Goal: Task Accomplishment & Management: Complete application form

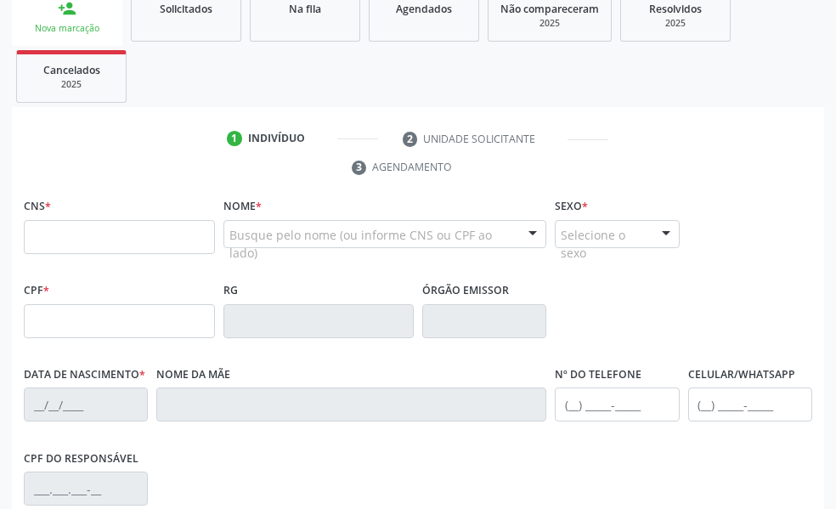
scroll to position [435, 0]
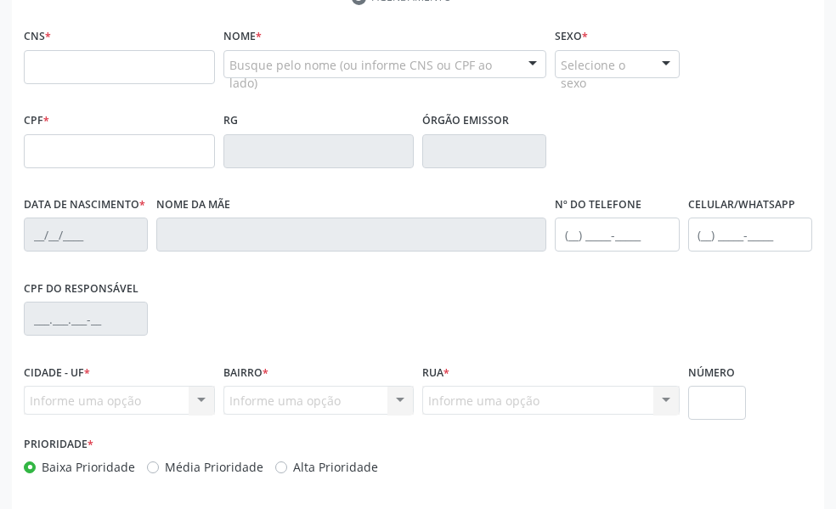
click at [62, 75] on input "text" at bounding box center [119, 67] width 191 height 34
click at [127, 62] on input "text" at bounding box center [119, 67] width 191 height 34
type input "708 2066 1552 8248"
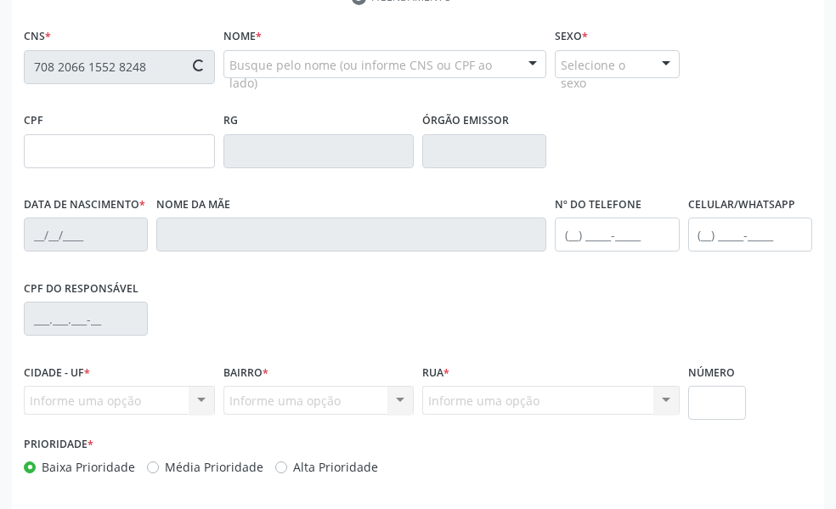
type input "10/11/1976"
type input "Vera Lucia da Silva"
type input "(87) 98145-1230"
type input "612"
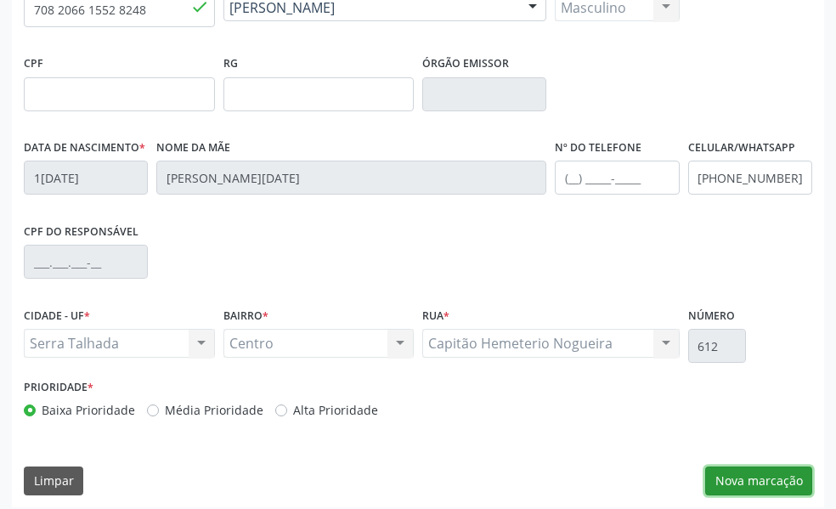
click at [762, 473] on button "Nova marcação" at bounding box center [758, 481] width 107 height 29
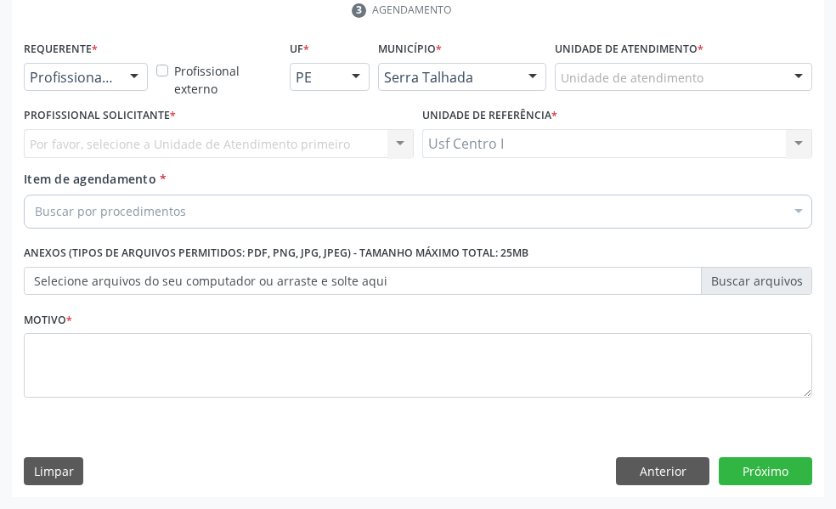
scroll to position [422, 0]
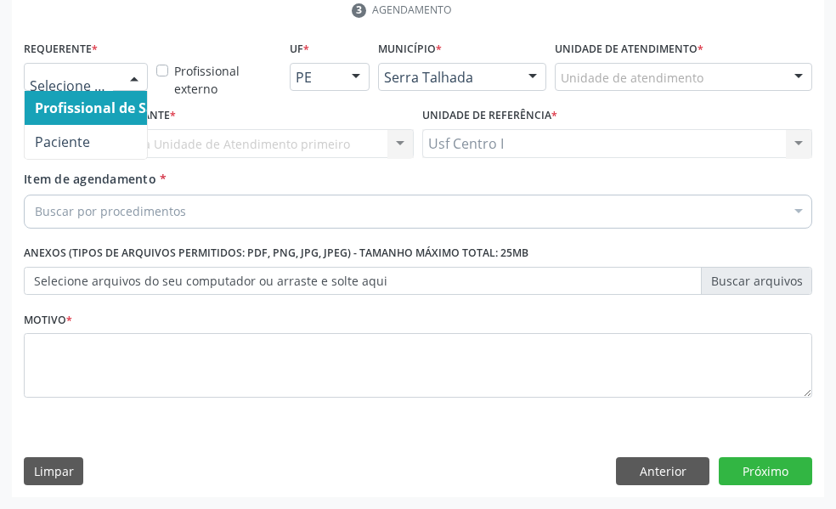
click at [128, 81] on div at bounding box center [134, 78] width 25 height 29
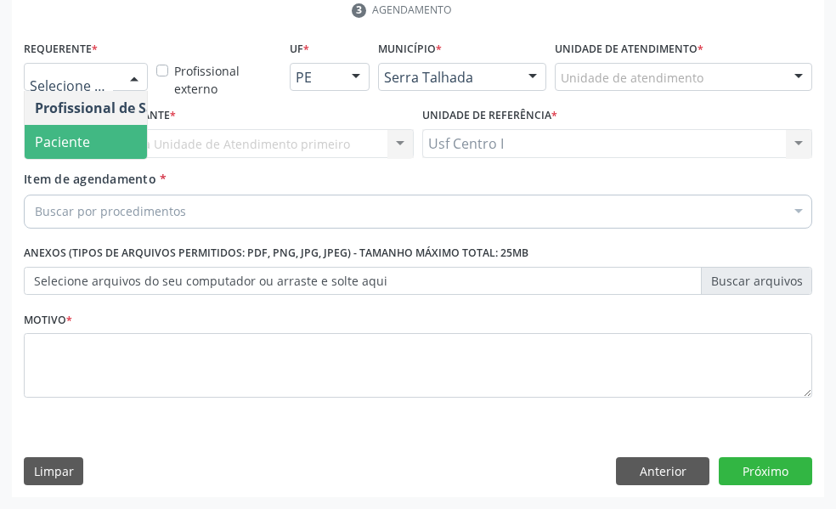
click at [97, 142] on span "Paciente" at bounding box center [108, 142] width 166 height 34
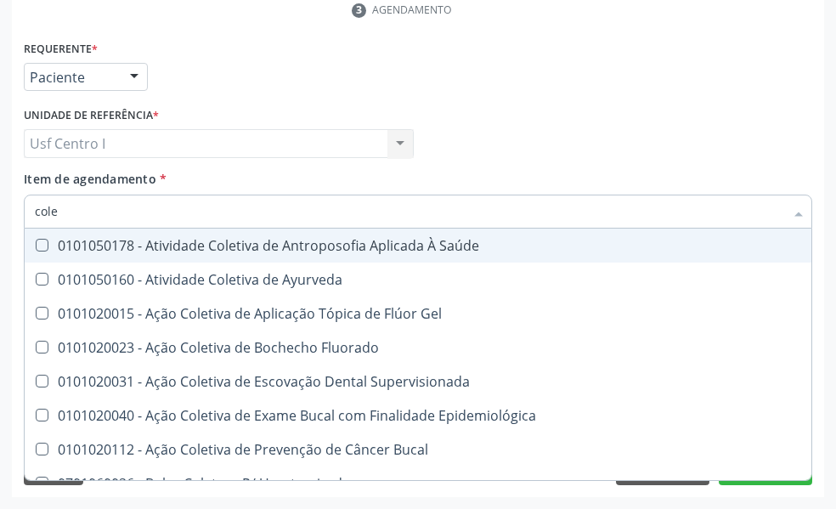
type input "coles"
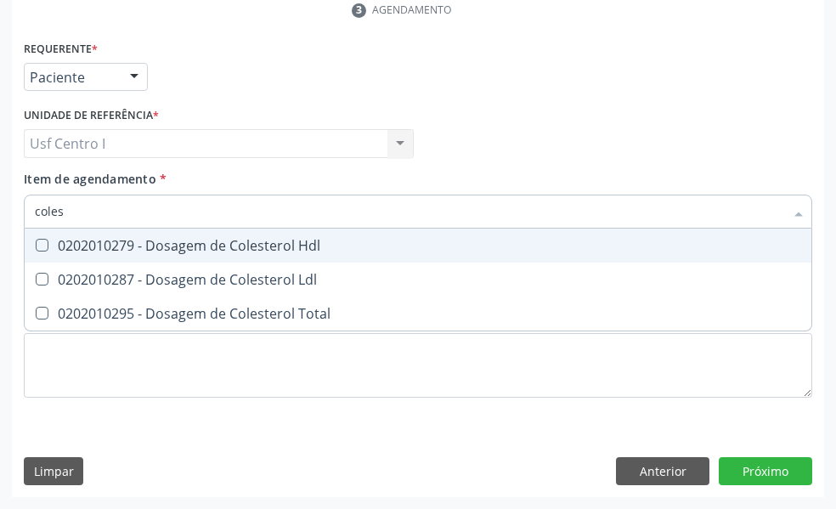
click at [43, 244] on Hdl at bounding box center [42, 245] width 13 height 13
click at [36, 244] on Hdl "checkbox" at bounding box center [30, 245] width 11 height 11
checkbox Hdl "true"
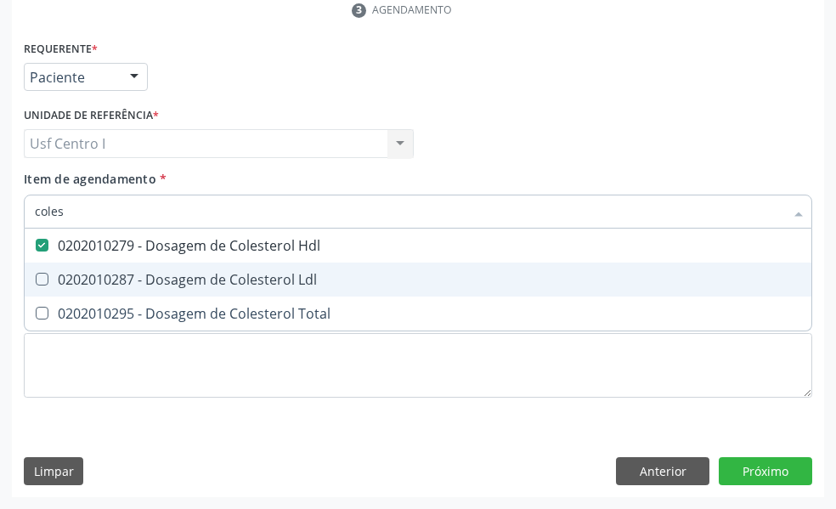
drag, startPoint x: 42, startPoint y: 273, endPoint x: 40, endPoint y: 298, distance: 25.6
click at [42, 276] on Ldl at bounding box center [42, 279] width 13 height 13
click at [36, 276] on Ldl "checkbox" at bounding box center [30, 279] width 11 height 11
checkbox Ldl "true"
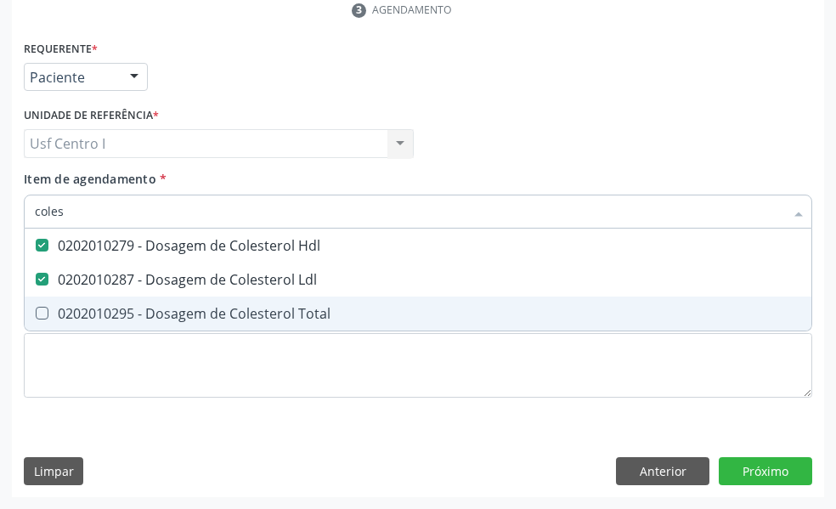
drag, startPoint x: 43, startPoint y: 313, endPoint x: 100, endPoint y: 212, distance: 116.1
click at [59, 300] on span "0202010295 - Dosagem de Colesterol Total" at bounding box center [418, 314] width 787 height 34
checkbox Total "true"
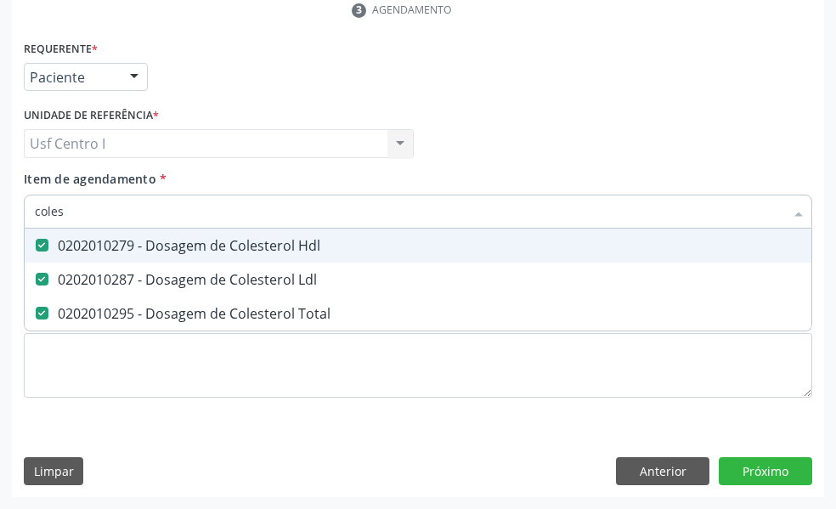
click at [86, 214] on input "coles" at bounding box center [410, 212] width 750 height 34
type input "cole"
checkbox Hdl "false"
checkbox Ldl "false"
checkbox Total "false"
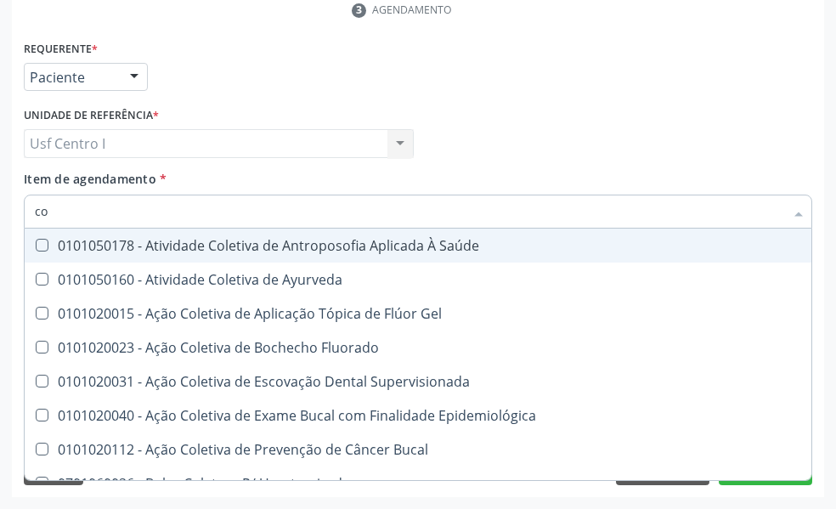
type input "c"
checkbox Hdl "false"
checkbox Ldl "false"
checkbox Total "false"
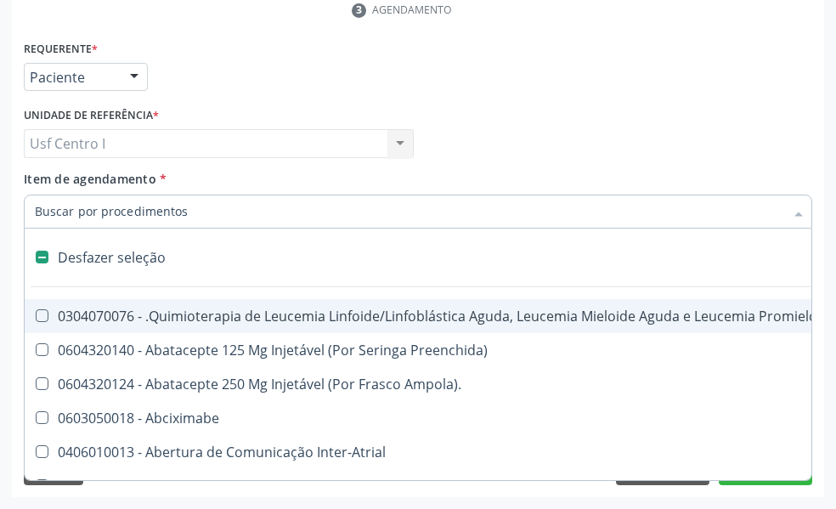
type input "h"
checkbox B "true"
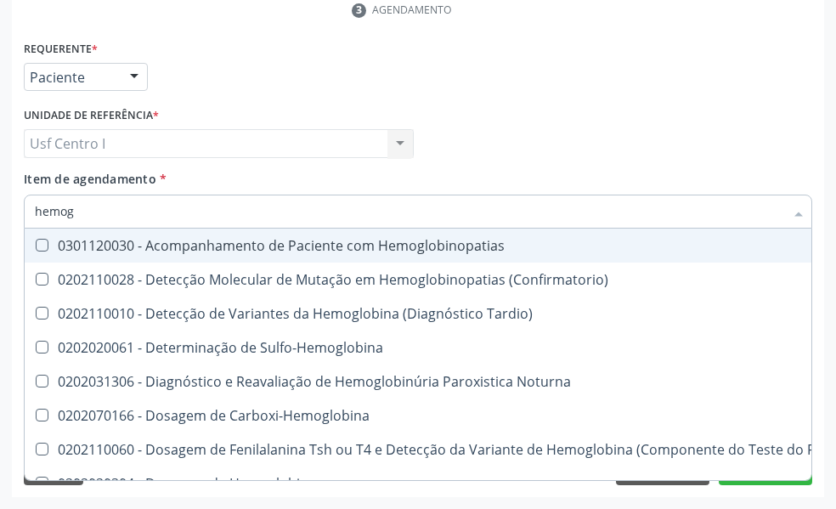
type input "hemogr"
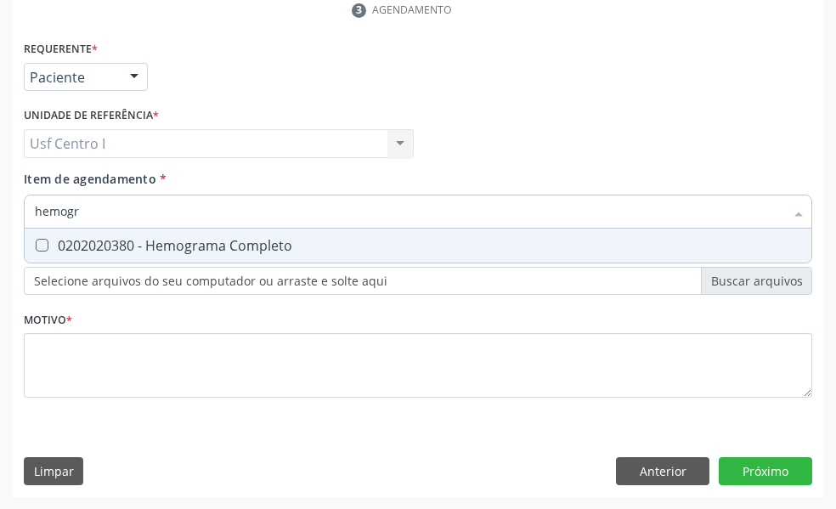
click at [44, 246] on Completo at bounding box center [42, 245] width 13 height 13
click at [36, 246] on Completo "checkbox" at bounding box center [30, 245] width 11 height 11
checkbox Completo "true"
click at [104, 216] on input "hemogr" at bounding box center [410, 212] width 750 height 34
type input "hemog"
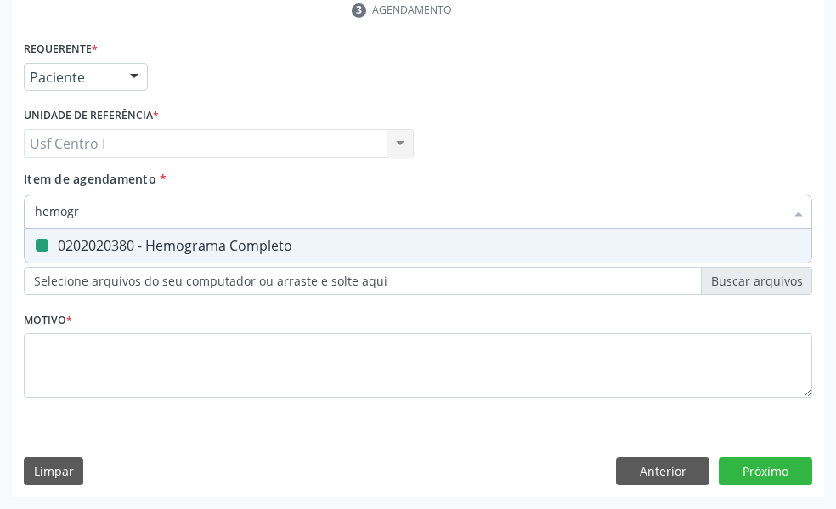
checkbox Completo "false"
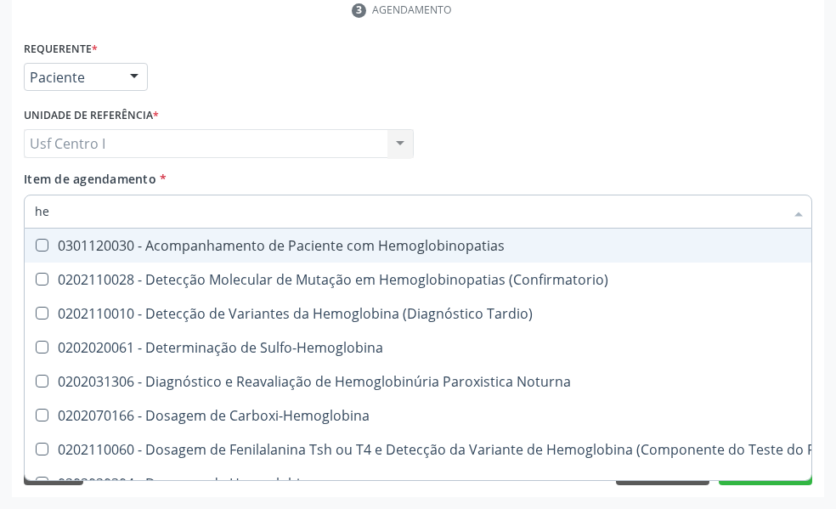
type input "h"
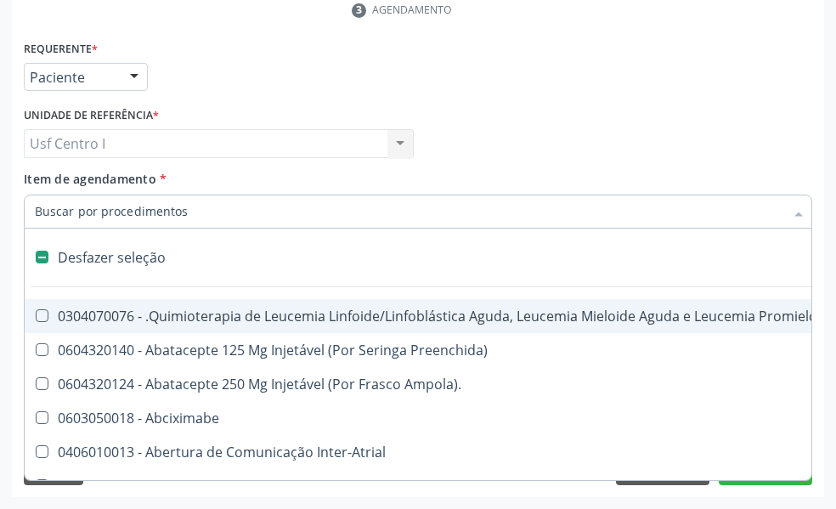
checkbox Capsula\) "false"
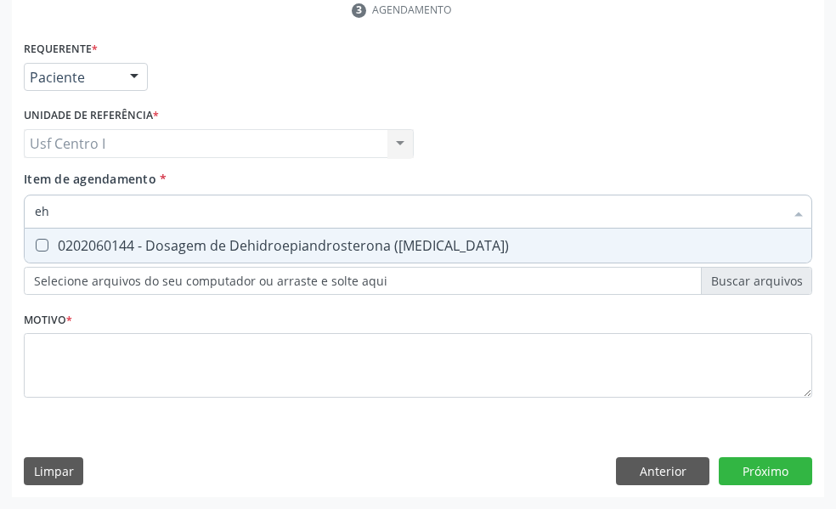
type input "e"
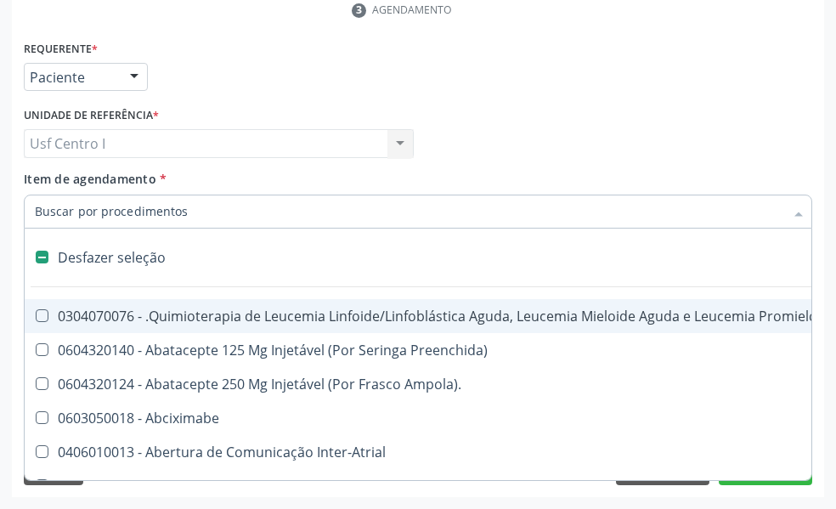
type input "h"
checkbox B "true"
checkbox Queimado "true"
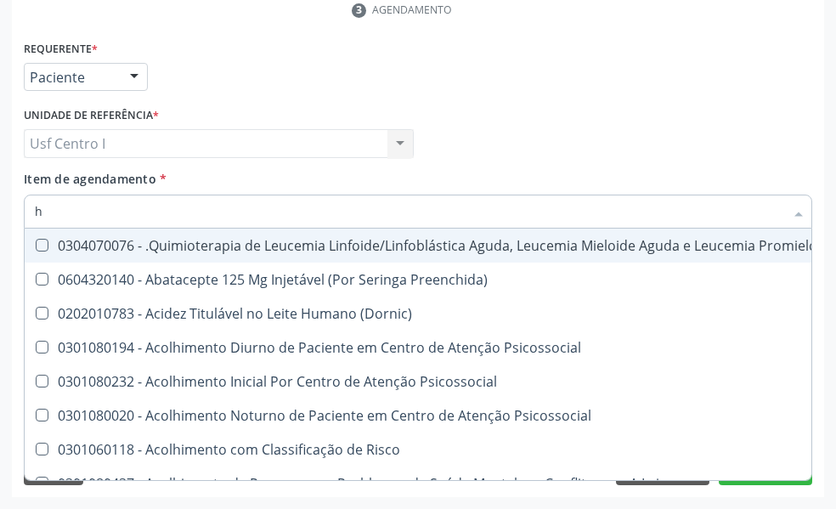
type input "he"
checkbox Removível "true"
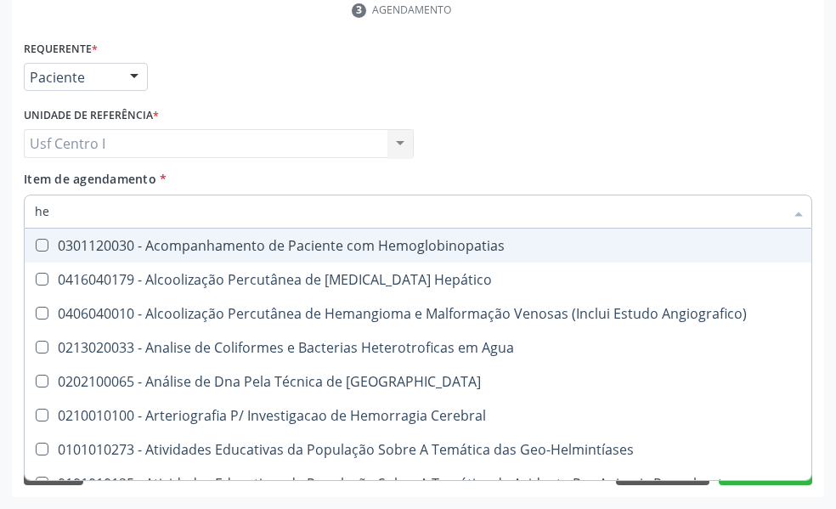
type input "hem"
checkbox II "true"
checkbox Completo "false"
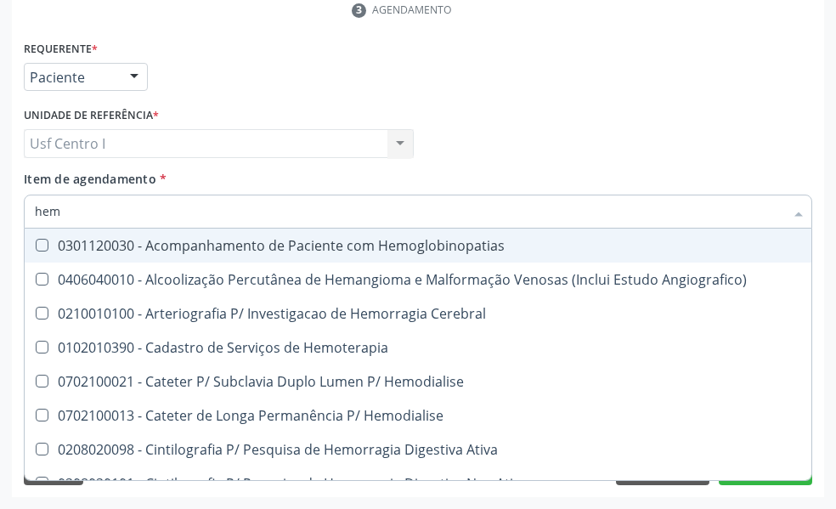
type input "hemo"
checkbox Retro-Retal "true"
checkbox Completo "false"
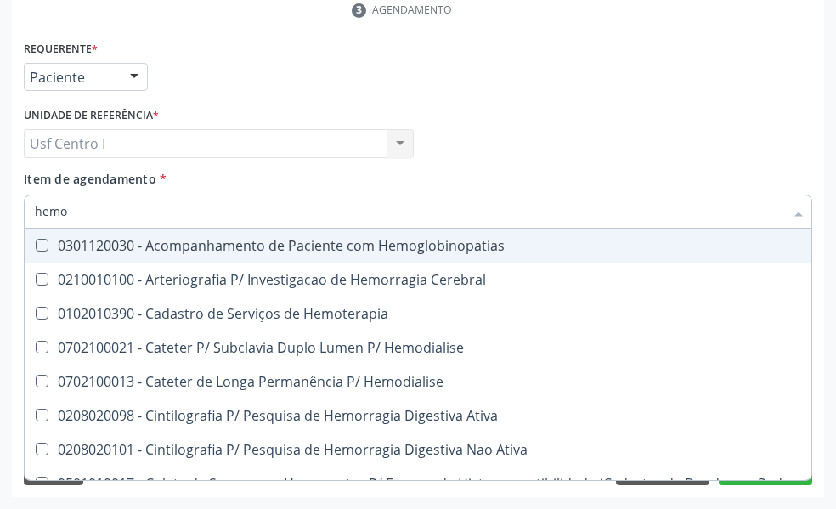
type input "hemog"
checkbox Carboxi-Hemoglobina "true"
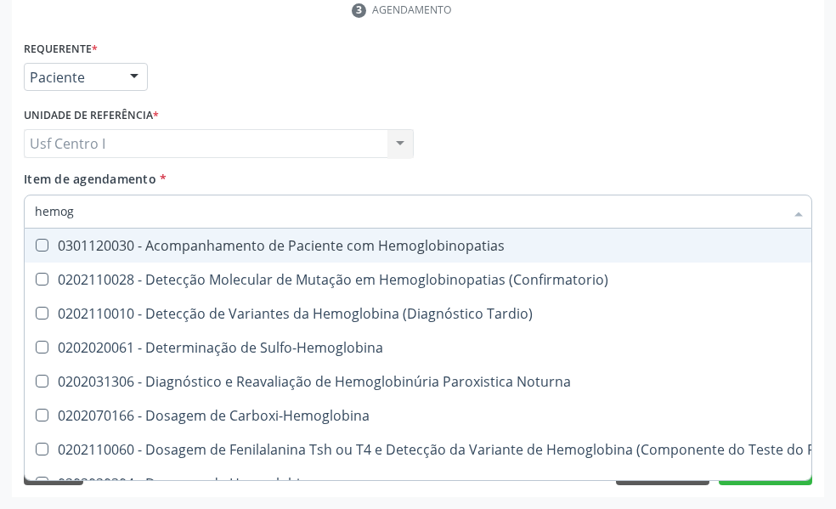
type input "hemogl"
checkbox Completo "false"
type input "hemoglo"
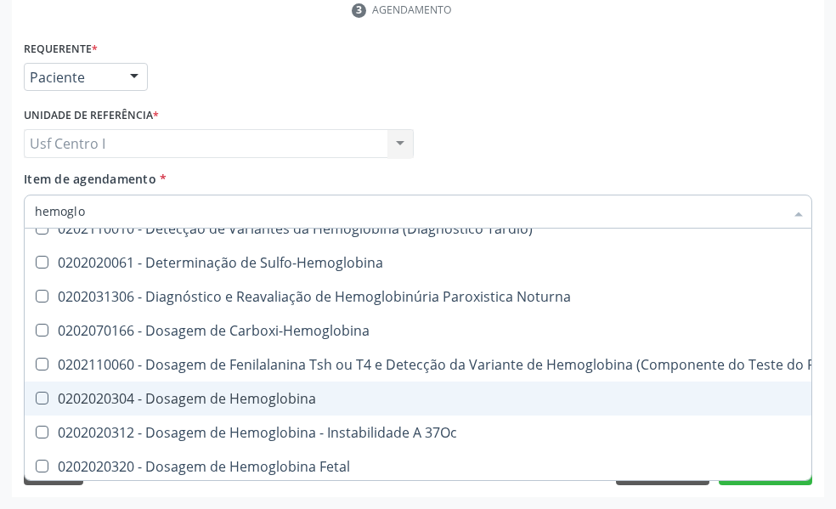
scroll to position [170, 0]
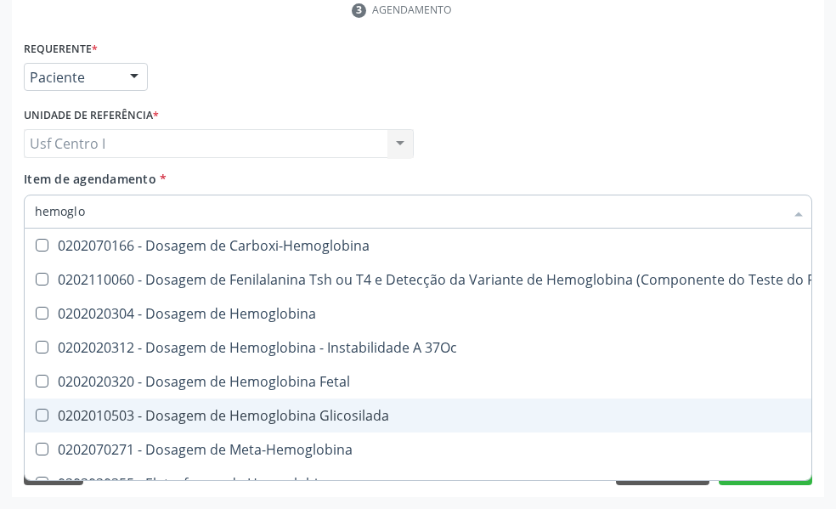
click at [40, 411] on Glicosilada at bounding box center [42, 415] width 13 height 13
click at [36, 411] on Glicosilada "checkbox" at bounding box center [30, 415] width 11 height 11
checkbox Glicosilada "true"
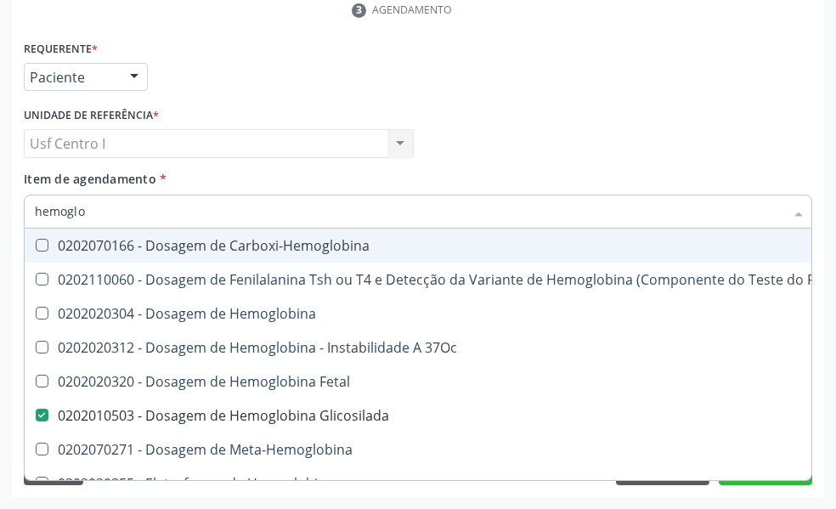
click at [94, 216] on input "hemoglo" at bounding box center [410, 212] width 750 height 34
type input "h"
checkbox Glicosilada "false"
checkbox S "false"
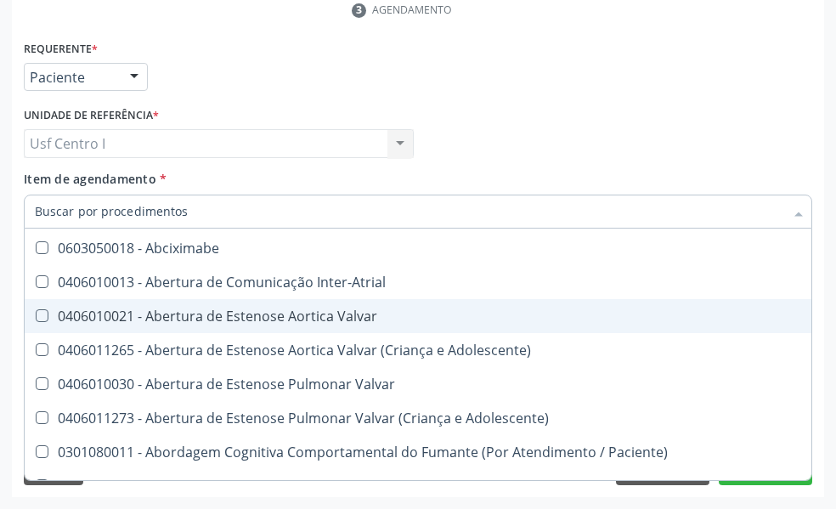
scroll to position [241, 0]
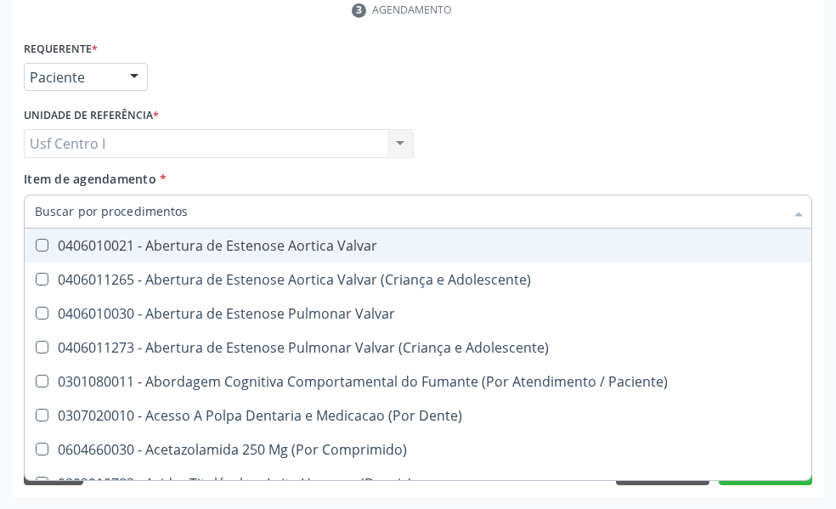
type input "g"
checkbox Linha "true"
checkbox Infusão "true"
checkbox Urostomizados "true"
checkbox Capilaroscopia "true"
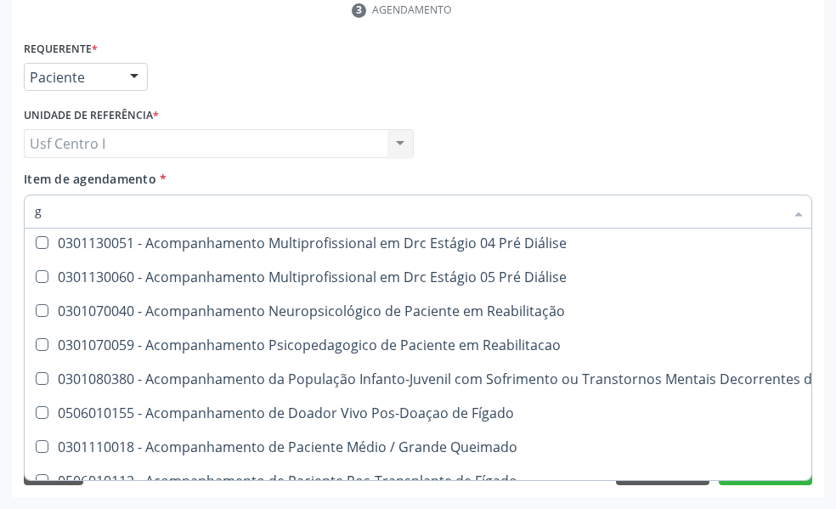
scroll to position [170, 0]
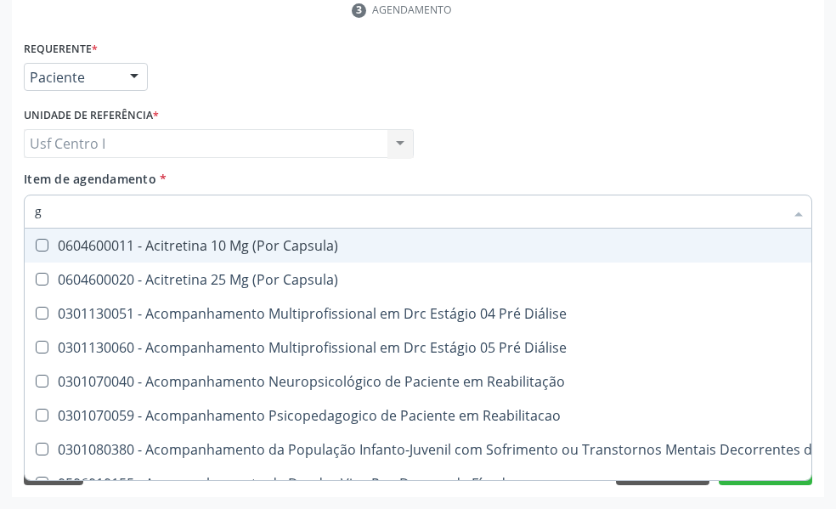
type input "gl"
checkbox Capsula\) "true"
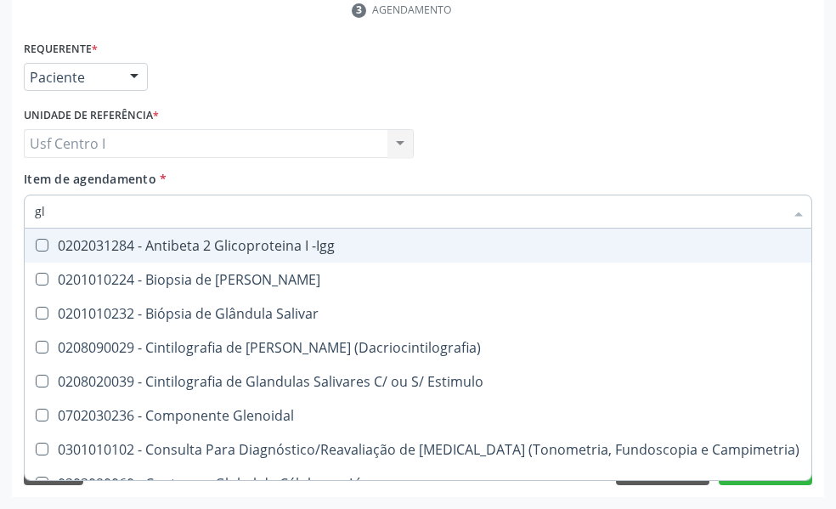
type input "gli"
checkbox Dosagens\) "true"
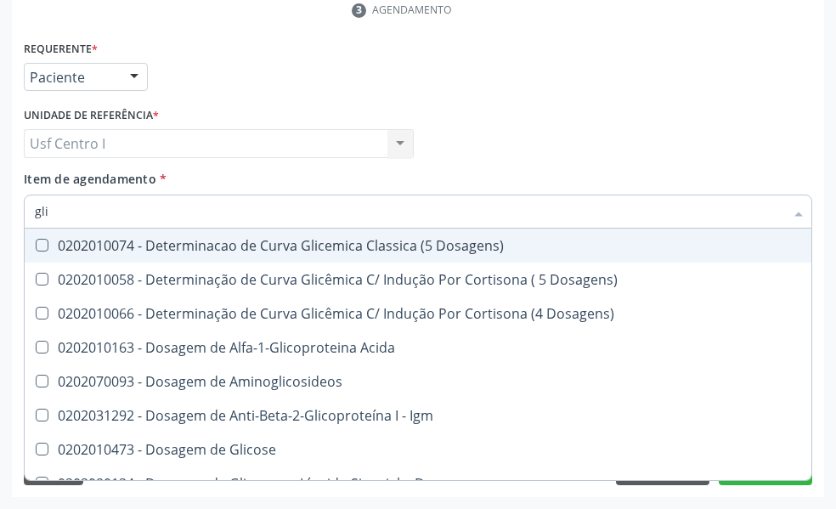
type input "glic"
checkbox Glicosilada "true"
checkbox Quantitativa "false"
type input "glico"
checkbox Acida "true"
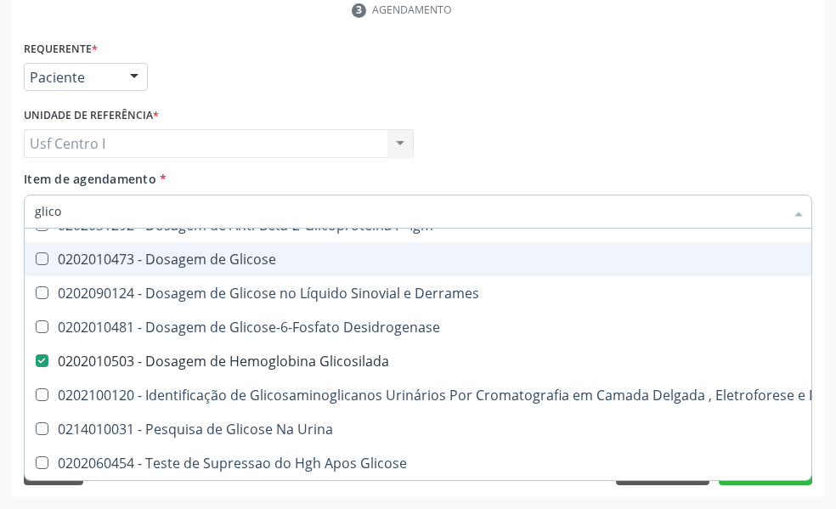
scroll to position [169, 0]
click at [44, 252] on Glicose at bounding box center [42, 258] width 13 height 13
click at [36, 253] on Glicose "checkbox" at bounding box center [30, 258] width 11 height 11
checkbox Glicose "true"
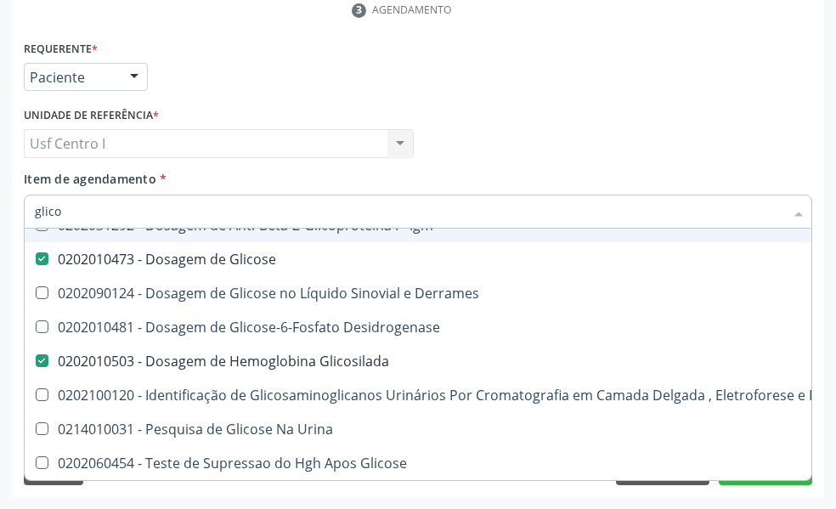
click at [83, 207] on input "glico" at bounding box center [410, 212] width 750 height 34
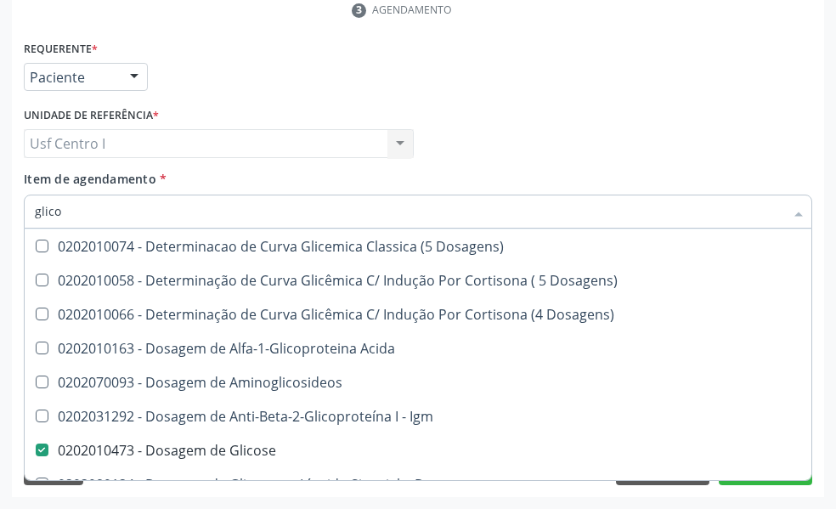
type input "glic"
checkbox Dosagens\) "false"
checkbox Acida "false"
checkbox Glicose "true"
type input "g"
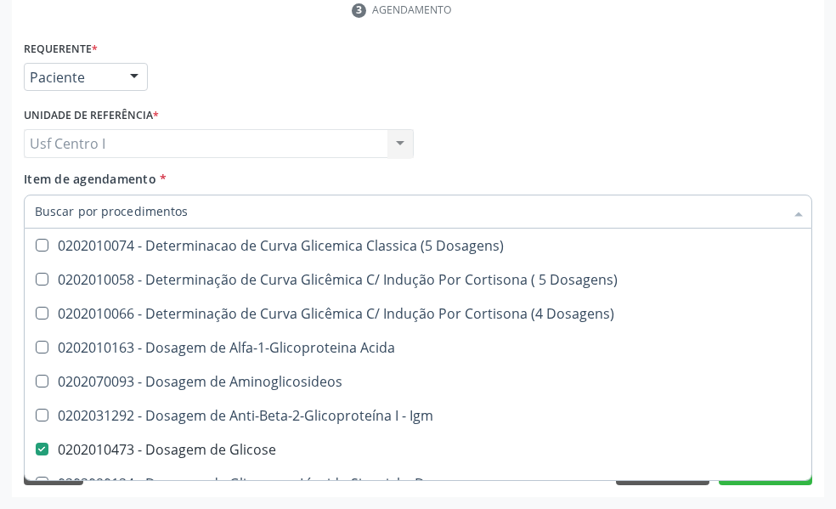
checkbox Glicose "false"
checkbox Glicosilada "false"
checkbox Quantitativa "false"
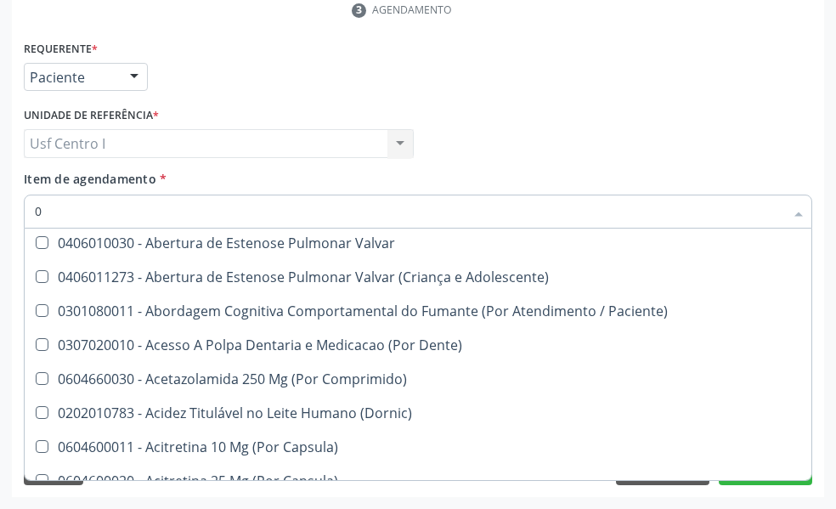
scroll to position [170, 0]
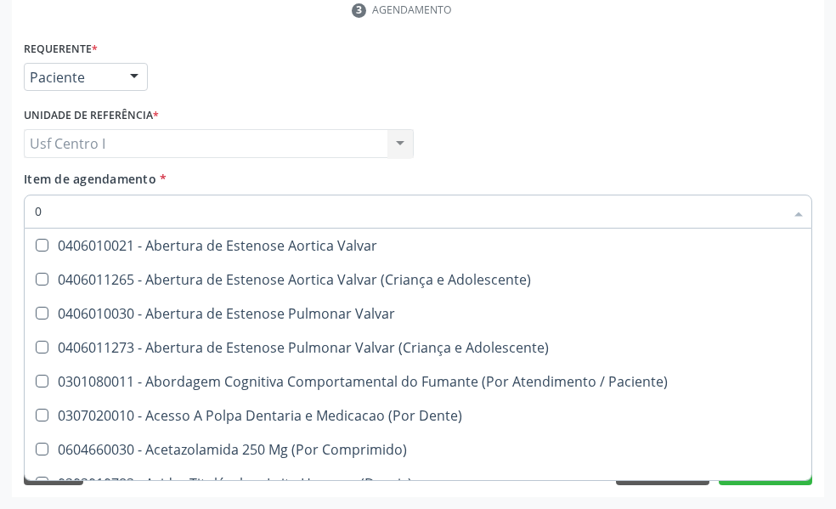
type input "02"
checkbox Comprimido\) "true"
checkbox Transferências "true"
checkbox Bilateral "true"
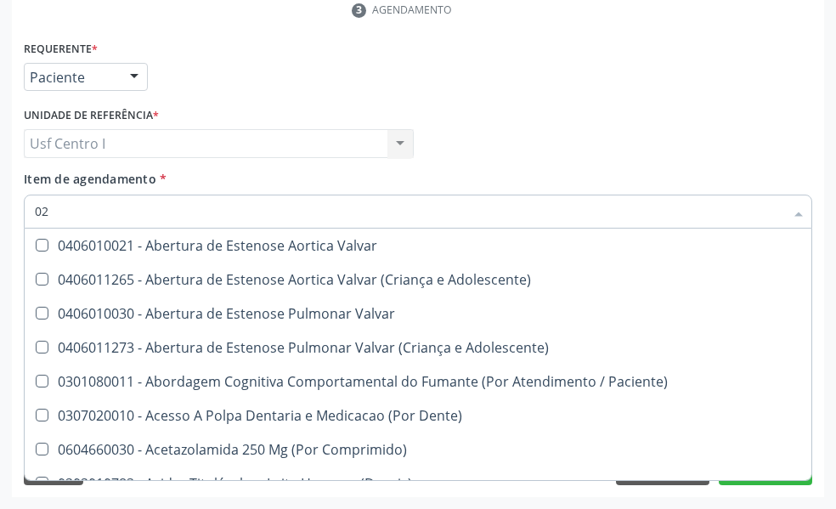
checkbox Indireta "true"
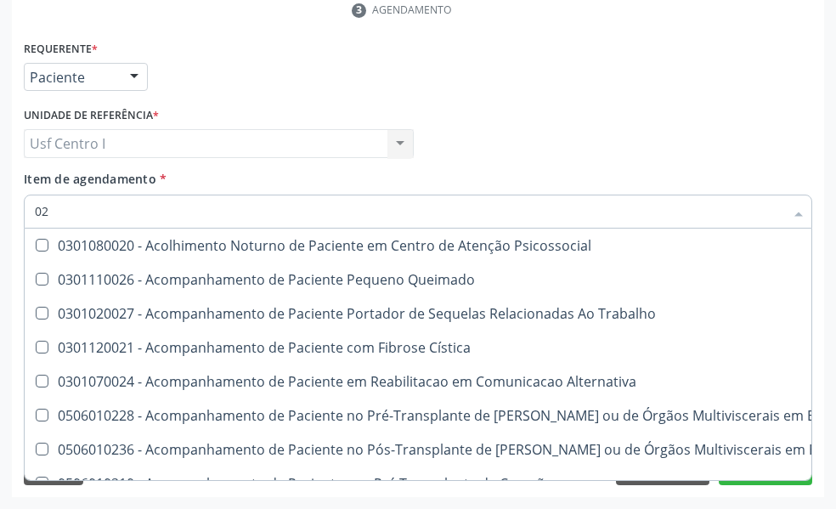
type input "020"
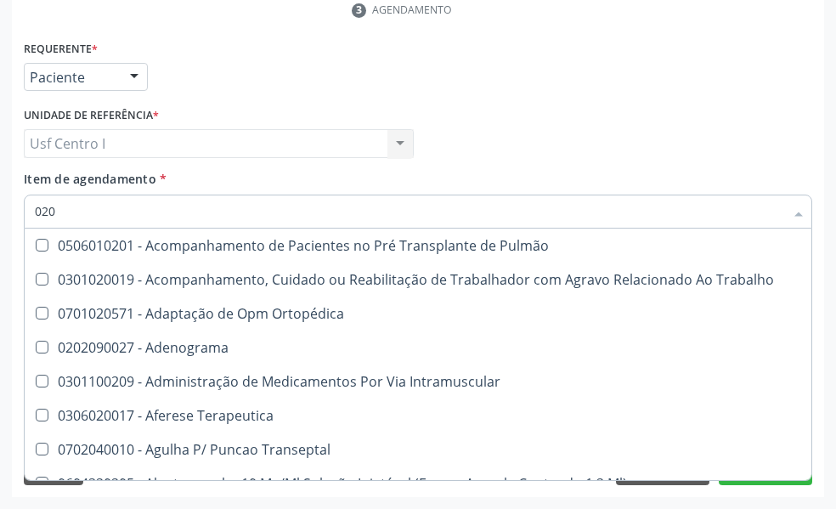
checkbox Hdl "true"
checkbox Ldl "true"
checkbox Total "true"
checkbox Glicose "true"
checkbox Glicosilada "true"
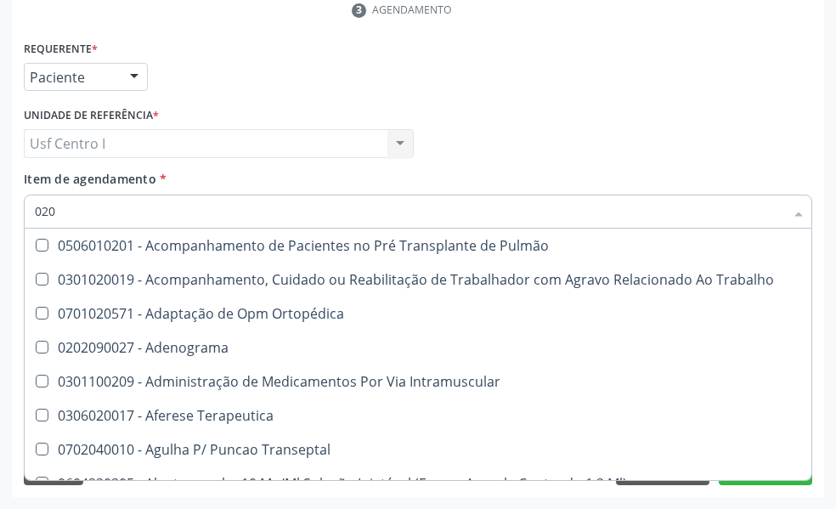
checkbox Tendao "false"
checkbox Amniótico "false"
checkbox Espermograma "false"
checkbox Segmento\) "false"
checkbox Liso "false"
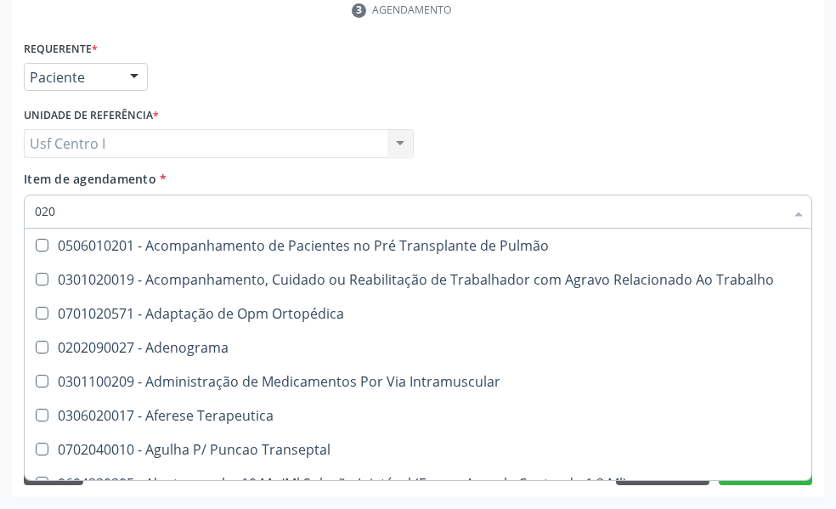
checkbox Completo "true"
type input "0202"
checkbox Faringe\/Laringe "true"
checkbox Puncao "true"
checkbox Fragmento "true"
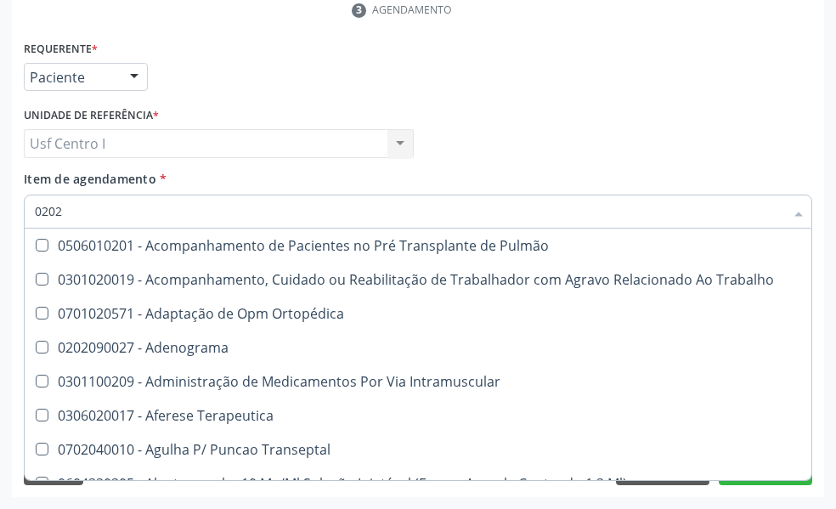
checkbox Laser "true"
checkbox Septostomia "true"
checkbox Biologica "true"
checkbox Hdl "false"
checkbox Ldl "false"
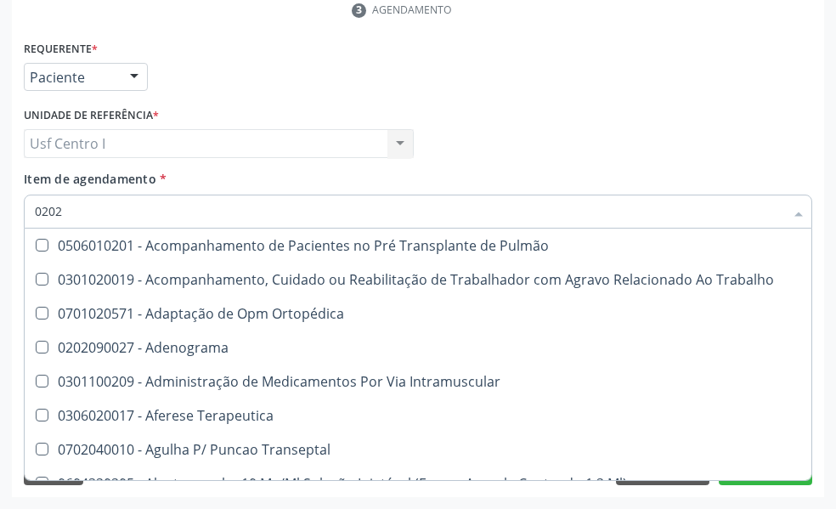
checkbox Total "false"
checkbox Glicose "false"
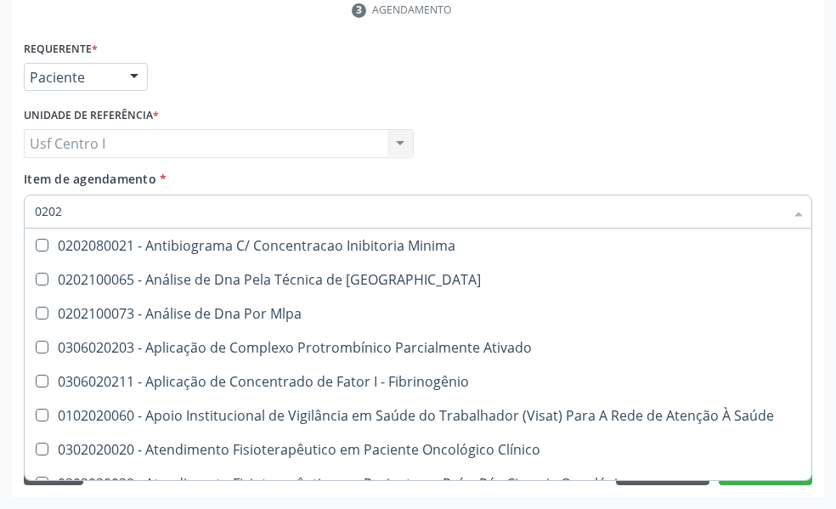
type input "02020"
checkbox \(Psa\) "true"
checkbox III "true"
checkbox Barbituratos "true"
checkbox Hdl "false"
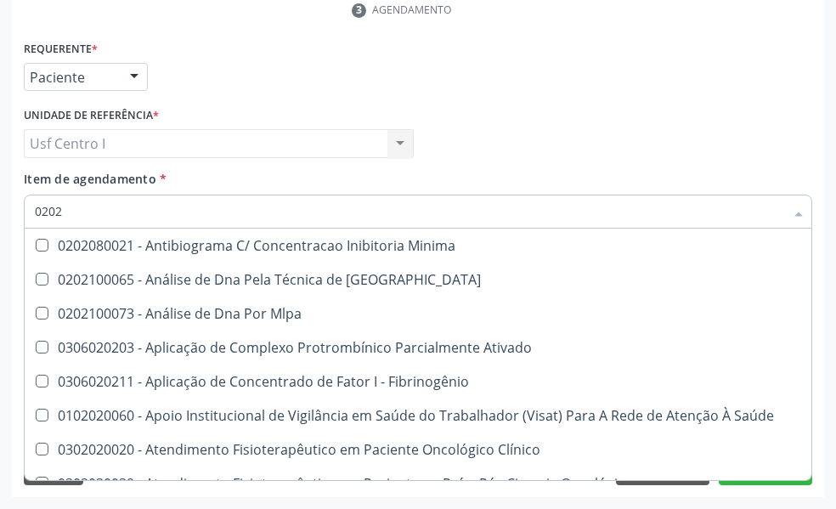
checkbox Ldl "false"
checkbox Total "false"
checkbox Xi "true"
checkbox Fibrinogenio "true"
checkbox Glicose "false"
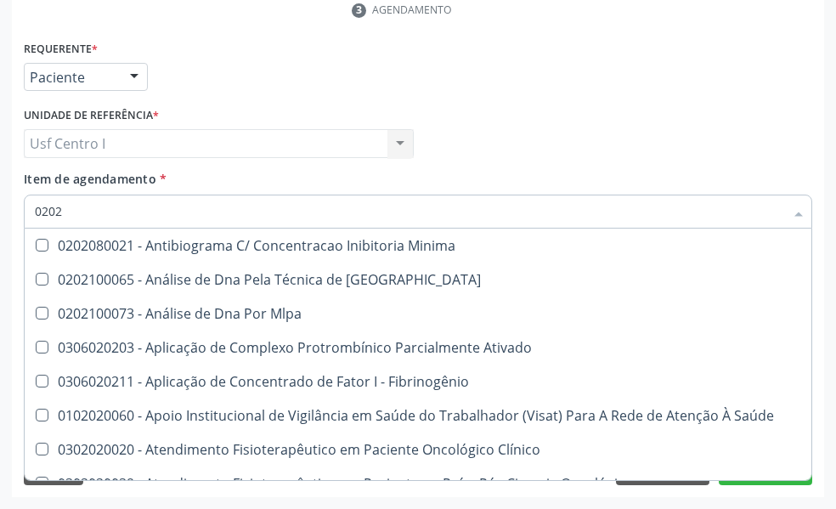
checkbox Glicosilada "false"
checkbox Zinco "true"
checkbox Completo "false"
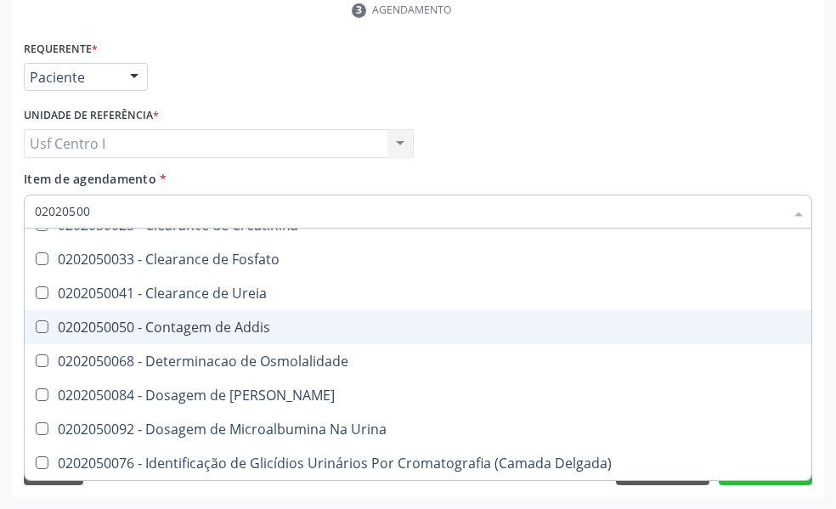
scroll to position [54, 0]
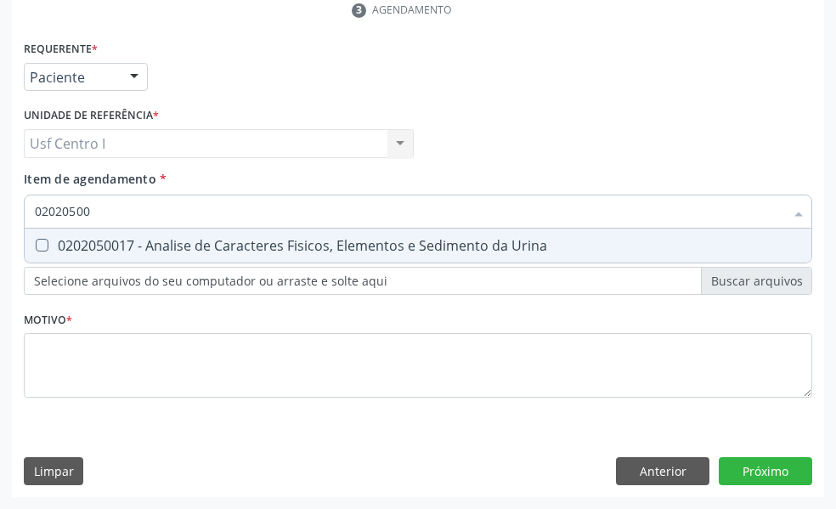
type input "020205001"
click at [41, 242] on Urina at bounding box center [42, 245] width 13 height 13
click at [36, 242] on Urina "checkbox" at bounding box center [30, 245] width 11 height 11
checkbox Urina "true"
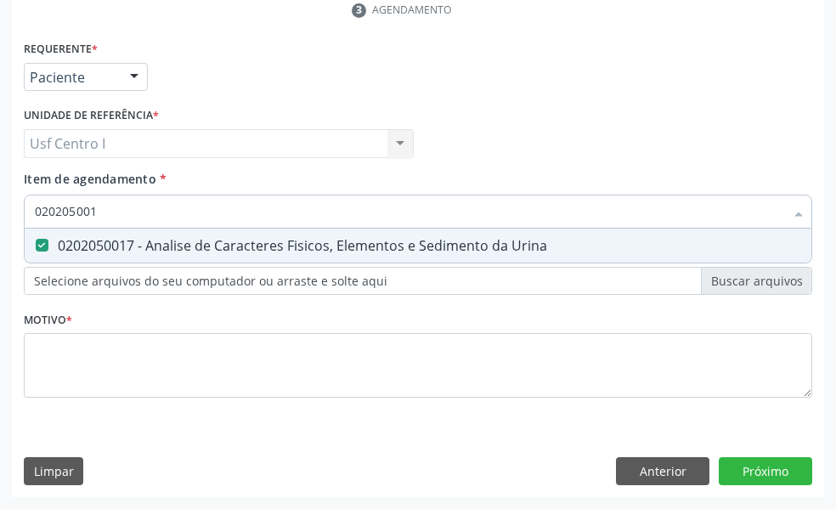
type input "020205001"
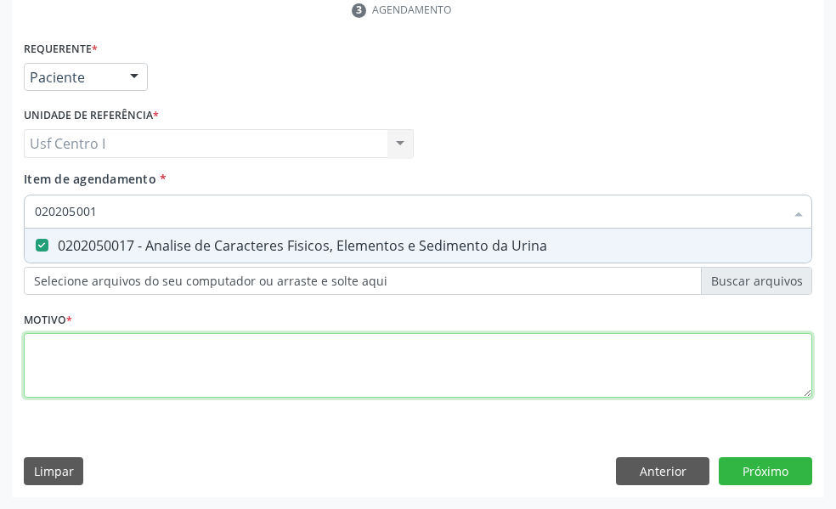
click at [46, 359] on div "Requerente * Paciente Profissional de Saúde Paciente Nenhum resultado encontrad…" at bounding box center [418, 229] width 789 height 385
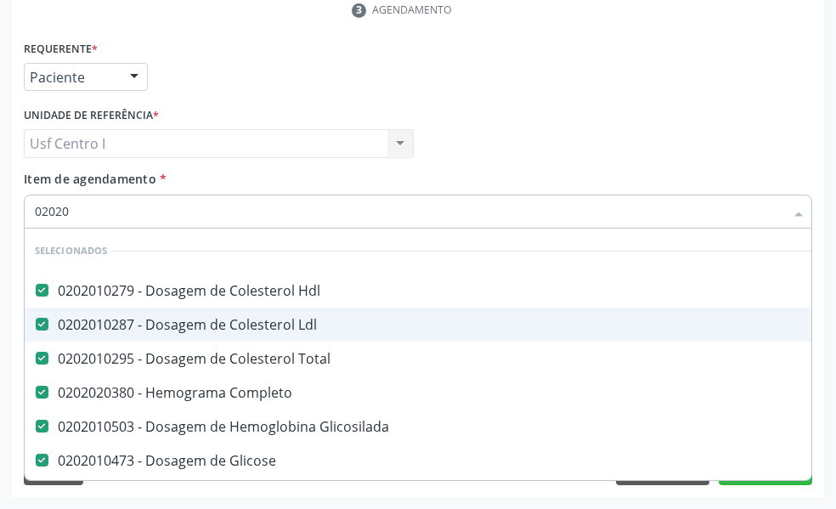
type input "020201"
checkbox Urina "false"
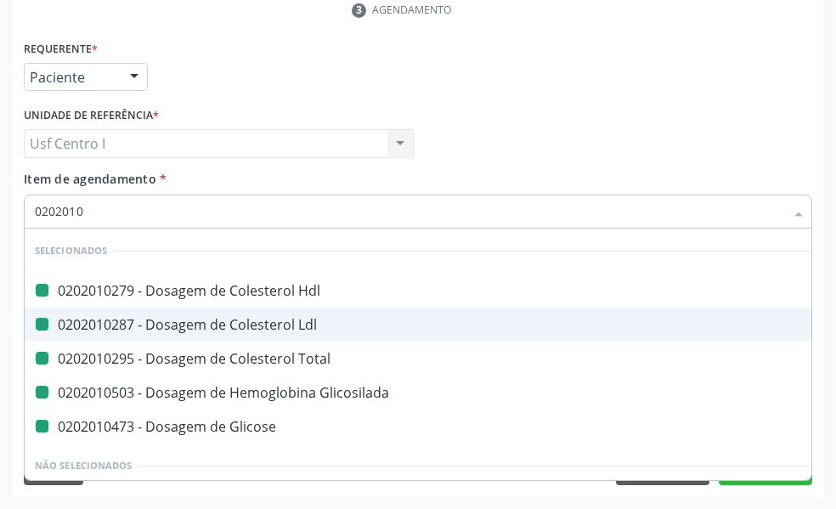
type input "02020106"
checkbox Hdl "false"
checkbox Ldl "false"
checkbox Total "false"
checkbox Glicosilada "false"
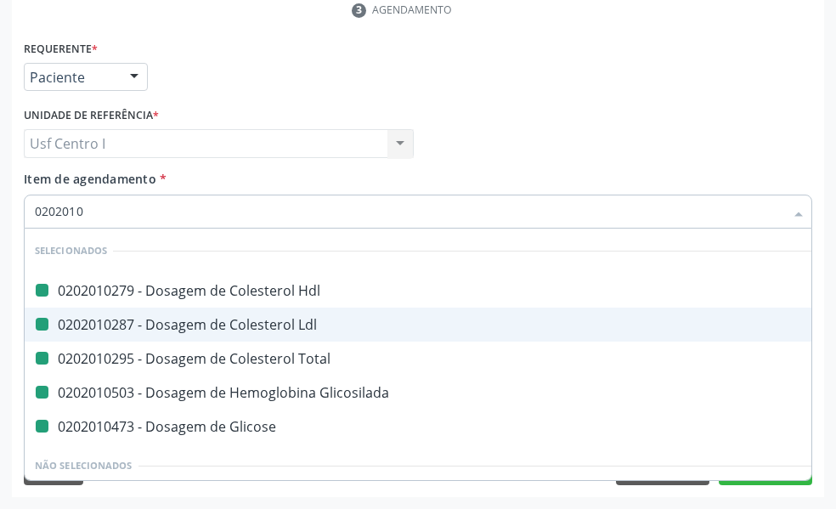
checkbox Glicose "false"
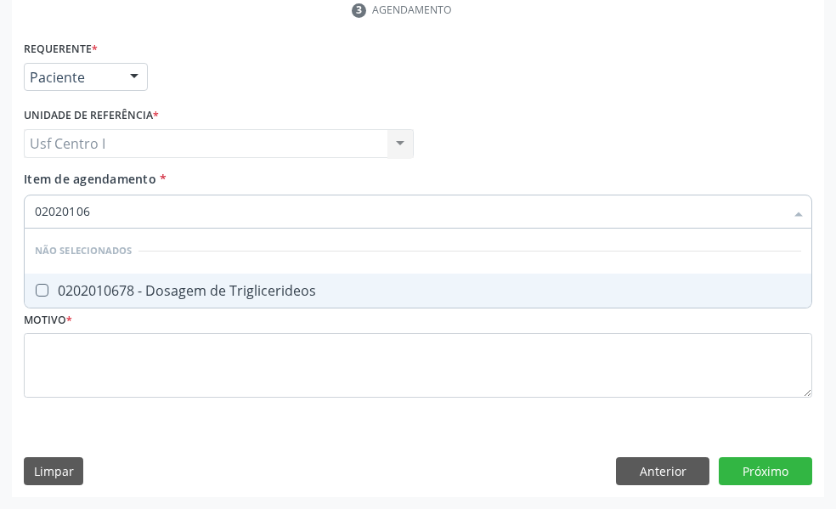
type input "020201067"
click at [39, 288] on Triglicerideos at bounding box center [42, 290] width 13 height 13
click at [36, 288] on Triglicerideos "checkbox" at bounding box center [30, 290] width 11 height 11
checkbox Triglicerideos "true"
click at [107, 207] on input "020201067" at bounding box center [410, 212] width 750 height 34
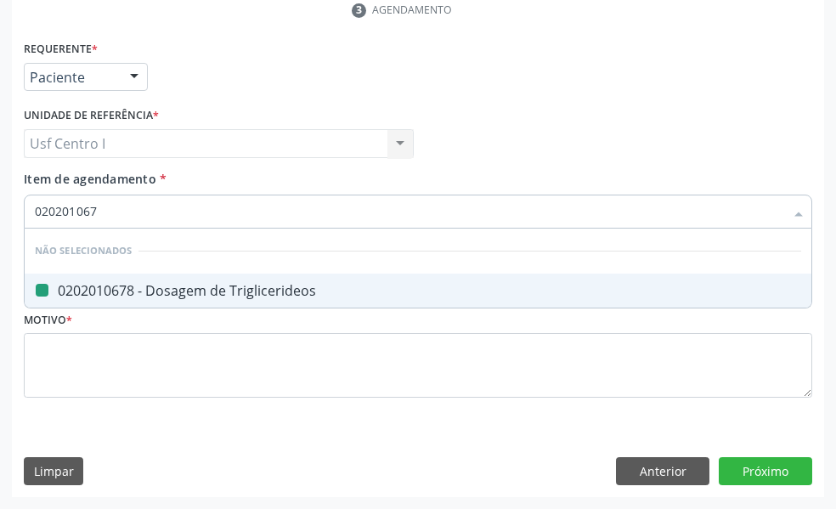
type input "02020106"
checkbox Triglicerideos "false"
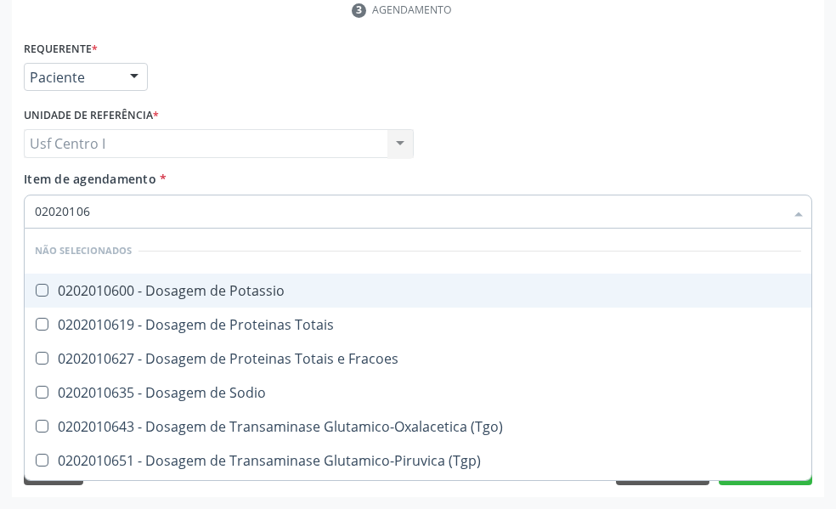
type input "0202010"
checkbox Potassio "true"
checkbox Totais "true"
checkbox Fracoes "true"
checkbox Sodio "true"
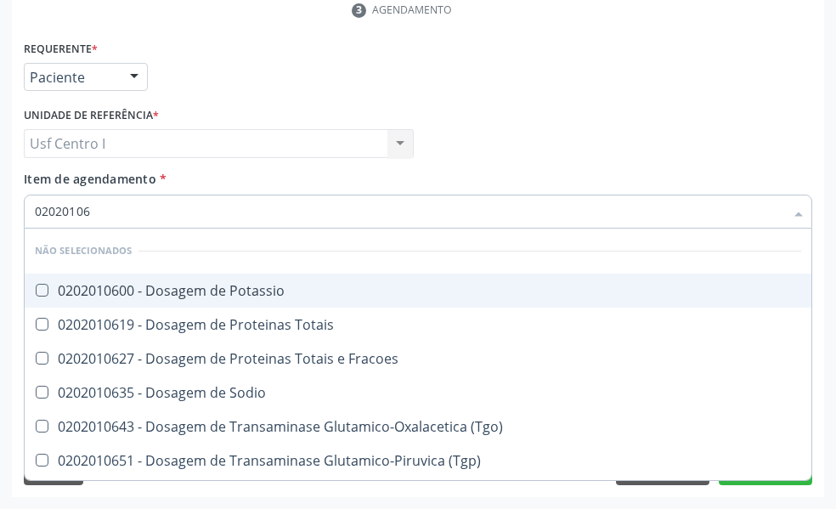
checkbox \(Tgo\) "true"
checkbox Triglicerideos "false"
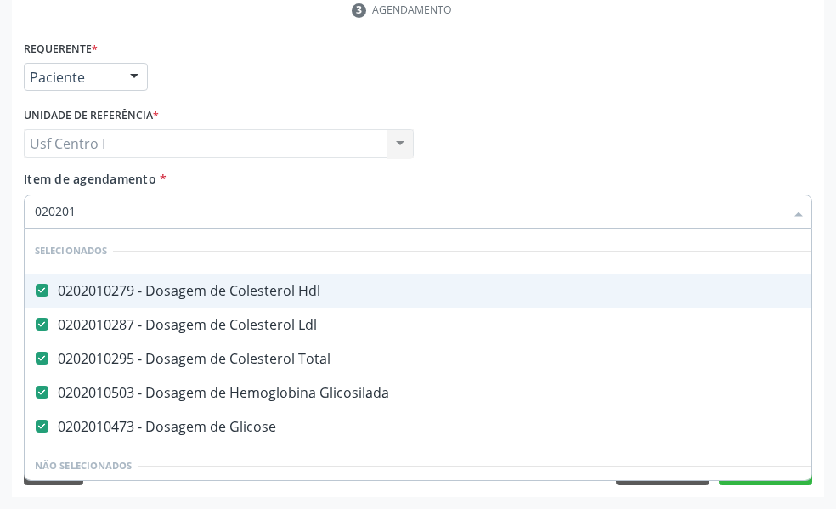
type input "02020"
checkbox \(Dornic\) "true"
checkbox Triglicerideos "false"
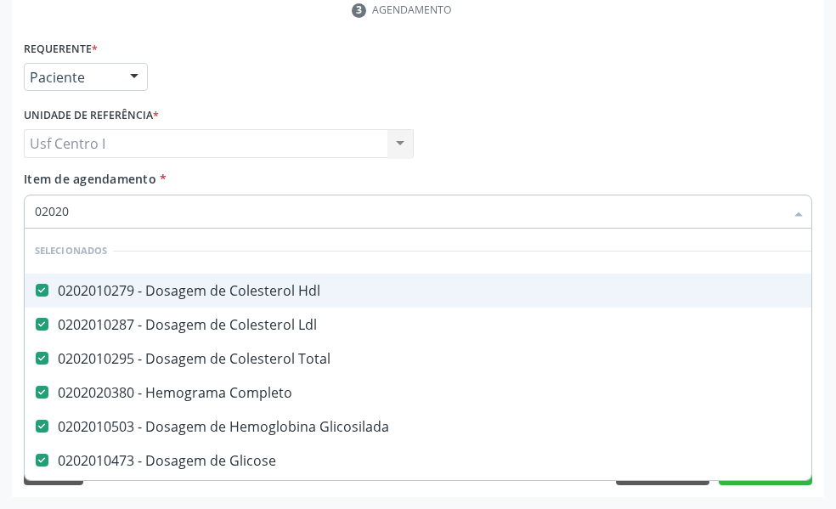
type input "020201"
checkbox Urina "false"
checkbox Complemento "true"
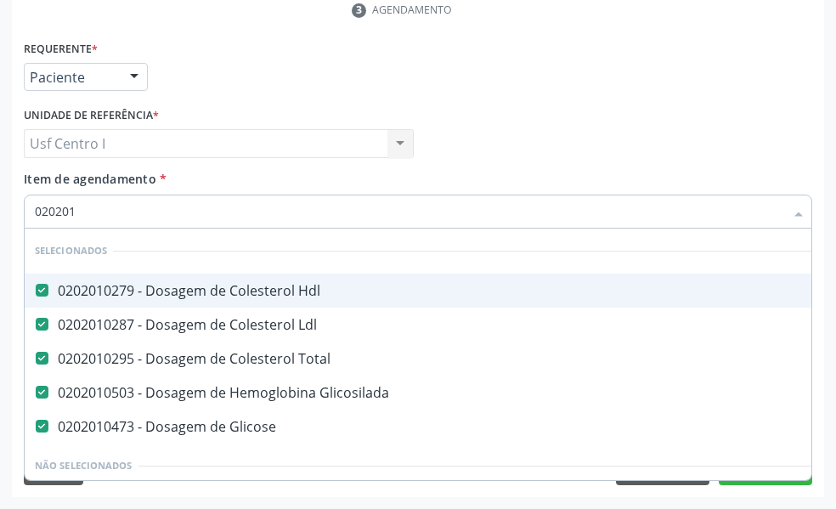
type input "0202010"
checkbox Muco-Proteinas "true"
type input "02020103"
checkbox Hdl "false"
checkbox Ldl "false"
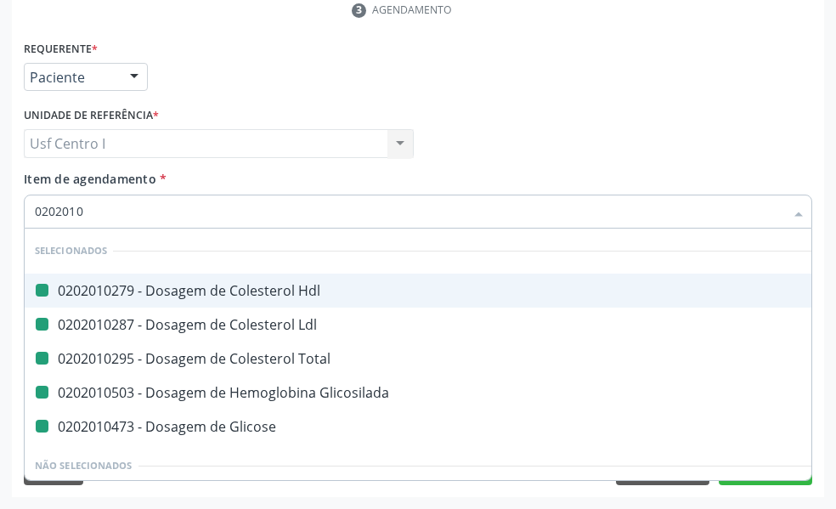
checkbox Total "false"
checkbox Glicosilada "false"
checkbox Glicose "false"
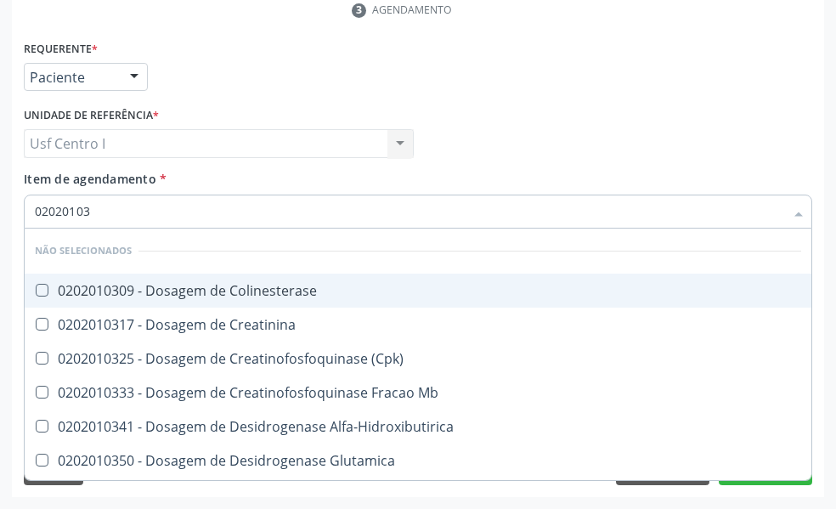
type input "020201031"
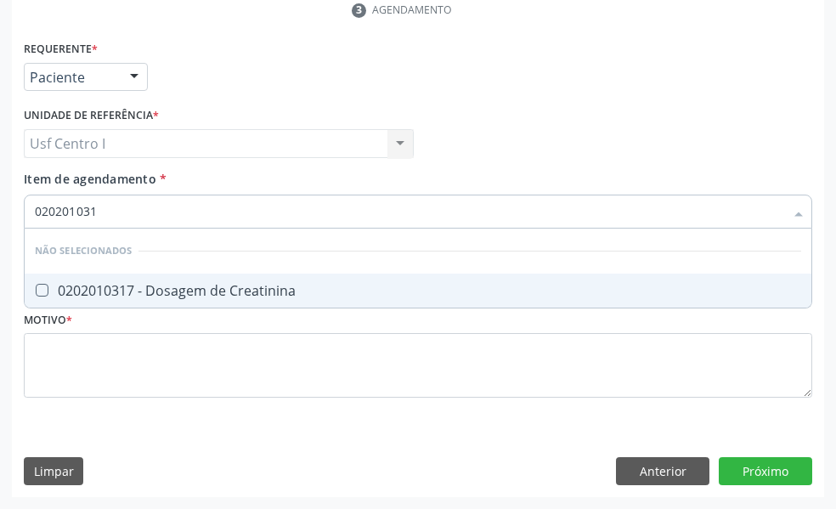
click at [45, 293] on Creatinina at bounding box center [42, 290] width 13 height 13
click at [36, 293] on Creatinina "checkbox" at bounding box center [30, 290] width 11 height 11
checkbox Creatinina "true"
click at [123, 207] on input "020201031" at bounding box center [410, 212] width 750 height 34
type input "02020103"
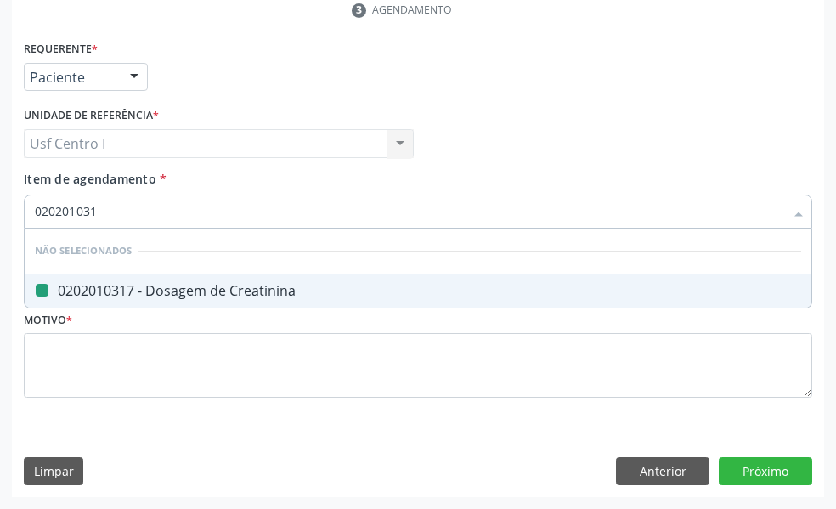
checkbox Creatinina "false"
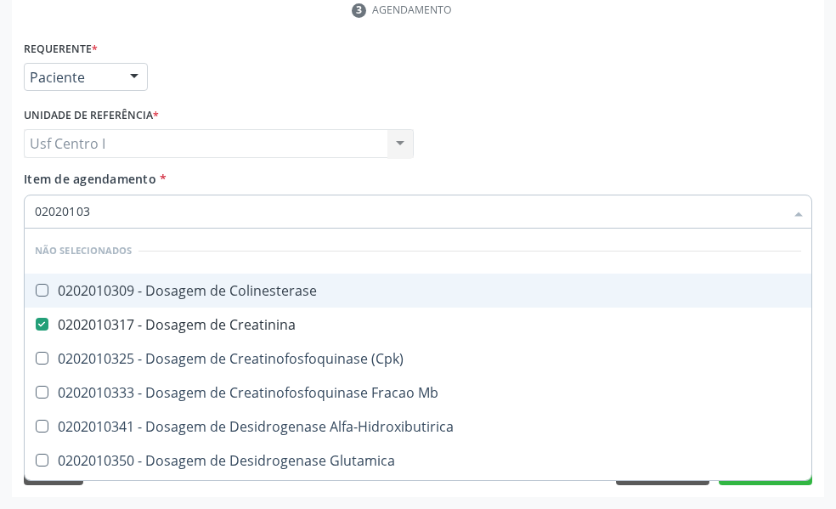
type input "0202010"
checkbox Colinesterase "true"
checkbox \(Cpk\) "true"
checkbox Mb "true"
checkbox Alfa-Hidroxibutirica "true"
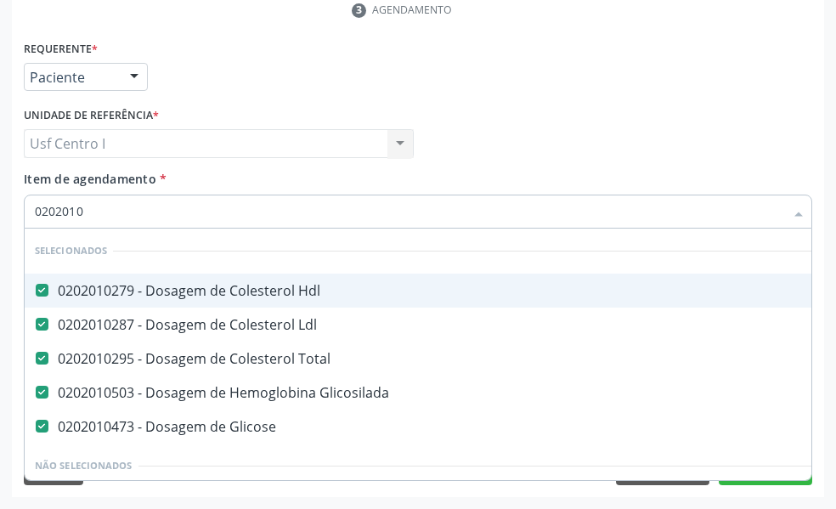
type input "020201"
checkbox Creatinina "false"
checkbox Folato "true"
checkbox Triglicerideos "false"
type input "02020"
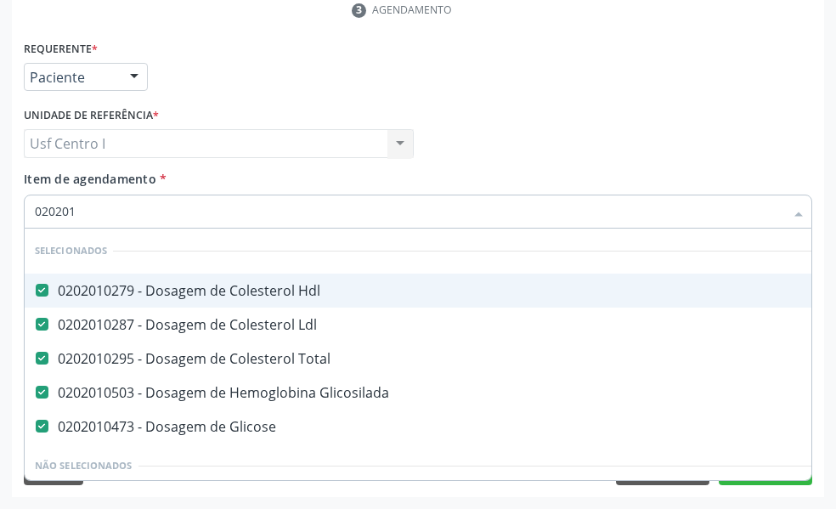
checkbox \(Dornic\) "true"
checkbox Creatinina "false"
checkbox Triglicerideos "false"
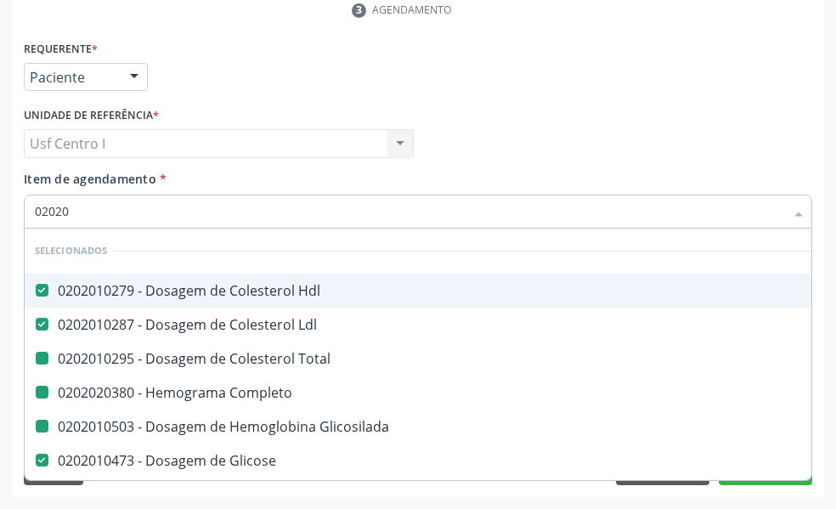
type input "020203"
checkbox Total "false"
checkbox Completo "false"
checkbox Glicosilada "false"
checkbox Urina "false"
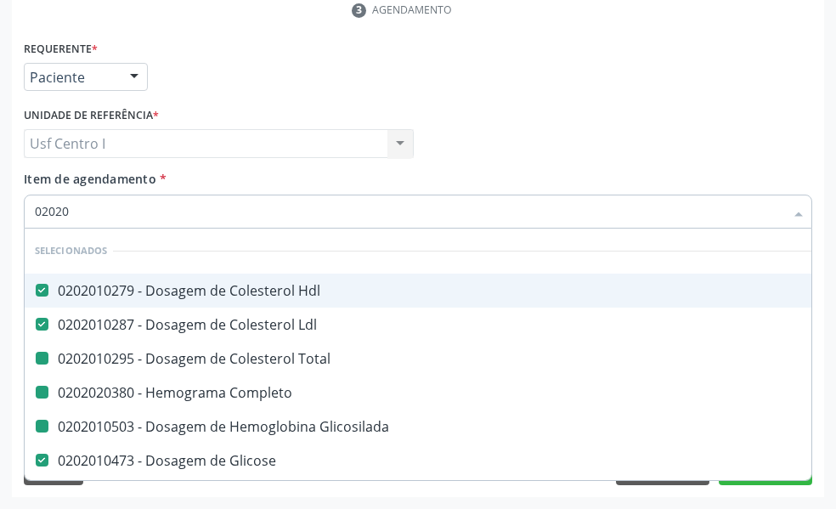
checkbox Creatinina "false"
checkbox Glicose "false"
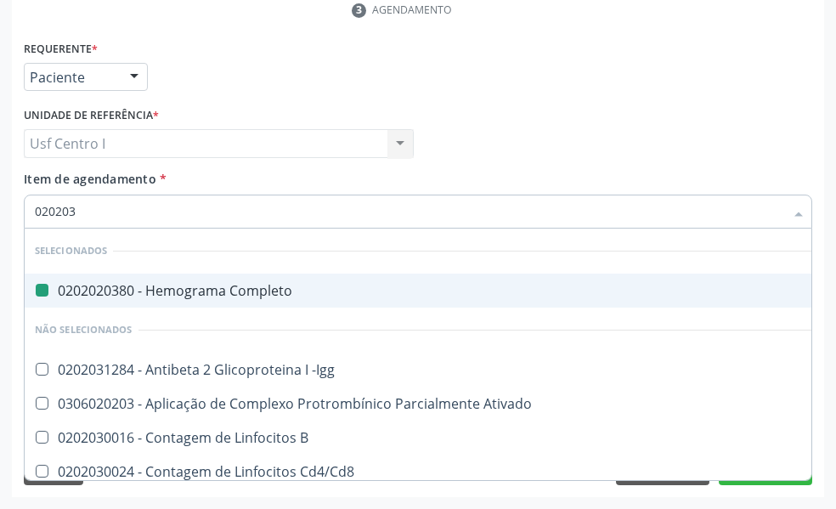
type input "0202030"
checkbox Completo "false"
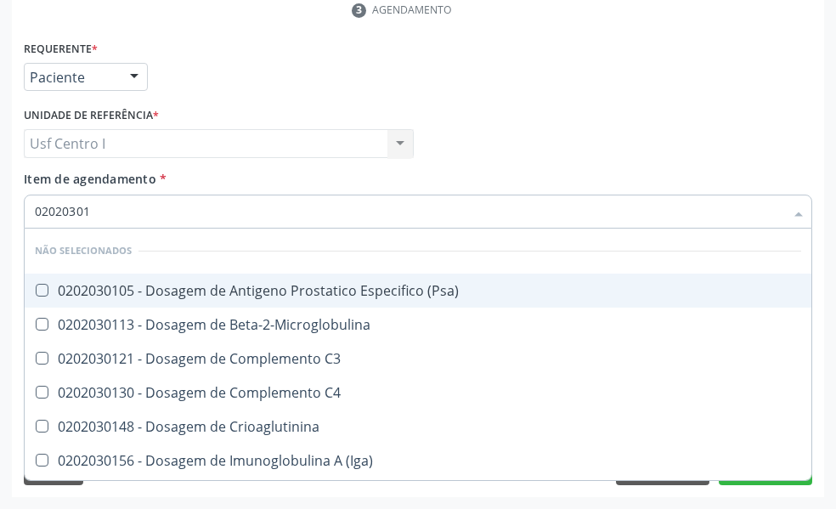
type input "020203010"
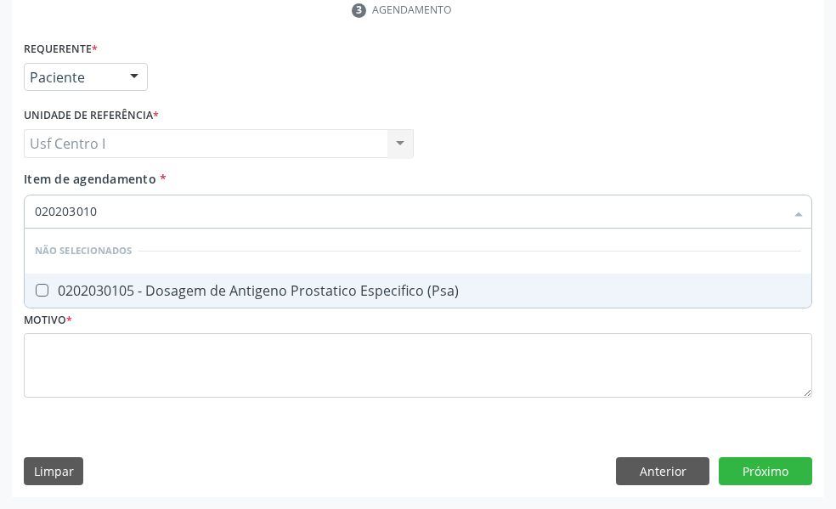
click at [43, 293] on \(Psa\) at bounding box center [42, 290] width 13 height 13
click at [36, 293] on \(Psa\) "checkbox" at bounding box center [30, 290] width 11 height 11
checkbox \(Psa\) "true"
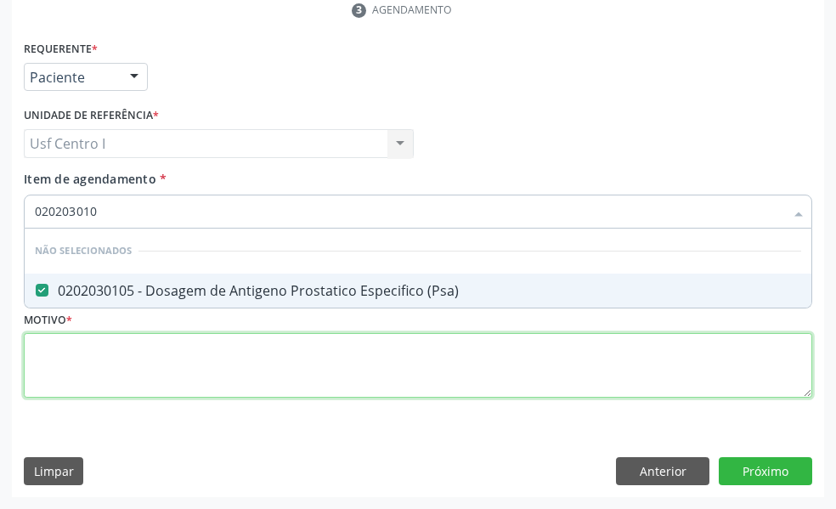
click at [49, 355] on div "Requerente * Paciente Profissional de Saúde Paciente Nenhum resultado encontrad…" at bounding box center [418, 229] width 789 height 385
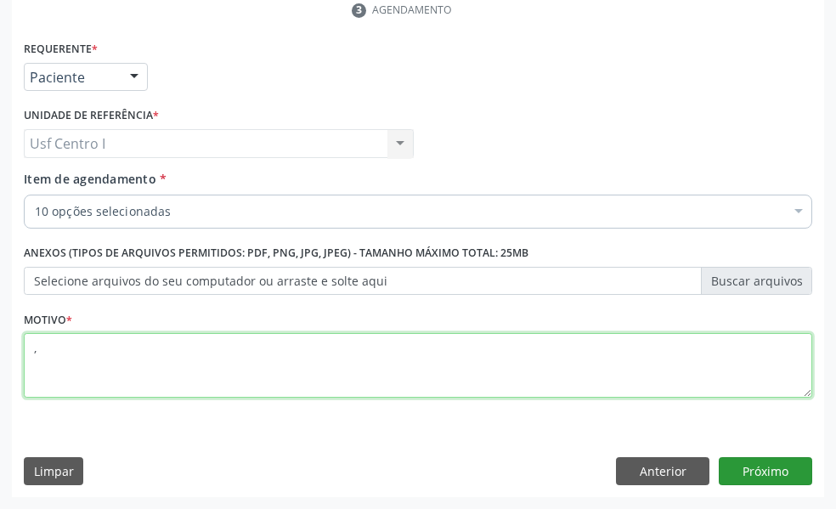
type textarea ","
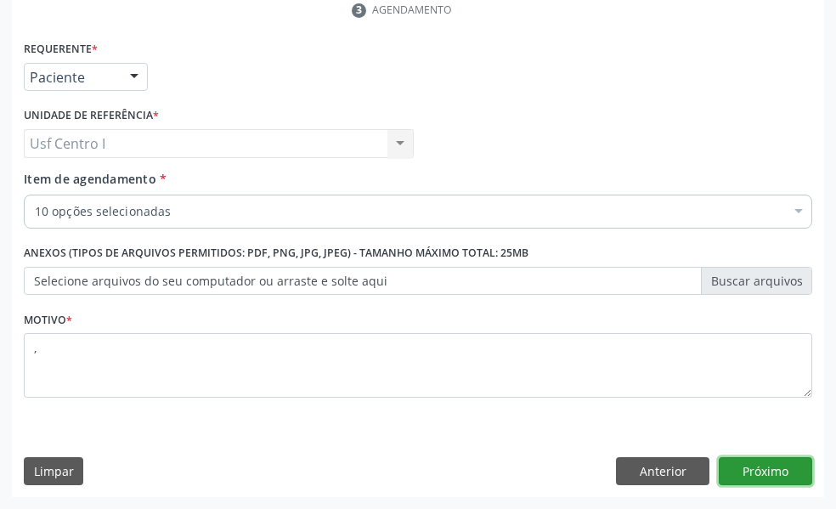
click at [774, 482] on button "Próximo" at bounding box center [765, 471] width 93 height 29
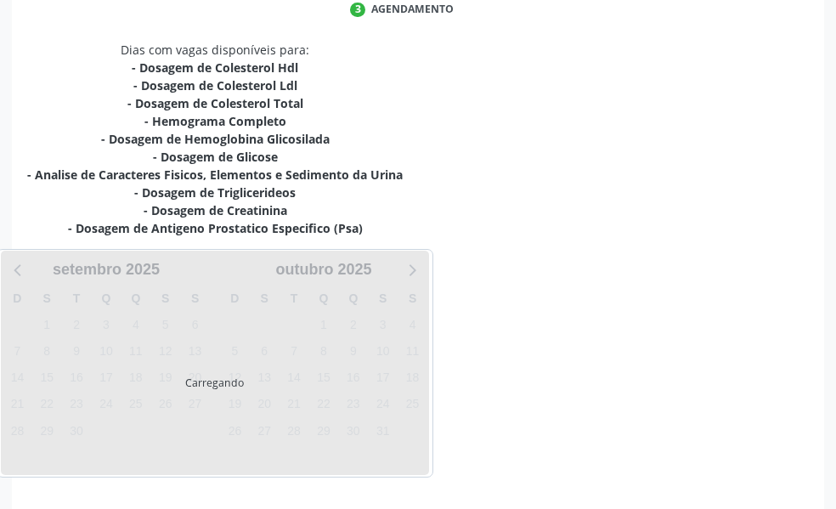
scroll to position [422, 0]
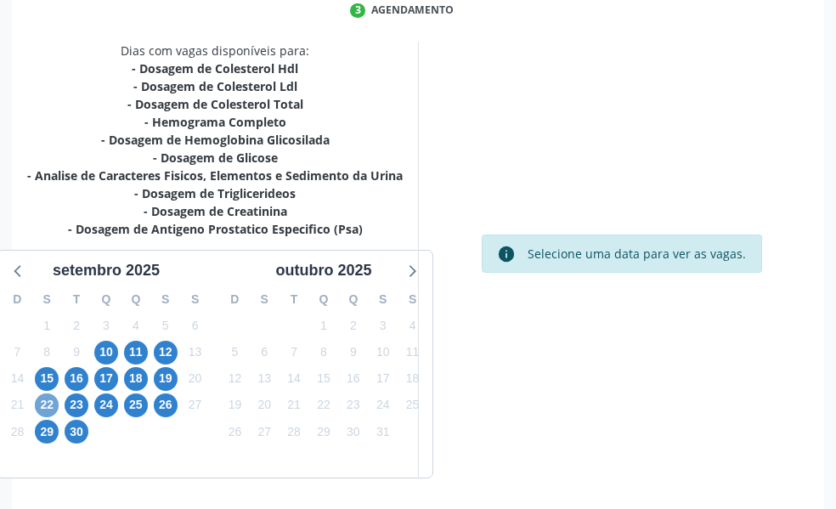
click at [48, 404] on span "22" at bounding box center [47, 406] width 24 height 24
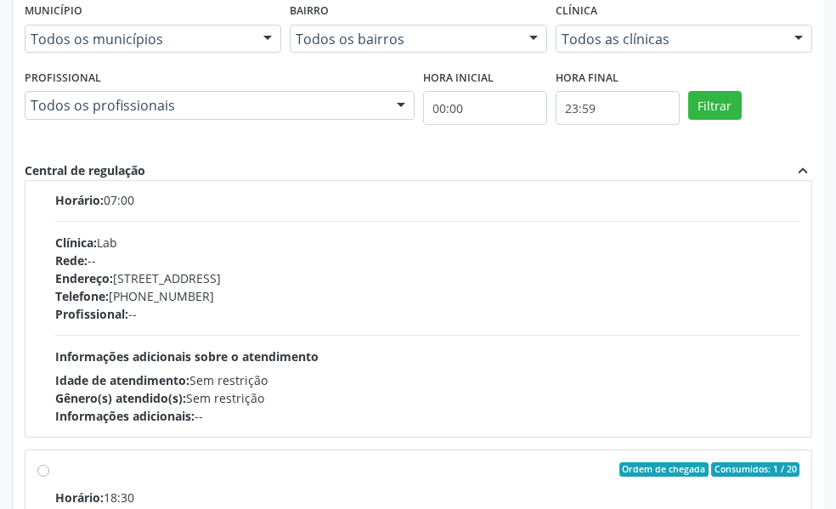
scroll to position [850, 0]
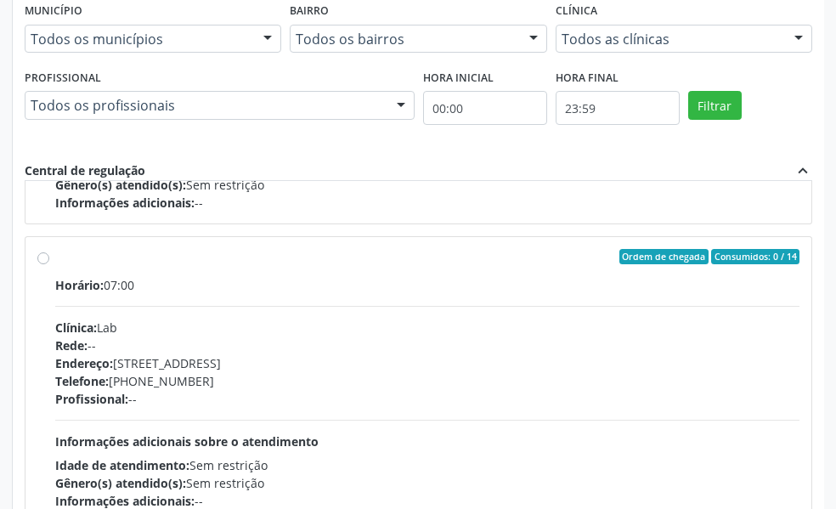
click at [55, 258] on label "Ordem de chegada Consumidos: 0 / 14 Horário: 07:00 Clínica: Lab Rede: -- Endere…" at bounding box center [427, 379] width 745 height 261
click at [40, 258] on input "Ordem de chegada Consumidos: 0 / 14 Horário: 07:00 Clínica: Lab Rede: -- Endere…" at bounding box center [43, 256] width 12 height 15
radio input "true"
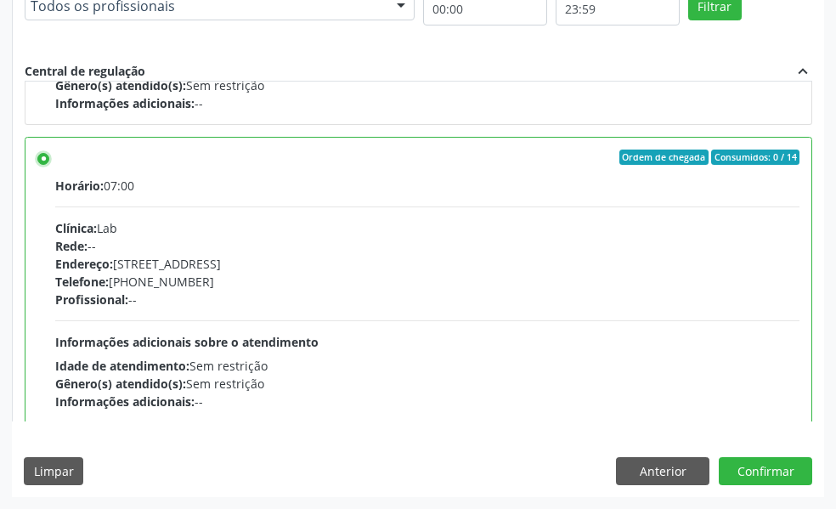
scroll to position [1020, 0]
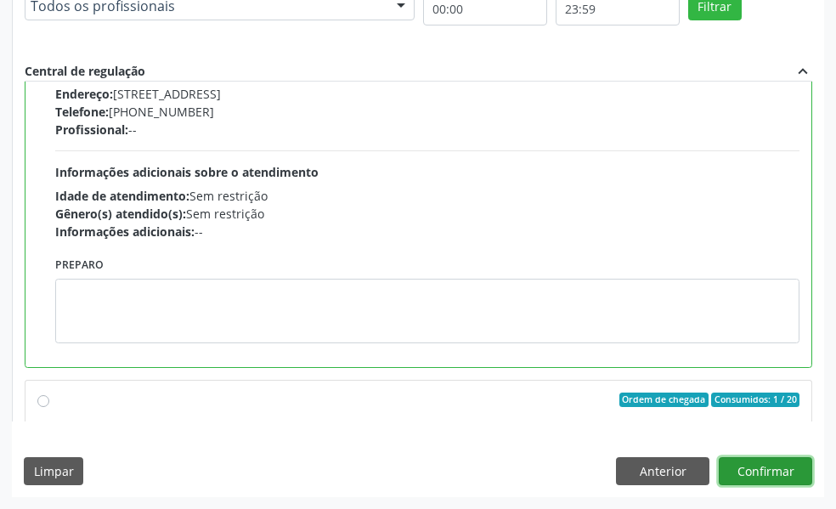
click at [784, 467] on button "Confirmar" at bounding box center [765, 471] width 93 height 29
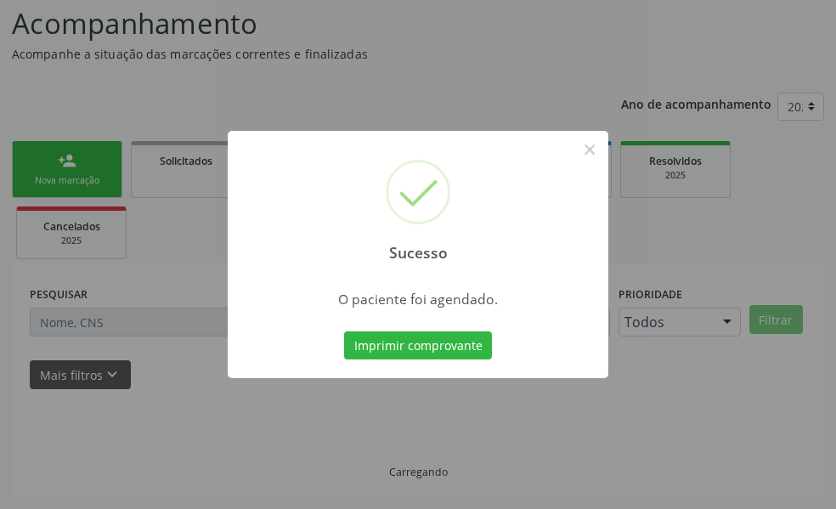
scroll to position [113, 0]
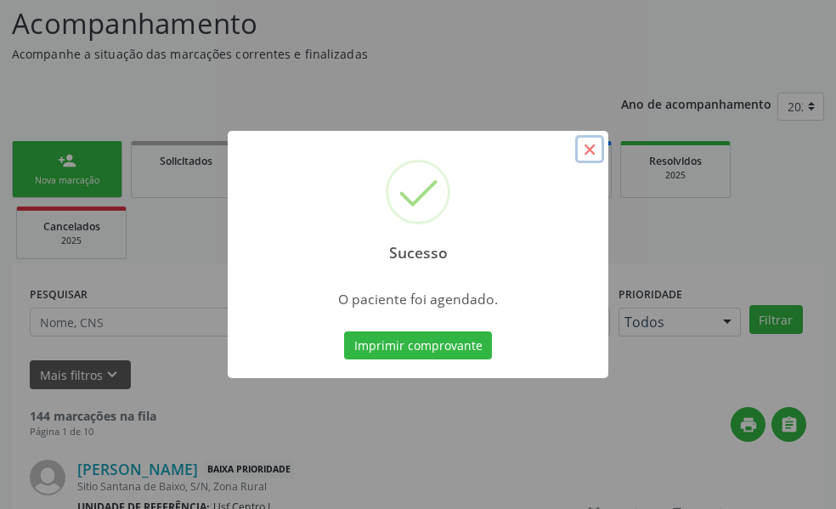
click at [594, 152] on button "×" at bounding box center [589, 149] width 29 height 29
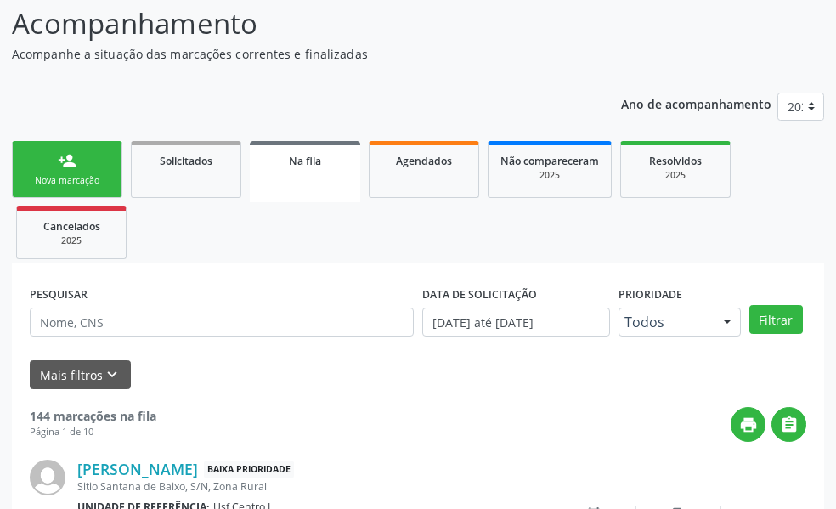
click at [89, 166] on link "person_add Nova marcação" at bounding box center [67, 169] width 110 height 57
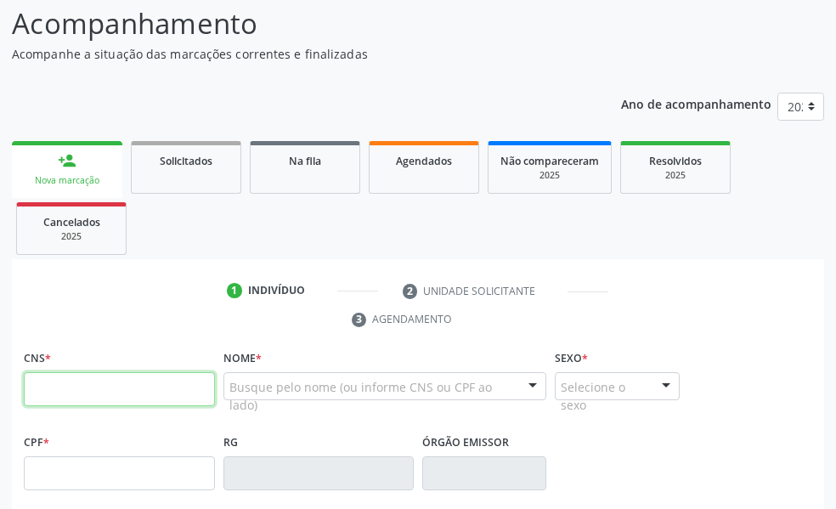
click at [71, 399] on input "text" at bounding box center [119, 389] width 191 height 34
type input "162 5264 5592 0009"
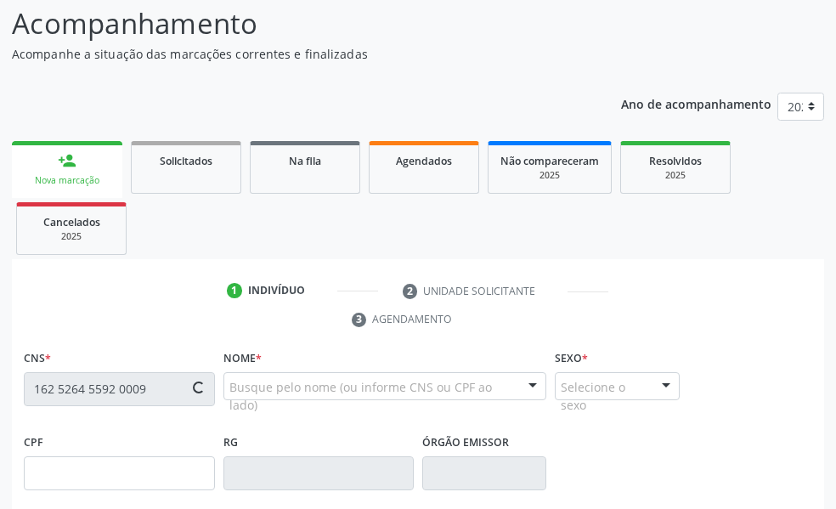
type input "27/09/1951"
type input "Adercina Pereira Florentino"
type input "(87) 9974-1437"
type input "(87) 99910-4144"
type input "155"
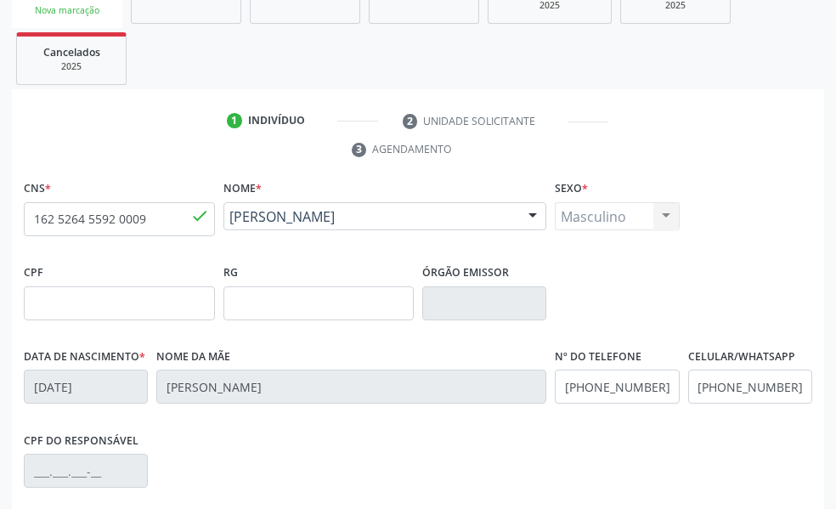
scroll to position [502, 0]
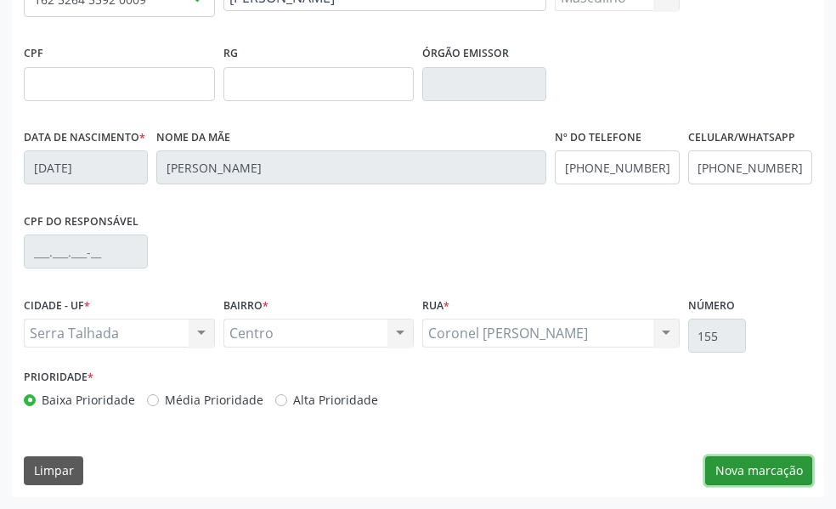
click at [773, 473] on button "Nova marcação" at bounding box center [758, 470] width 107 height 29
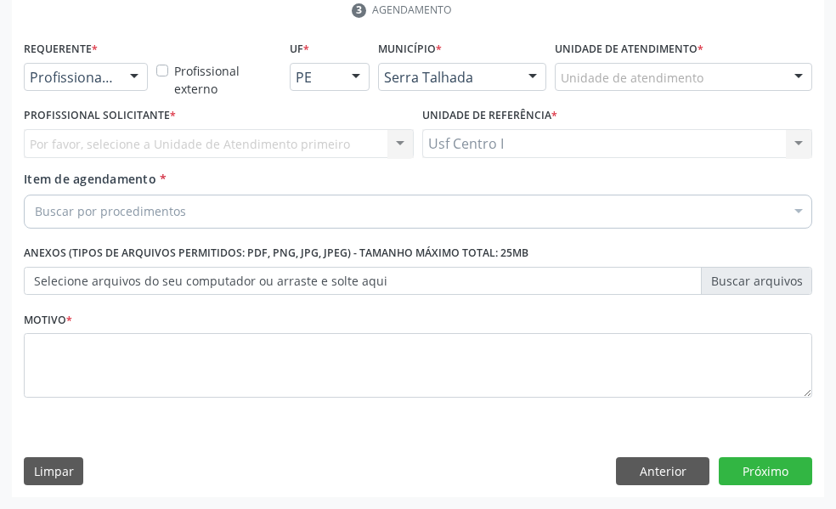
scroll to position [422, 0]
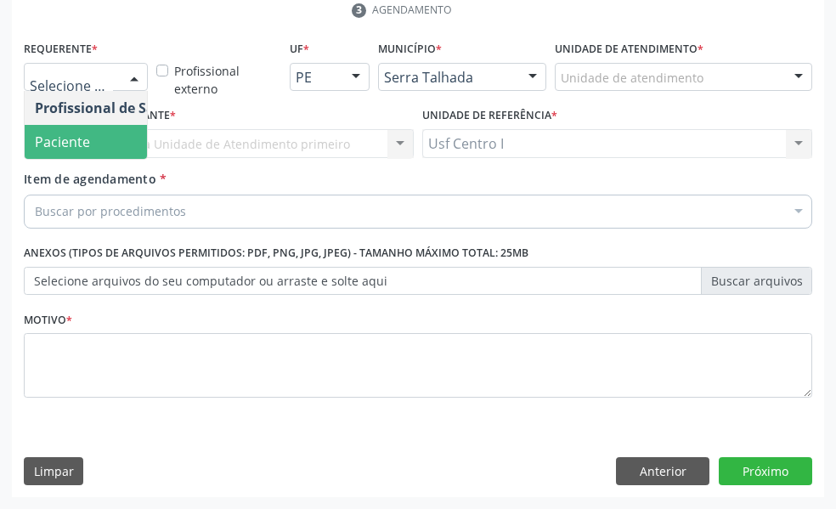
click at [106, 144] on span "Paciente" at bounding box center [108, 142] width 166 height 34
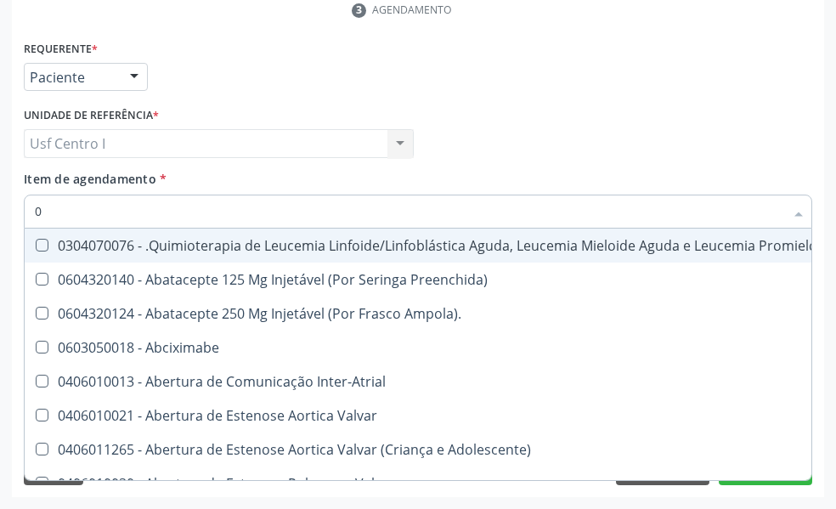
type input "00"
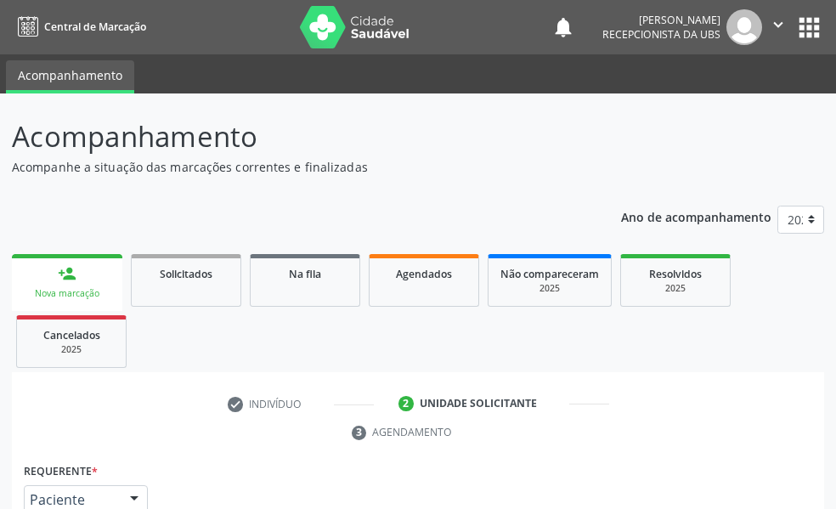
scroll to position [422, 0]
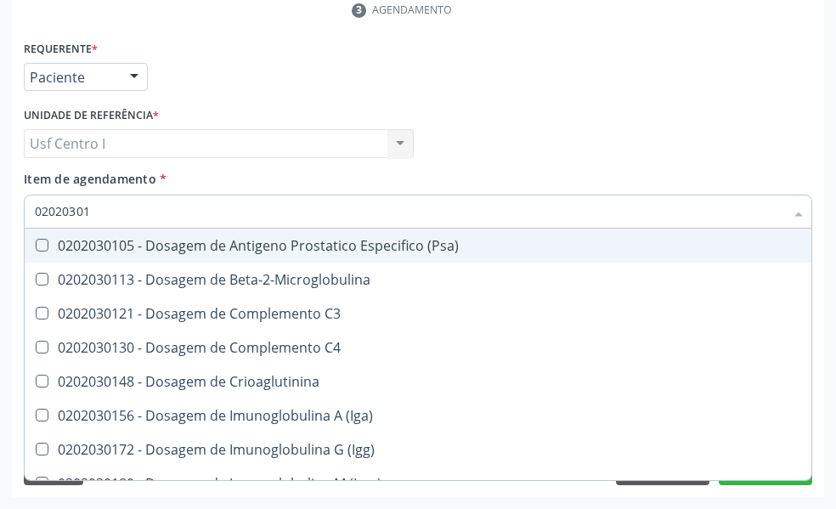
type input "020203010"
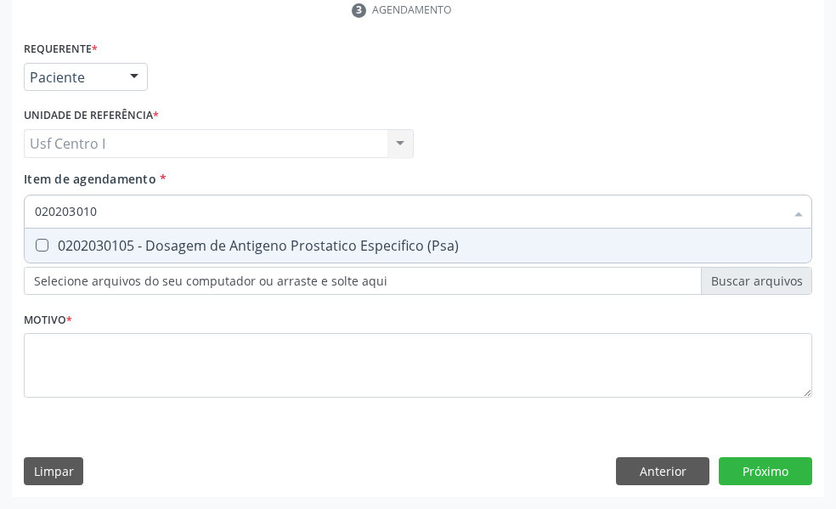
click at [42, 243] on \(Psa\) at bounding box center [42, 245] width 13 height 13
click at [36, 243] on \(Psa\) "checkbox" at bounding box center [30, 245] width 11 height 11
checkbox \(Psa\) "true"
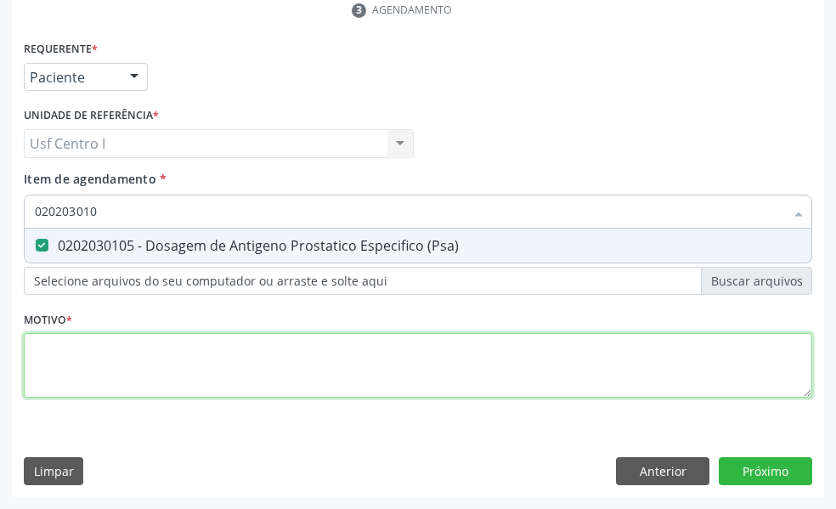
click at [35, 348] on div "Requerente * Paciente Profissional de Saúde Paciente Nenhum resultado encontrad…" at bounding box center [418, 229] width 789 height 385
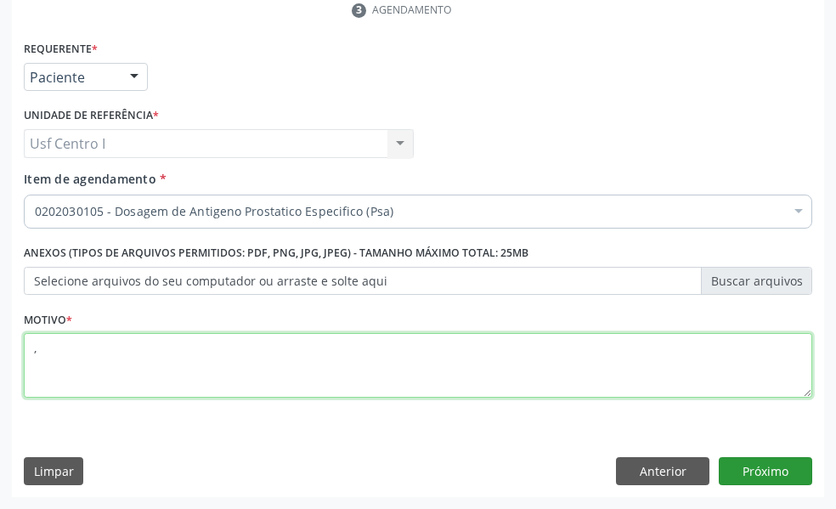
type textarea ","
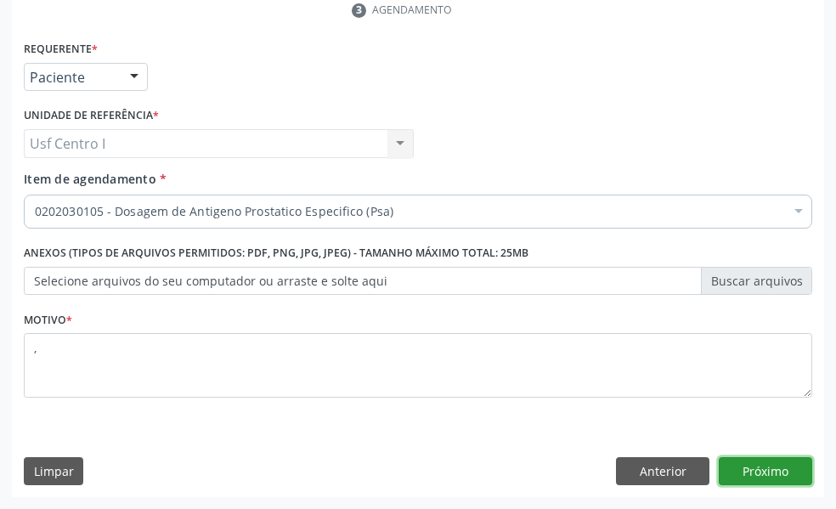
click at [776, 477] on button "Próximo" at bounding box center [765, 471] width 93 height 29
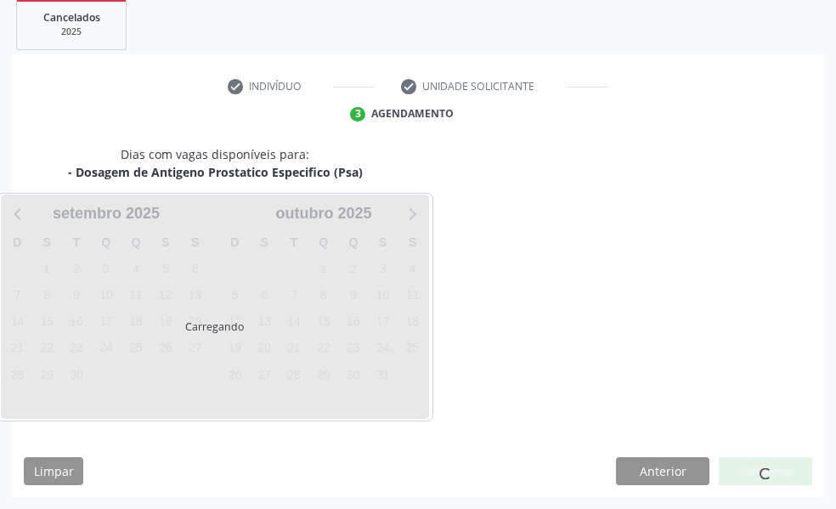
scroll to position [318, 0]
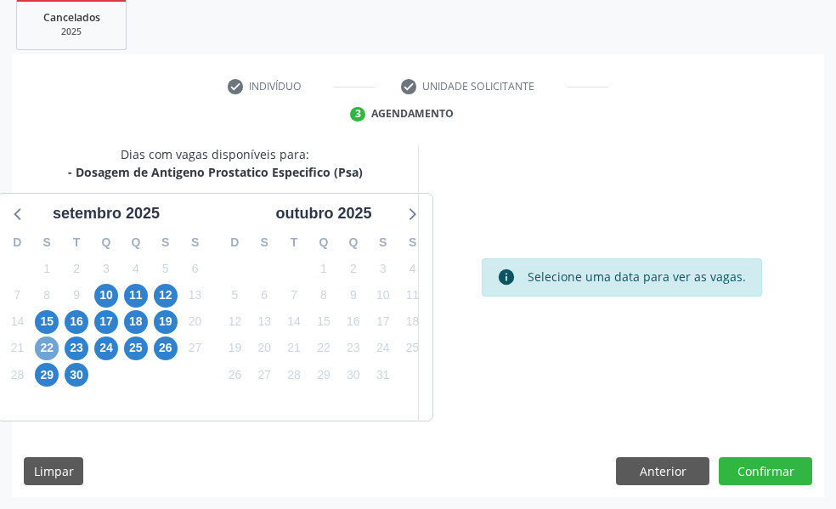
click at [48, 348] on span "22" at bounding box center [47, 349] width 24 height 24
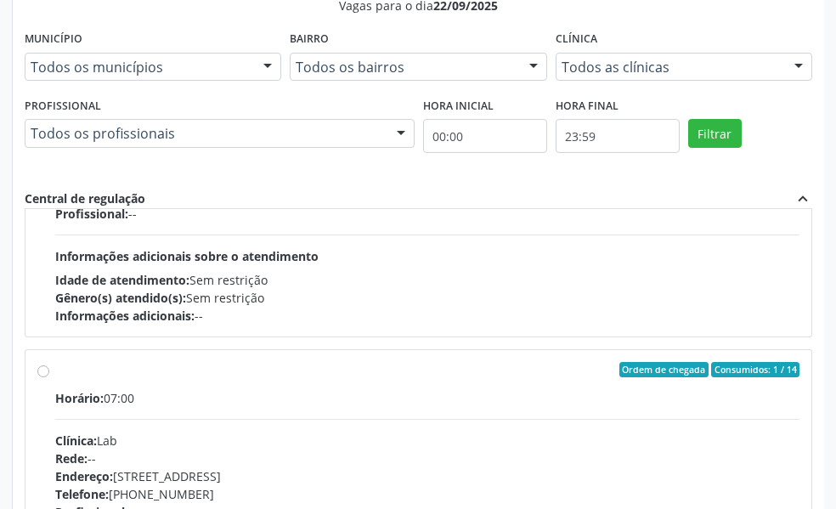
scroll to position [850, 0]
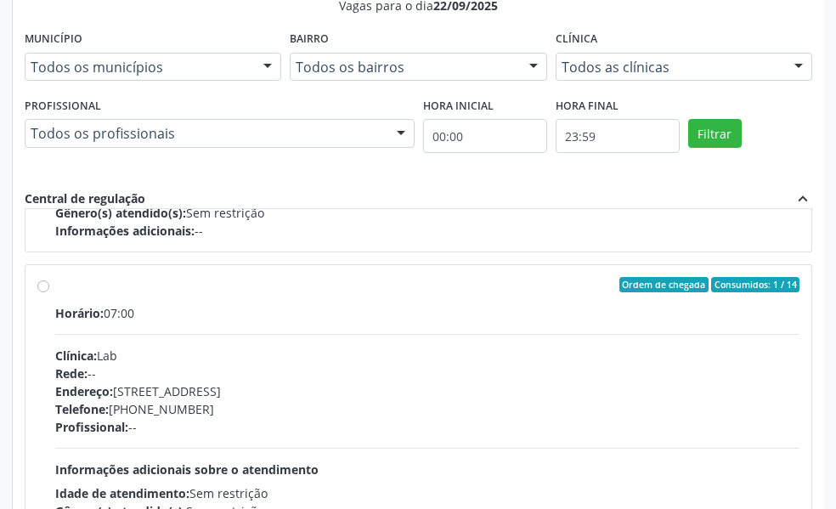
click at [55, 288] on label "Ordem de chegada Consumidos: 1 / 14 Horário: 07:00 Clínica: Lab Rede: -- Endere…" at bounding box center [427, 407] width 745 height 261
click at [41, 288] on input "Ordem de chegada Consumidos: 1 / 14 Horário: 07:00 Clínica: Lab Rede: -- Endere…" at bounding box center [43, 284] width 12 height 15
radio input "true"
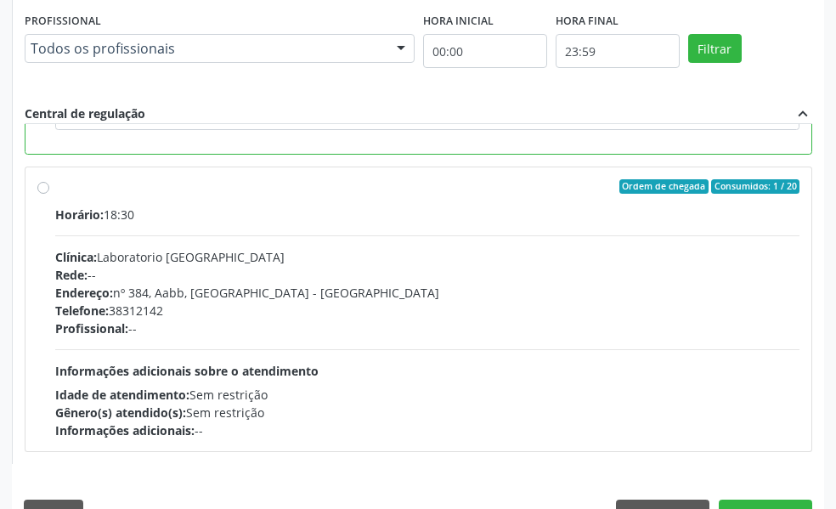
scroll to position [870, 0]
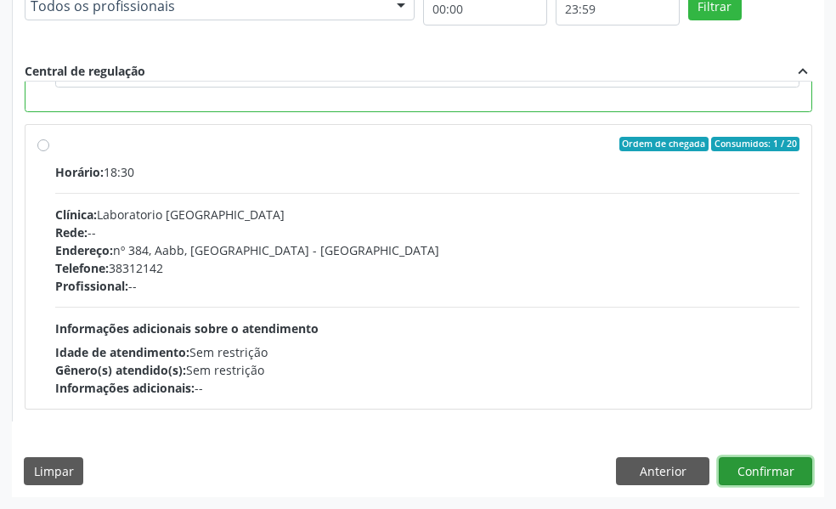
click at [770, 475] on button "Confirmar" at bounding box center [765, 471] width 93 height 29
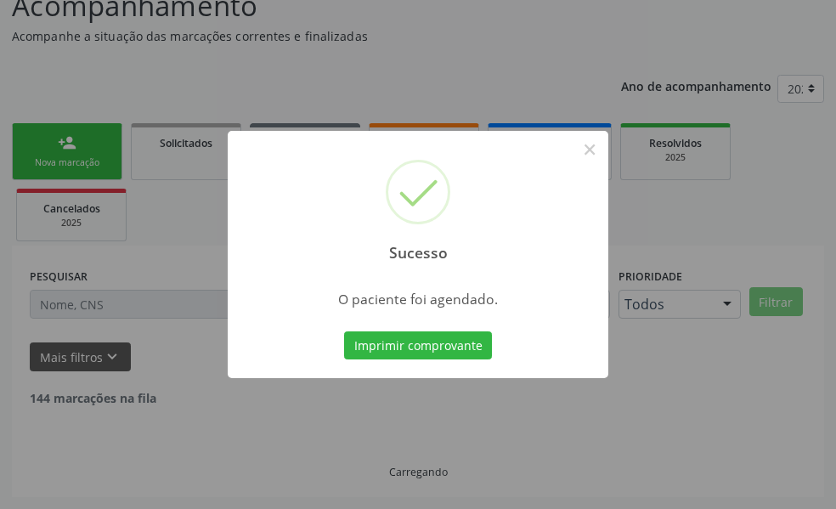
scroll to position [113, 0]
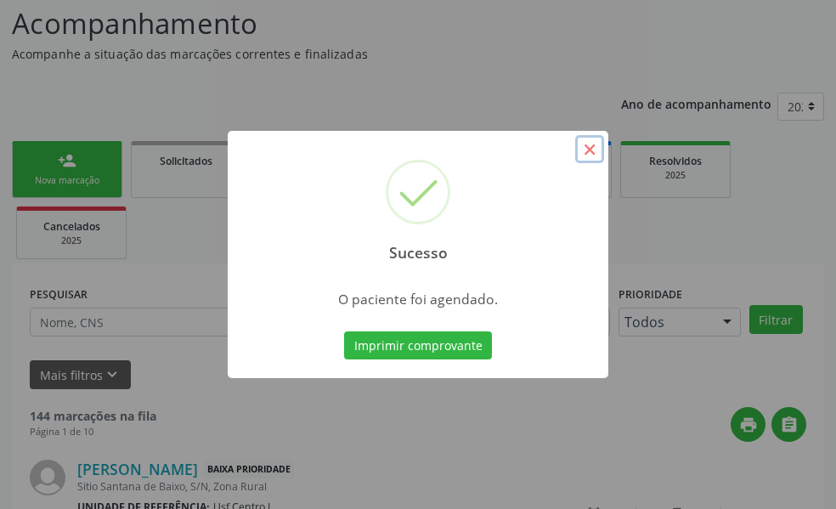
click at [586, 146] on button "×" at bounding box center [589, 149] width 29 height 29
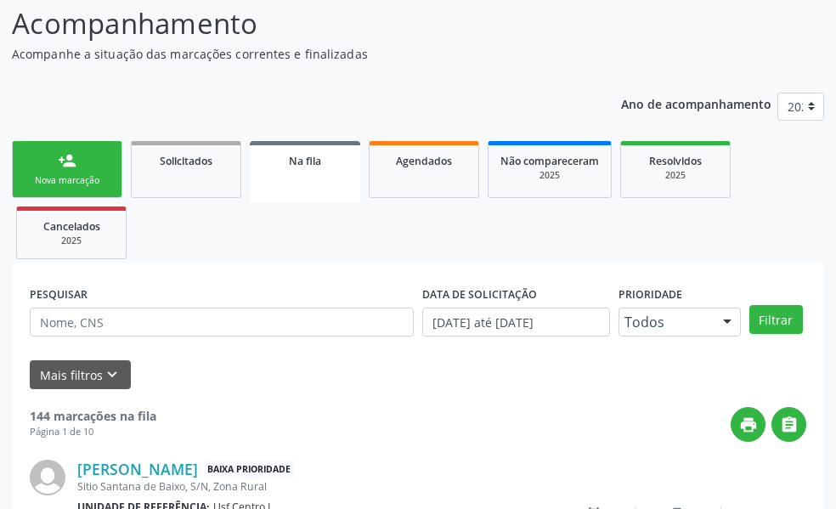
click at [83, 178] on div "Nova marcação" at bounding box center [67, 180] width 85 height 13
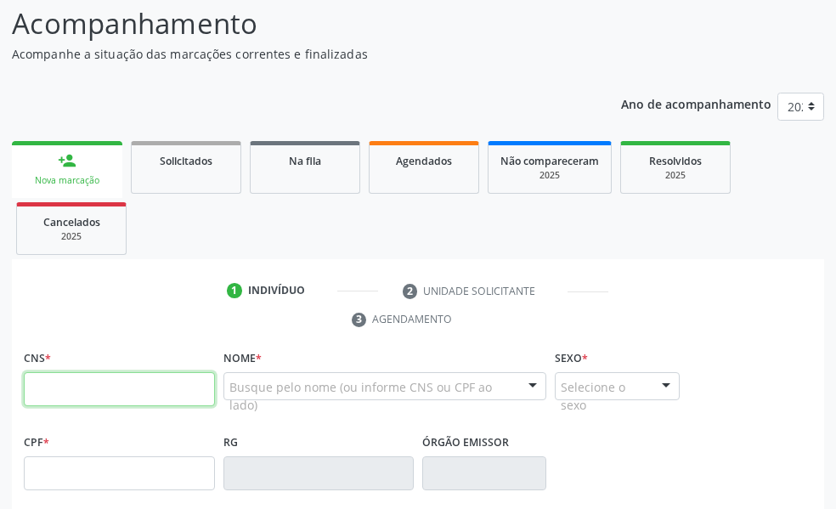
click at [46, 391] on input "text" at bounding box center [119, 389] width 191 height 34
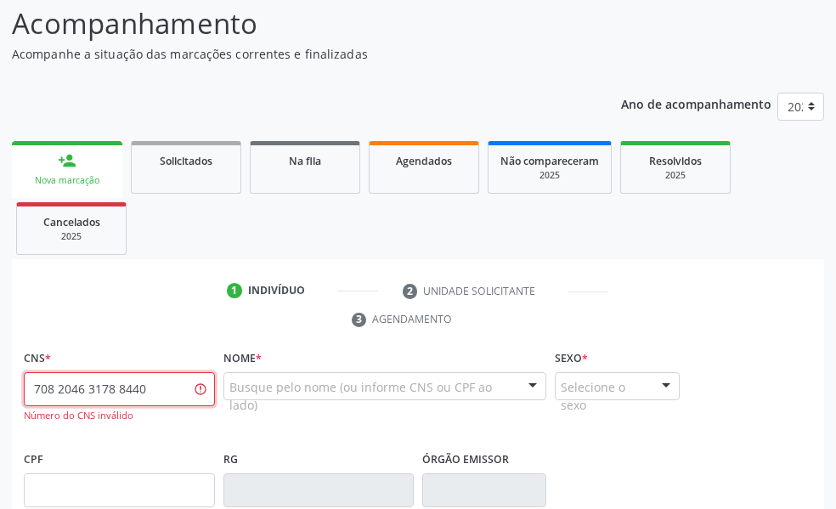
click at [159, 387] on input "708 2046 3178 8440" at bounding box center [119, 389] width 191 height 34
type input "7"
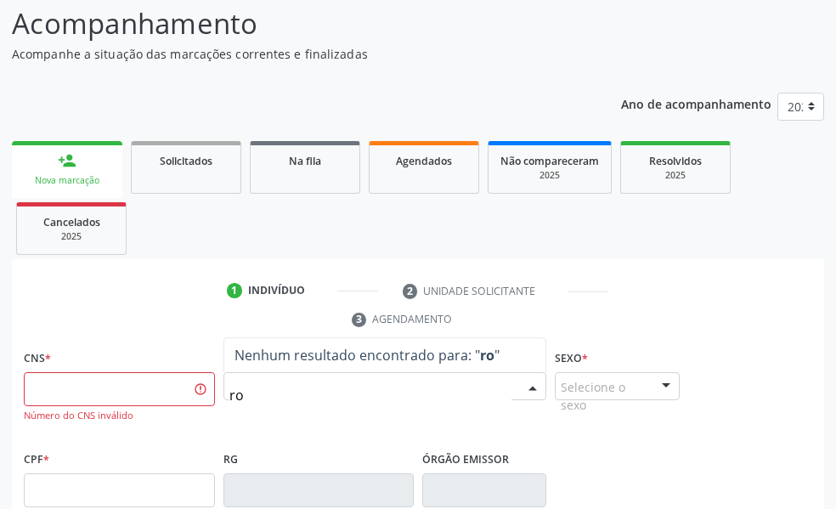
type input "r"
type input "rosa maria dos sa"
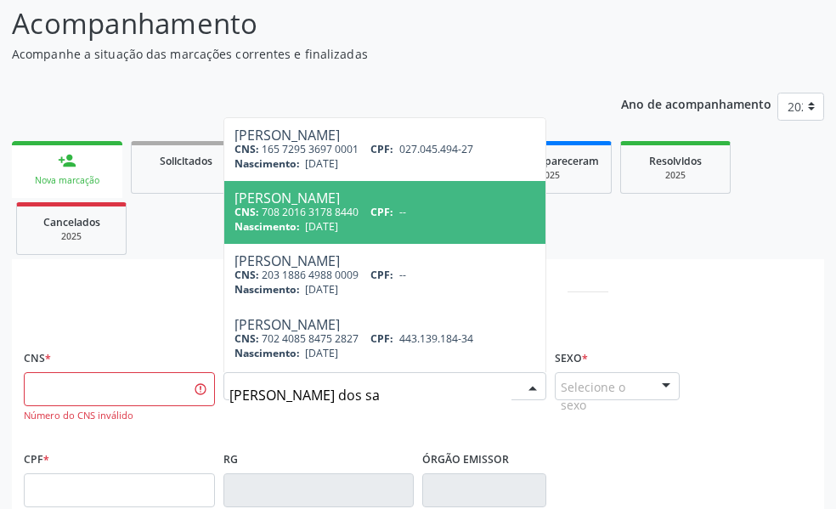
click at [315, 226] on span "06/02/1941" at bounding box center [321, 226] width 33 height 14
type input "708 2016 3178 8440"
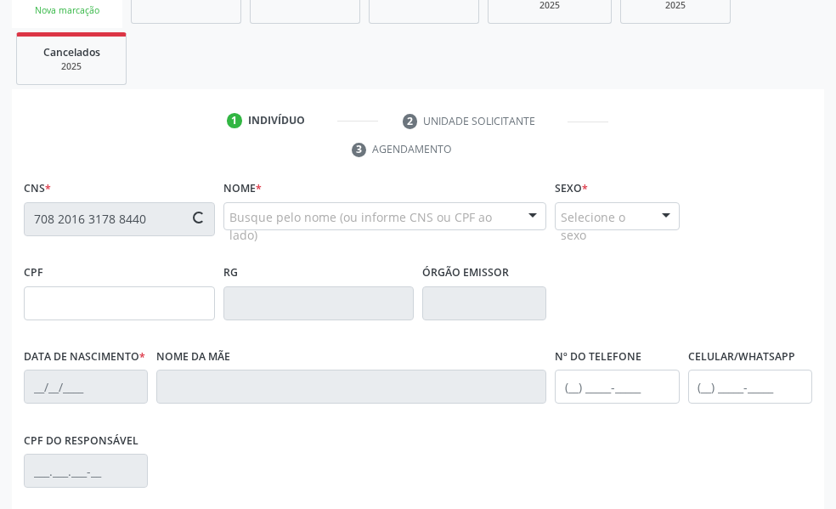
type input "06/02/1941"
type input "Juvina Lopes dos Santos"
type input "(87) 99818-0414"
type input "430"
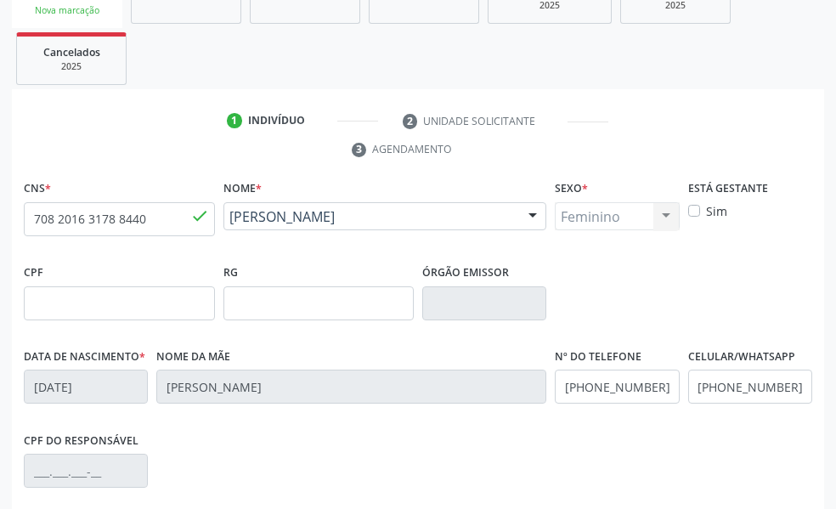
scroll to position [502, 0]
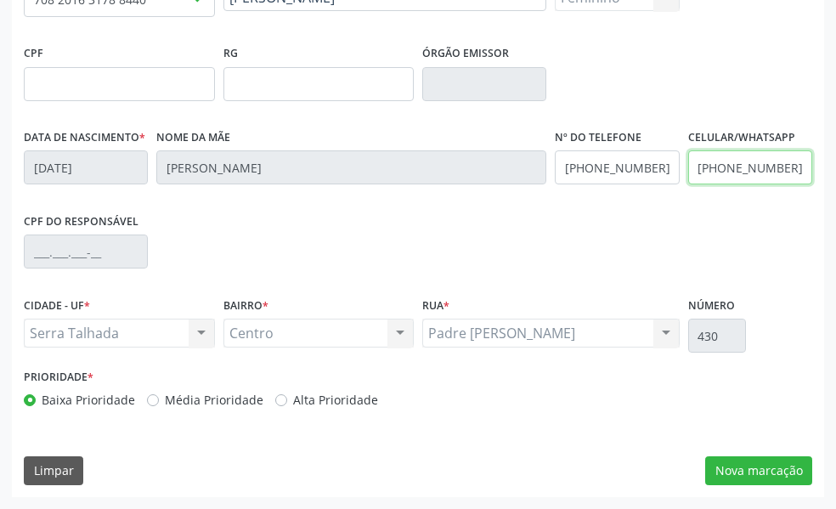
click at [790, 167] on input "(87) 99818-0414" at bounding box center [750, 167] width 124 height 34
type input "("
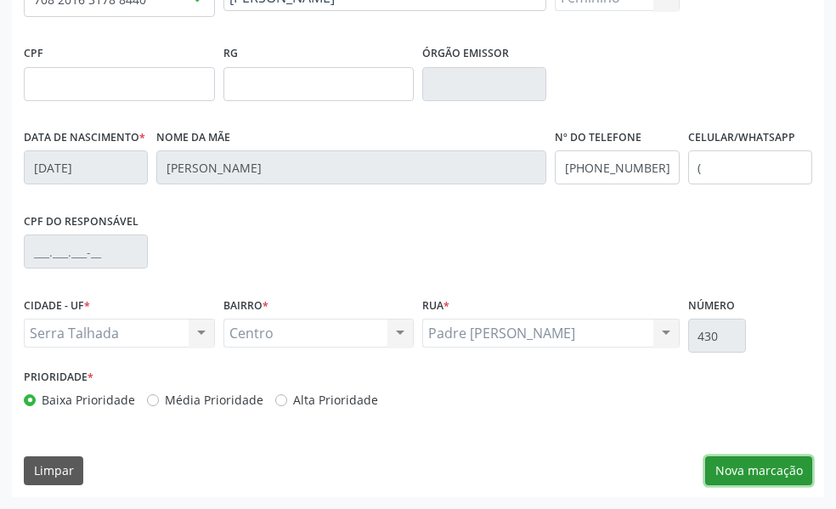
click at [753, 477] on button "Nova marcação" at bounding box center [758, 470] width 107 height 29
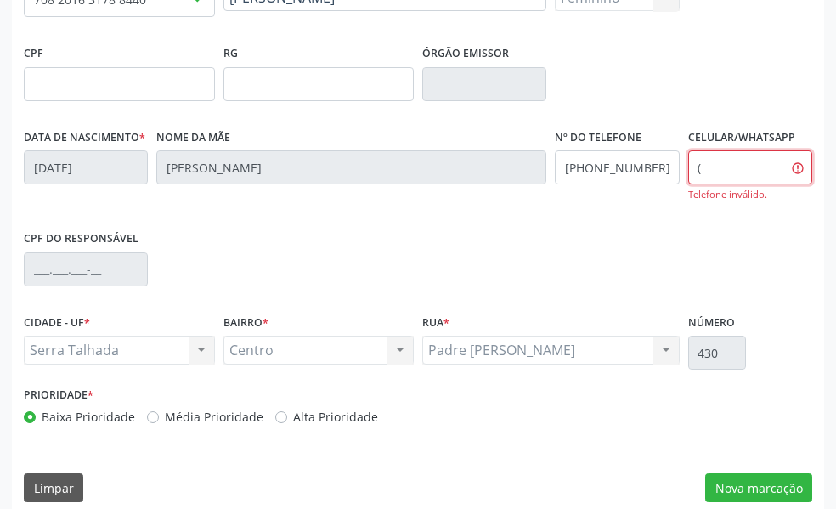
click at [710, 167] on input "(" at bounding box center [750, 167] width 124 height 34
click at [720, 166] on input "text" at bounding box center [750, 167] width 124 height 34
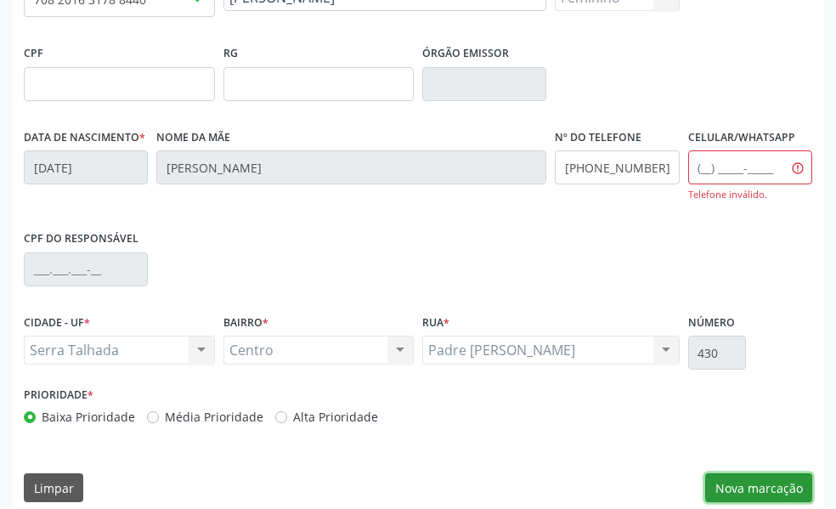
click at [773, 490] on button "Nova marcação" at bounding box center [758, 487] width 107 height 29
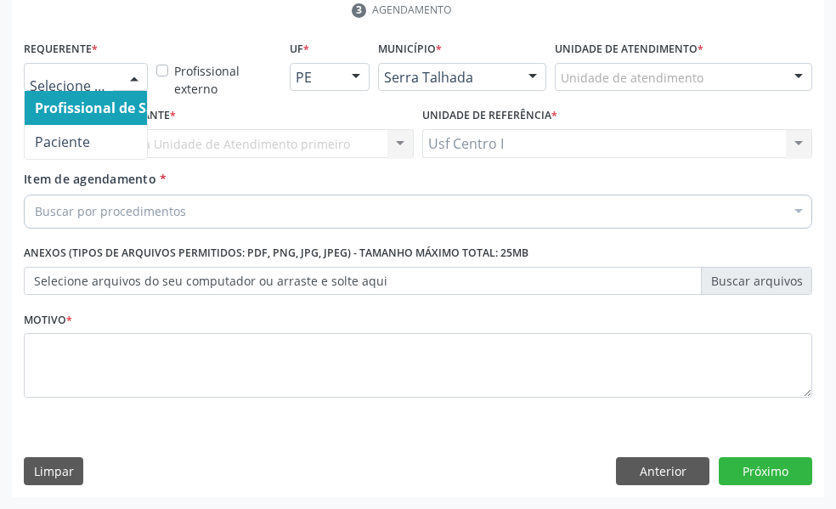
click at [137, 83] on div at bounding box center [134, 78] width 25 height 29
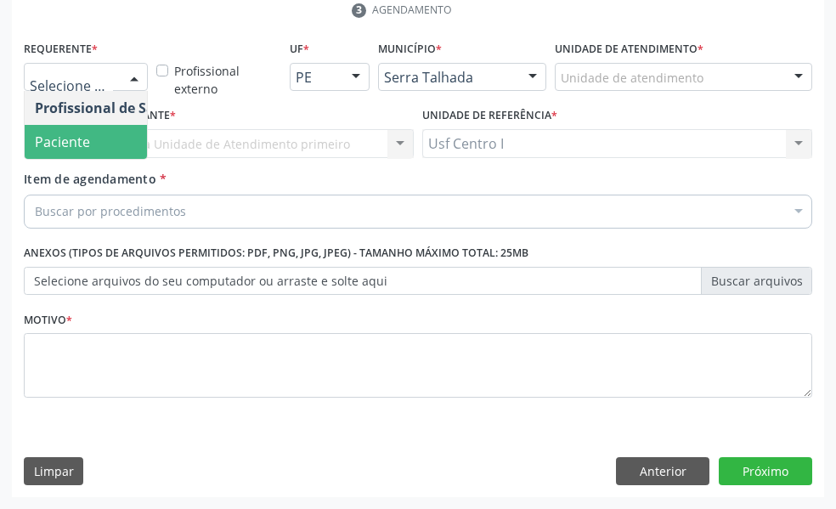
click at [100, 144] on span "Paciente" at bounding box center [108, 142] width 166 height 34
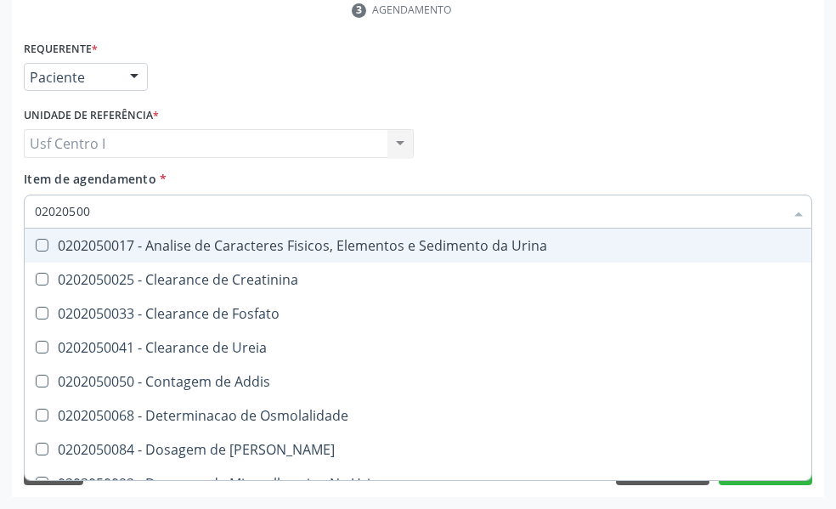
type input "020205001"
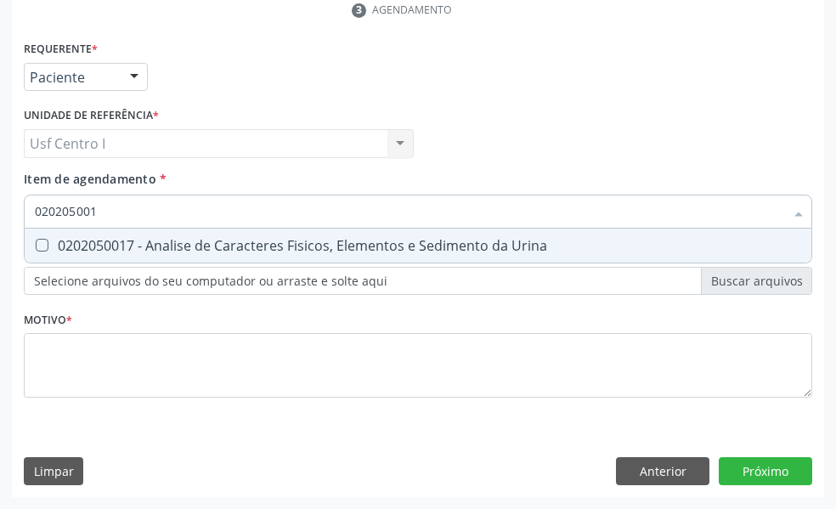
click at [42, 246] on Urina at bounding box center [42, 245] width 13 height 13
click at [36, 246] on Urina "checkbox" at bounding box center [30, 245] width 11 height 11
checkbox Urina "true"
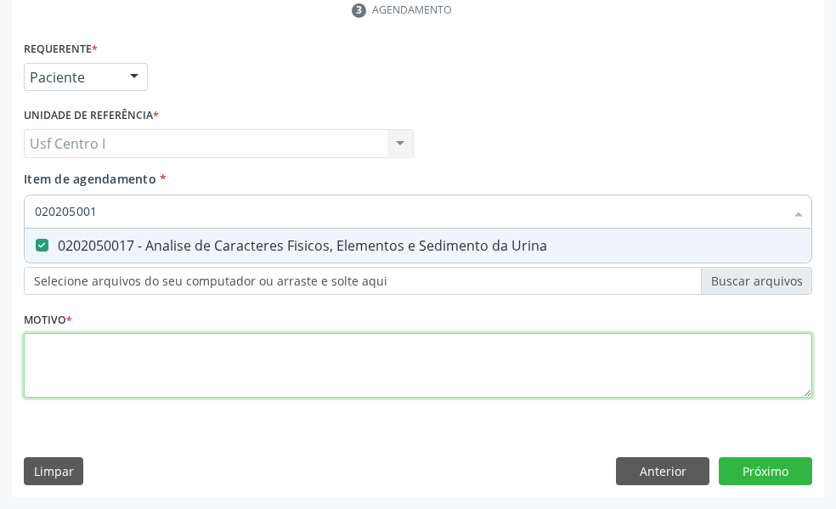
click at [54, 347] on div "Requerente * Paciente Profissional de Saúde Paciente Nenhum resultado encontrad…" at bounding box center [418, 229] width 789 height 385
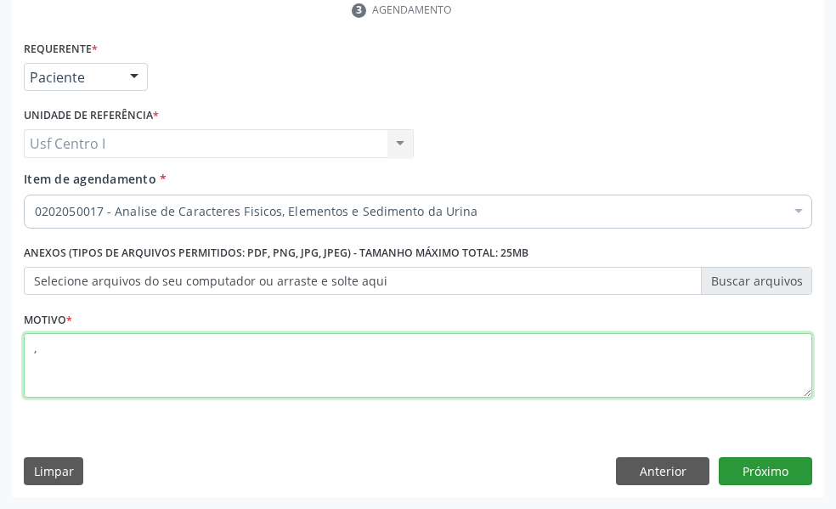
type textarea ","
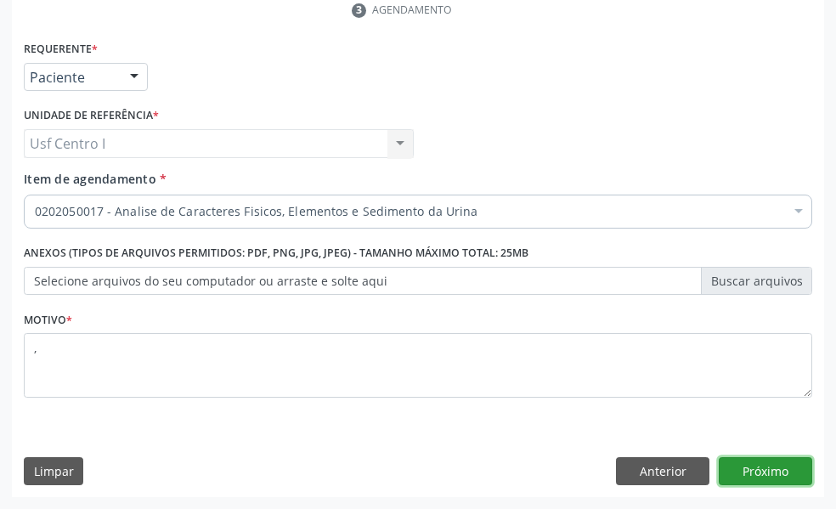
click at [781, 464] on button "Próximo" at bounding box center [765, 471] width 93 height 29
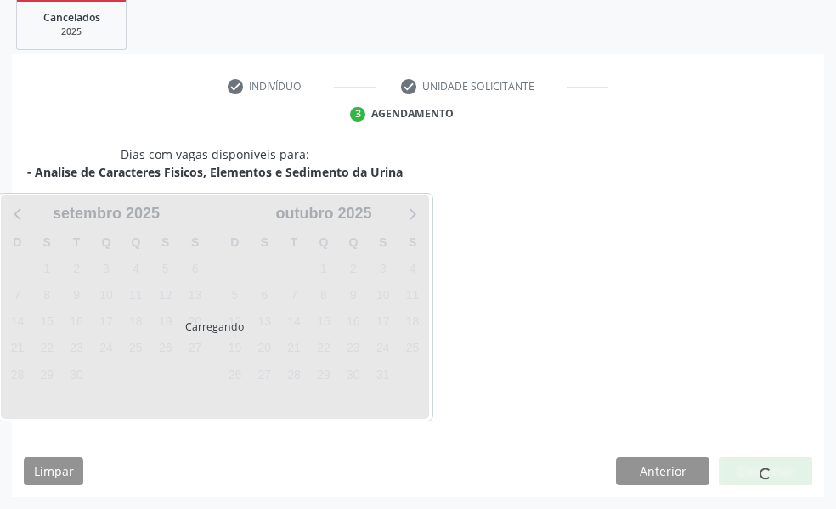
scroll to position [318, 0]
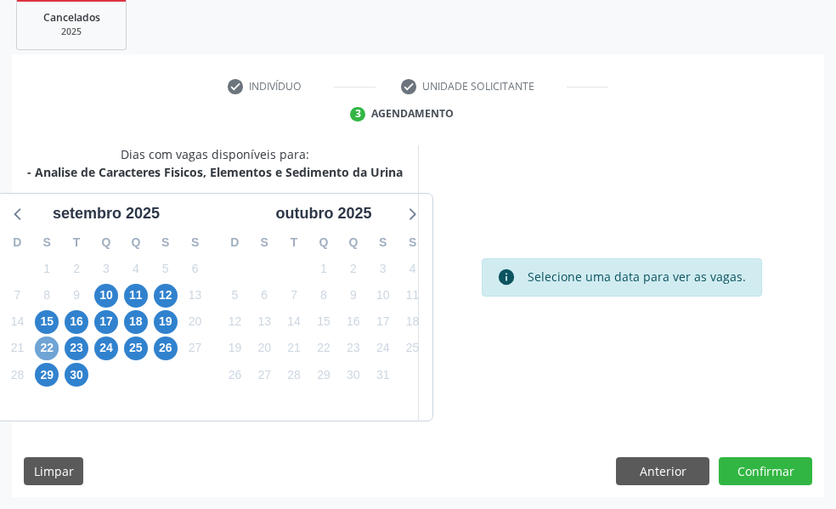
click at [44, 347] on span "22" at bounding box center [47, 349] width 24 height 24
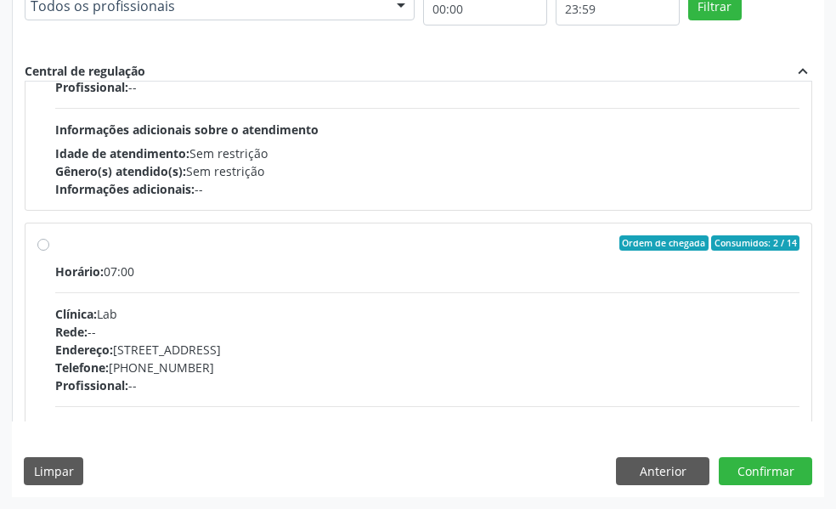
scroll to position [1445, 0]
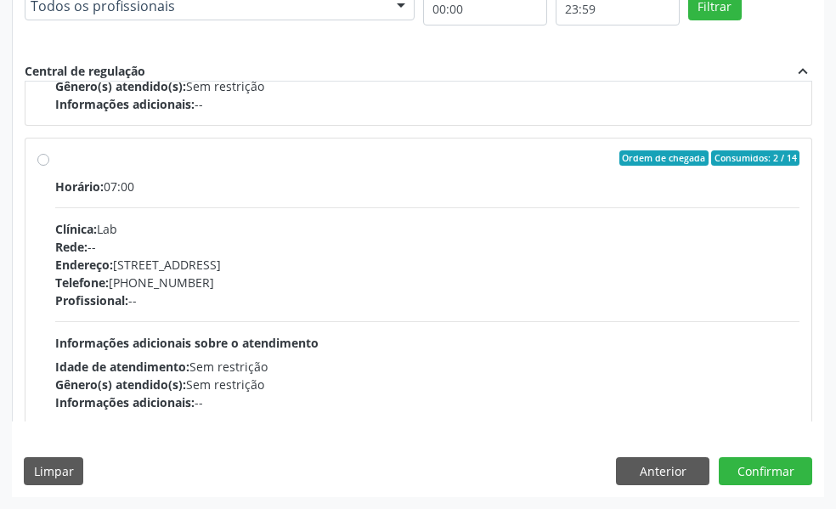
click at [55, 157] on label "Ordem de chegada Consumidos: 2 / 14 Horário: 07:00 Clínica: Lab Rede: -- Endere…" at bounding box center [427, 280] width 745 height 261
click at [42, 157] on input "Ordem de chegada Consumidos: 2 / 14 Horário: 07:00 Clínica: Lab Rede: -- Endere…" at bounding box center [43, 157] width 12 height 15
radio input "true"
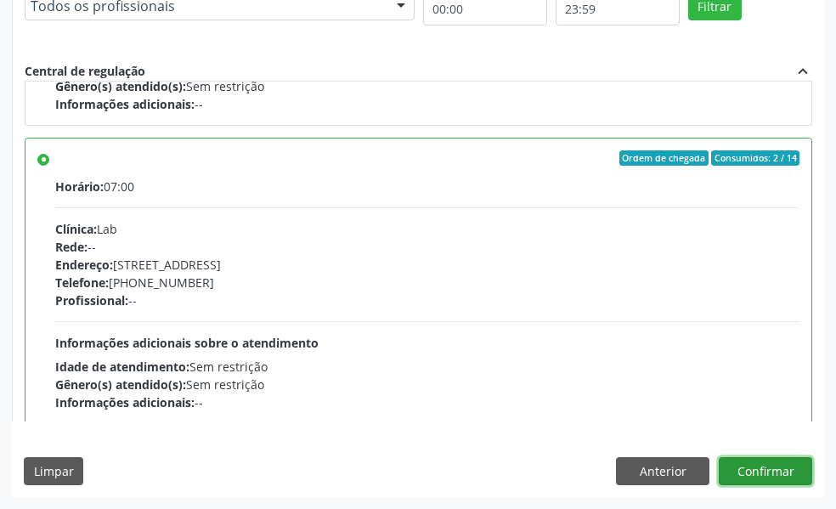
click at [784, 476] on button "Confirmar" at bounding box center [765, 471] width 93 height 29
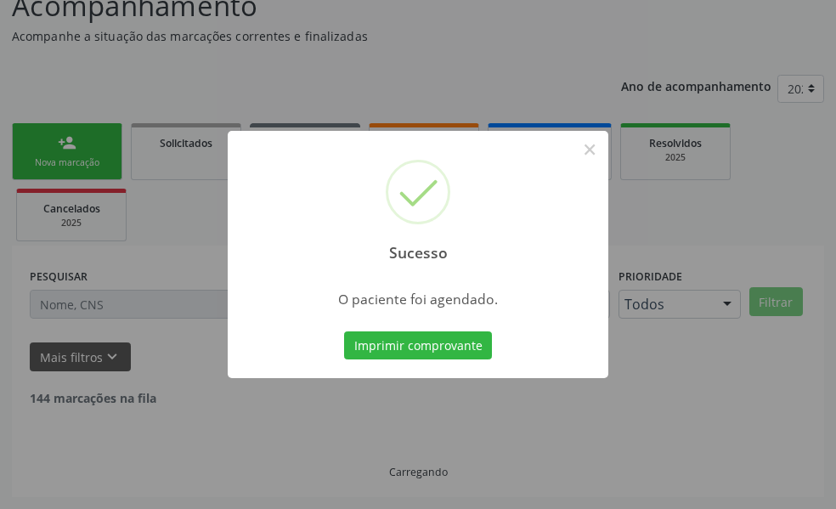
scroll to position [113, 0]
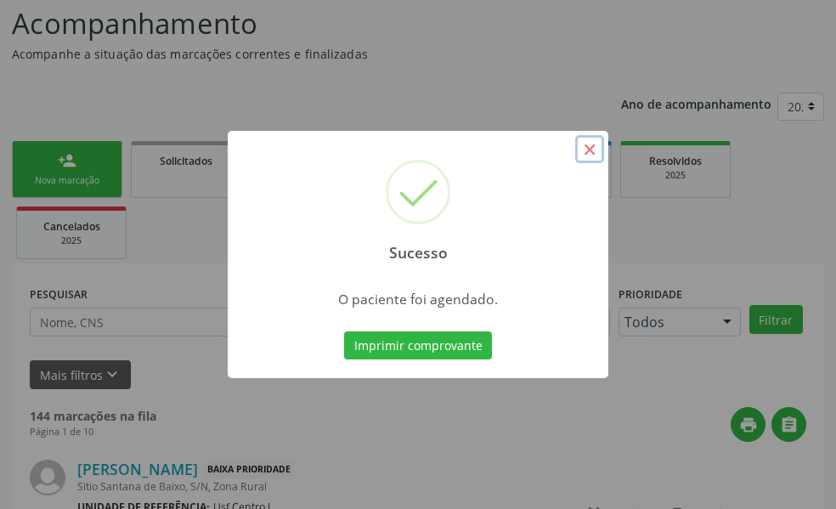
click at [586, 145] on button "×" at bounding box center [589, 149] width 29 height 29
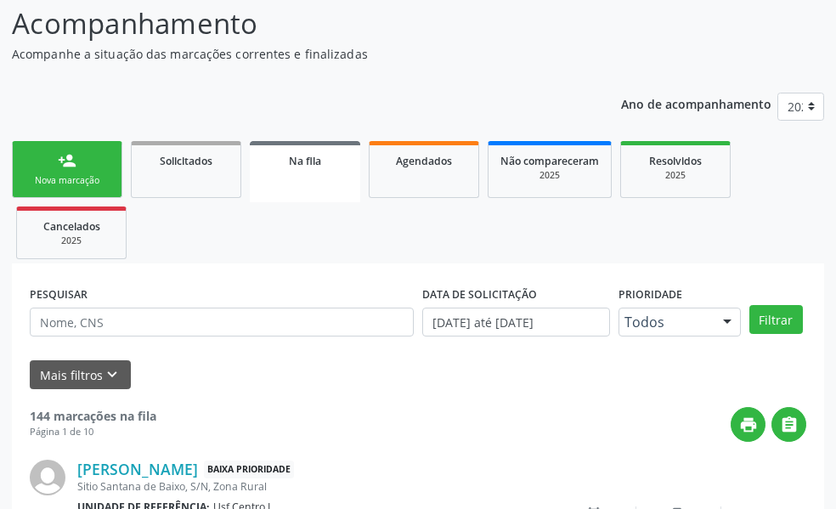
click at [94, 172] on link "person_add Nova marcação" at bounding box center [67, 169] width 110 height 57
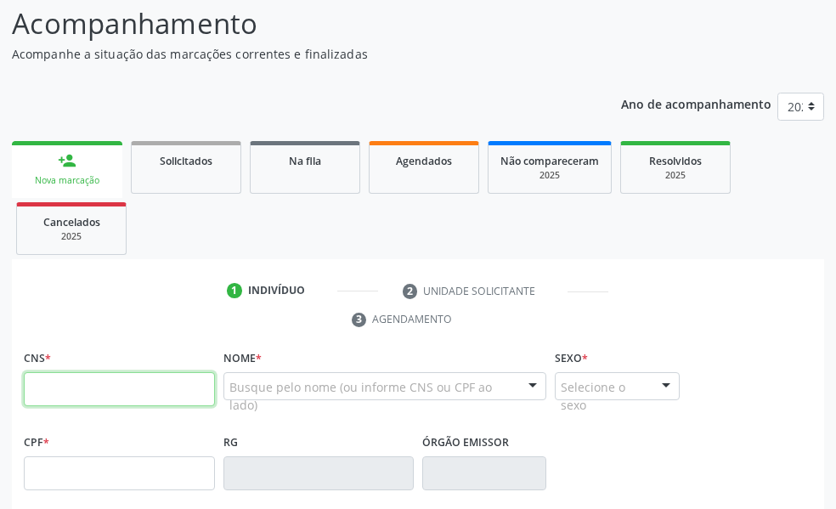
click at [44, 384] on input "text" at bounding box center [119, 389] width 191 height 34
type input "704 8055 3093 0042"
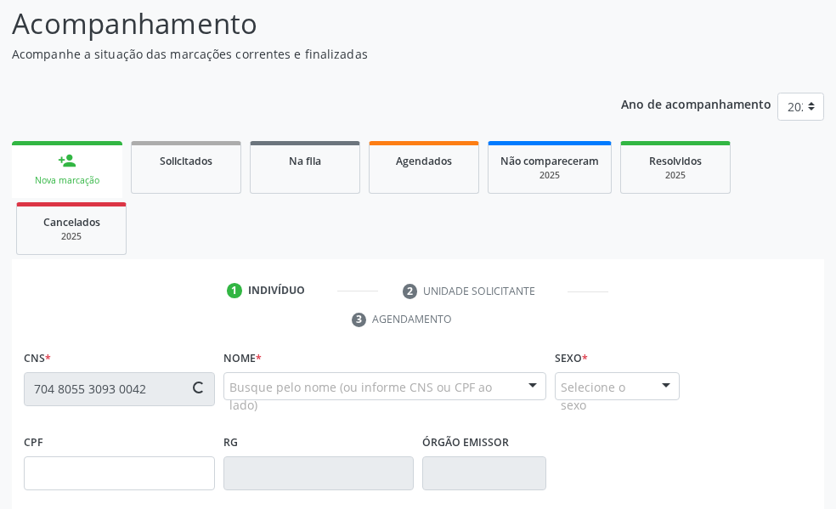
type input "21/03/2002"
type input "Josehilda de Souza Santos"
type input "(87) 99993-7060"
type input "392"
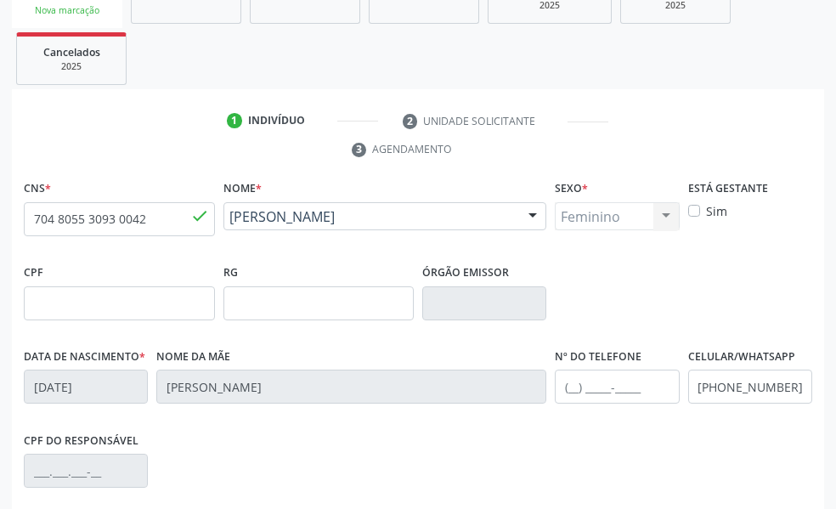
scroll to position [502, 0]
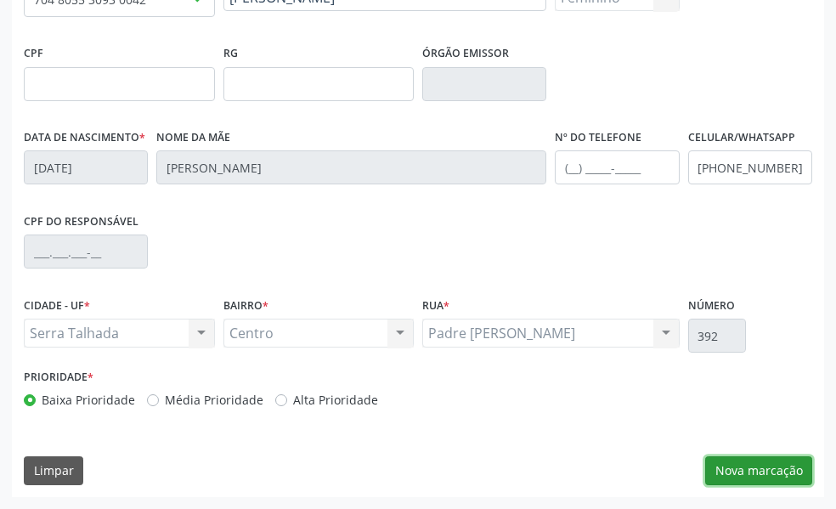
click at [756, 471] on button "Nova marcação" at bounding box center [758, 470] width 107 height 29
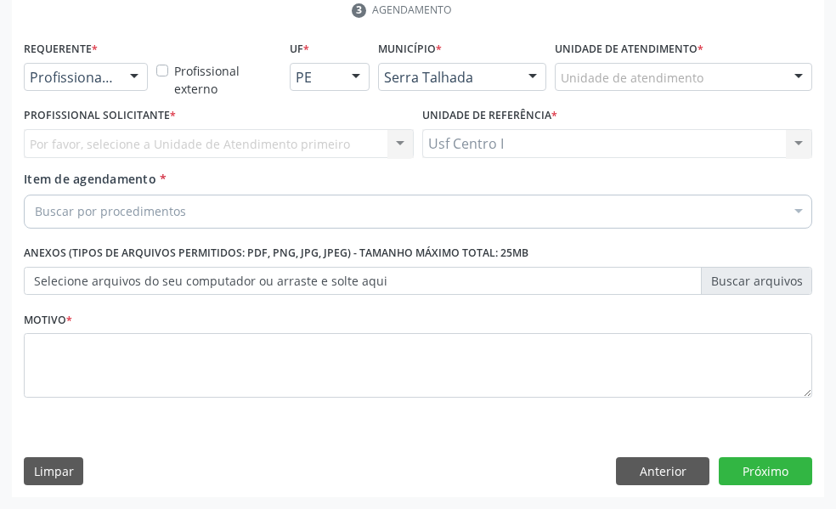
click at [130, 81] on div at bounding box center [134, 78] width 25 height 29
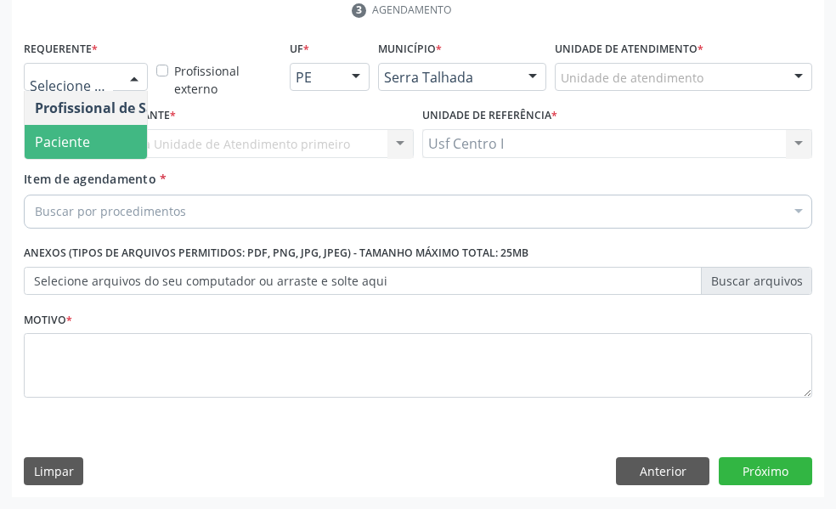
click at [96, 136] on span "Paciente" at bounding box center [108, 142] width 166 height 34
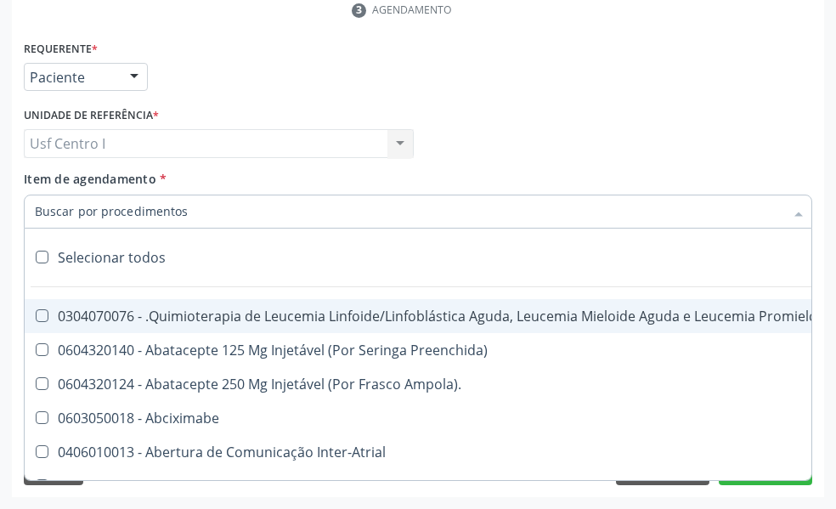
paste input "0202020380"
type input "0202020380"
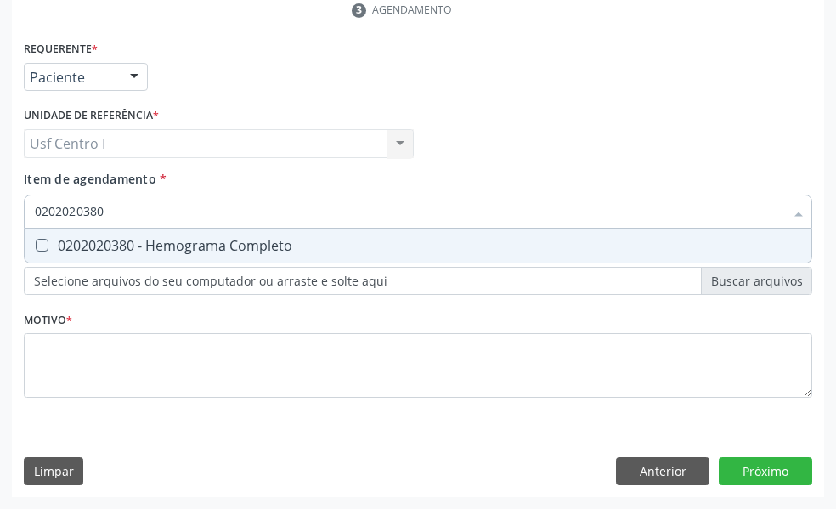
click at [48, 241] on Completo at bounding box center [42, 245] width 13 height 13
click at [36, 241] on Completo "checkbox" at bounding box center [30, 245] width 11 height 11
checkbox Completo "true"
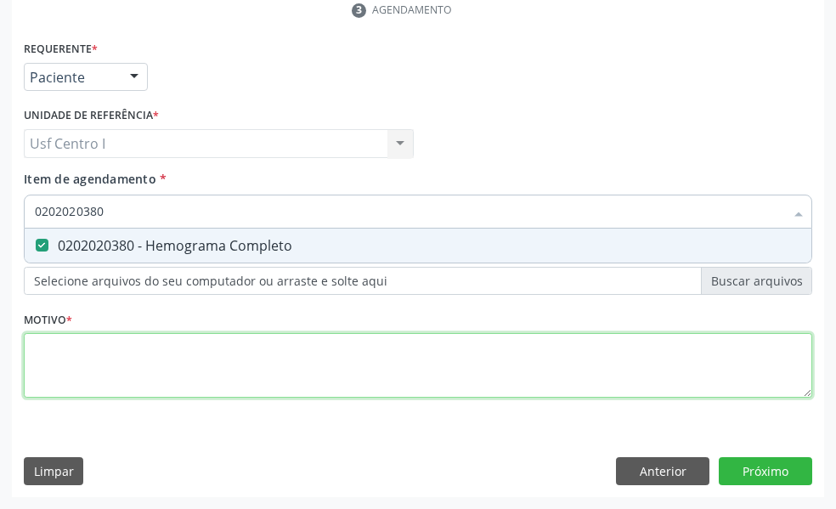
click at [41, 342] on div "Requerente * Paciente Profissional de Saúde Paciente Nenhum resultado encontrad…" at bounding box center [418, 229] width 789 height 385
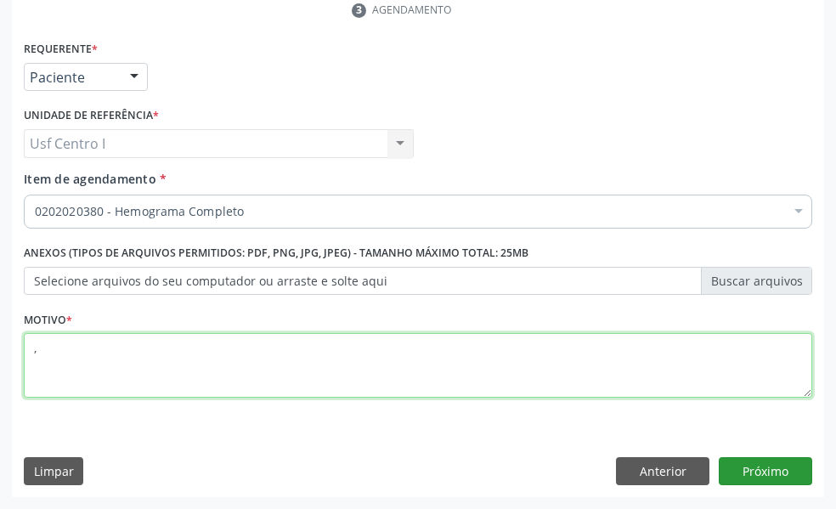
type textarea ","
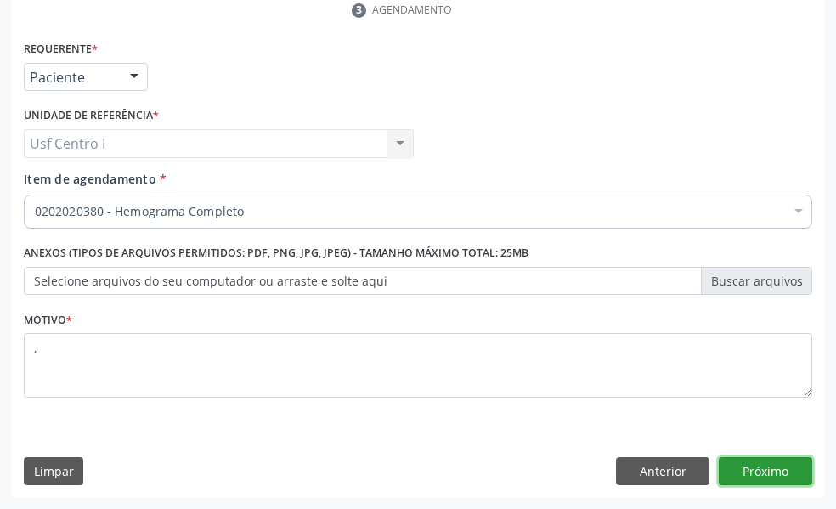
click at [769, 467] on button "Próximo" at bounding box center [765, 471] width 93 height 29
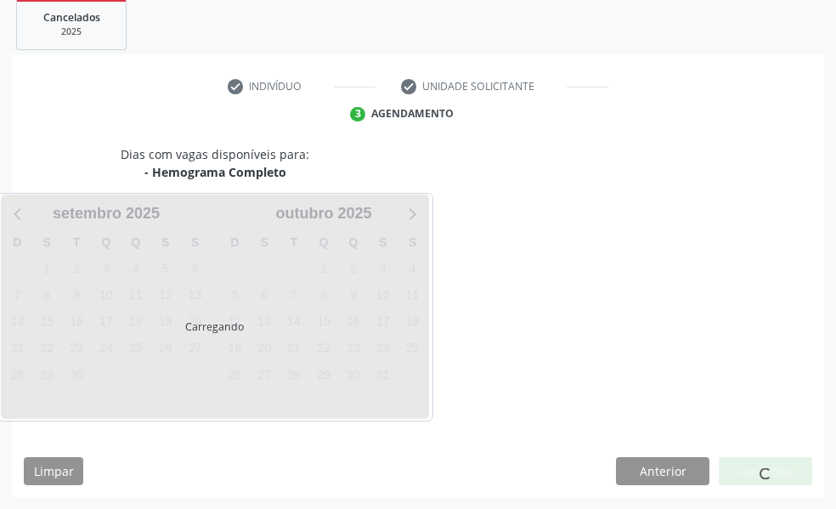
scroll to position [318, 0]
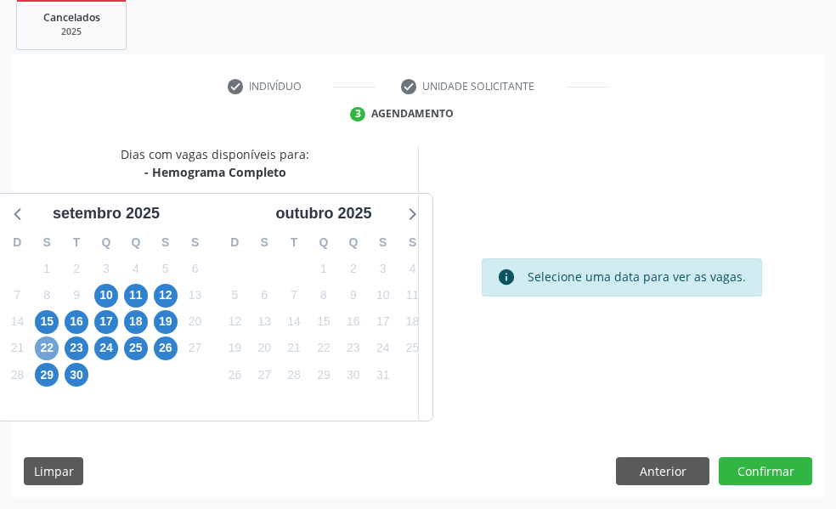
click at [48, 347] on span "22" at bounding box center [47, 349] width 24 height 24
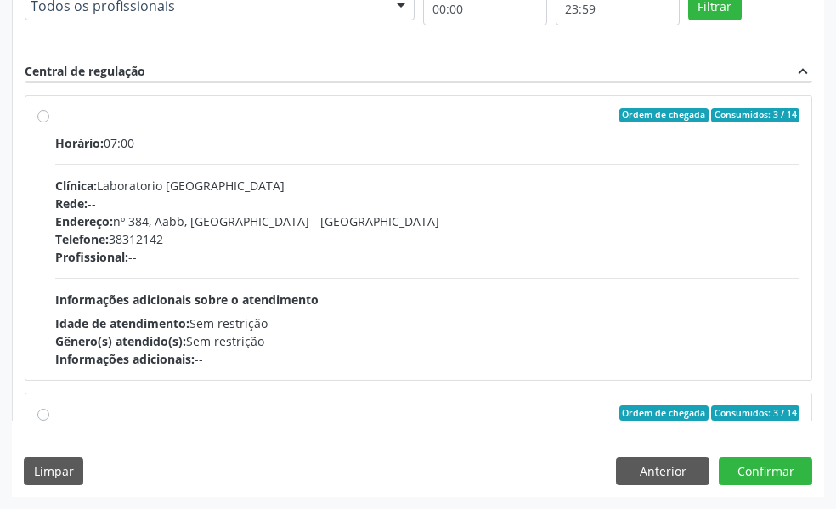
scroll to position [1360, 0]
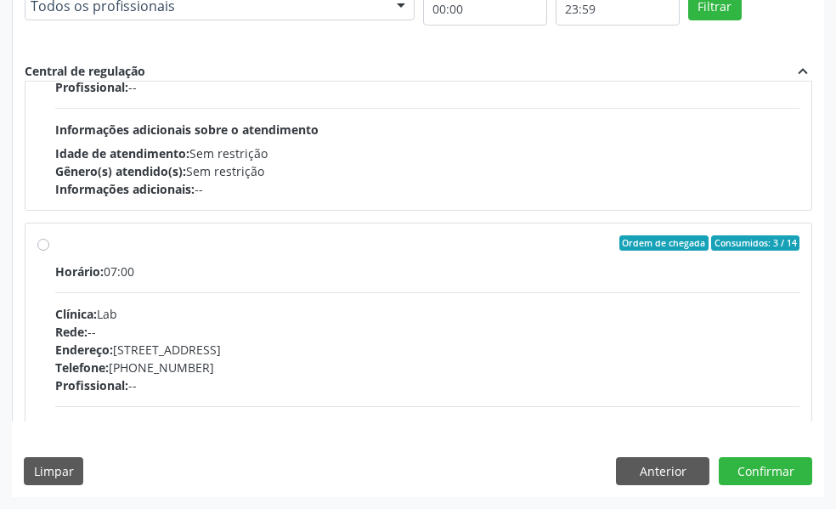
click at [55, 245] on label "Ordem de chegada Consumidos: 3 / 14 Horário: 07:00 Clínica: Lab Rede: -- Endere…" at bounding box center [427, 365] width 745 height 261
click at [42, 245] on input "Ordem de chegada Consumidos: 3 / 14 Horário: 07:00 Clínica: Lab Rede: -- Endere…" at bounding box center [43, 242] width 12 height 15
radio input "true"
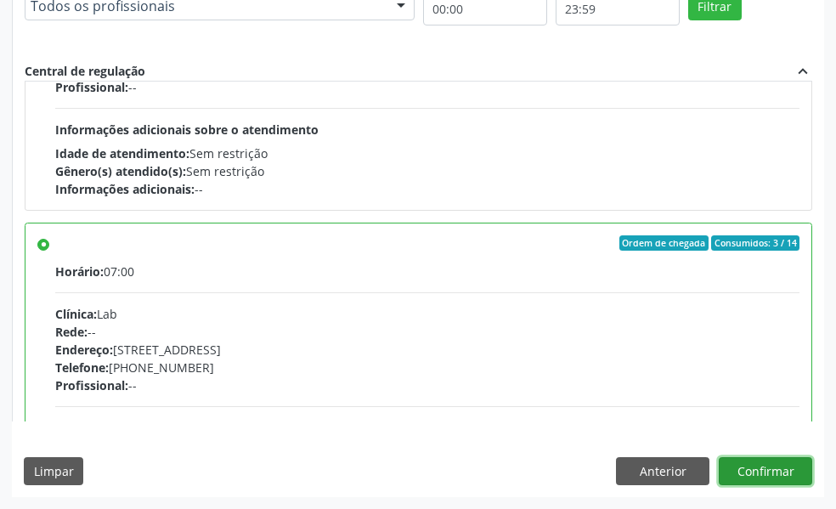
click at [770, 469] on button "Confirmar" at bounding box center [765, 471] width 93 height 29
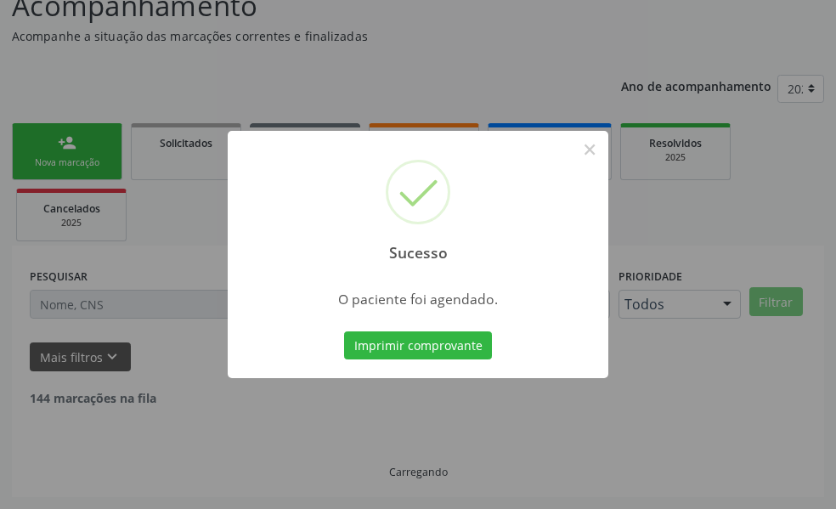
scroll to position [113, 0]
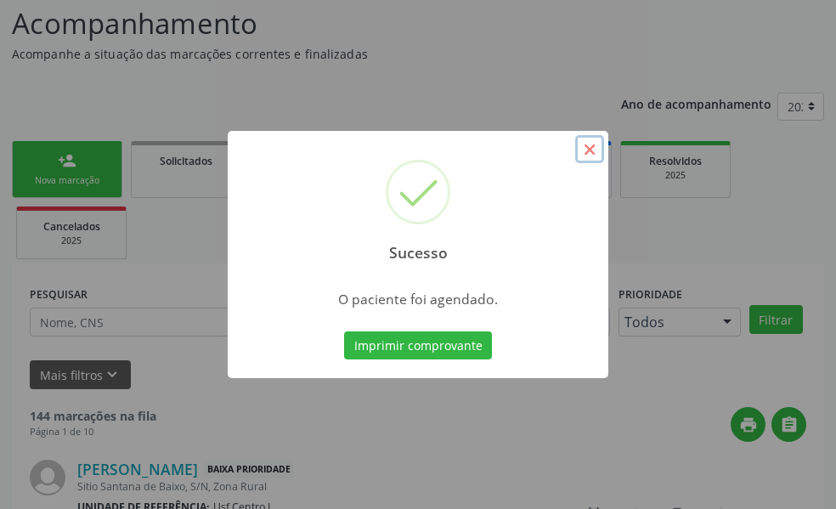
click at [592, 154] on button "×" at bounding box center [589, 149] width 29 height 29
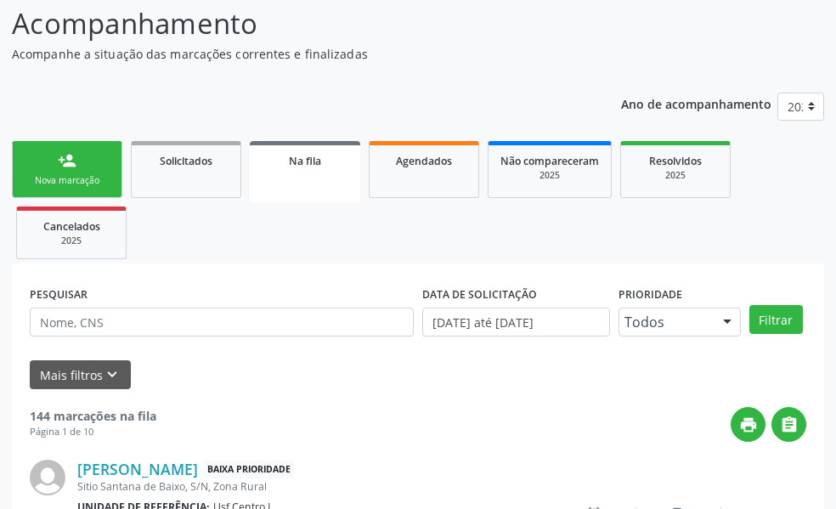
click at [80, 171] on link "person_add Nova marcação" at bounding box center [67, 169] width 110 height 57
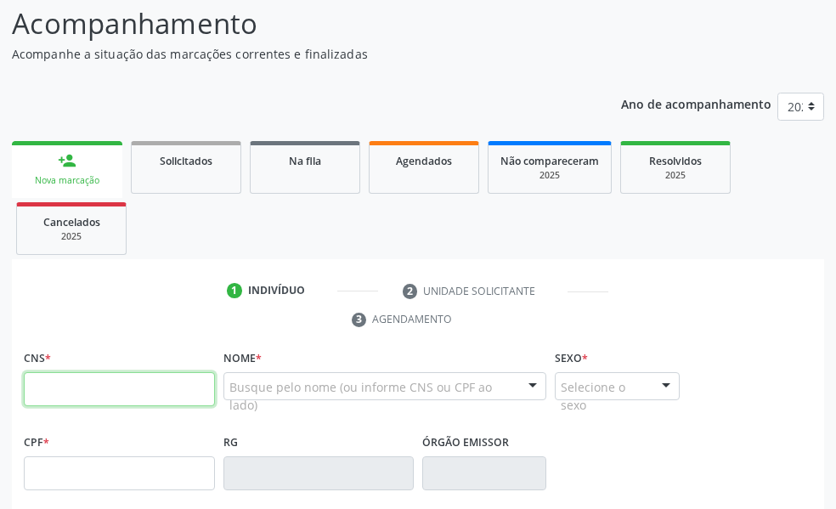
click at [48, 382] on input "text" at bounding box center [119, 389] width 191 height 34
type input "706 7065 2904 2919"
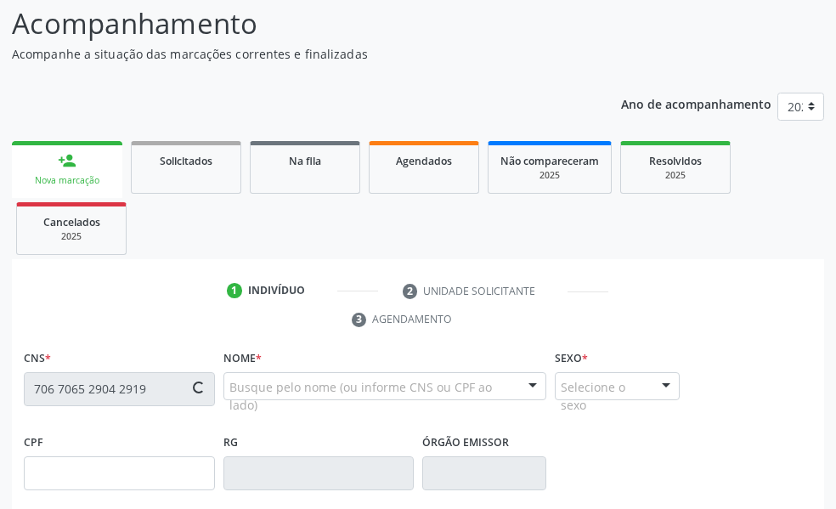
type input "844.224.834-04"
type input "11/05/1944"
type input "Maria Raimunda da Coneicao"
type input "(87) 98111-9801"
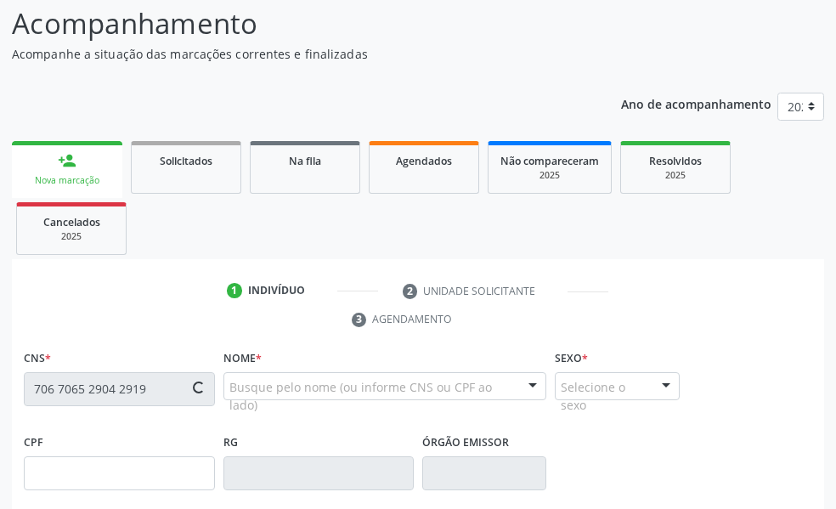
type input "S/N"
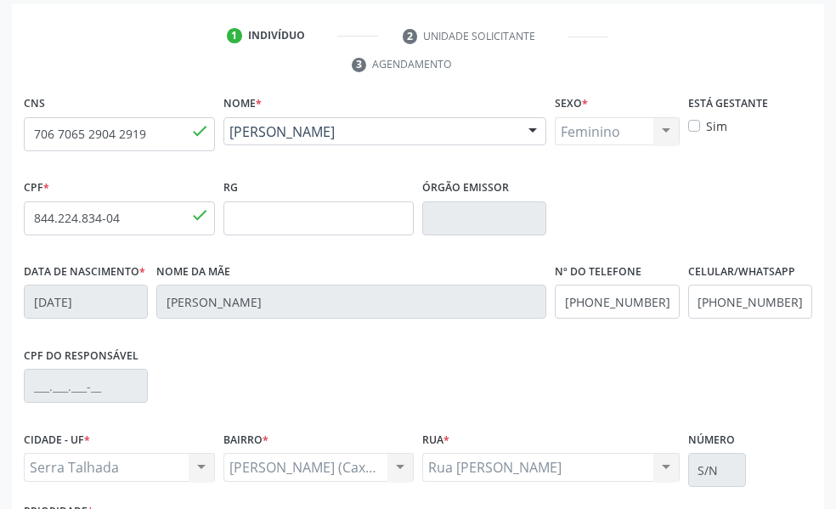
scroll to position [502, 0]
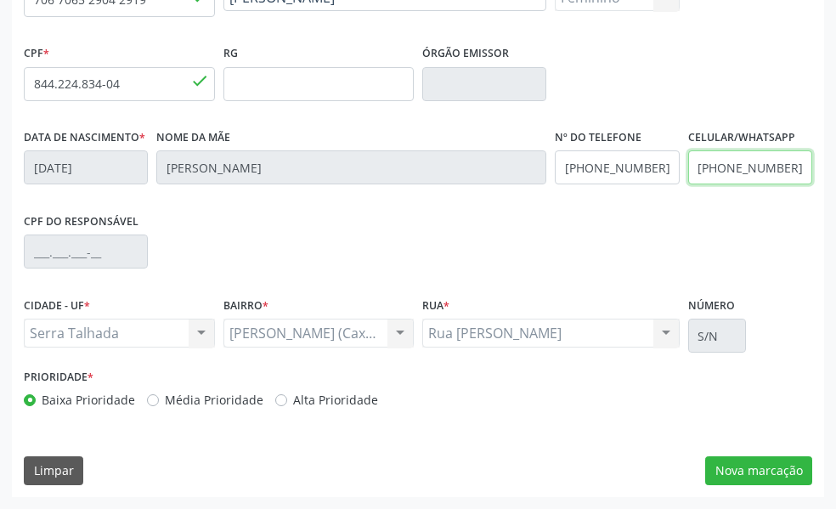
click at [795, 169] on input "(87) 98111-9801" at bounding box center [750, 167] width 124 height 34
type input "("
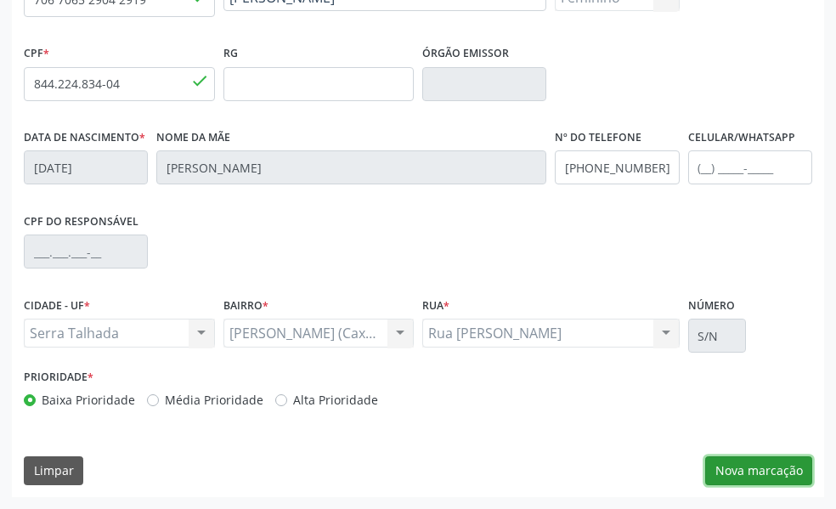
click at [771, 472] on button "Nova marcação" at bounding box center [758, 470] width 107 height 29
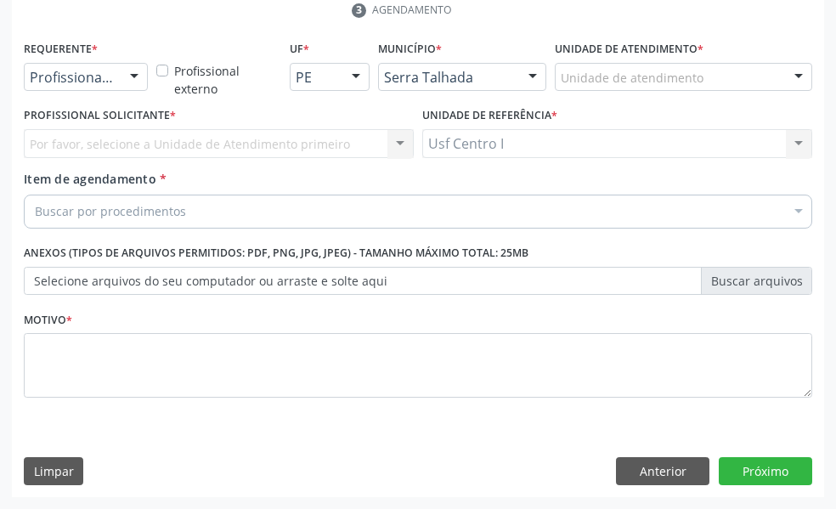
scroll to position [422, 0]
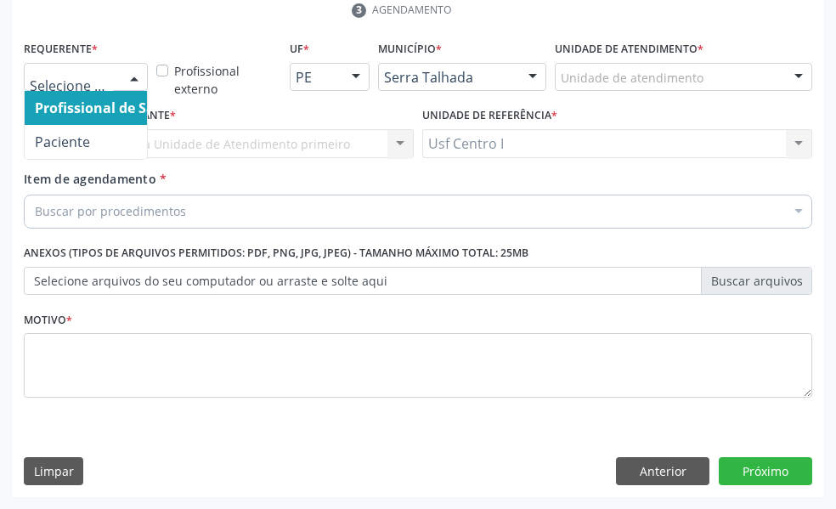
click at [138, 72] on div at bounding box center [134, 78] width 25 height 29
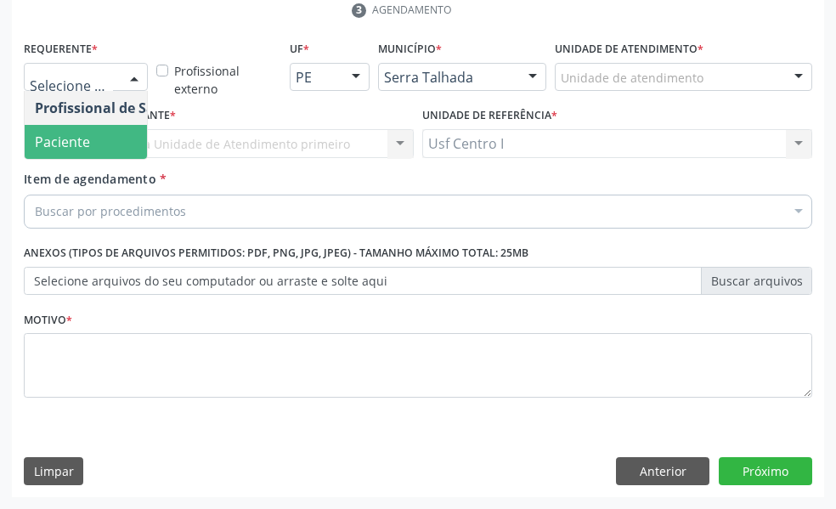
click at [101, 137] on span "Paciente" at bounding box center [108, 142] width 166 height 34
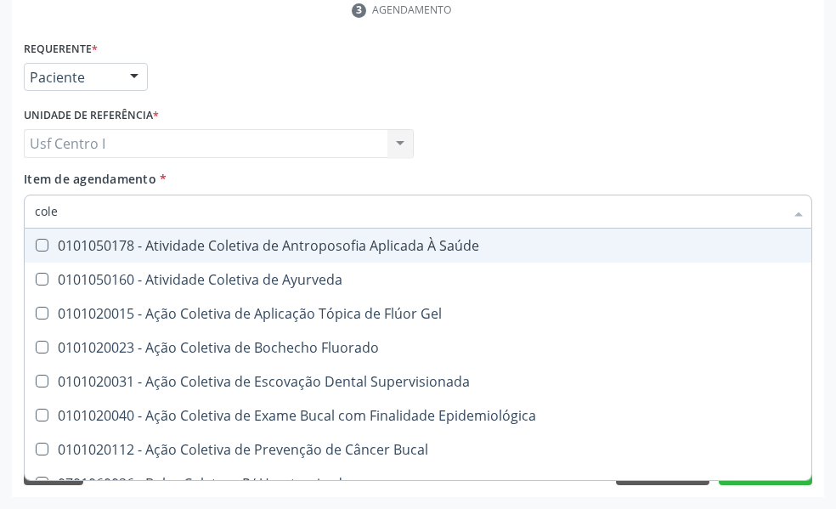
type input "coles"
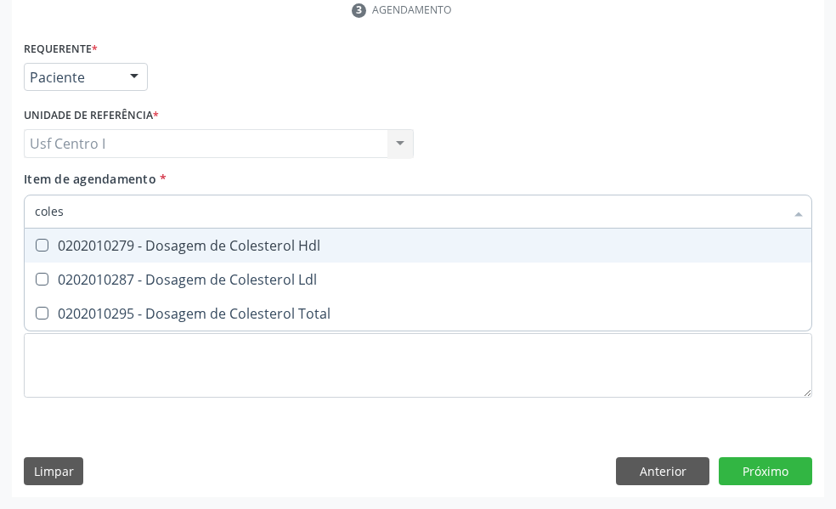
drag, startPoint x: 42, startPoint y: 244, endPoint x: 40, endPoint y: 280, distance: 36.6
click at [42, 246] on Hdl at bounding box center [42, 245] width 13 height 13
click at [36, 246] on Hdl "checkbox" at bounding box center [30, 245] width 11 height 11
checkbox Hdl "true"
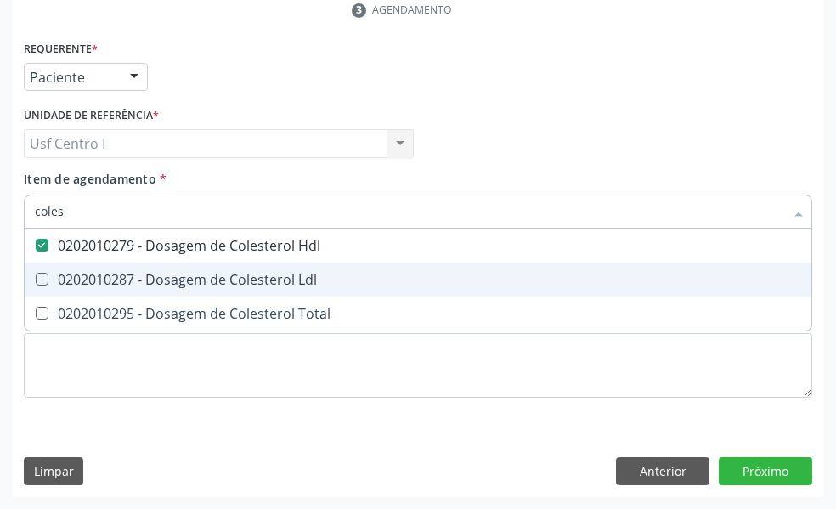
drag, startPoint x: 40, startPoint y: 279, endPoint x: 46, endPoint y: 314, distance: 36.2
click at [40, 290] on span "0202010287 - Dosagem de Colesterol Ldl" at bounding box center [418, 280] width 787 height 34
checkbox Ldl "true"
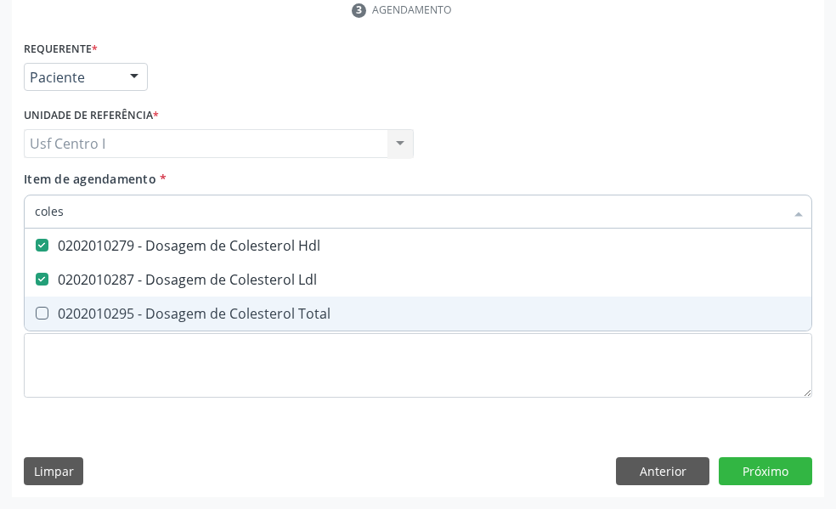
click at [38, 312] on Total at bounding box center [42, 313] width 13 height 13
click at [36, 312] on Total "checkbox" at bounding box center [30, 313] width 11 height 11
checkbox Total "true"
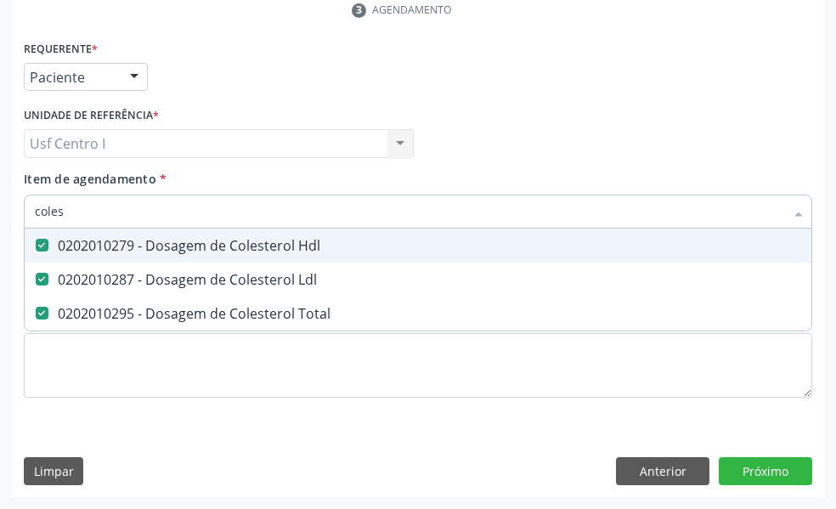
click at [73, 207] on input "coles" at bounding box center [410, 212] width 750 height 34
type input "cole"
checkbox Hdl "false"
checkbox Ldl "false"
checkbox Total "false"
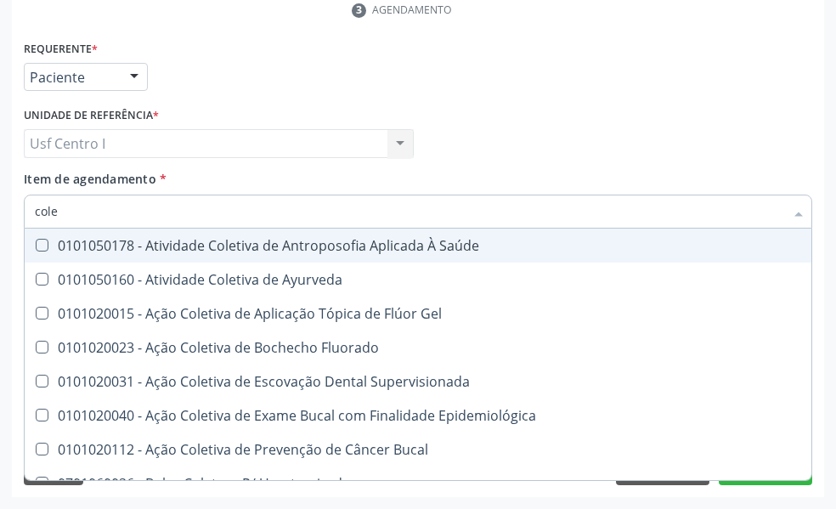
type input "col"
checkbox Hdl "false"
checkbox Ldl "false"
checkbox Total "false"
type input "c"
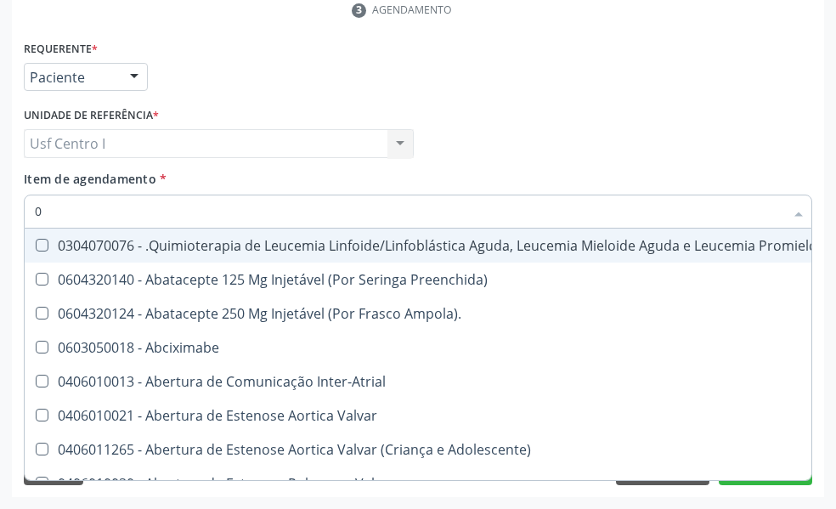
type input "02"
checkbox Comprimido\) "true"
checkbox Transferências "true"
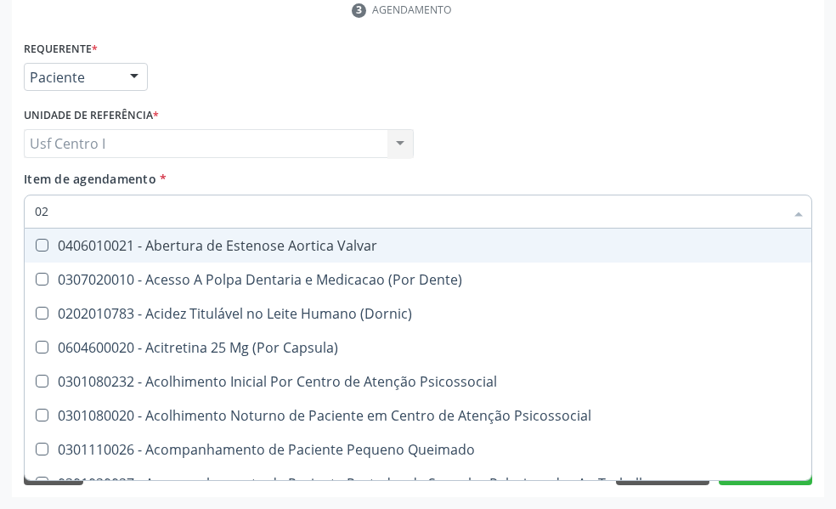
type input "020"
checkbox Epispádia "true"
checkbox Anos\) "true"
checkbox Congênita "true"
checkbox Hdl "false"
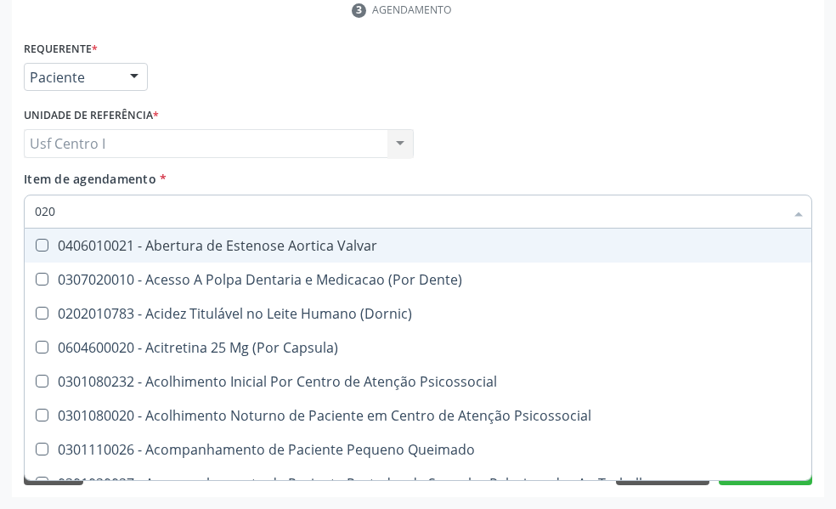
checkbox Ldl "false"
checkbox Total "false"
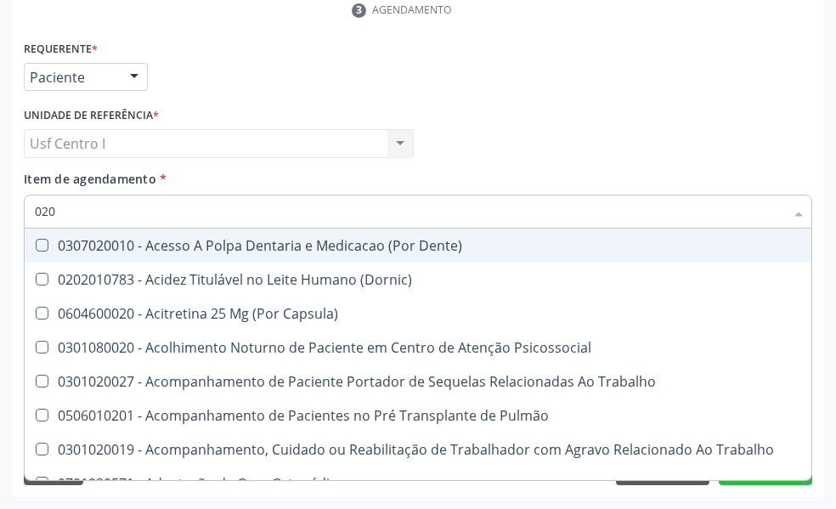
type input "0202"
checkbox Faringe\/Laringe "true"
checkbox Puncao "true"
checkbox Fragmento "true"
checkbox Hdl "false"
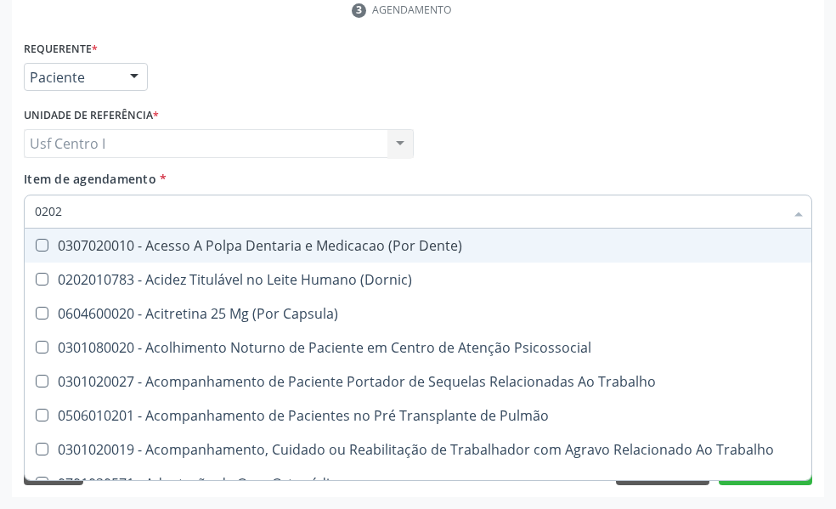
checkbox Ldl "false"
checkbox Total "false"
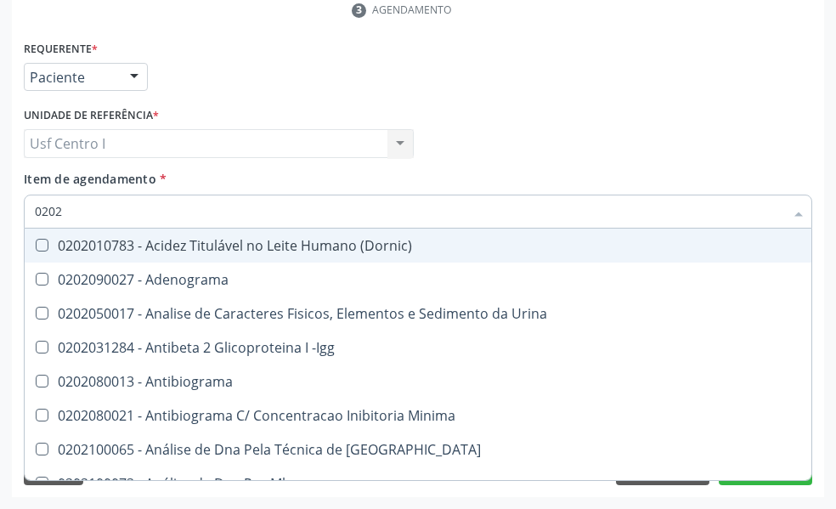
type input "02020"
checkbox \(Psa\) "true"
checkbox III "true"
checkbox Barbituratos "true"
checkbox Hdl "false"
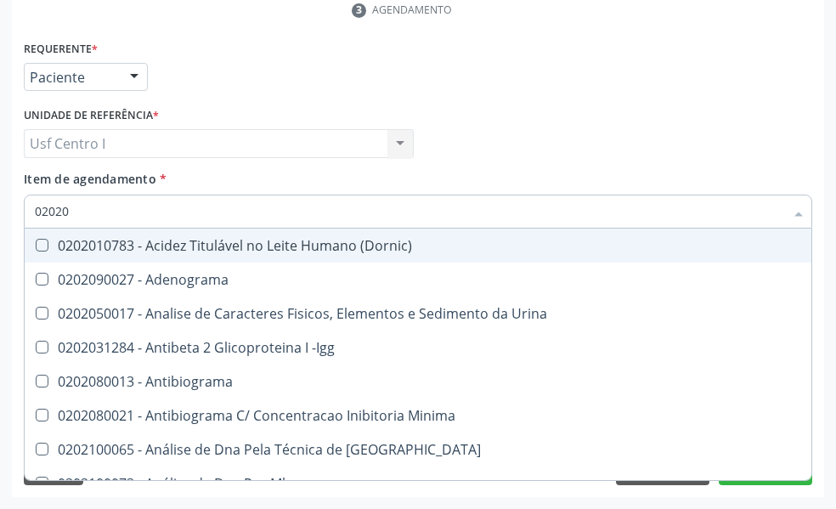
checkbox Ldl "false"
checkbox Total "false"
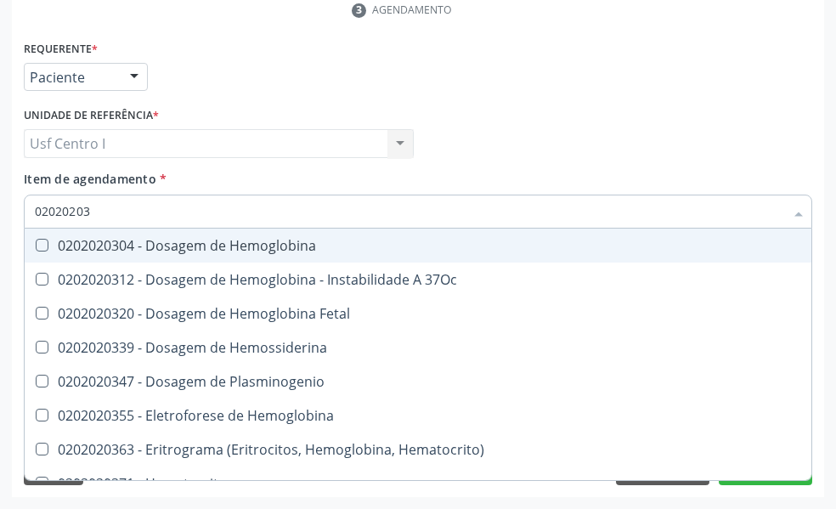
type input "020202038"
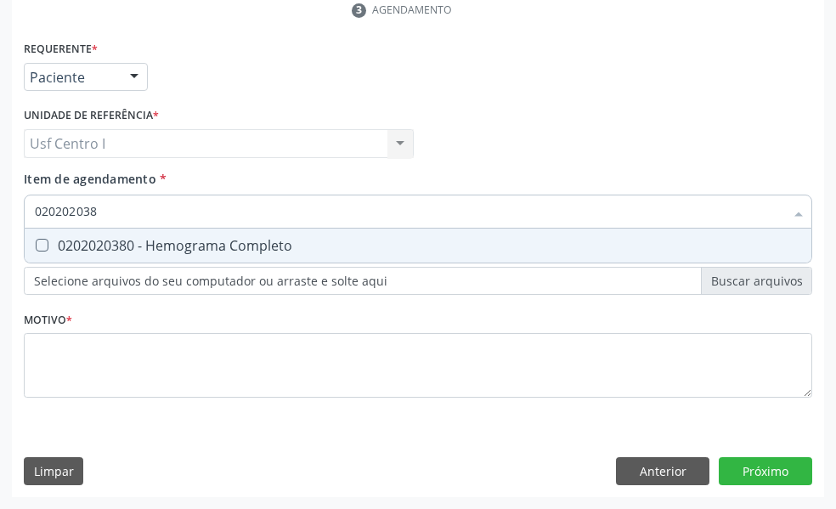
click at [46, 241] on Completo at bounding box center [42, 245] width 13 height 13
click at [36, 241] on Completo "checkbox" at bounding box center [30, 245] width 11 height 11
checkbox Completo "true"
drag, startPoint x: 120, startPoint y: 199, endPoint x: 117, endPoint y: 190, distance: 8.9
click at [119, 199] on input "020202038" at bounding box center [410, 212] width 750 height 34
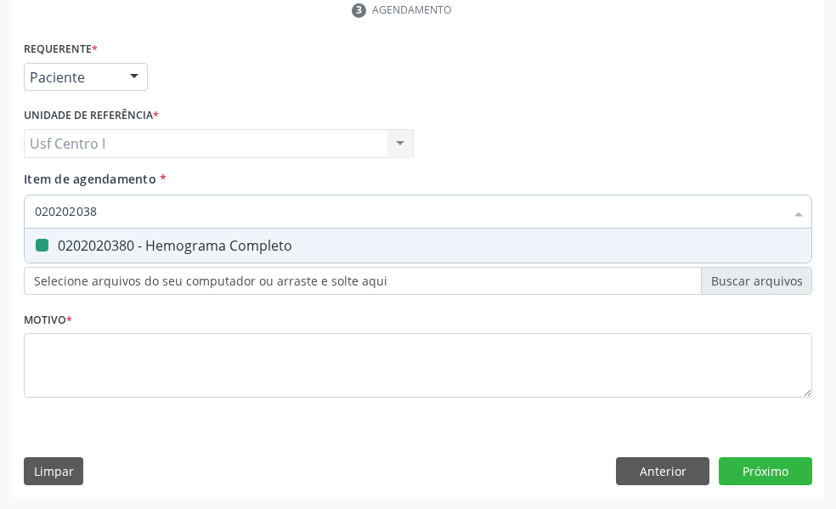
type input "02020203"
checkbox Completo "false"
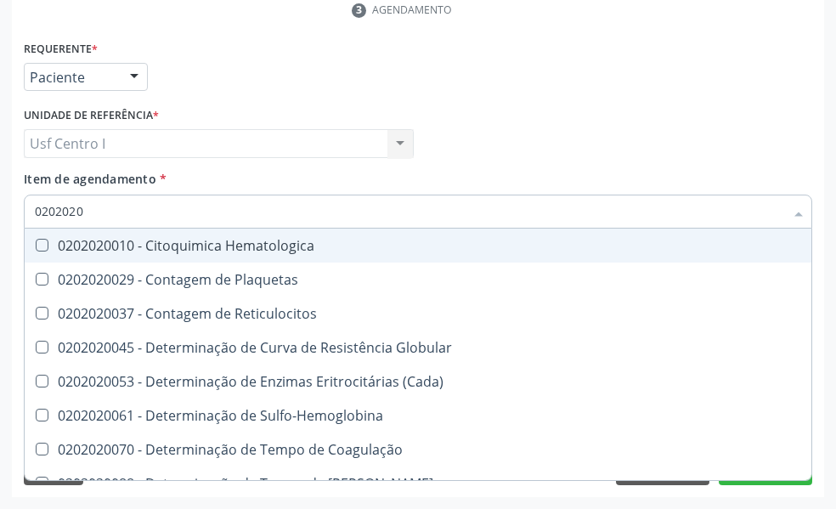
type input "020202"
checkbox Completo "false"
checkbox Leucograma "true"
type input "02020"
checkbox Completo "false"
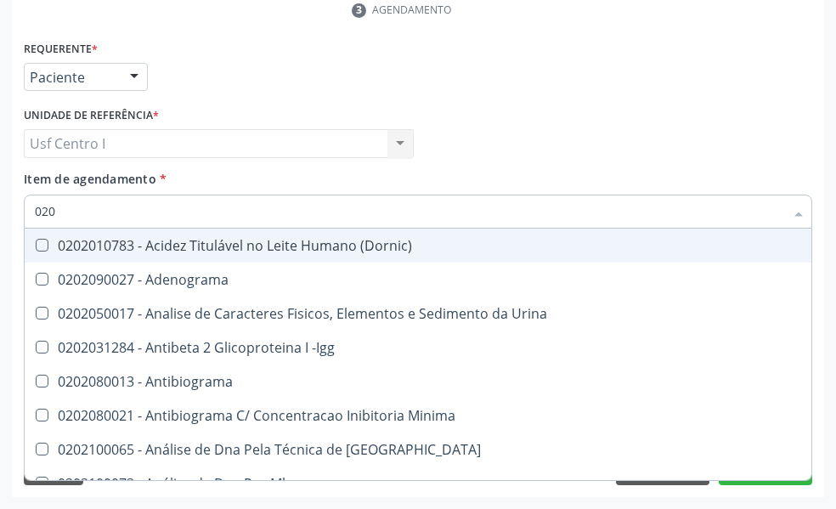
type input "02"
checkbox Hdl "false"
checkbox Ldl "false"
checkbox Total "false"
checkbox Completo "false"
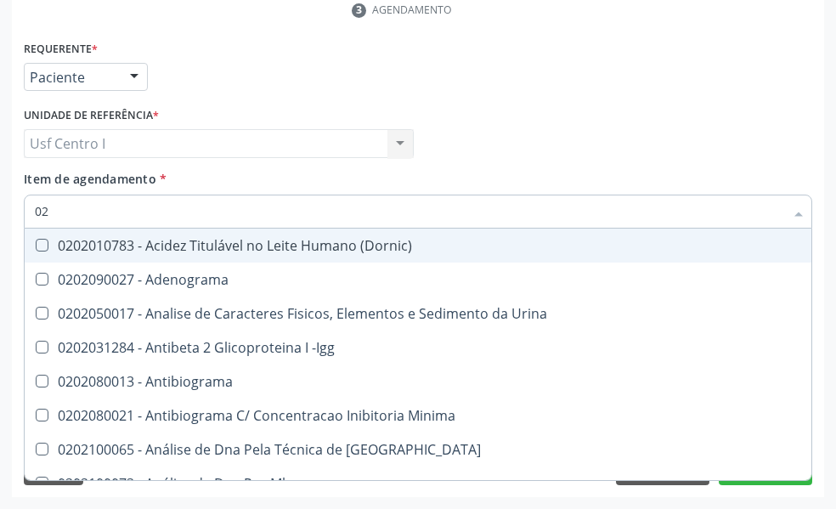
checkbox Impactado\) "false"
checkbox Exostoses "false"
checkbox Bucomaxilofacial "false"
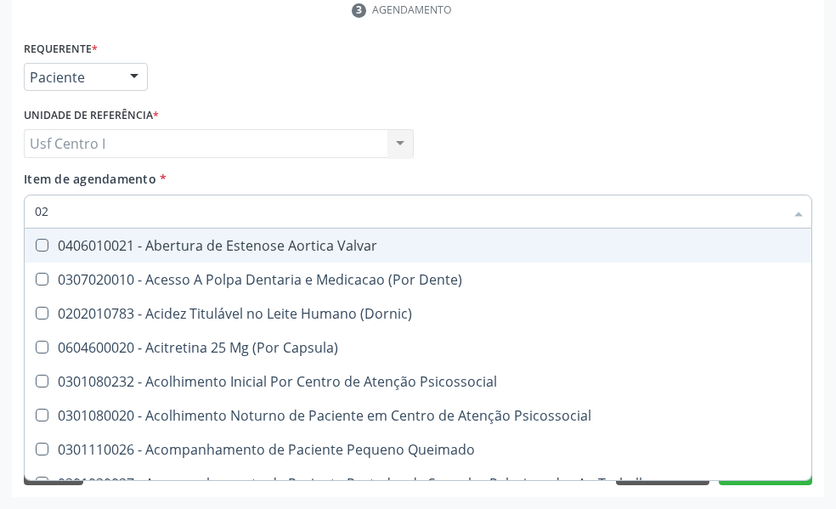
type input "0"
checkbox Hdl "false"
checkbox Ldl "false"
checkbox Total "false"
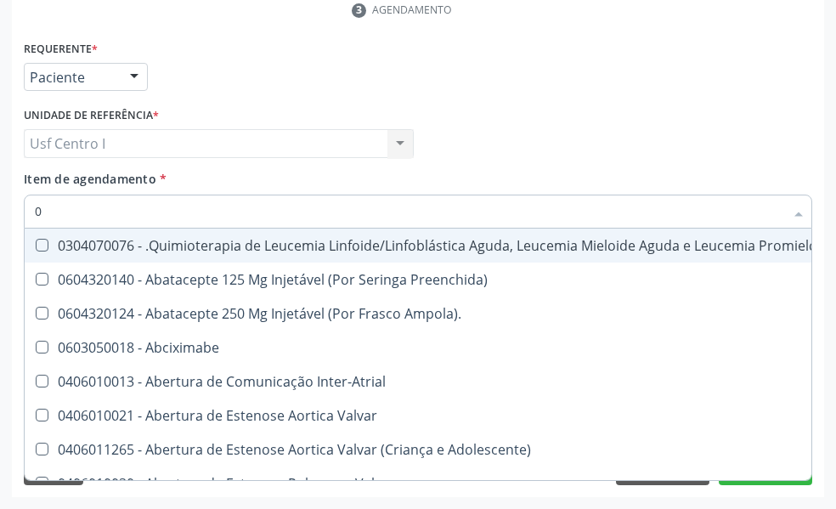
type input "02"
checkbox Comprimido\) "true"
checkbox Transferências "true"
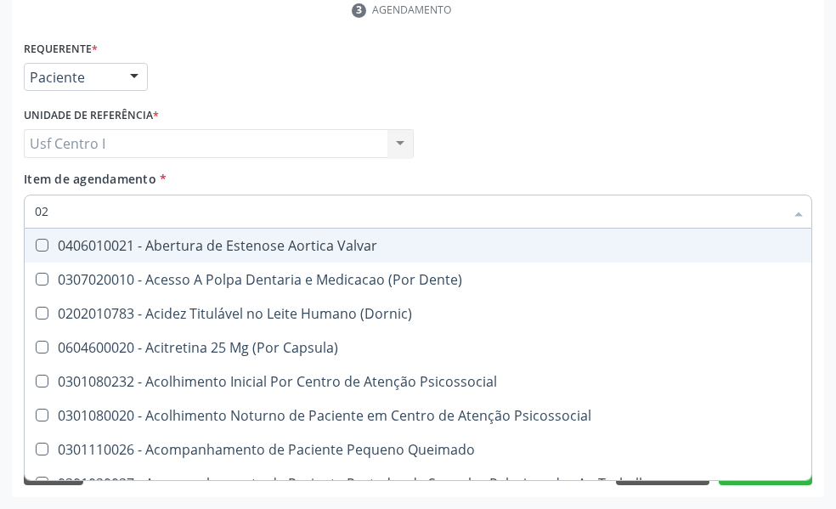
type input "020"
checkbox Epispádia "true"
checkbox Anos\) "true"
checkbox Congênita "true"
checkbox Hdl "false"
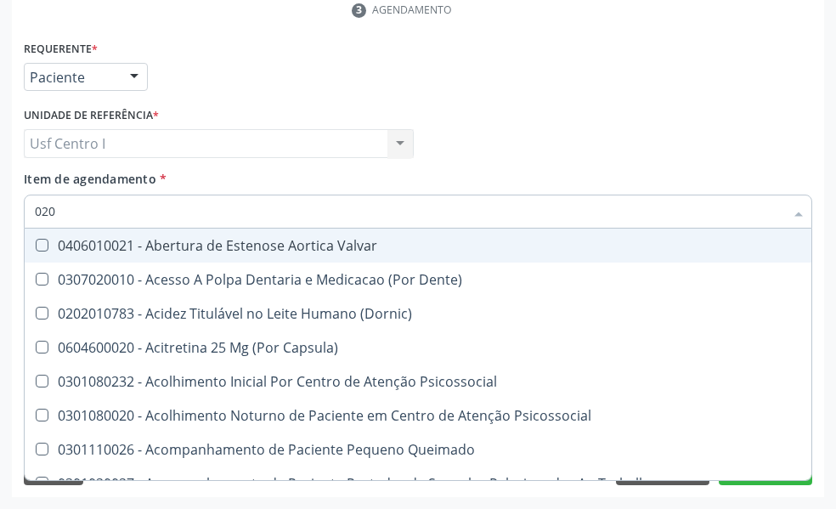
checkbox Ldl "false"
checkbox Total "false"
checkbox \(T3\) "true"
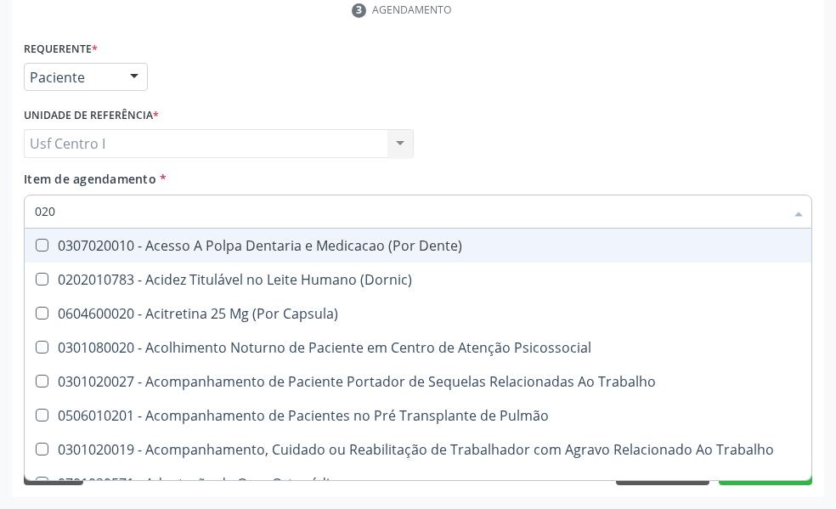
type input "0202"
checkbox Faringe\/Laringe "true"
checkbox Puncao "true"
checkbox Fragmento "true"
checkbox Biologica "true"
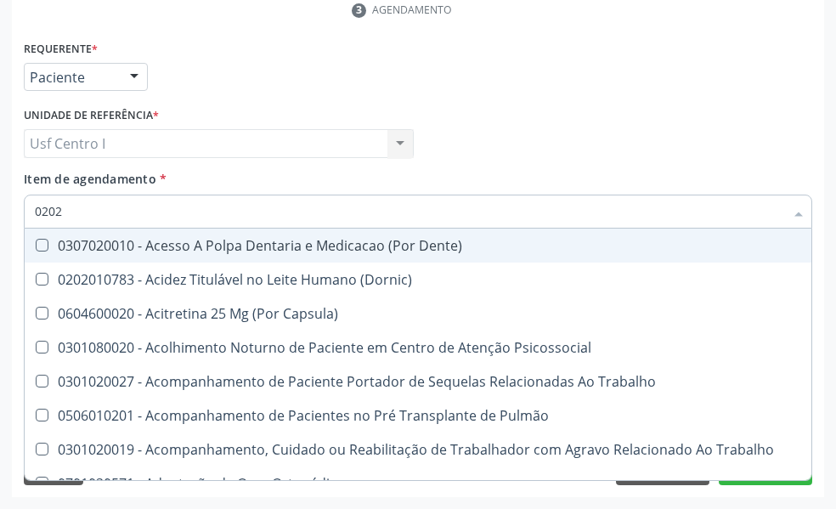
checkbox Hdl "false"
checkbox Ldl "false"
checkbox Total "false"
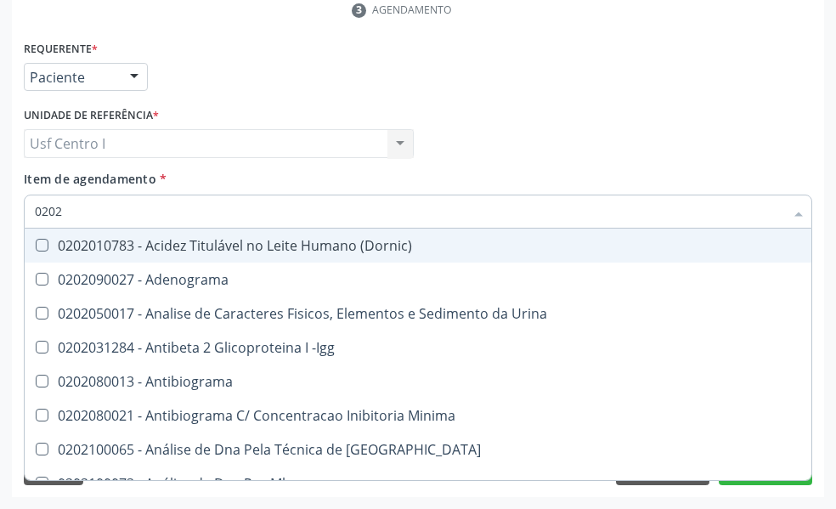
type input "02020"
checkbox \(Psa\) "true"
checkbox III "true"
checkbox Barbituratos "true"
checkbox Hdl "false"
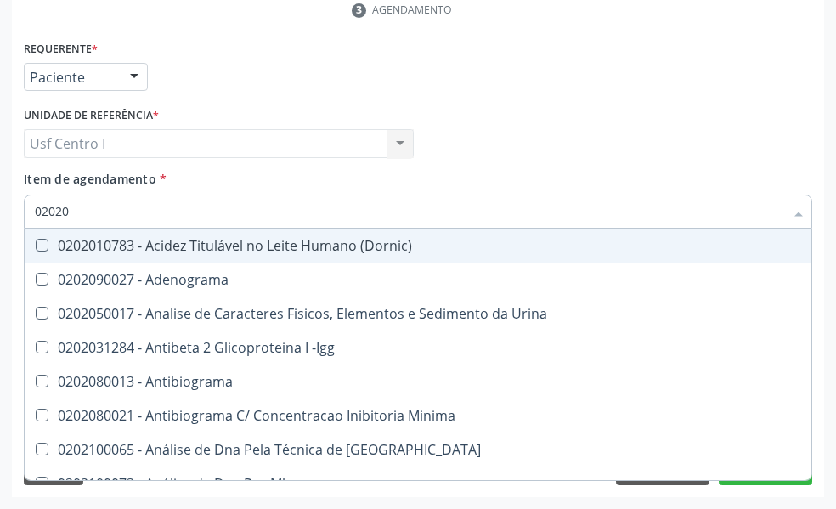
checkbox Ldl "false"
checkbox Total "false"
checkbox Zinco "true"
checkbox Completo "false"
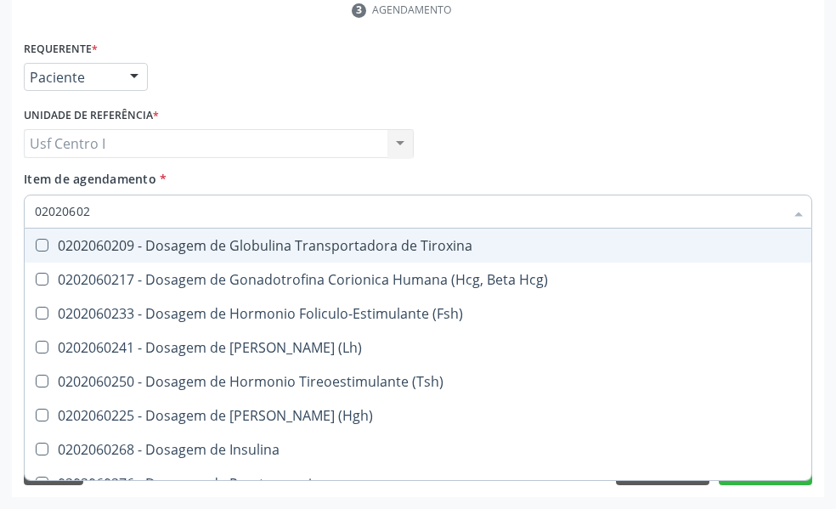
type input "020206025"
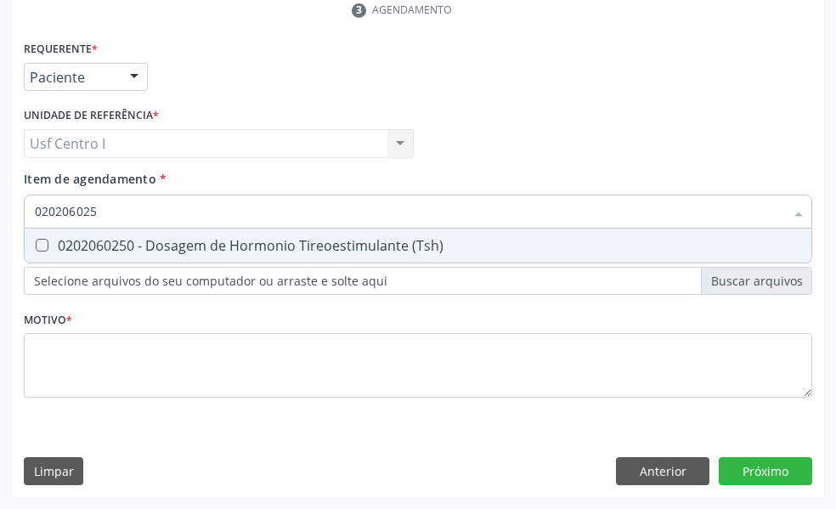
click at [40, 241] on \(Tsh\) at bounding box center [42, 245] width 13 height 13
click at [36, 241] on \(Tsh\) "checkbox" at bounding box center [30, 245] width 11 height 11
checkbox \(Tsh\) "true"
click at [113, 205] on input "020206025" at bounding box center [410, 212] width 750 height 34
type input "02020602"
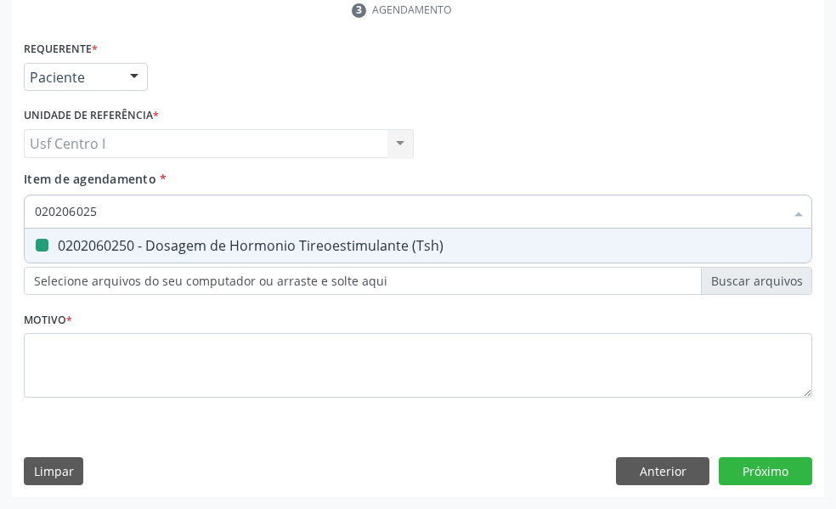
checkbox \(Tsh\) "false"
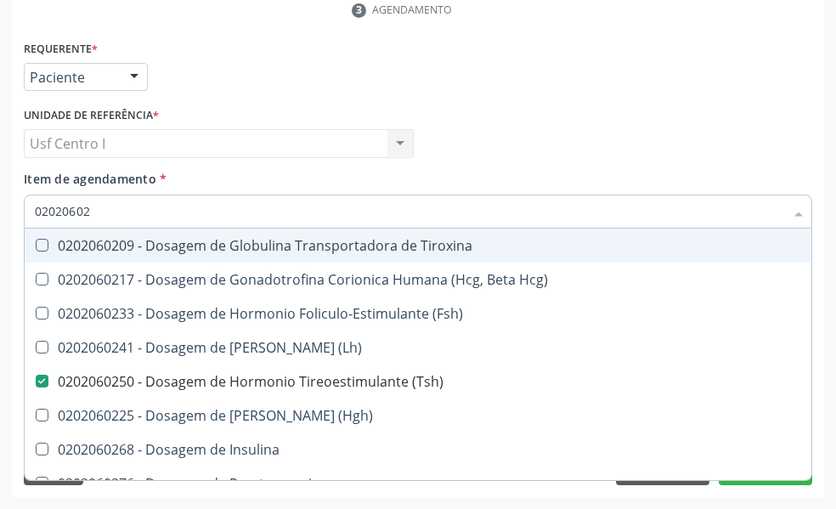
type input "0202060"
checkbox \(Tsh\) "false"
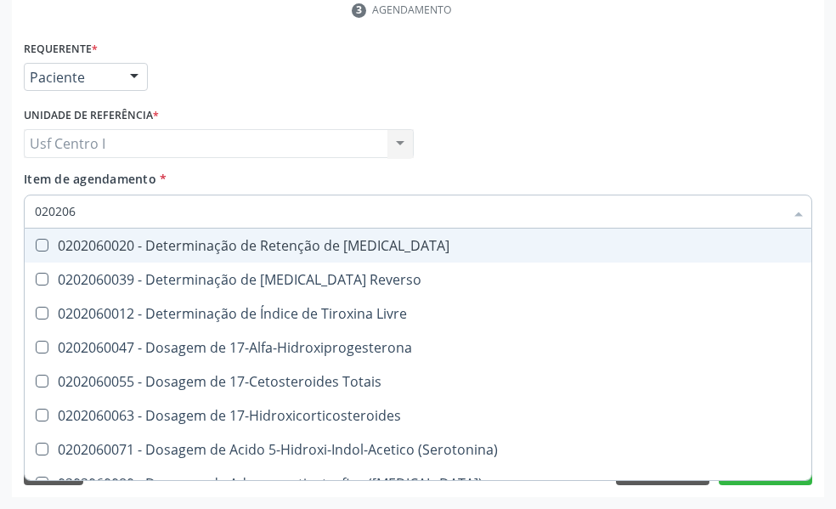
type input "02020"
checkbox \(Tsh\) "false"
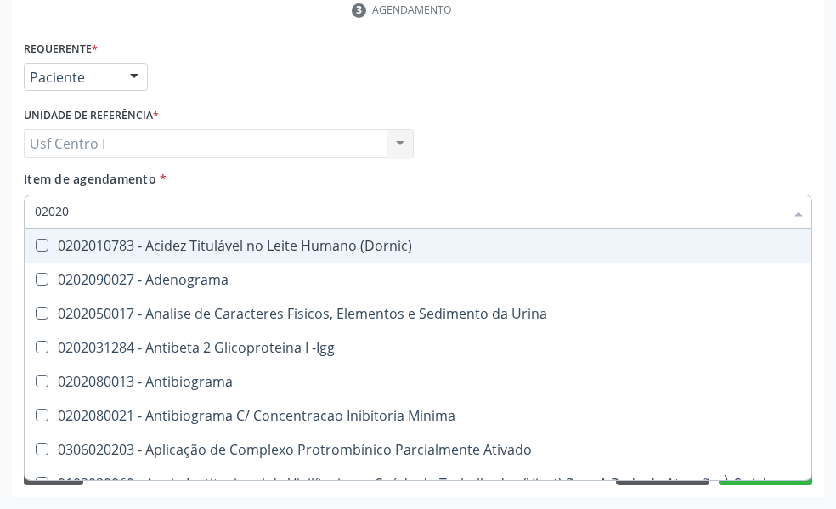
type input "020206"
checkbox Creatinina "true"
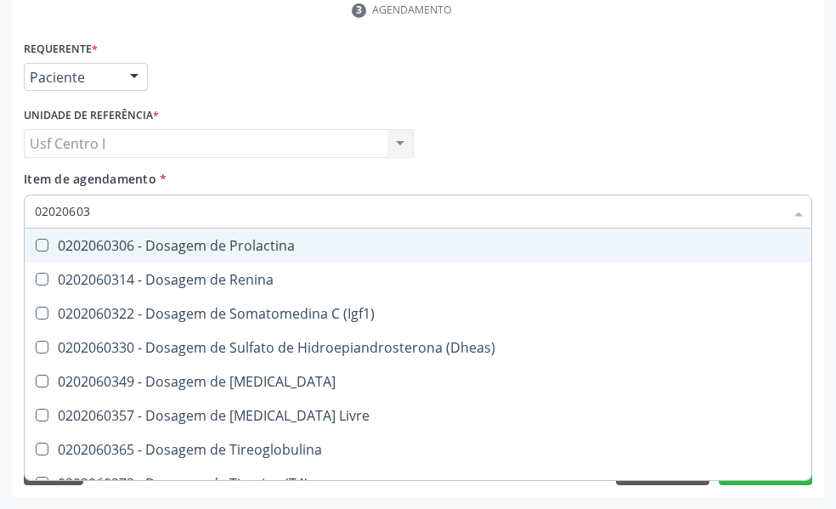
type input "020206038"
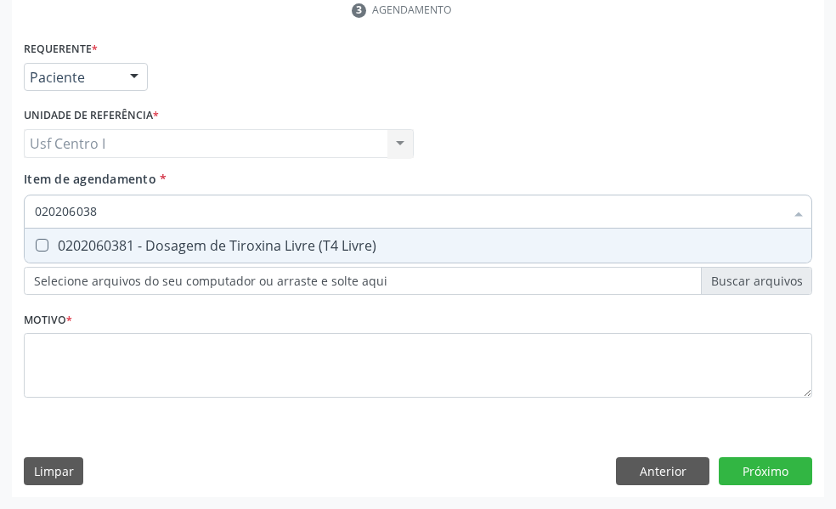
click at [39, 246] on Livre\) at bounding box center [42, 245] width 13 height 13
click at [36, 246] on Livre\) "checkbox" at bounding box center [30, 245] width 11 height 11
checkbox Livre\) "true"
click at [105, 205] on input "020206038" at bounding box center [410, 212] width 750 height 34
type input "02020603"
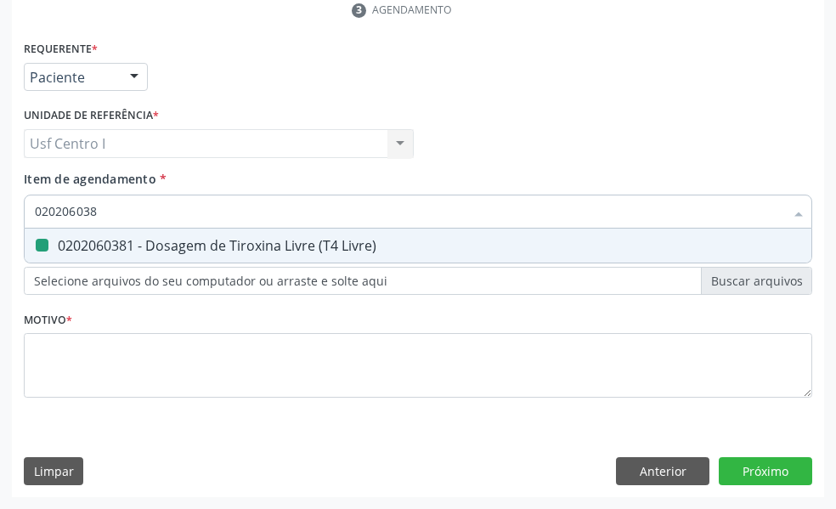
checkbox Livre\) "false"
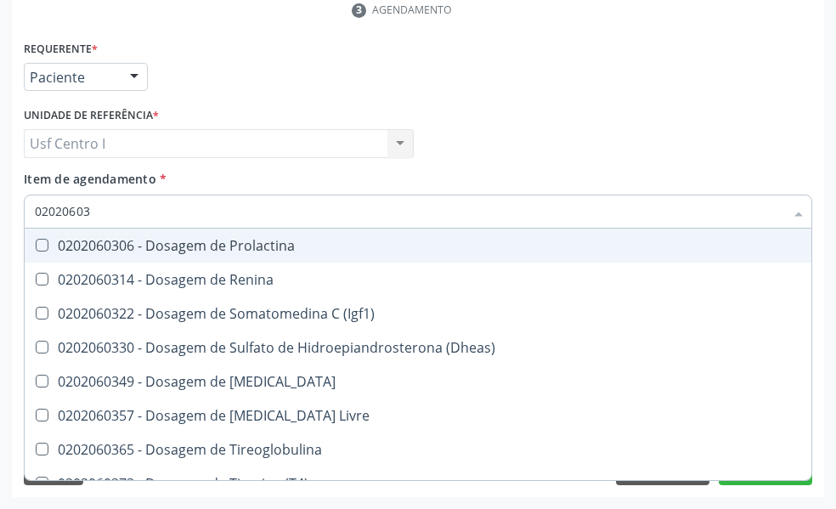
type input "0202060"
checkbox Livre\) "false"
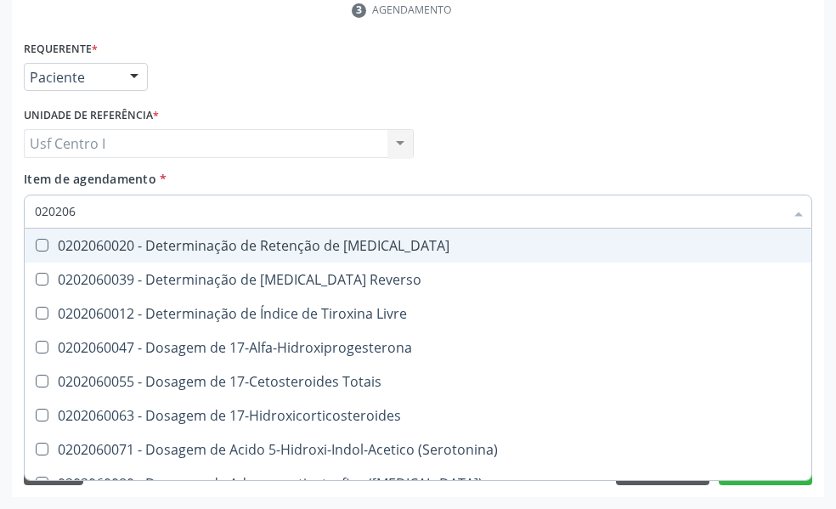
type input "02020"
checkbox \(Tsh\) "false"
checkbox Livre\) "false"
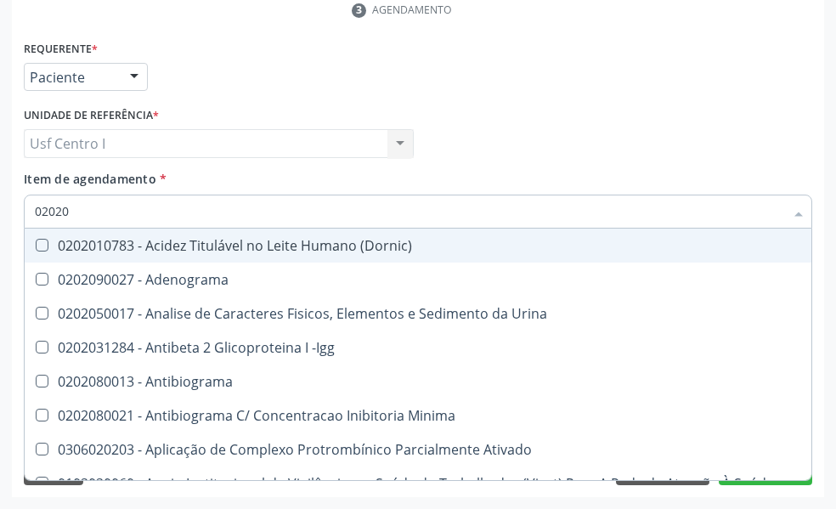
type input "020201"
checkbox \(Pos-Pasteurização\) "true"
checkbox Molecular "true"
checkbox Parceria\) "true"
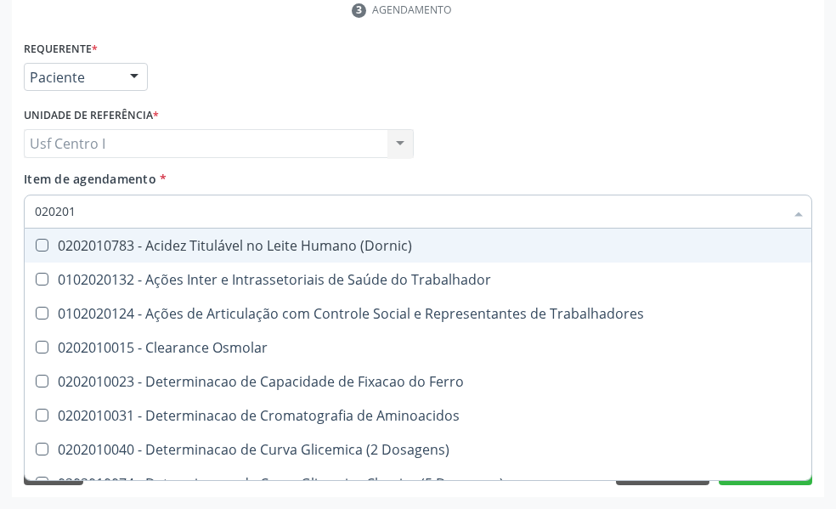
type input "0202010"
checkbox Circulante "true"
checkbox III "true"
checkbox Fracoes "true"
checkbox Hdl "false"
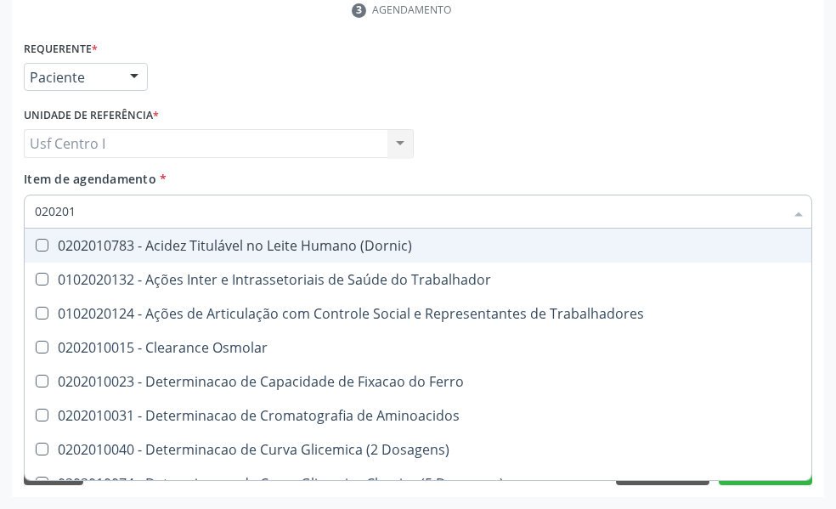
checkbox Ldl "false"
checkbox Total "false"
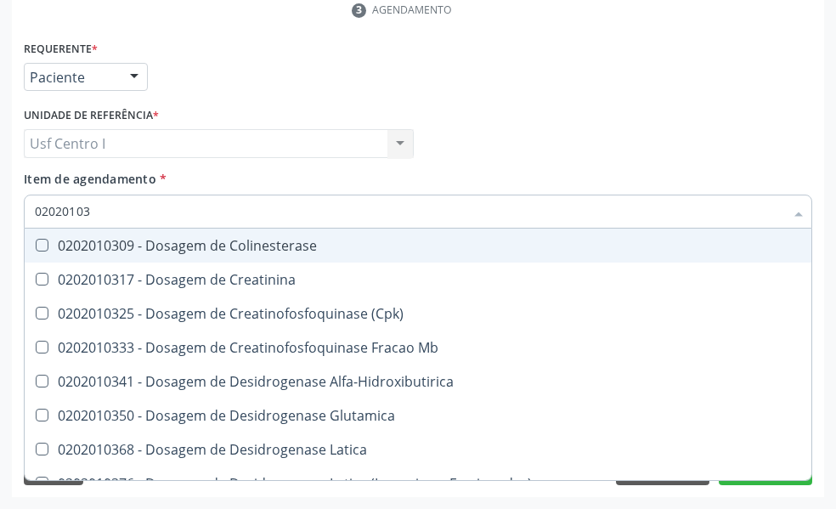
type input "020201031"
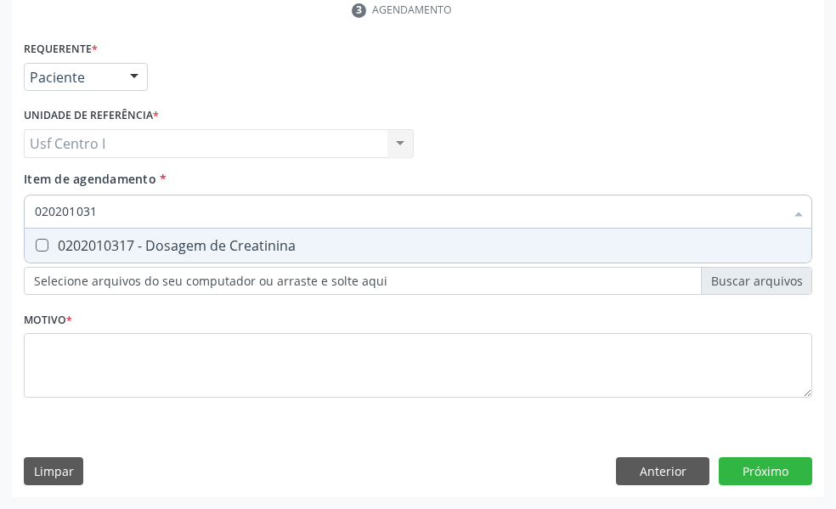
drag, startPoint x: 33, startPoint y: 245, endPoint x: 105, endPoint y: 259, distance: 73.7
click at [86, 256] on span "0202010317 - Dosagem de Creatinina" at bounding box center [418, 246] width 787 height 34
checkbox Creatinina "true"
click at [113, 215] on input "020201031" at bounding box center [410, 212] width 750 height 34
type input "02020103"
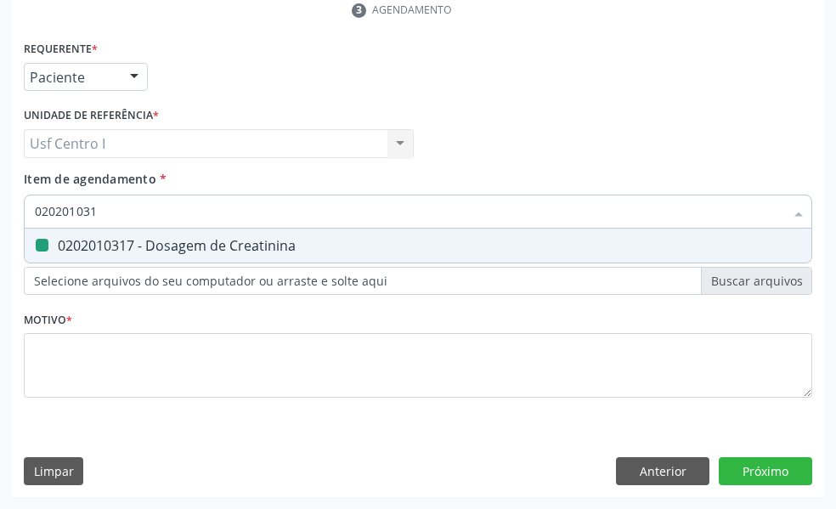
checkbox Creatinina "false"
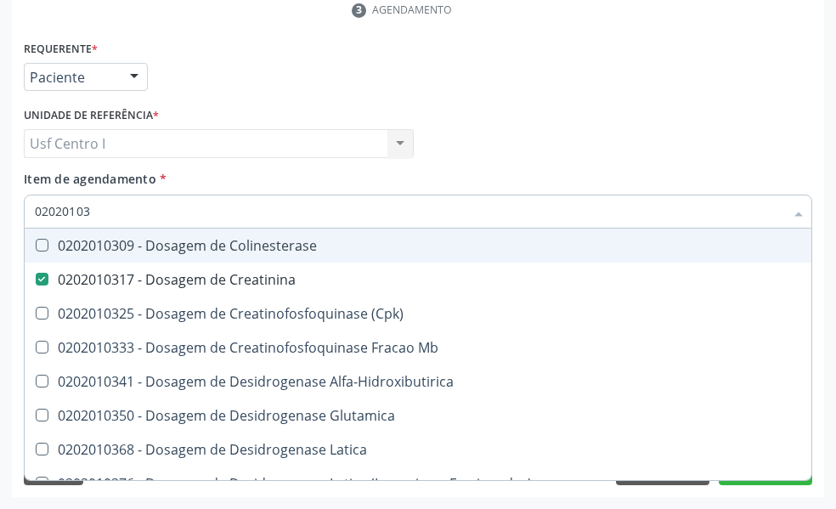
type input "0202010"
checkbox Creatinina "false"
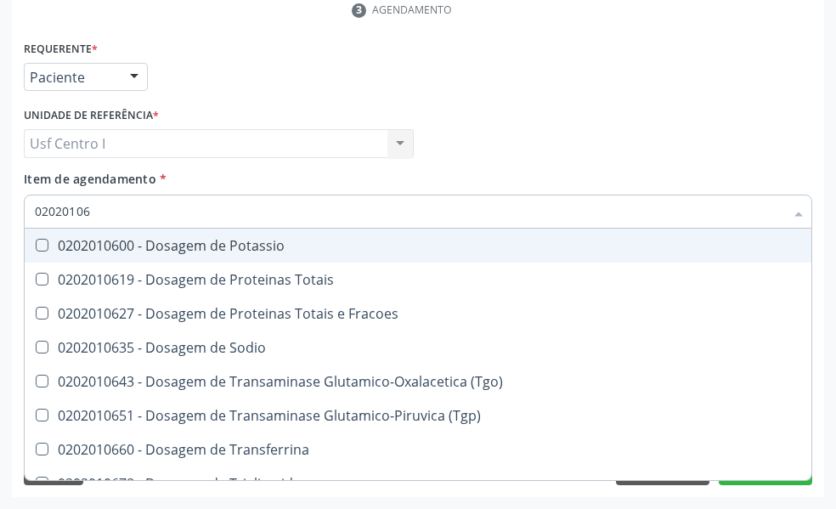
type input "020201067"
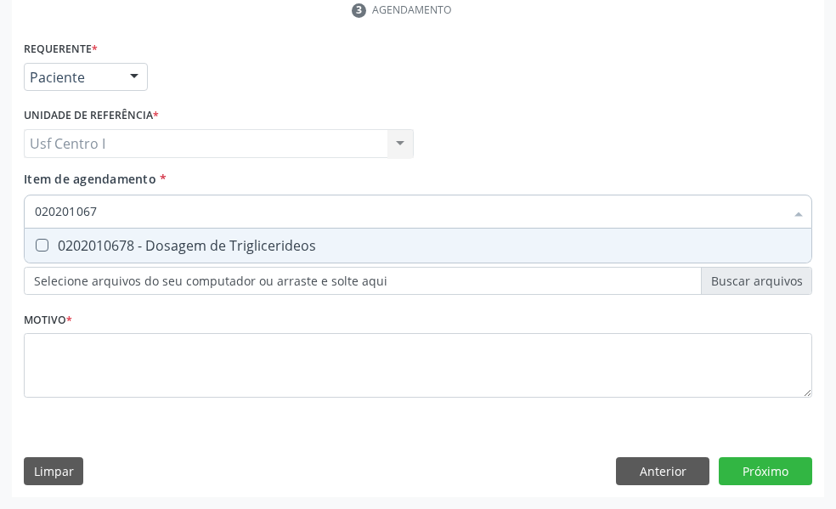
click at [41, 245] on Triglicerideos at bounding box center [42, 245] width 13 height 13
click at [36, 245] on Triglicerideos "checkbox" at bounding box center [30, 245] width 11 height 11
checkbox Triglicerideos "true"
click at [106, 209] on input "020201067" at bounding box center [410, 212] width 750 height 34
type input "02020106"
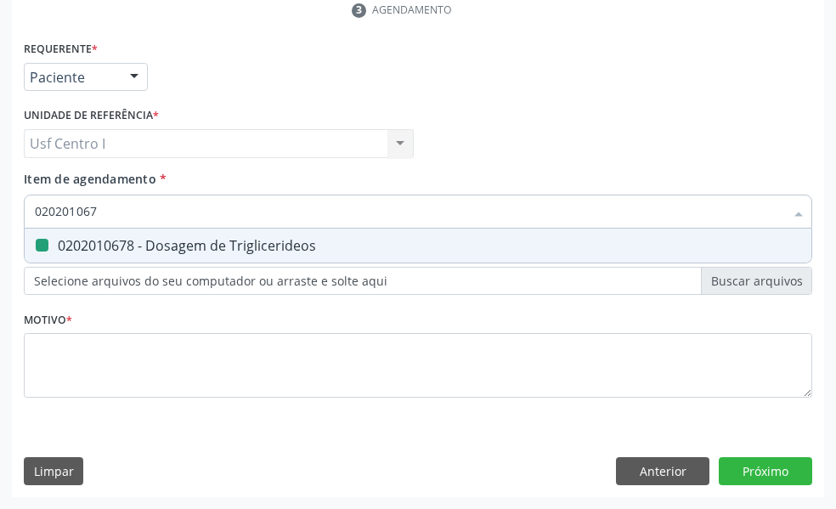
checkbox Triglicerideos "false"
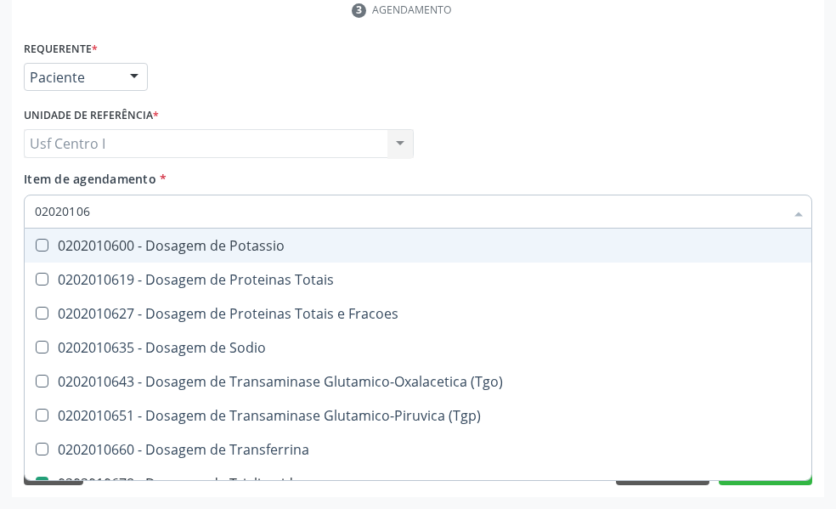
type input "0202010"
checkbox Triglicerideos "false"
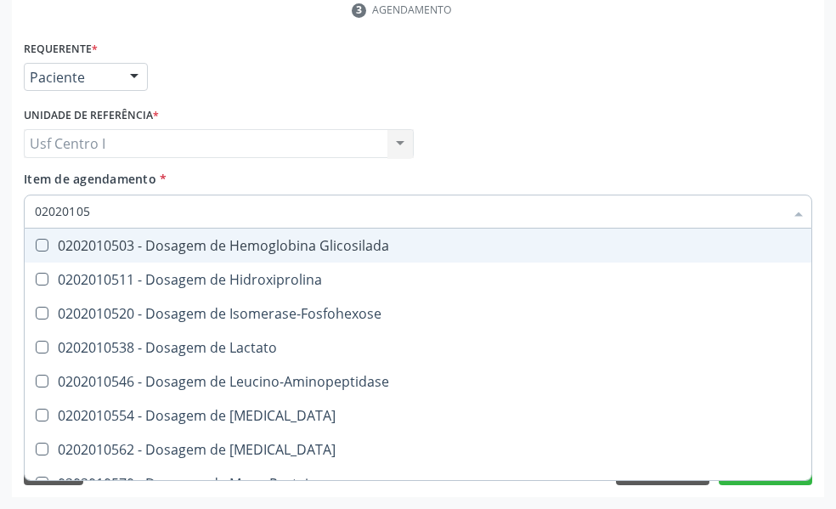
type input "020201050"
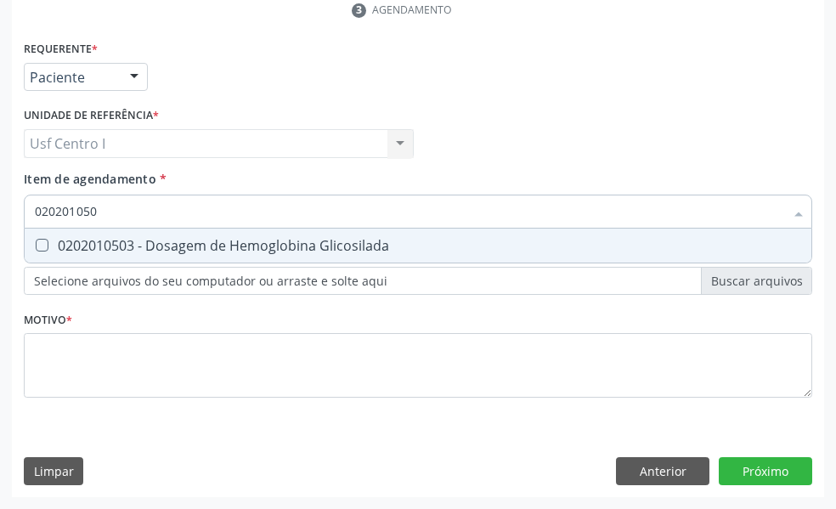
click at [39, 244] on Glicosilada at bounding box center [42, 245] width 13 height 13
click at [36, 244] on Glicosilada "checkbox" at bounding box center [30, 245] width 11 height 11
checkbox Glicosilada "true"
click at [96, 210] on input "020201050" at bounding box center [410, 212] width 750 height 34
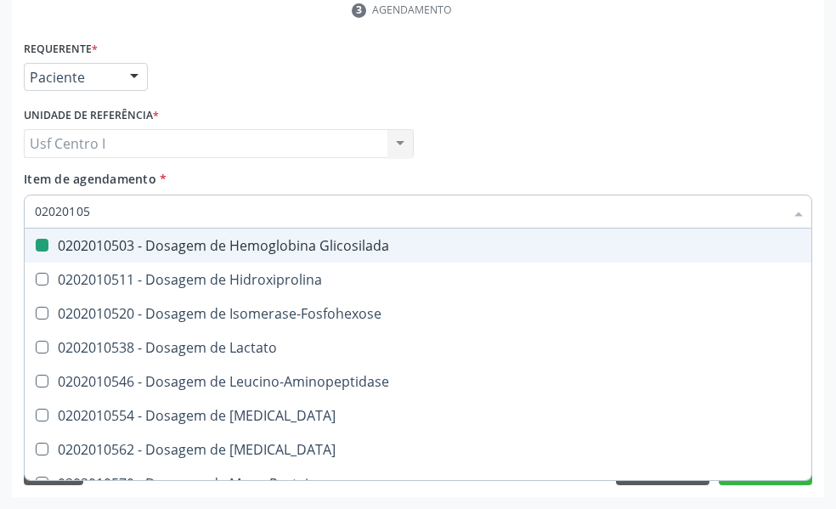
type input "0202010"
checkbox Glicosilada "false"
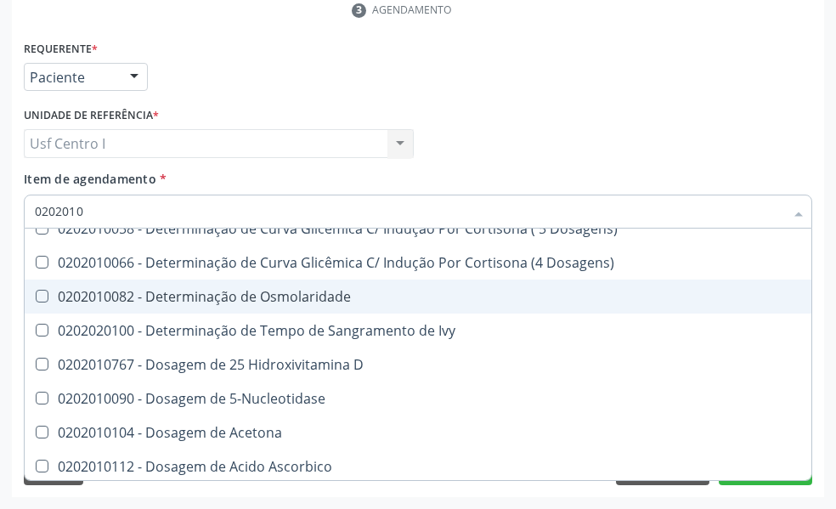
scroll to position [340, 0]
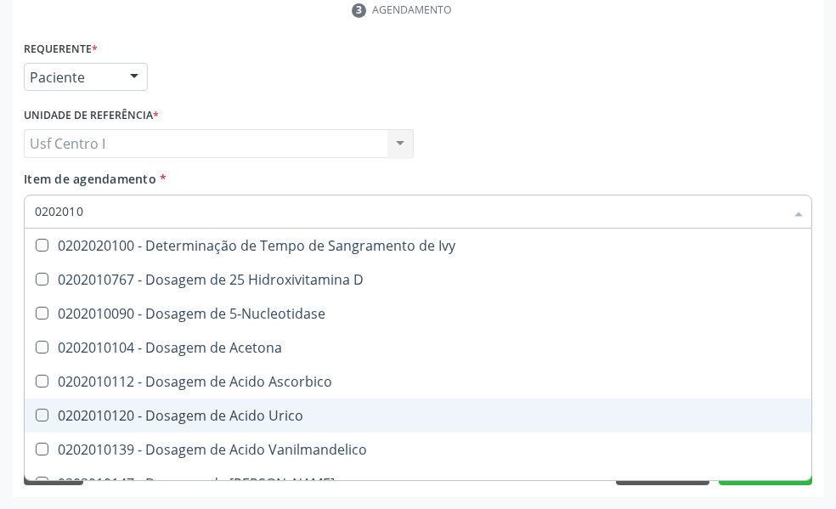
click at [42, 417] on Urico at bounding box center [42, 415] width 13 height 13
click at [36, 417] on Urico "checkbox" at bounding box center [30, 415] width 11 height 11
checkbox Urico "true"
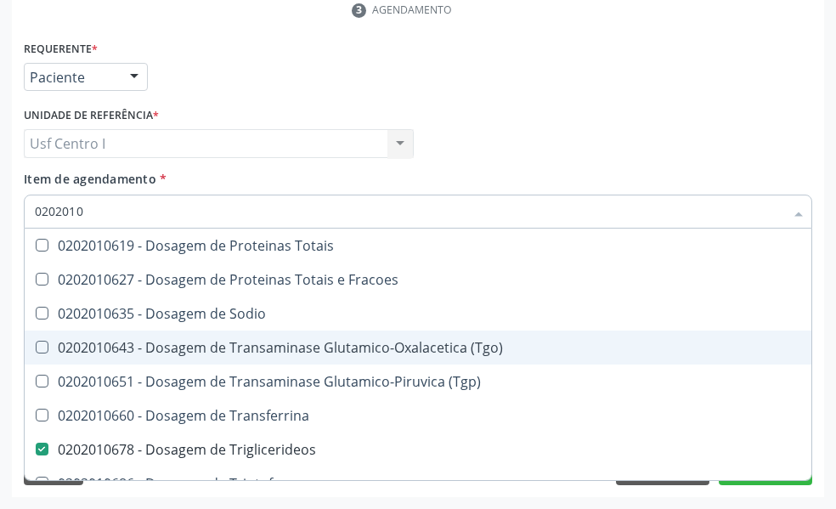
scroll to position [2295, 0]
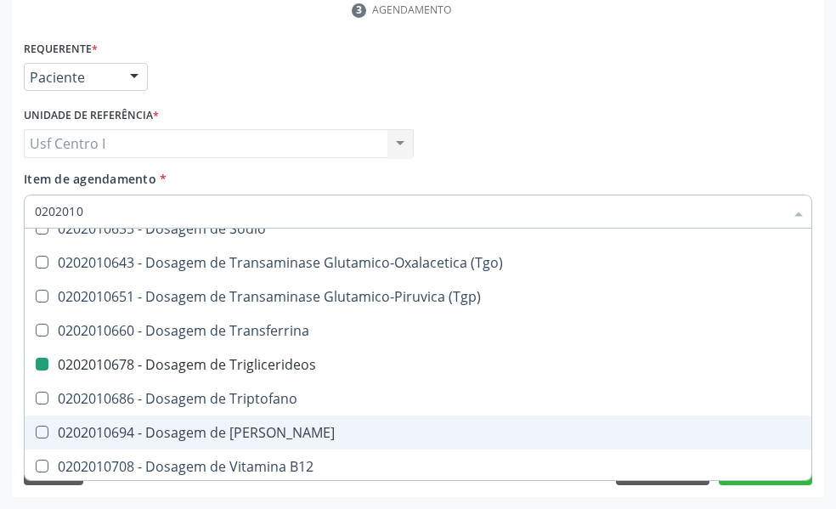
checkbox Osmolar "true"
checkbox Ferro "true"
checkbox Aminoacidos "true"
checkbox Dosagens\) "true"
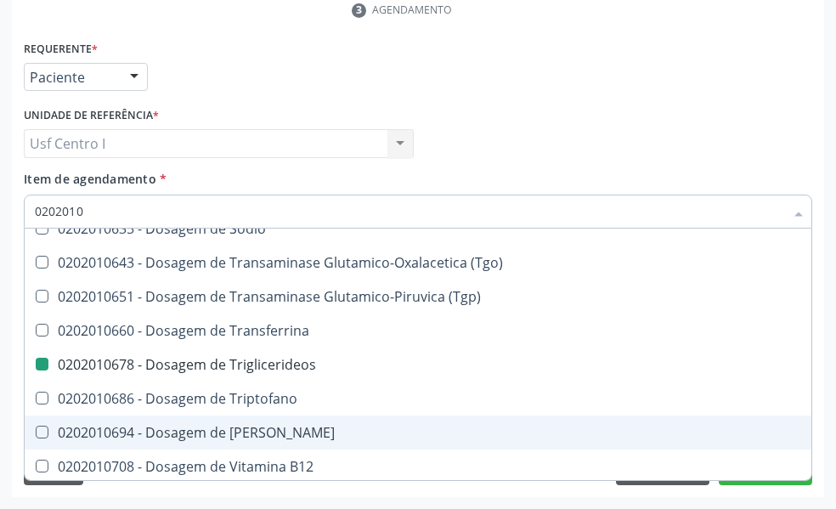
checkbox Ordenhado "true"
checkbox Dosagens\) "true"
checkbox Osmolaridade "true"
checkbox Ivy "true"
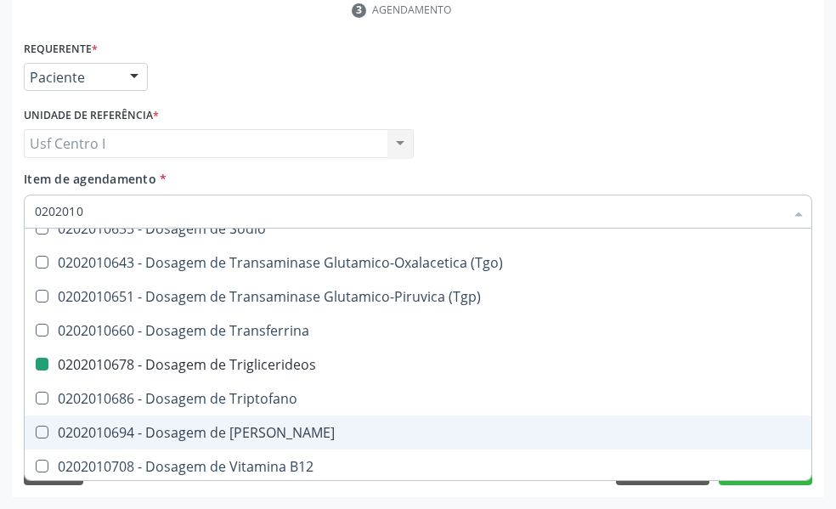
checkbox Urico "false"
checkbox Hdl "false"
checkbox Ldl "false"
checkbox Total "false"
checkbox Creatinina "false"
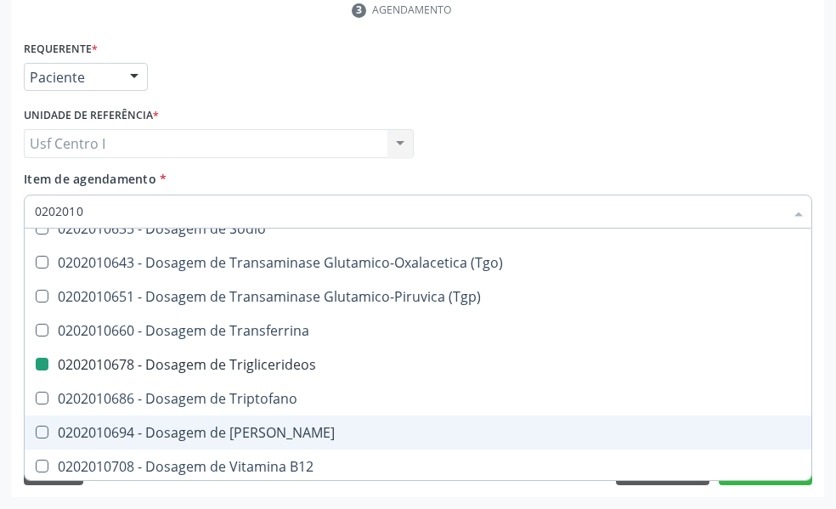
checkbox Glicosilada "false"
checkbox Triglicerideos "false"
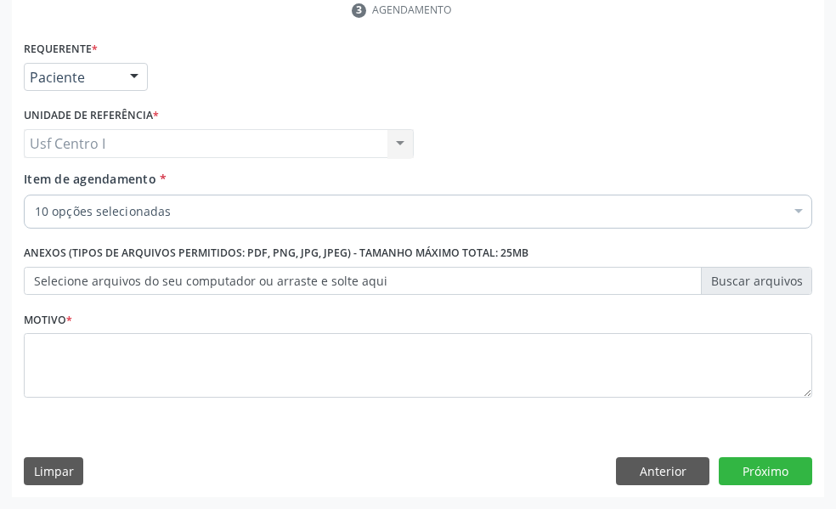
scroll to position [0, 0]
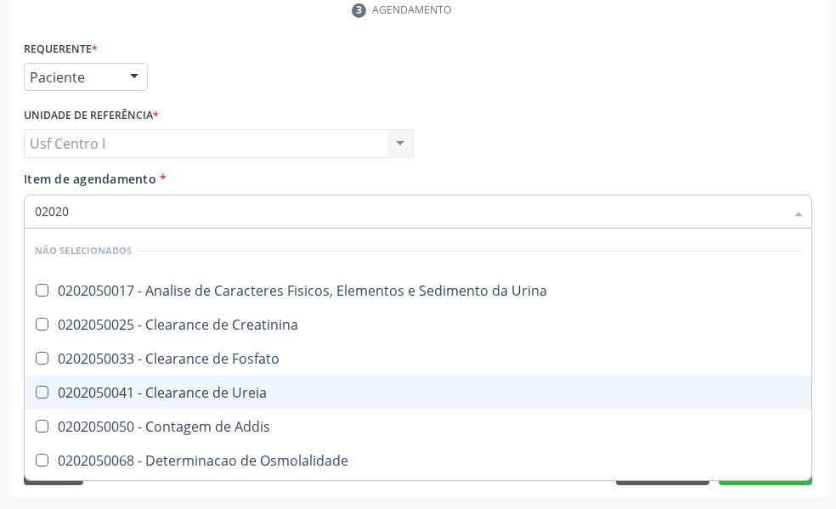
type input "020205"
checkbox Urina "false"
checkbox Creatinina "false"
checkbox Fosfato "false"
checkbox Ureia "false"
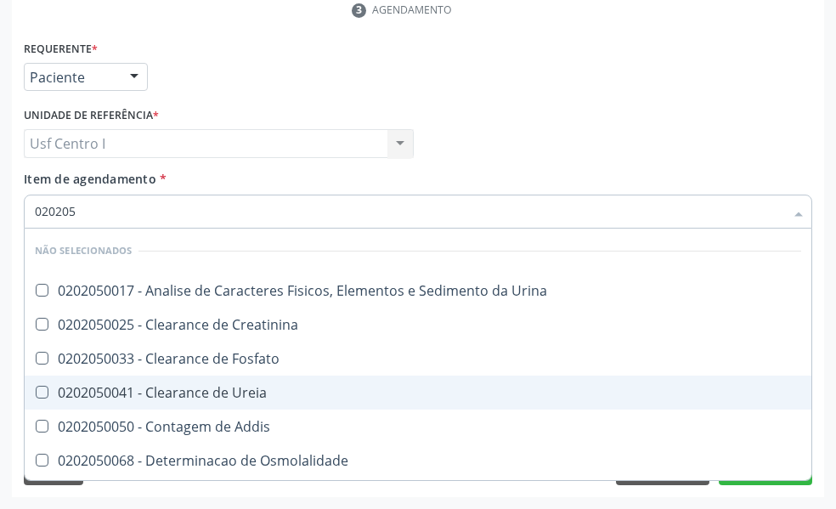
checkbox Addis "false"
checkbox Osmolalidade "false"
checkbox Organicos "false"
checkbox Citrato "false"
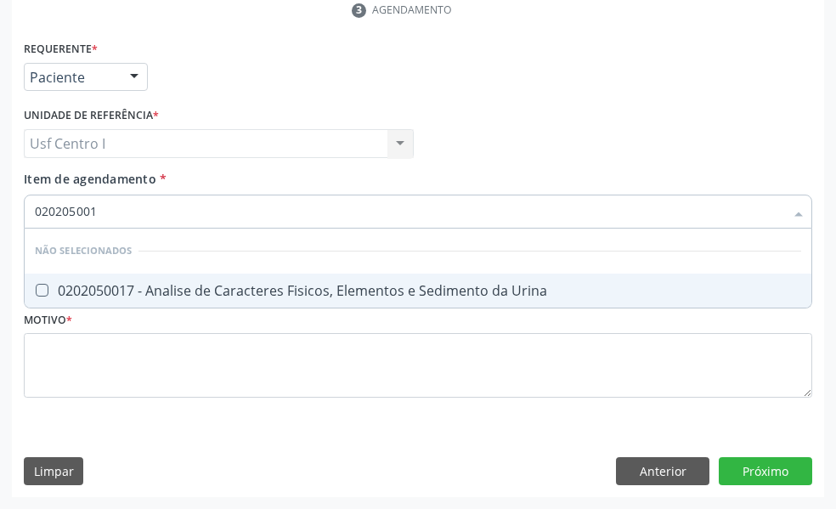
click at [42, 285] on Urina at bounding box center [42, 290] width 13 height 13
click at [36, 285] on Urina "checkbox" at bounding box center [30, 290] width 11 height 11
click at [40, 337] on div "Requerente * Paciente Profissional de Saúde Paciente Nenhum resultado encontrad…" at bounding box center [418, 229] width 789 height 385
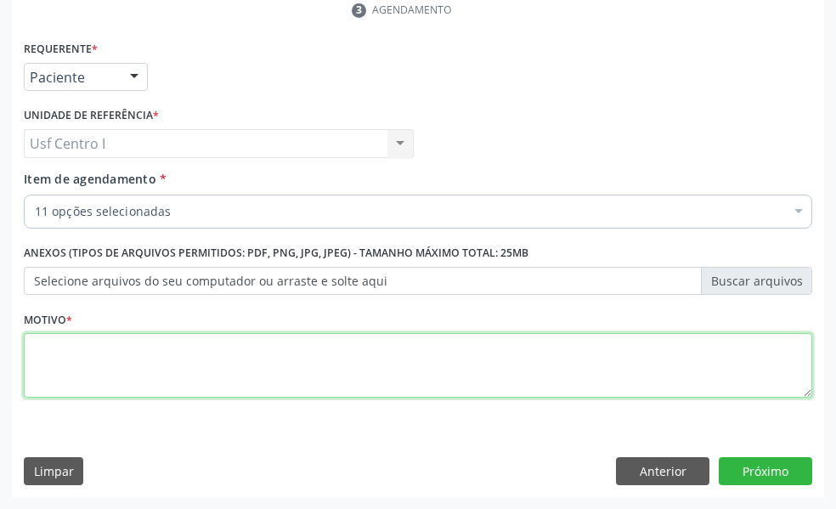
click at [39, 349] on textarea at bounding box center [418, 365] width 789 height 65
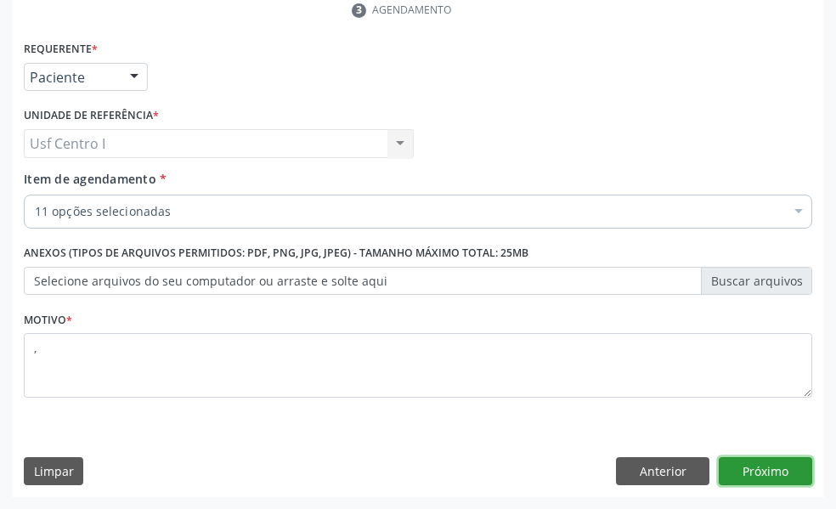
click at [762, 470] on button "Próximo" at bounding box center [765, 471] width 93 height 29
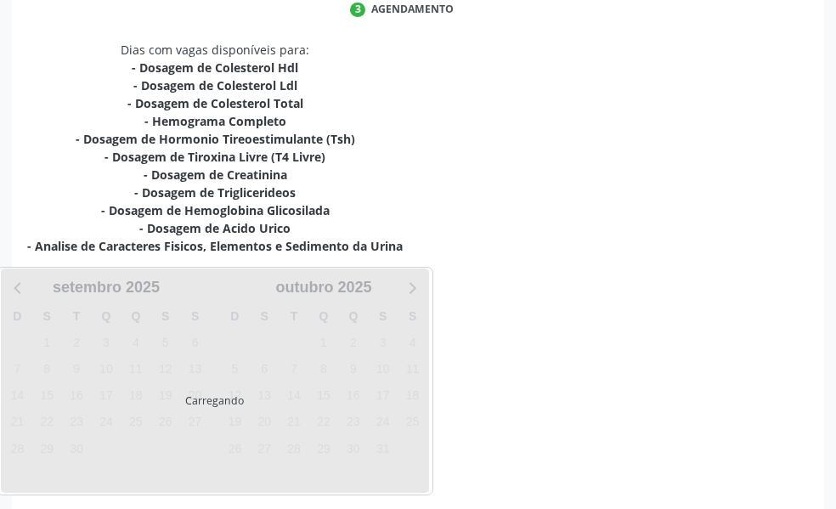
scroll to position [422, 0]
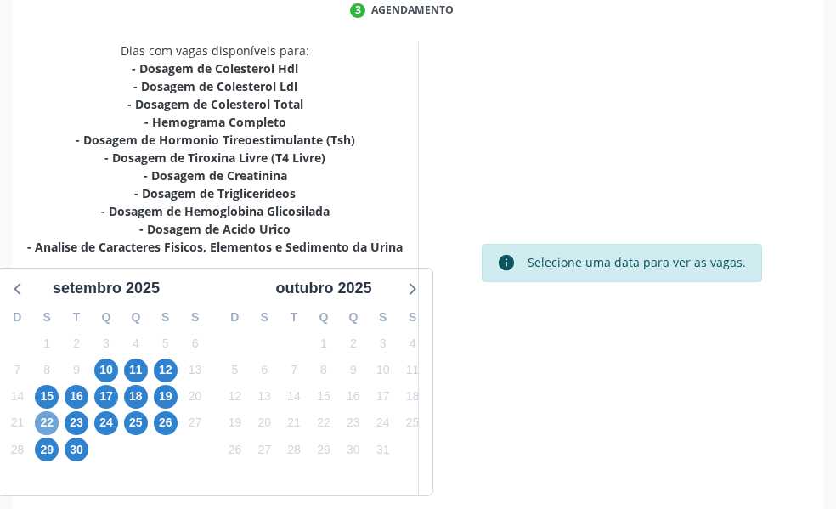
click at [48, 424] on span "22" at bounding box center [47, 423] width 24 height 24
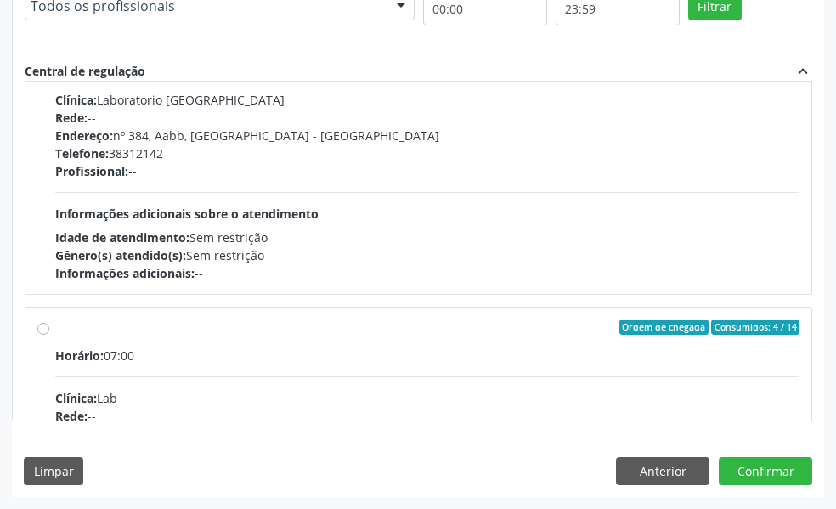
scroll to position [765, 0]
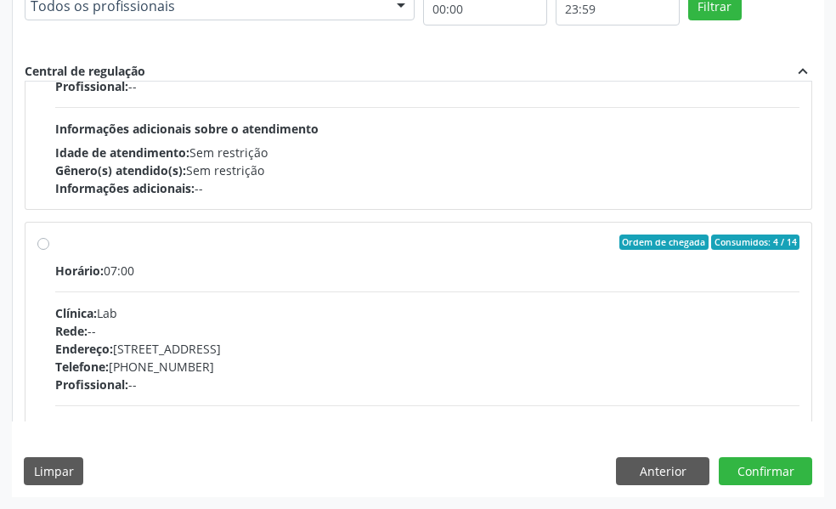
click at [55, 241] on label "Ordem de chegada Consumidos: 4 / 14 Horário: 07:00 Clínica: Lab Rede: -- Endere…" at bounding box center [427, 365] width 745 height 261
click at [42, 241] on input "Ordem de chegada Consumidos: 4 / 14 Horário: 07:00 Clínica: Lab Rede: -- Endere…" at bounding box center [43, 242] width 12 height 15
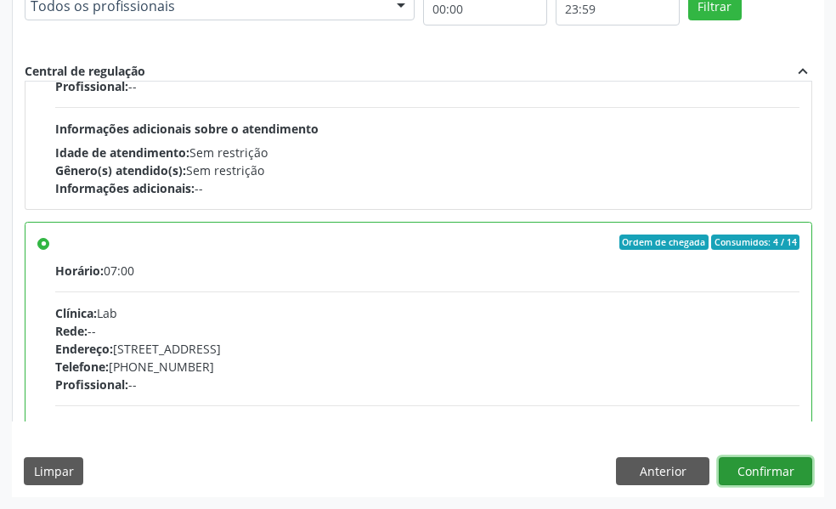
click at [770, 465] on button "Confirmar" at bounding box center [765, 471] width 93 height 29
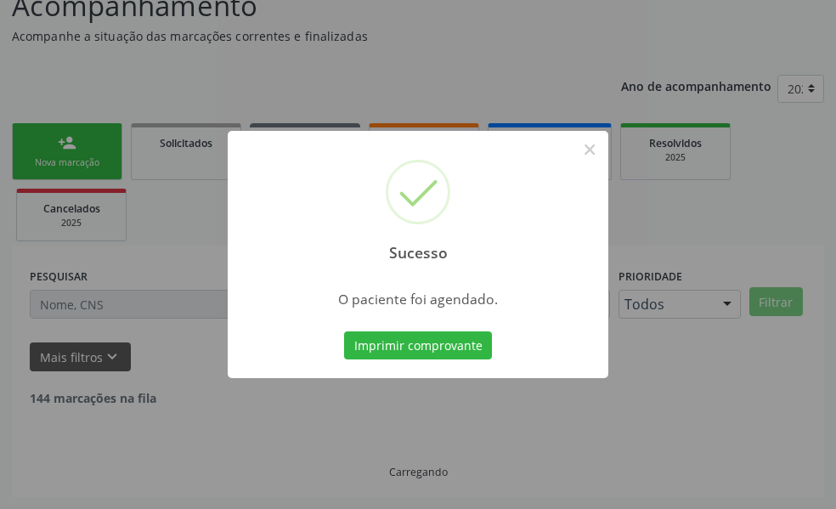
scroll to position [113, 0]
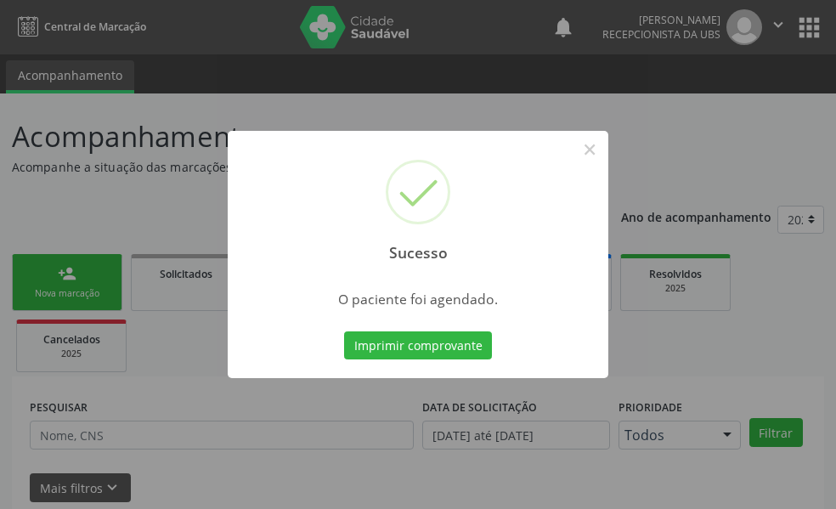
scroll to position [113, 0]
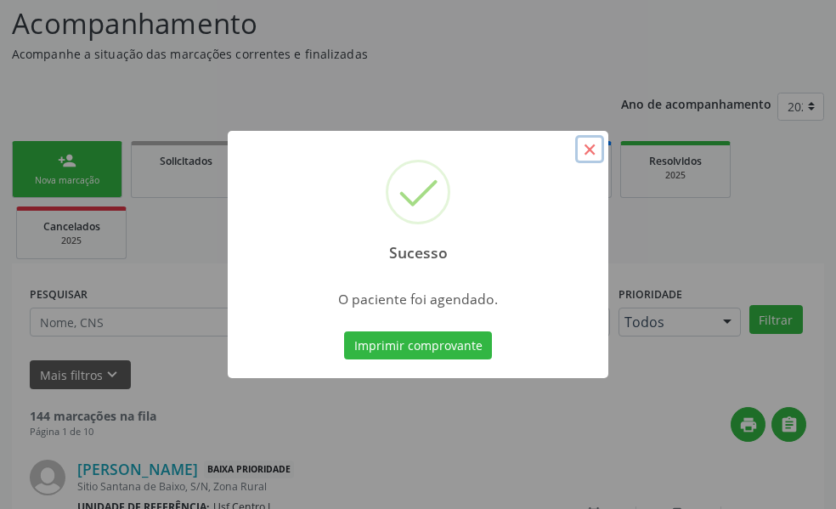
click at [588, 143] on button "×" at bounding box center [589, 149] width 29 height 29
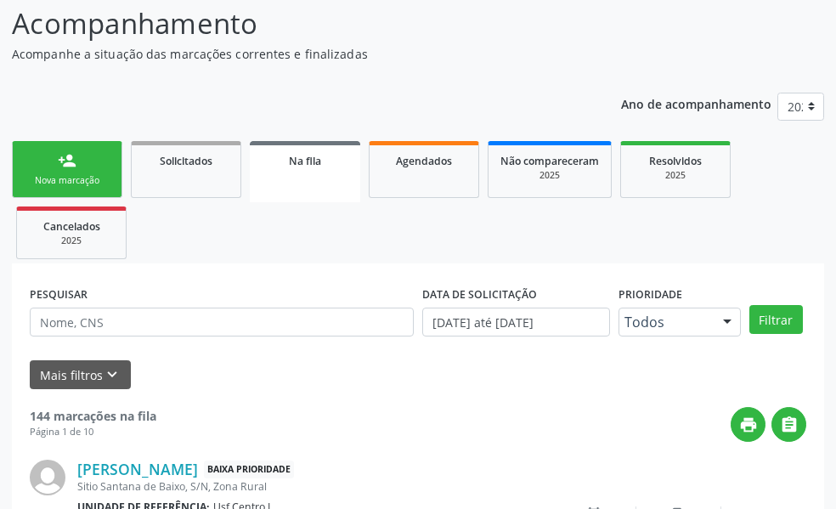
click at [82, 159] on link "person_add Nova marcação" at bounding box center [67, 169] width 110 height 57
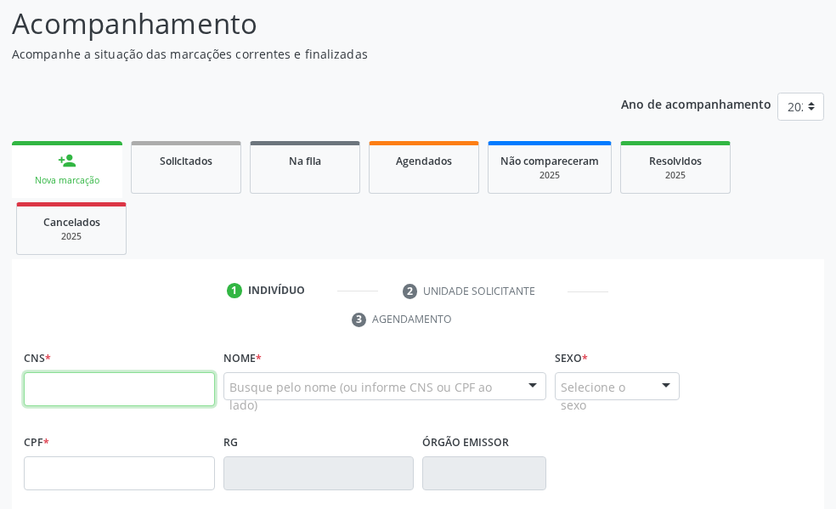
click at [51, 402] on input "text" at bounding box center [119, 389] width 191 height 34
type input "705 0086 4924 3253"
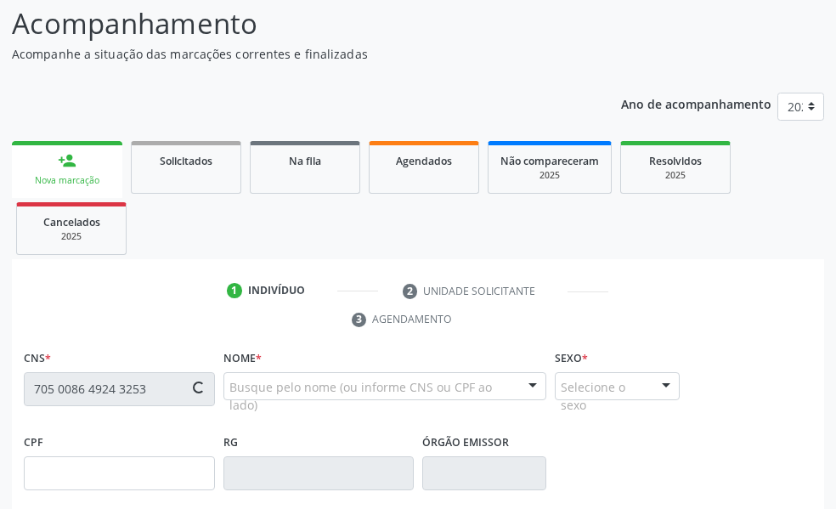
type input "844.015.594-87"
type input "[DATE]"
type input "[PERSON_NAME]"
type input "[PHONE_NUMBER]"
type input "090.752.354-45"
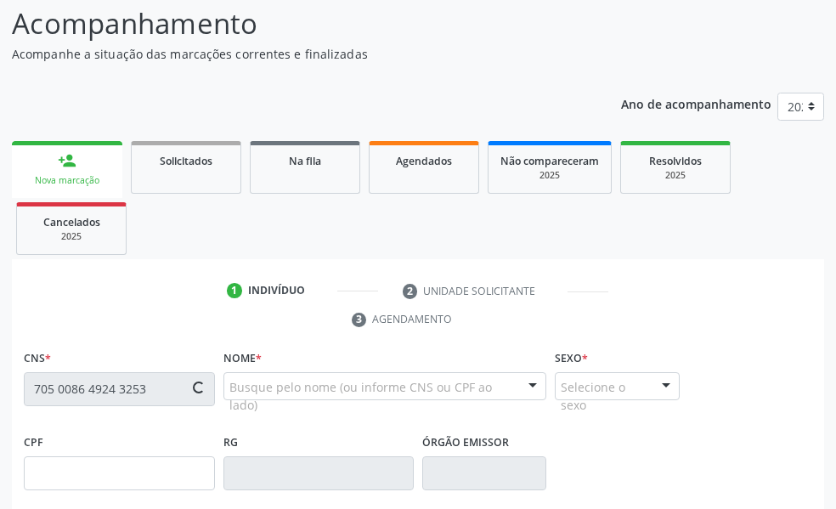
type input "467"
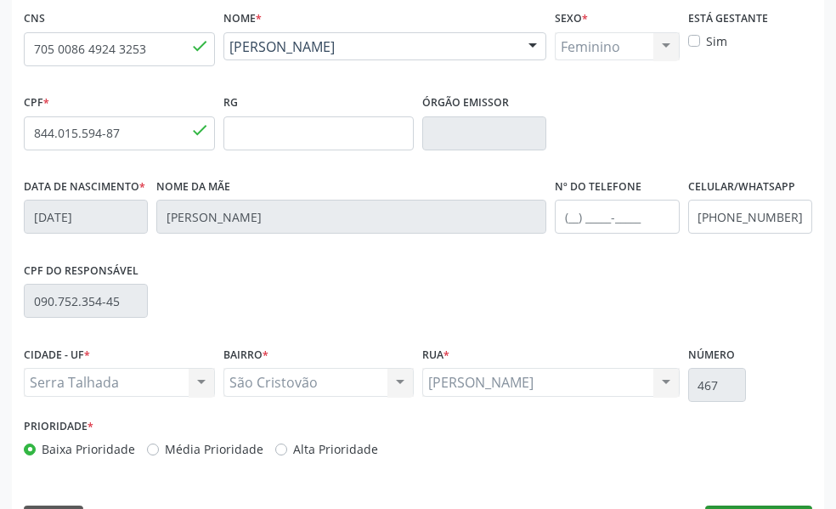
scroll to position [502, 0]
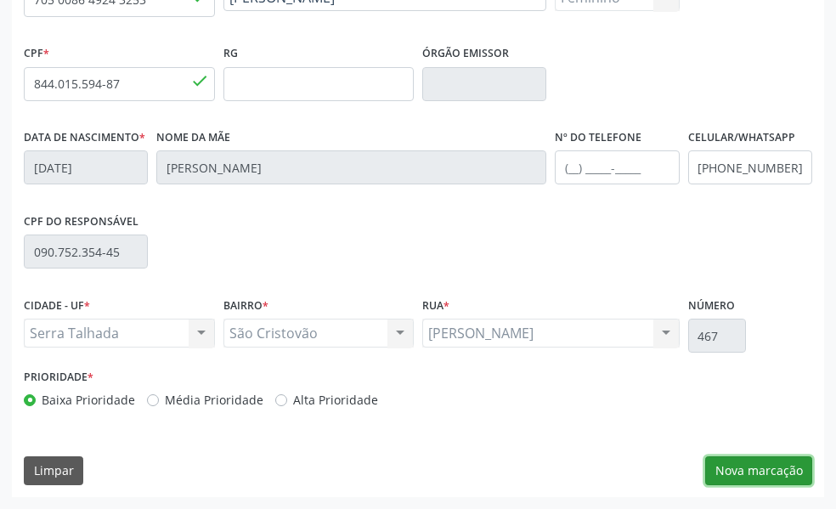
click at [767, 476] on button "Nova marcação" at bounding box center [758, 470] width 107 height 29
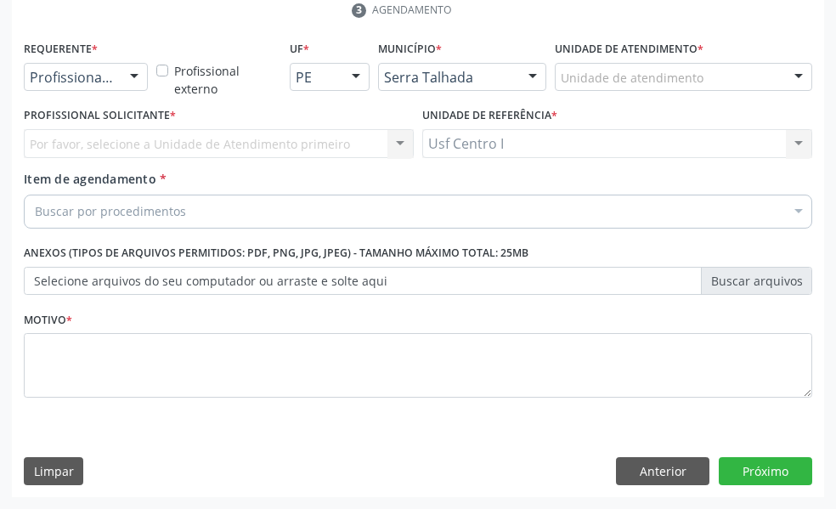
scroll to position [422, 0]
click at [140, 73] on div at bounding box center [134, 78] width 25 height 29
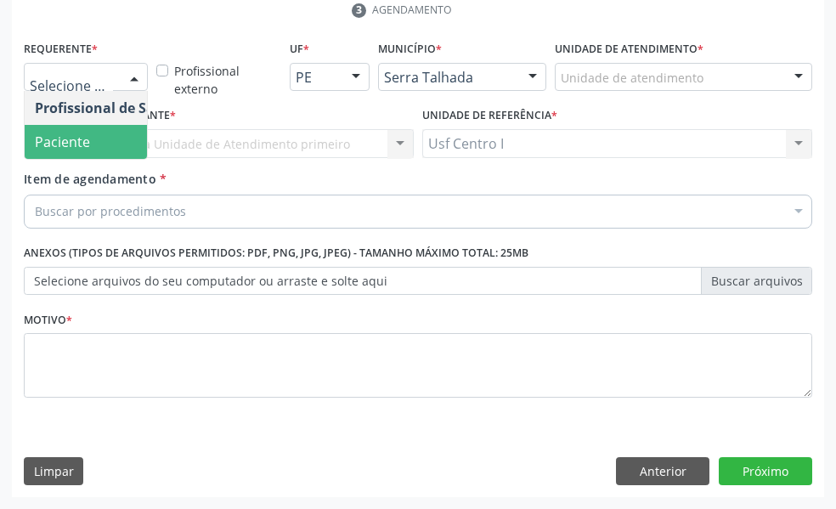
click at [104, 145] on span "Paciente" at bounding box center [108, 142] width 166 height 34
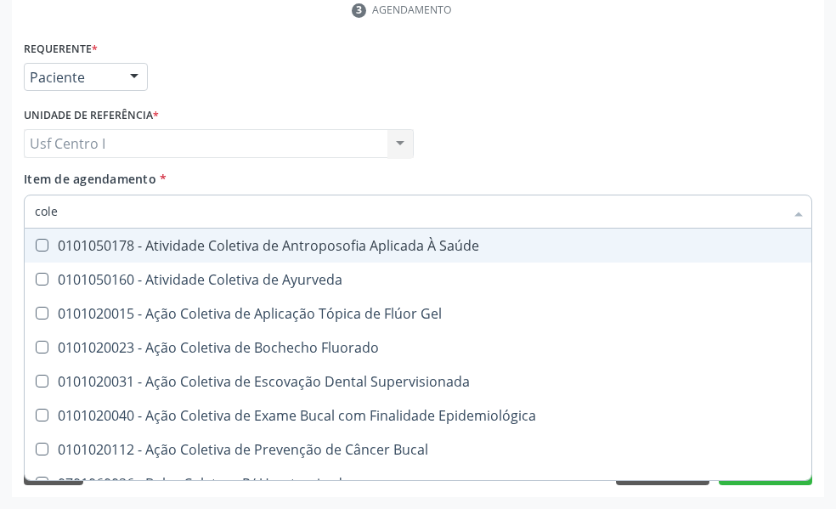
type input "coles"
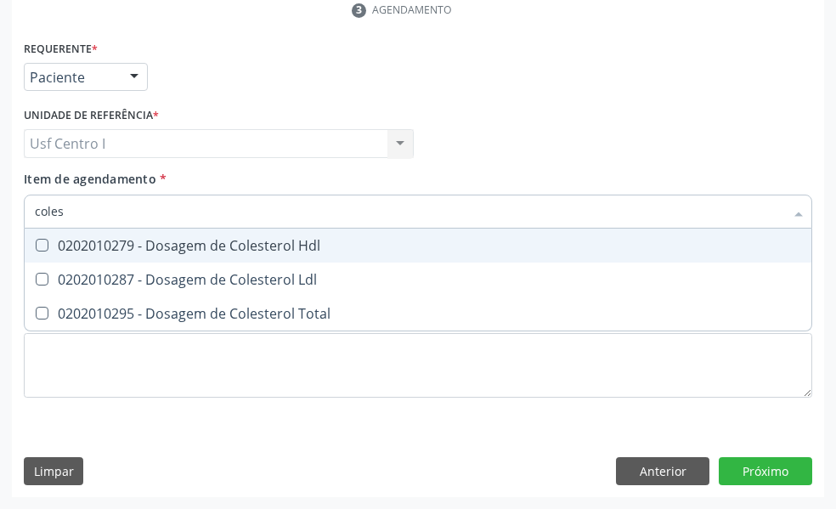
click at [39, 242] on Hdl at bounding box center [42, 245] width 13 height 13
click at [36, 242] on Hdl "checkbox" at bounding box center [30, 245] width 11 height 11
checkbox Hdl "true"
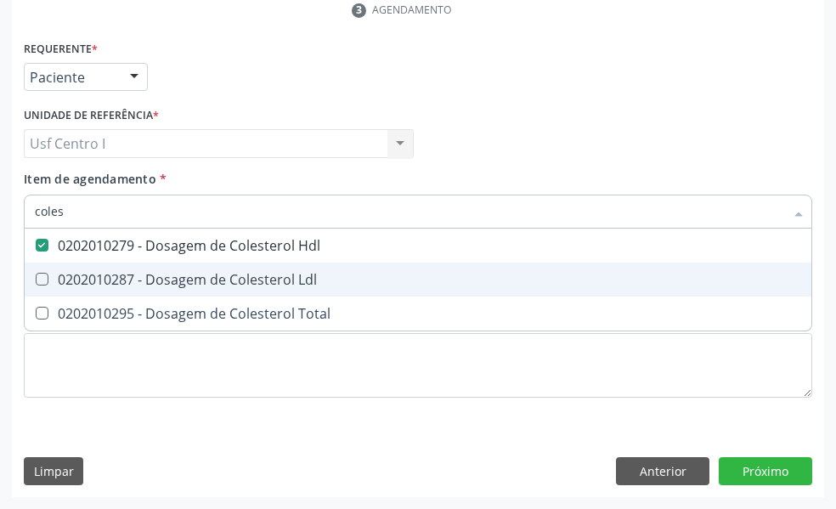
click at [37, 283] on Ldl at bounding box center [42, 279] width 13 height 13
click at [36, 283] on Ldl "checkbox" at bounding box center [30, 279] width 11 height 11
checkbox Ldl "true"
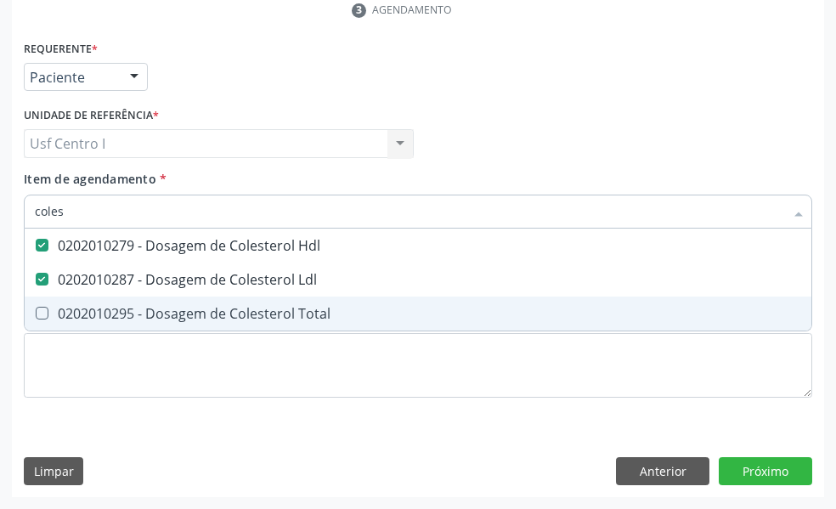
click at [42, 313] on Total at bounding box center [42, 313] width 13 height 13
click at [36, 313] on Total "checkbox" at bounding box center [30, 313] width 11 height 11
checkbox Total "true"
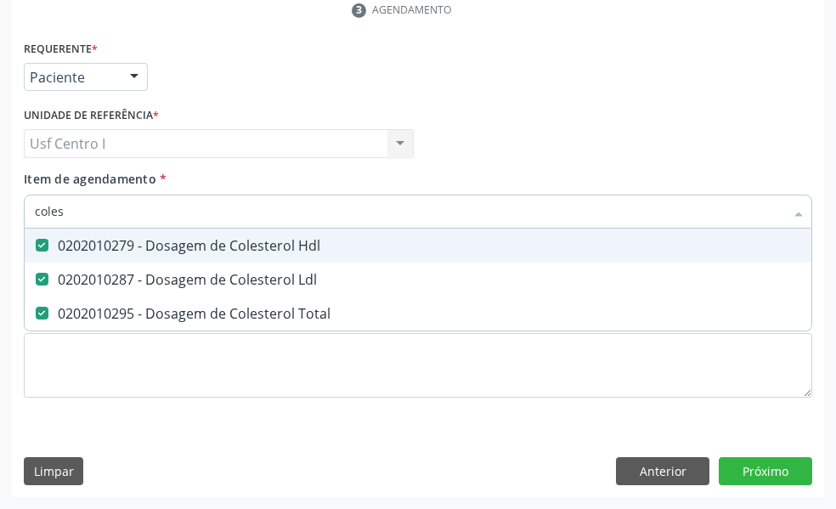
click at [76, 222] on input "coles" at bounding box center [410, 212] width 750 height 34
type input "cole"
checkbox Hdl "false"
checkbox Ldl "false"
checkbox Total "false"
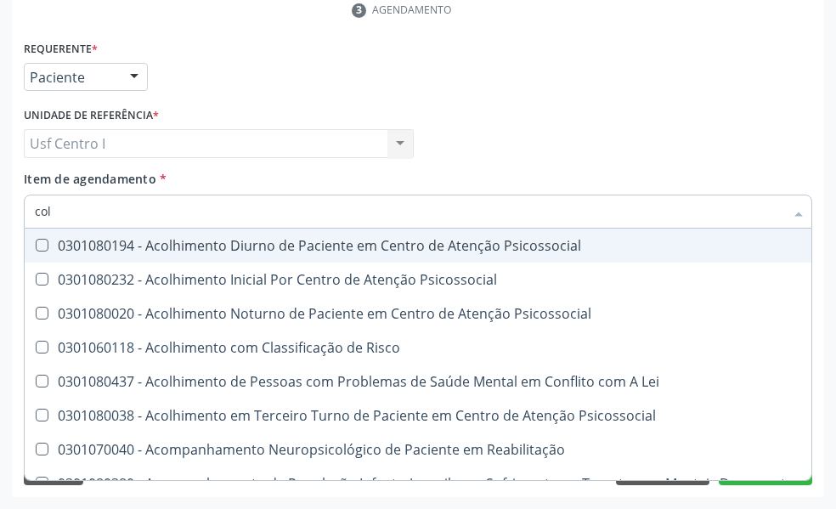
type input "co"
checkbox Hdl "false"
checkbox Ldl "false"
checkbox Total "false"
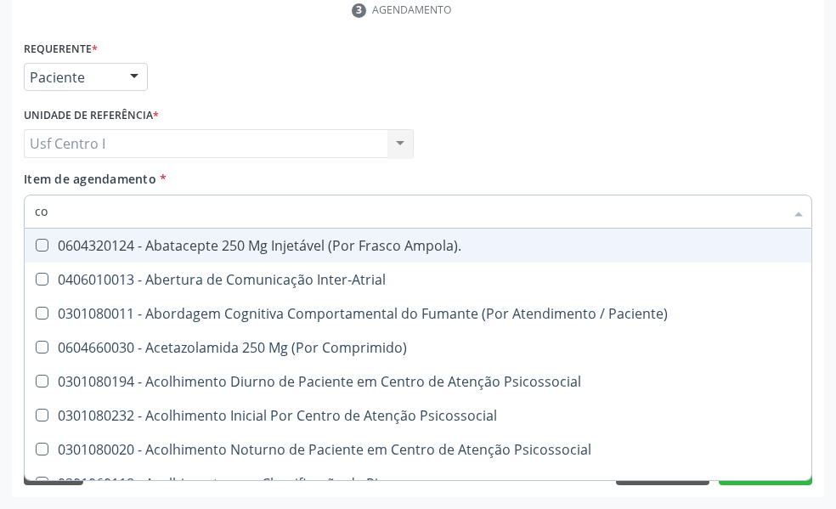
type input "c"
checkbox Hdl "false"
checkbox Ldl "false"
checkbox Total "false"
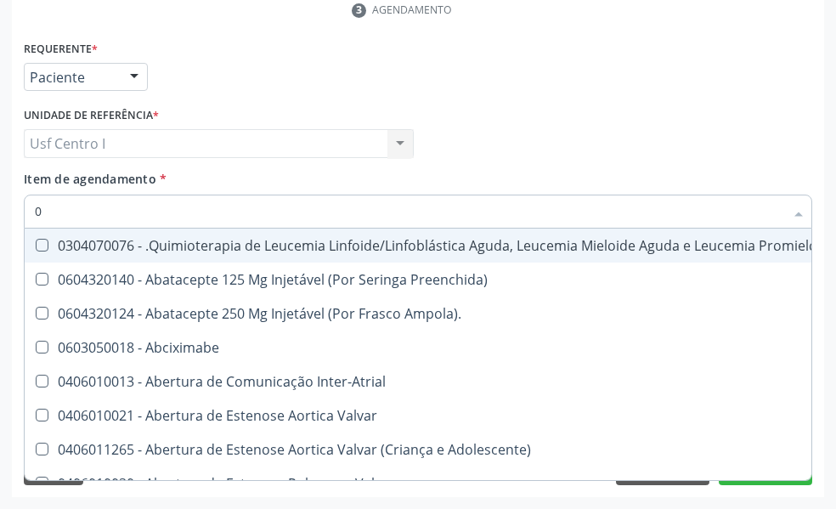
type input "02"
checkbox Comprimido\) "true"
checkbox Transferências "true"
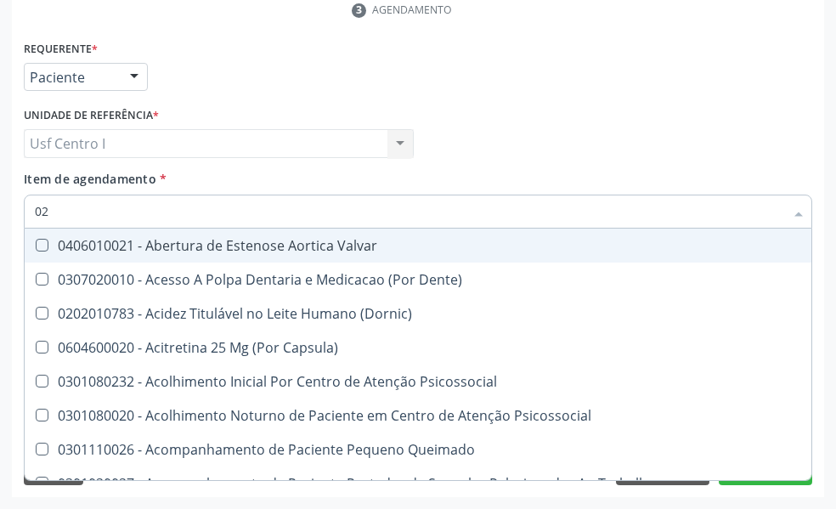
type input "020"
checkbox Epispádia "true"
checkbox Anos\) "true"
checkbox Congênita "true"
checkbox Hdl "false"
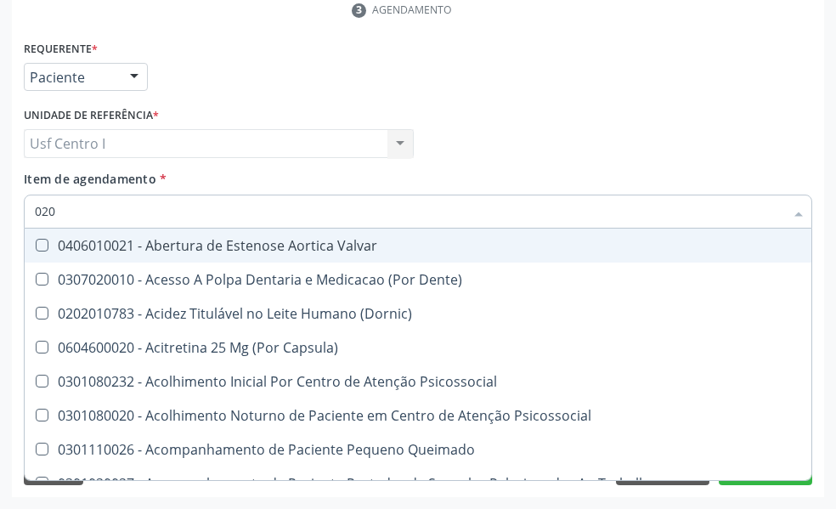
checkbox Ldl "false"
checkbox Total "false"
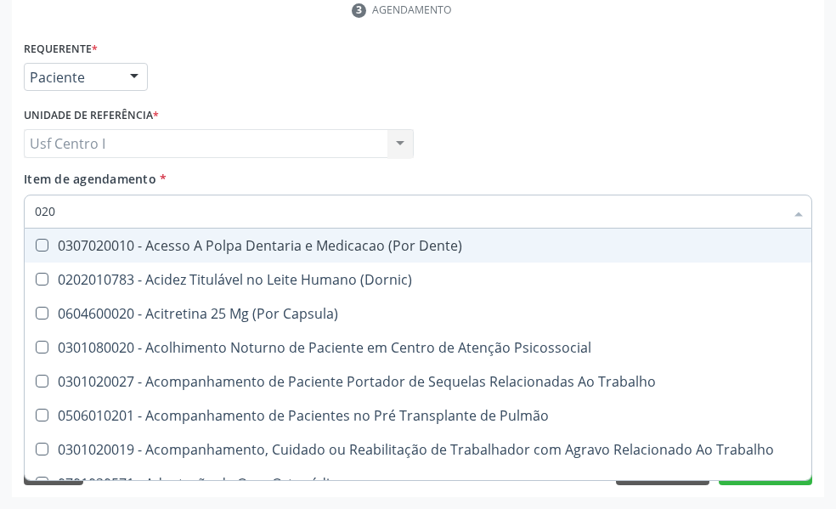
type input "0202"
checkbox Faringe\/Laringe "true"
checkbox Puncao "true"
checkbox Fragmento "true"
checkbox Hdl "false"
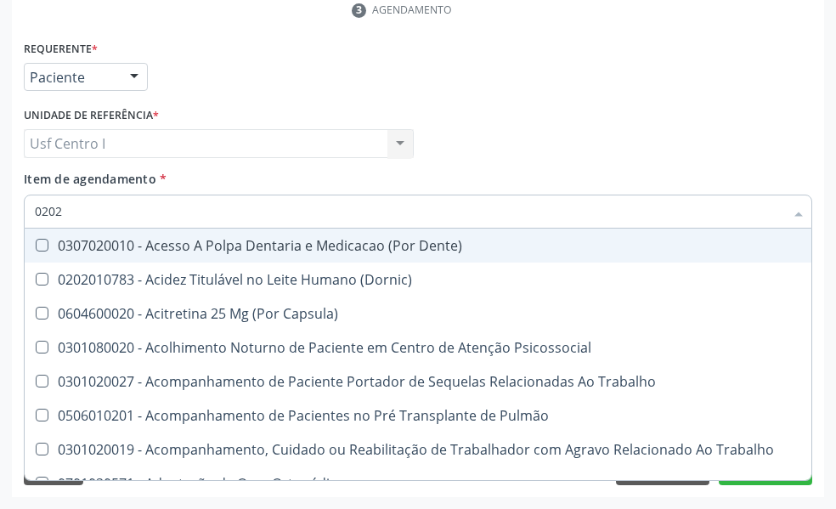
checkbox Ldl "false"
checkbox Total "false"
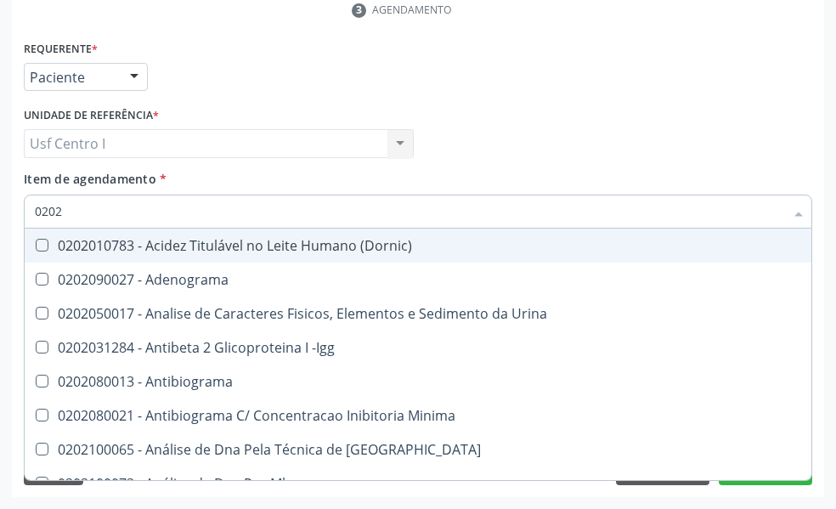
type input "02020"
checkbox \(Psa\) "true"
checkbox III "true"
checkbox Barbituratos "true"
checkbox Hdl "false"
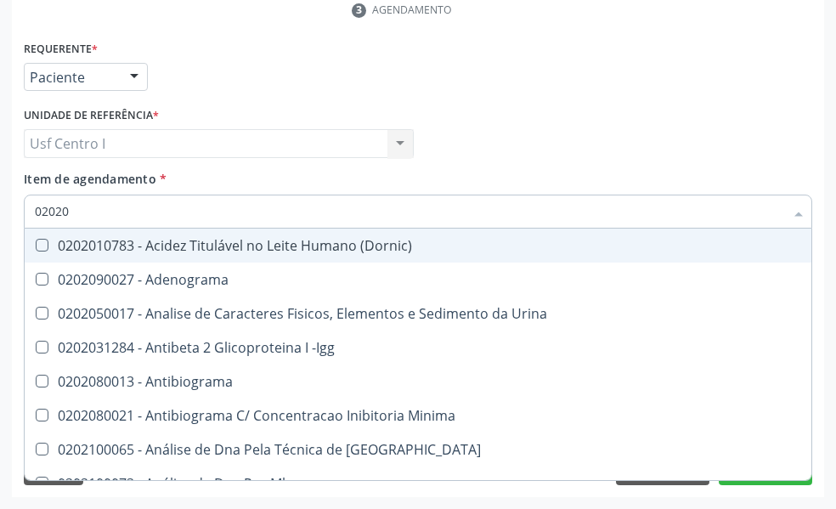
checkbox Ldl "false"
checkbox Total "false"
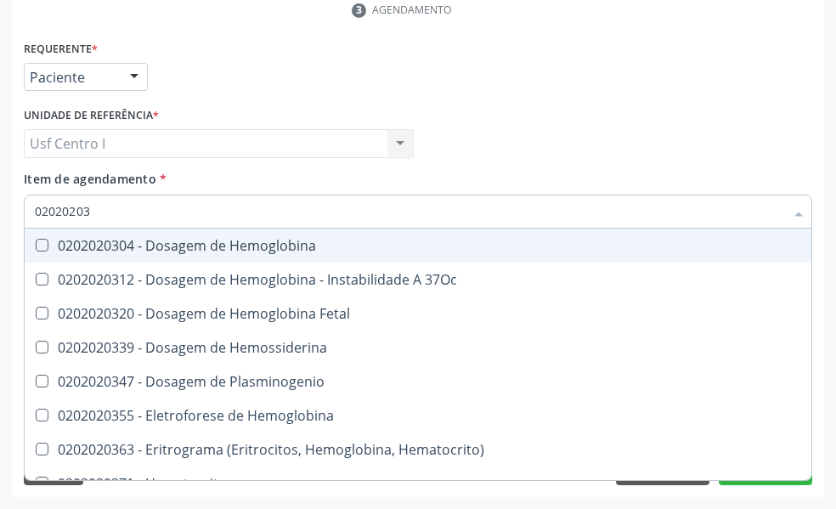
type input "020202038"
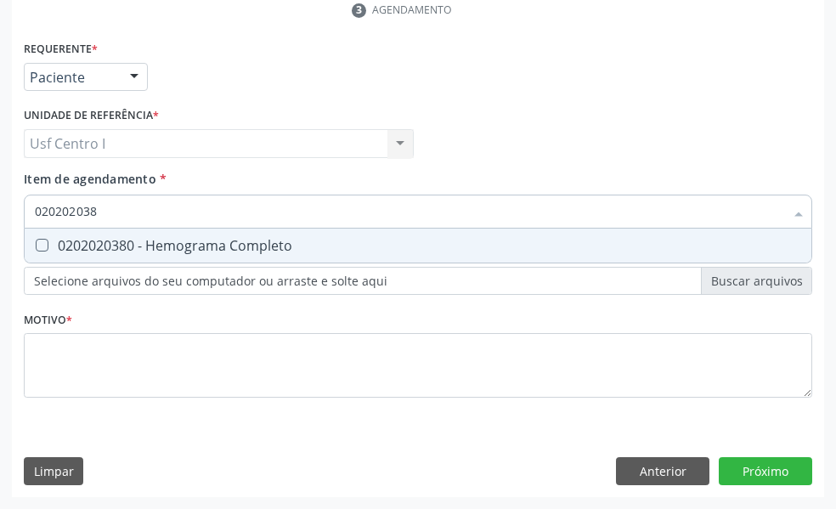
click at [40, 241] on Completo at bounding box center [42, 245] width 13 height 13
click at [36, 241] on Completo "checkbox" at bounding box center [30, 245] width 11 height 11
checkbox Completo "true"
click at [112, 217] on input "020202038" at bounding box center [410, 212] width 750 height 34
type input "02020203"
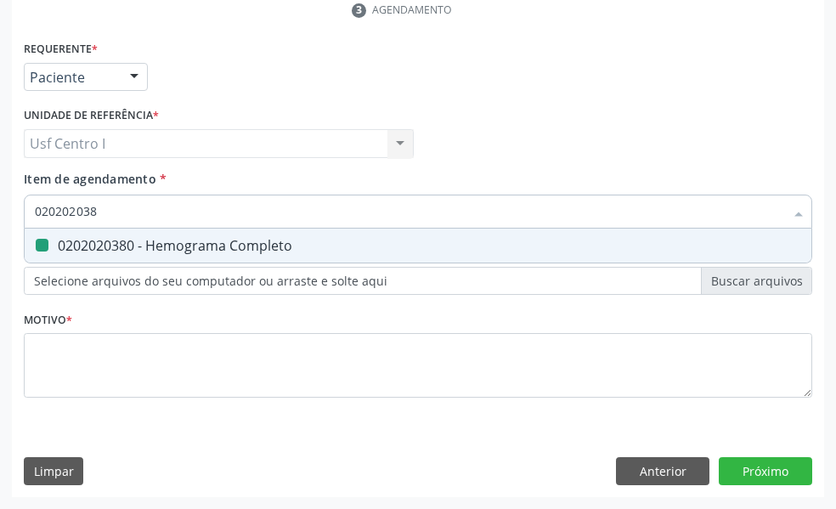
checkbox Completo "false"
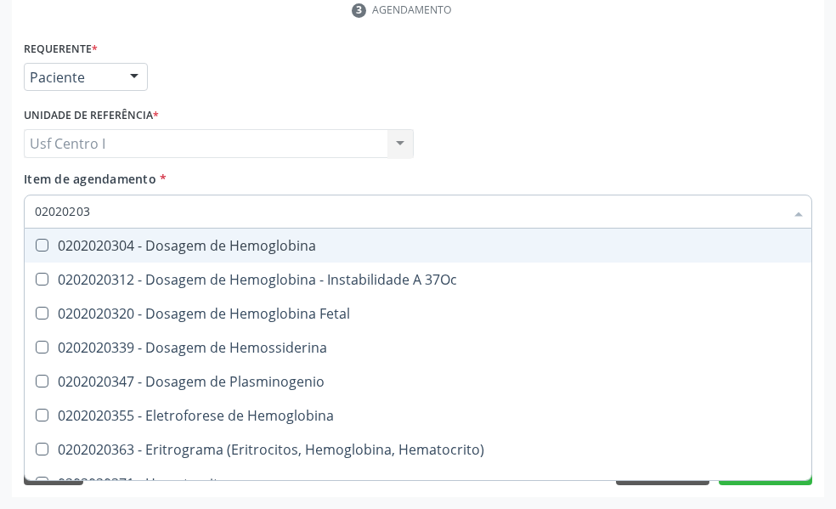
type input "0202020"
checkbox Completo "false"
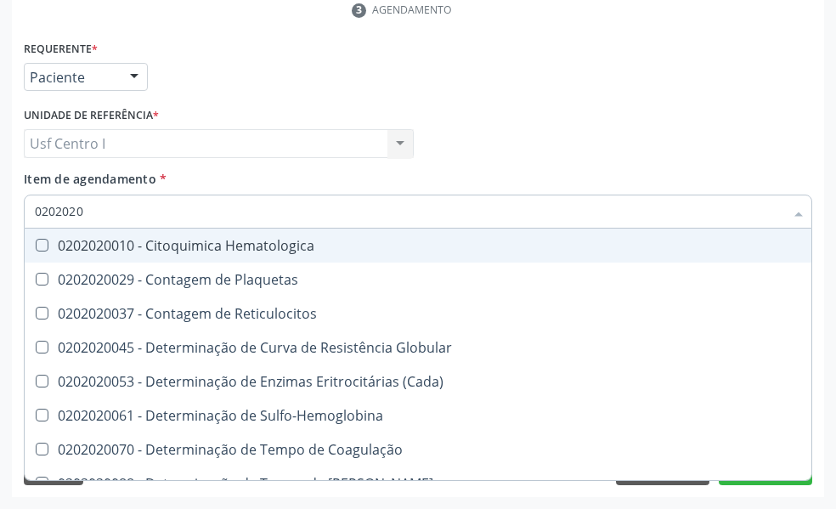
type input "020202"
checkbox Completo "false"
checkbox Leucograma "true"
type input "02020"
checkbox Completo "false"
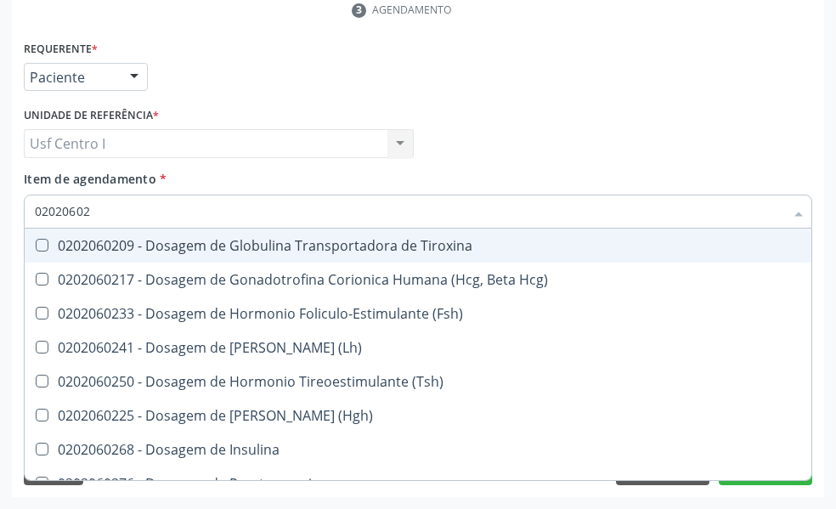
type input "020206025"
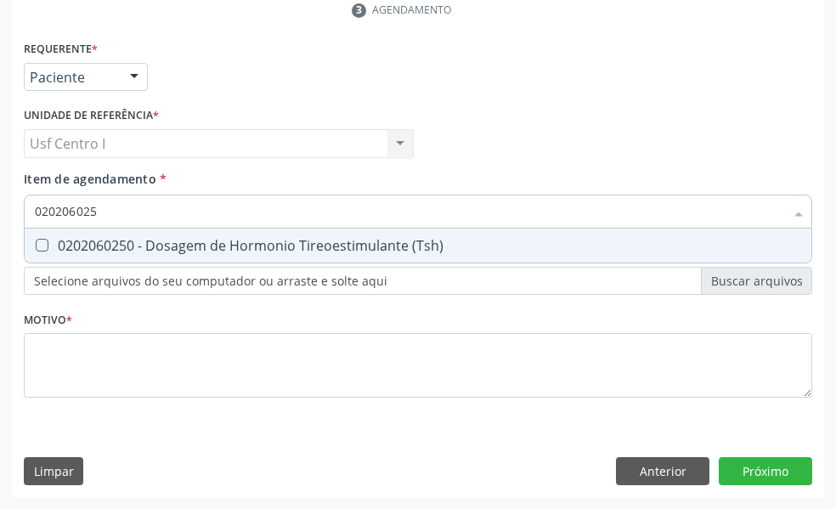
click at [45, 242] on \(Tsh\) at bounding box center [42, 245] width 13 height 13
click at [36, 242] on \(Tsh\) "checkbox" at bounding box center [30, 245] width 11 height 11
checkbox \(Tsh\) "true"
click at [108, 212] on input "020206025" at bounding box center [410, 212] width 750 height 34
type input "02020602"
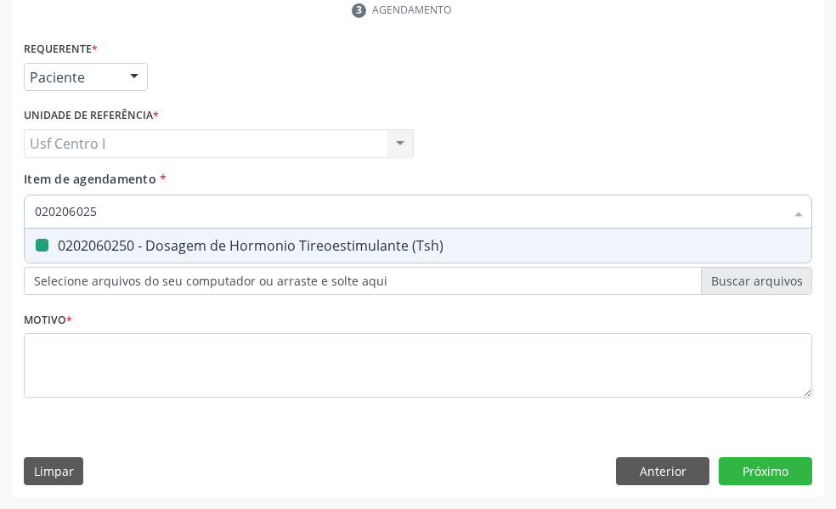
checkbox \(Tsh\) "false"
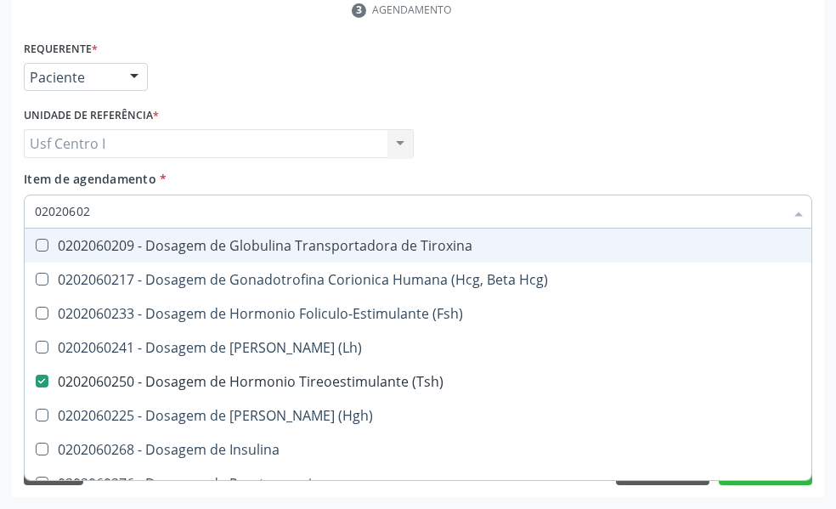
type input "0202060"
checkbox \(Tsh\) "false"
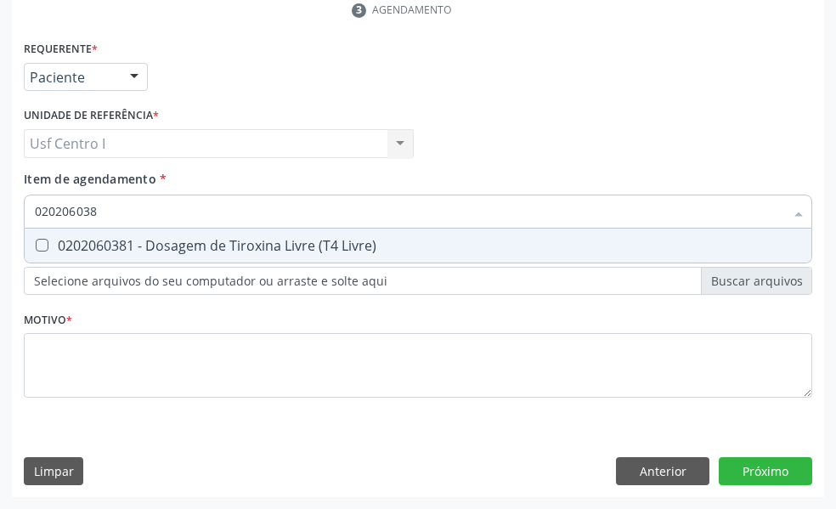
type input "0202060381"
drag, startPoint x: 37, startPoint y: 244, endPoint x: 86, endPoint y: 217, distance: 55.6
click at [40, 243] on Livre\) at bounding box center [42, 245] width 13 height 13
click at [36, 243] on Livre\) "checkbox" at bounding box center [30, 245] width 11 height 11
checkbox Livre\) "true"
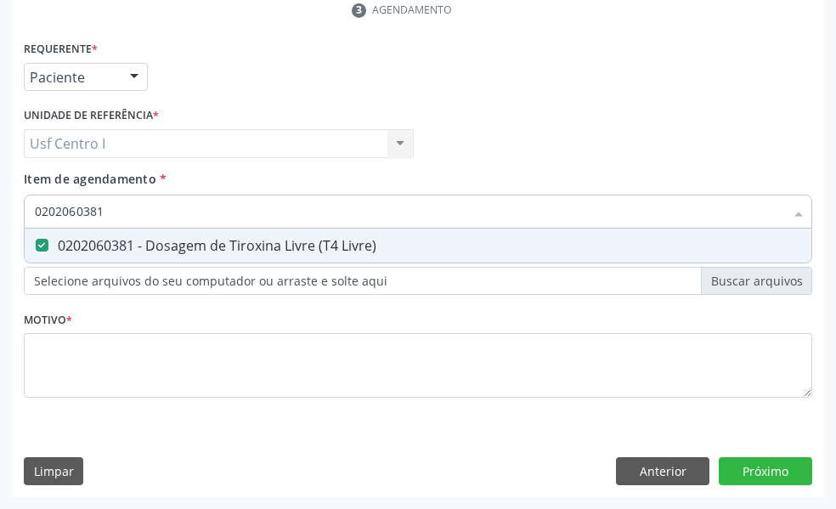
click at [103, 208] on input "0202060381" at bounding box center [410, 212] width 750 height 34
type input "02020603"
checkbox Livre\) "false"
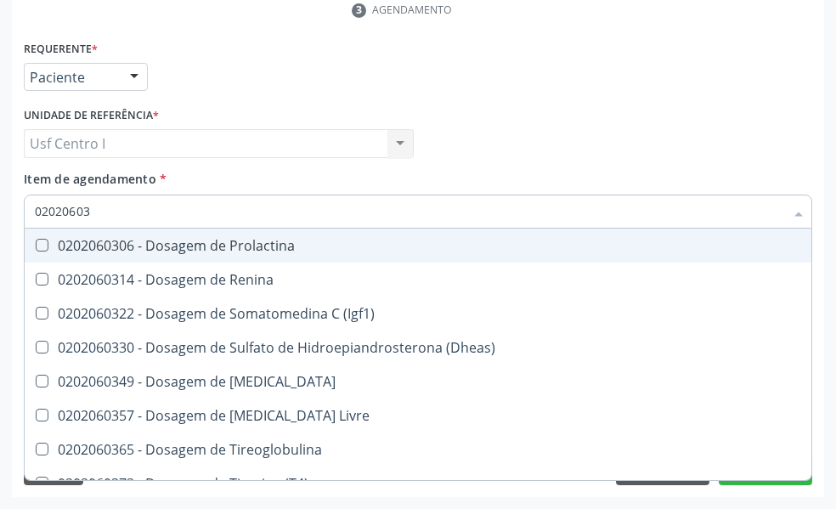
type input "0202060"
checkbox Livre\) "false"
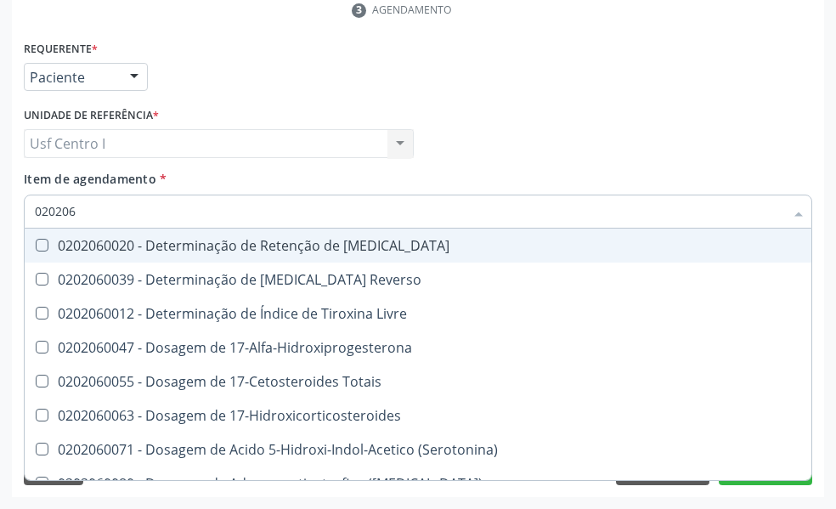
type input "02020"
checkbox \(Tsh\) "false"
checkbox Livre\) "false"
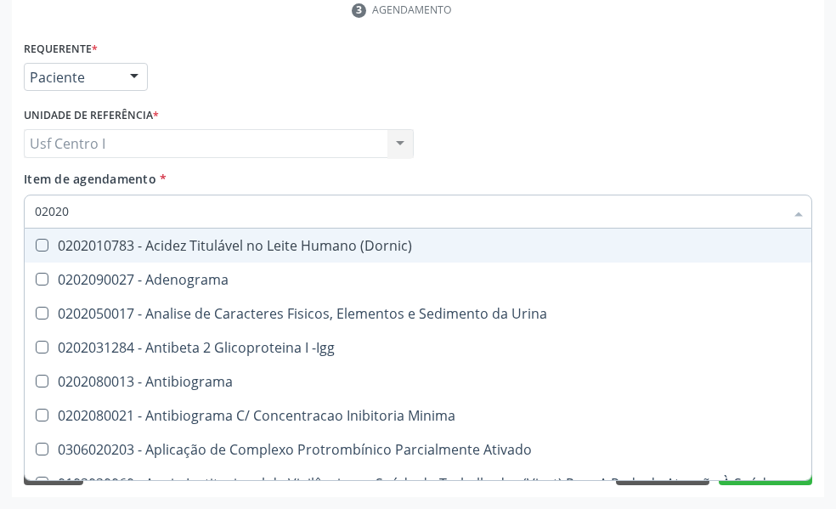
type input "020201"
checkbox \(Pos-Pasteurização\) "true"
checkbox Molecular "true"
checkbox Parceria\) "true"
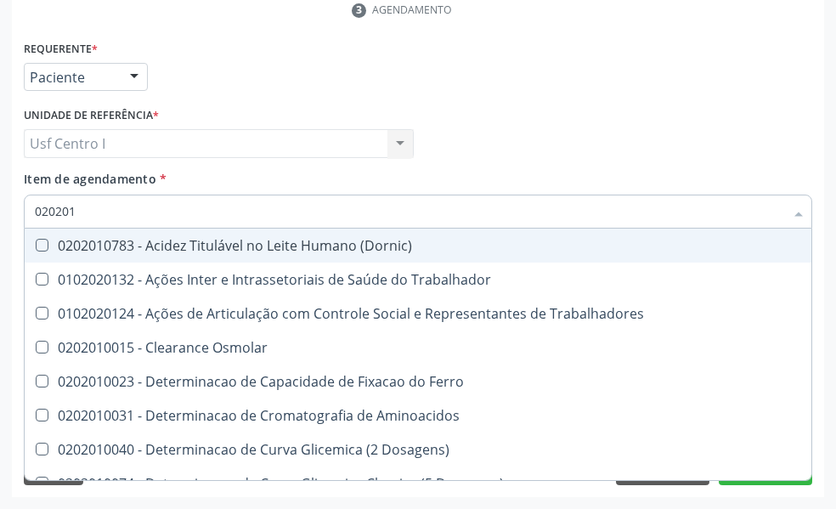
type input "0202010"
checkbox Circulante "true"
checkbox III "true"
checkbox Fracoes "true"
checkbox Hdl "false"
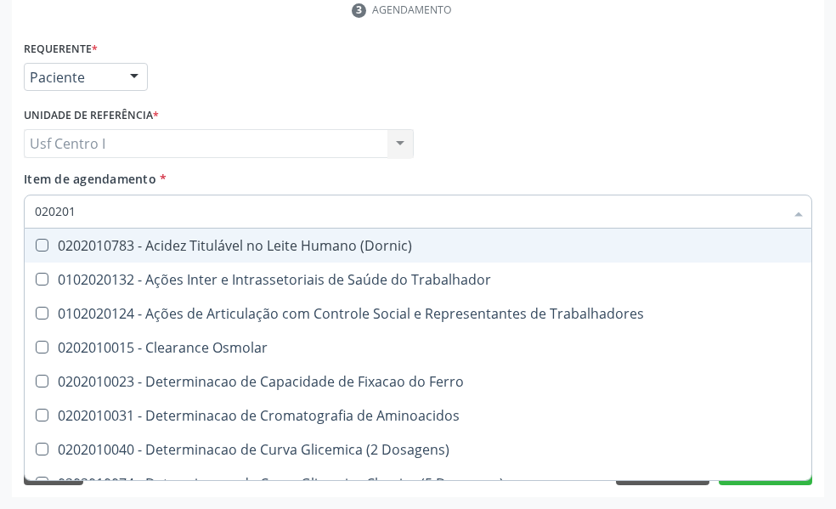
checkbox Ldl "false"
checkbox Total "false"
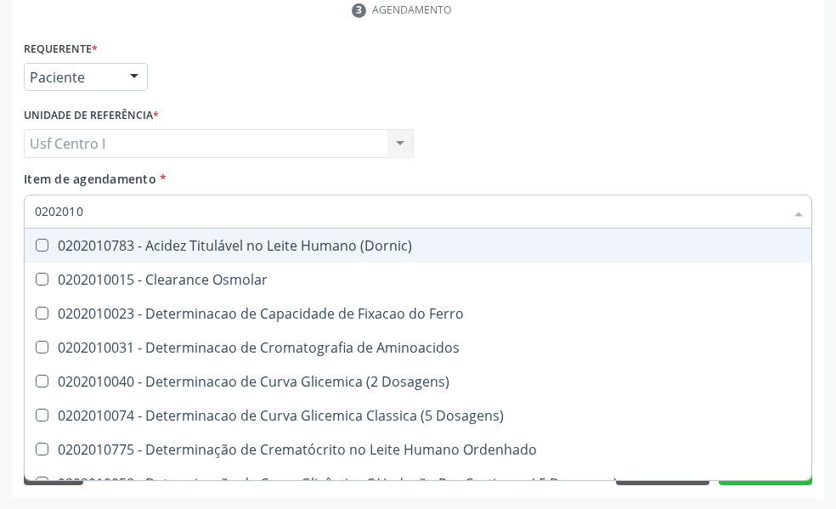
type input "02020102"
checkbox Dosagens\) "true"
checkbox Osmolaridade "true"
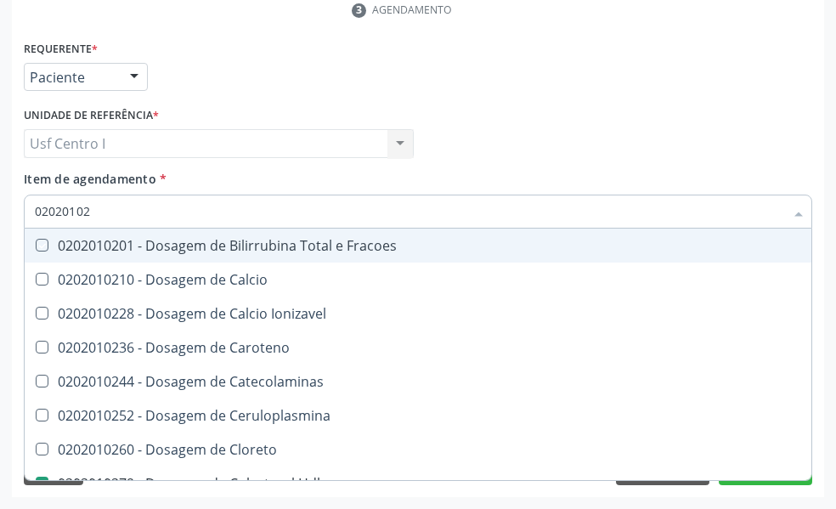
type input "020201029"
checkbox Fracoes "true"
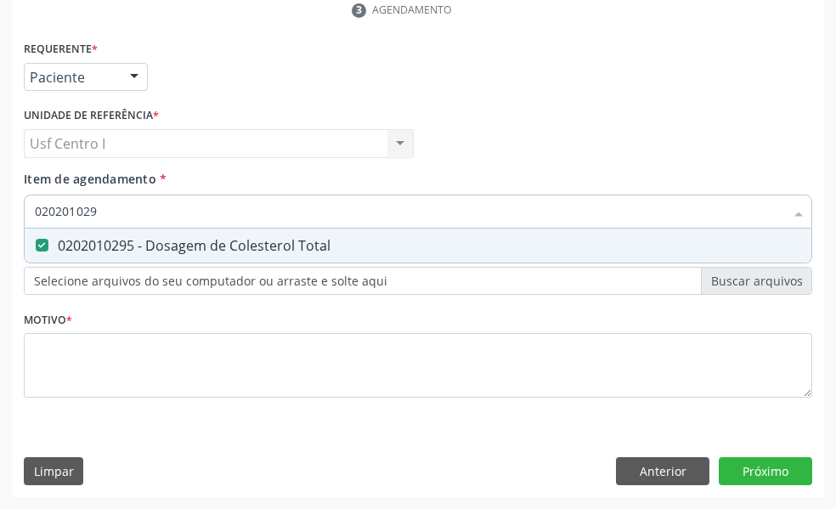
click at [108, 204] on input "020201029" at bounding box center [410, 212] width 750 height 34
type input "02020102"
checkbox Total "false"
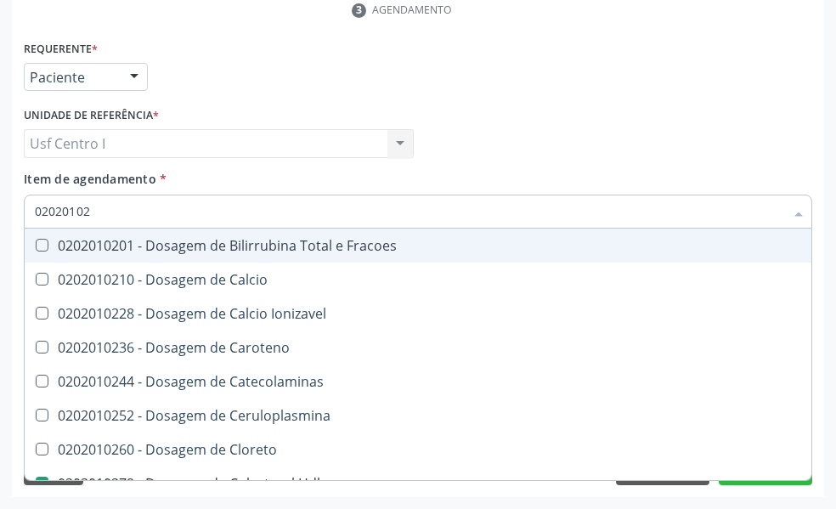
type input "0202010"
checkbox Hdl "false"
checkbox Ldl "false"
checkbox Total "false"
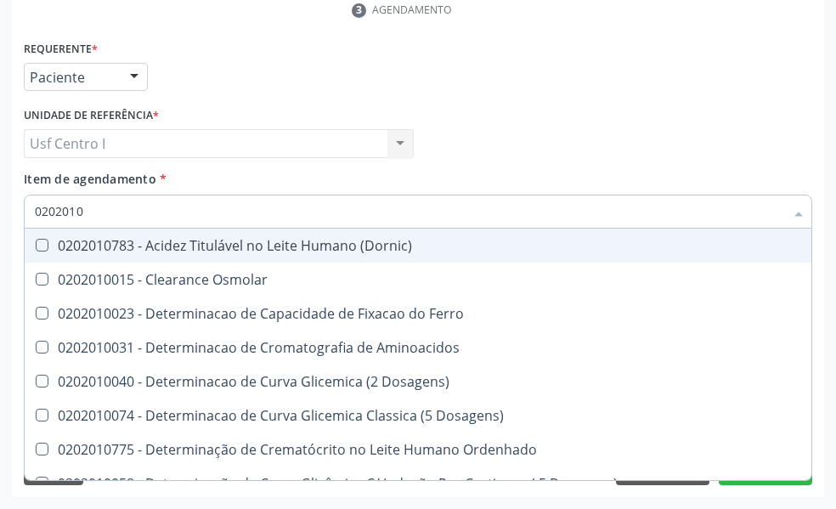
type input "020201"
checkbox Hdl "false"
checkbox Ldl "false"
checkbox Total "false"
checkbox Latica "true"
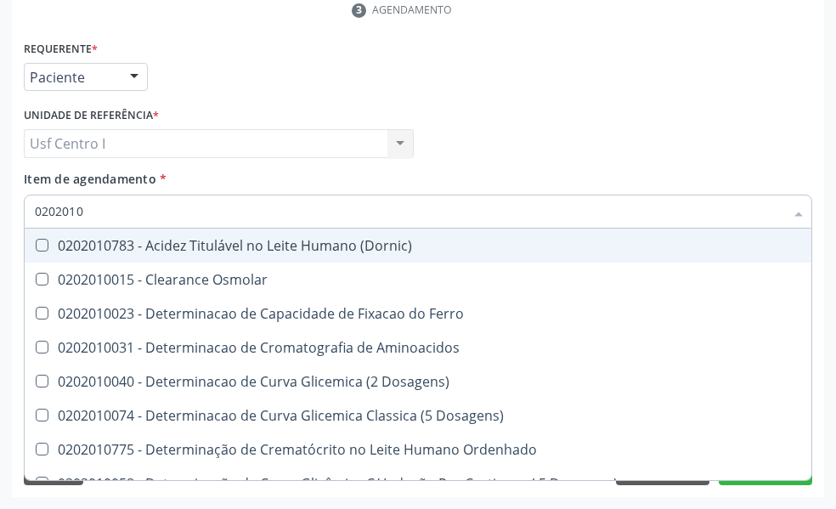
checkbox Fracionadas\) "true"
checkbox Ferritina "true"
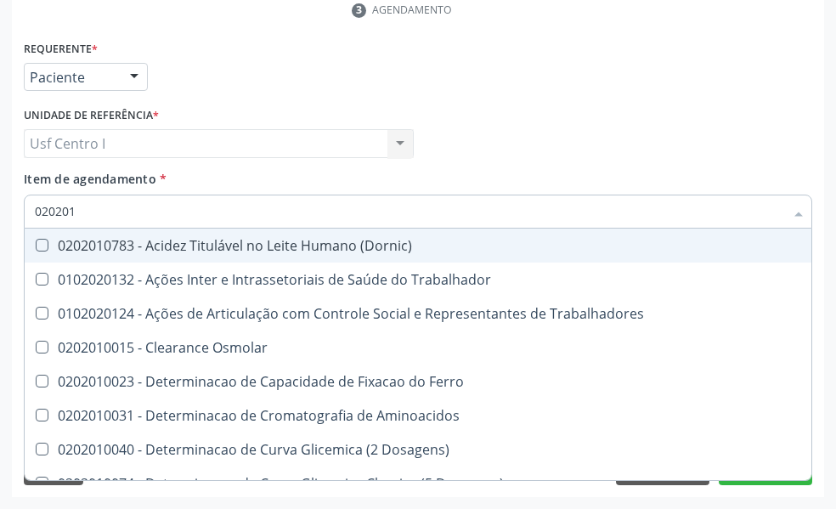
type input "0202010"
checkbox Circulante "true"
checkbox III "true"
checkbox Fracoes "true"
checkbox Hdl "false"
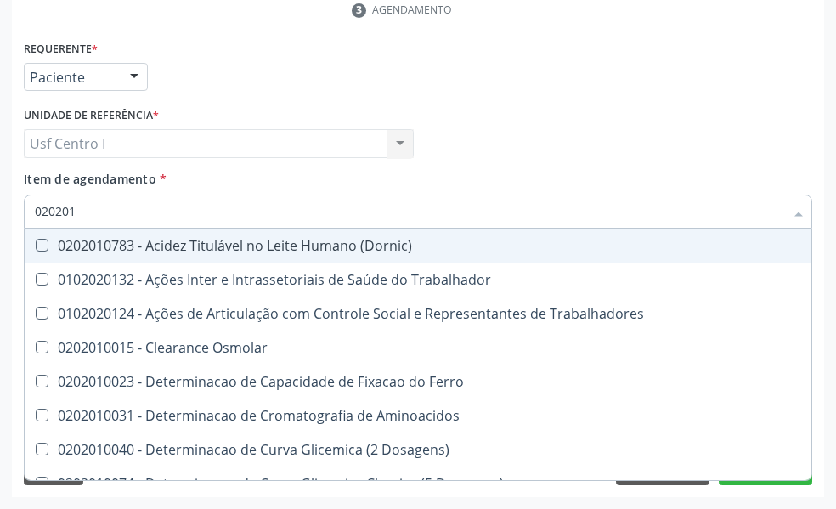
checkbox Ldl "false"
checkbox Total "false"
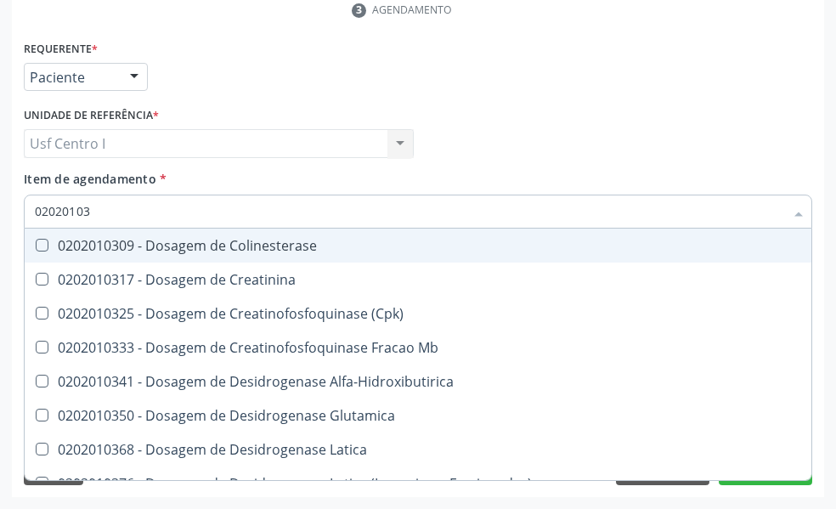
type input "020201031"
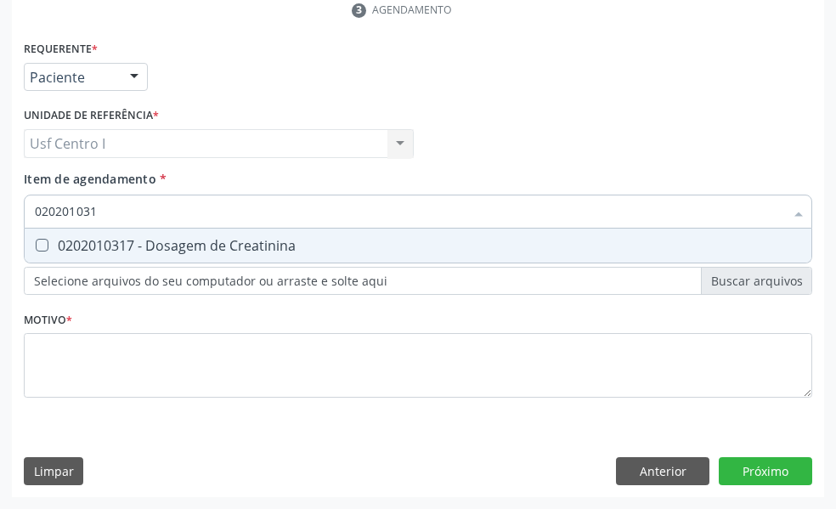
click at [46, 246] on Creatinina at bounding box center [42, 245] width 13 height 13
click at [36, 246] on Creatinina "checkbox" at bounding box center [30, 245] width 11 height 11
checkbox Creatinina "true"
click at [106, 204] on input "020201031" at bounding box center [410, 212] width 750 height 34
type input "02020103"
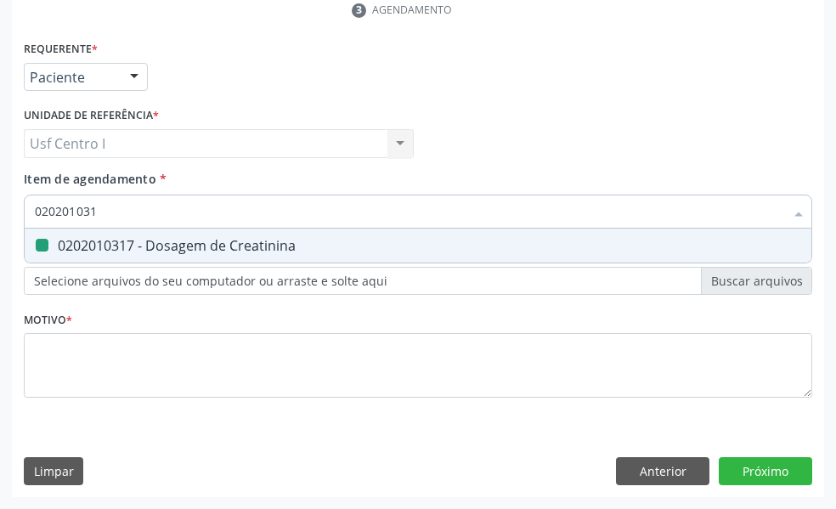
checkbox Creatinina "false"
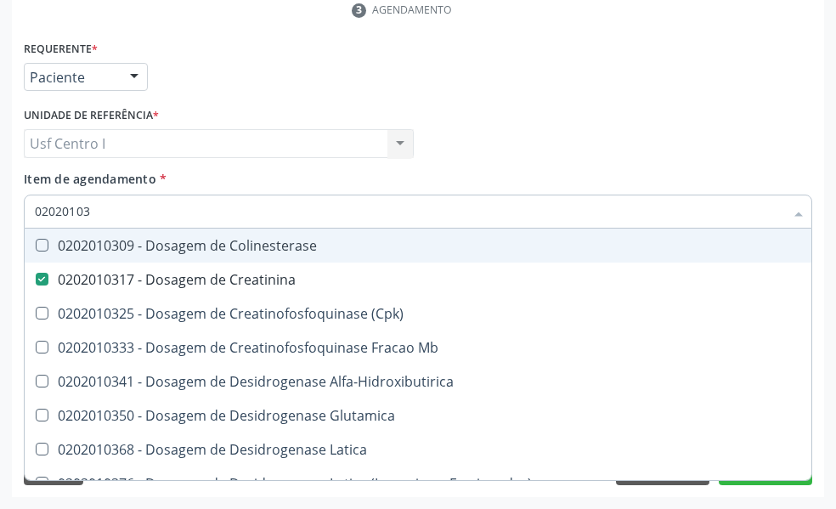
type input "0202010"
checkbox Creatinina "false"
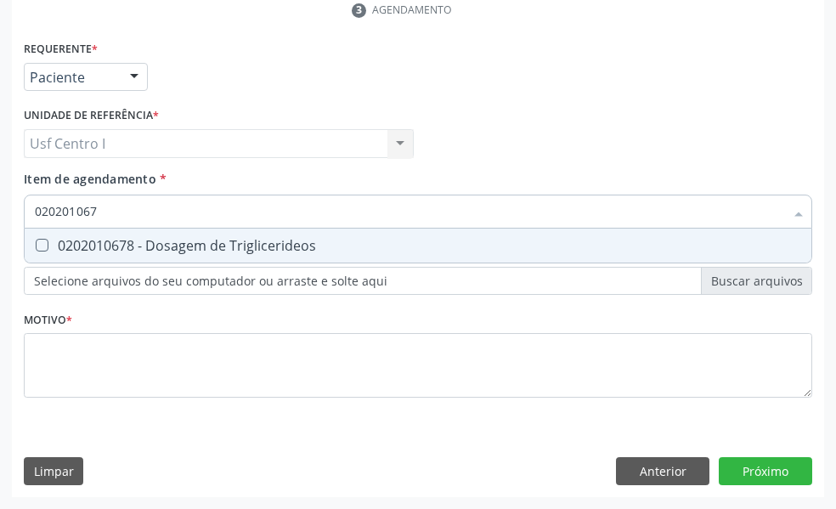
type input "0202010678"
drag, startPoint x: 47, startPoint y: 247, endPoint x: 84, endPoint y: 233, distance: 40.1
click at [51, 247] on div "0202010678 - Dosagem de Triglicerideos" at bounding box center [418, 246] width 767 height 14
checkbox Triglicerideos "true"
click at [111, 212] on input "0202010678" at bounding box center [410, 212] width 750 height 34
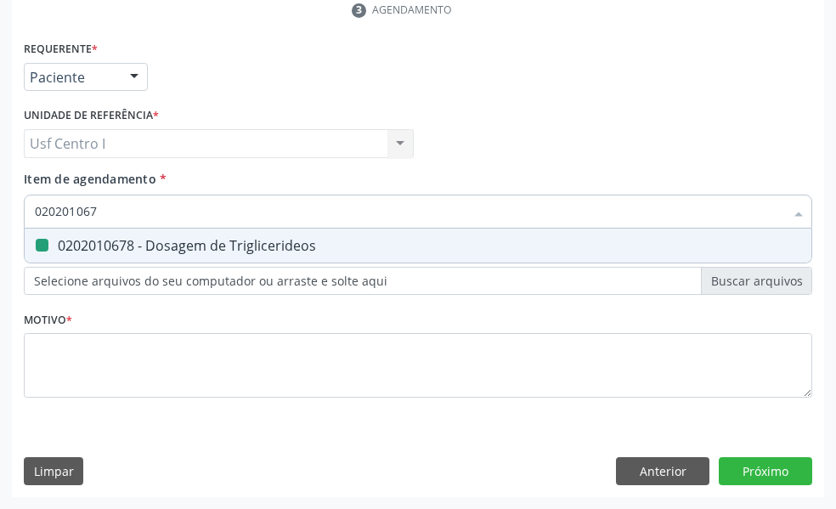
type input "02020106"
checkbox Triglicerideos "false"
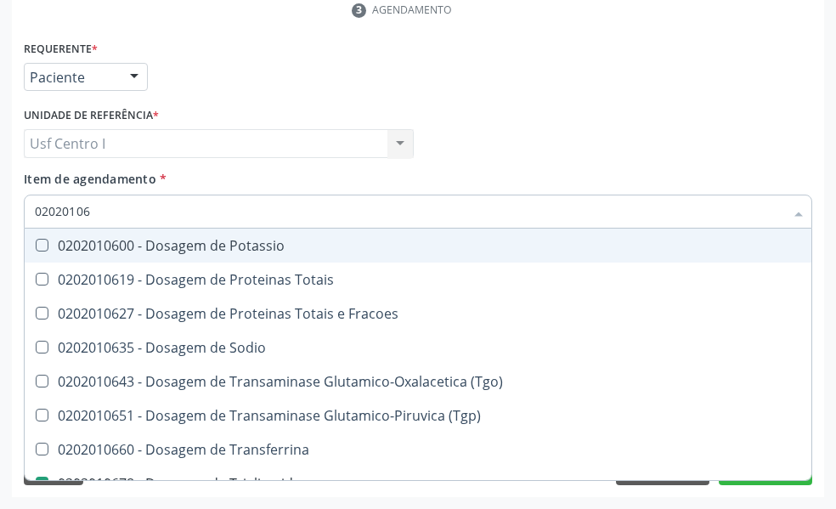
type input "0202010"
checkbox Triglicerideos "false"
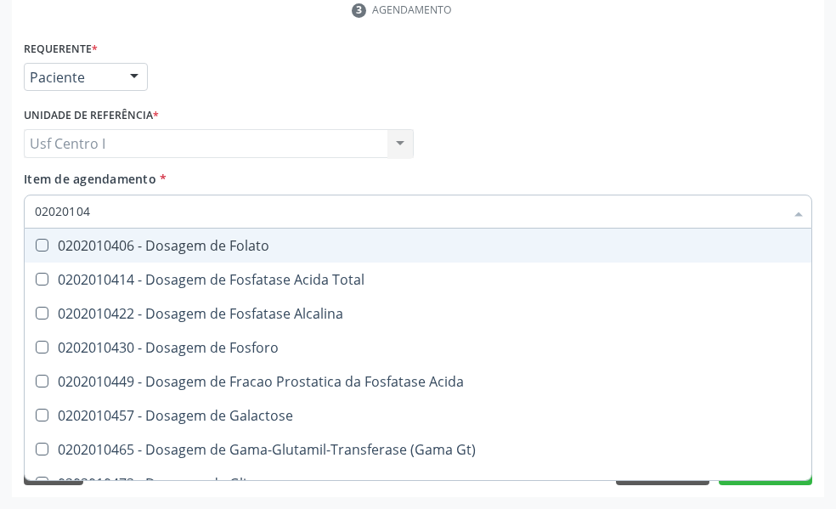
type input "020201047"
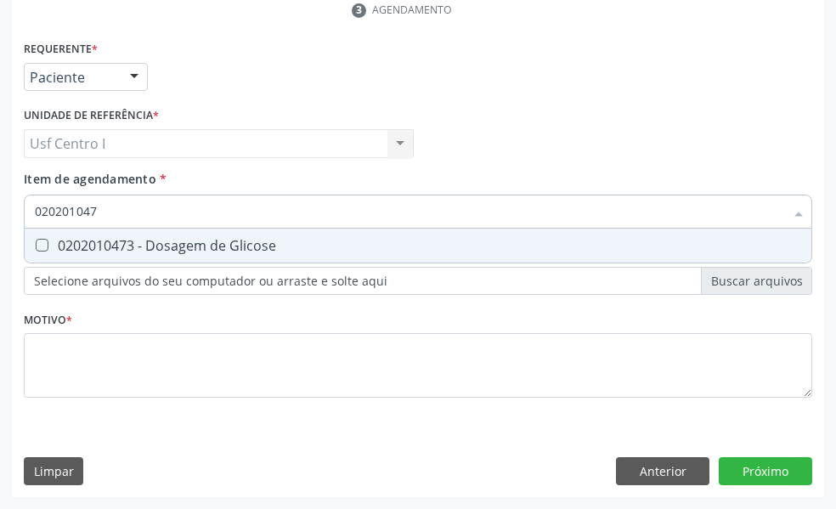
drag, startPoint x: 46, startPoint y: 244, endPoint x: 85, endPoint y: 211, distance: 51.3
click at [48, 244] on div "0202010473 - Dosagem de Glicose" at bounding box center [418, 246] width 767 height 14
checkbox Glicose "true"
click at [103, 209] on input "020201047" at bounding box center [410, 212] width 750 height 34
type input "02020104"
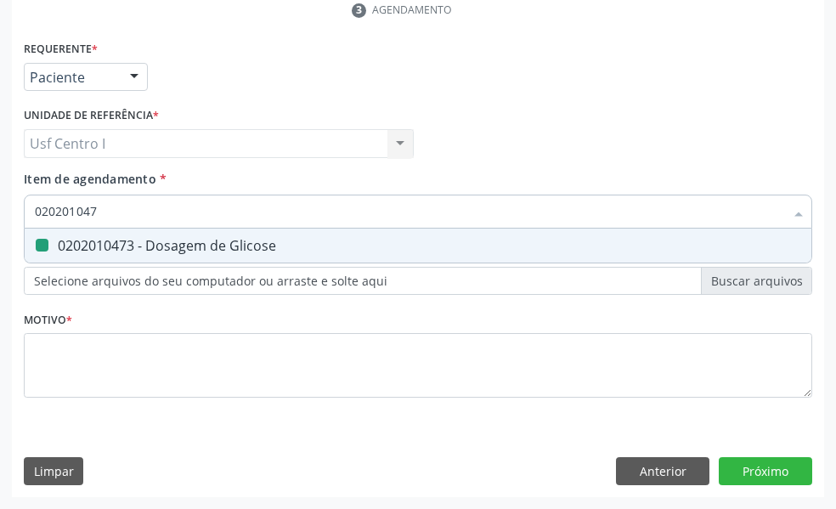
checkbox Glicose "false"
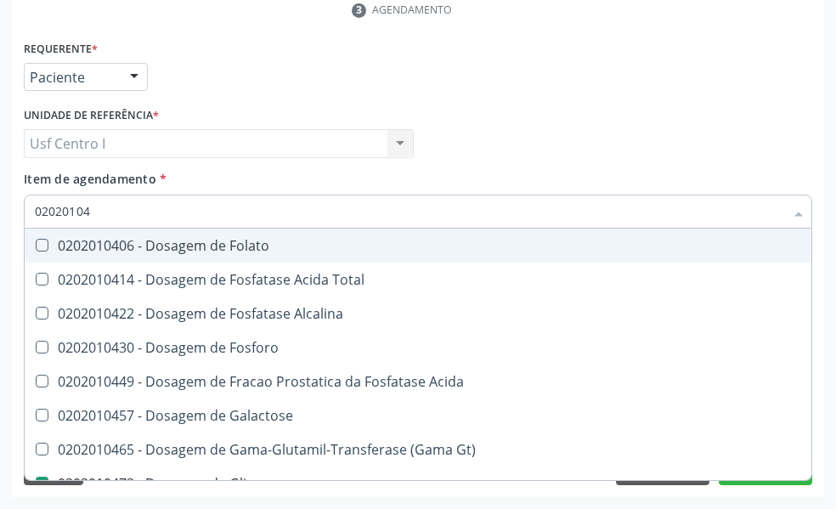
type input "0202010"
checkbox Glicose "false"
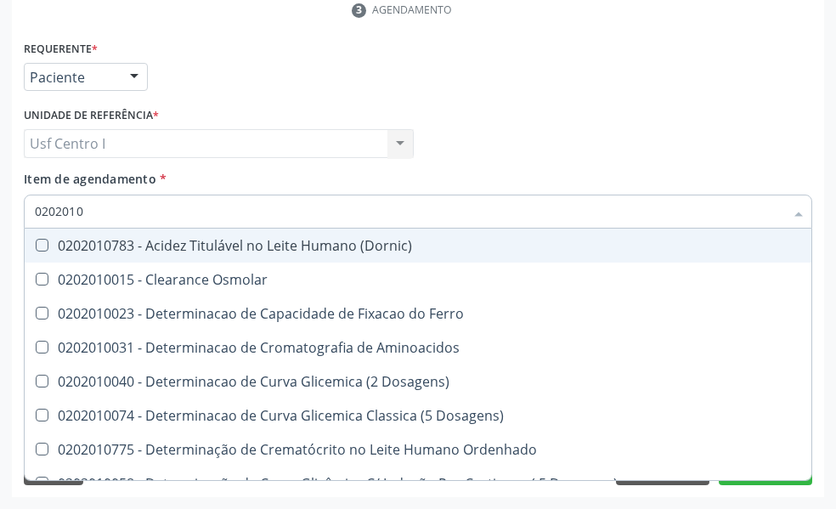
type input "02020102"
checkbox Dosagens\) "true"
checkbox Osmolaridade "true"
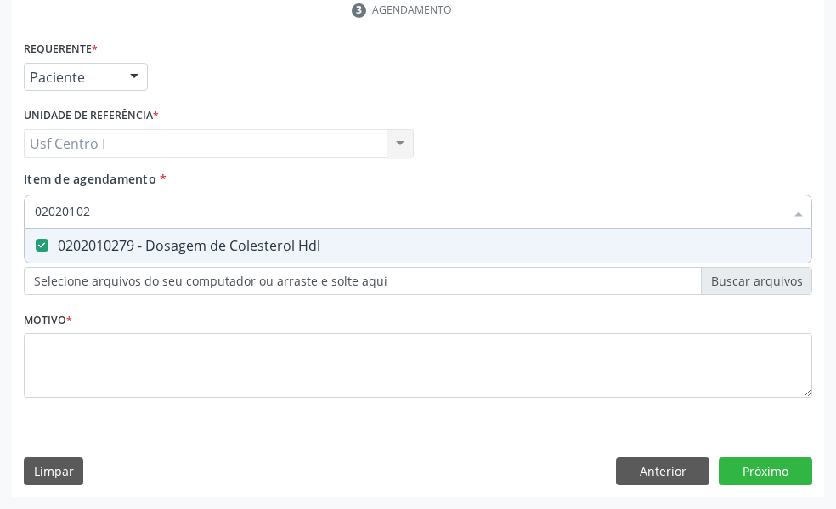
type input "020201027"
checkbox Hdl "true"
click at [116, 206] on input "020201027" at bounding box center [410, 212] width 750 height 34
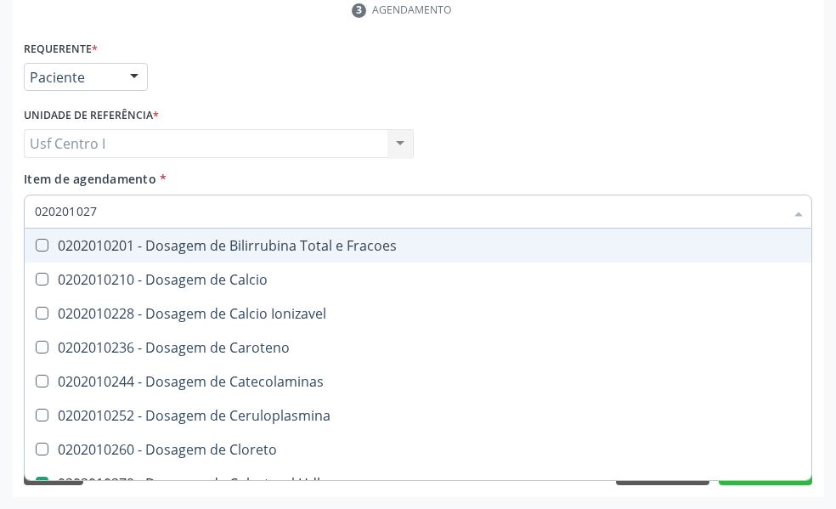
type input "02020102"
checkbox Fracoes "false"
type input "0202010"
checkbox Hdl "false"
checkbox Ldl "false"
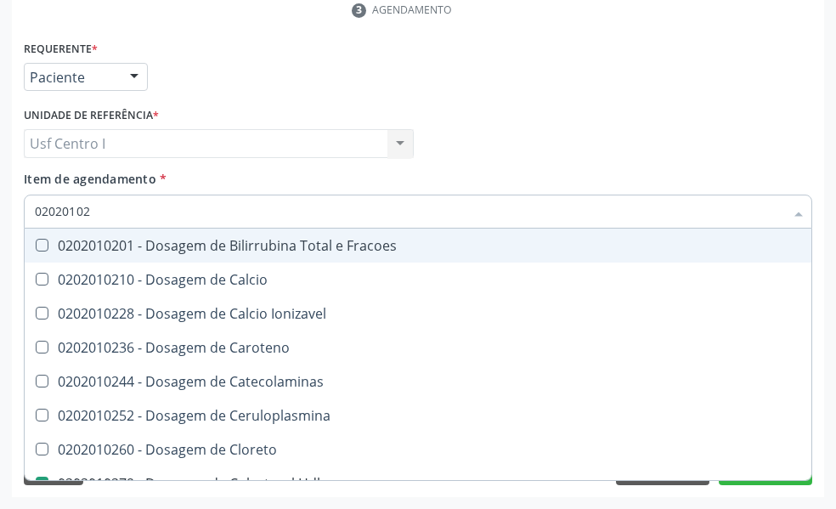
checkbox Total "false"
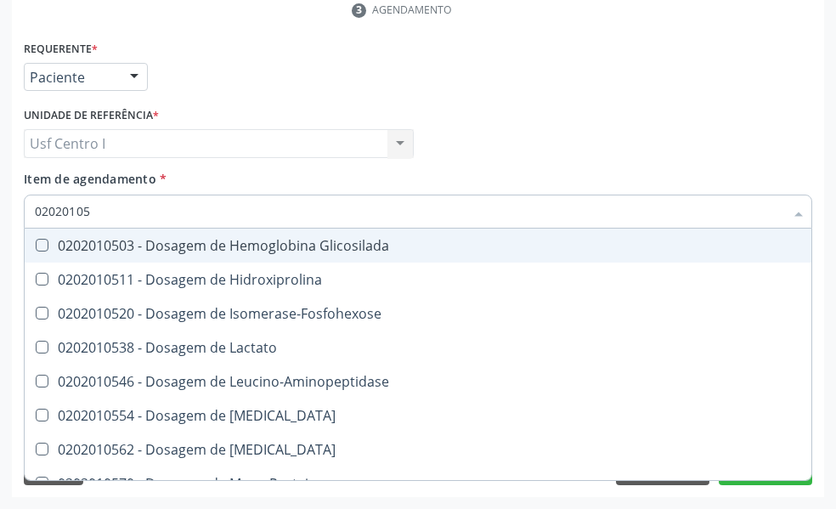
type input "020201050"
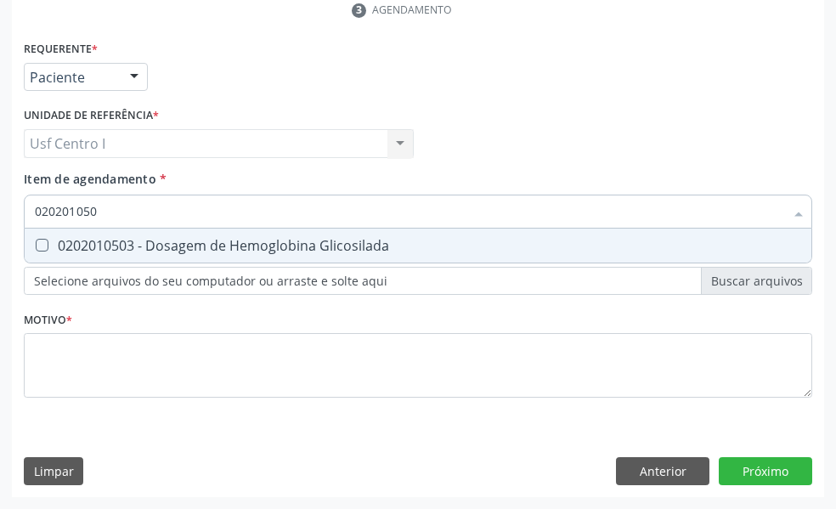
click at [48, 246] on Glicosilada at bounding box center [42, 245] width 13 height 13
click at [36, 246] on Glicosilada "checkbox" at bounding box center [30, 245] width 11 height 11
checkbox Glicosilada "true"
click at [117, 212] on input "020201050" at bounding box center [410, 212] width 750 height 34
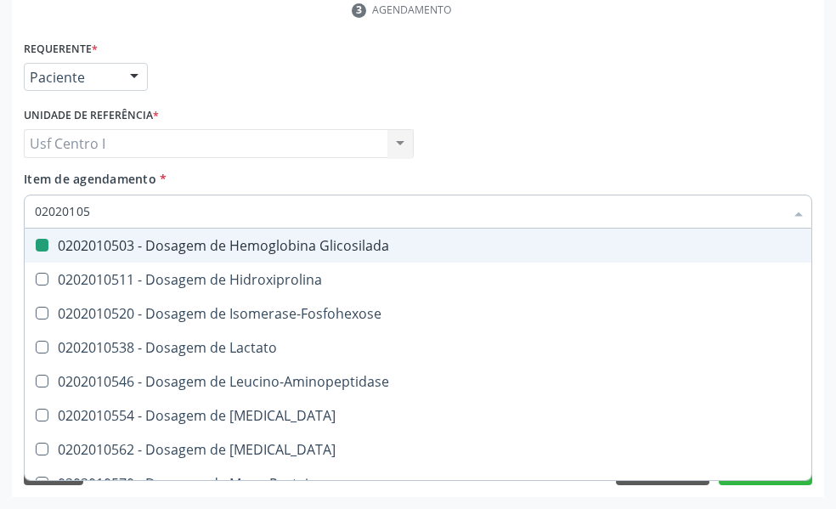
type input "0202010"
checkbox Glicosilada "false"
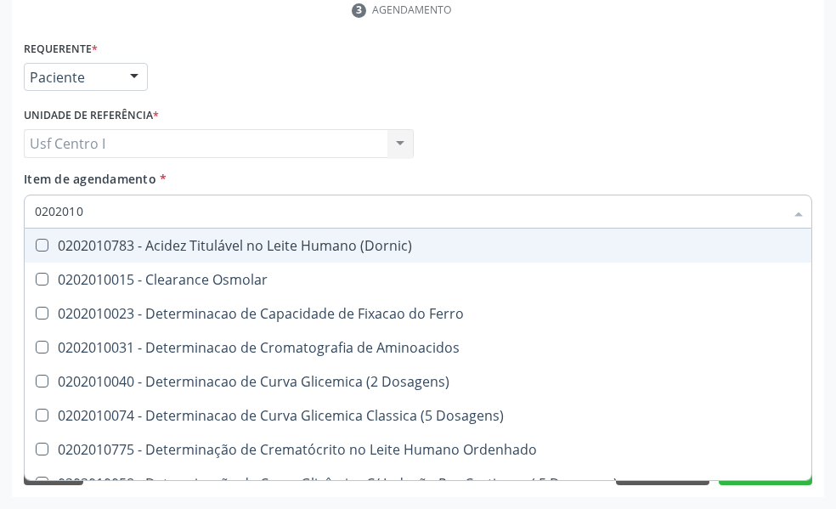
type input "020201"
checkbox Hdl "false"
checkbox Ldl "false"
checkbox Total "false"
checkbox Creatinina "false"
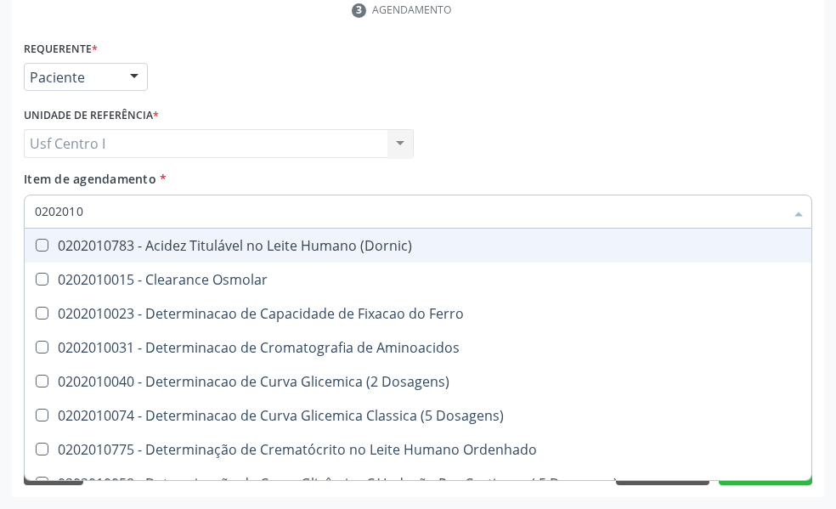
checkbox Latica "true"
checkbox Fracionadas\) "true"
checkbox Ferritina "true"
checkbox Folato "true"
checkbox Glicose "false"
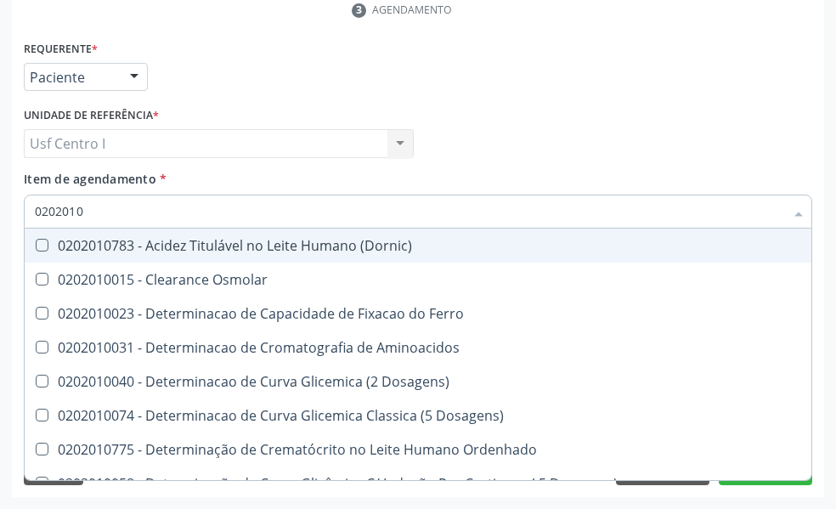
checkbox Glicosilada "false"
checkbox Nt-Probnp\) "true"
checkbox Potassio "true"
checkbox Triglicerideos "false"
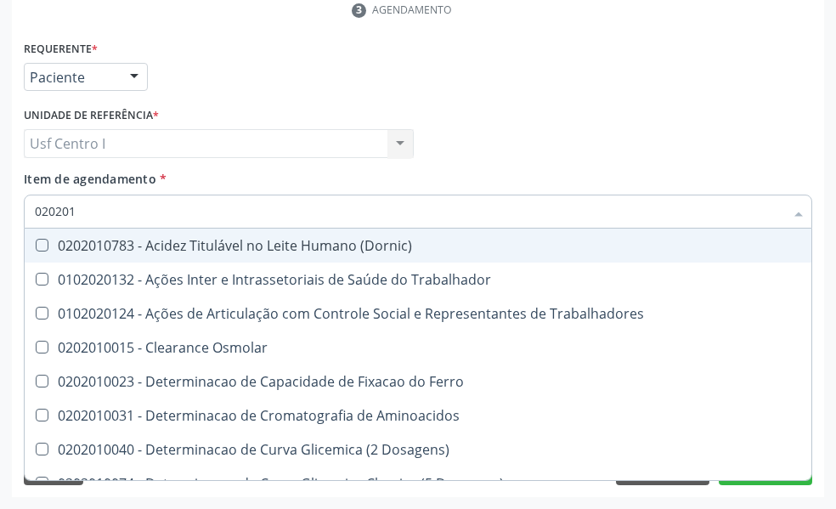
type input "02020"
checkbox Hdl "false"
checkbox Ldl "false"
checkbox Total "false"
checkbox Creatinina "false"
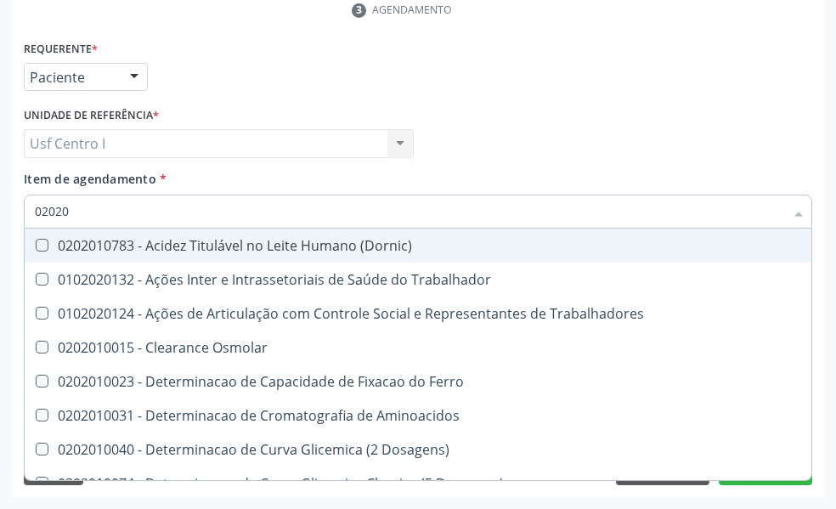
checkbox Glicose "false"
checkbox Glicosilada "false"
checkbox Triglicerideos "false"
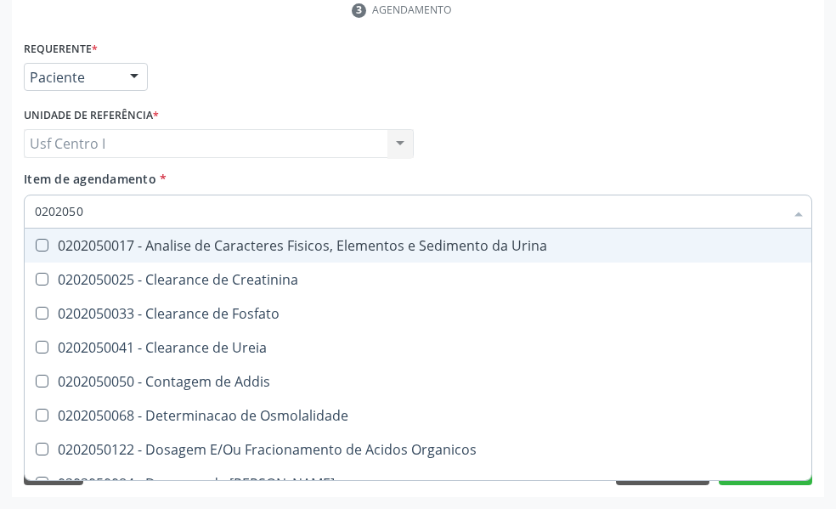
type input "02020500"
click at [37, 246] on Urina at bounding box center [42, 245] width 13 height 13
click at [36, 246] on Urina "checkbox" at bounding box center [30, 245] width 11 height 11
checkbox Urina "true"
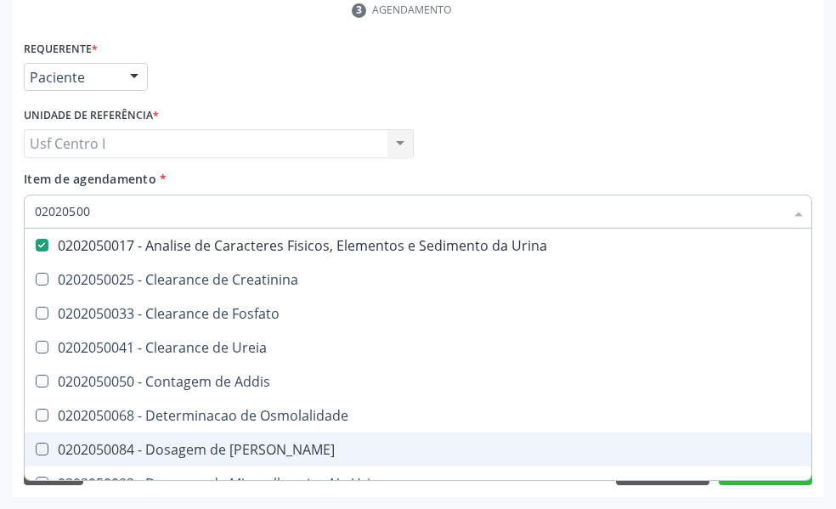
scroll to position [54, 0]
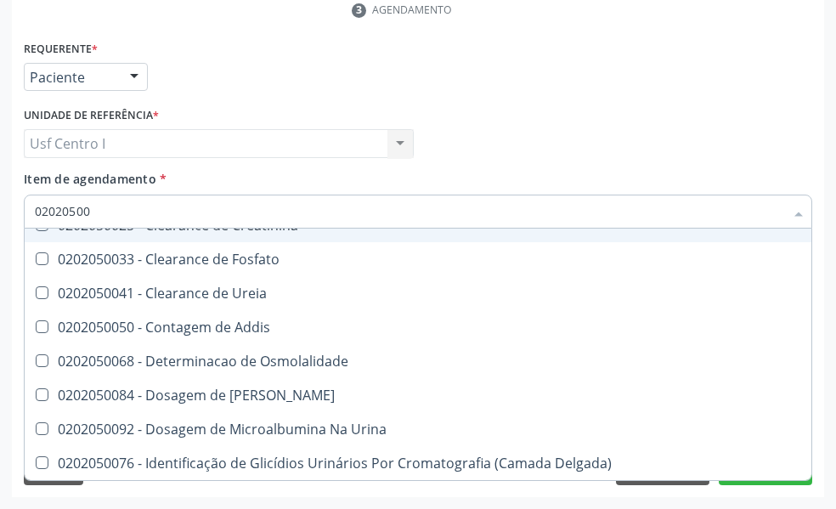
click at [529, 82] on div "Requerente * Paciente Profissional de Saúde Paciente Nenhum resultado encontrad…" at bounding box center [418, 70] width 797 height 66
checkbox Creatinina "true"
checkbox Fosfato "true"
checkbox Ureia "true"
checkbox Addis "true"
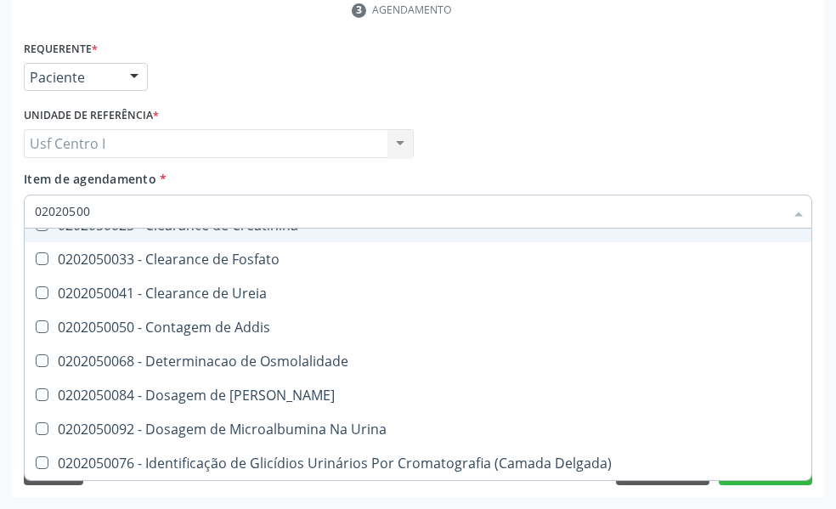
checkbox Osmolalidade "true"
checkbox Citrato "true"
checkbox Urina "true"
checkbox Delgada\) "true"
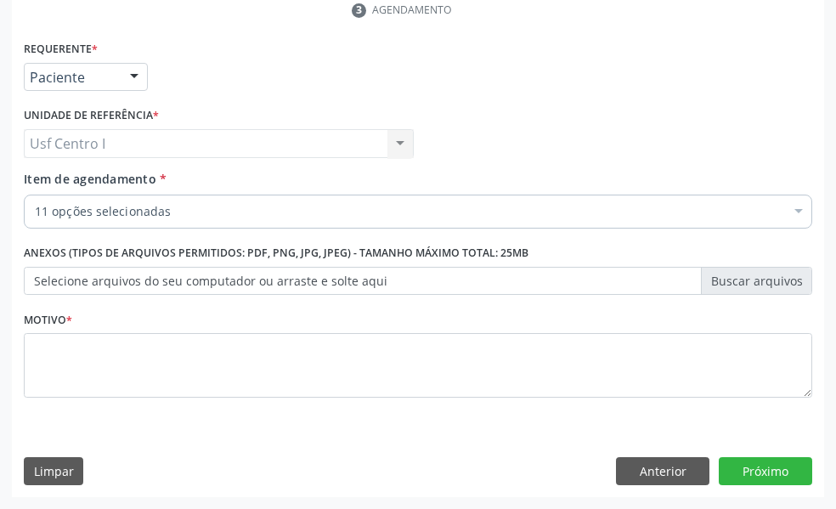
scroll to position [0, 0]
click at [769, 472] on button "Próximo" at bounding box center [765, 471] width 93 height 29
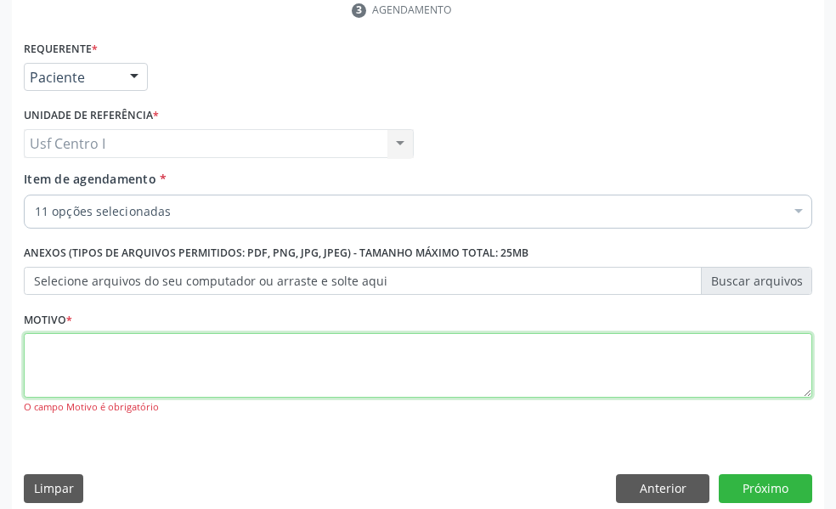
click at [57, 351] on textarea at bounding box center [418, 365] width 789 height 65
type textarea ","
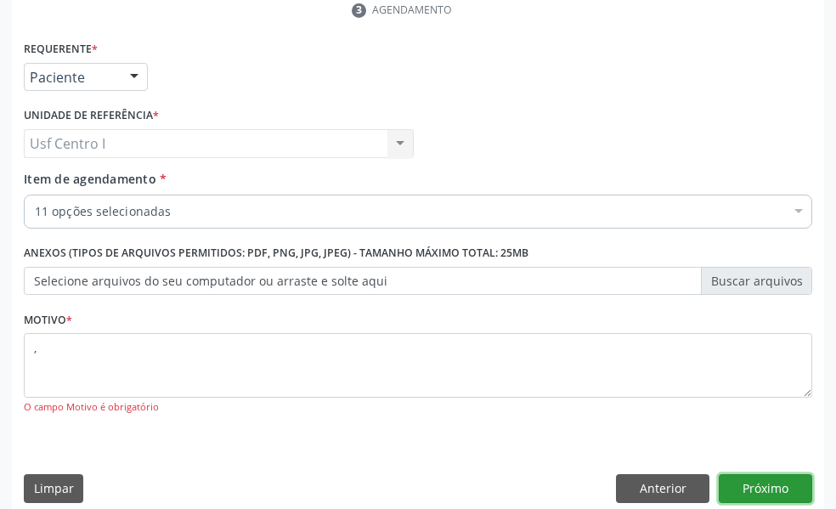
click at [774, 489] on button "Próximo" at bounding box center [765, 488] width 93 height 29
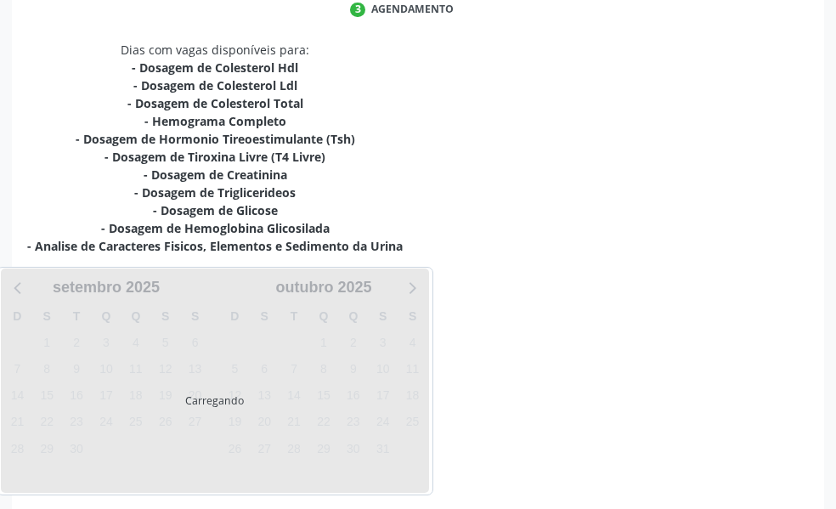
scroll to position [422, 0]
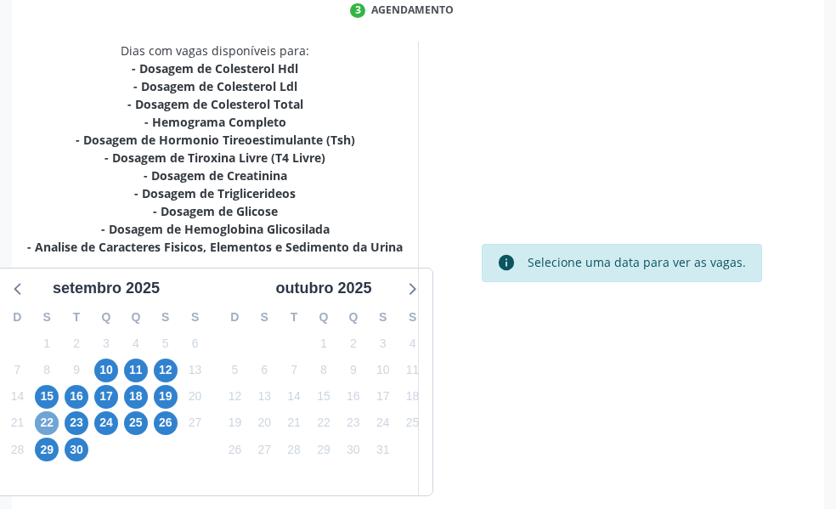
click at [48, 423] on span "22" at bounding box center [47, 423] width 24 height 24
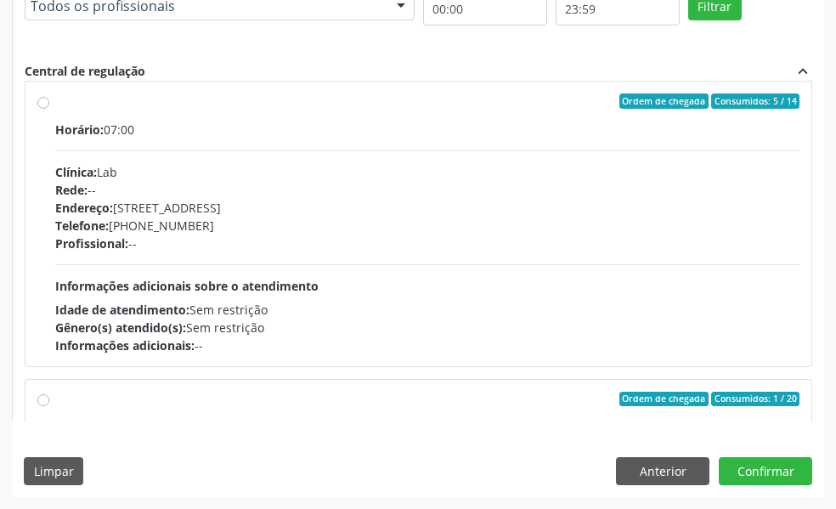
scroll to position [736, 0]
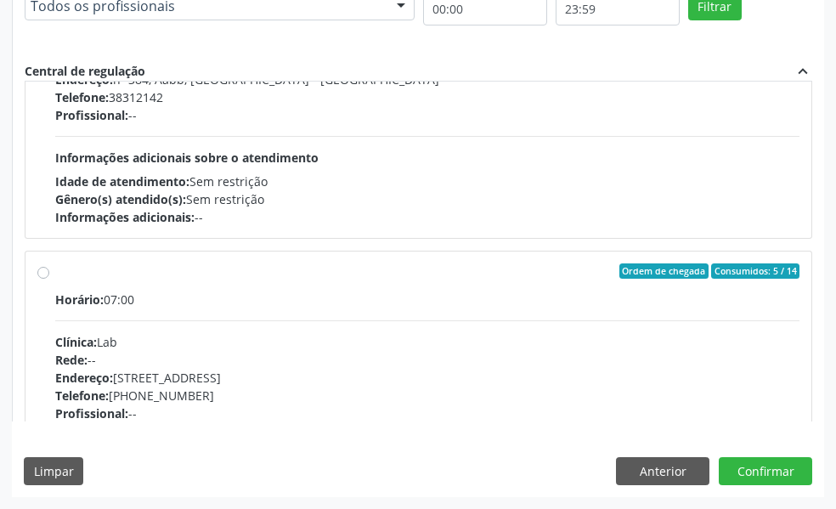
click at [55, 270] on label "Ordem de chegada Consumidos: 5 / 14 Horário: 07:00 Clínica: Lab Rede: -- Endere…" at bounding box center [427, 393] width 745 height 261
click at [46, 270] on input "Ordem de chegada Consumidos: 5 / 14 Horário: 07:00 Clínica: Lab Rede: -- Endere…" at bounding box center [43, 270] width 12 height 15
radio input "true"
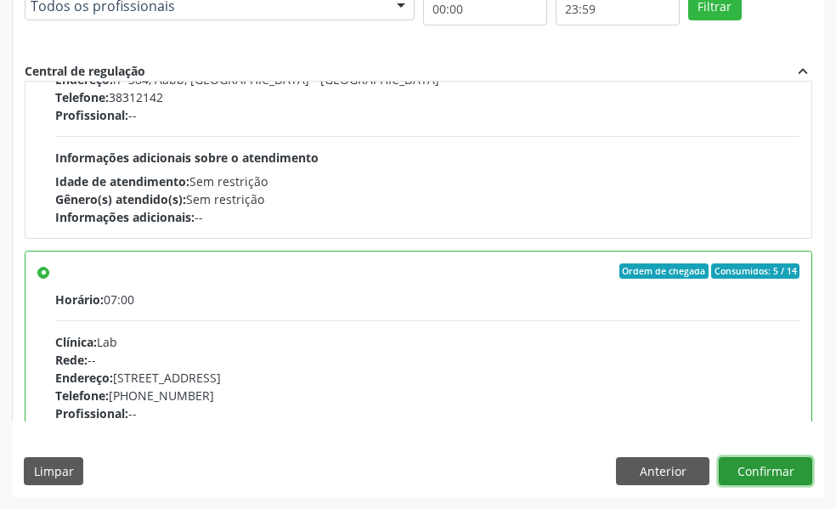
click at [783, 476] on button "Confirmar" at bounding box center [765, 471] width 93 height 29
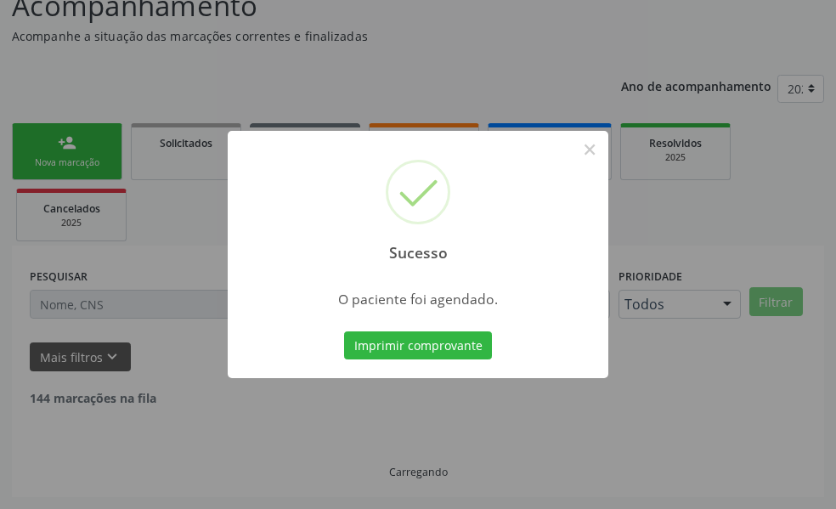
scroll to position [113, 0]
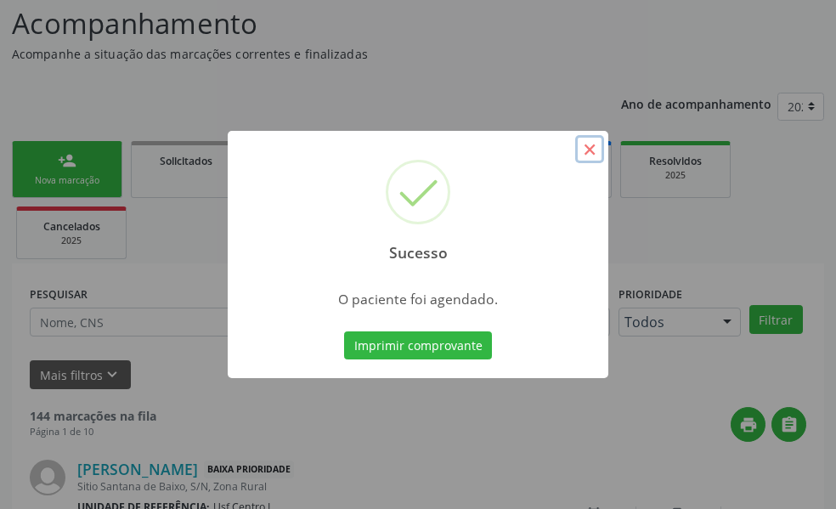
click at [583, 144] on button "×" at bounding box center [589, 149] width 29 height 29
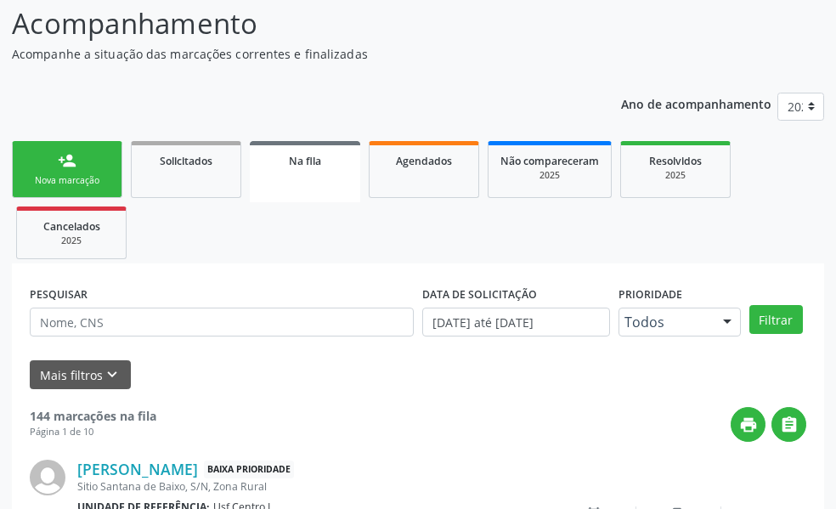
click at [81, 172] on link "person_add Nova marcação" at bounding box center [67, 169] width 110 height 57
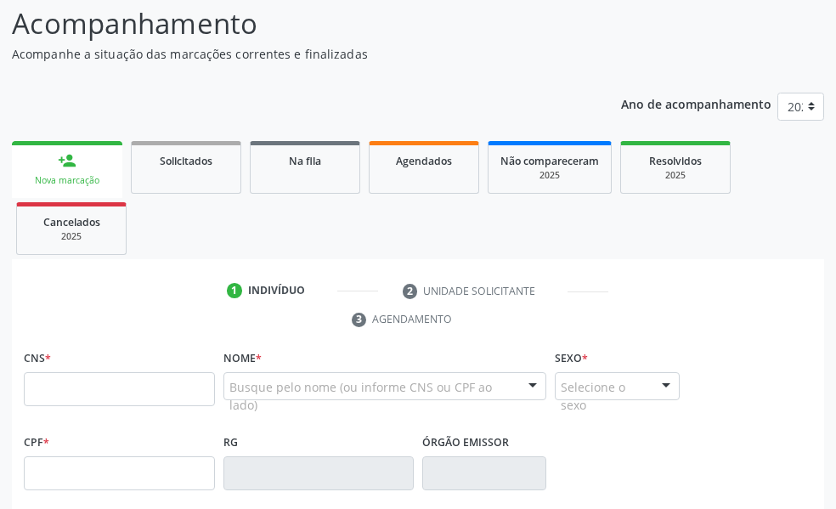
click at [69, 406] on fieldset "CNS *" at bounding box center [119, 382] width 191 height 72
click at [76, 388] on input "text" at bounding box center [119, 389] width 191 height 34
type input "708 1058 1444 9410"
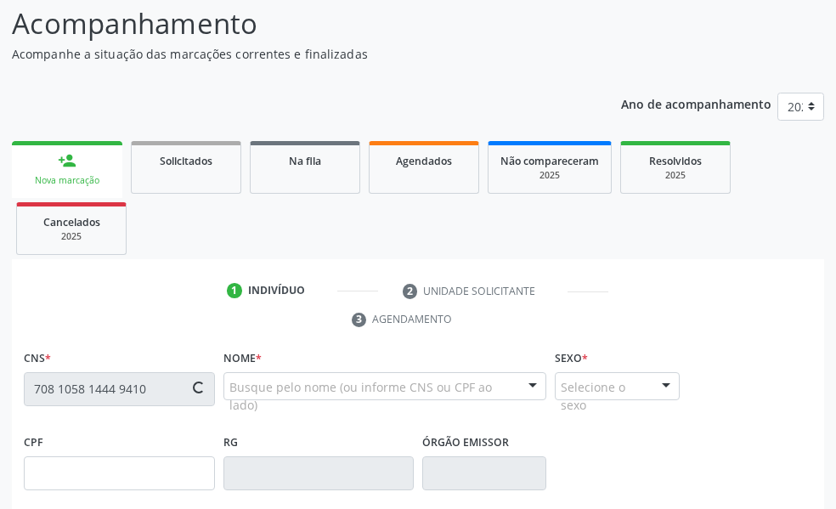
type input "805.708.528-20"
type input "07/10/1947"
type input "Maria Joana de Farias"
type input "(87) 98026-2196"
type input "55"
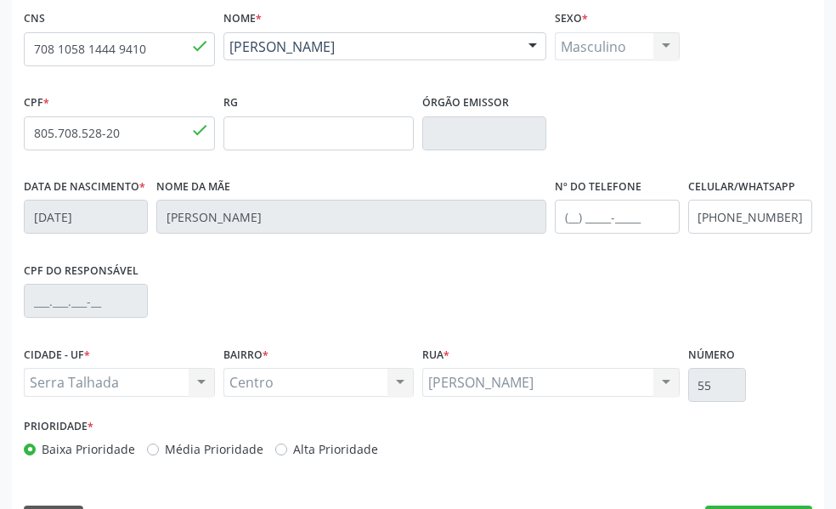
scroll to position [502, 0]
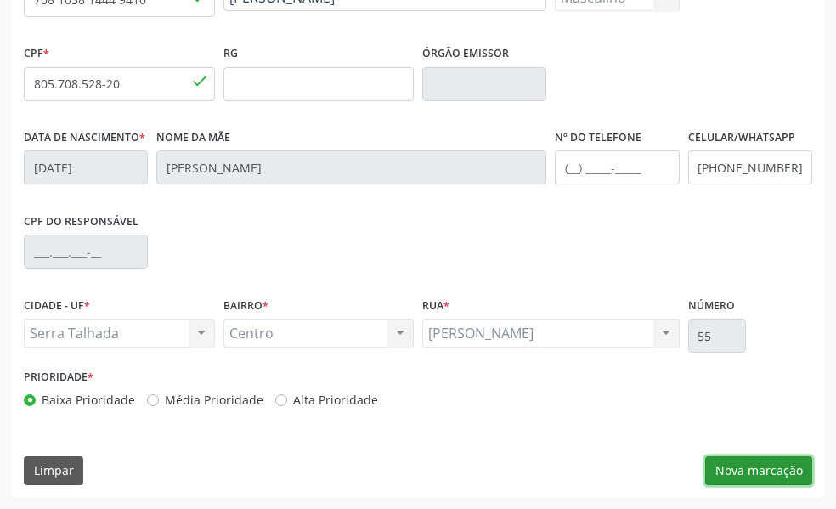
click at [785, 466] on button "Nova marcação" at bounding box center [758, 470] width 107 height 29
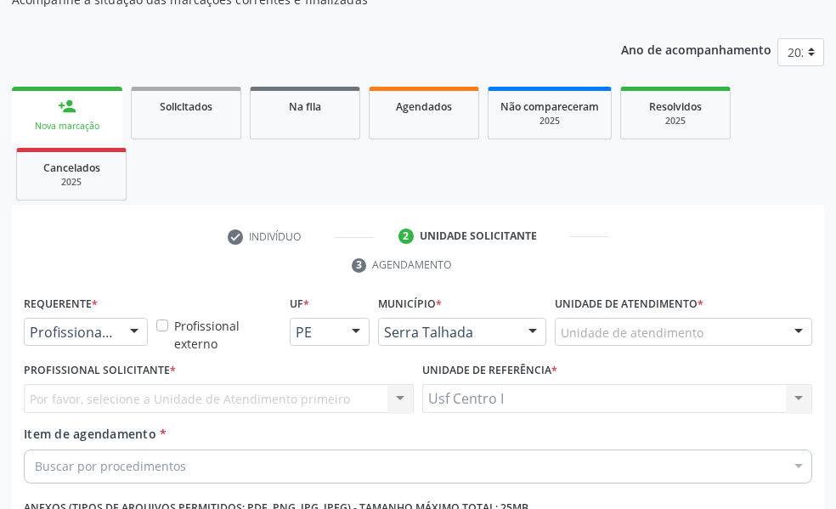
scroll to position [252, 0]
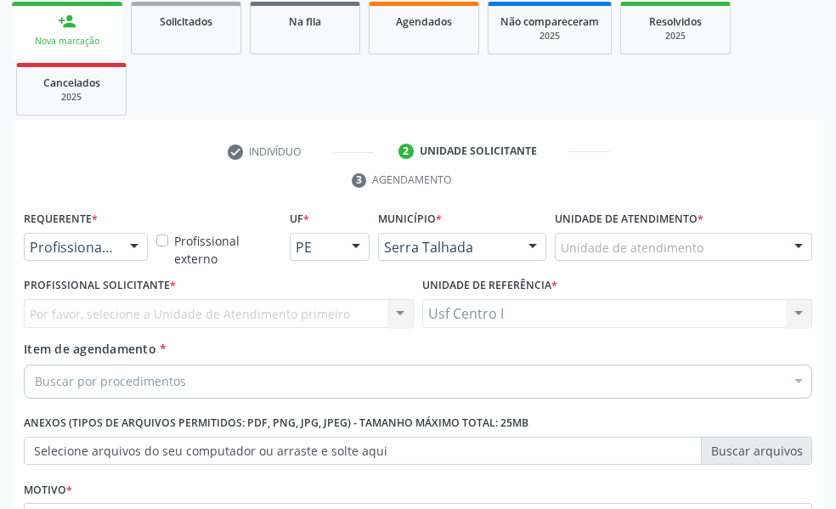
click at [127, 243] on div at bounding box center [134, 248] width 25 height 29
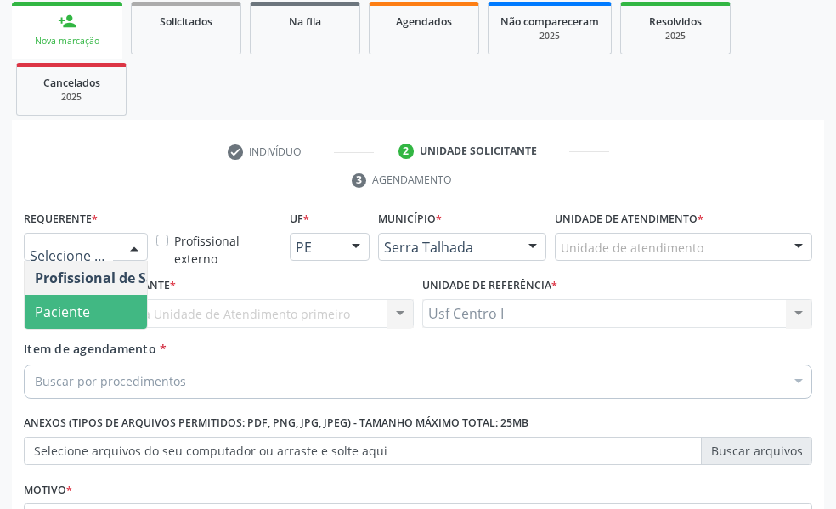
click at [98, 305] on span "Paciente" at bounding box center [108, 312] width 166 height 34
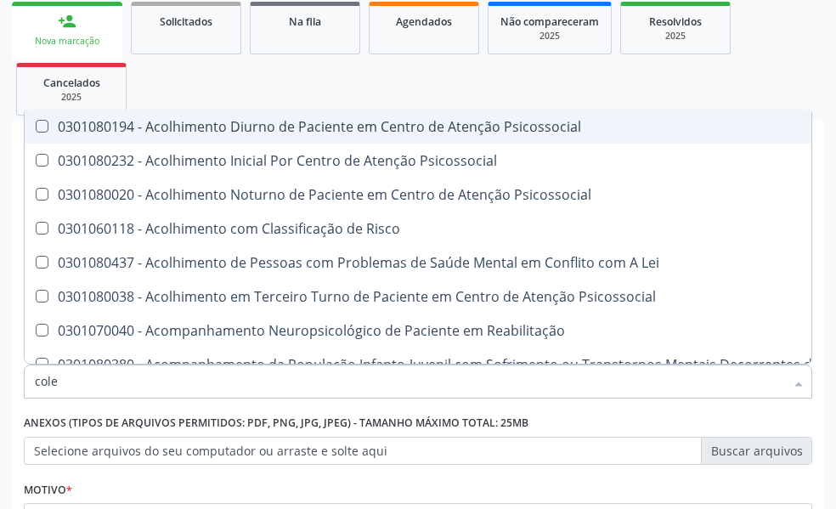
type input "coles"
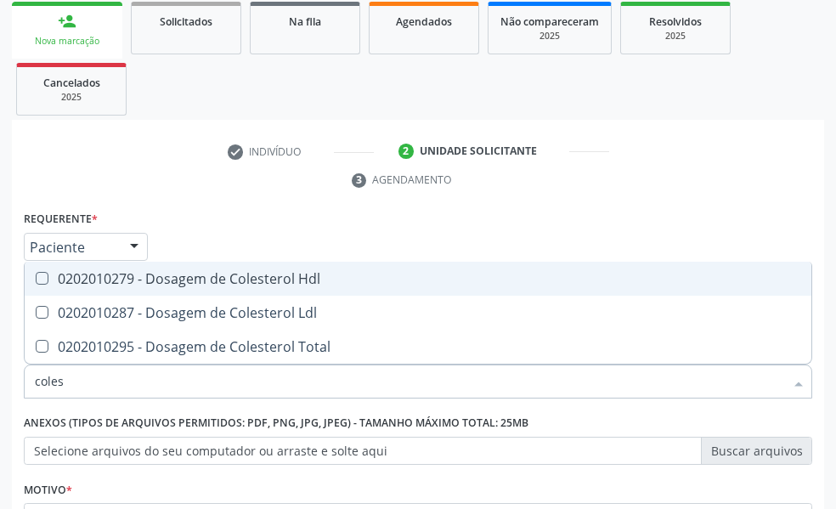
click at [38, 272] on Hdl at bounding box center [42, 278] width 13 height 13
click at [36, 273] on Hdl "checkbox" at bounding box center [30, 278] width 11 height 11
checkbox Hdl "true"
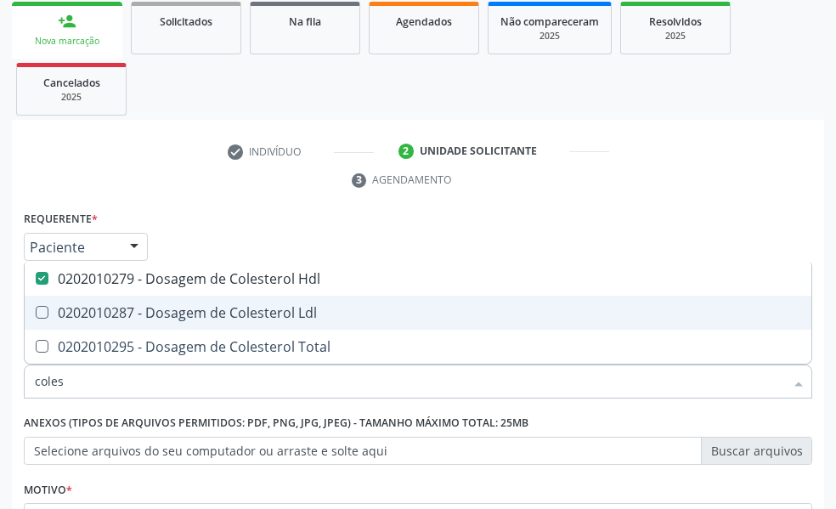
click at [39, 309] on Ldl at bounding box center [42, 312] width 13 height 13
click at [36, 309] on Ldl "checkbox" at bounding box center [30, 312] width 11 height 11
checkbox Ldl "true"
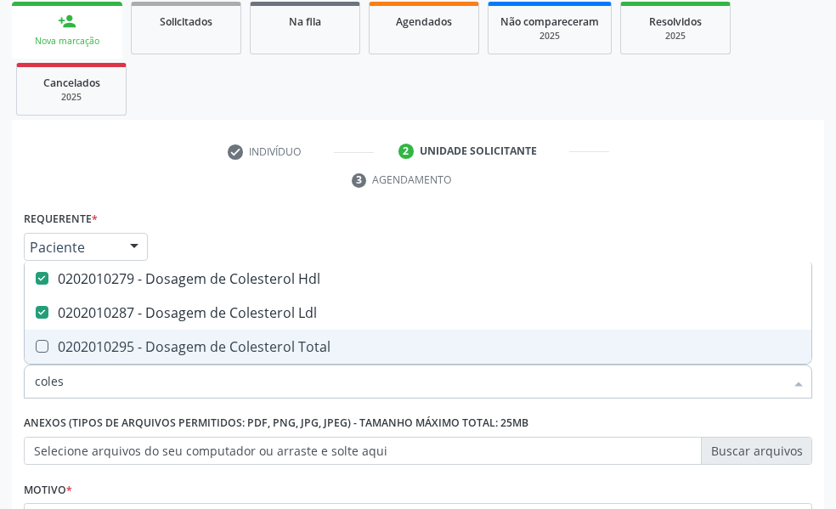
click at [42, 349] on Total at bounding box center [42, 346] width 13 height 13
click at [36, 349] on Total "checkbox" at bounding box center [30, 346] width 11 height 11
checkbox Total "true"
drag, startPoint x: 84, startPoint y: 384, endPoint x: 76, endPoint y: 390, distance: 9.7
click at [76, 390] on input "coles" at bounding box center [410, 382] width 750 height 34
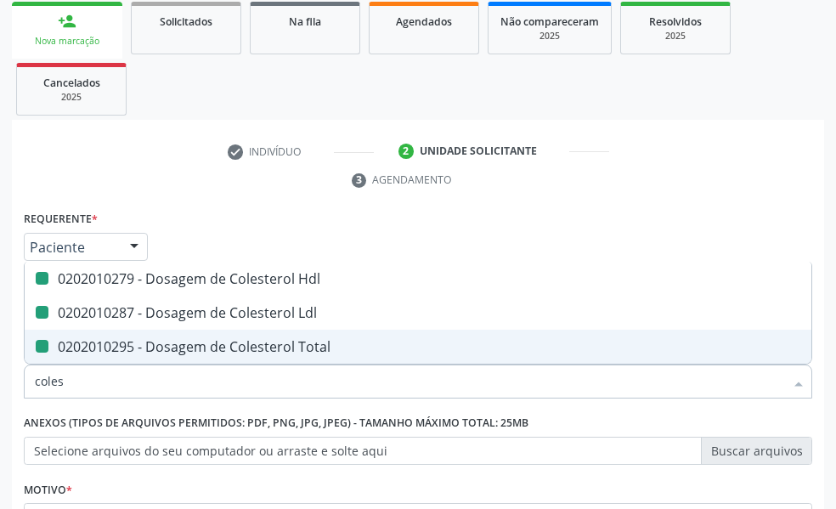
type input "cole"
checkbox Hdl "false"
checkbox Ldl "false"
checkbox Total "false"
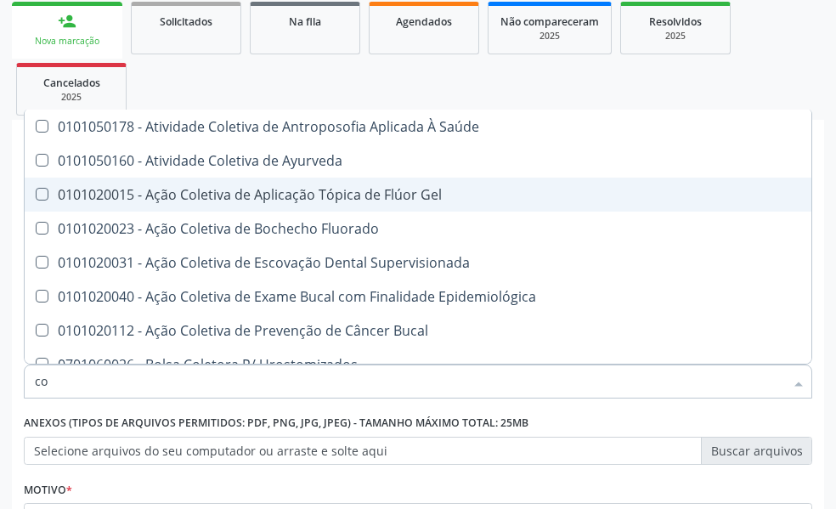
type input "c"
checkbox Hdl "false"
checkbox Ldl "false"
checkbox Total "false"
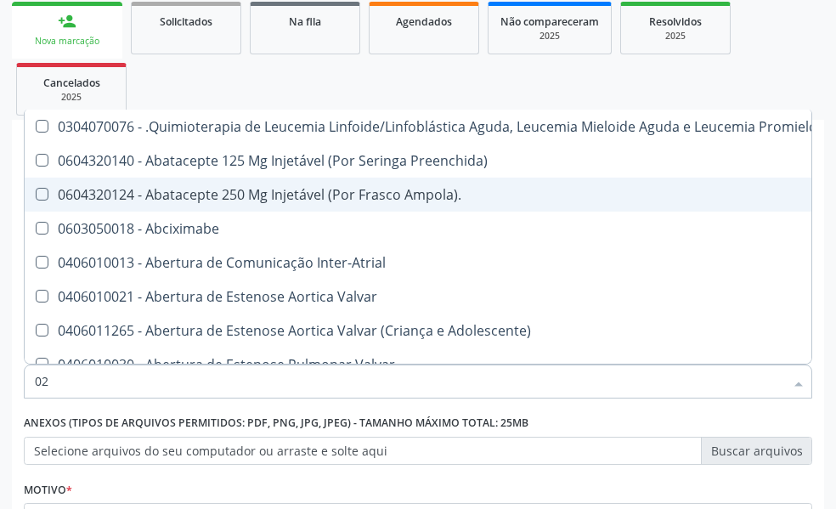
type input "020"
checkbox Lenta\) "true"
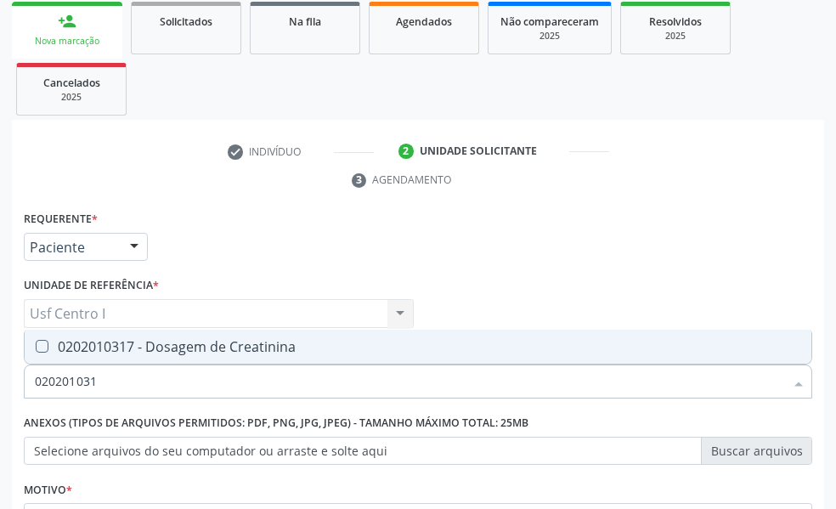
click at [43, 348] on Creatinina at bounding box center [42, 346] width 13 height 13
click at [36, 348] on Creatinina "checkbox" at bounding box center [30, 346] width 11 height 11
click at [114, 388] on input "020201031" at bounding box center [410, 382] width 750 height 34
click at [43, 344] on Triglicerideos at bounding box center [42, 346] width 13 height 13
click at [36, 344] on Triglicerideos "checkbox" at bounding box center [30, 346] width 11 height 11
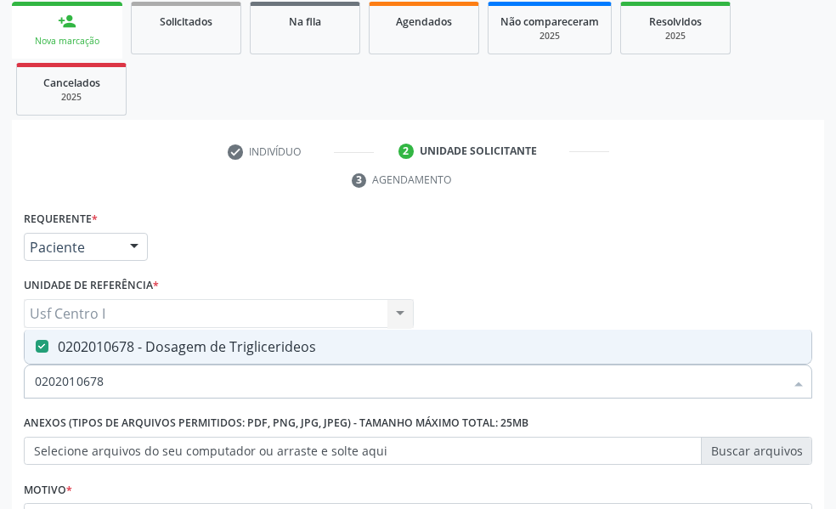
click at [110, 388] on input "0202010678" at bounding box center [410, 382] width 750 height 34
click at [41, 347] on Glicose at bounding box center [42, 346] width 13 height 13
click at [36, 347] on Glicose "checkbox" at bounding box center [30, 346] width 11 height 11
click at [117, 380] on input "0202010473" at bounding box center [410, 382] width 750 height 34
click at [39, 348] on Glicosilada at bounding box center [42, 346] width 13 height 13
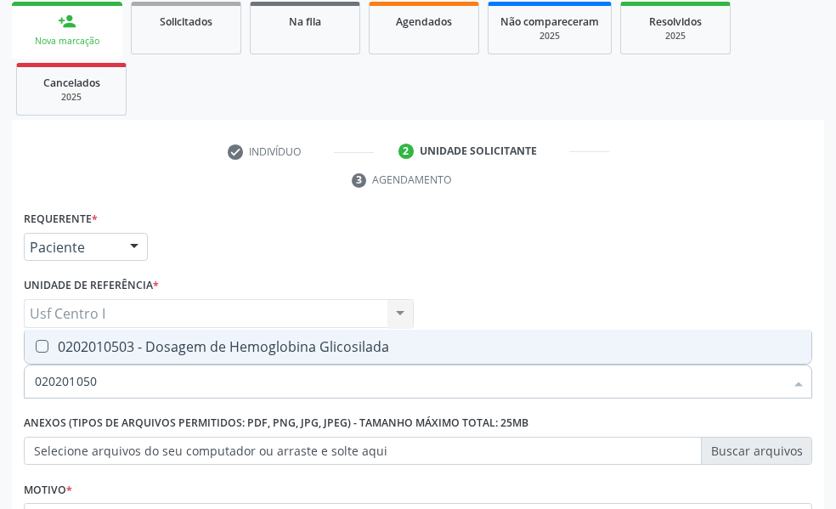
click at [36, 348] on Glicosilada "checkbox" at bounding box center [30, 346] width 11 height 11
click at [111, 388] on input "020201050" at bounding box center [410, 382] width 750 height 34
click at [41, 350] on Urico at bounding box center [42, 346] width 13 height 13
click at [36, 350] on Urico "checkbox" at bounding box center [30, 346] width 11 height 11
click at [109, 377] on input "0202010120" at bounding box center [410, 382] width 750 height 34
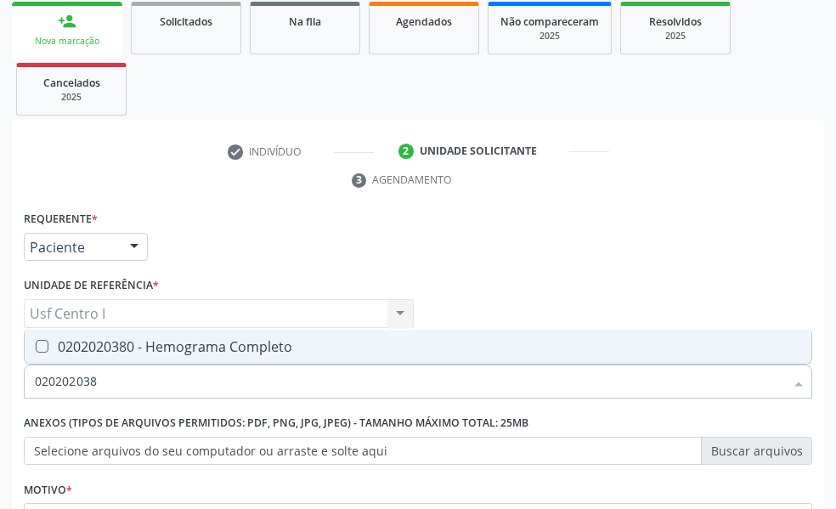
click at [46, 349] on Completo at bounding box center [42, 346] width 13 height 13
click at [36, 349] on Completo "checkbox" at bounding box center [30, 346] width 11 height 11
click at [110, 382] on input "020202038" at bounding box center [410, 382] width 750 height 34
click at [44, 346] on Urina at bounding box center [42, 346] width 13 height 13
click at [36, 346] on Urina "checkbox" at bounding box center [30, 346] width 11 height 11
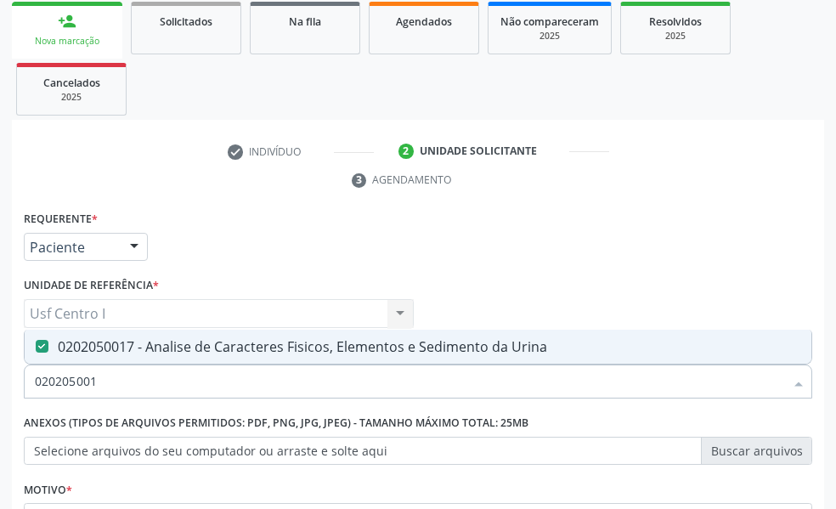
scroll to position [422, 0]
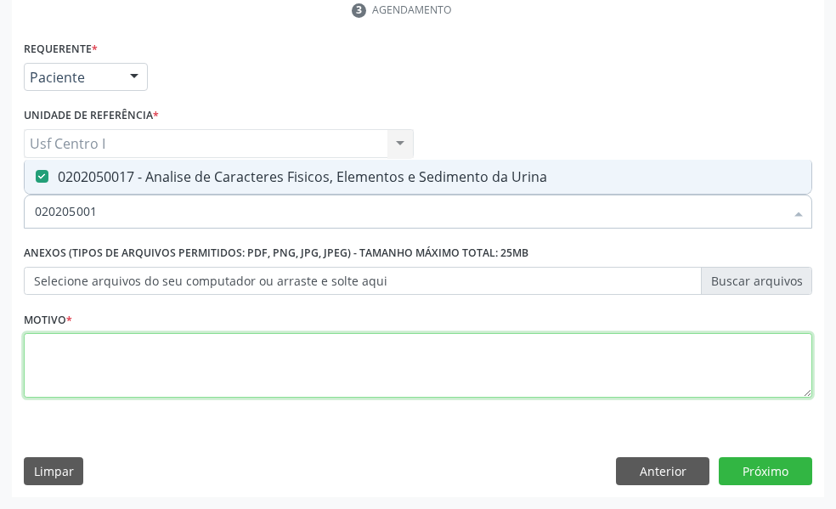
click at [52, 353] on textarea at bounding box center [418, 365] width 789 height 65
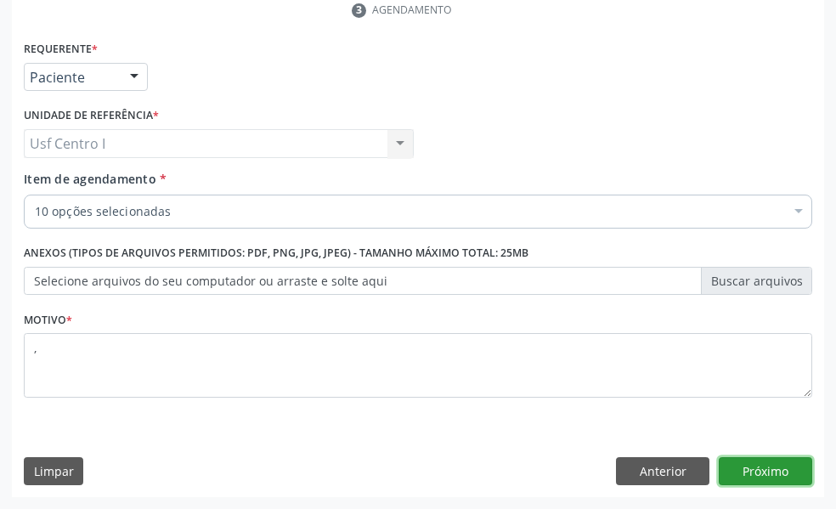
click at [779, 474] on button "Próximo" at bounding box center [765, 471] width 93 height 29
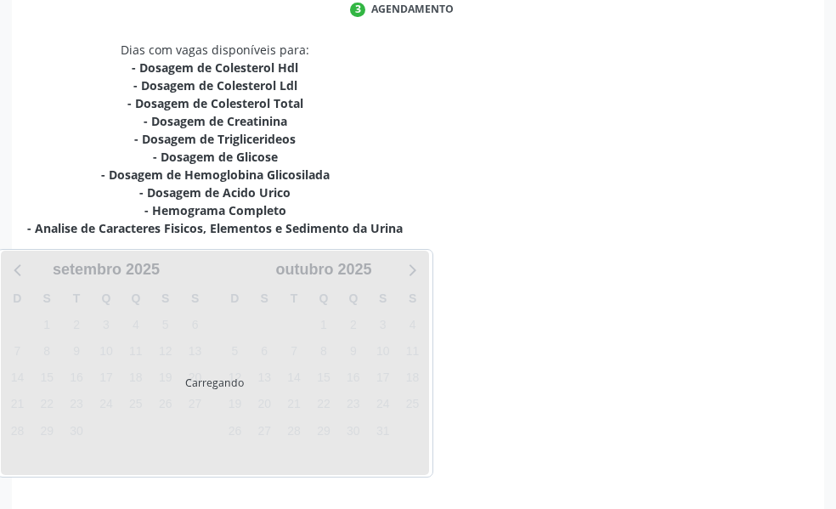
scroll to position [422, 0]
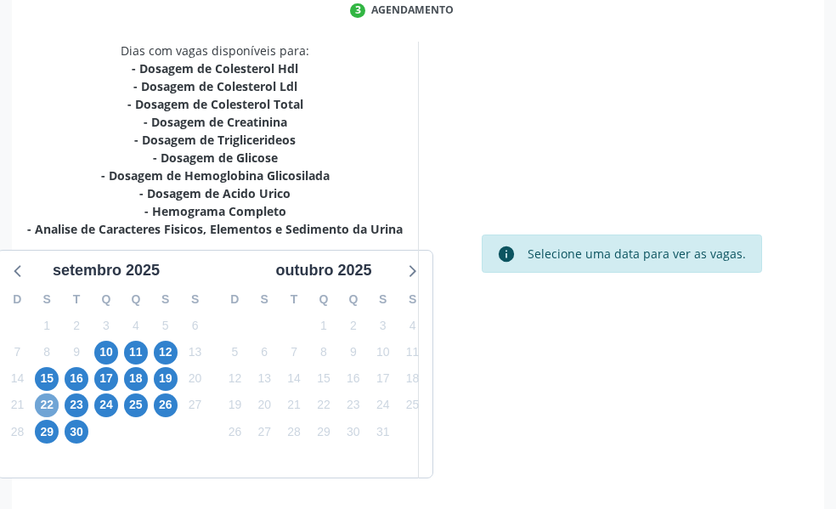
click at [46, 405] on span "22" at bounding box center [47, 406] width 24 height 24
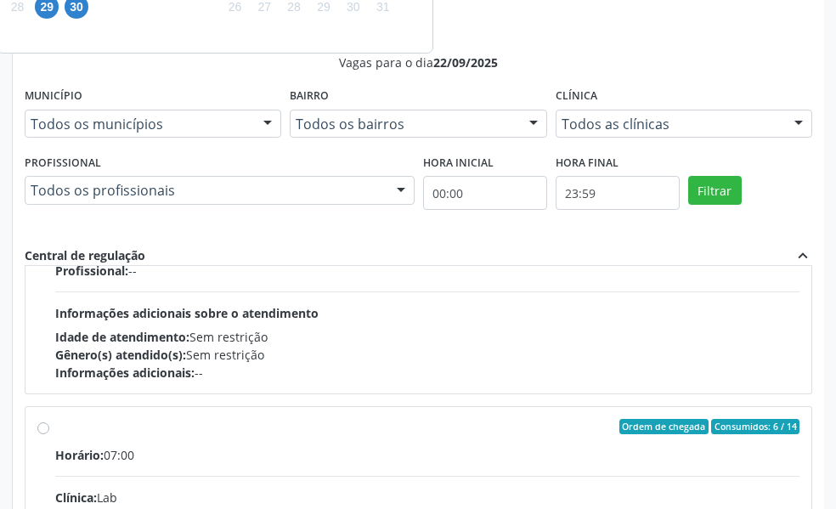
scroll to position [850, 0]
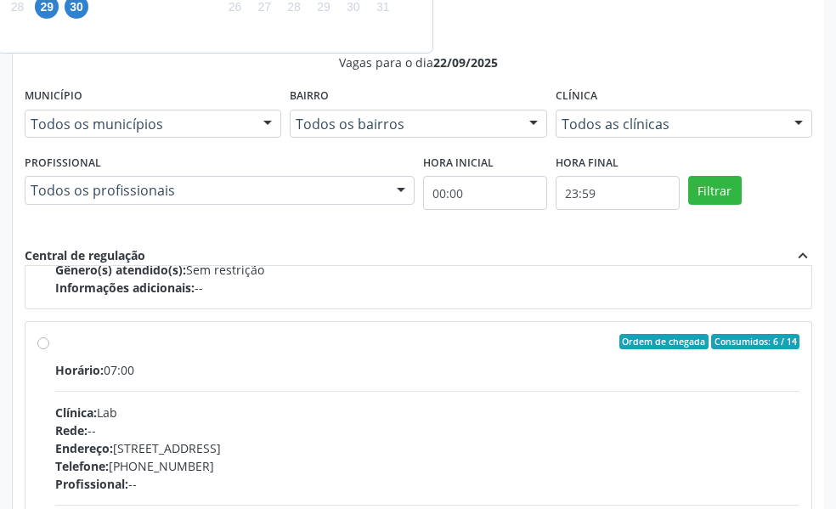
click at [55, 341] on label "Ordem de chegada Consumidos: 6 / 14 Horário: 07:00 Clínica: Lab Rede: -- Endere…" at bounding box center [427, 464] width 745 height 261
click at [41, 341] on input "Ordem de chegada Consumidos: 6 / 14 Horário: 07:00 Clínica: Lab Rede: -- Endere…" at bounding box center [43, 341] width 12 height 15
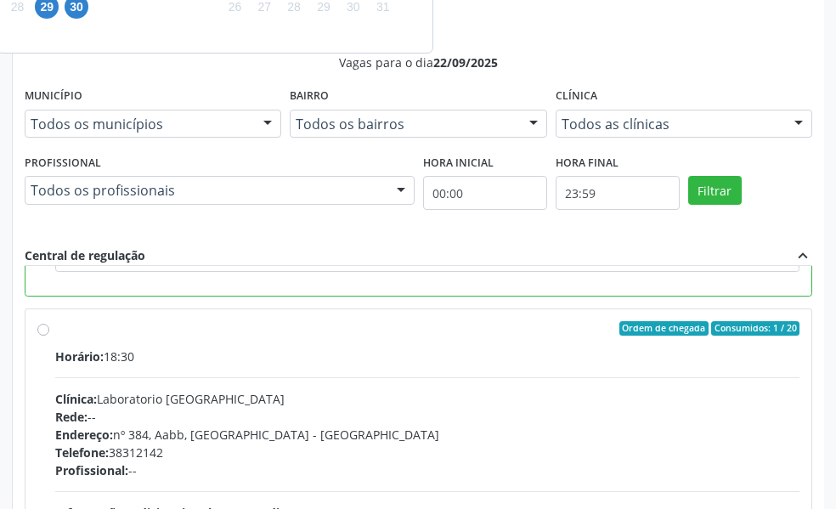
scroll to position [1031, 0]
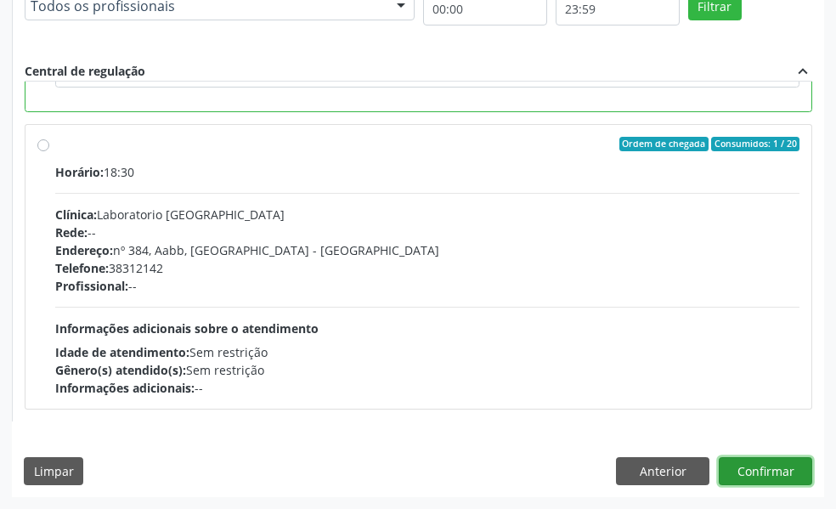
click at [779, 468] on button "Confirmar" at bounding box center [765, 471] width 93 height 29
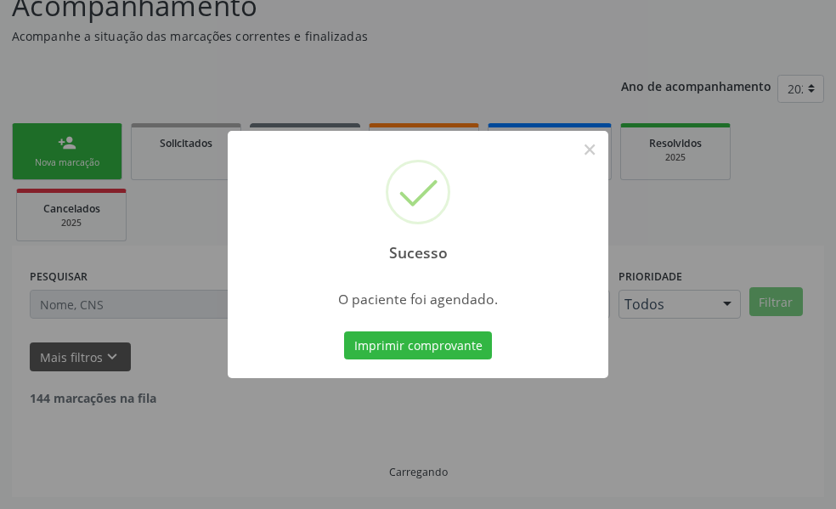
scroll to position [113, 0]
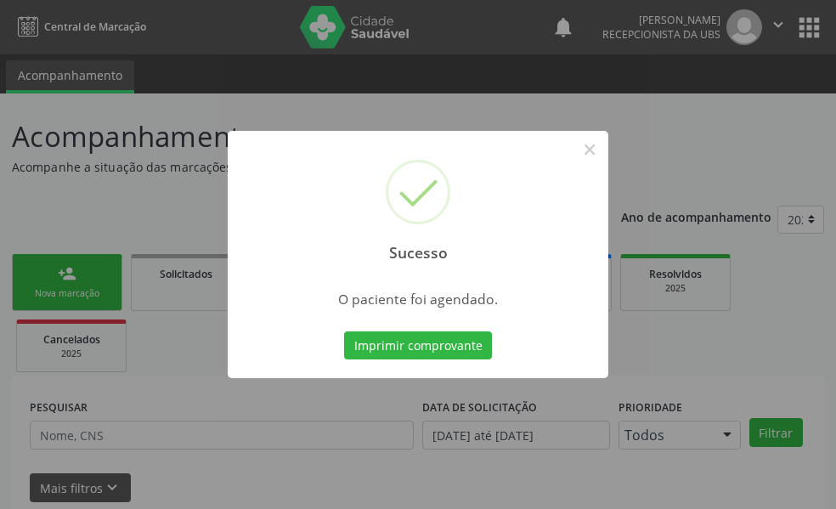
scroll to position [113, 0]
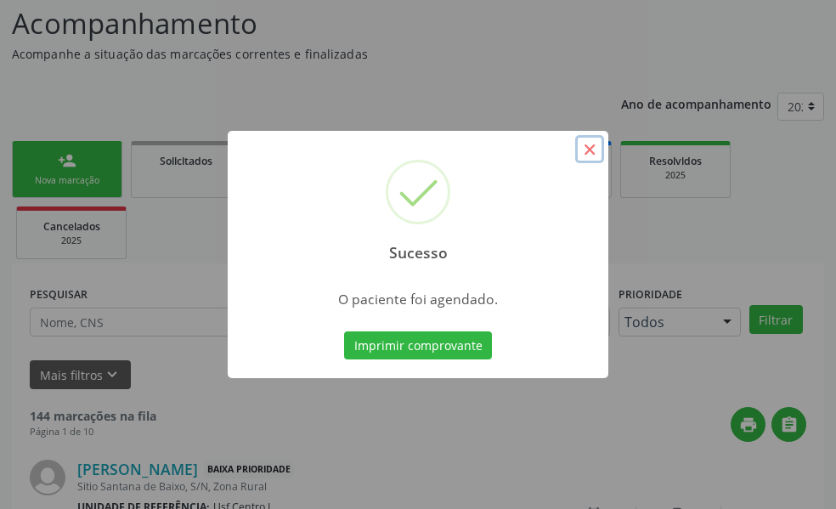
click at [596, 154] on button "×" at bounding box center [589, 149] width 29 height 29
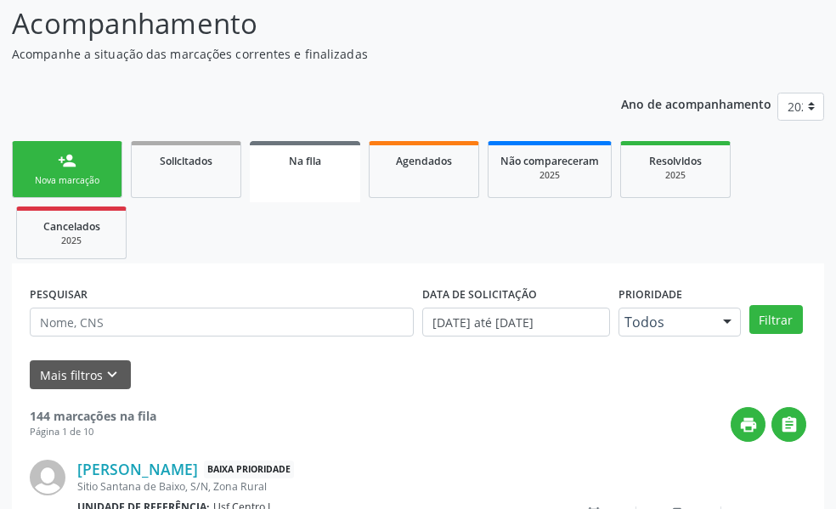
click at [75, 169] on div "person_add" at bounding box center [67, 160] width 19 height 19
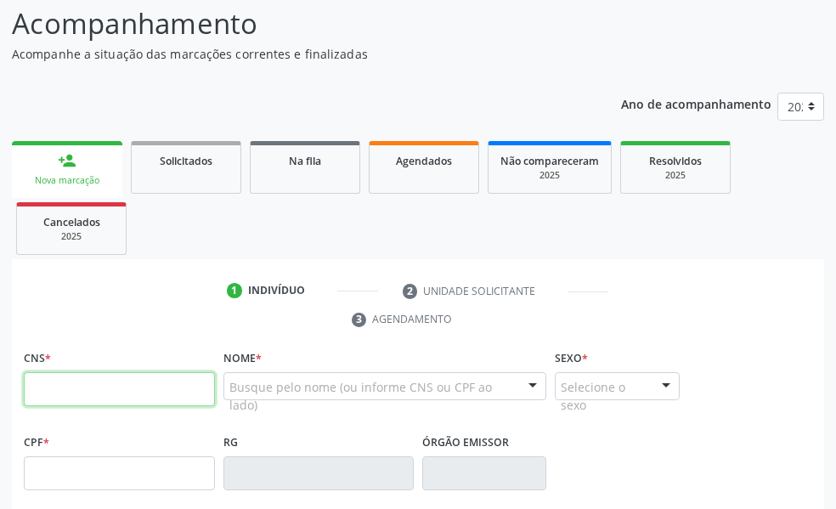
click at [54, 392] on input "text" at bounding box center [119, 389] width 191 height 34
type input "9"
type input "898 0014 9320 3721"
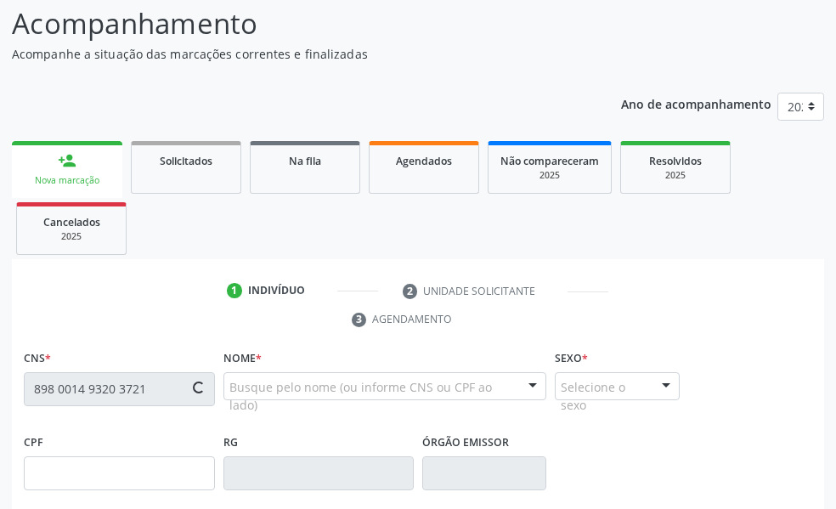
type input "440.522.604-06"
type input "31/12/1960"
type input "Benedita Carlos Magalhães"
type input "(87) 99927-2881"
type input "688"
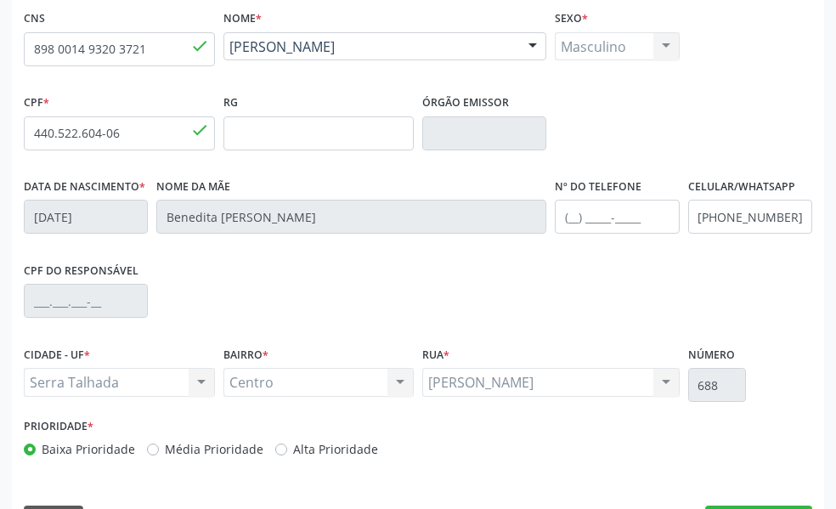
scroll to position [502, 0]
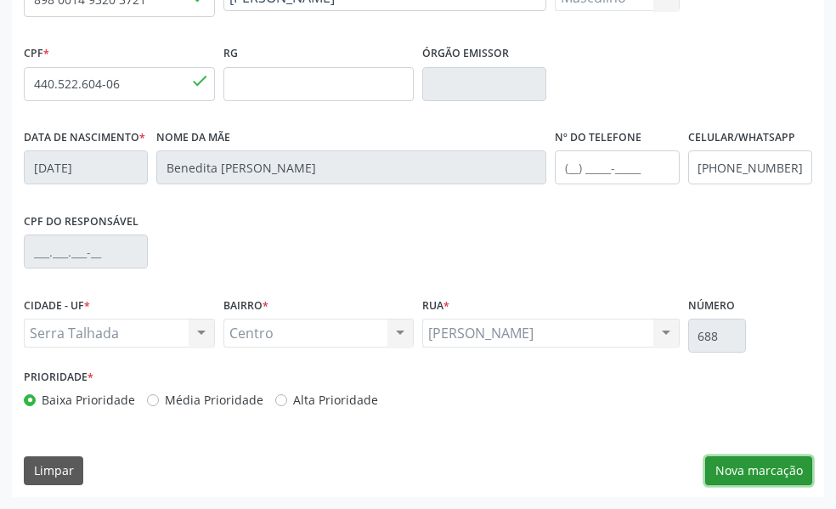
click at [771, 473] on button "Nova marcação" at bounding box center [758, 470] width 107 height 29
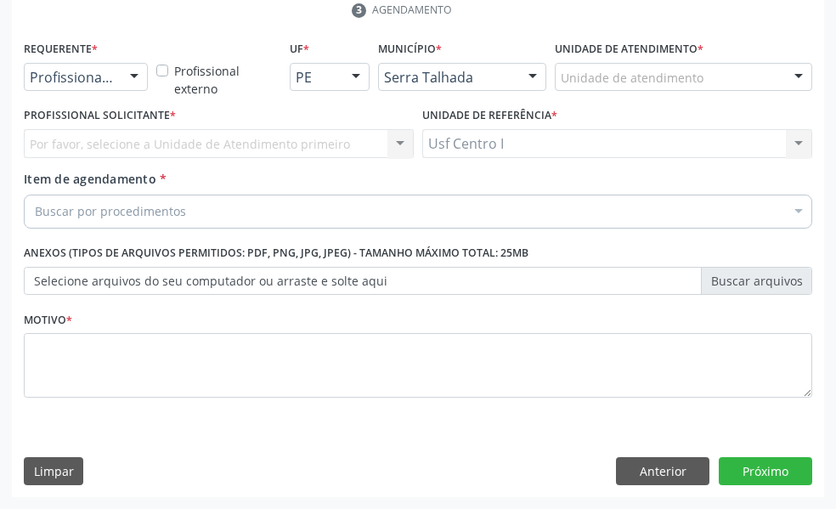
scroll to position [422, 0]
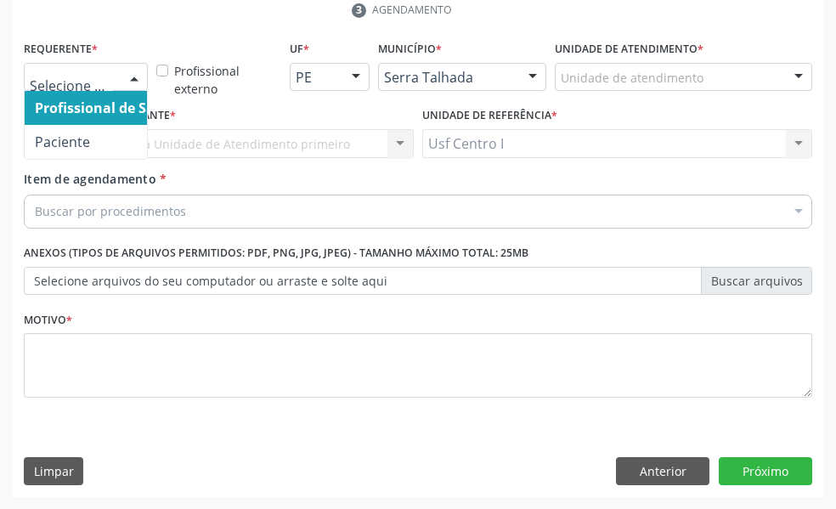
click at [126, 82] on div at bounding box center [134, 78] width 25 height 29
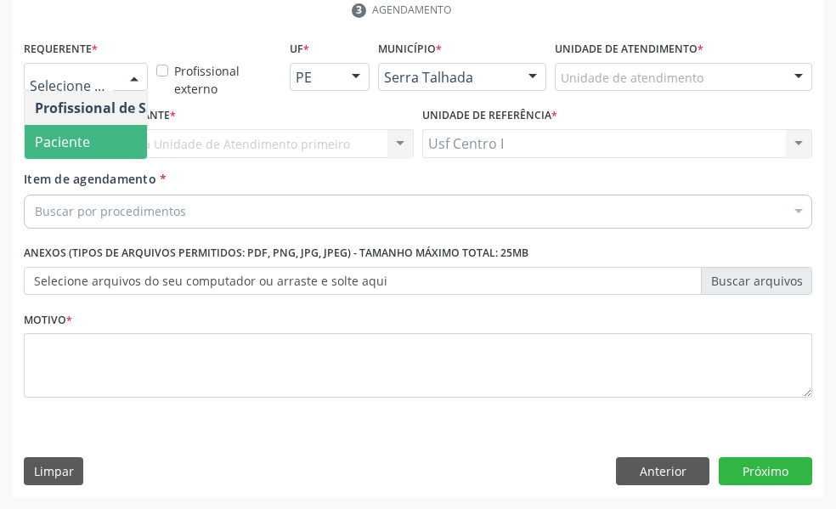
click at [67, 138] on span "Paciente" at bounding box center [62, 142] width 55 height 19
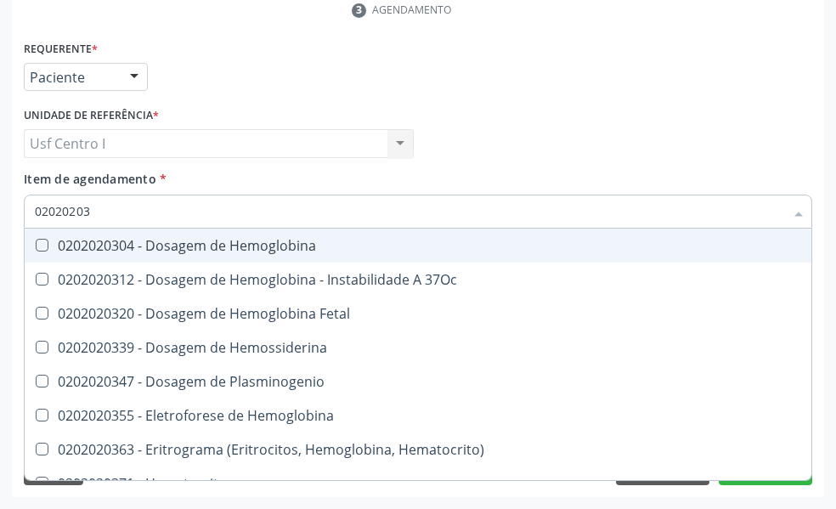
type input "020202038"
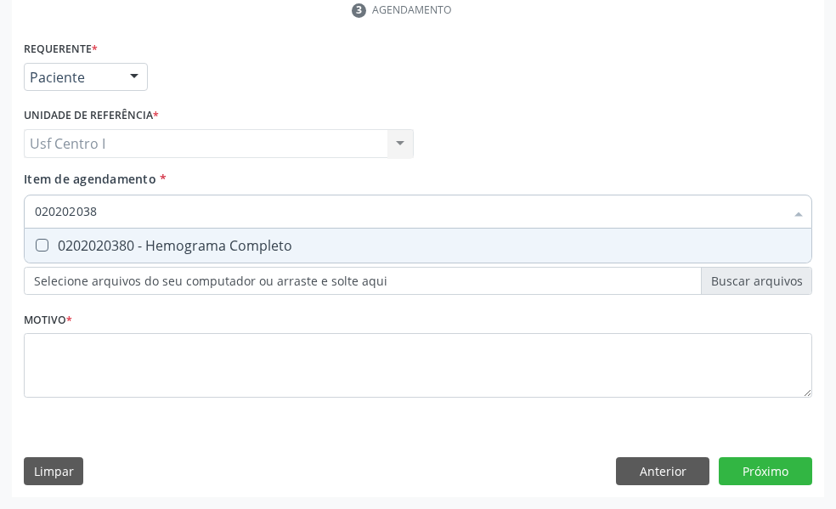
drag, startPoint x: 43, startPoint y: 245, endPoint x: 99, endPoint y: 227, distance: 58.1
click at [42, 245] on Completo at bounding box center [42, 245] width 13 height 13
click at [36, 245] on Completo "checkbox" at bounding box center [30, 245] width 11 height 11
checkbox Completo "true"
click at [101, 206] on input "020202038" at bounding box center [410, 212] width 750 height 34
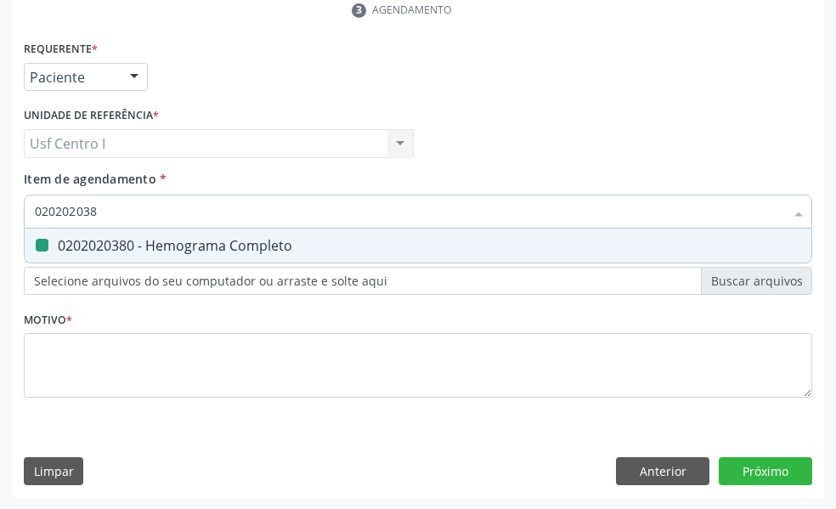
type input "02020203"
checkbox Completo "false"
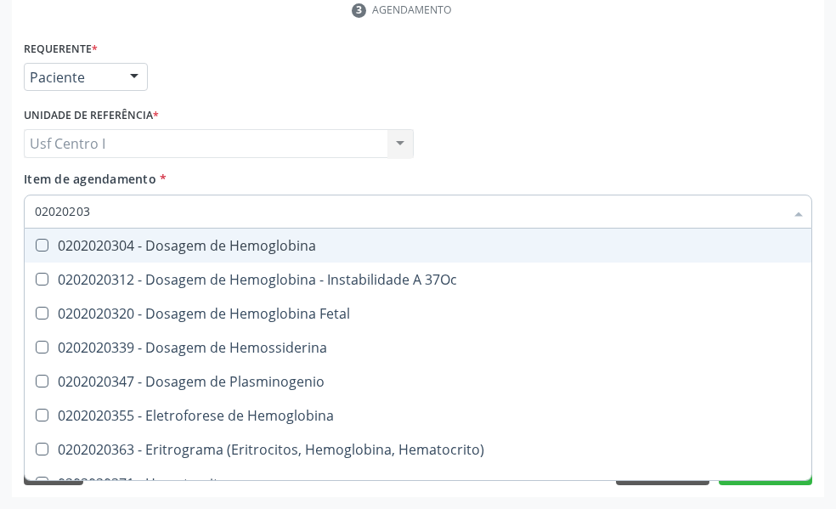
type input "0202020"
checkbox Completo "false"
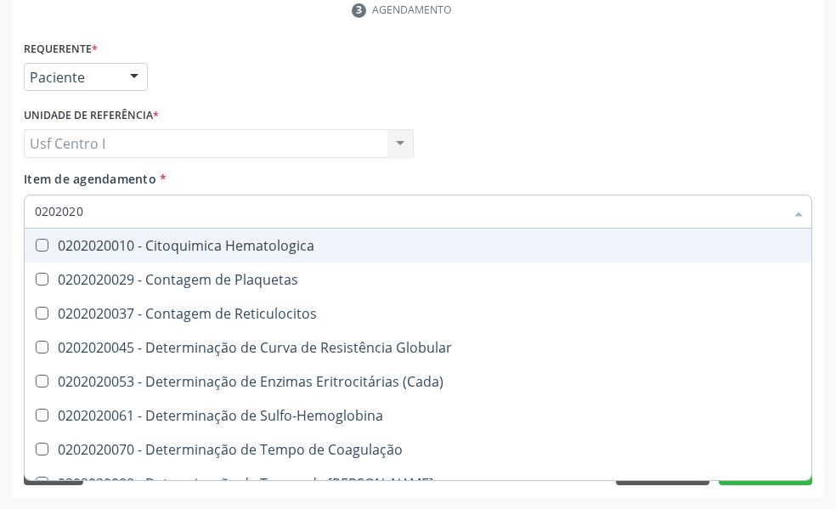
type input "020202"
checkbox Completo "false"
checkbox Leucograma "true"
type input "02020"
checkbox Completo "false"
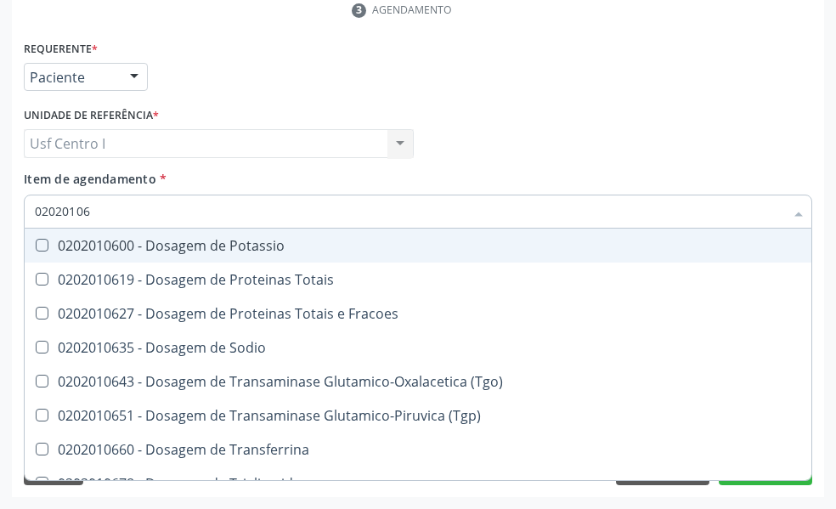
type input "020201069"
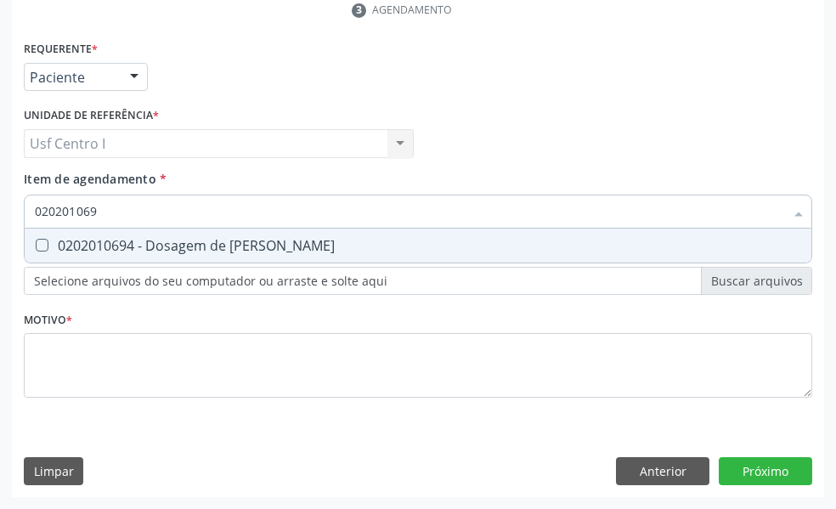
click at [42, 242] on Ureia at bounding box center [42, 245] width 13 height 13
click at [36, 242] on Ureia "checkbox" at bounding box center [30, 245] width 11 height 11
checkbox Ureia "true"
click at [102, 212] on input "020201069" at bounding box center [410, 212] width 750 height 34
type input "02020106"
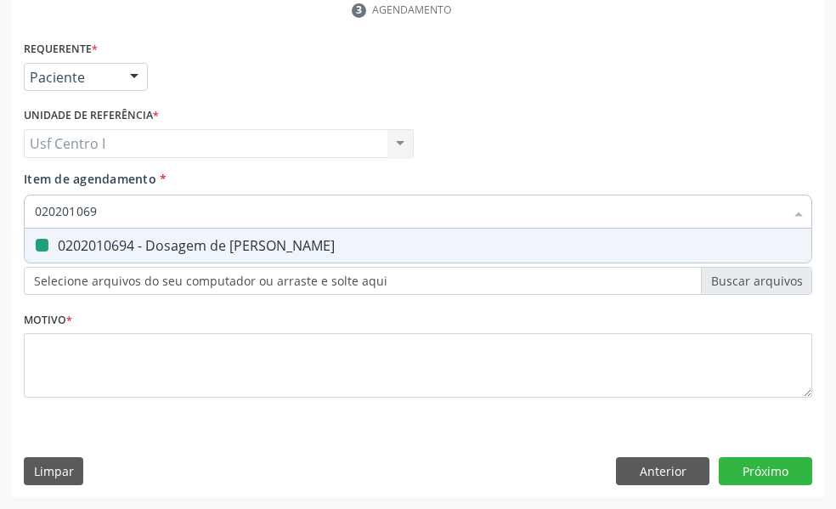
checkbox Ureia "false"
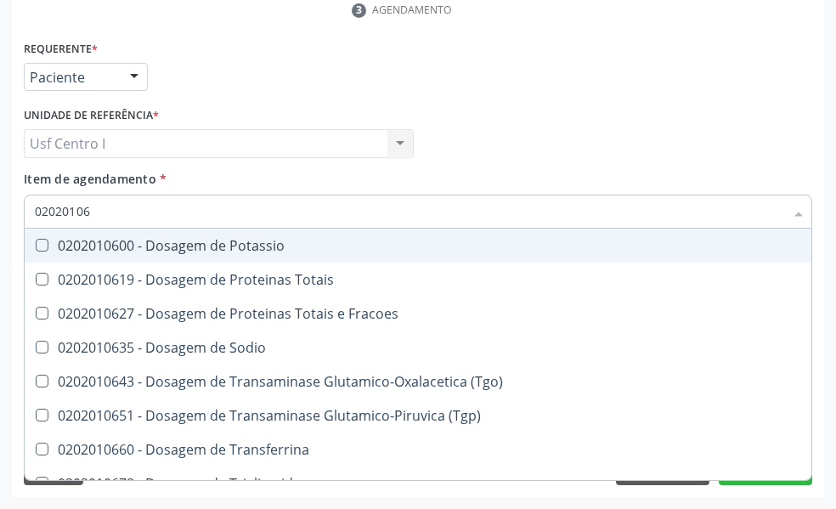
type input "0202010"
checkbox Ureia "false"
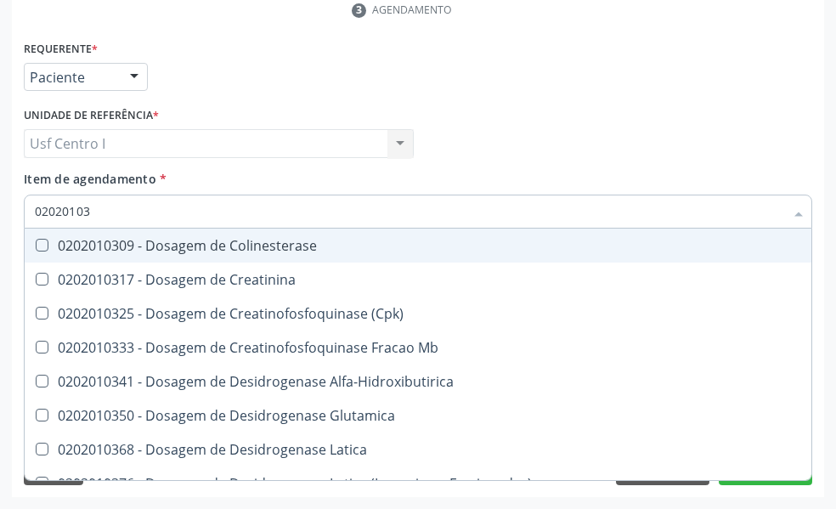
type input "020201031"
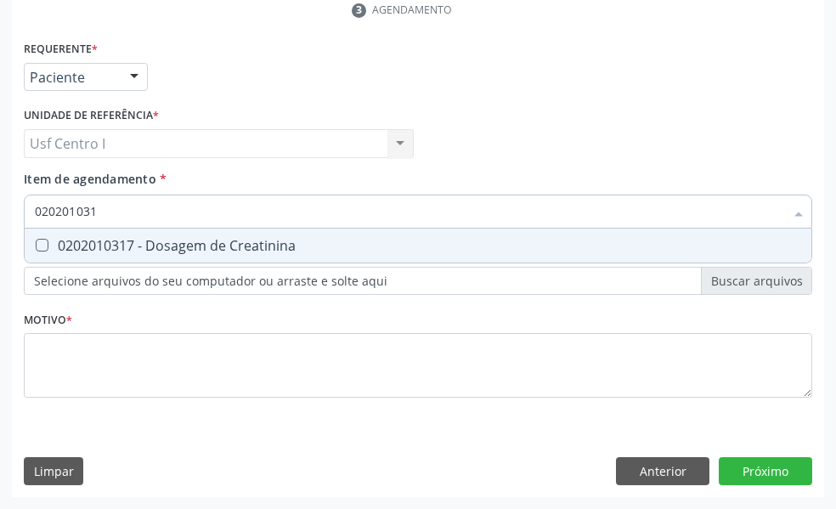
drag, startPoint x: 42, startPoint y: 249, endPoint x: 68, endPoint y: 224, distance: 36.7
click at [53, 243] on div "0202010317 - Dosagem de Creatinina" at bounding box center [418, 246] width 767 height 14
checkbox Creatinina "true"
click at [99, 202] on input "020201031" at bounding box center [410, 212] width 750 height 34
type input "02020103"
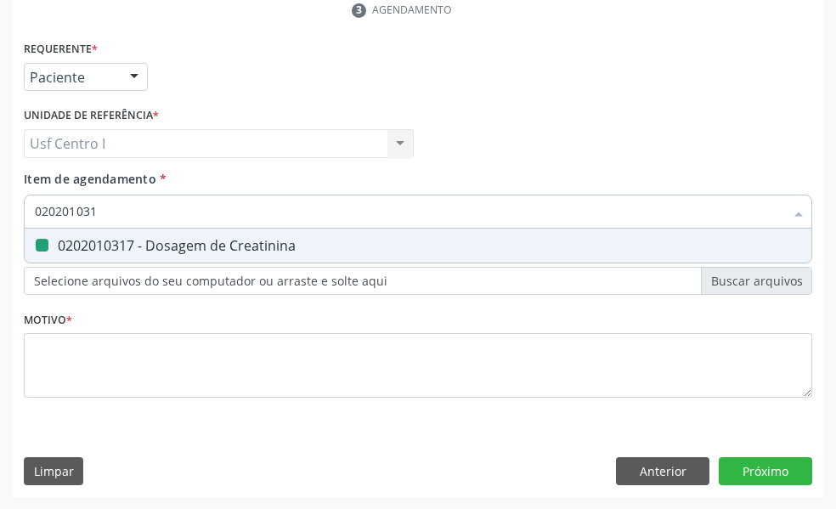
checkbox Creatinina "false"
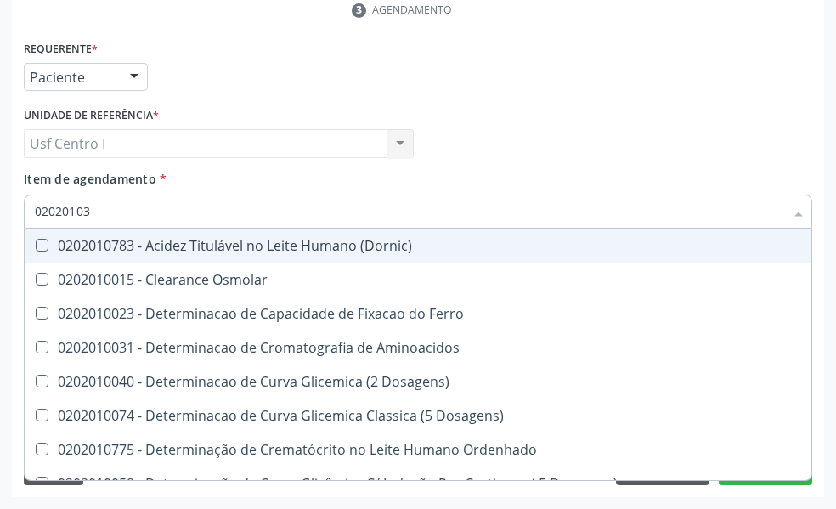
type input "0202010"
checkbox Osmolar "false"
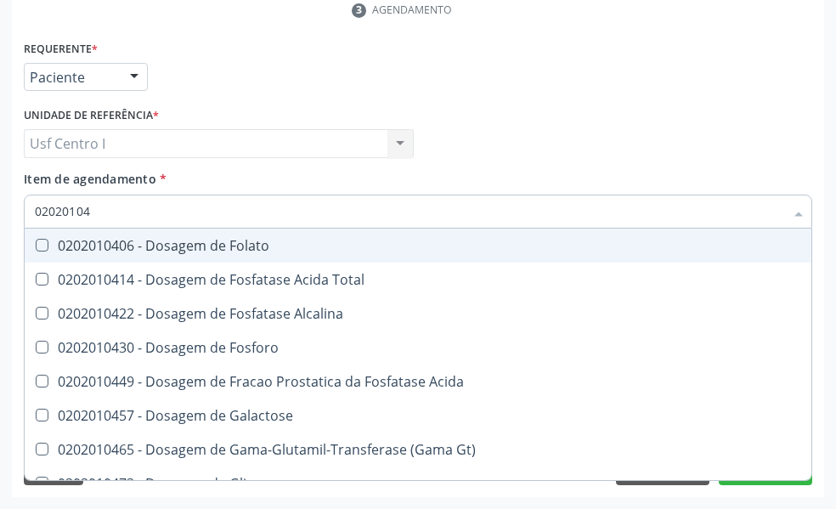
type input "020201047"
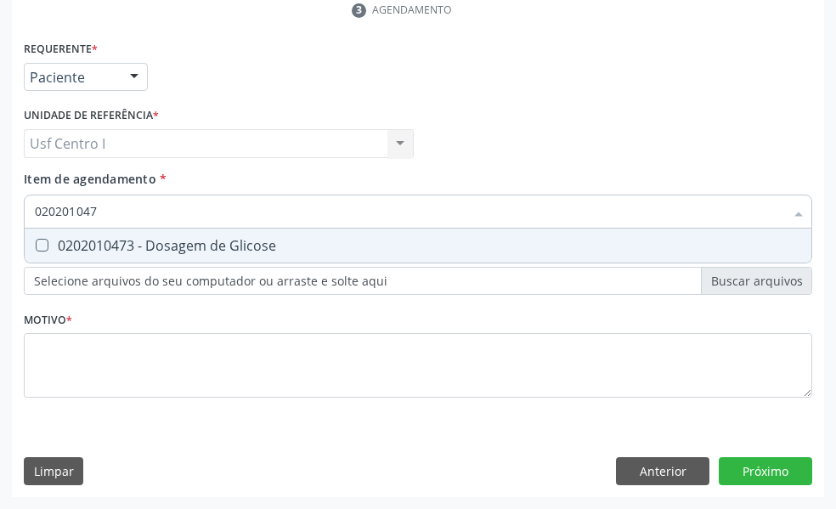
drag, startPoint x: 40, startPoint y: 246, endPoint x: 127, endPoint y: 224, distance: 89.5
click at [50, 247] on div "0202010473 - Dosagem de Glicose" at bounding box center [418, 246] width 767 height 14
checkbox Glicose "true"
click at [111, 207] on input "020201047" at bounding box center [410, 212] width 750 height 34
type input "02020104"
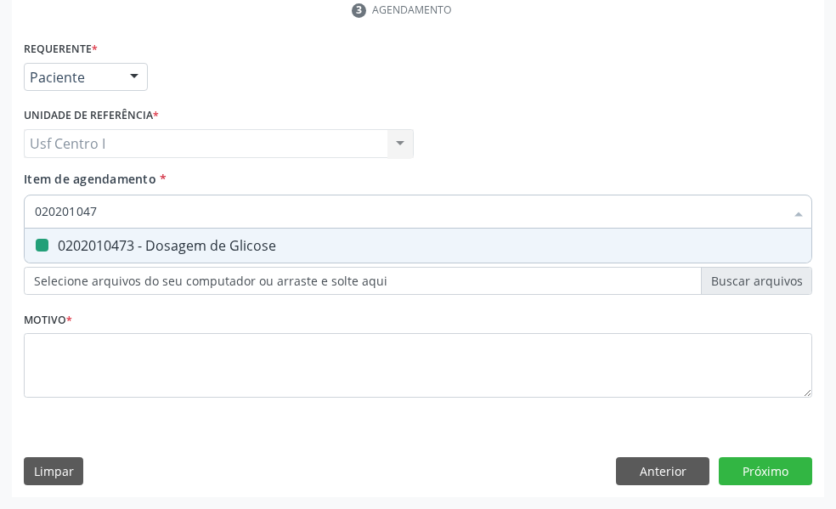
checkbox Glicose "false"
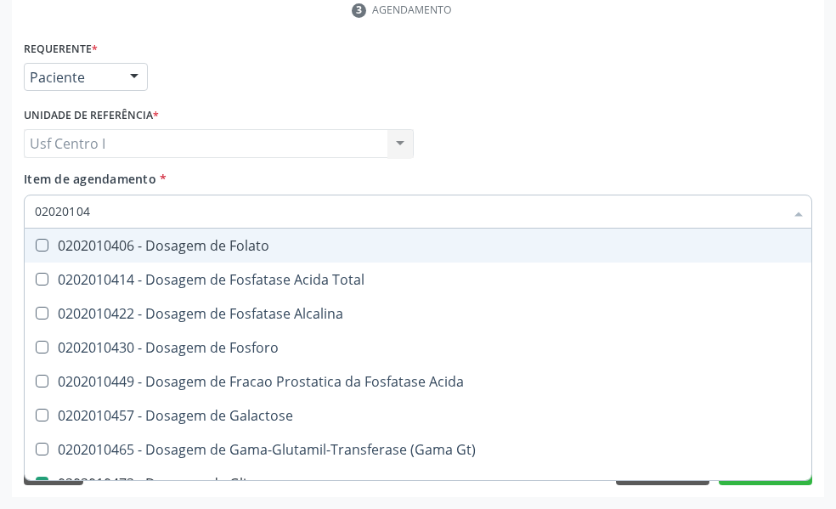
type input "0202010"
checkbox Glicose "false"
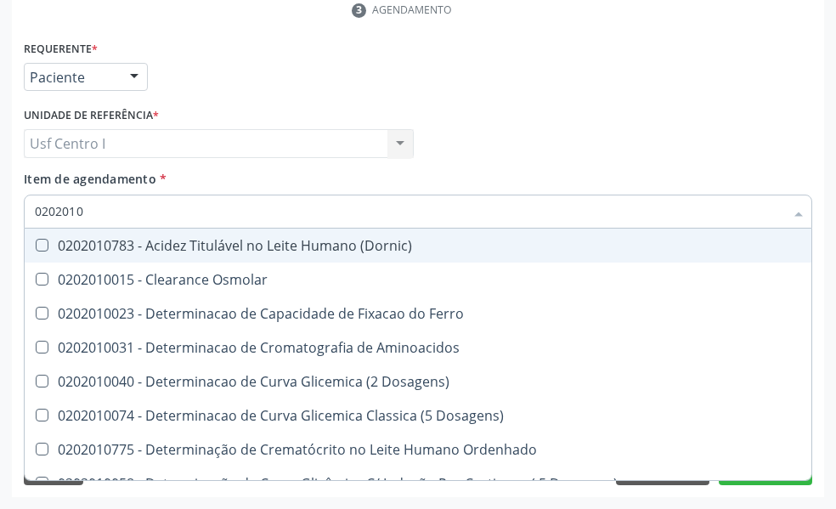
type input "020201"
checkbox Creatinina "false"
checkbox Folato "true"
checkbox Glicose "false"
checkbox Nt-Probnp\) "true"
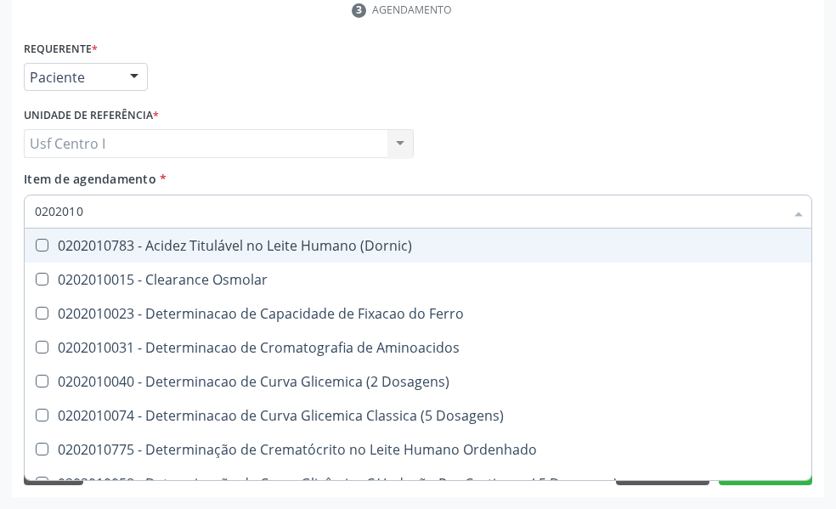
checkbox Ureia "false"
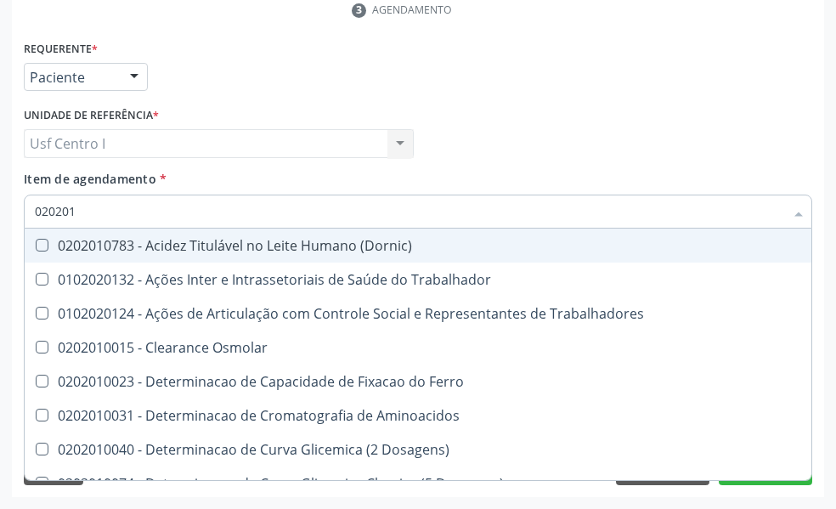
type input "02020"
checkbox Creatinina "false"
checkbox Glicose "false"
checkbox Ureia "false"
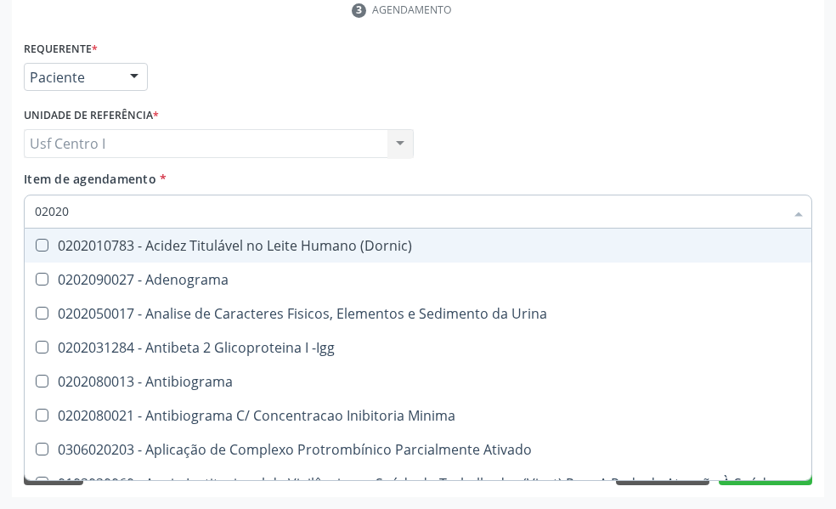
type input "020202"
checkbox Molecular "true"
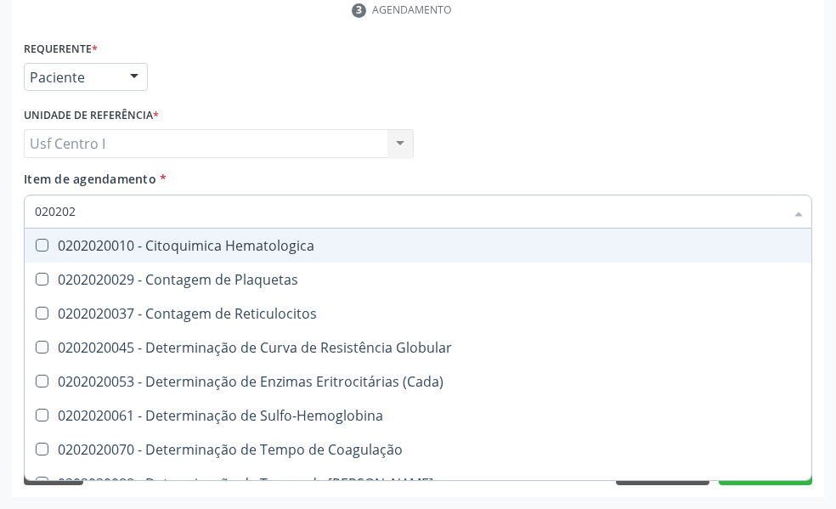
type input "0202020"
checkbox Hematocrito "true"
checkbox Completo "false"
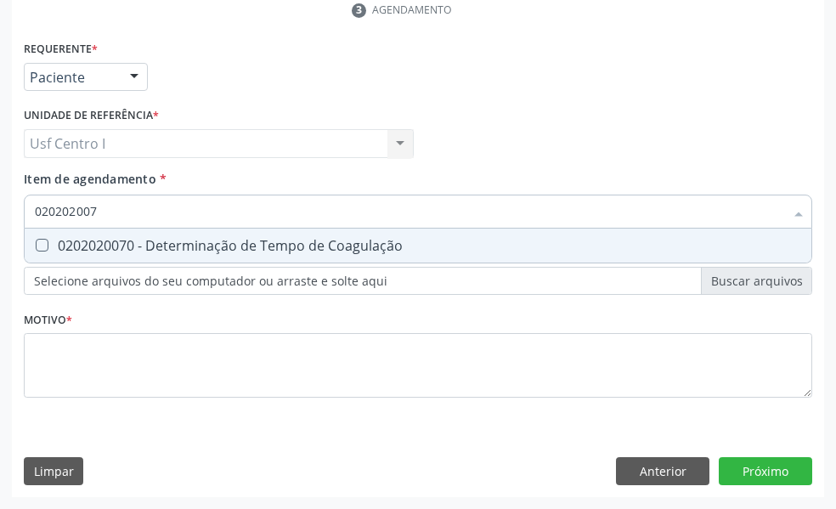
type input "0202020070"
click at [51, 246] on div "0202020070 - Determinação de Tempo de Coagulação" at bounding box center [418, 246] width 767 height 14
checkbox Coagulação "true"
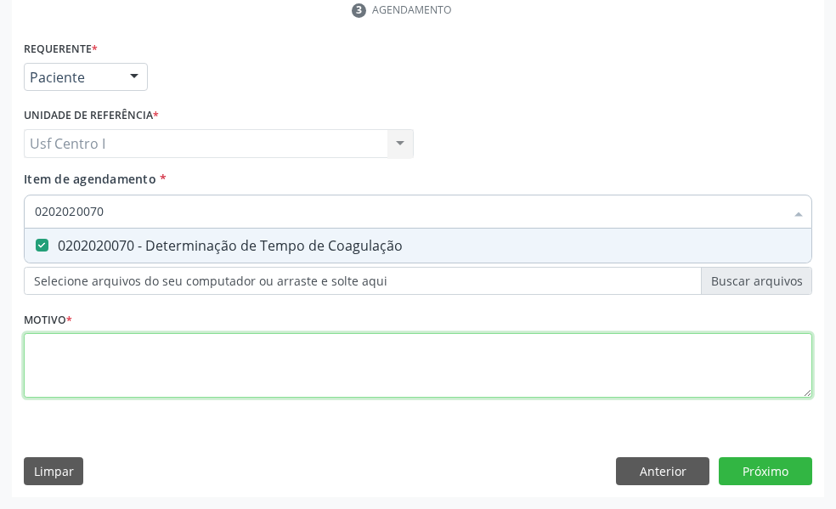
click at [53, 352] on div "Requerente * Paciente Profissional de Saúde Paciente Nenhum resultado encontrad…" at bounding box center [418, 229] width 789 height 385
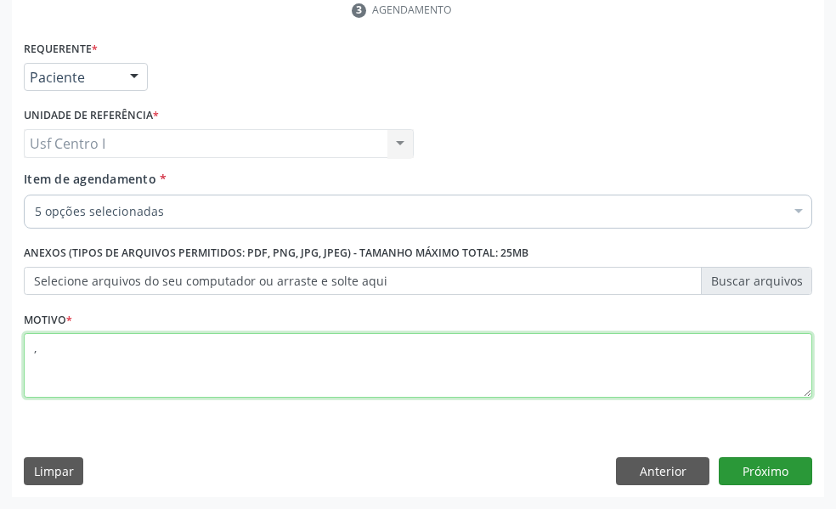
type textarea ","
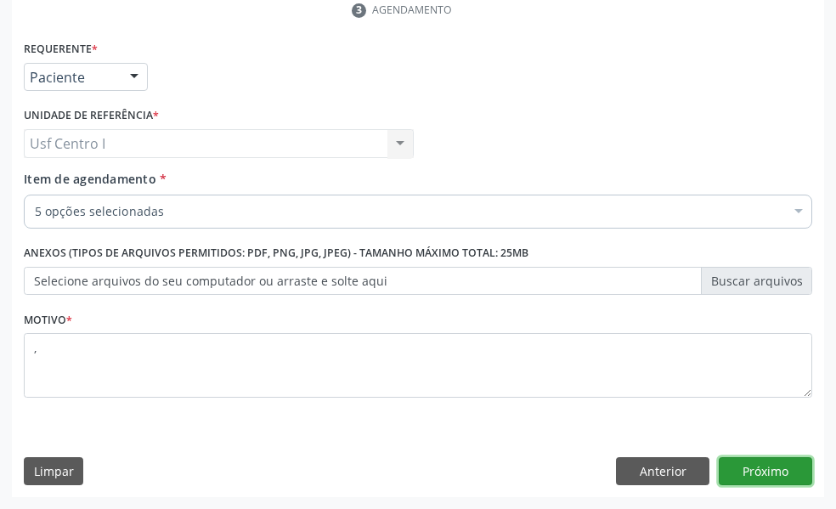
click at [788, 467] on button "Próximo" at bounding box center [765, 471] width 93 height 29
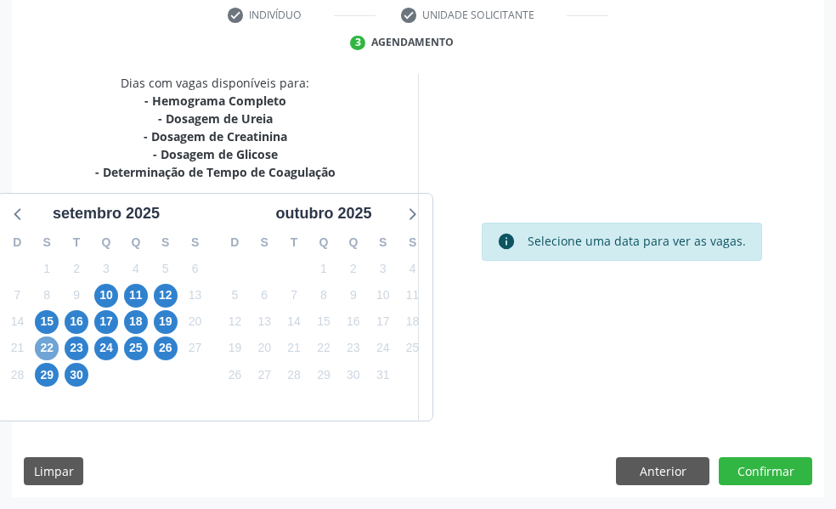
click at [48, 348] on span "22" at bounding box center [47, 349] width 24 height 24
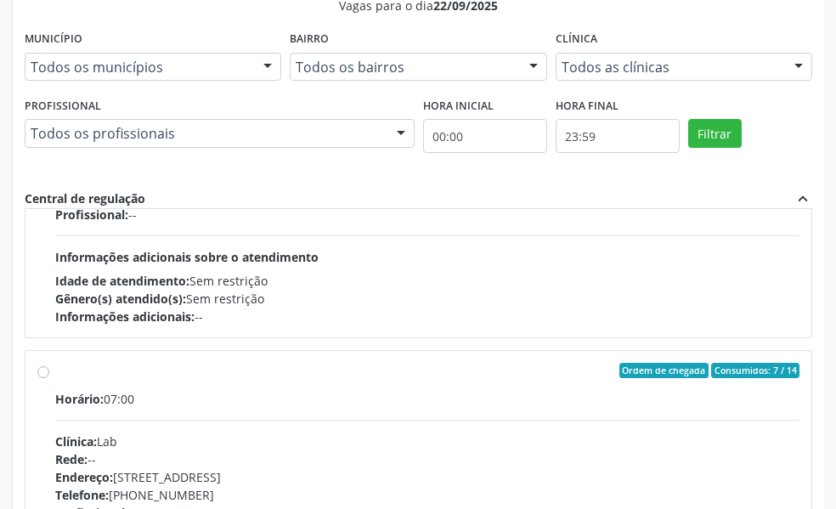
scroll to position [1445, 0]
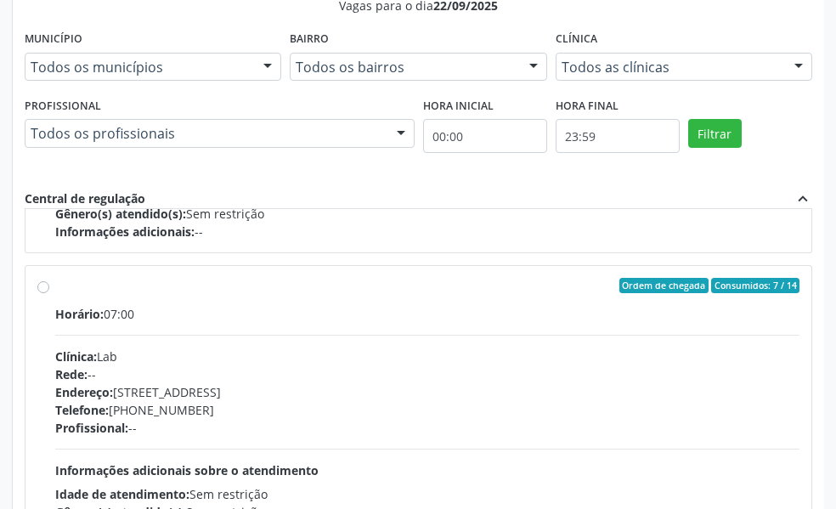
click at [55, 289] on label "Ordem de chegada Consumidos: 7 / 14 Horário: 07:00 Clínica: Lab Rede: -- Endere…" at bounding box center [427, 408] width 745 height 261
click at [44, 289] on input "Ordem de chegada Consumidos: 7 / 14 Horário: 07:00 Clínica: Lab Rede: -- Endere…" at bounding box center [43, 285] width 12 height 15
radio input "true"
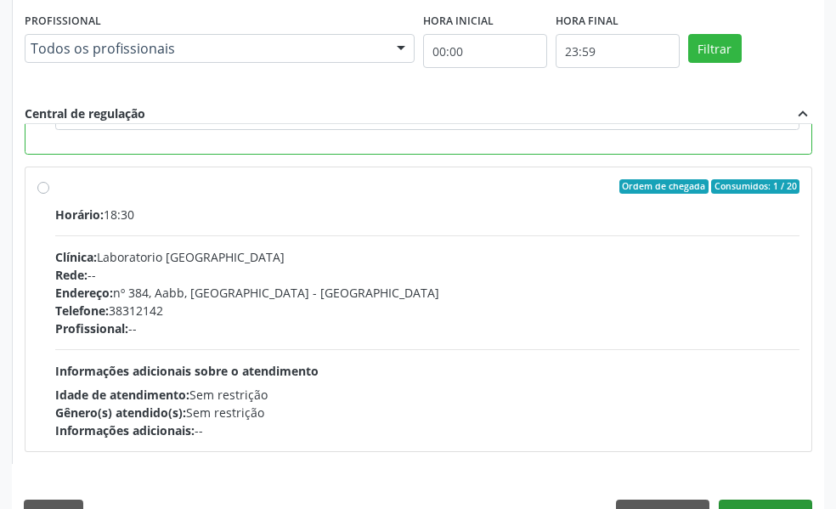
scroll to position [942, 0]
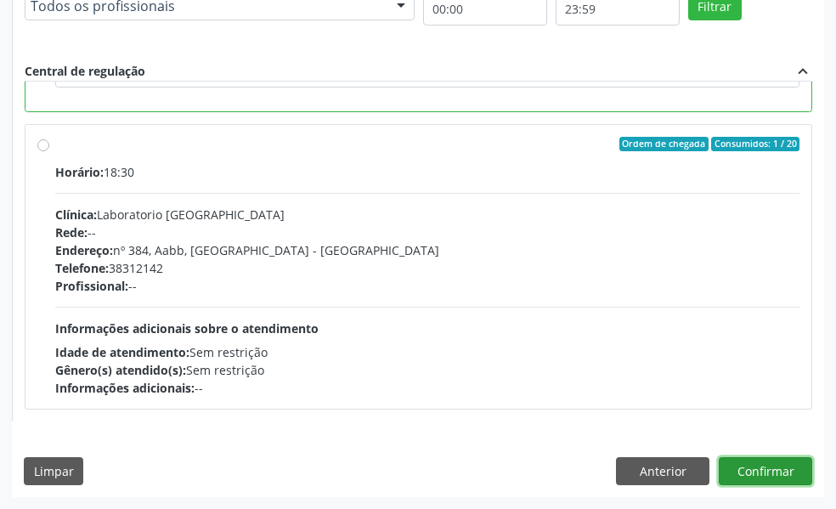
click at [773, 472] on button "Confirmar" at bounding box center [765, 471] width 93 height 29
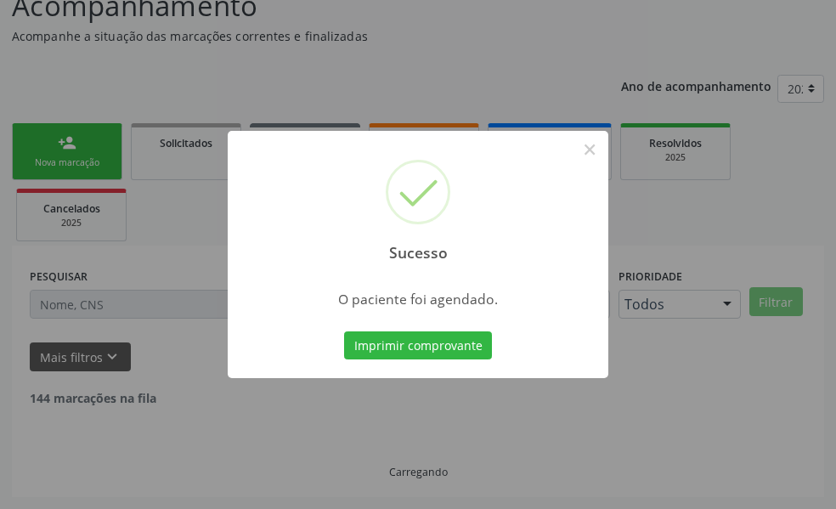
scroll to position [113, 0]
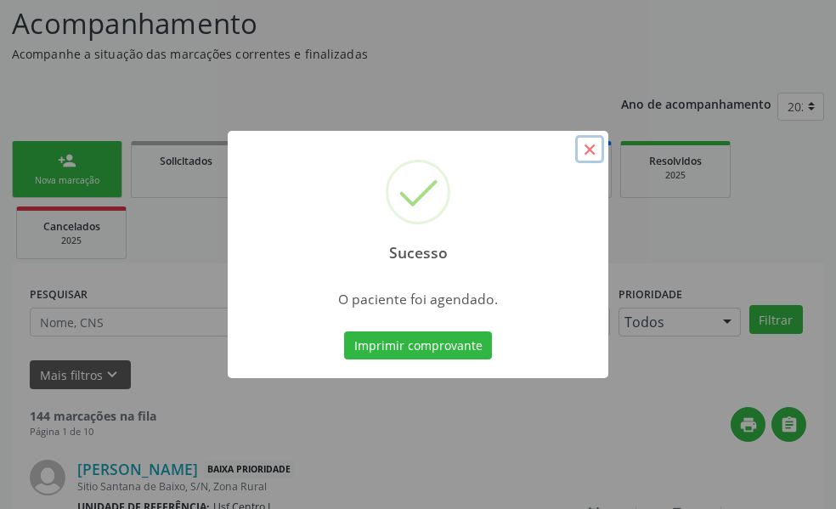
click at [584, 149] on button "×" at bounding box center [589, 149] width 29 height 29
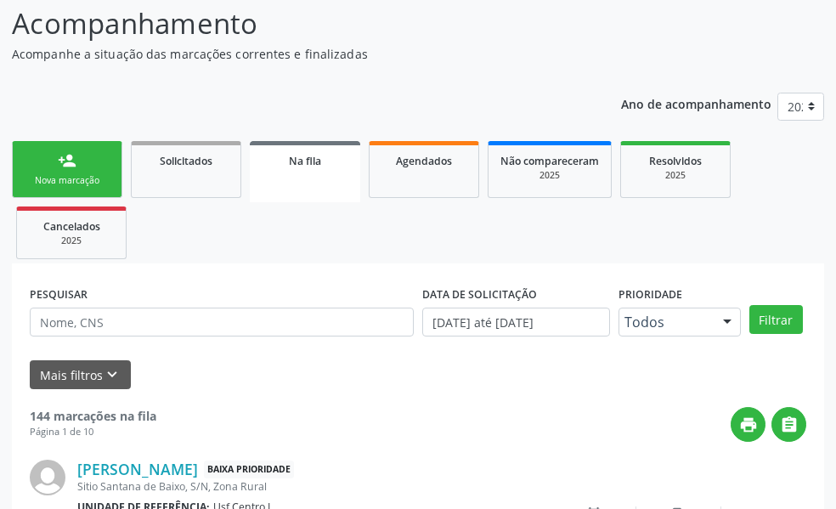
click at [72, 151] on div "person_add" at bounding box center [67, 160] width 19 height 19
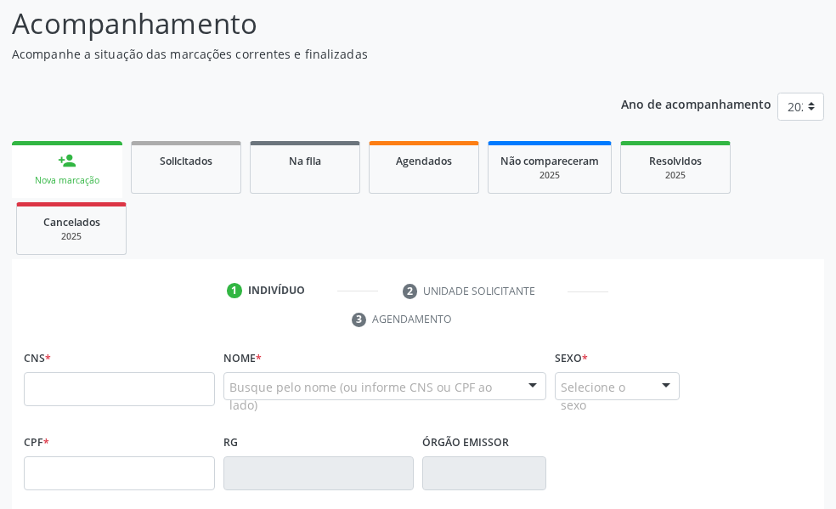
click at [77, 178] on div "Nova marcação" at bounding box center [67, 180] width 87 height 13
click at [56, 391] on input "text" at bounding box center [119, 389] width 191 height 34
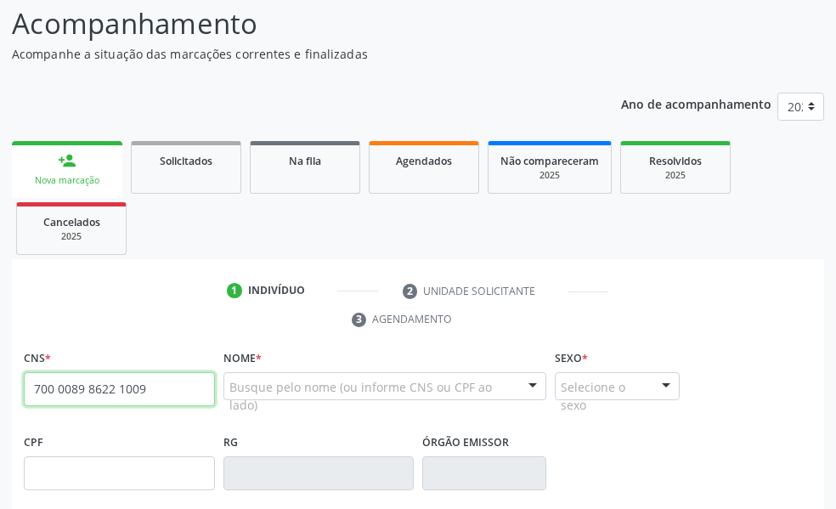
type input "700 0089 8622 1009"
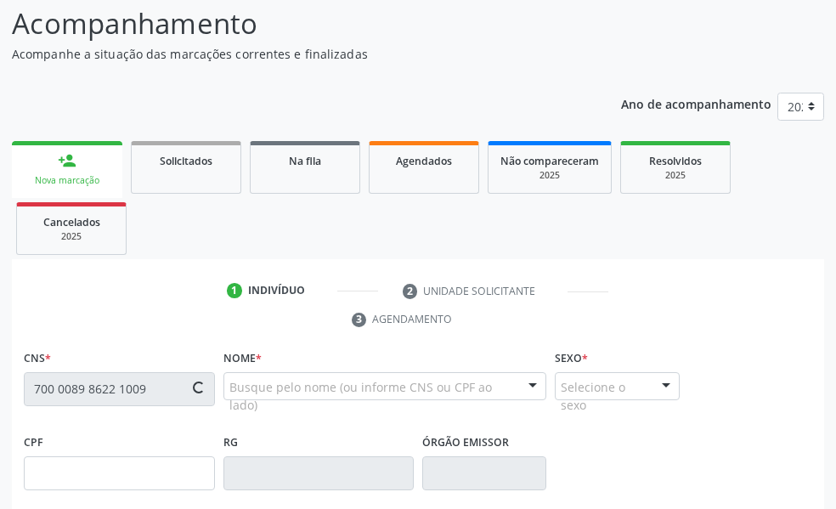
type input "169.075.074-04"
type input "11/05/1960"
type input "Maria Izabel Moreira Dantas"
type input "(87) 99917-2085"
type input "188"
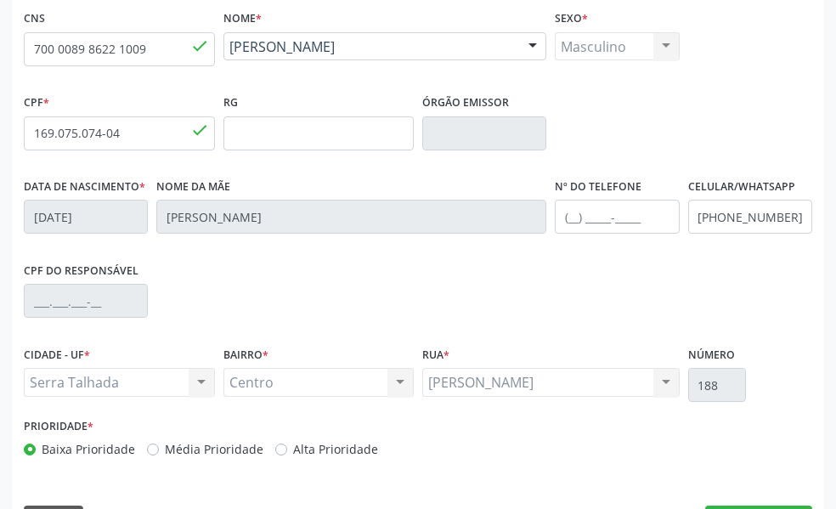
scroll to position [502, 0]
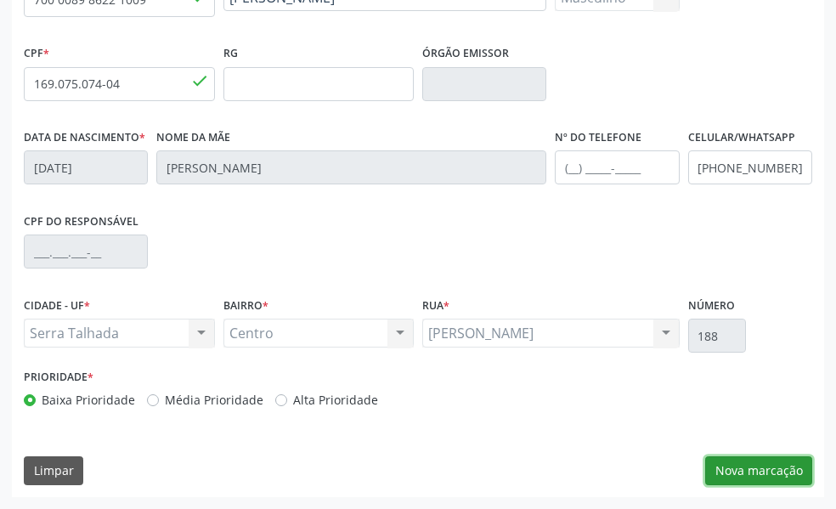
click at [774, 472] on button "Nova marcação" at bounding box center [758, 470] width 107 height 29
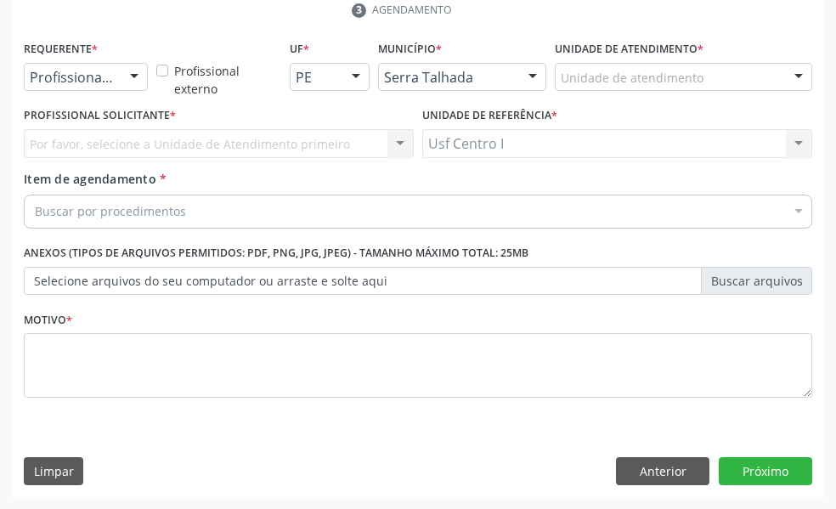
scroll to position [422, 0]
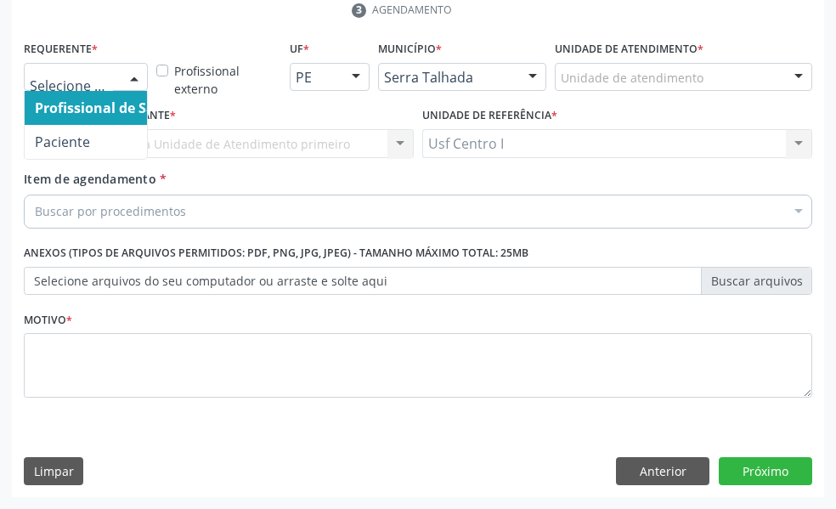
click at [122, 74] on div at bounding box center [134, 78] width 25 height 29
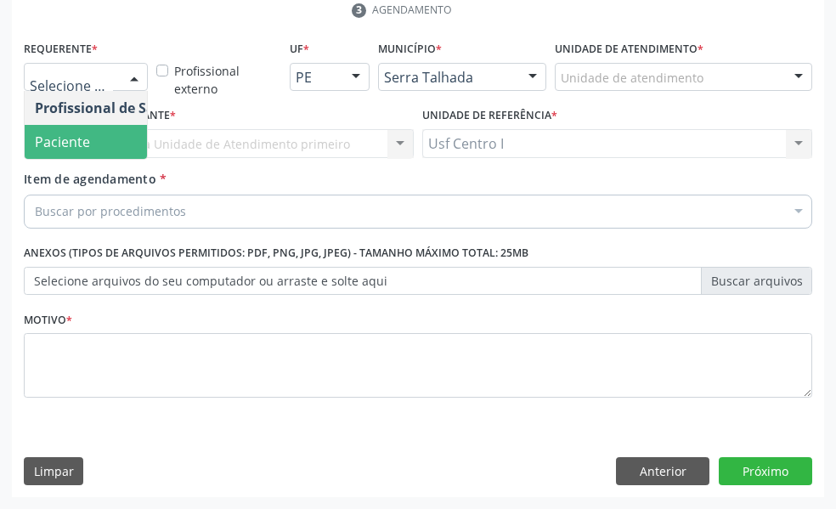
click at [90, 142] on span "Paciente" at bounding box center [108, 142] width 166 height 34
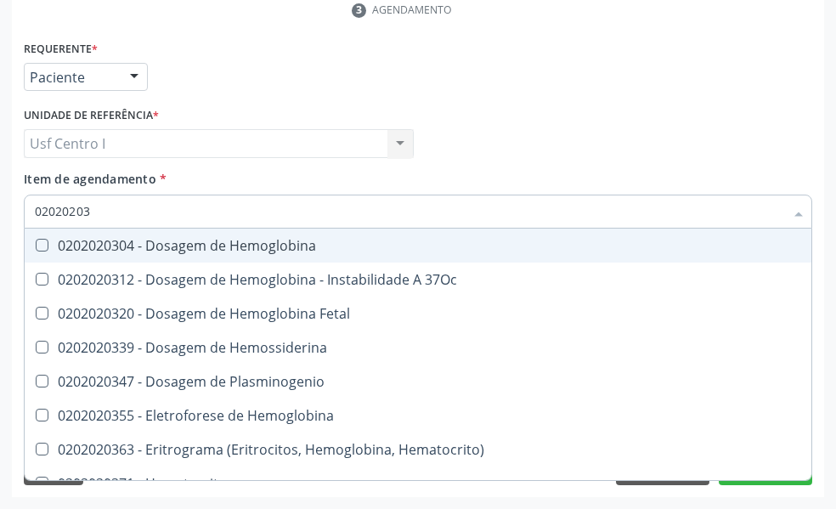
type input "020202038"
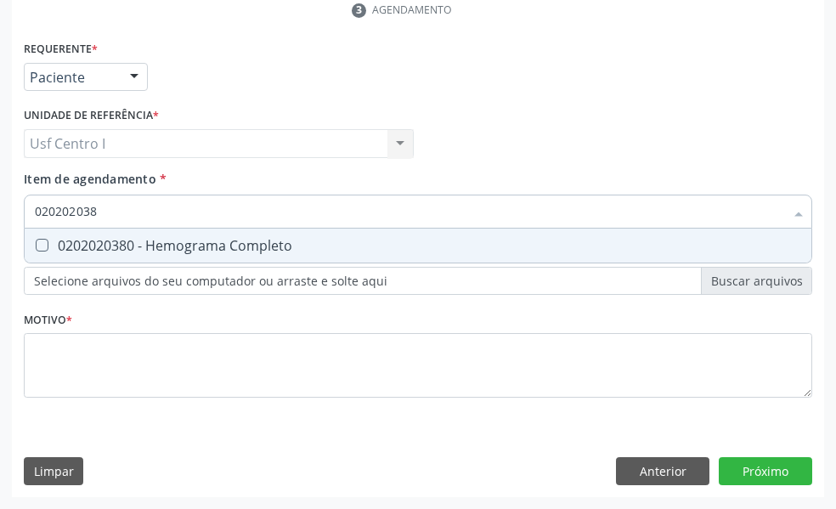
click at [41, 243] on Completo at bounding box center [42, 245] width 13 height 13
click at [36, 243] on Completo "checkbox" at bounding box center [30, 245] width 11 height 11
checkbox Completo "true"
click at [114, 206] on input "020202038" at bounding box center [410, 212] width 750 height 34
type input "02020203"
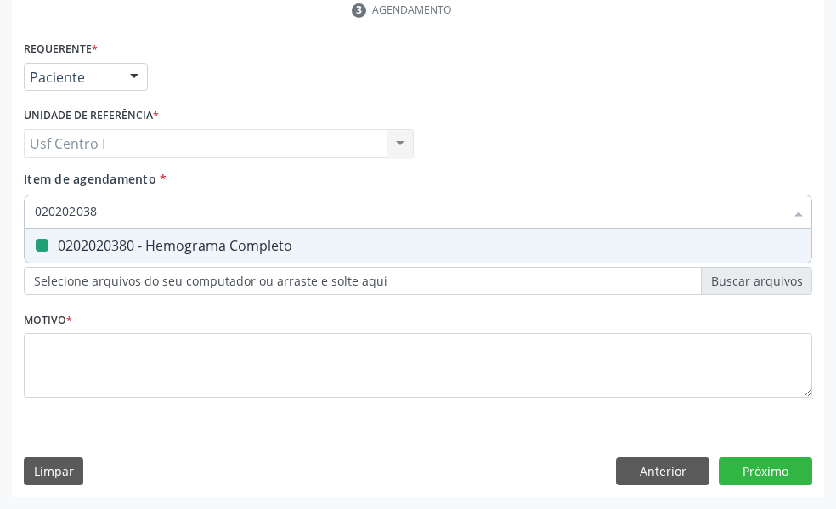
checkbox Completo "false"
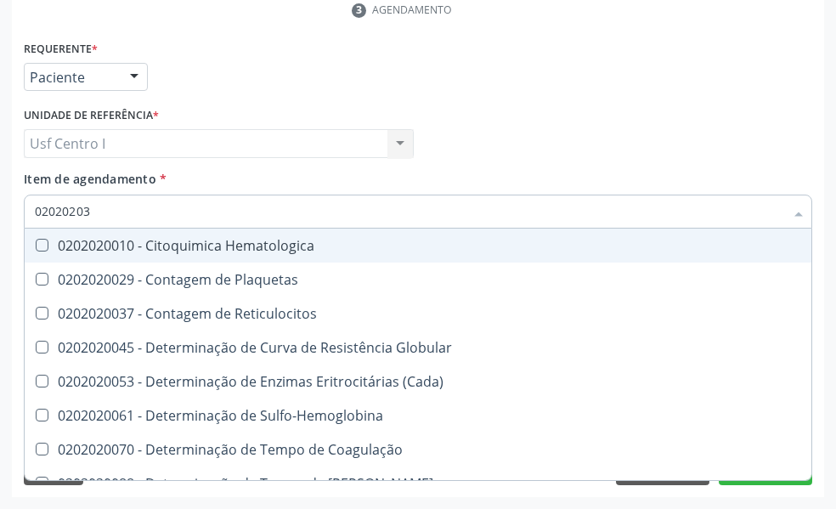
type input "0202020"
checkbox -Duke "false"
type input "020202"
checkbox Completo "false"
checkbox Leucograma "true"
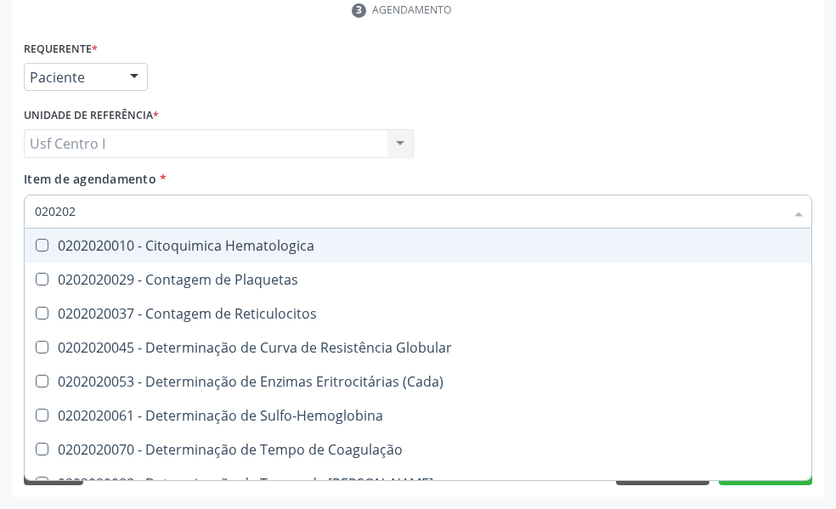
type input "02020"
checkbox Completo "false"
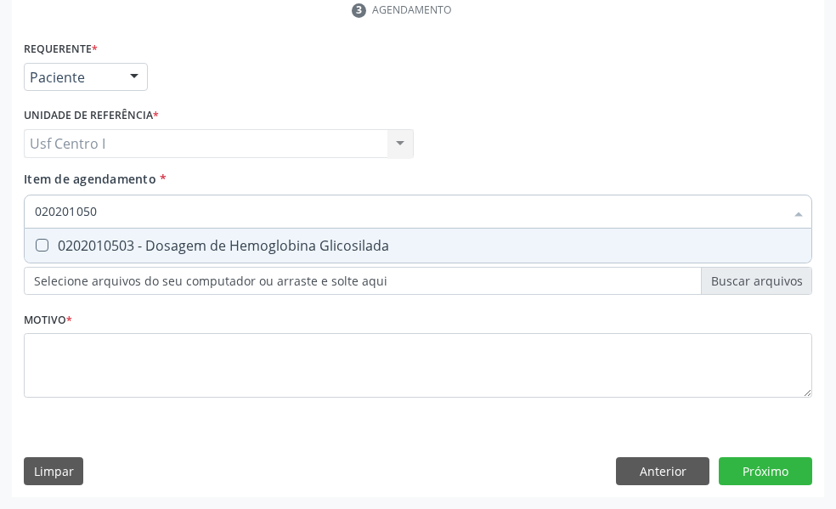
type input "0202010503"
drag, startPoint x: 42, startPoint y: 247, endPoint x: 126, endPoint y: 218, distance: 88.2
click at [58, 247] on div "0202010503 - Dosagem de Hemoglobina Glicosilada" at bounding box center [418, 246] width 767 height 14
checkbox Glicosilada "true"
click at [121, 201] on input "0202010503" at bounding box center [410, 212] width 750 height 34
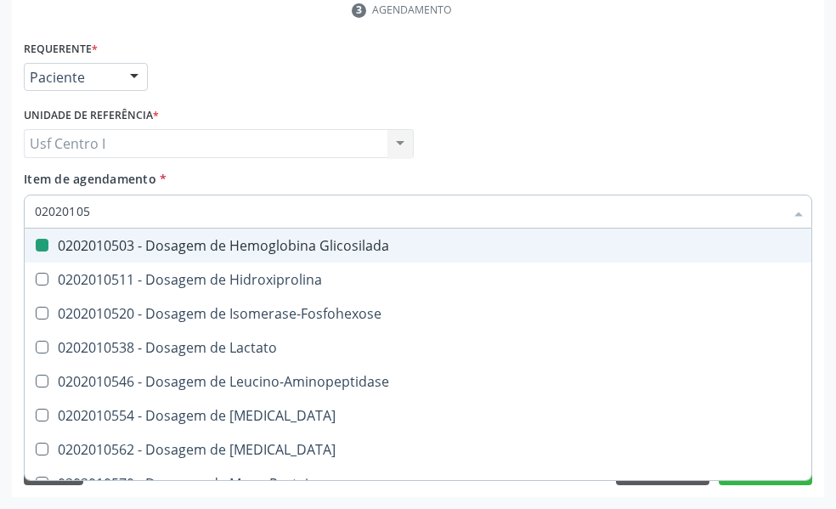
type input "0202010"
checkbox Glicosilada "false"
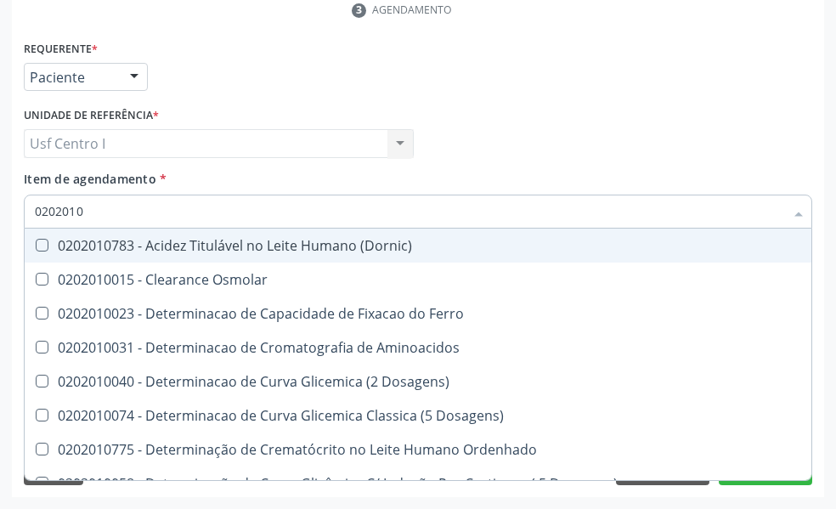
type input "020201"
checkbox Glicosilada "false"
checkbox Potassio "true"
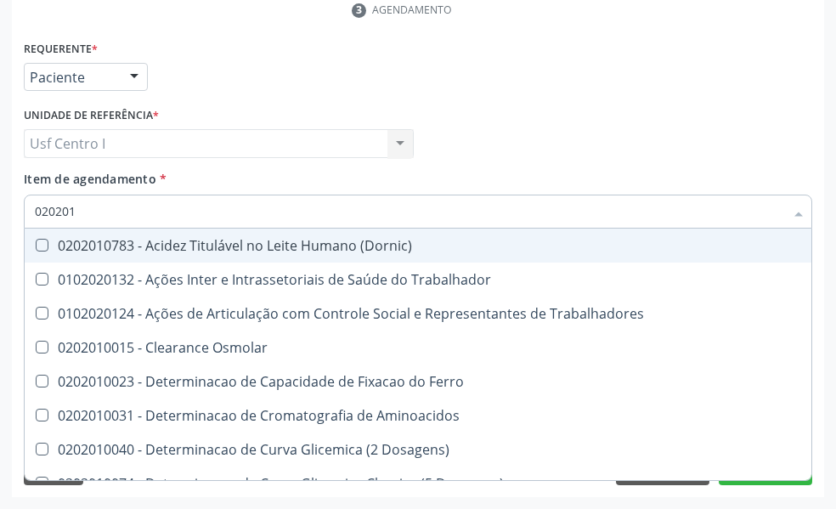
type input "02020"
checkbox Glicosilada "false"
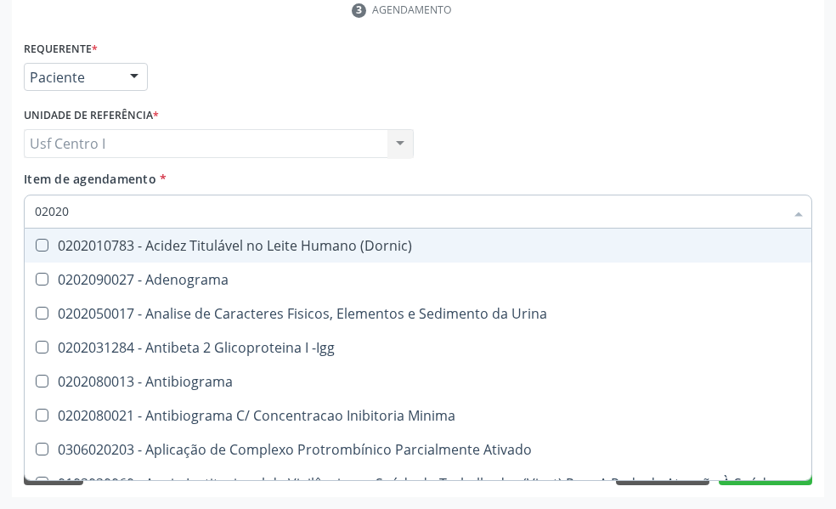
type input "020202"
checkbox Molecular "true"
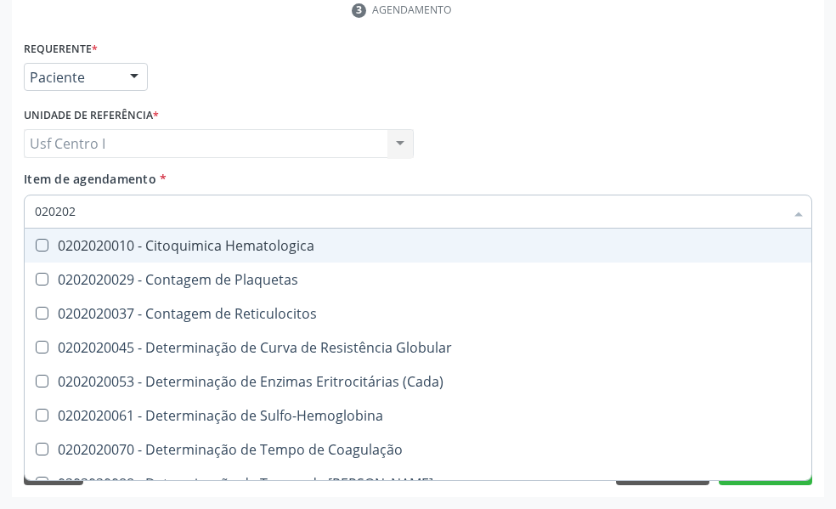
type input "0202020"
checkbox Hematocrito "true"
checkbox Completo "false"
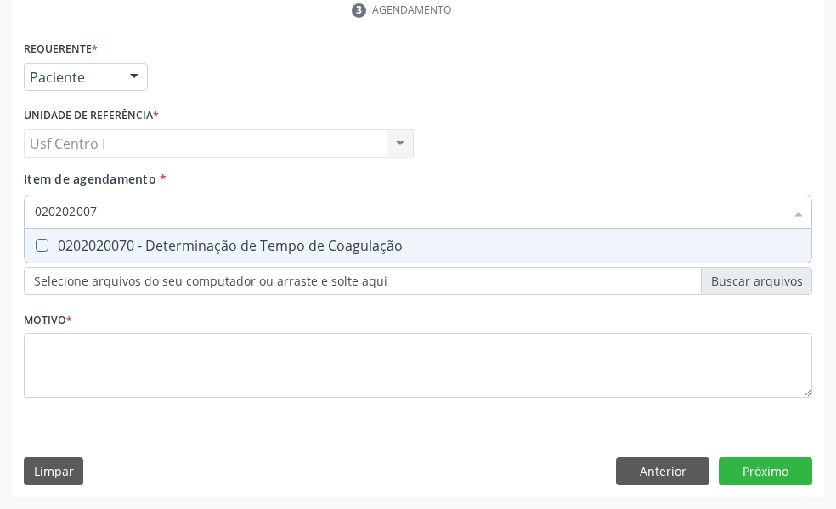
type input "0202020070"
click at [117, 206] on input "0202020070" at bounding box center [410, 212] width 750 height 34
click at [39, 241] on Coagulação at bounding box center [42, 245] width 13 height 13
click at [36, 241] on Coagulação "checkbox" at bounding box center [30, 245] width 11 height 11
checkbox Coagulação "true"
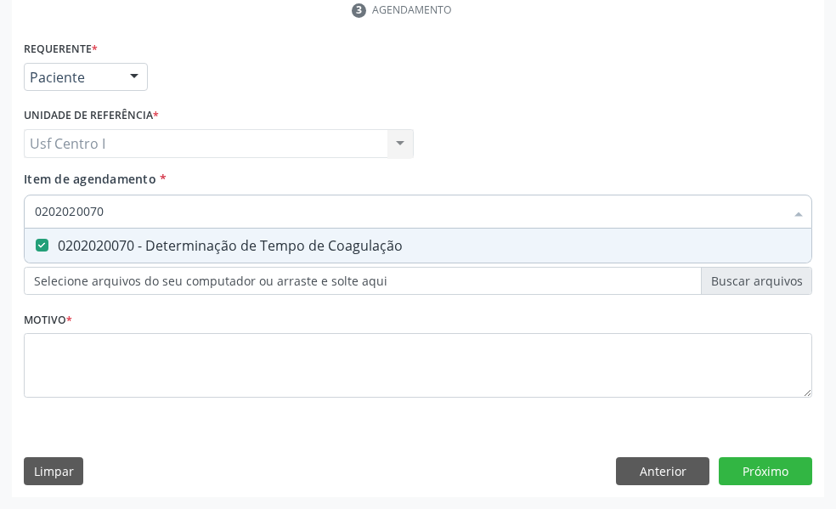
click at [119, 212] on input "0202020070" at bounding box center [410, 212] width 750 height 34
type input "02020200"
checkbox Coagulação "false"
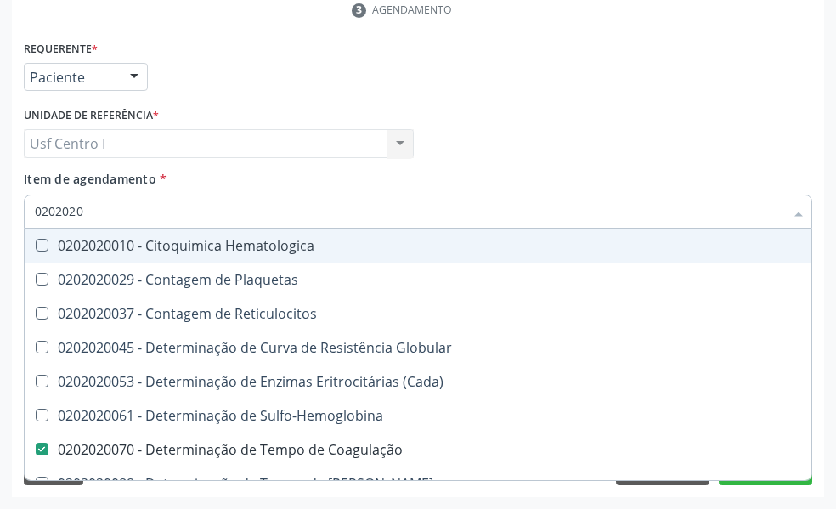
type input "020202"
checkbox Completo "false"
checkbox Leucograma "true"
type input "02020"
checkbox Coagulação "false"
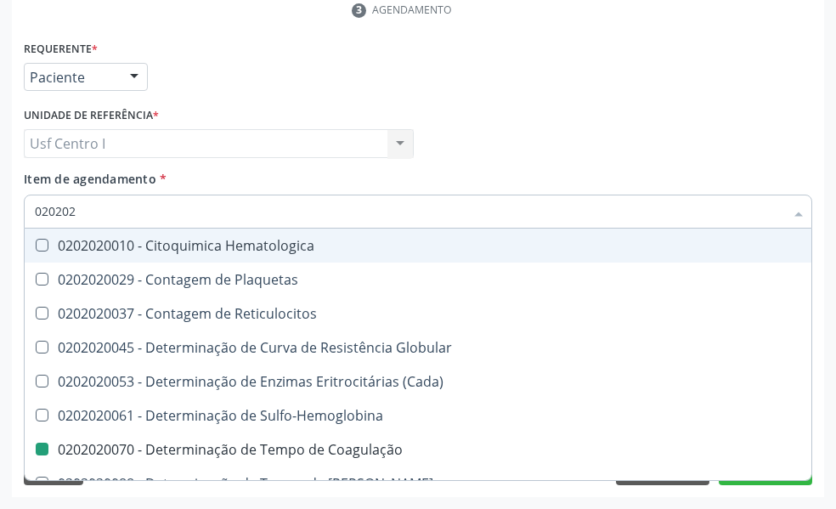
checkbox Completo "false"
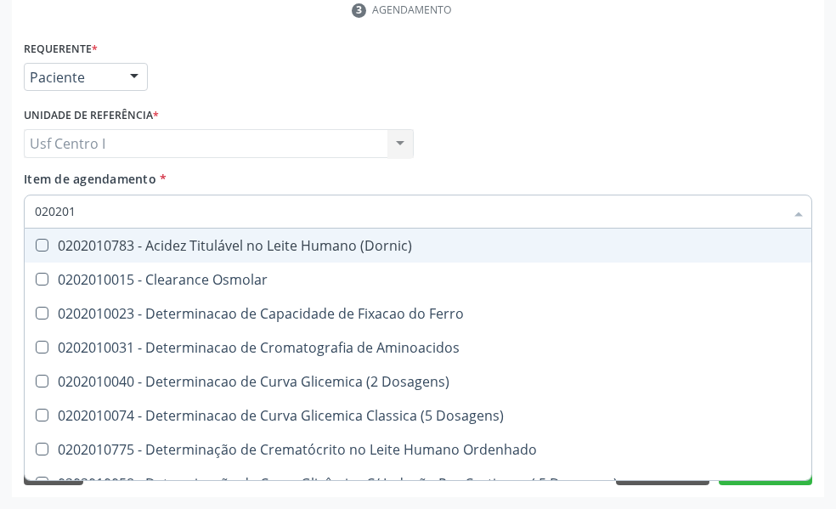
type input "0202010"
checkbox Glicosilada "true"
checkbox Potassio "false"
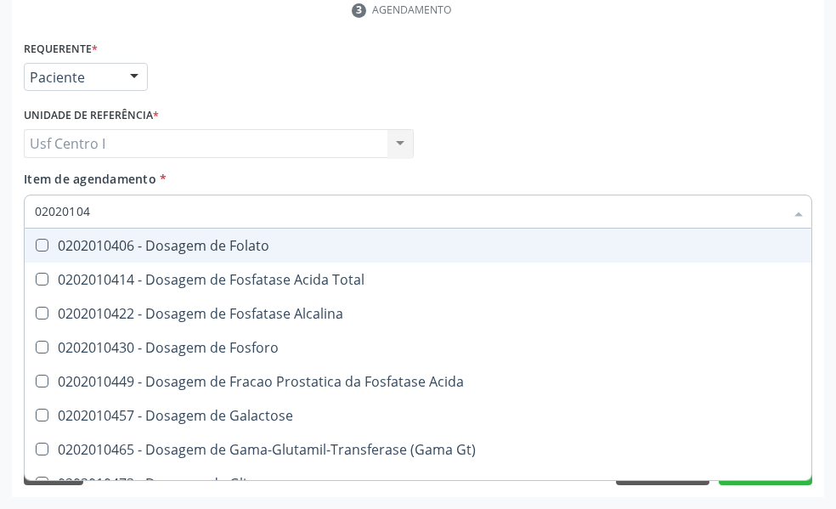
type input "020201047"
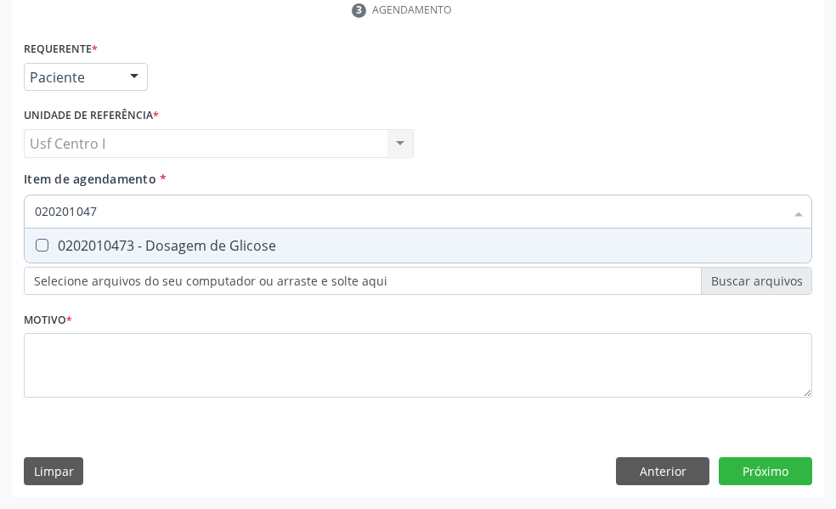
click at [42, 243] on Glicose at bounding box center [42, 245] width 13 height 13
click at [36, 243] on Glicose "checkbox" at bounding box center [30, 245] width 11 height 11
checkbox Glicose "true"
click at [110, 215] on input "020201047" at bounding box center [410, 212] width 750 height 34
type input "02020104"
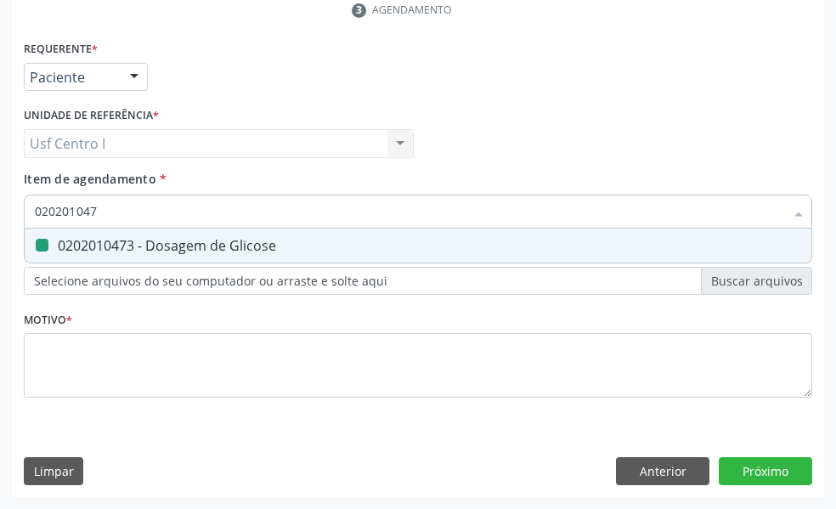
checkbox Glicose "false"
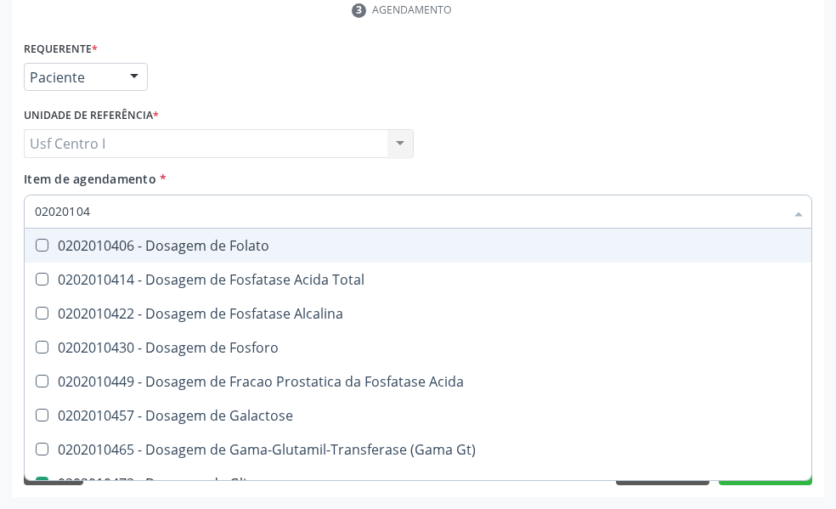
type input "0202010"
checkbox Glicose "false"
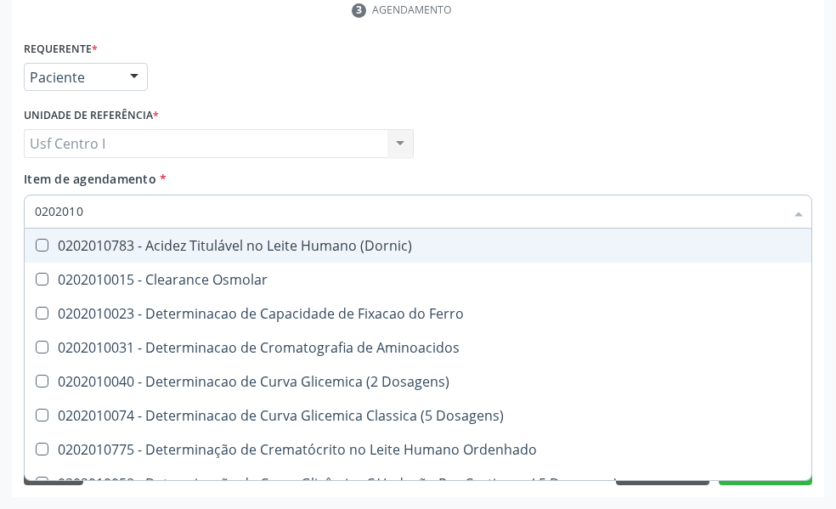
type input "020201"
checkbox Glicose "false"
checkbox Glicosilada "false"
checkbox Nt-Probnp\) "true"
checkbox Potassio "true"
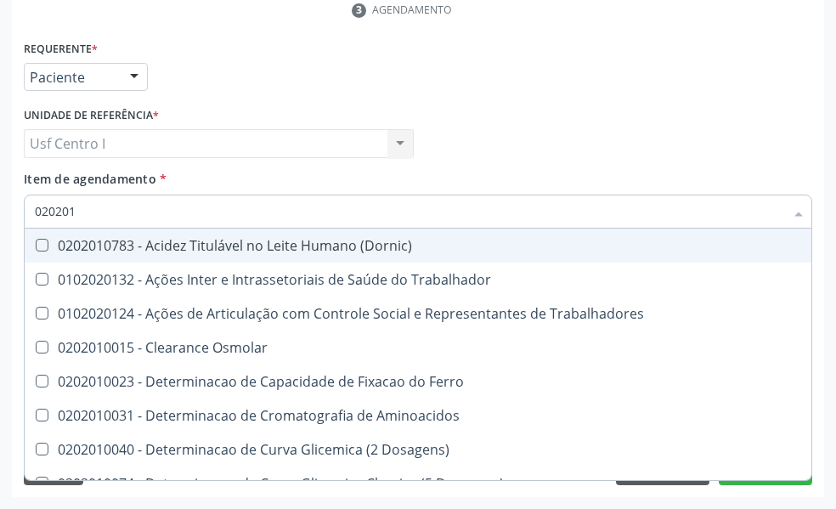
type input "02020"
checkbox Glicose "false"
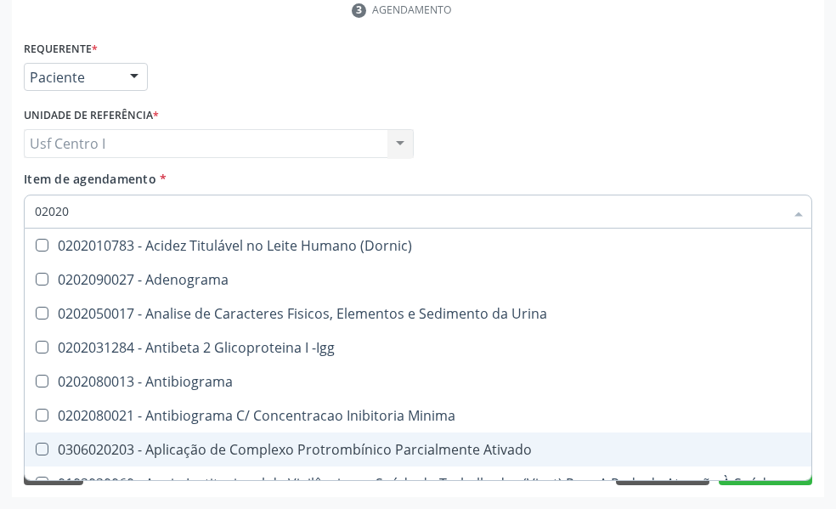
checkbox Adenograma "true"
checkbox Urina "true"
checkbox -Igg "true"
checkbox Antibiograma "true"
checkbox Coagulação "false"
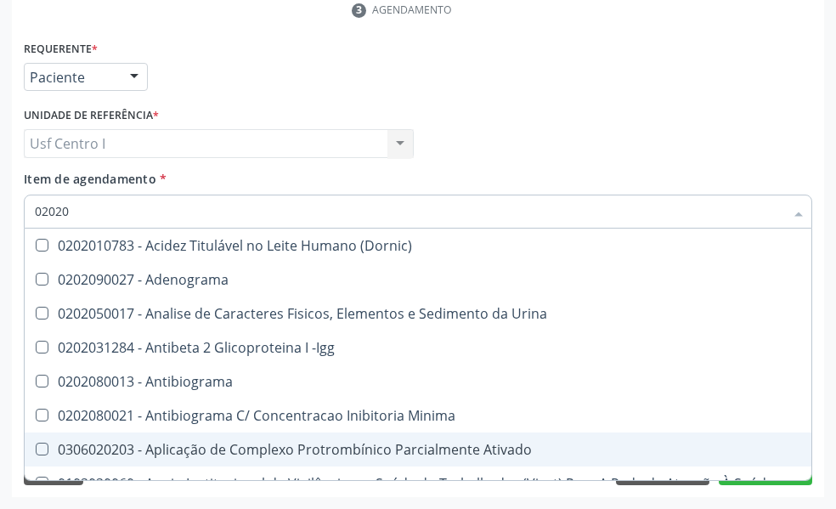
checkbox Glicose "false"
checkbox Glicosilada "false"
checkbox Completo "false"
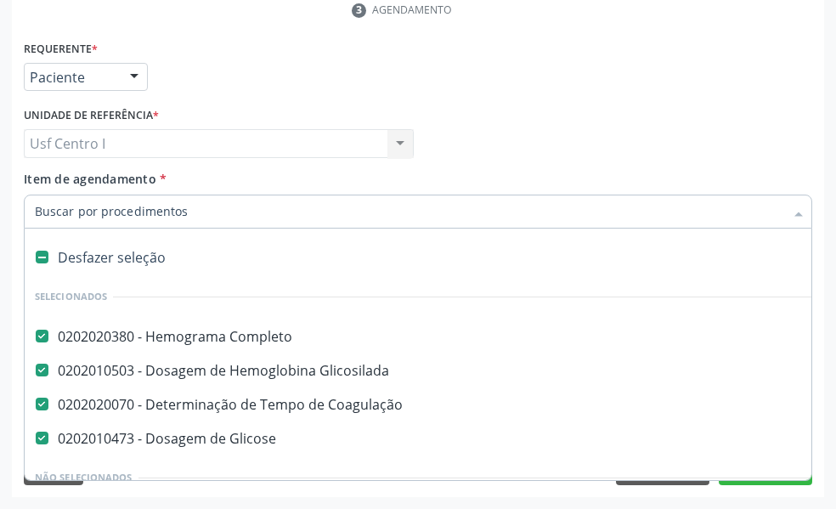
paste input "0202020380"
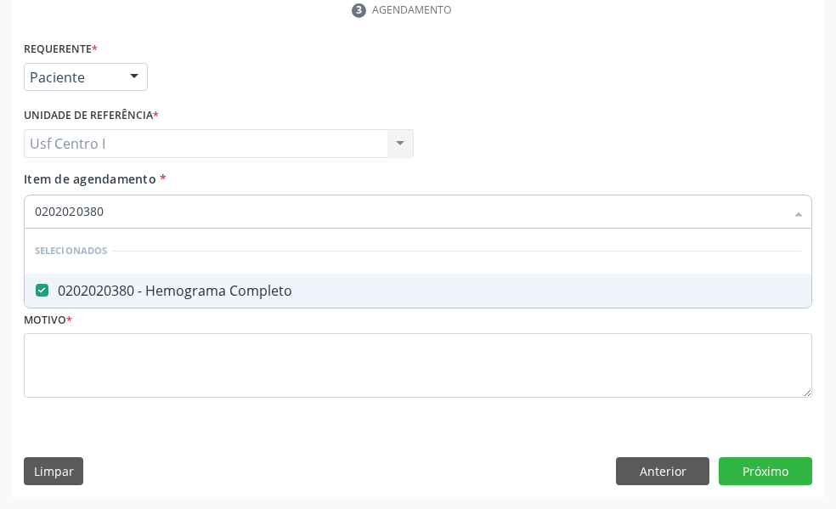
click at [109, 214] on input "0202020380" at bounding box center [410, 212] width 750 height 34
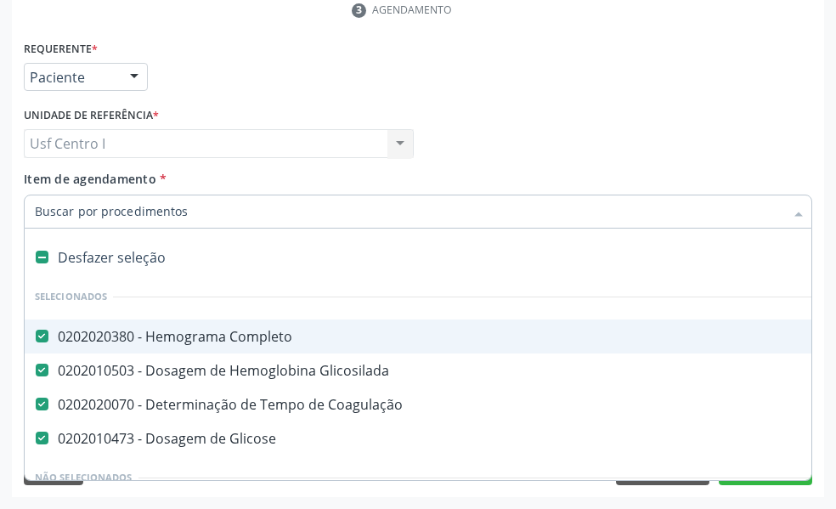
paste input "0202020096"
type input "0202020096"
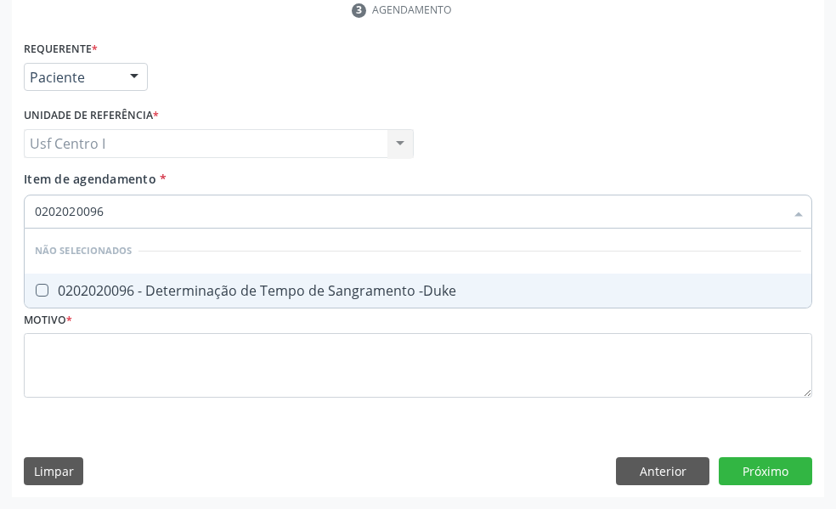
drag, startPoint x: 37, startPoint y: 289, endPoint x: 59, endPoint y: 281, distance: 23.4
click at [54, 284] on div "0202020096 - Determinação de Tempo de Sangramento -Duke" at bounding box center [418, 291] width 767 height 14
checkbox -Duke "true"
click at [124, 207] on input "0202020096" at bounding box center [410, 212] width 750 height 34
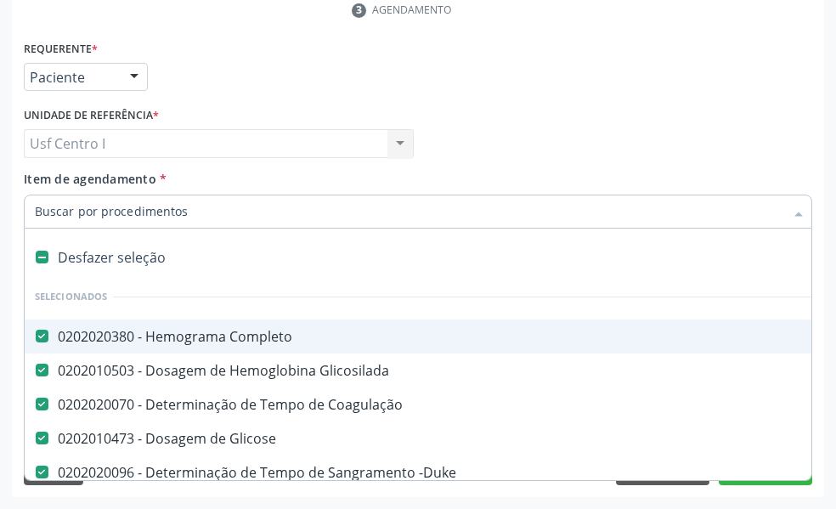
paste input "0202020070"
paste input "0202020142"
type input "0202020142"
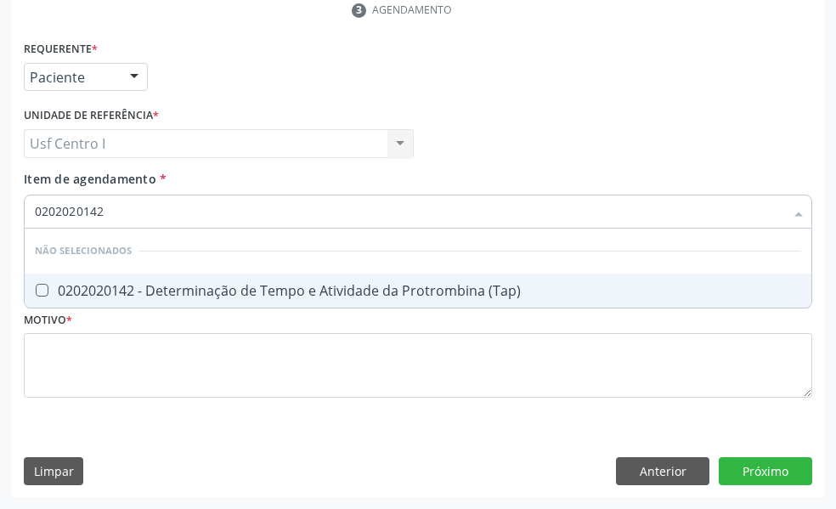
click at [46, 291] on \(Tap\) at bounding box center [42, 290] width 13 height 13
click at [36, 291] on \(Tap\) "checkbox" at bounding box center [30, 290] width 11 height 11
checkbox \(Tap\) "true"
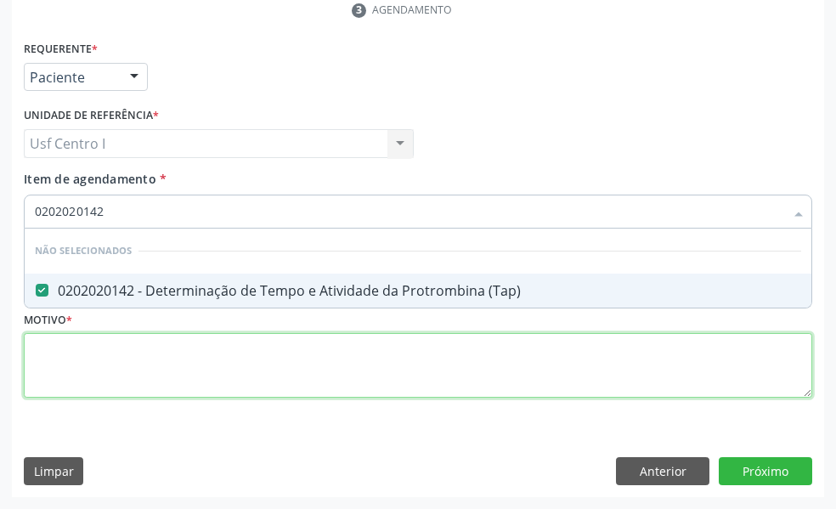
click at [54, 350] on div "Requerente * Paciente Profissional de Saúde Paciente Nenhum resultado encontrad…" at bounding box center [418, 229] width 789 height 385
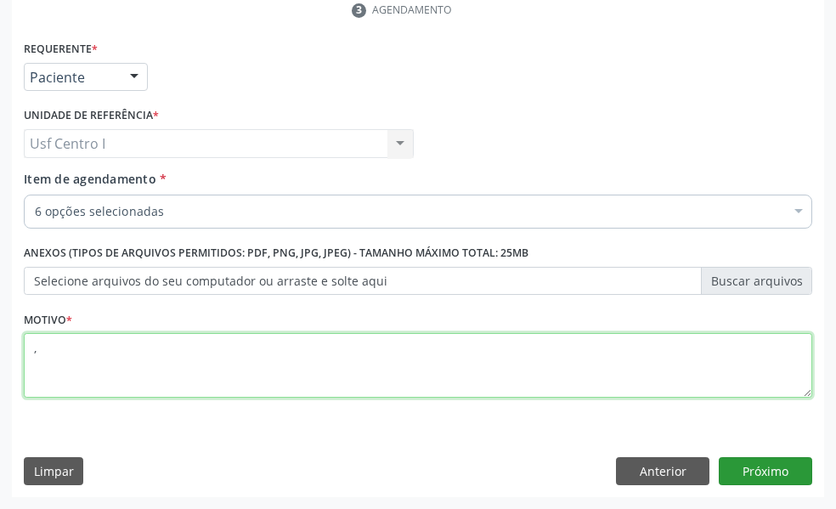
type textarea ","
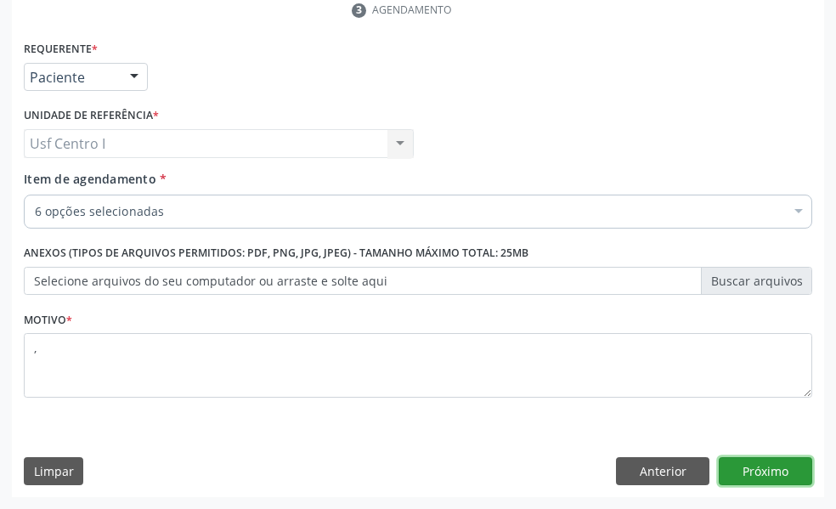
click at [768, 463] on button "Próximo" at bounding box center [765, 471] width 93 height 29
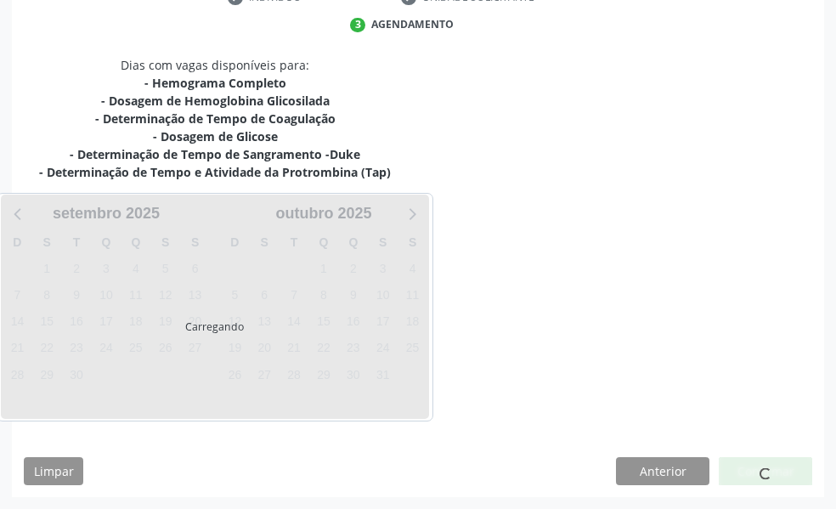
scroll to position [407, 0]
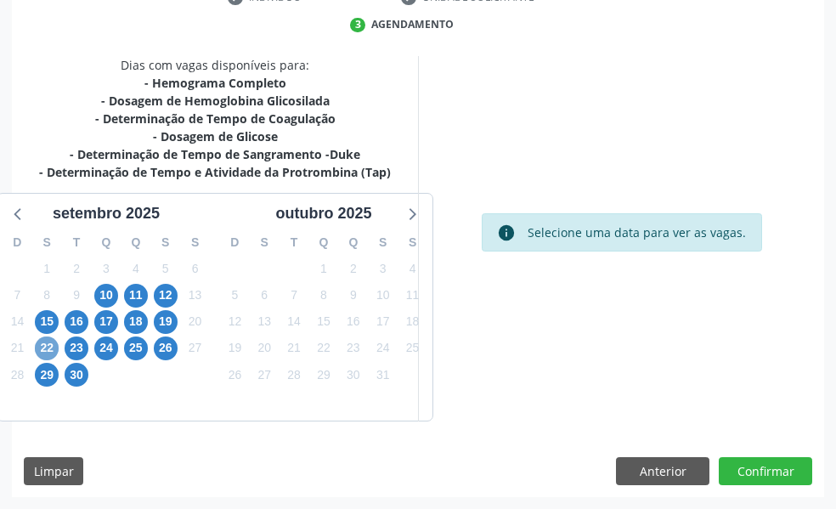
click at [48, 346] on span "22" at bounding box center [47, 349] width 24 height 24
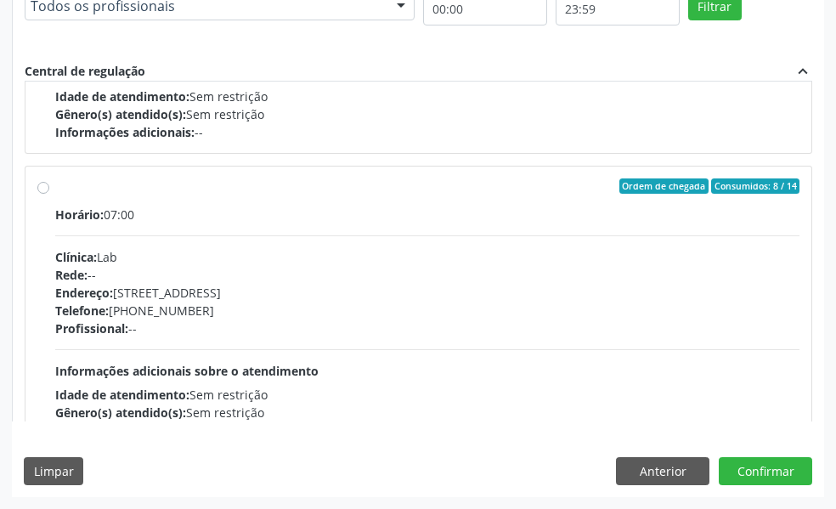
scroll to position [736, 0]
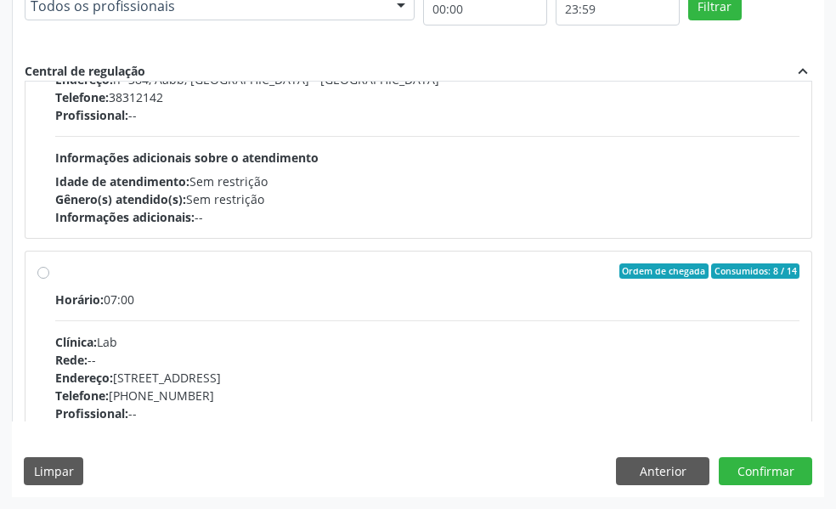
click at [55, 271] on label "Ordem de chegada Consumidos: 8 / 14 Horário: 07:00 Clínica: Lab Rede: -- Endere…" at bounding box center [427, 393] width 745 height 261
click at [43, 271] on input "Ordem de chegada Consumidos: 8 / 14 Horário: 07:00 Clínica: Lab Rede: -- Endere…" at bounding box center [43, 270] width 12 height 15
radio input "true"
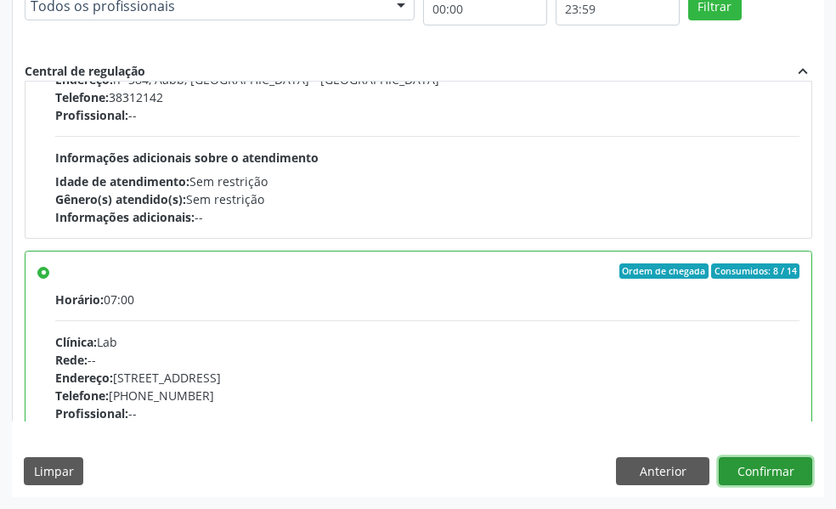
click at [770, 474] on button "Confirmar" at bounding box center [765, 471] width 93 height 29
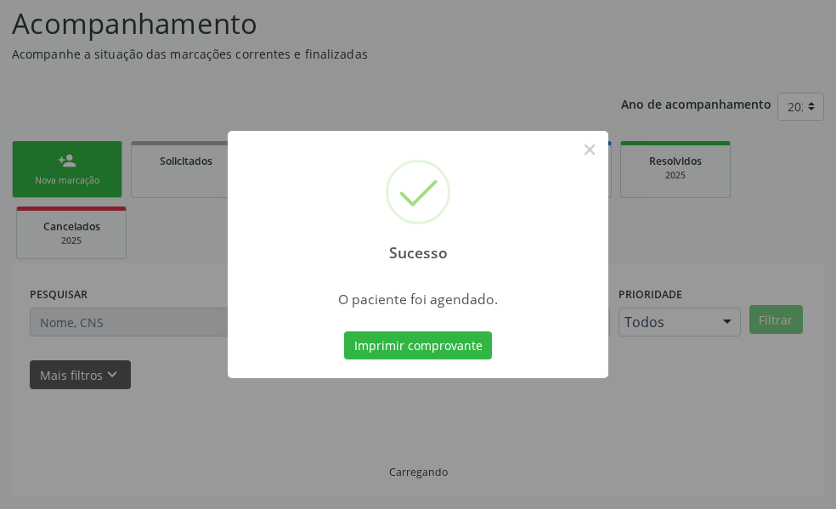
scroll to position [113, 0]
click at [589, 144] on button "×" at bounding box center [589, 149] width 29 height 29
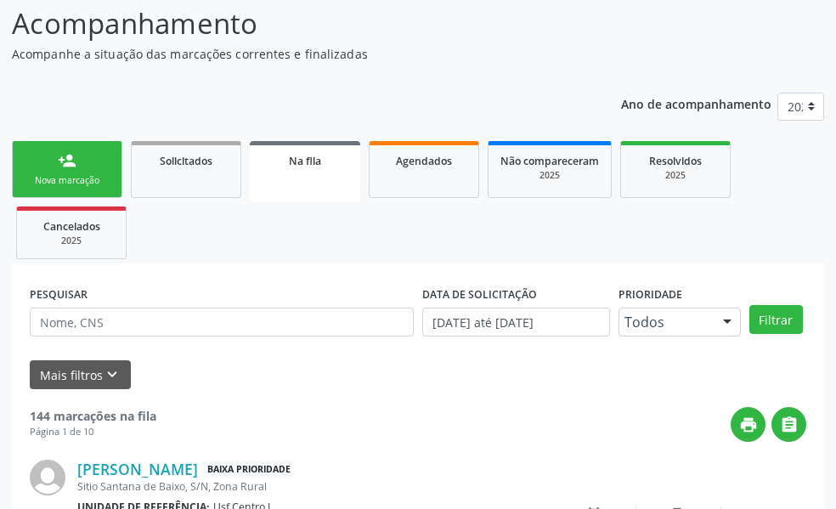
click at [110, 173] on link "person_add Nova marcação" at bounding box center [67, 169] width 110 height 57
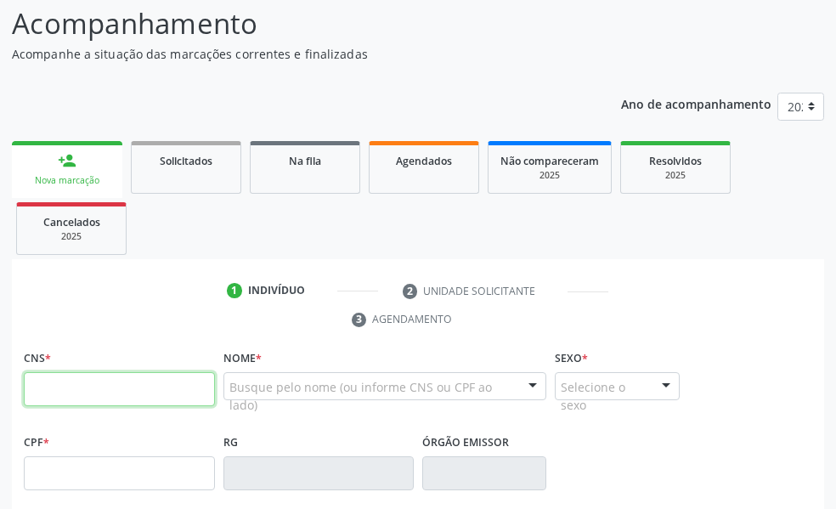
click at [64, 386] on input "text" at bounding box center [119, 389] width 191 height 34
type input "701 8052 0170 3076"
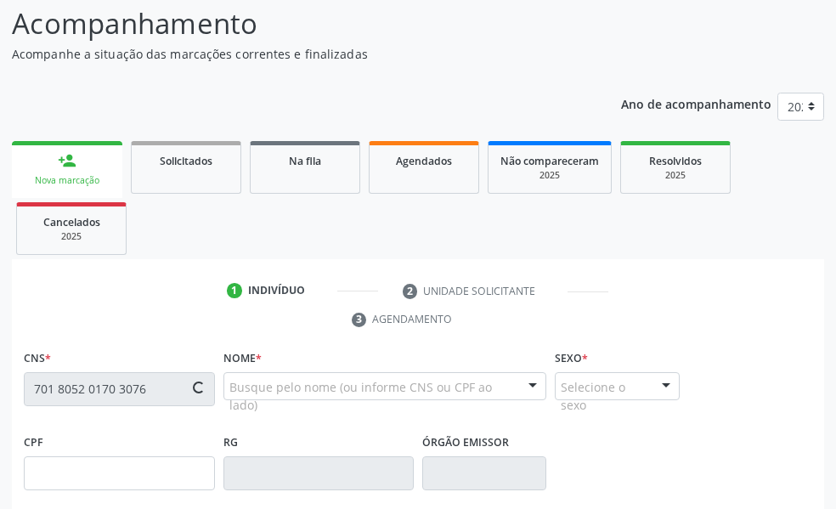
type input "728.848.274-04"
type input "25/08/1956"
type input "Cicera Maria da Conceicao"
type input "(87) 99991-2288"
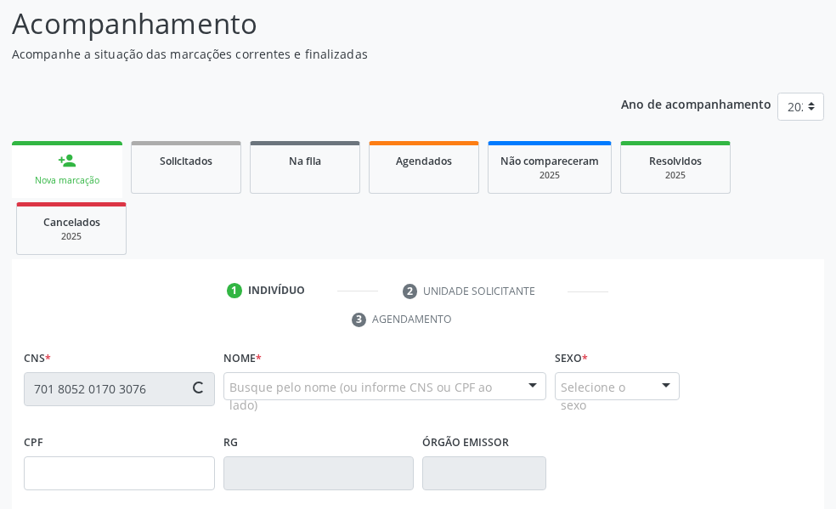
type input "10"
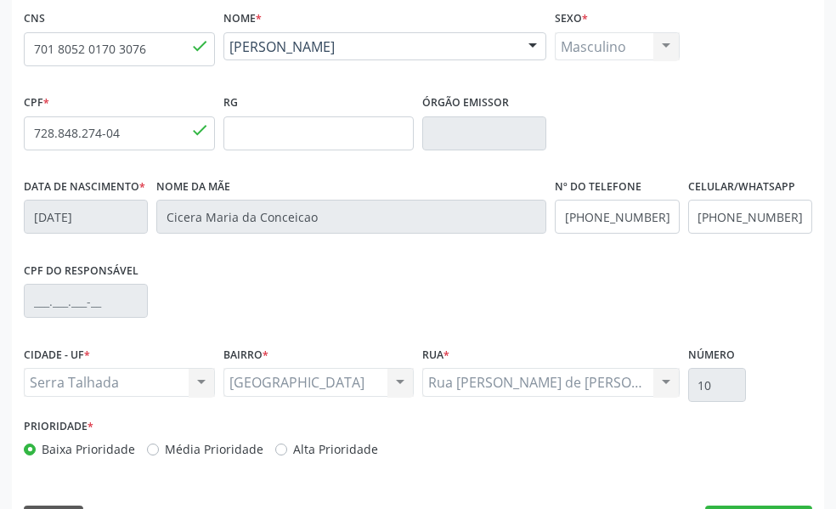
scroll to position [502, 0]
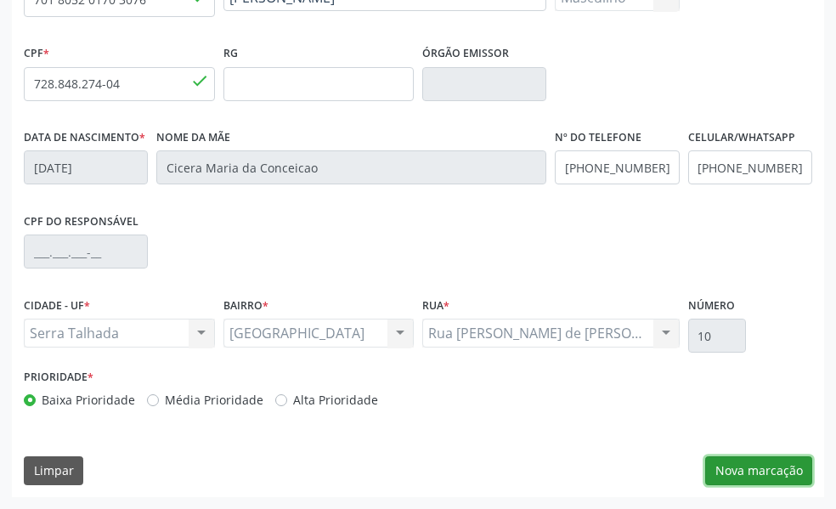
click at [771, 469] on button "Nova marcação" at bounding box center [758, 470] width 107 height 29
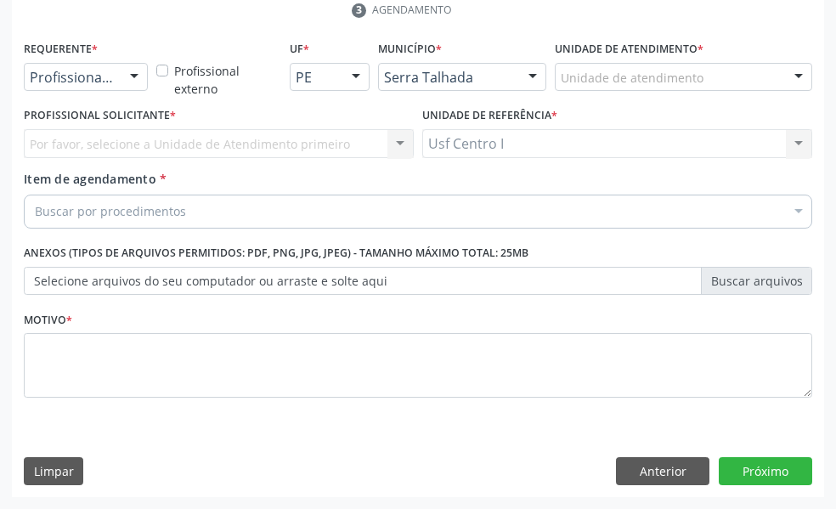
scroll to position [422, 0]
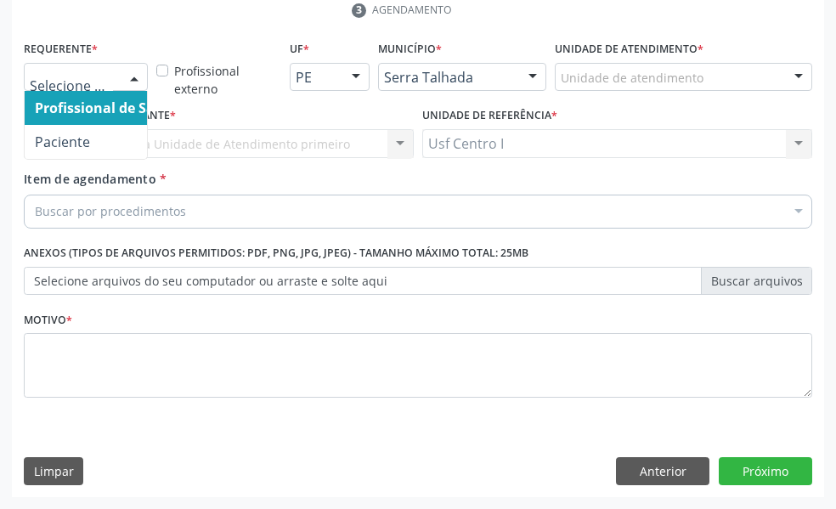
click at [124, 78] on div at bounding box center [134, 78] width 25 height 29
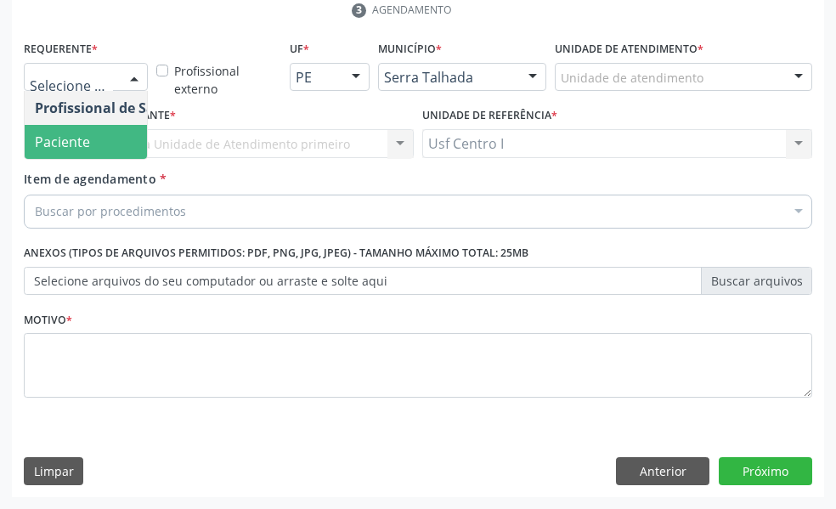
click at [112, 135] on span "Paciente" at bounding box center [108, 142] width 166 height 34
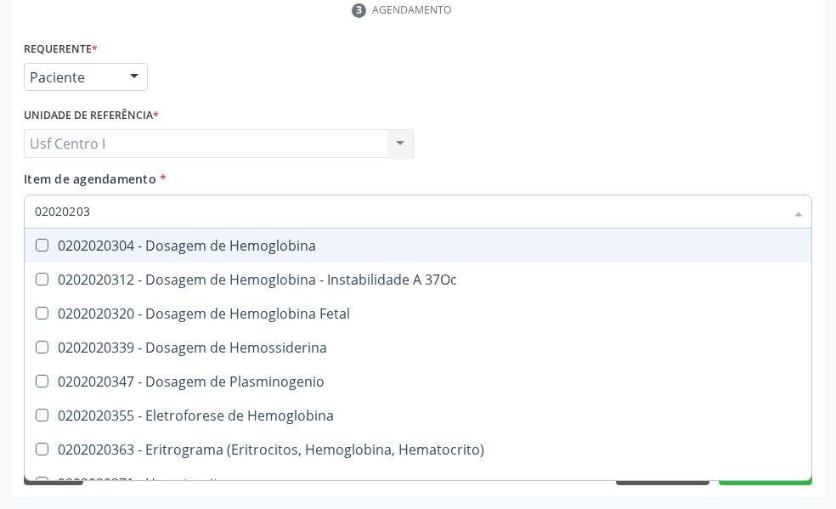
type input "020202038"
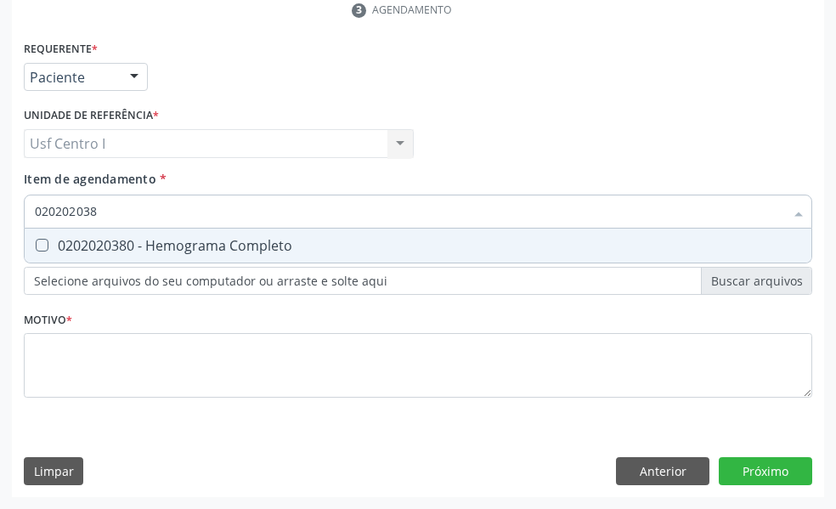
click at [48, 246] on div "0202020380 - Hemograma Completo" at bounding box center [418, 246] width 767 height 14
checkbox Completo "true"
click at [109, 205] on input "020202038" at bounding box center [410, 212] width 750 height 34
type input "02020203"
checkbox Completo "false"
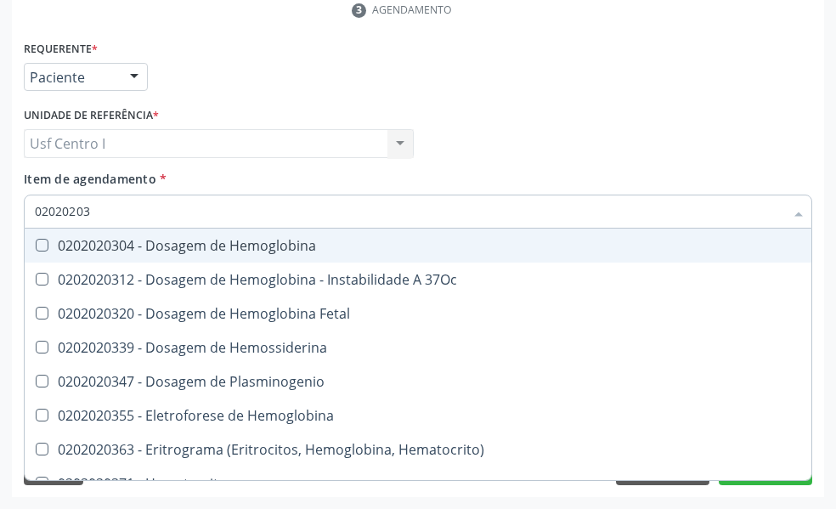
type input "0202020"
checkbox Completo "false"
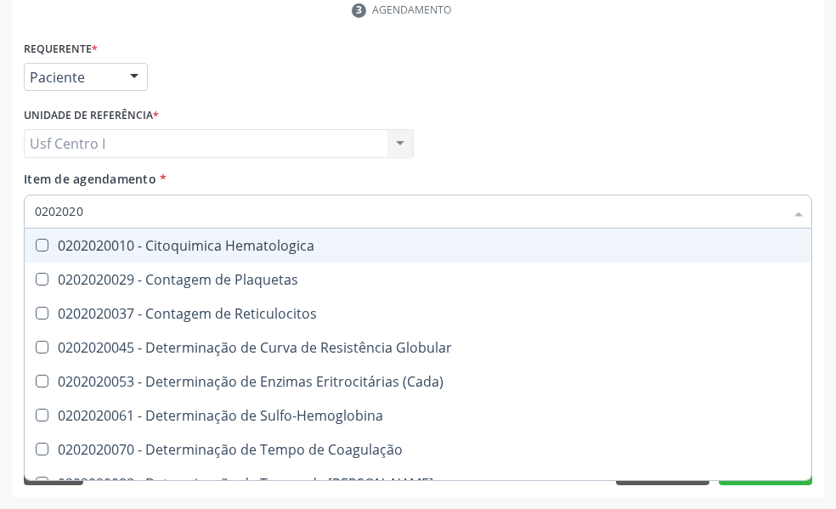
type input "020202"
checkbox Completo "false"
checkbox Leucograma "true"
type input "02020"
checkbox Completo "false"
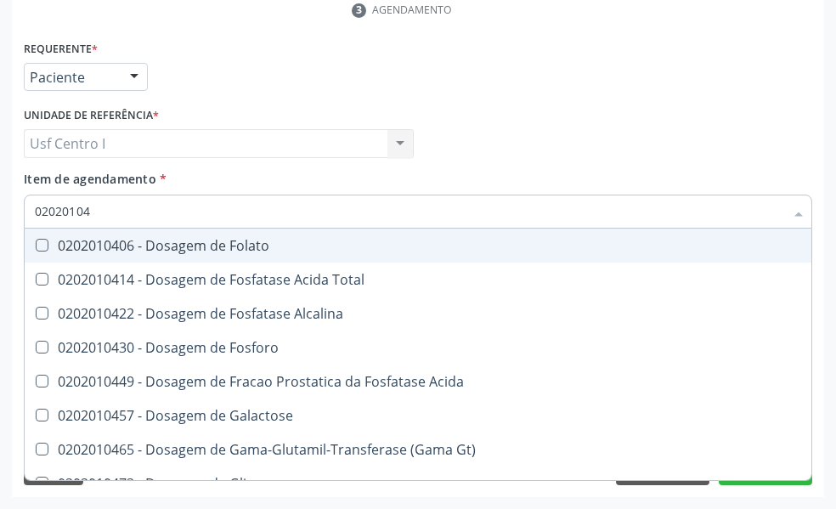
type input "020201047"
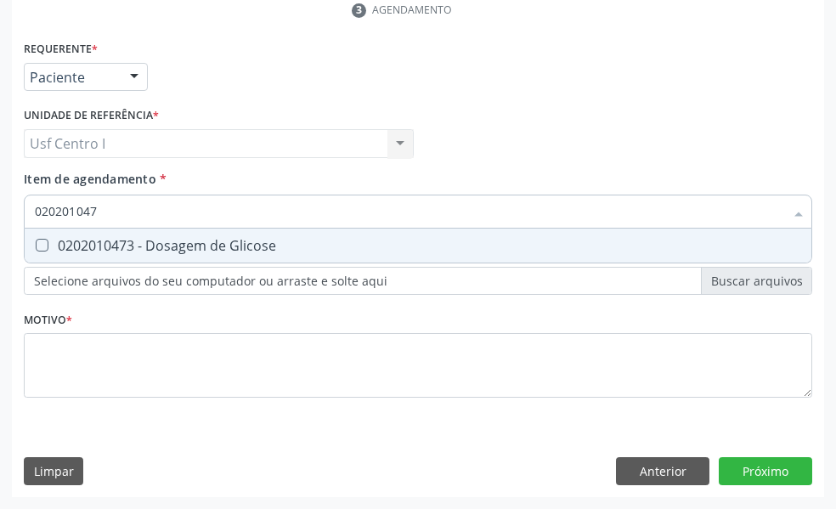
click at [44, 242] on Glicose at bounding box center [42, 245] width 13 height 13
click at [36, 242] on Glicose "checkbox" at bounding box center [30, 245] width 11 height 11
checkbox Glicose "true"
click at [108, 200] on input "020201047" at bounding box center [410, 212] width 750 height 34
type input "02020104"
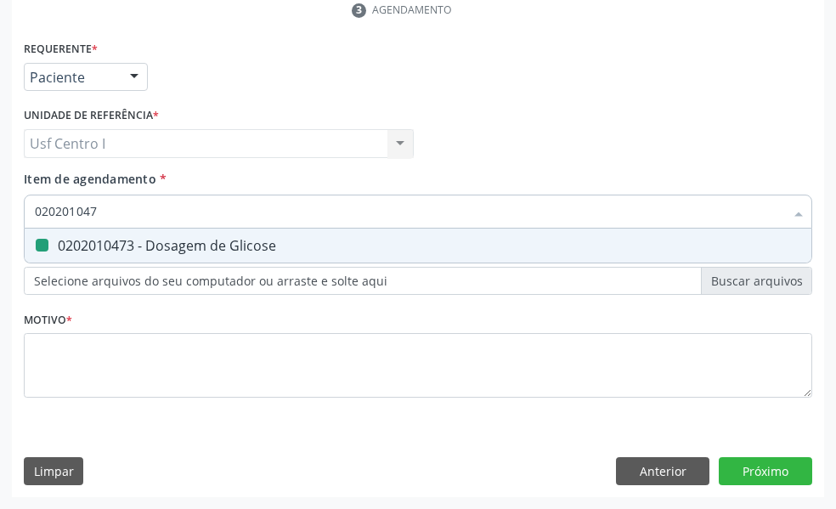
checkbox Glicose "false"
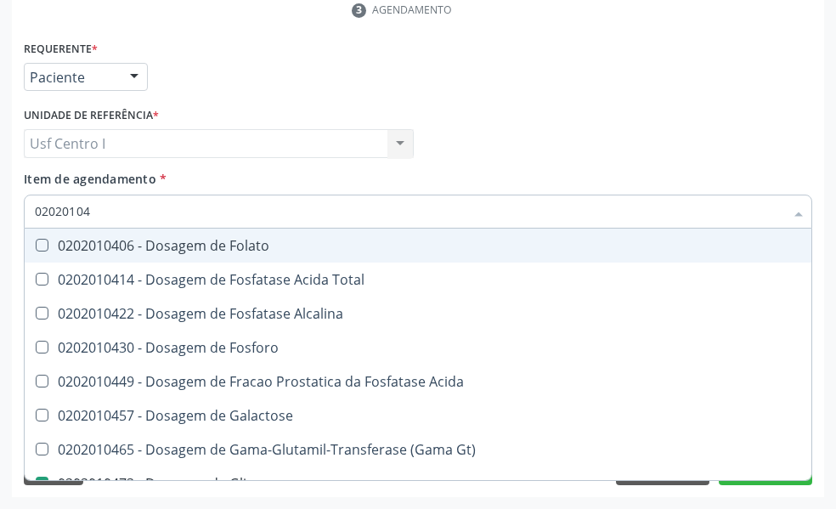
type input "0202010"
checkbox Glicose "false"
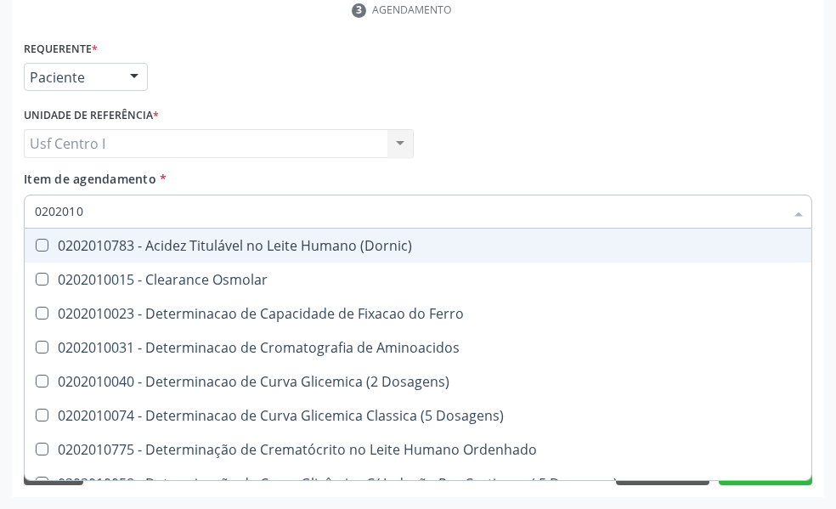
type input "020201"
checkbox Glicose "false"
checkbox Nt-Probnp\) "true"
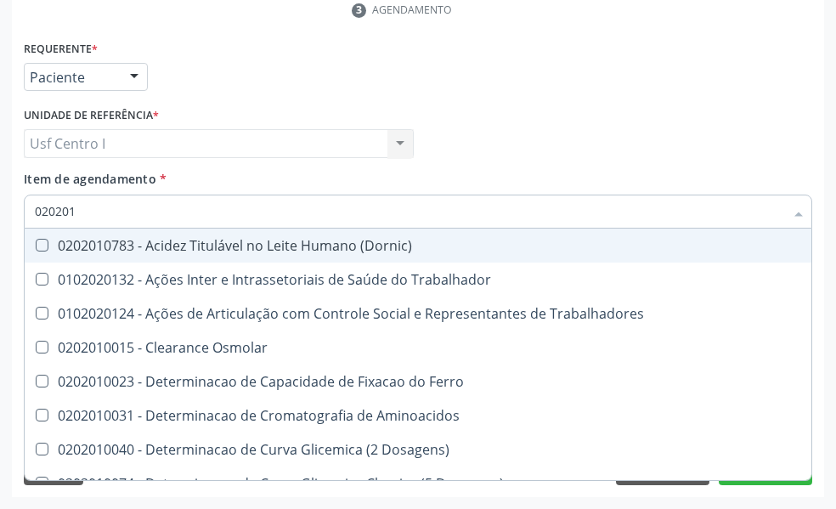
type input "0202010"
checkbox II "true"
checkbox Glicose "false"
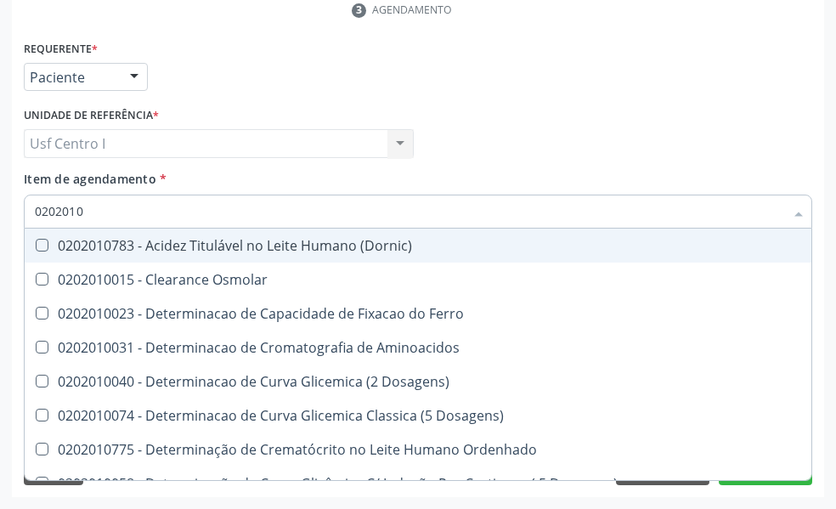
type input "020201"
checkbox Glicose "false"
checkbox Nt-Probnp\) "true"
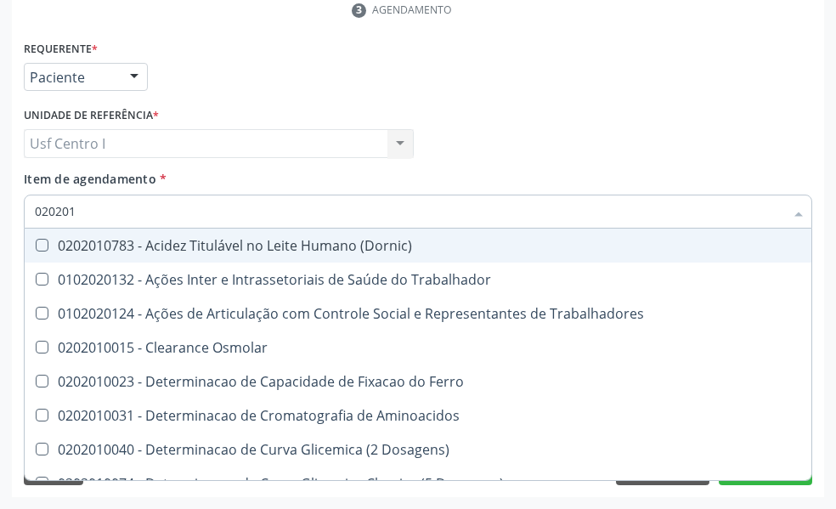
type input "02020"
checkbox Glicose "false"
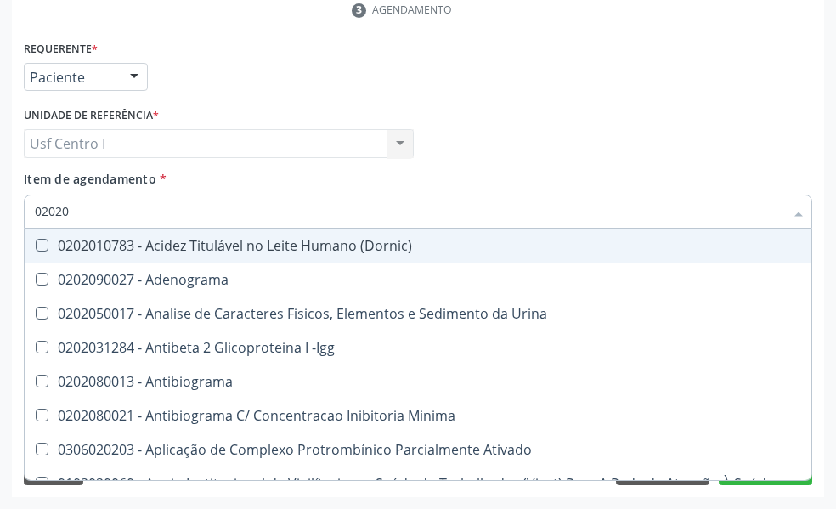
type input "020202"
checkbox Molecular "true"
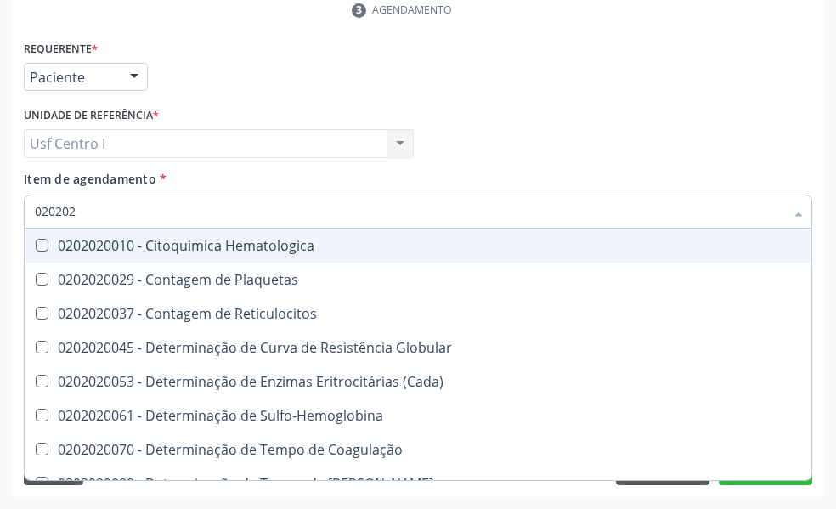
type input "0202020"
checkbox Hematocrito "true"
checkbox Completo "false"
type input "020202007"
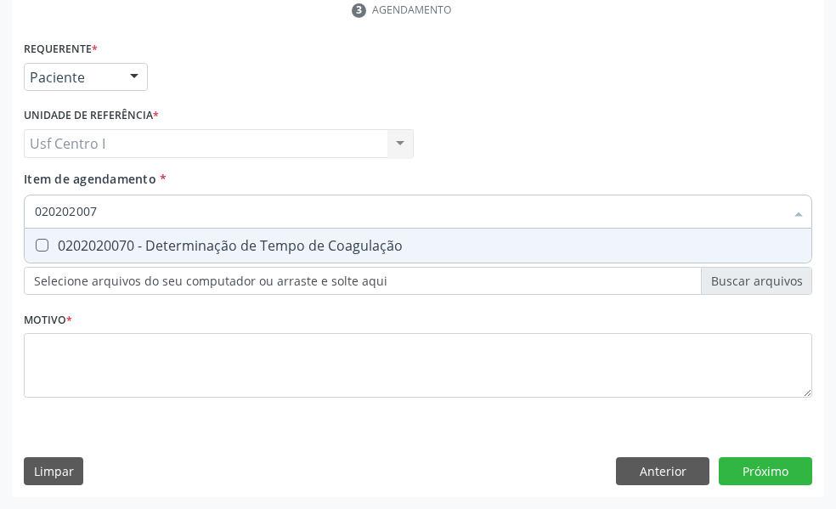
click at [43, 242] on Coagulação at bounding box center [42, 245] width 13 height 13
click at [36, 242] on Coagulação "checkbox" at bounding box center [30, 245] width 11 height 11
checkbox Coagulação "true"
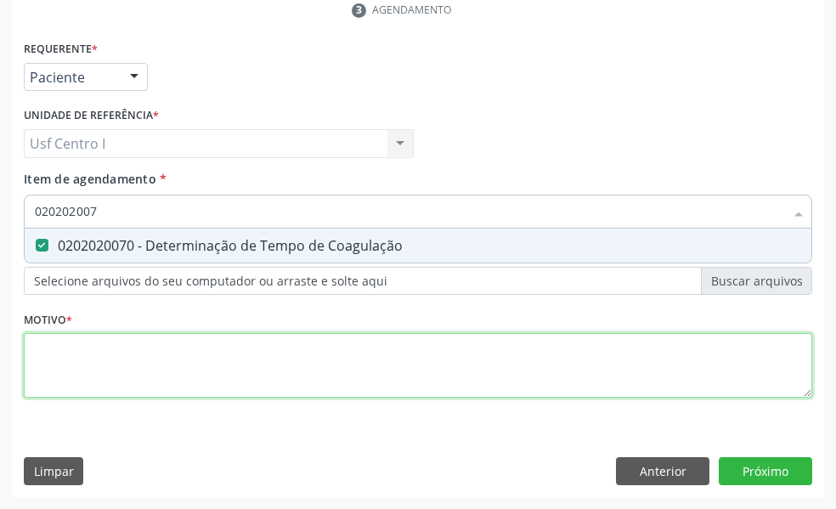
click at [42, 352] on div "Requerente * Paciente Profissional de Saúde Paciente Nenhum resultado encontrad…" at bounding box center [418, 229] width 789 height 385
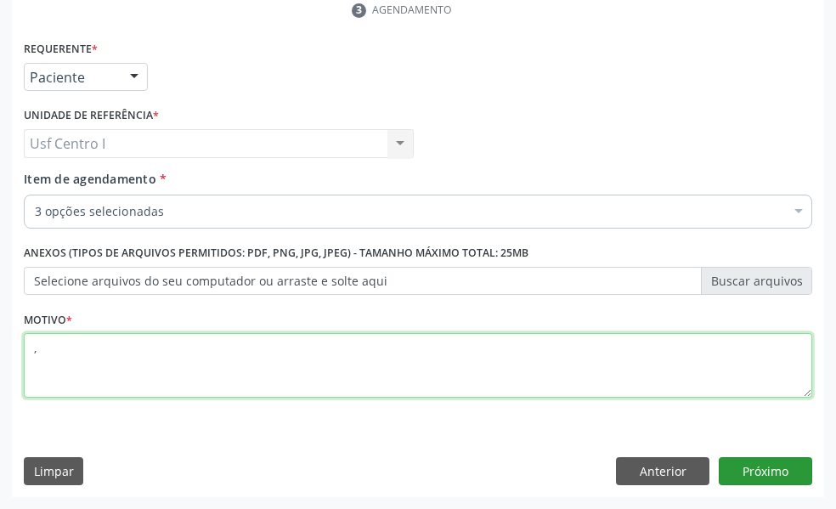
type textarea ","
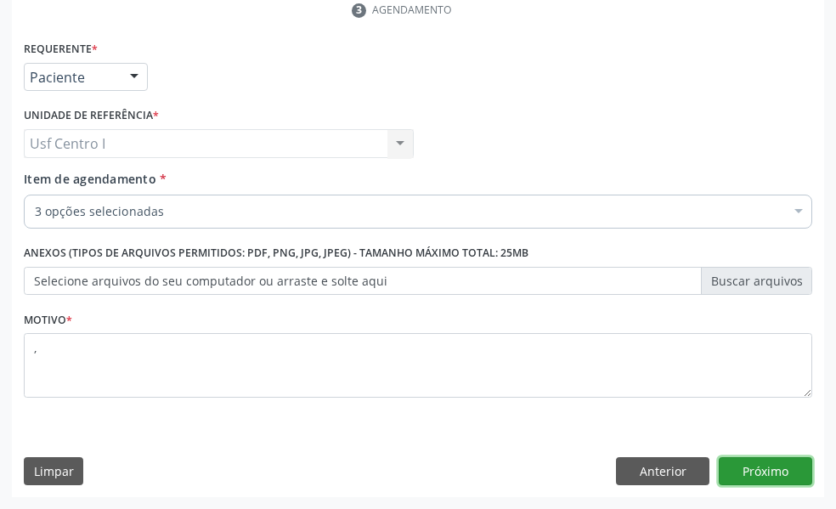
click at [784, 467] on button "Próximo" at bounding box center [765, 471] width 93 height 29
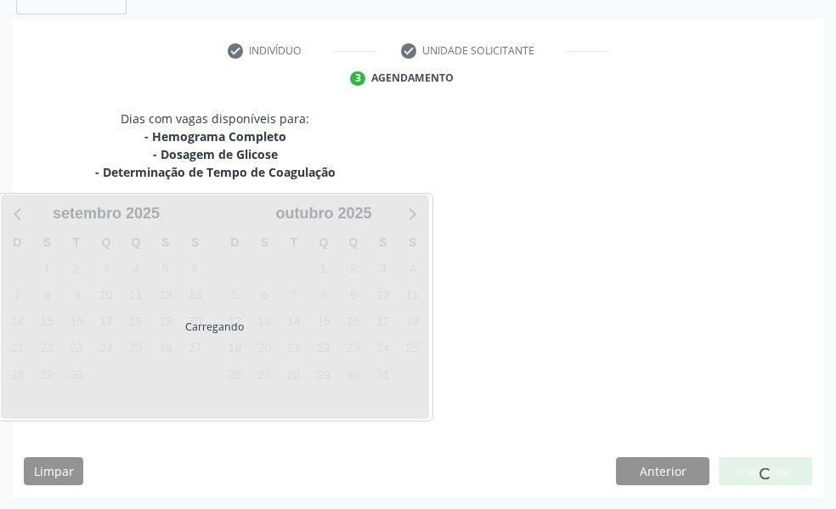
scroll to position [354, 0]
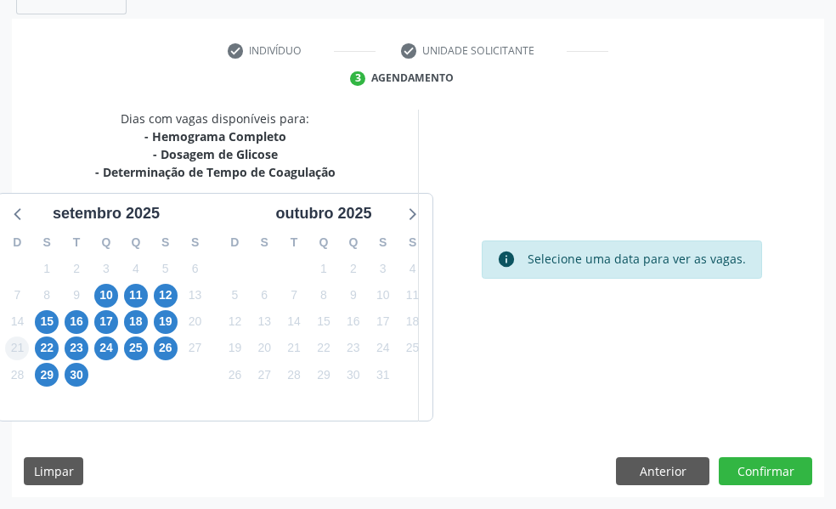
scroll to position [354, 0]
click at [42, 355] on span "22" at bounding box center [47, 349] width 24 height 24
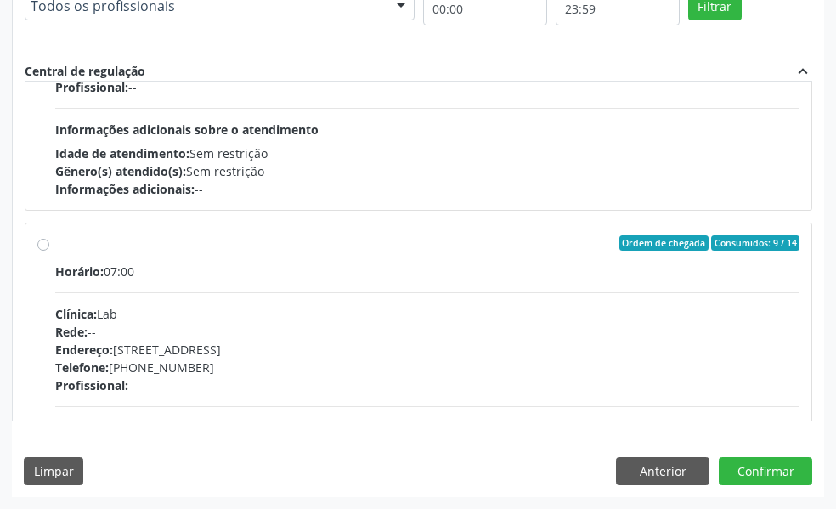
scroll to position [1445, 0]
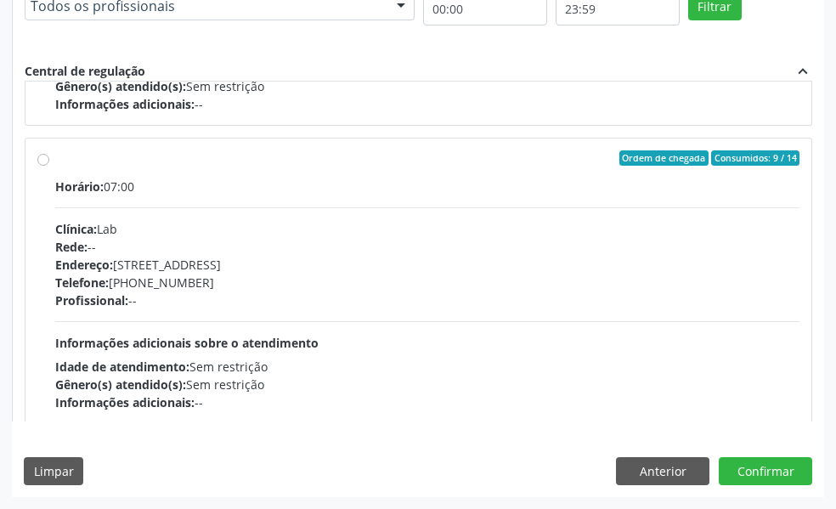
click at [55, 157] on label "Ordem de chegada Consumidos: 9 / 14 Horário: 07:00 Clínica: Lab Rede: -- Endere…" at bounding box center [427, 280] width 745 height 261
click at [41, 157] on input "Ordem de chegada Consumidos: 9 / 14 Horário: 07:00 Clínica: Lab Rede: -- Endere…" at bounding box center [43, 157] width 12 height 15
radio input "true"
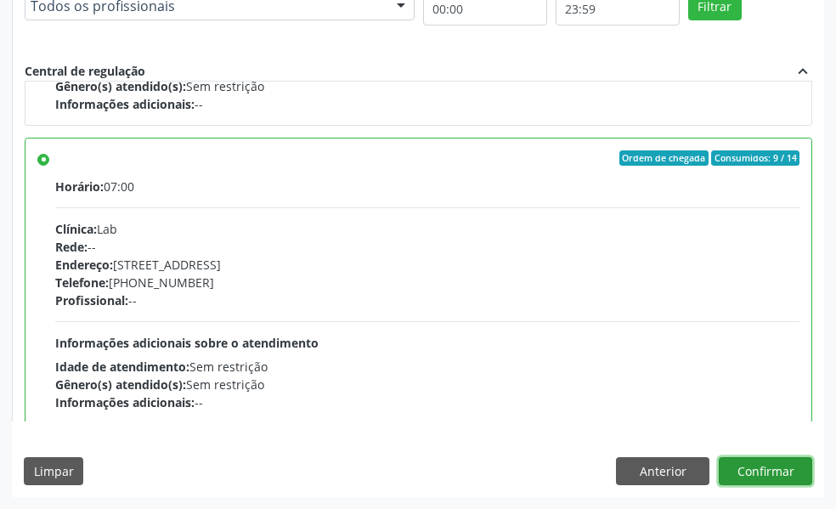
click at [790, 464] on button "Confirmar" at bounding box center [765, 471] width 93 height 29
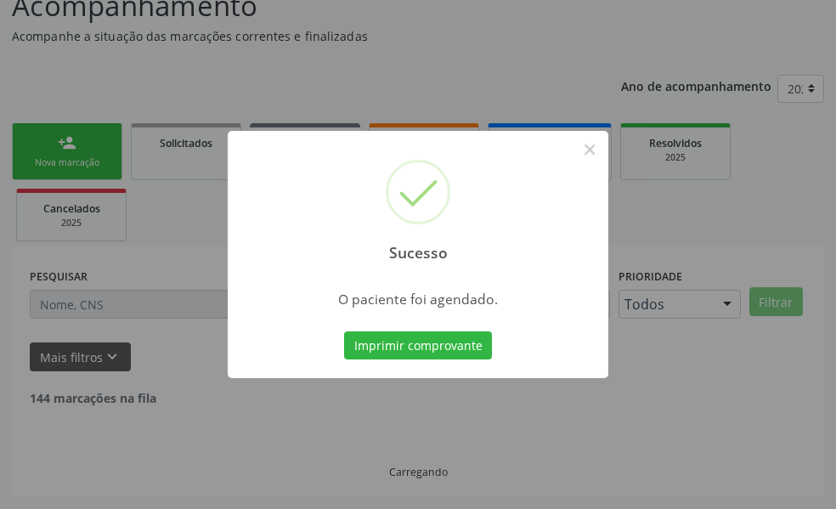
scroll to position [113, 0]
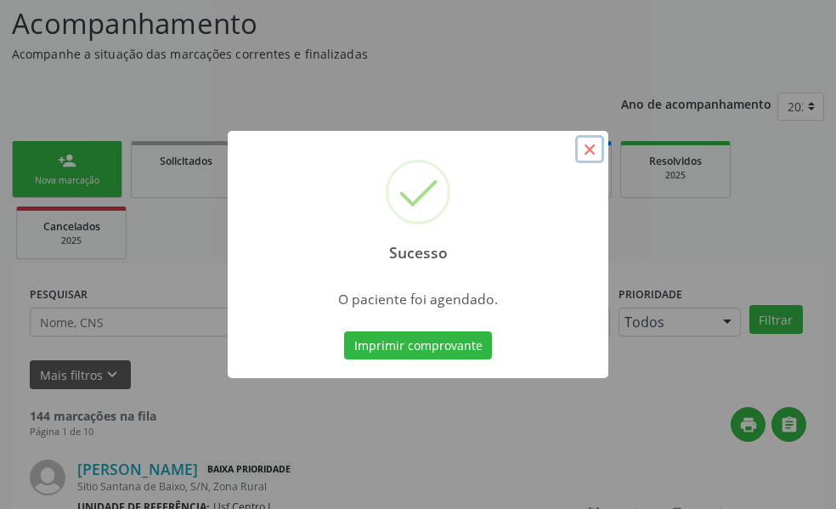
click at [591, 145] on button "×" at bounding box center [589, 149] width 29 height 29
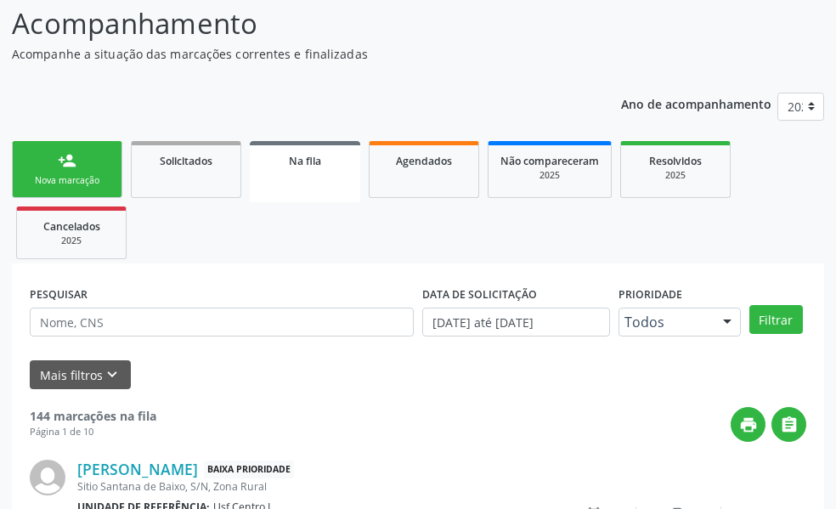
click at [59, 166] on div "person_add" at bounding box center [67, 160] width 19 height 19
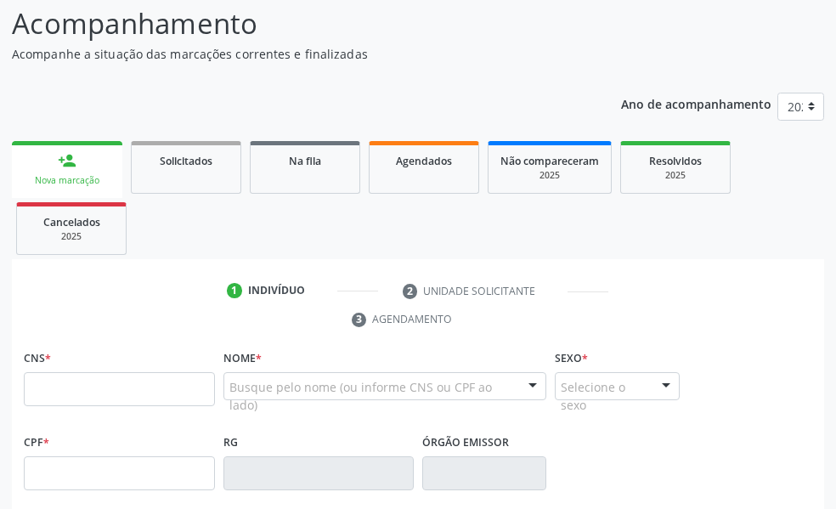
click at [80, 175] on div "Nova marcação" at bounding box center [67, 180] width 87 height 13
click at [80, 391] on input "text" at bounding box center [119, 389] width 191 height 34
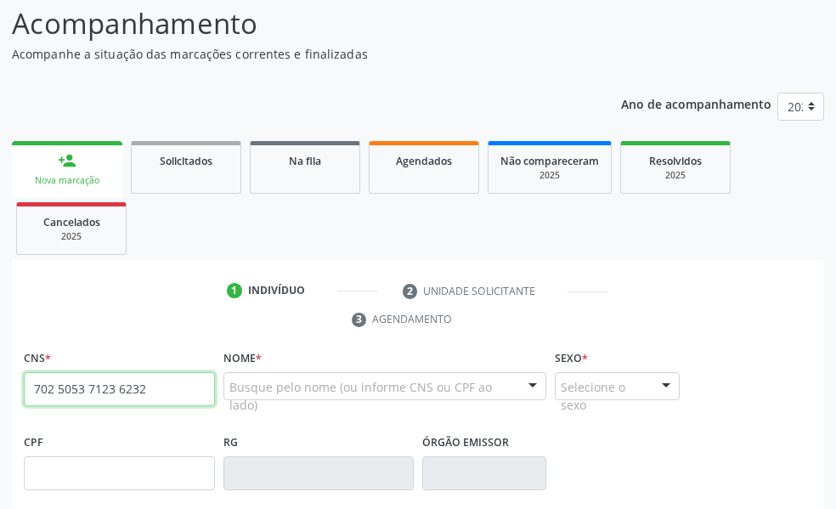
type input "702 5053 7123 6232"
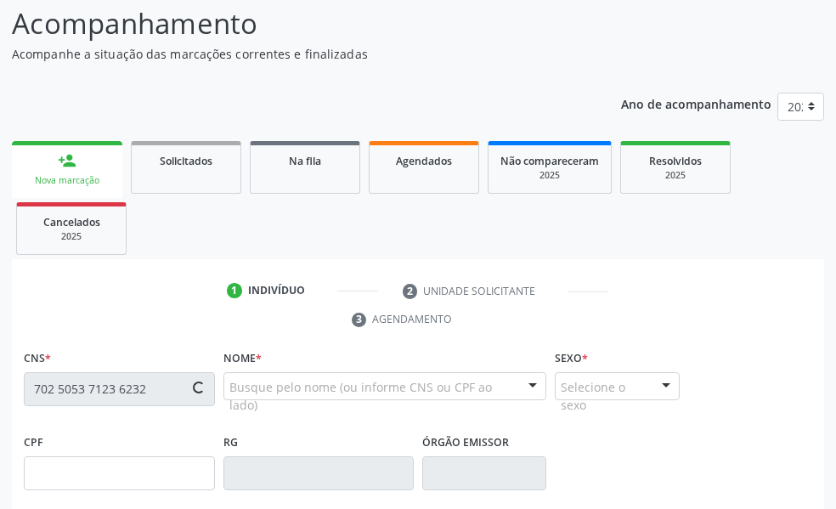
type input "062.326.974-05"
type input "26/12/1991"
type input "[PERSON_NAME]"
type input "(87) 99016-2186"
type input "(87) 99901-6218"
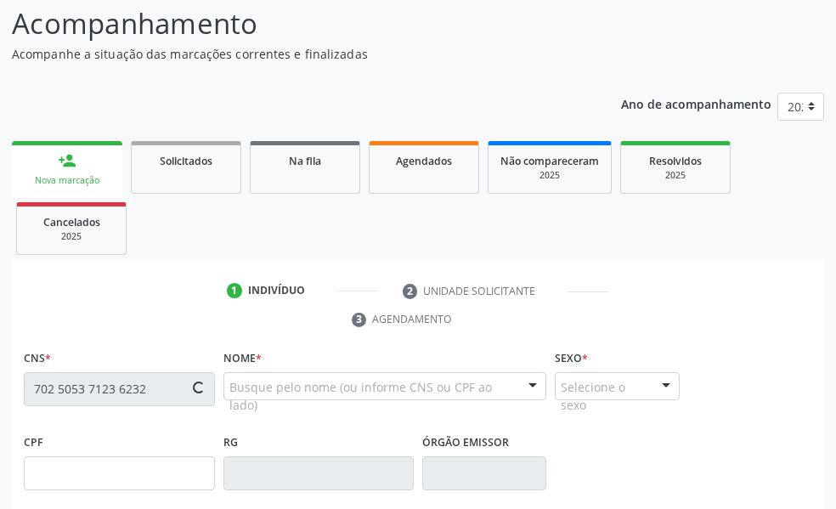
type input "239.190.784-20"
type input "67"
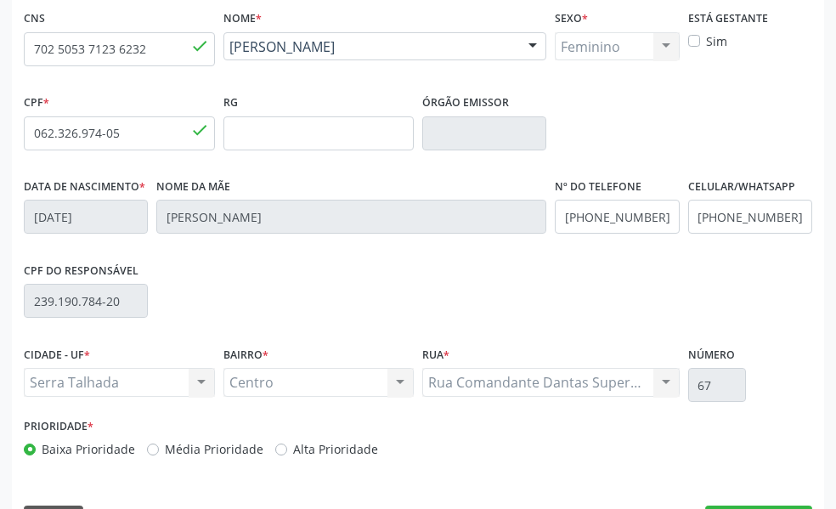
scroll to position [502, 0]
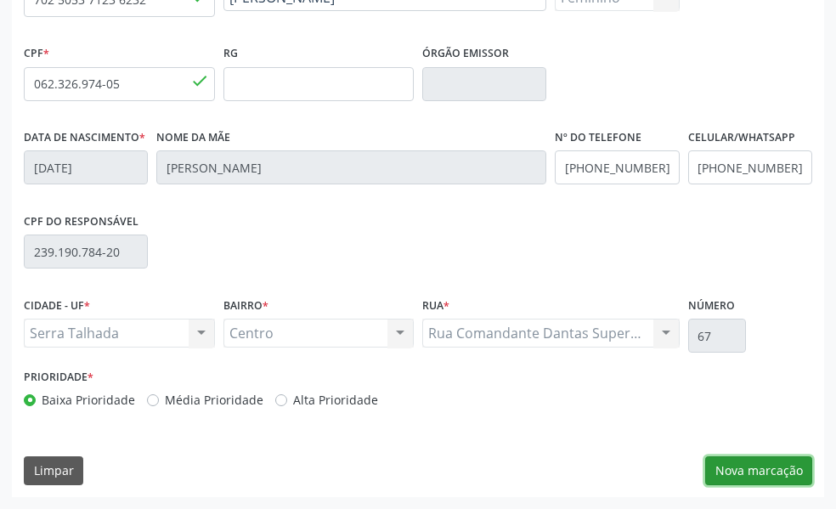
click at [767, 470] on button "Nova marcação" at bounding box center [758, 470] width 107 height 29
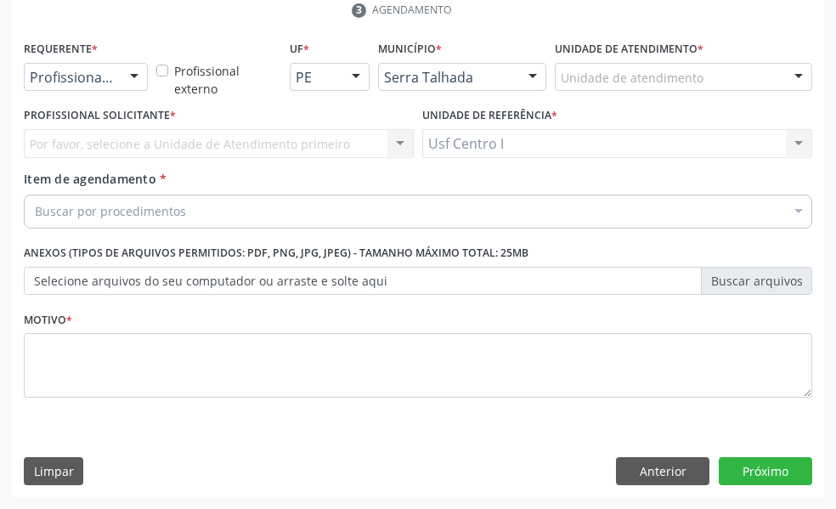
scroll to position [422, 0]
click at [135, 75] on div at bounding box center [134, 78] width 25 height 29
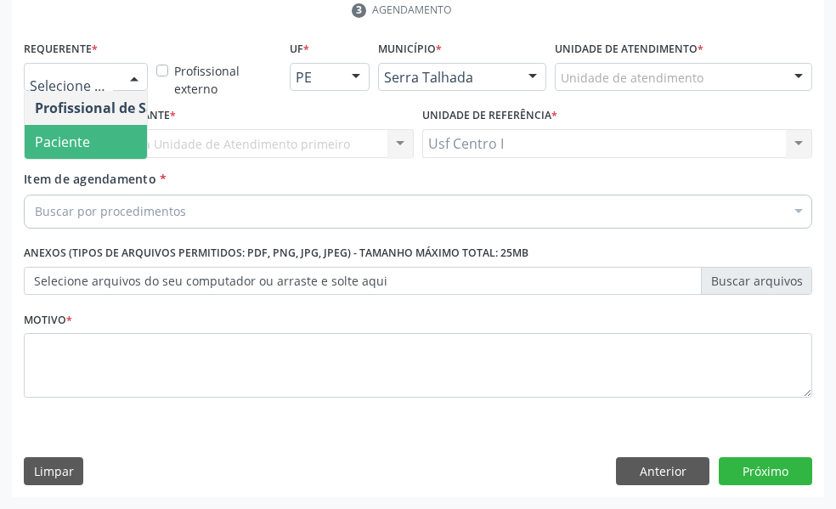
click at [83, 133] on span "Paciente" at bounding box center [62, 142] width 55 height 19
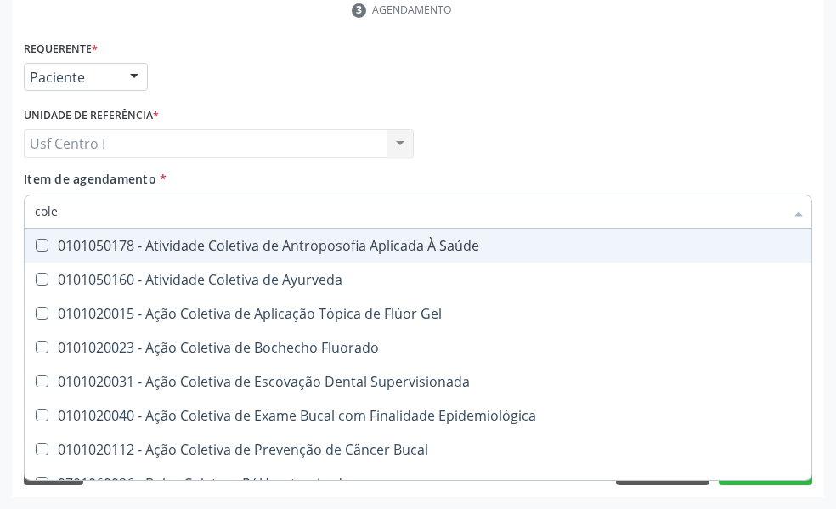
type input "coles"
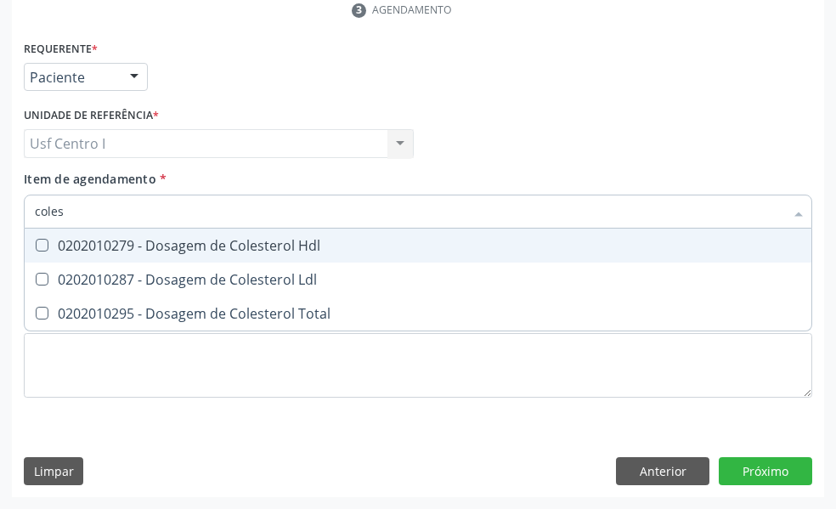
click at [42, 243] on Hdl at bounding box center [42, 245] width 13 height 13
click at [36, 243] on Hdl "checkbox" at bounding box center [30, 245] width 11 height 11
checkbox Hdl "true"
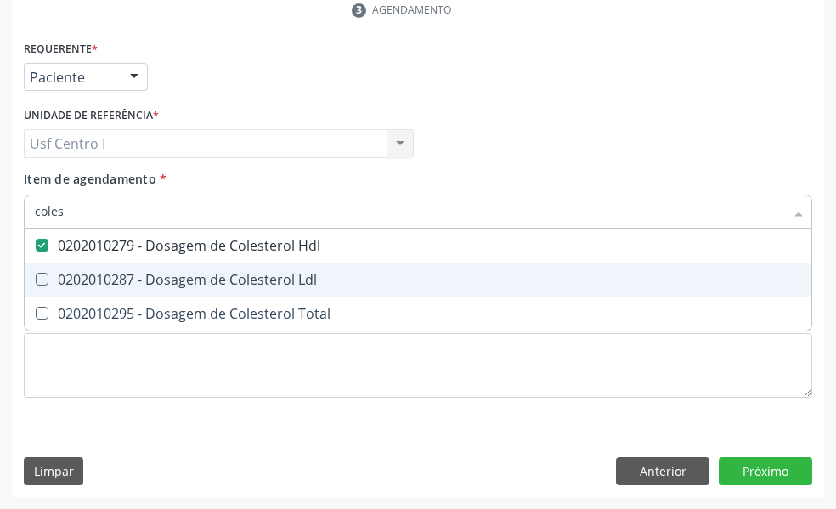
click at [44, 277] on Ldl at bounding box center [42, 279] width 13 height 13
click at [36, 277] on Ldl "checkbox" at bounding box center [30, 279] width 11 height 11
checkbox Ldl "true"
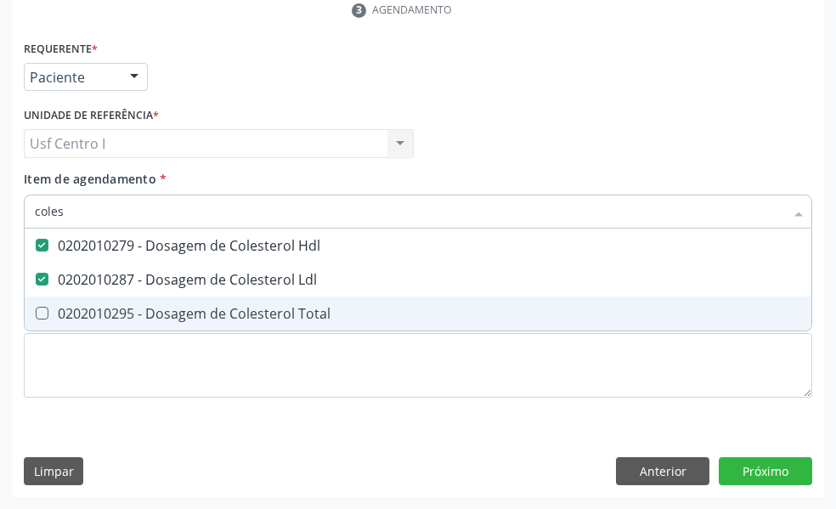
click at [41, 312] on Total at bounding box center [42, 313] width 13 height 13
click at [36, 312] on Total "checkbox" at bounding box center [30, 313] width 11 height 11
checkbox Total "true"
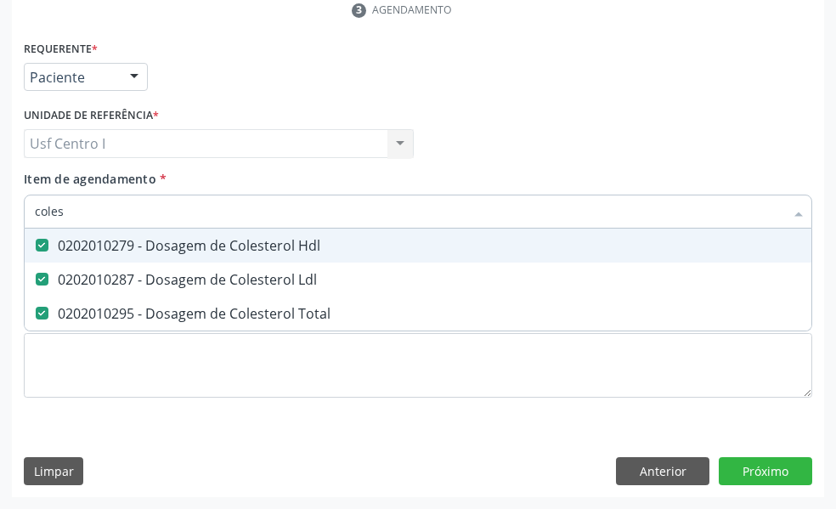
click at [76, 210] on input "coles" at bounding box center [410, 212] width 750 height 34
type input "cole"
checkbox Hdl "false"
checkbox Ldl "false"
checkbox Total "false"
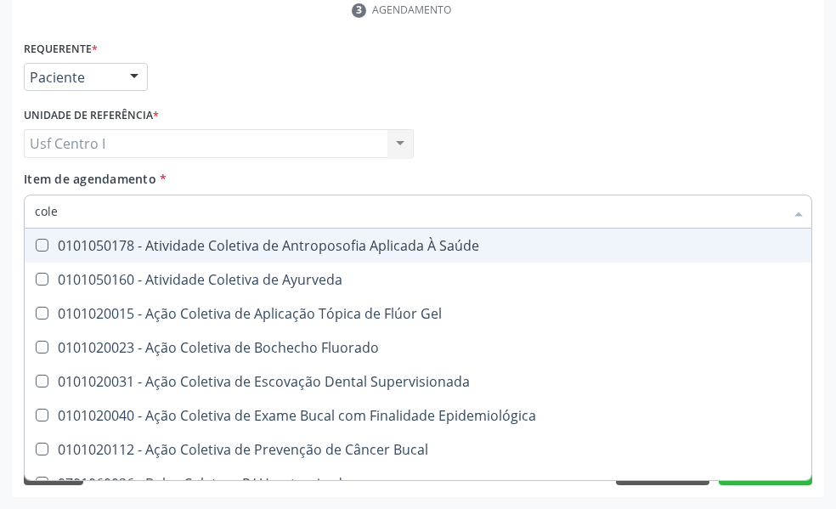
type input "col"
checkbox Hdl "false"
checkbox Ldl "false"
checkbox Total "false"
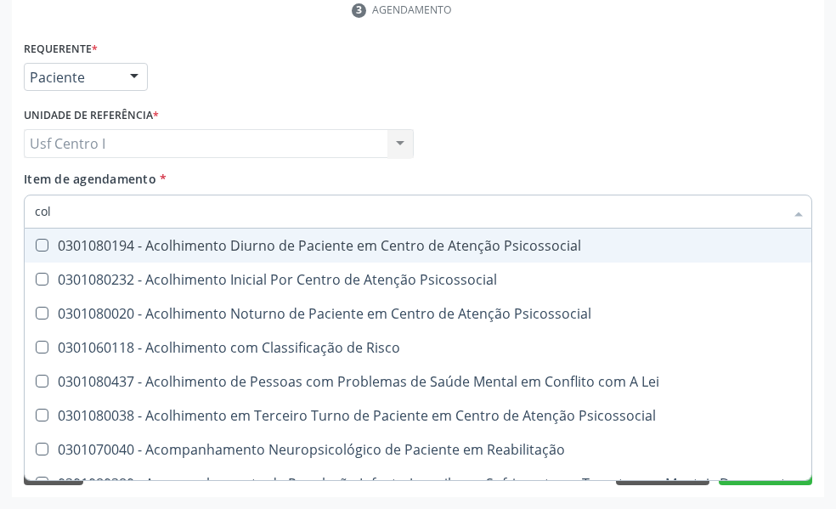
type input "co"
checkbox Hdl "false"
checkbox Ldl "false"
checkbox Total "false"
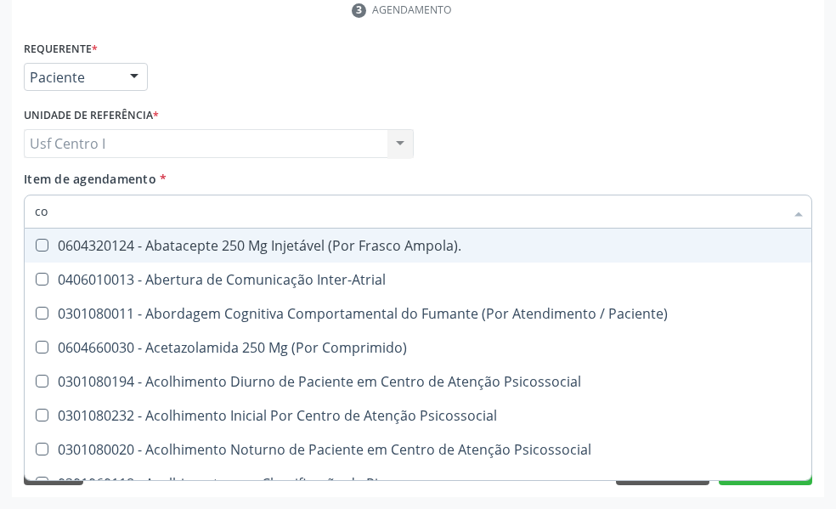
type input "c"
checkbox Hdl "false"
checkbox Ldl "false"
checkbox Total "false"
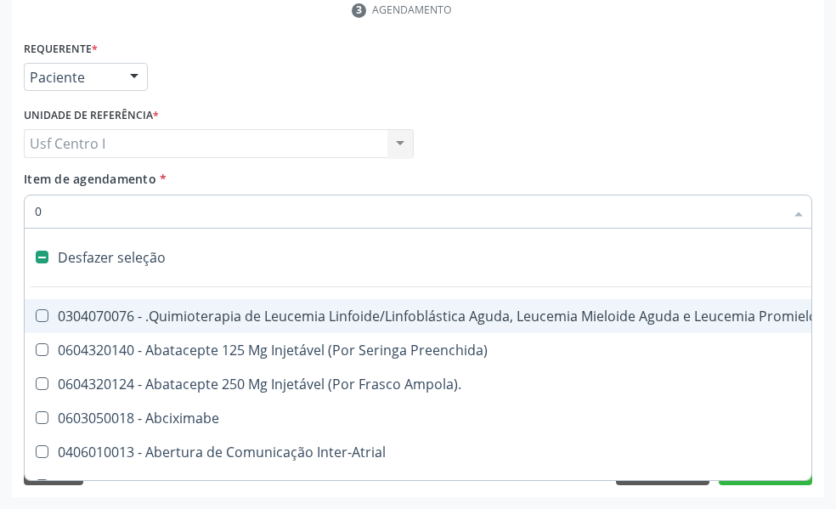
type input "02"
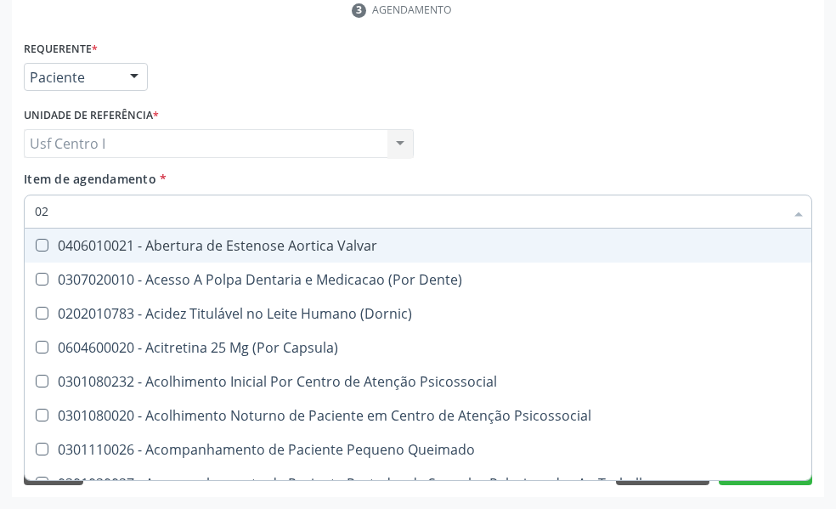
checkbox Hdl "true"
checkbox Ldl "true"
checkbox Total "true"
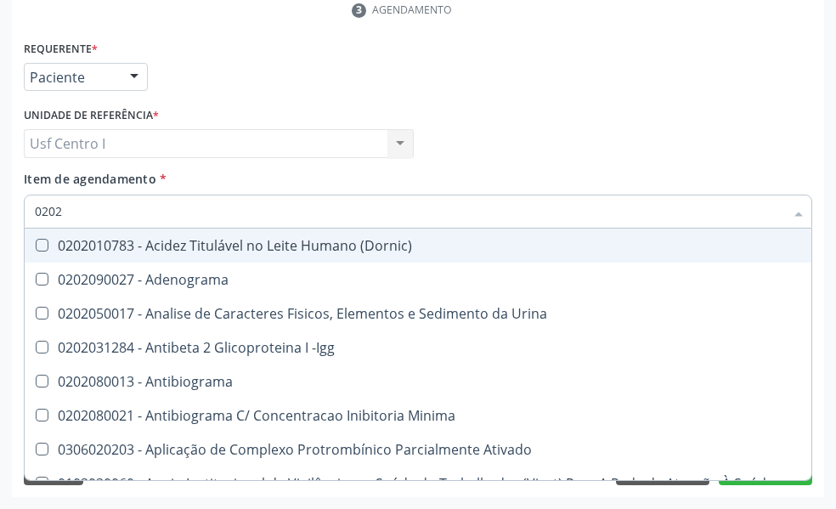
type input "02020"
checkbox Hdl "true"
checkbox Ldl "true"
checkbox Total "true"
checkbox Estriol "false"
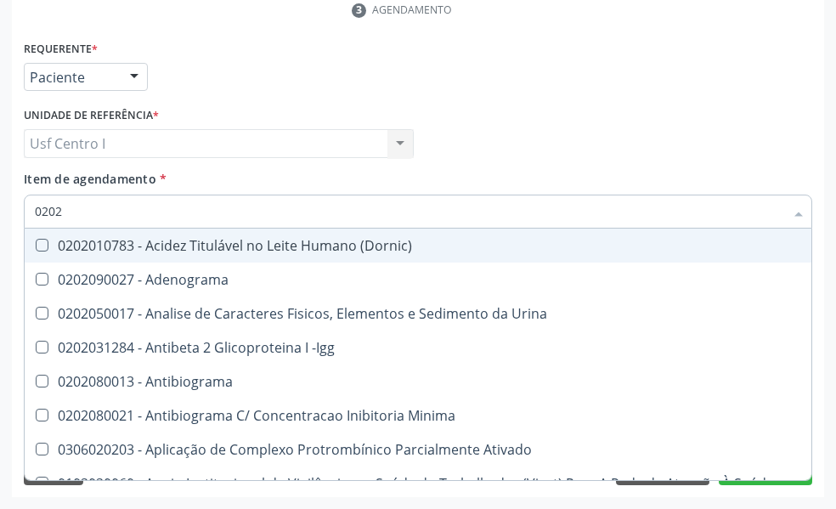
checkbox Estrona "false"
checkbox Etossuximida "false"
type input "020201"
checkbox \(Pos-Pasteurização\) "true"
checkbox Molecular "true"
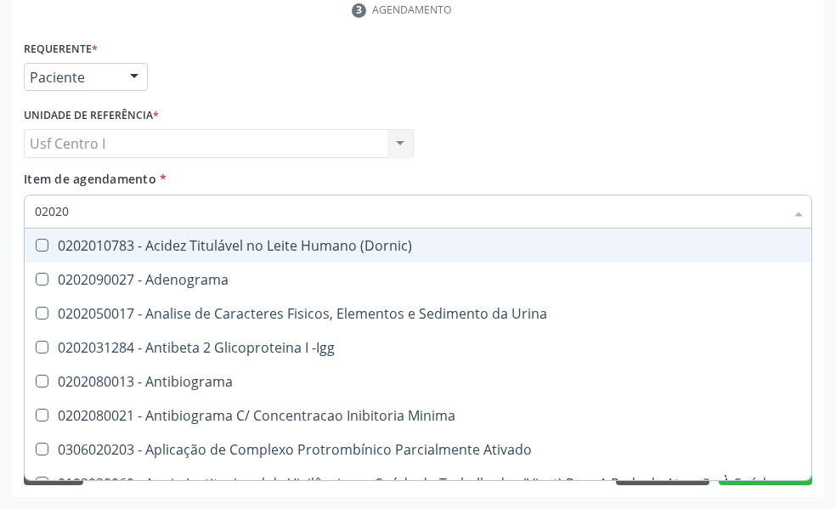
checkbox Parceria\) "true"
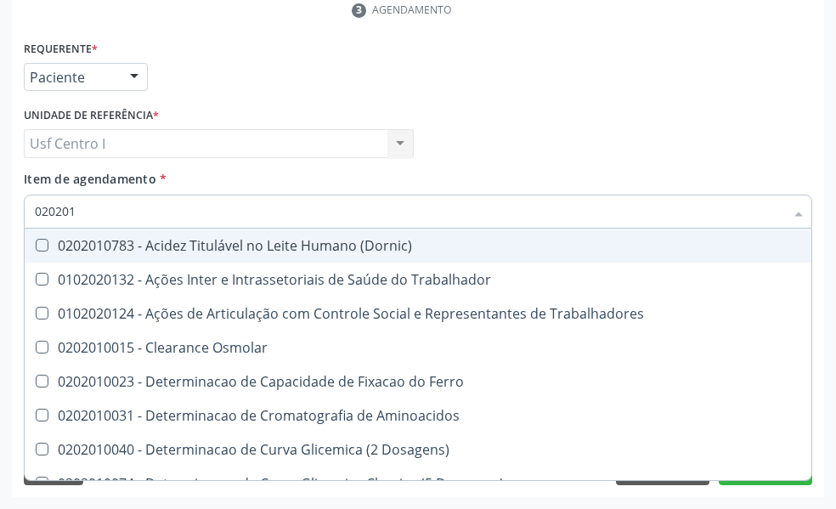
type input "0202010"
checkbox Circulante "true"
checkbox III "true"
checkbox Fracoes "true"
checkbox Hdl "false"
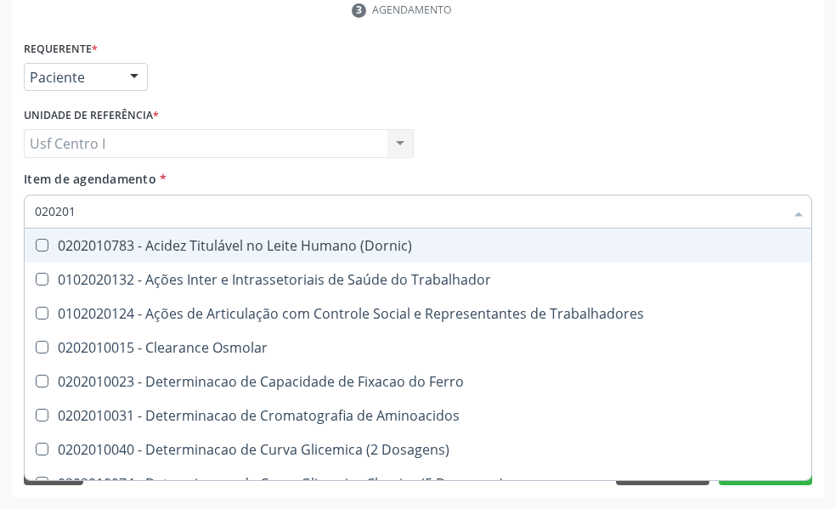
checkbox Ldl "false"
checkbox Total "false"
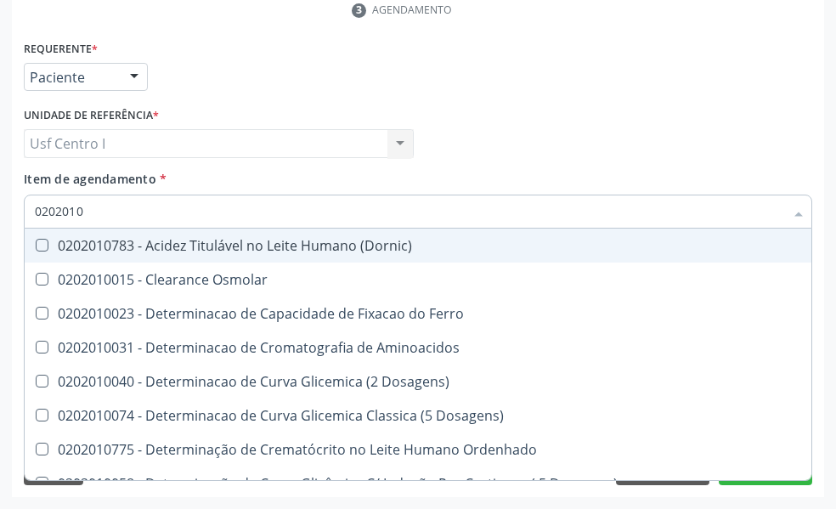
type input "02020103"
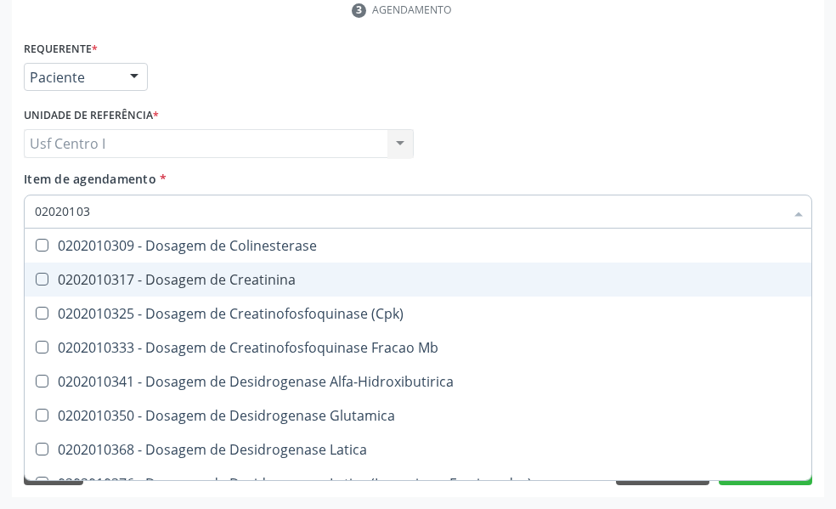
click at [42, 282] on Creatinina at bounding box center [42, 279] width 13 height 13
click at [36, 282] on Creatinina "checkbox" at bounding box center [30, 279] width 11 height 11
checkbox Creatinina "true"
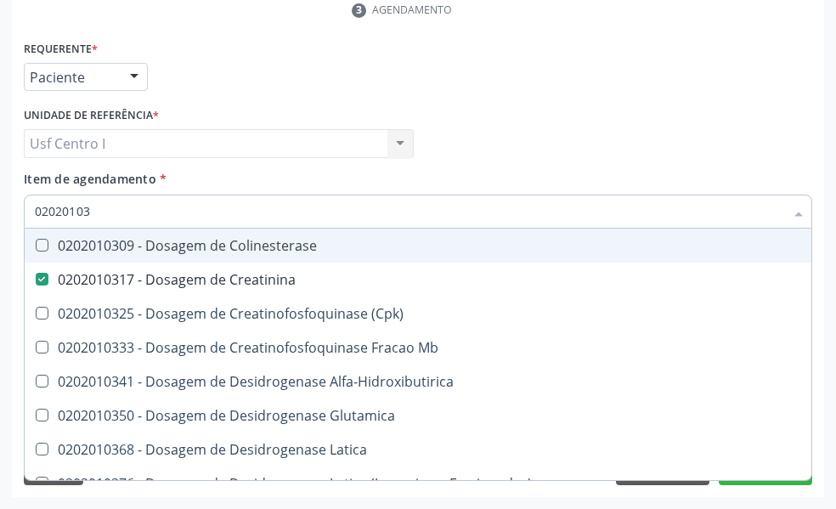
click at [98, 212] on input "02020103" at bounding box center [410, 212] width 750 height 34
type input "0202010"
checkbox Creatinina "false"
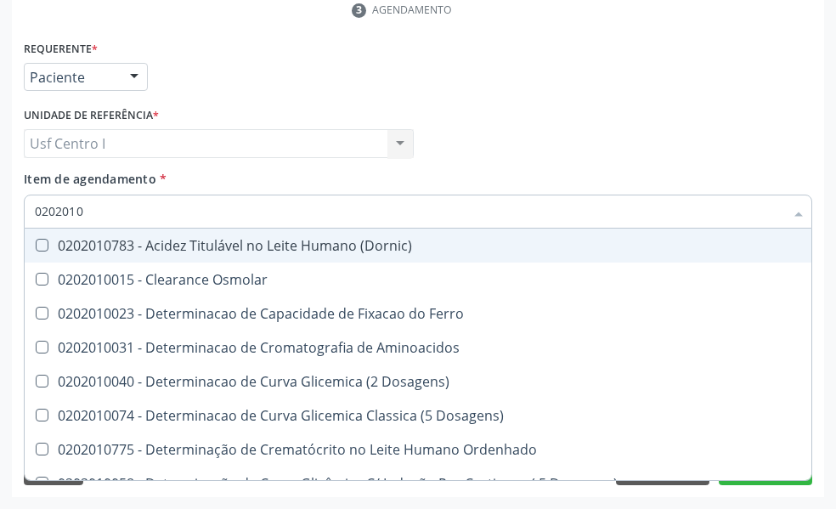
type input "020201"
checkbox Hdl "false"
checkbox Ldl "false"
checkbox Total "false"
checkbox Creatinina "false"
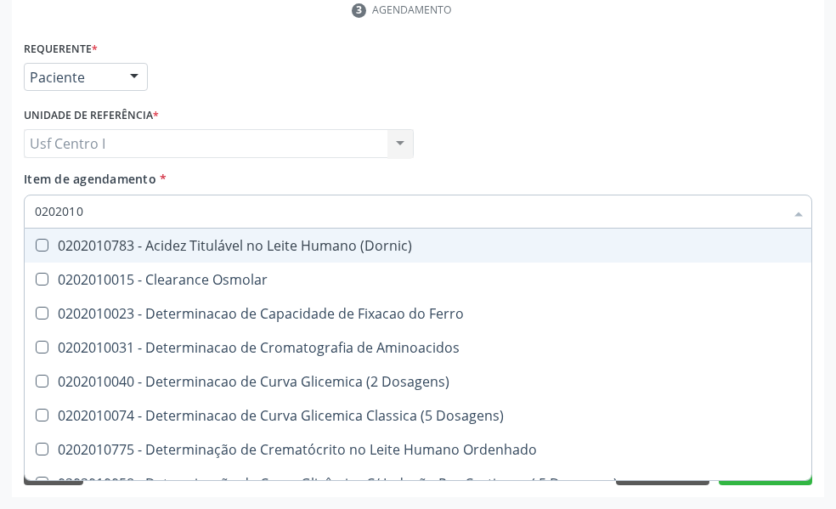
checkbox Latica "true"
checkbox Fracionadas\) "true"
checkbox Ferritina "true"
checkbox Folato "true"
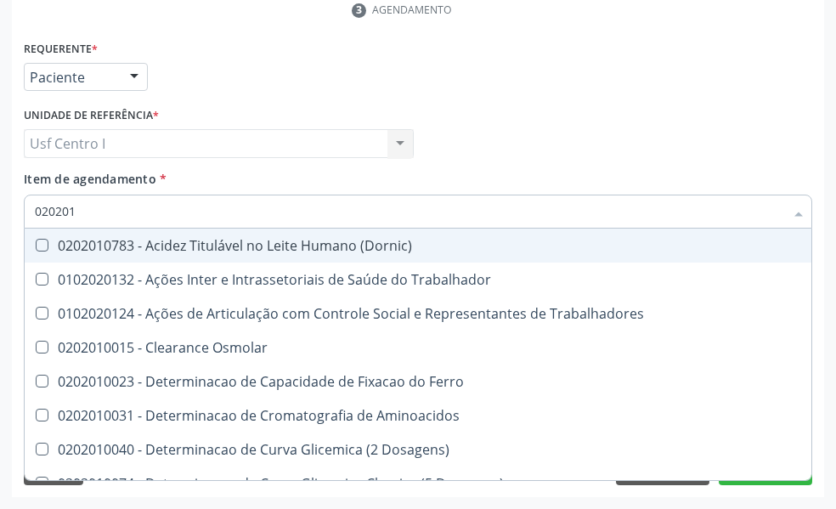
type input "0202010"
checkbox Circulante "true"
checkbox III "true"
checkbox Fracoes "true"
checkbox Ionizavel "true"
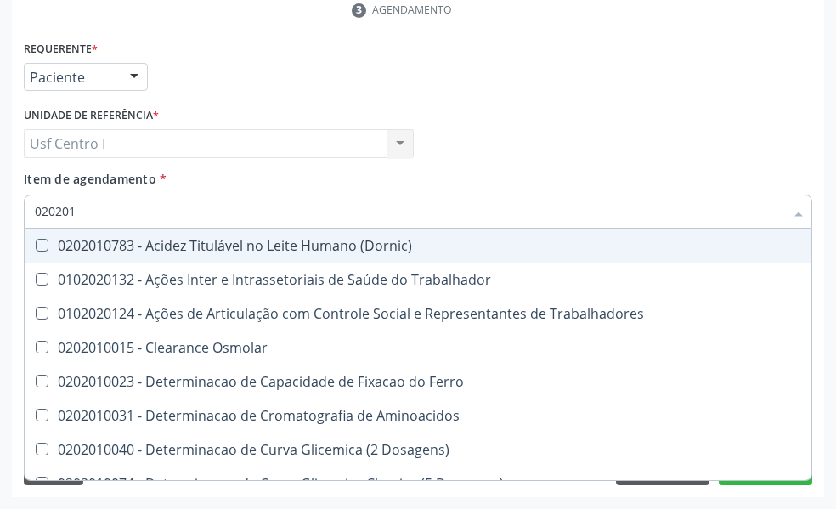
checkbox Hdl "false"
checkbox Ldl "false"
checkbox Total "false"
checkbox Creatinina "false"
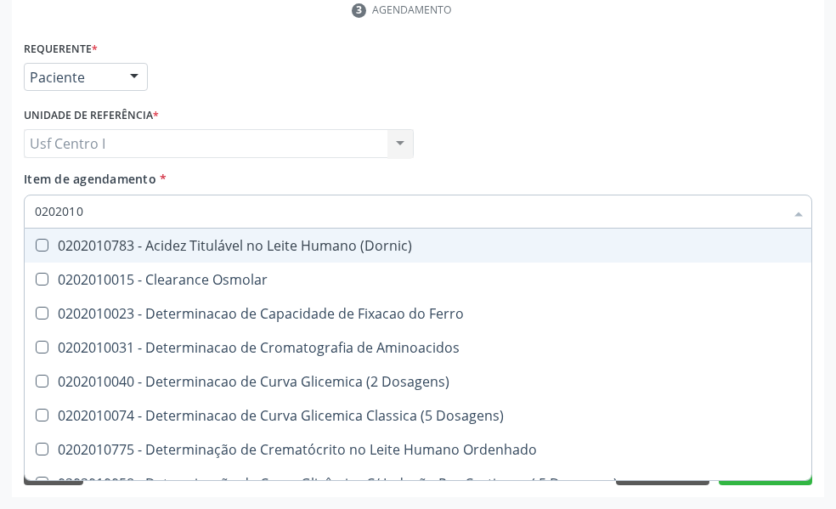
checkbox Osmolar "true"
checkbox Ferro "true"
checkbox Aminoacidos "true"
checkbox Dosagens\) "true"
checkbox Hdl "false"
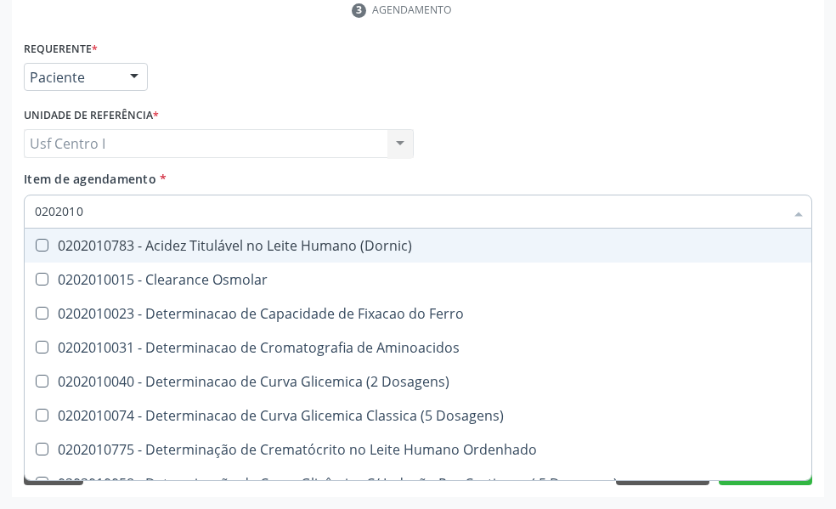
checkbox Ldl "false"
checkbox Total "false"
checkbox Creatinina "false"
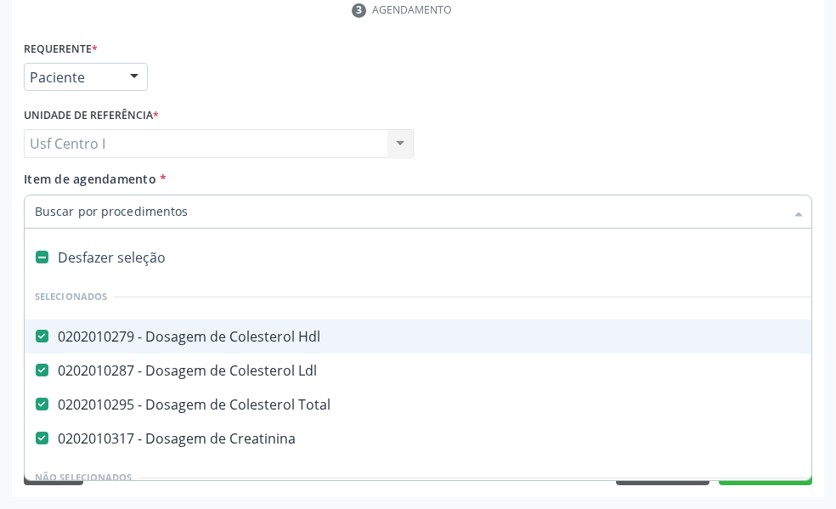
paste input "0202010694"
type input "0202010694"
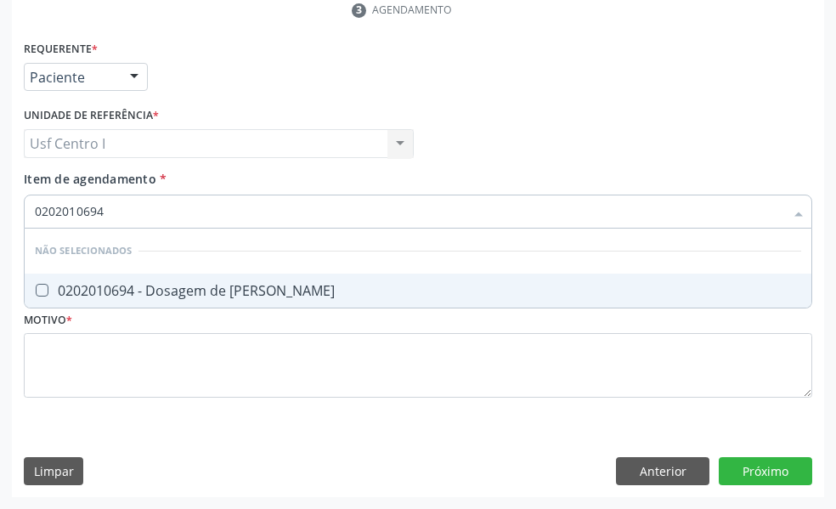
click at [42, 286] on Ureia at bounding box center [42, 290] width 13 height 13
click at [36, 286] on Ureia "checkbox" at bounding box center [30, 290] width 11 height 11
checkbox Ureia "true"
click at [122, 207] on input "0202010694" at bounding box center [410, 212] width 750 height 34
type input "02020106"
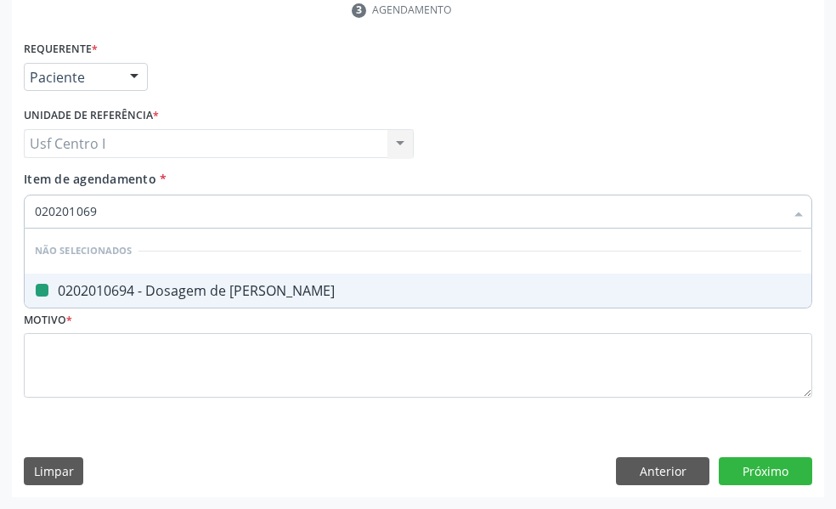
checkbox Ureia "false"
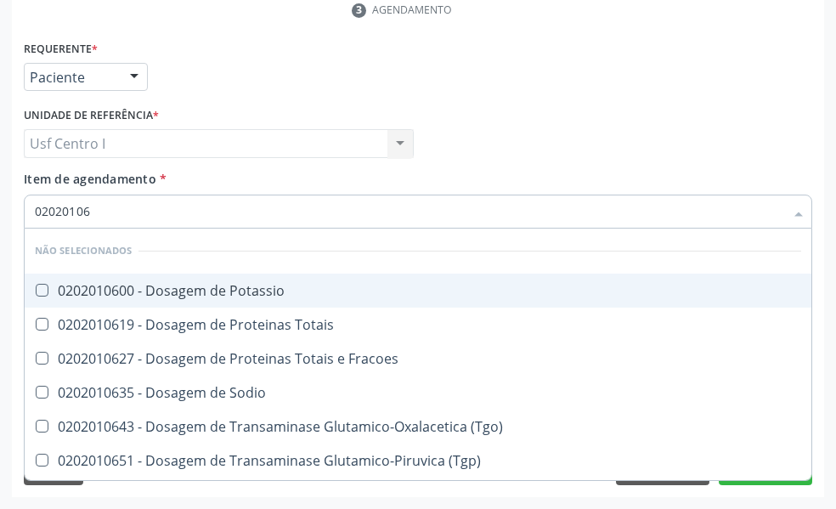
type input "0202010"
checkbox Potassio "true"
checkbox Totais "true"
checkbox Fracoes "true"
checkbox Sodio "true"
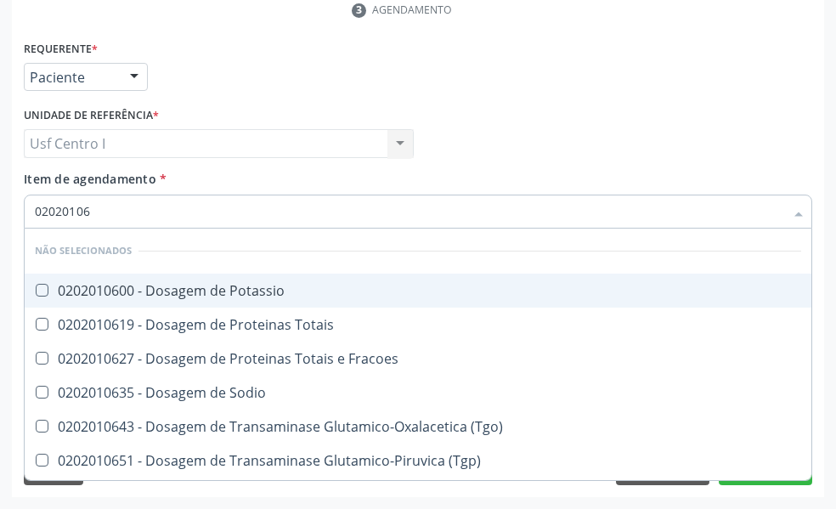
checkbox Ureia "false"
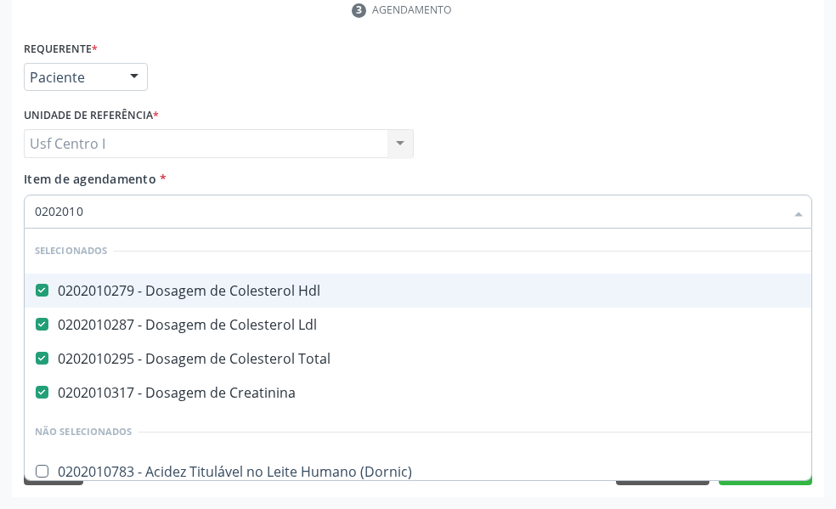
type input "020201"
checkbox Ureia "false"
type input "02020"
checkbox Ureia "false"
type input "020202"
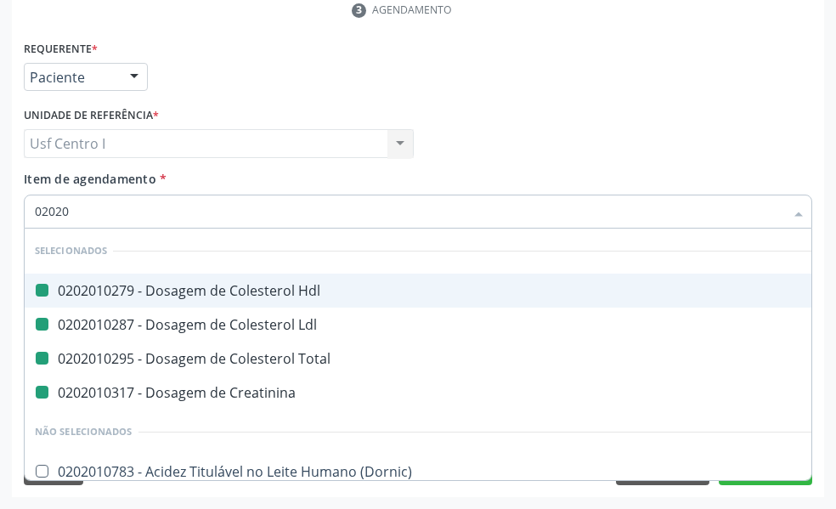
checkbox Hdl "false"
checkbox Ldl "false"
checkbox Total "false"
checkbox Creatinina "false"
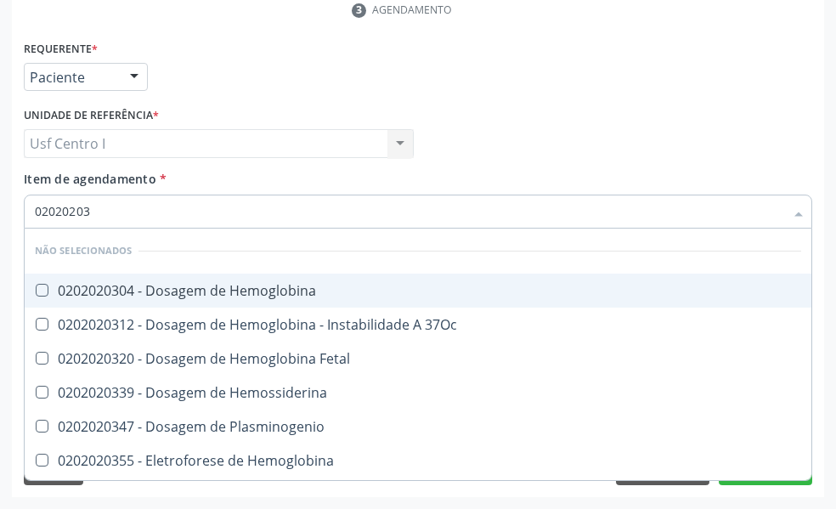
type input "020202038"
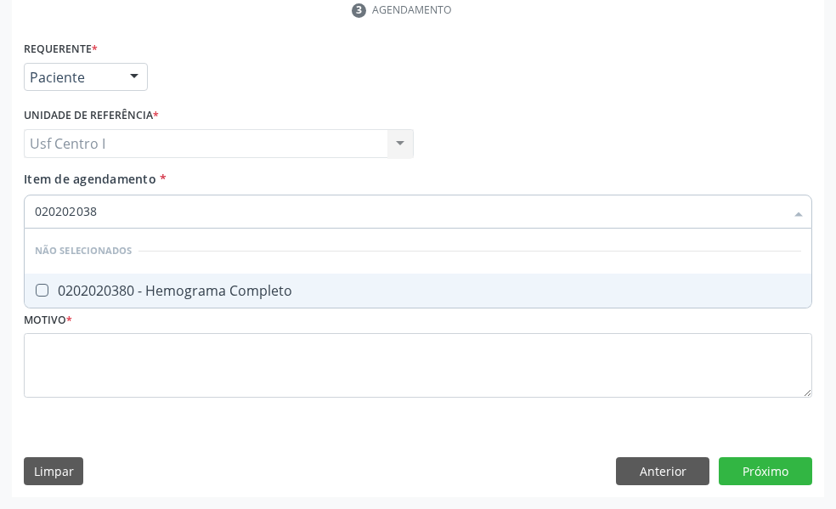
click at [46, 292] on Completo at bounding box center [42, 290] width 13 height 13
click at [36, 292] on Completo "checkbox" at bounding box center [30, 290] width 11 height 11
checkbox Completo "true"
click at [109, 217] on input "020202038" at bounding box center [410, 212] width 750 height 34
type input "02020203"
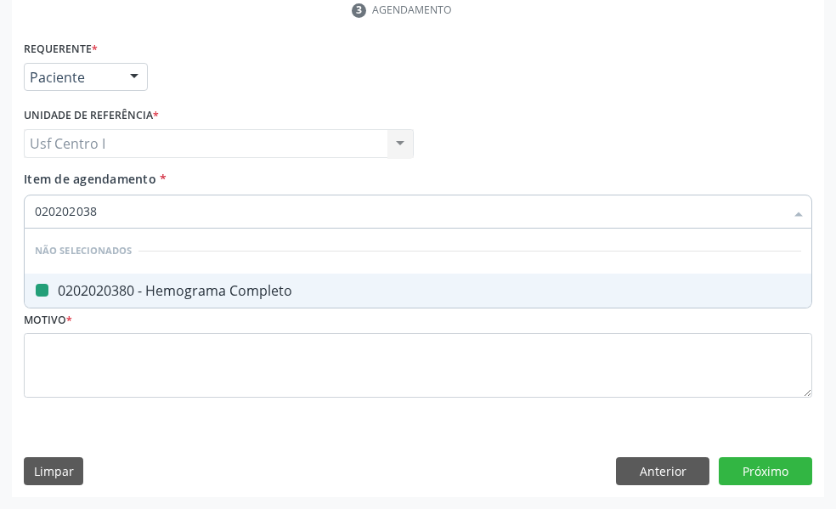
checkbox Completo "false"
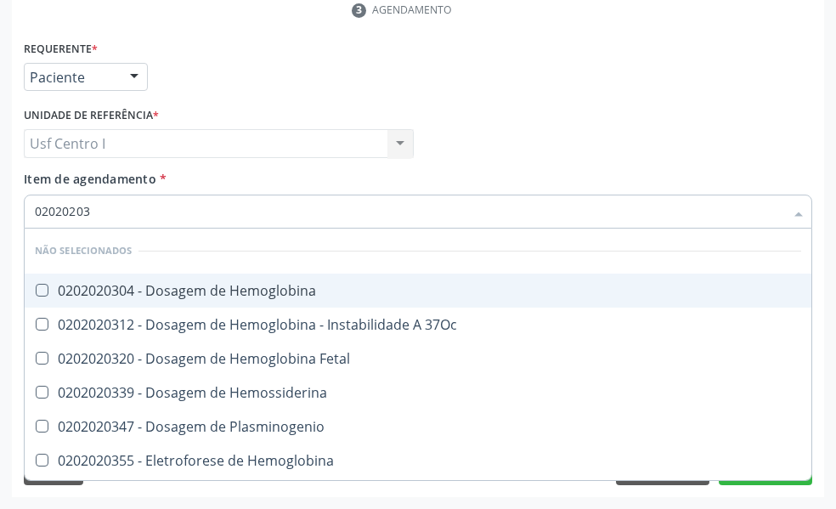
type input "0202020"
checkbox Completo "false"
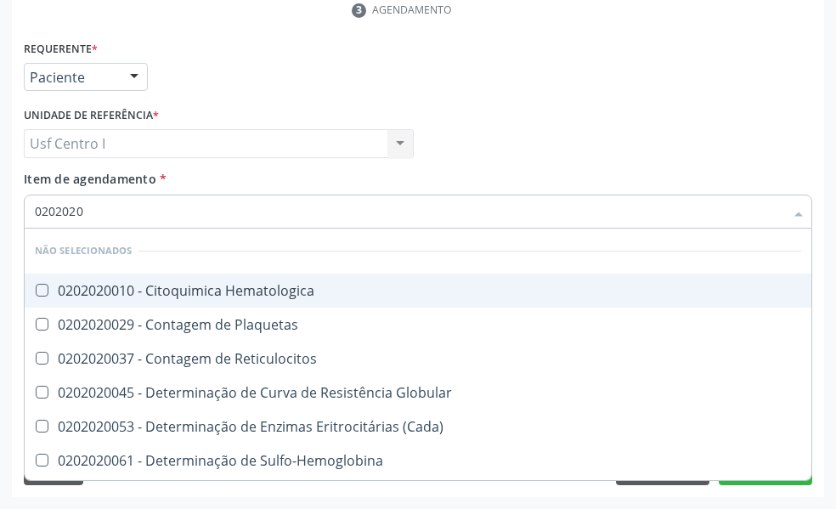
type input "020202"
checkbox Completo "false"
checkbox Leucograma "true"
type input "02020"
checkbox Hematologica "true"
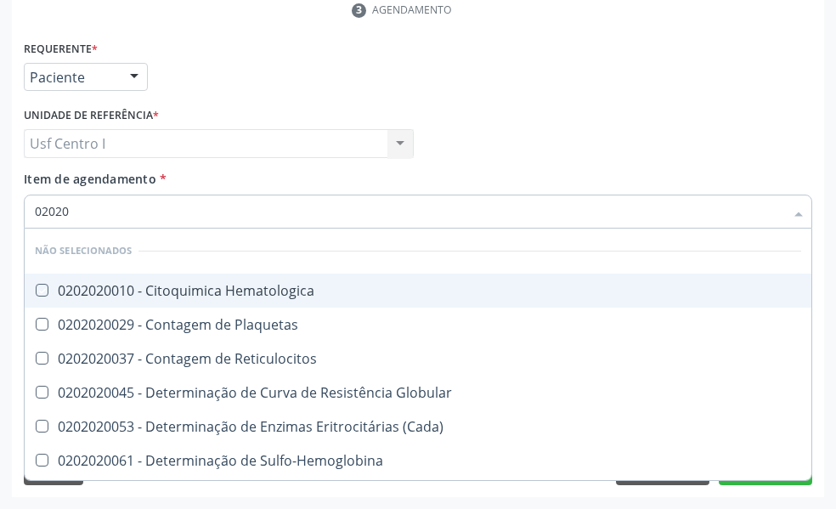
checkbox Plaquetas "true"
checkbox Reticulocitos "true"
checkbox Globular "true"
checkbox Completo "false"
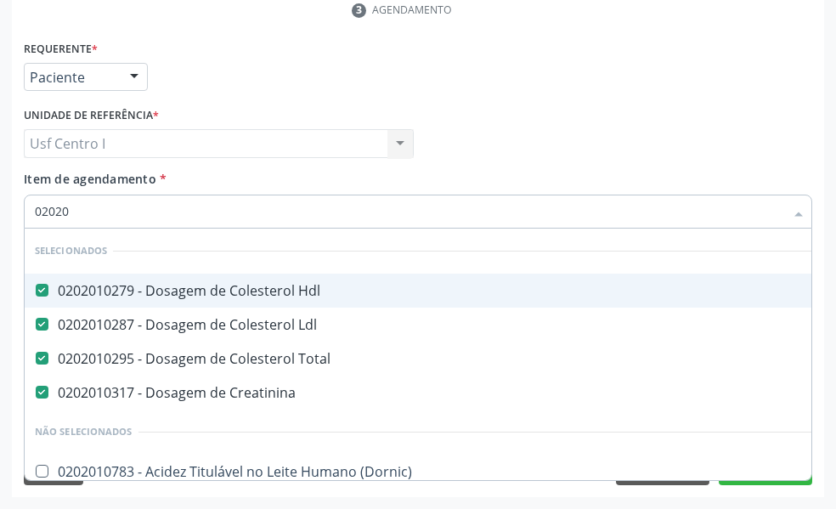
type input "020201"
checkbox D "true"
type input "0202010"
checkbox Piruvato "true"
type input "02020105"
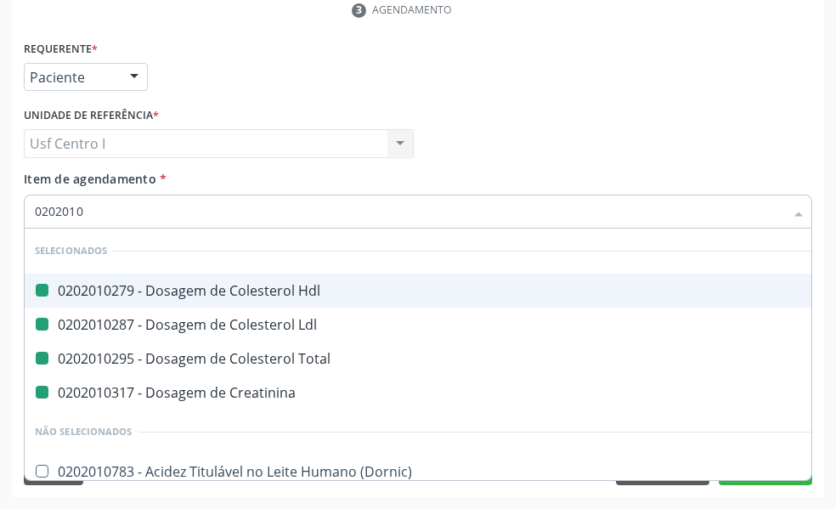
checkbox Hdl "false"
checkbox Ldl "false"
checkbox Total "false"
checkbox Creatinina "false"
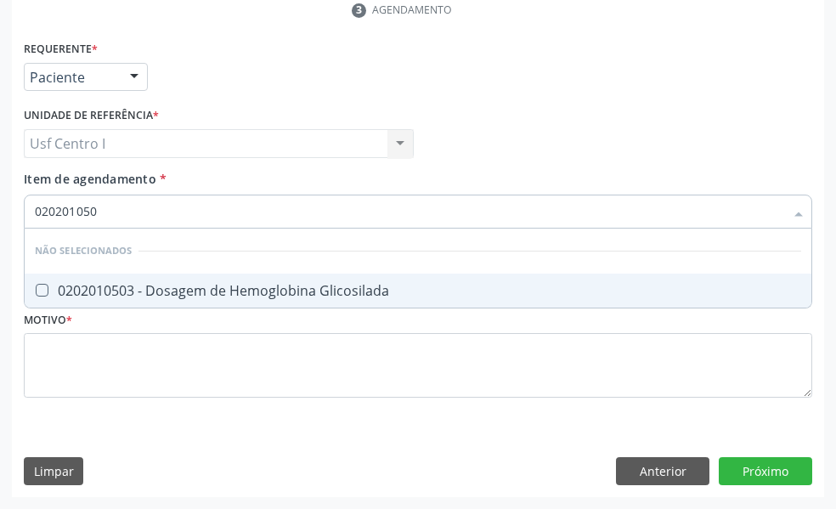
type input "0202010503"
drag, startPoint x: 41, startPoint y: 285, endPoint x: 156, endPoint y: 236, distance: 125.3
click at [71, 280] on span "0202010503 - Dosagem de Hemoglobina Glicosilada" at bounding box center [418, 291] width 787 height 34
checkbox Glicosilada "true"
click at [112, 207] on input "0202010503" at bounding box center [410, 212] width 750 height 34
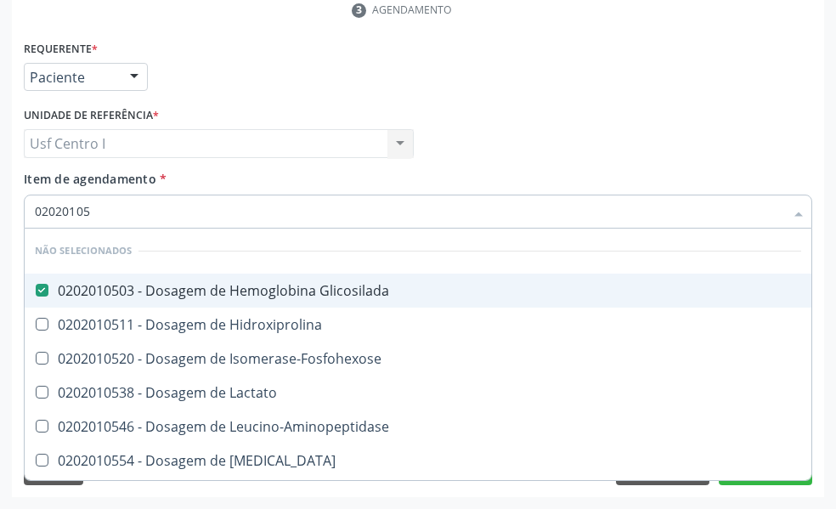
type input "0202010"
checkbox Hidroxiprolina "true"
checkbox Isomerase-Fosfohexose "true"
checkbox Lactato "true"
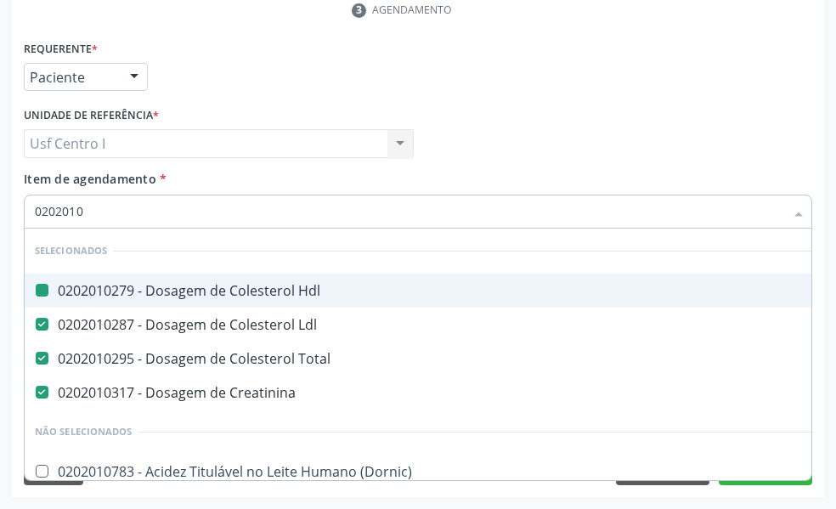
type input "02020104"
checkbox Hdl "false"
checkbox Ldl "false"
checkbox Total "false"
checkbox Creatinina "false"
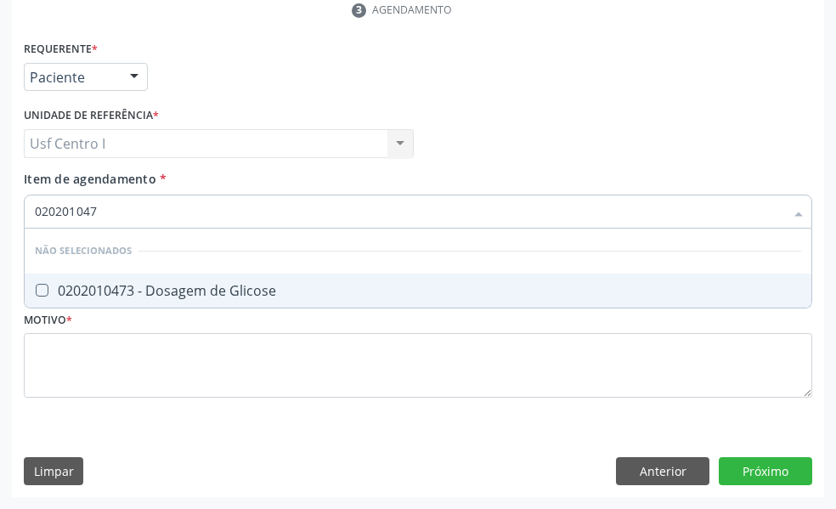
type input "0202010473"
drag, startPoint x: 40, startPoint y: 288, endPoint x: 86, endPoint y: 242, distance: 64.9
click at [48, 284] on div "0202010473 - Dosagem de Glicose" at bounding box center [418, 291] width 767 height 14
checkbox Glicose "true"
click at [109, 207] on input "0202010473" at bounding box center [410, 212] width 750 height 34
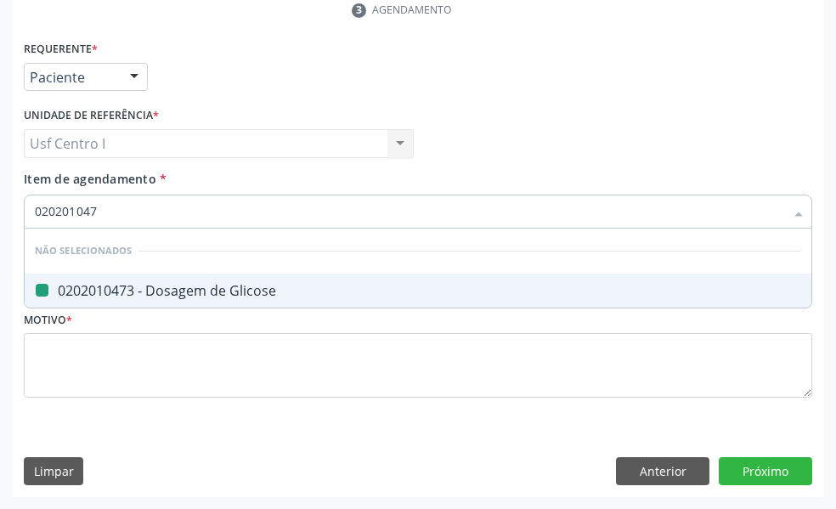
type input "02020104"
checkbox Glicose "false"
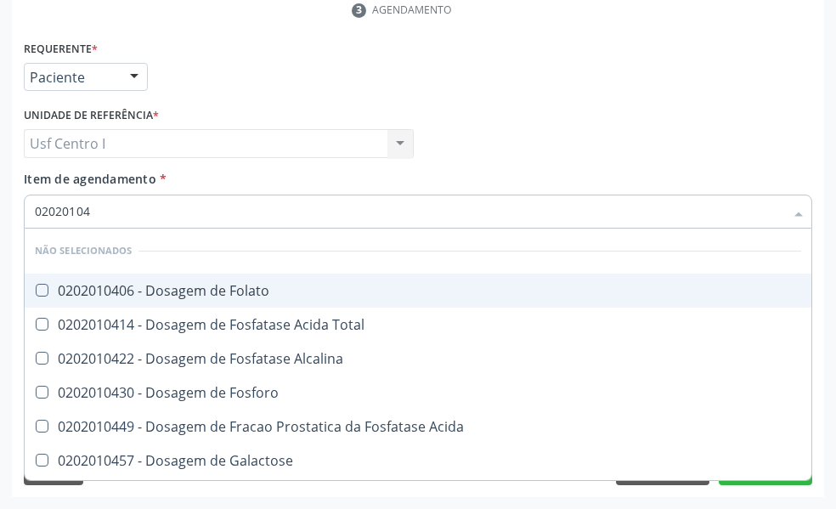
type input "0202010"
checkbox Folato "true"
checkbox Total "true"
checkbox Alcalina "true"
checkbox Fosforo "true"
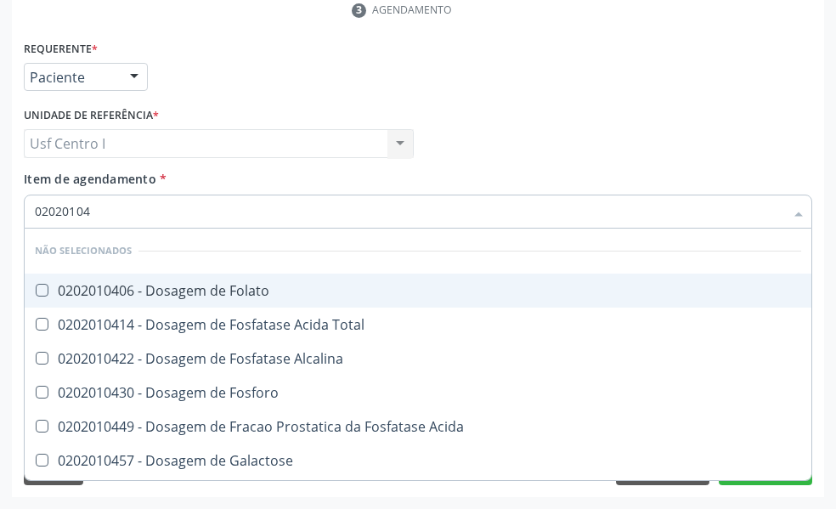
checkbox Glicose "false"
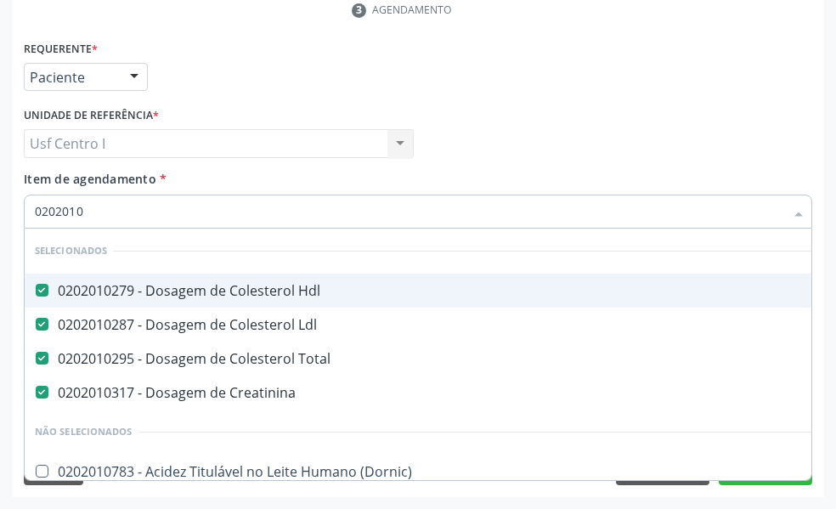
type input "02020106"
checkbox Hdl "false"
checkbox Ldl "false"
checkbox Total "false"
checkbox Creatinina "false"
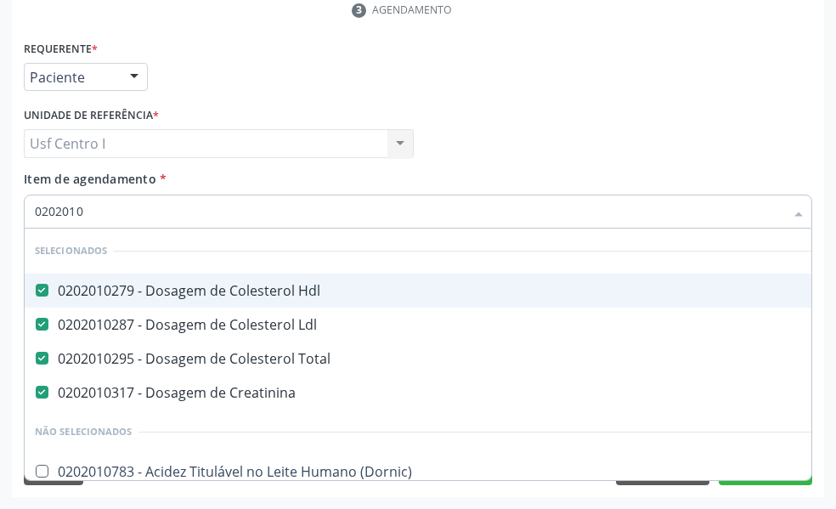
checkbox Dosagens\) "true"
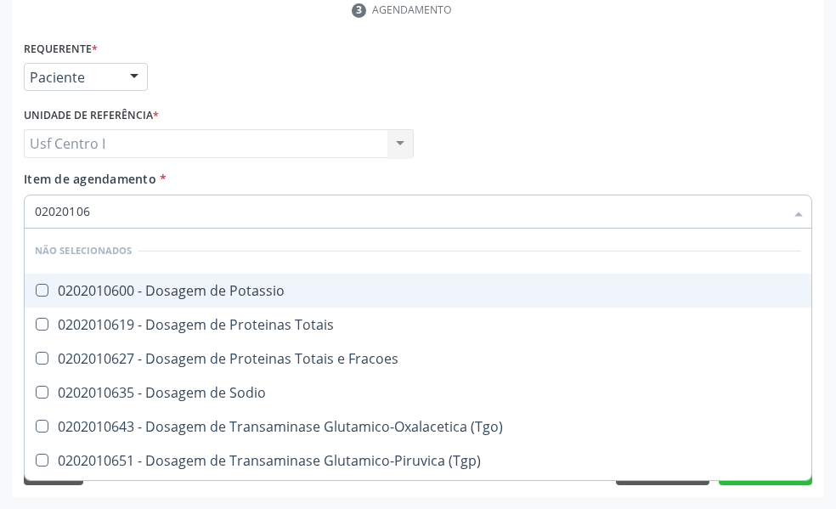
type input "020201067"
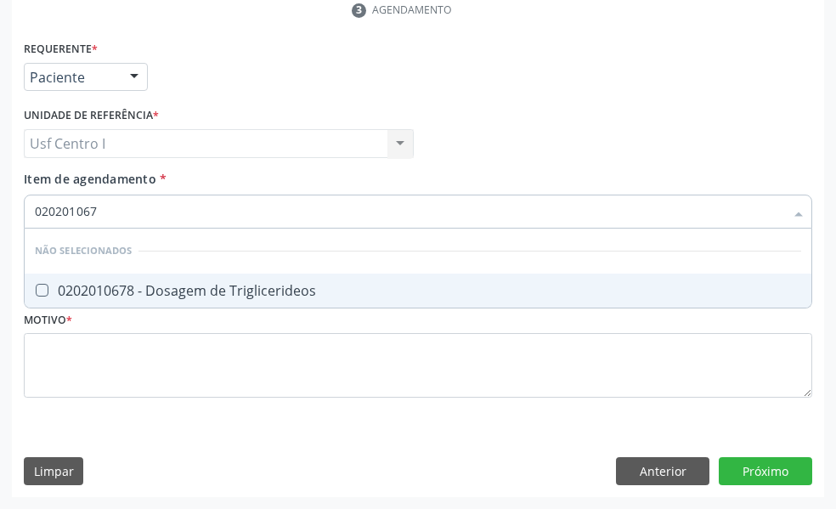
click at [41, 288] on Triglicerideos at bounding box center [42, 290] width 13 height 13
click at [36, 288] on Triglicerideos "checkbox" at bounding box center [30, 290] width 11 height 11
checkbox Triglicerideos "true"
click at [102, 207] on input "020201067" at bounding box center [410, 212] width 750 height 34
type input "02020106"
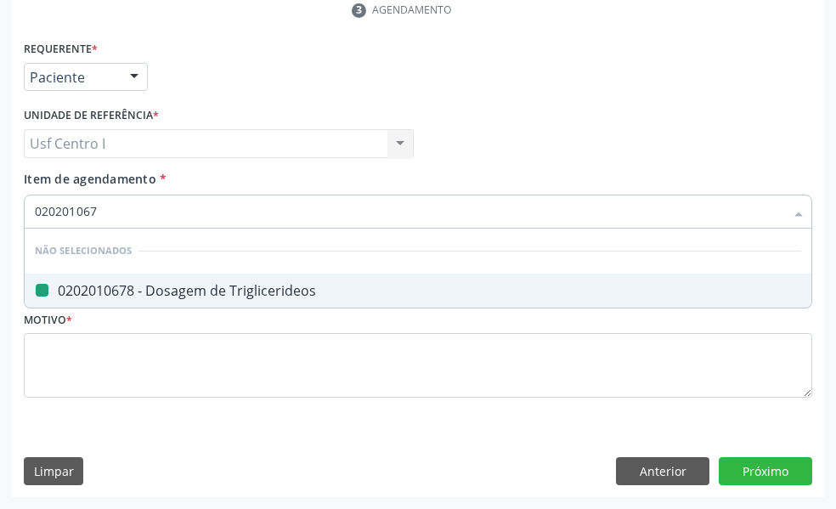
checkbox Triglicerideos "false"
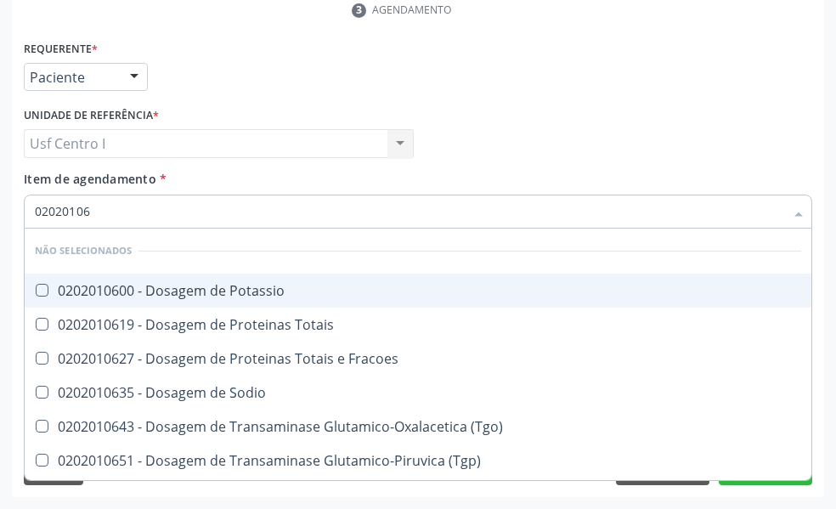
type input "0202010"
checkbox Potassio "true"
checkbox Totais "true"
checkbox Fracoes "true"
checkbox Sodio "true"
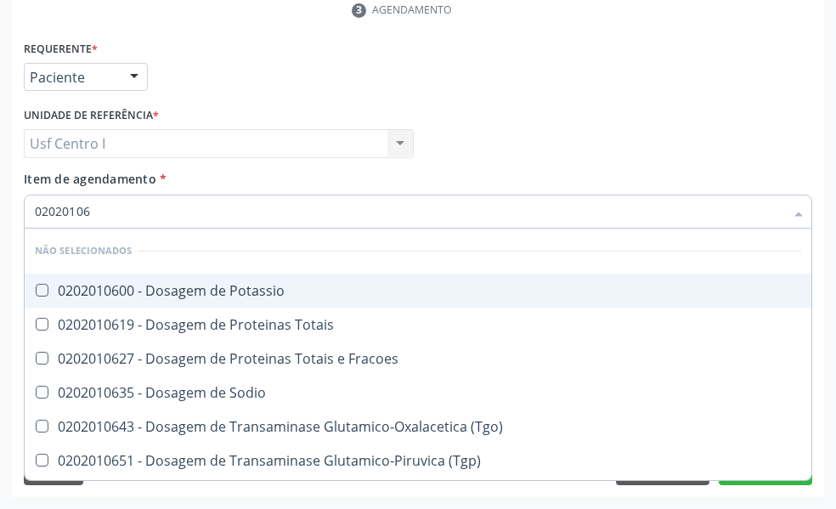
checkbox Triglicerideos "false"
checkbox Ureia "false"
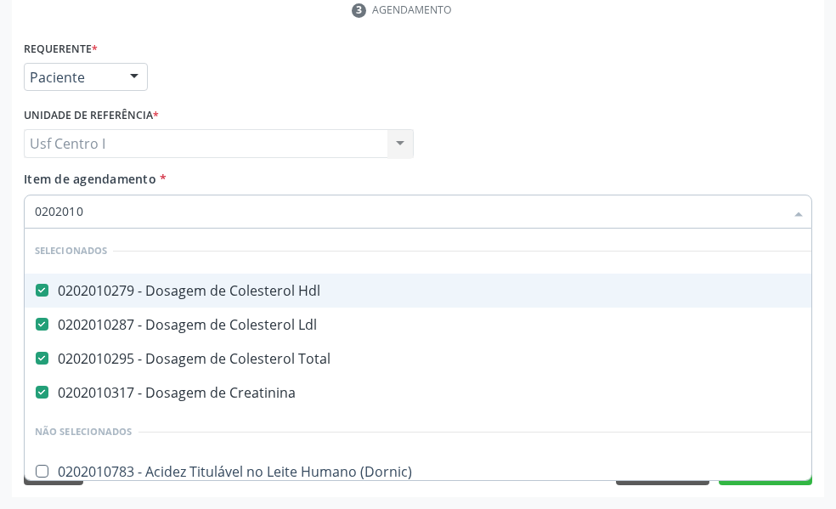
type input "020201"
checkbox Glicose "false"
checkbox Glicosilada "false"
checkbox Nt-Probnp\) "true"
checkbox Potassio "true"
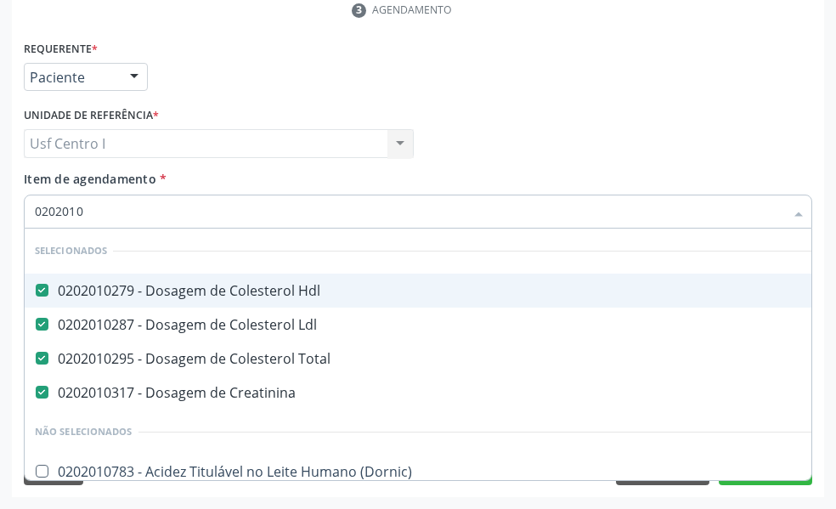
checkbox Triglicerideos "false"
checkbox Ureia "false"
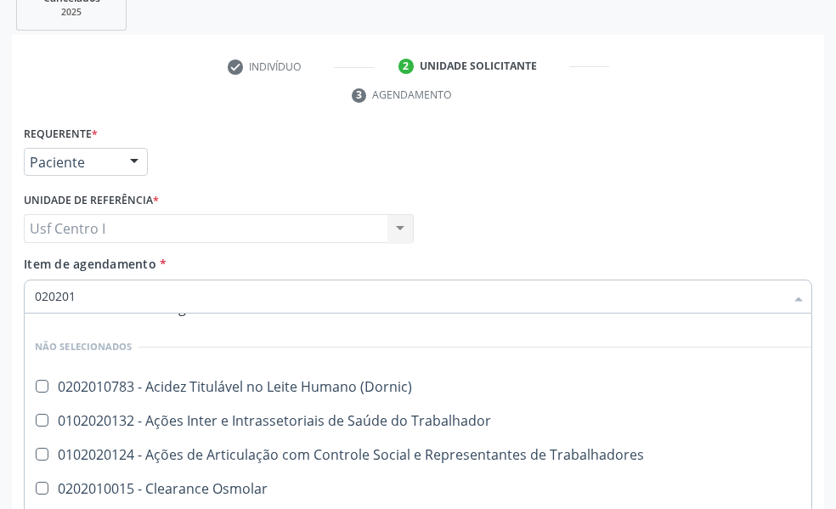
scroll to position [0, 0]
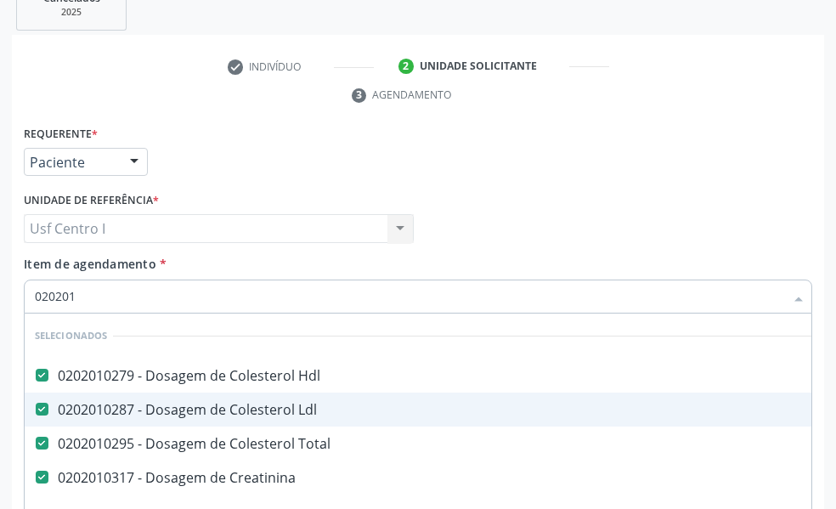
click at [93, 301] on input "020201" at bounding box center [410, 297] width 750 height 34
type input "02020"
checkbox Glicose "false"
checkbox Glicosilada "false"
checkbox Triglicerideos "false"
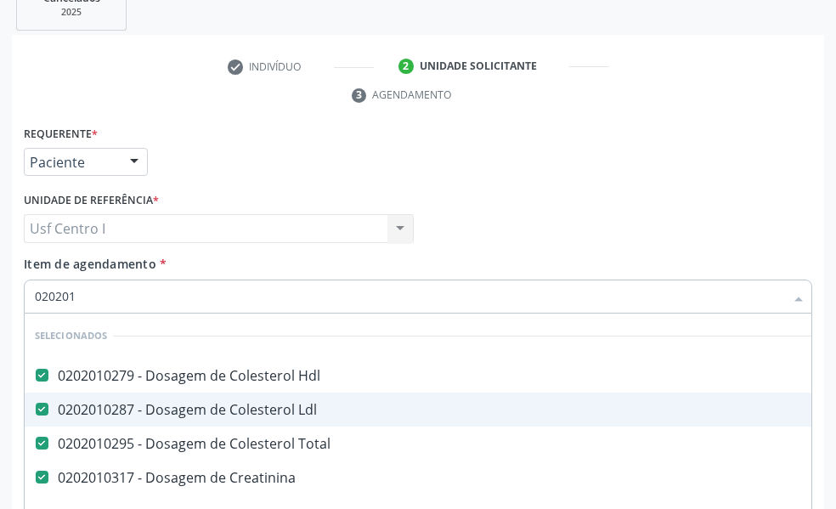
checkbox Ureia "false"
type input "0"
checkbox Glicose "false"
checkbox Glicosilada "false"
checkbox Lactato "false"
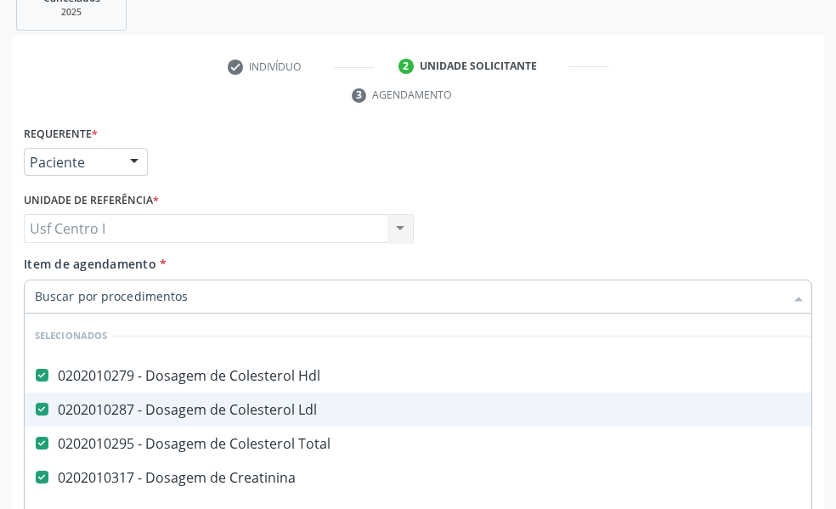
checkbox Muco-Proteinas "false"
checkbox Triglicerideos "false"
checkbox Ureia "false"
checkbox Pallidum "false"
checkbox Hematocrito "false"
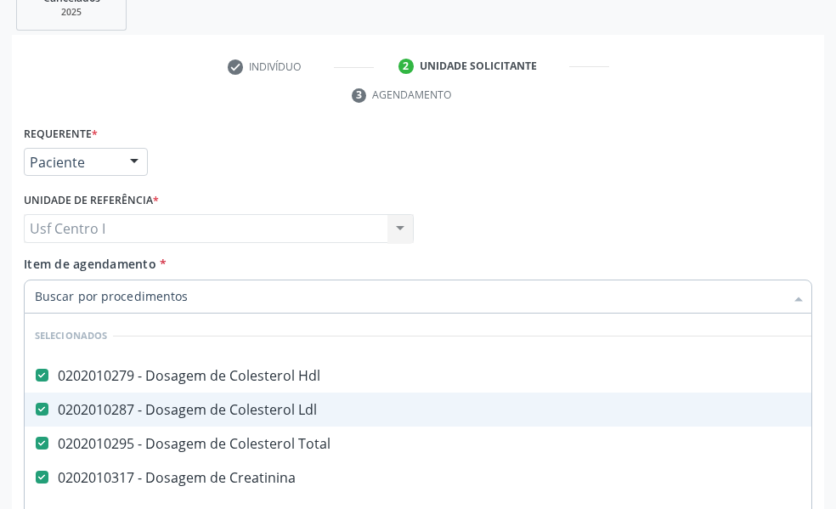
checkbox Completo "false"
checkbox Pylori "false"
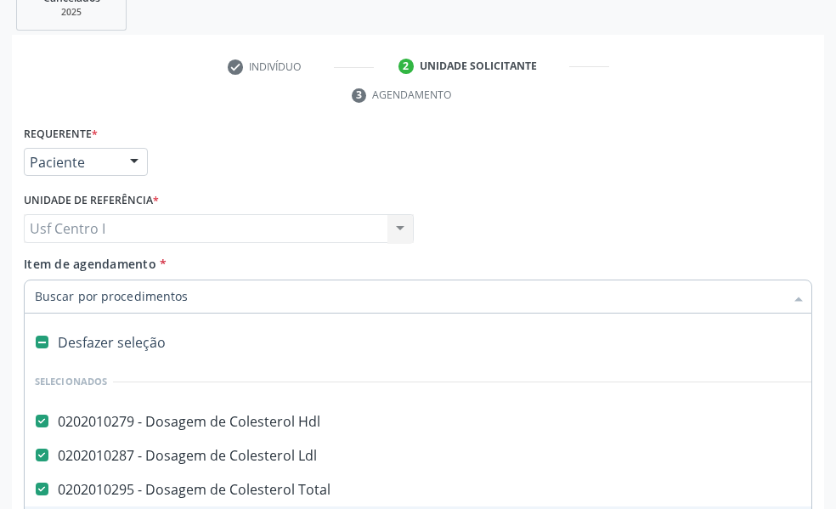
checkbox Manutenção "true"
checkbox Preenchida\) "true"
checkbox Ampola\)\ "true"
checkbox Abciximabe "true"
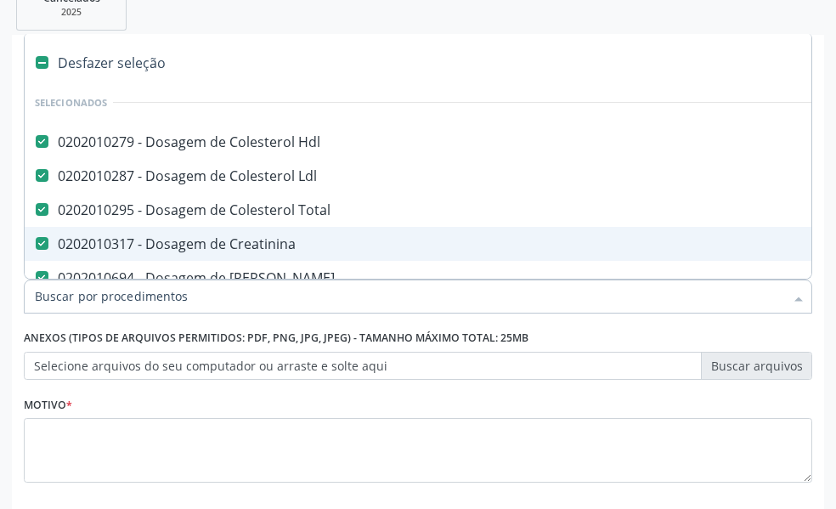
paste input "0202060381"
type input "0202060381"
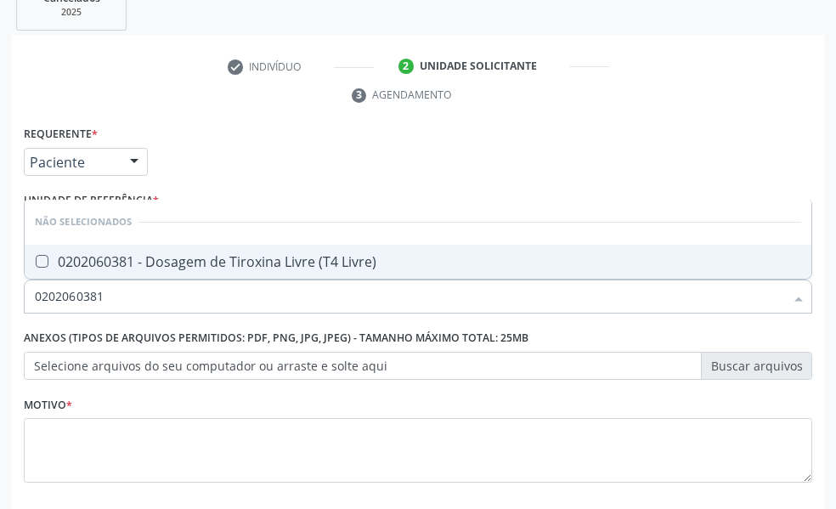
click at [42, 259] on Livre\) at bounding box center [42, 261] width 13 height 13
click at [36, 259] on Livre\) "checkbox" at bounding box center [30, 261] width 11 height 11
checkbox Livre\) "true"
click at [125, 297] on input "0202060381" at bounding box center [410, 297] width 750 height 34
type input "02020603"
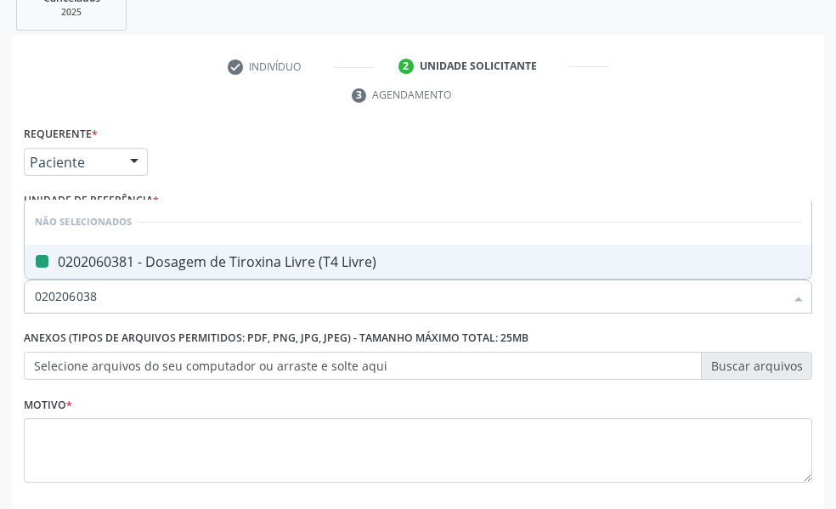
checkbox Livre\) "false"
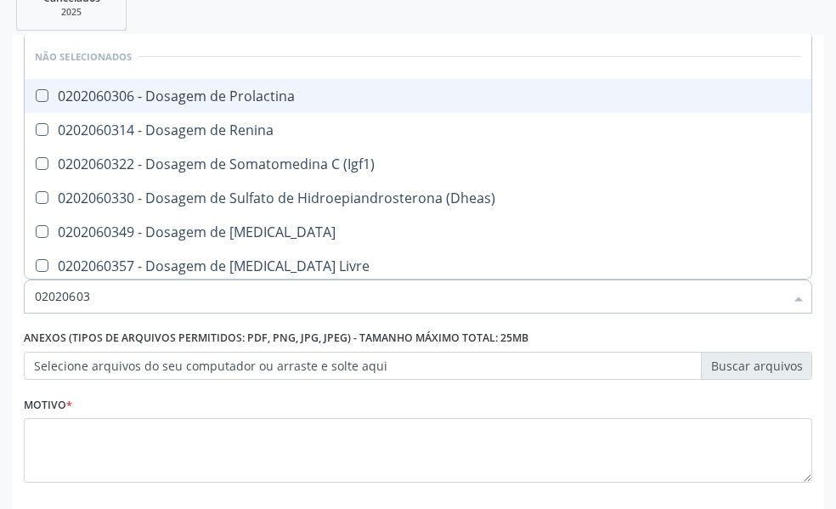
type input "0202060"
checkbox Livre\) "false"
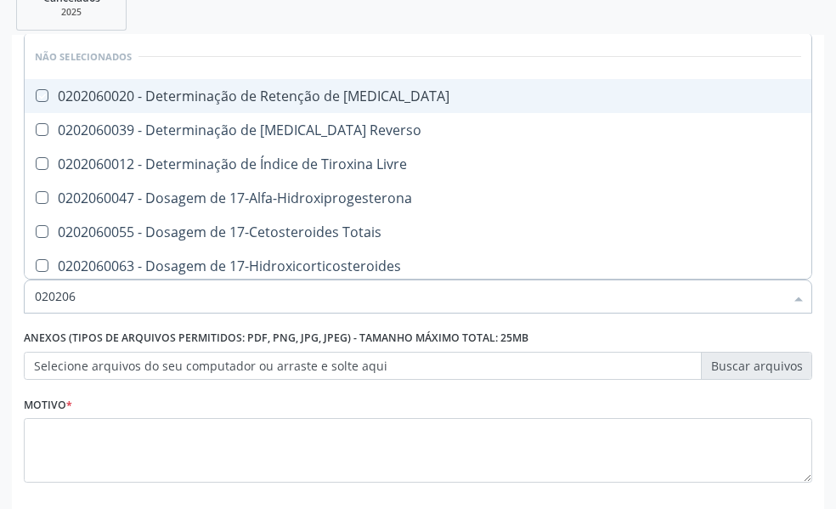
type input "02020"
checkbox T3 "true"
checkbox Reverso "true"
checkbox Livre "true"
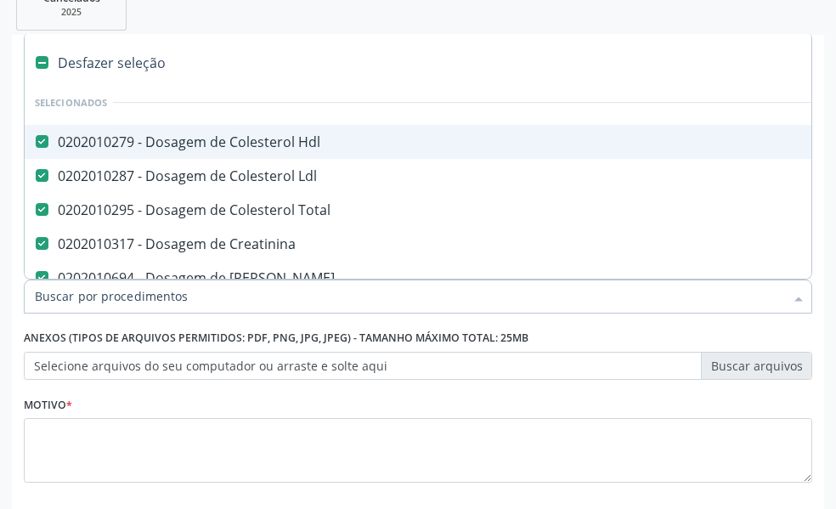
paste input "0202060250"
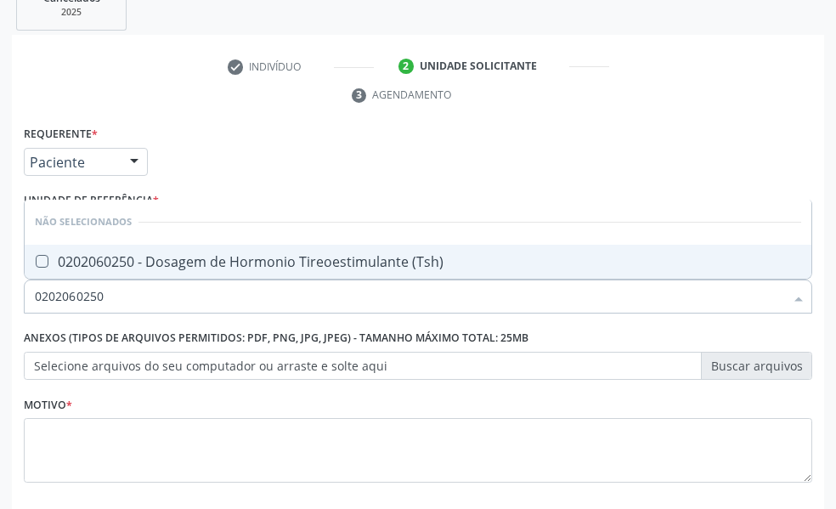
click at [44, 261] on \(Tsh\) at bounding box center [42, 261] width 13 height 13
click at [36, 261] on \(Tsh\) "checkbox" at bounding box center [30, 261] width 11 height 11
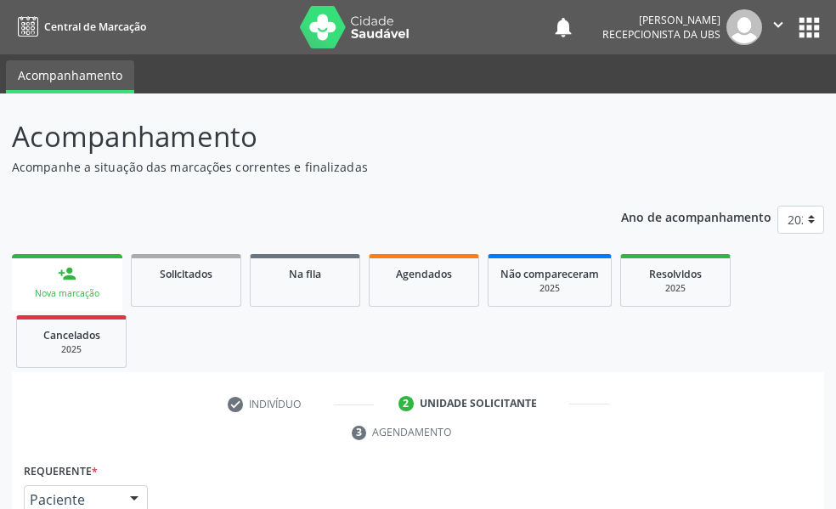
scroll to position [422, 0]
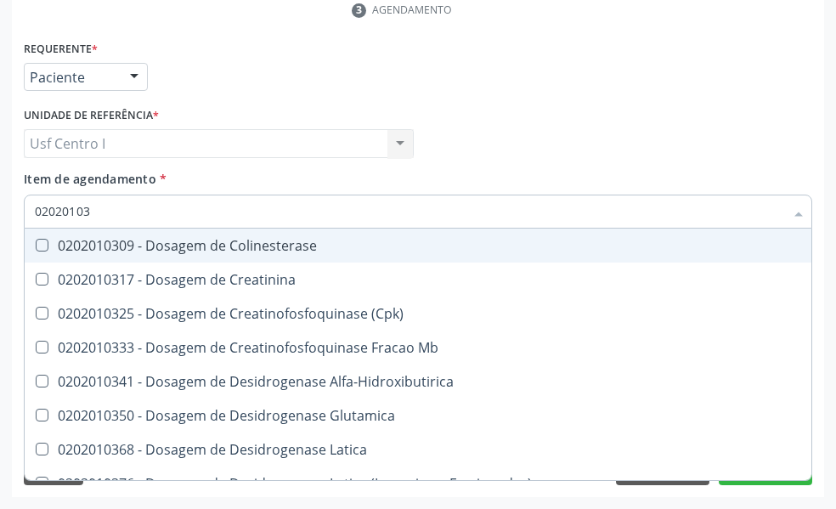
type input "020201031"
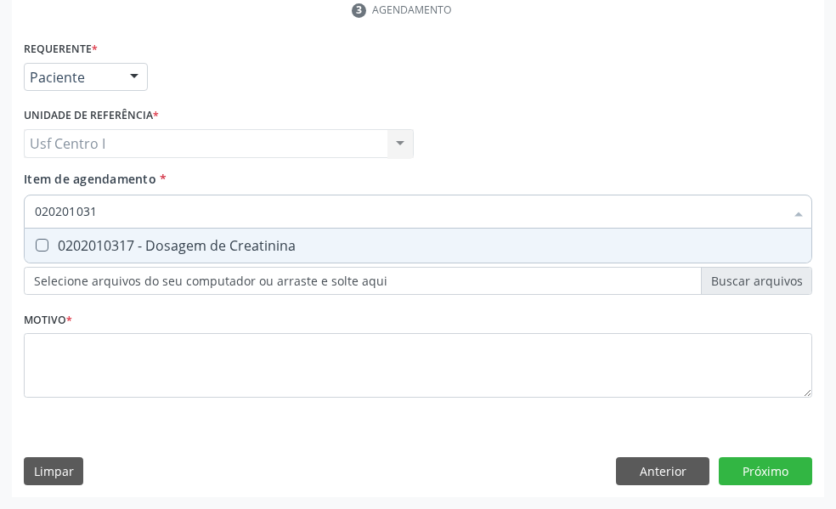
drag, startPoint x: 41, startPoint y: 241, endPoint x: 97, endPoint y: 226, distance: 57.9
click at [44, 241] on Creatinina at bounding box center [42, 245] width 13 height 13
click at [36, 241] on Creatinina "checkbox" at bounding box center [30, 245] width 11 height 11
checkbox Creatinina "true"
click at [110, 211] on input "020201031" at bounding box center [410, 212] width 750 height 34
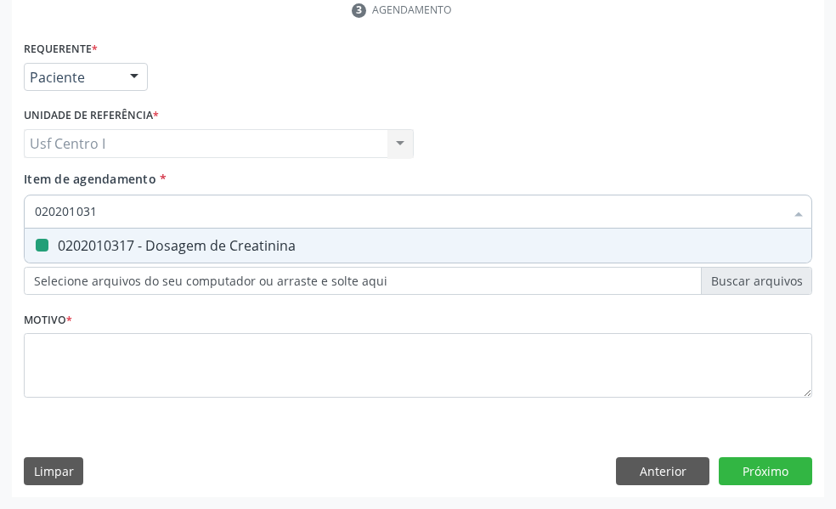
type input "02020103"
checkbox Creatinina "false"
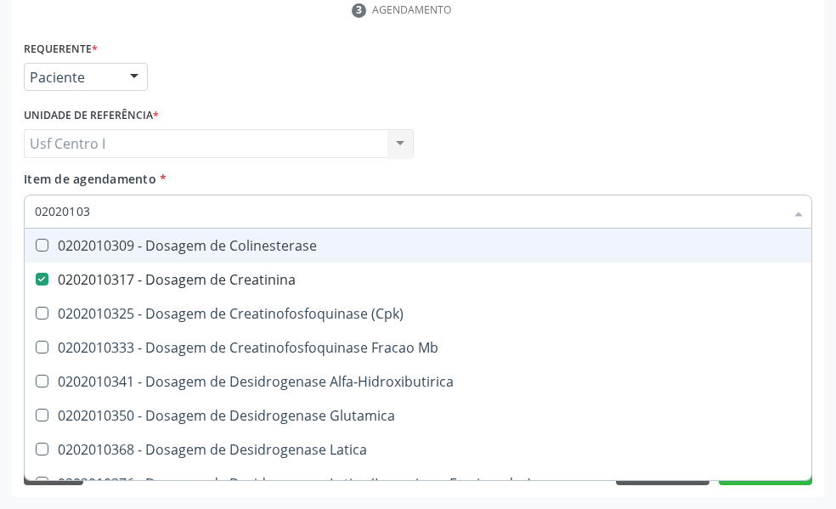
type input "0202010"
checkbox Creatinina "false"
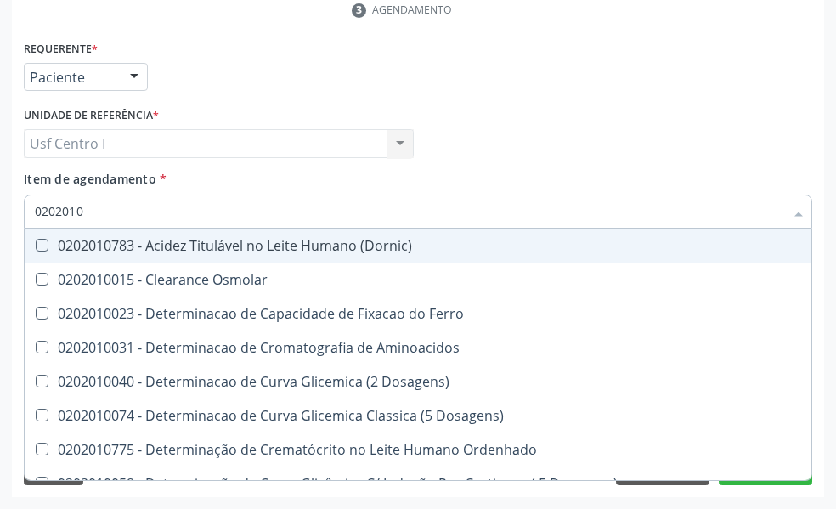
type input "020201"
checkbox Hdl "false"
checkbox Ldl "false"
checkbox Total "false"
checkbox Creatinina "false"
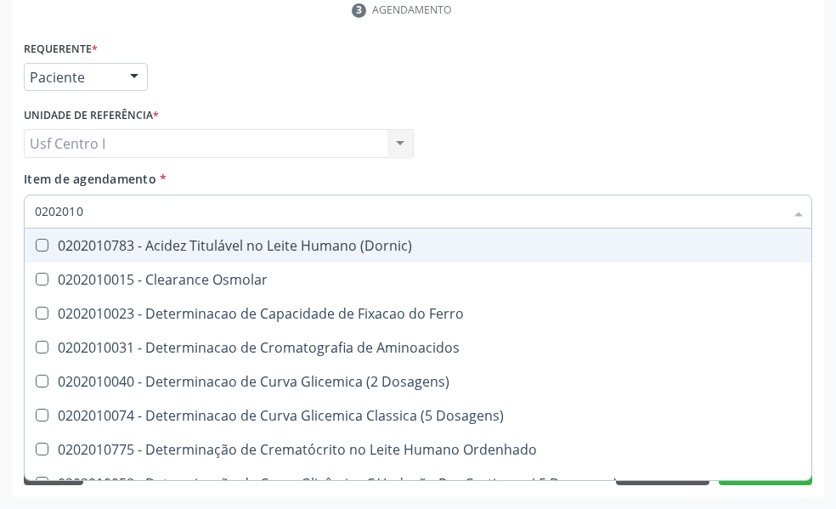
checkbox Latica "true"
checkbox Fracionadas\) "true"
checkbox Ferritina "true"
checkbox Folato "true"
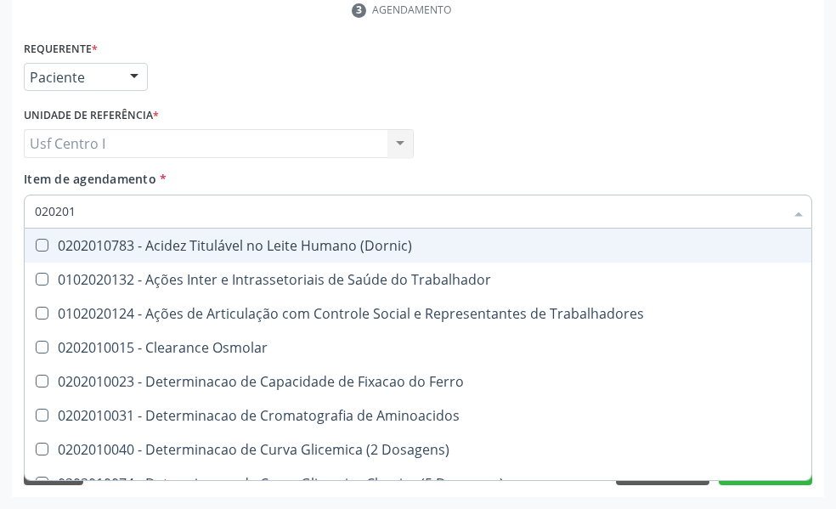
type input "0202010"
checkbox Circulante "true"
checkbox III "true"
checkbox Fracoes "true"
checkbox Ionizavel "true"
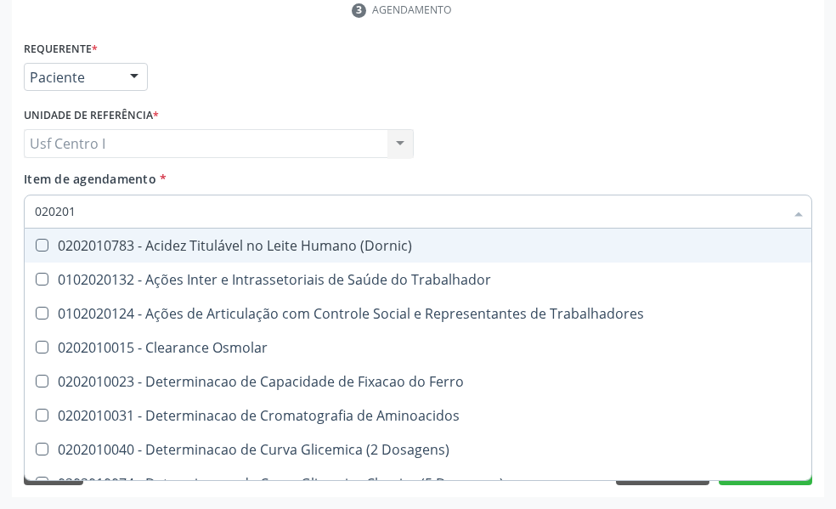
checkbox Hdl "false"
checkbox Ldl "false"
checkbox Total "false"
checkbox Creatinina "false"
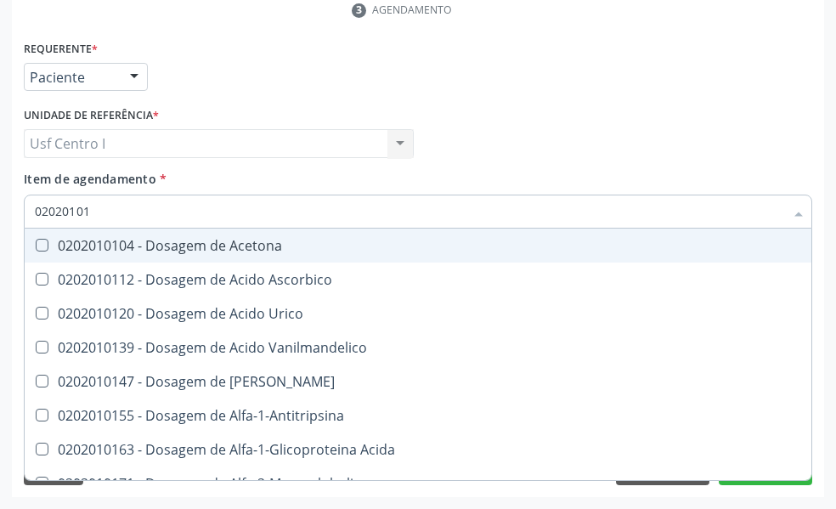
type input "020201012"
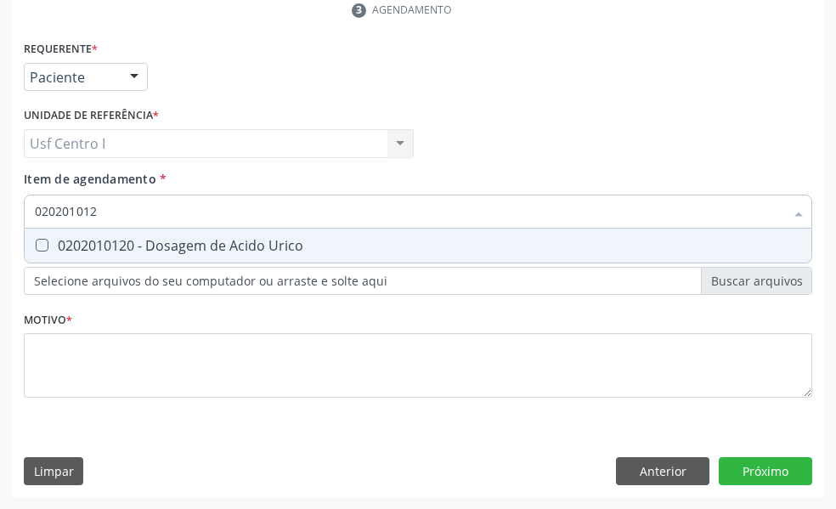
click at [42, 245] on Urico at bounding box center [42, 245] width 13 height 13
click at [36, 245] on Urico "checkbox" at bounding box center [30, 245] width 11 height 11
checkbox Urico "true"
click at [105, 209] on input "020201012" at bounding box center [410, 212] width 750 height 34
type input "02020101"
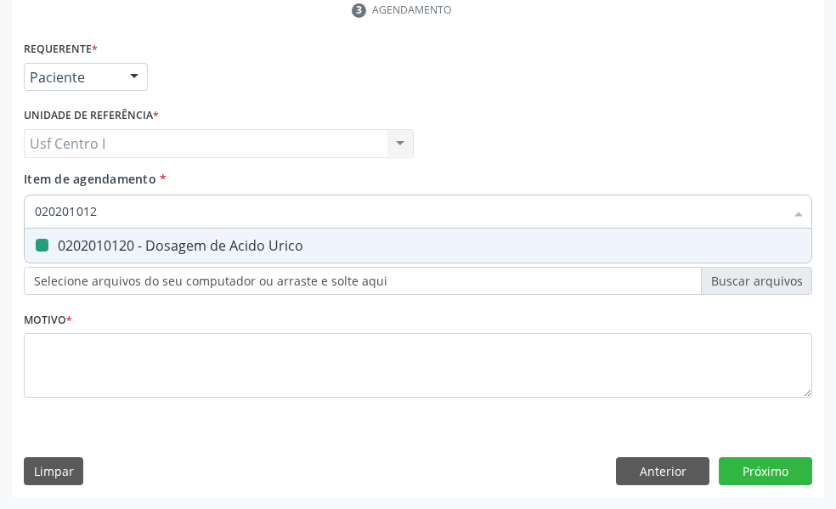
checkbox Urico "false"
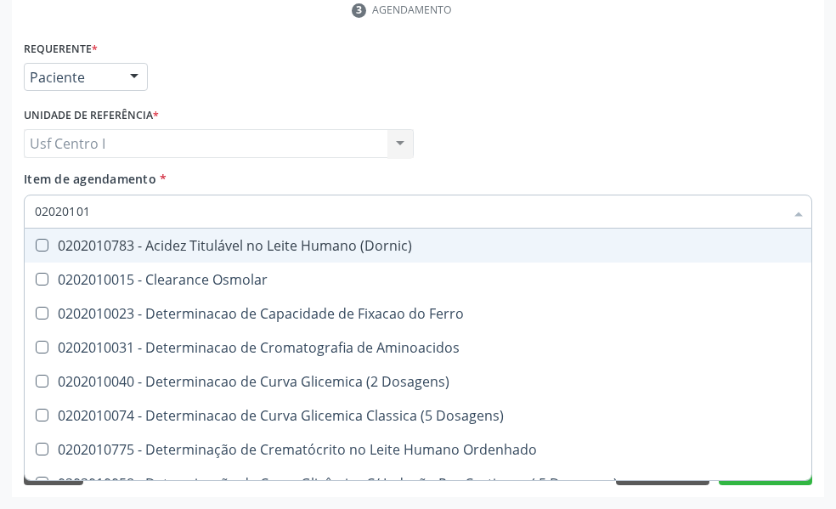
type input "0202010"
checkbox Ferro "false"
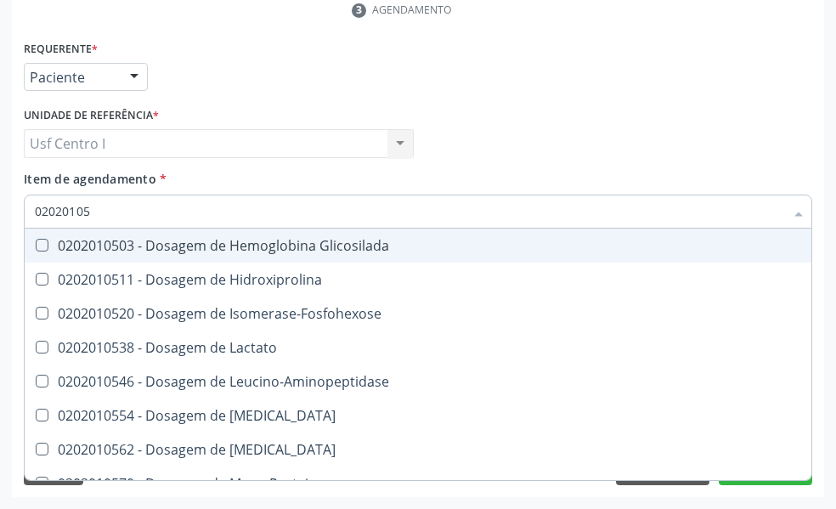
type input "020201050"
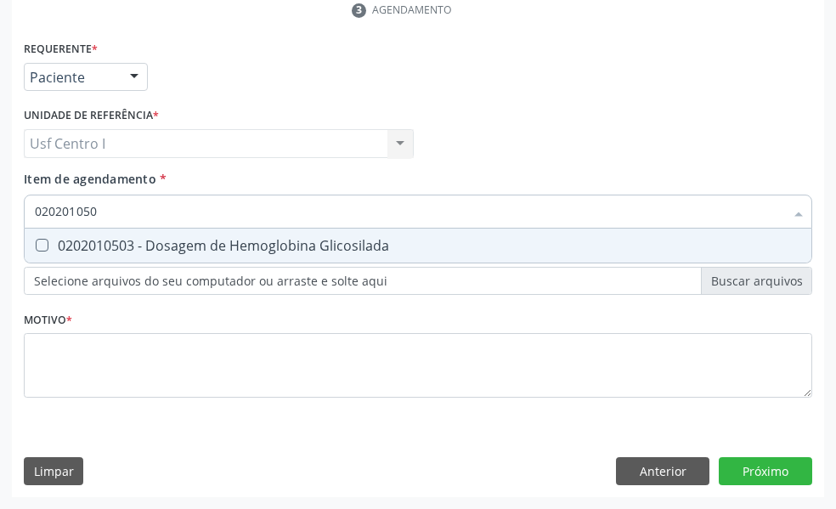
click at [41, 241] on Glicosilada at bounding box center [42, 245] width 13 height 13
click at [36, 241] on Glicosilada "checkbox" at bounding box center [30, 245] width 11 height 11
checkbox Glicosilada "true"
click at [99, 217] on input "020201050" at bounding box center [410, 212] width 750 height 34
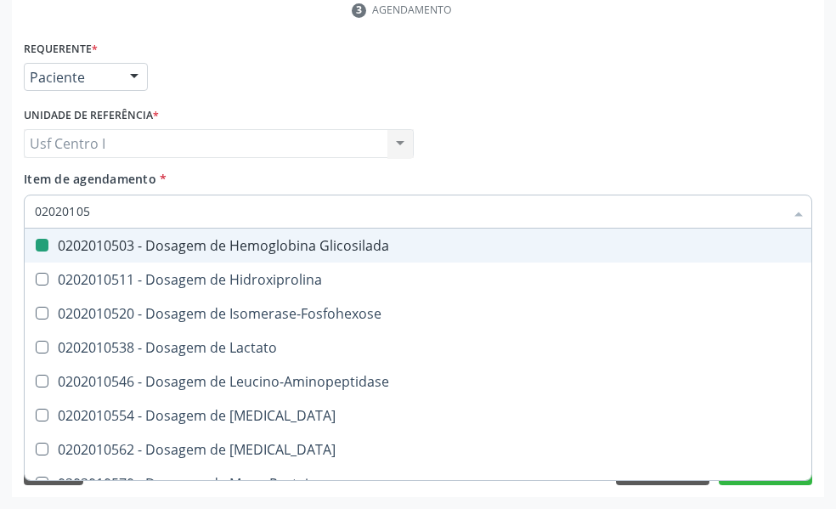
type input "0202010"
checkbox Glicosilada "false"
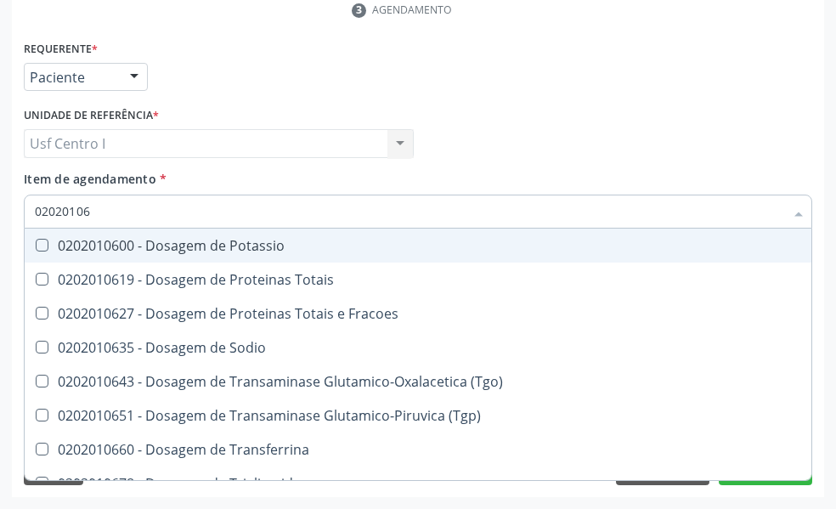
type input "020201067"
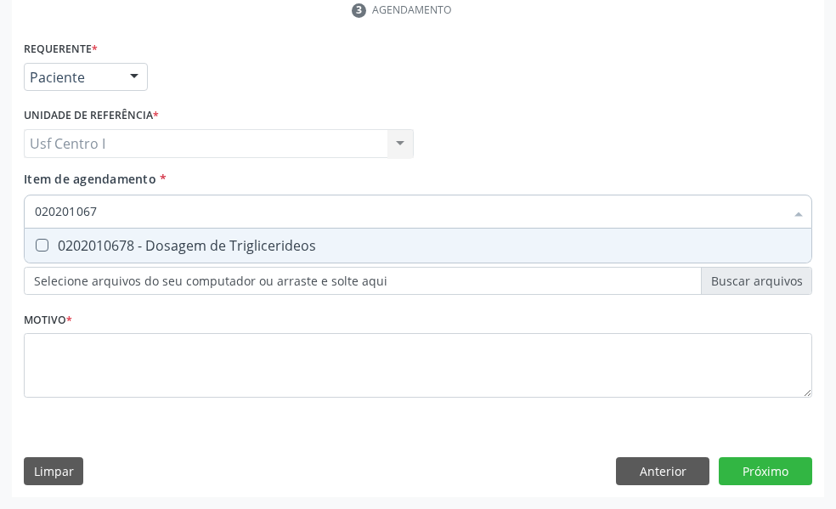
click at [42, 243] on Triglicerideos at bounding box center [42, 245] width 13 height 13
click at [36, 243] on Triglicerideos "checkbox" at bounding box center [30, 245] width 11 height 11
checkbox Triglicerideos "true"
click at [112, 211] on input "020201067" at bounding box center [410, 212] width 750 height 34
type input "02020106"
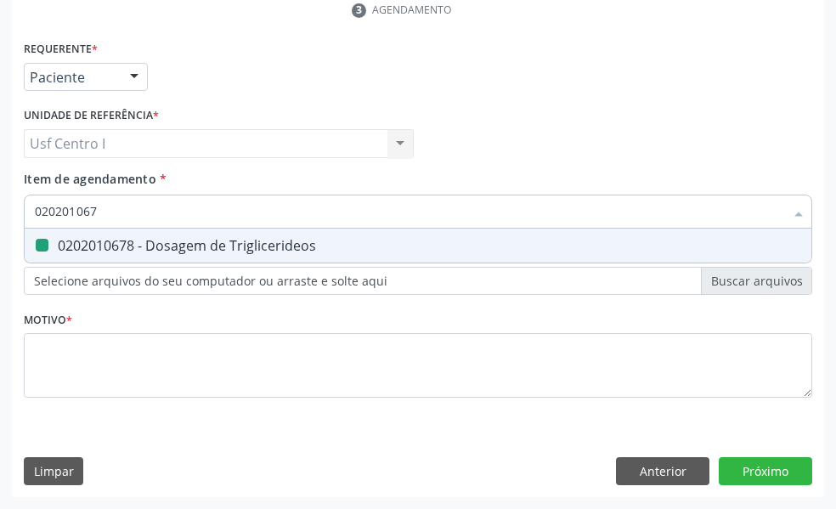
checkbox Triglicerideos "false"
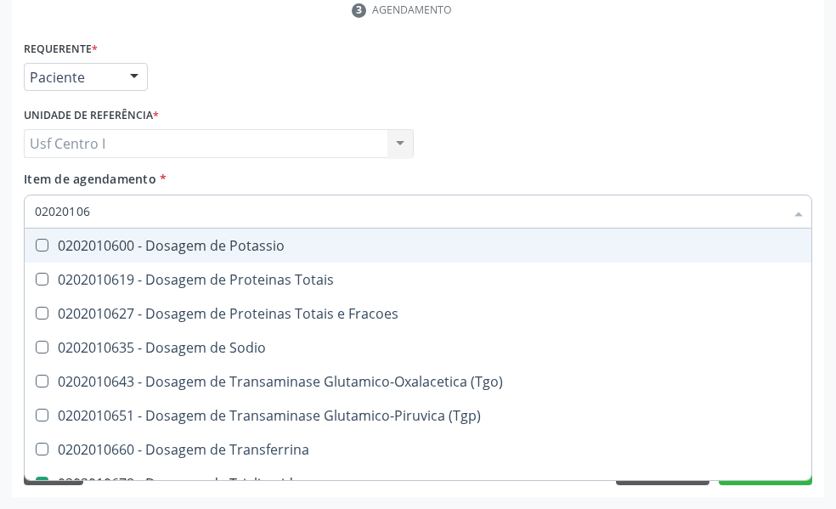
type input "0202010"
checkbox Triglicerideos "false"
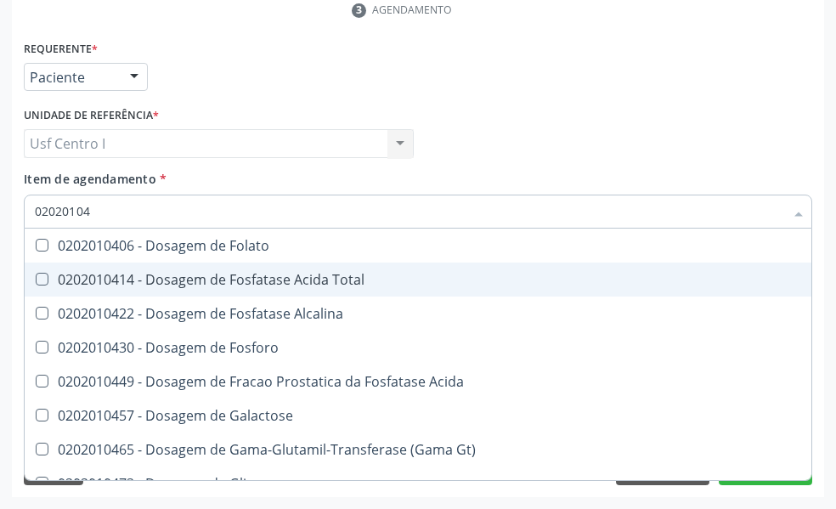
type input "020201047"
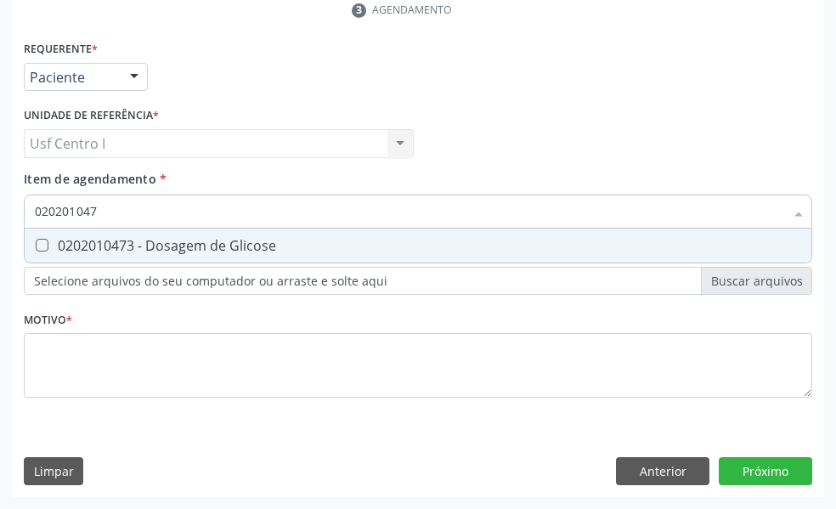
drag, startPoint x: 37, startPoint y: 244, endPoint x: 99, endPoint y: 227, distance: 65.2
click at [42, 243] on Glicose at bounding box center [42, 245] width 13 height 13
click at [36, 243] on Glicose "checkbox" at bounding box center [30, 245] width 11 height 11
checkbox Glicose "true"
click at [119, 215] on input "020201047" at bounding box center [410, 212] width 750 height 34
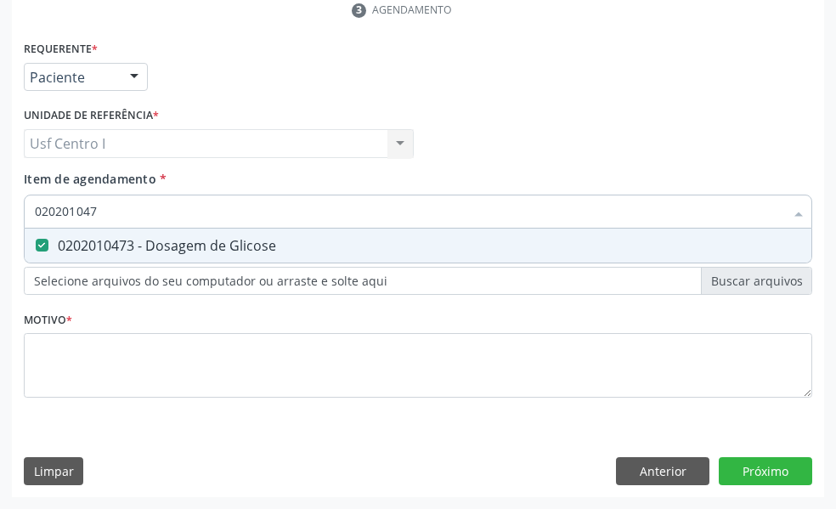
click at [114, 201] on input "020201047" at bounding box center [410, 212] width 750 height 34
type input "02020104"
checkbox Glicose "false"
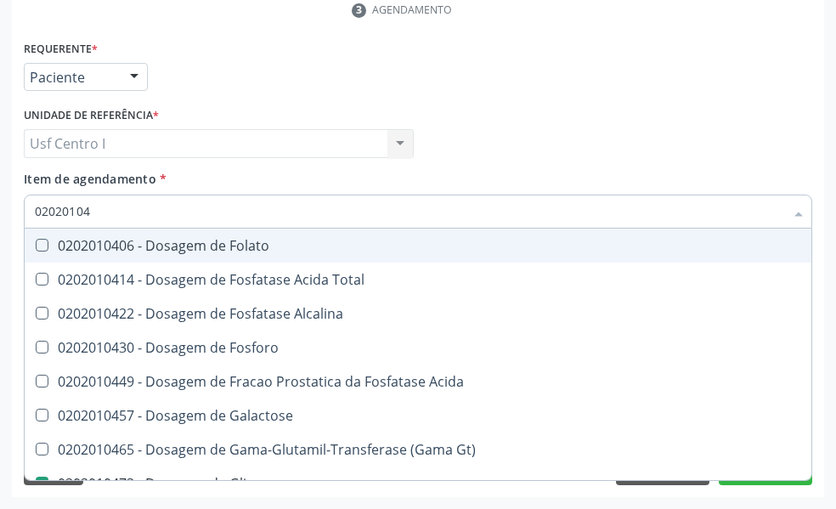
type input "0202010"
checkbox Glicose "false"
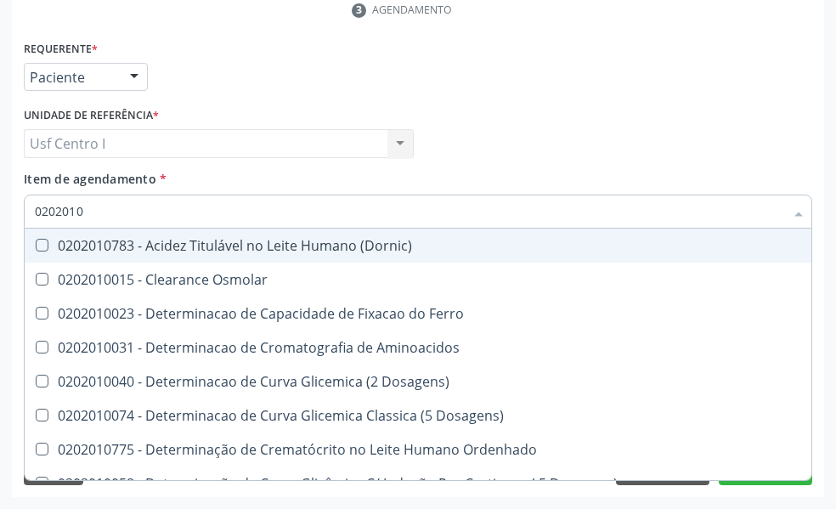
type input "02020106"
checkbox Dosagens\) "true"
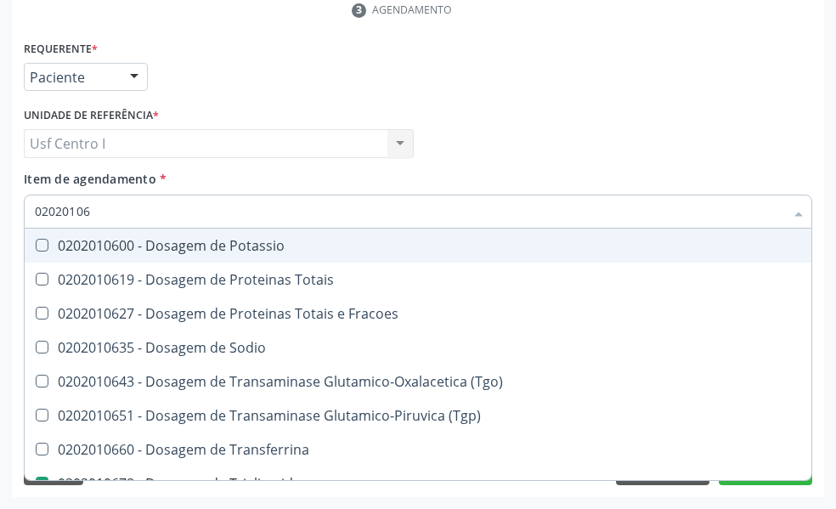
type input "020201069"
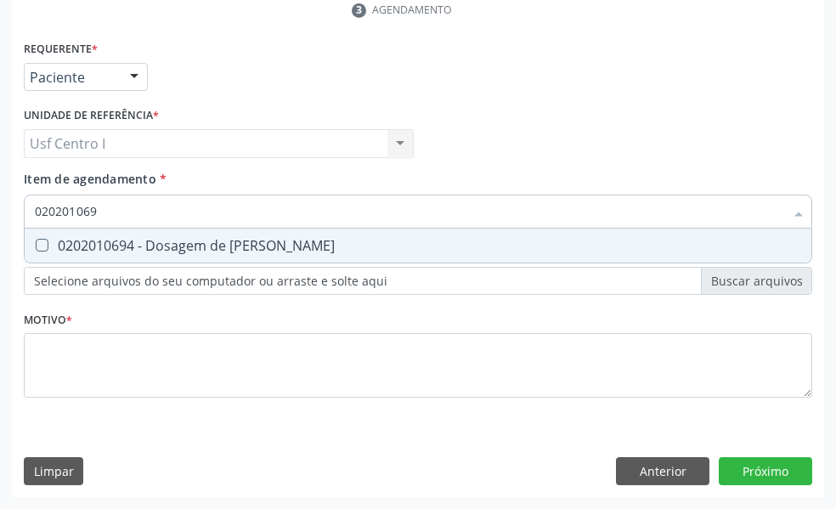
drag, startPoint x: 39, startPoint y: 244, endPoint x: 99, endPoint y: 204, distance: 72.4
click at [45, 244] on Ureia at bounding box center [42, 245] width 13 height 13
click at [36, 244] on Ureia "checkbox" at bounding box center [30, 245] width 11 height 11
checkbox Ureia "true"
click at [105, 214] on input "020201069" at bounding box center [410, 212] width 750 height 34
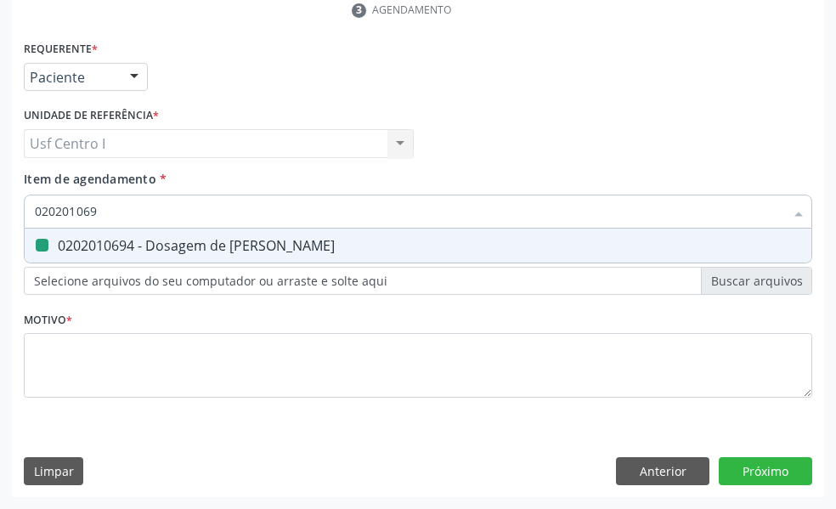
type input "02020106"
checkbox Ureia "false"
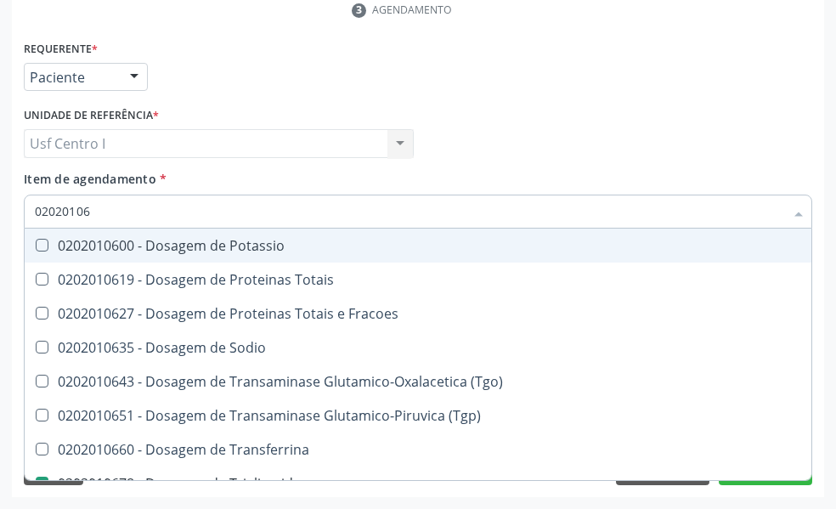
type input "0202010"
checkbox Triglicerideos "false"
checkbox Ureia "false"
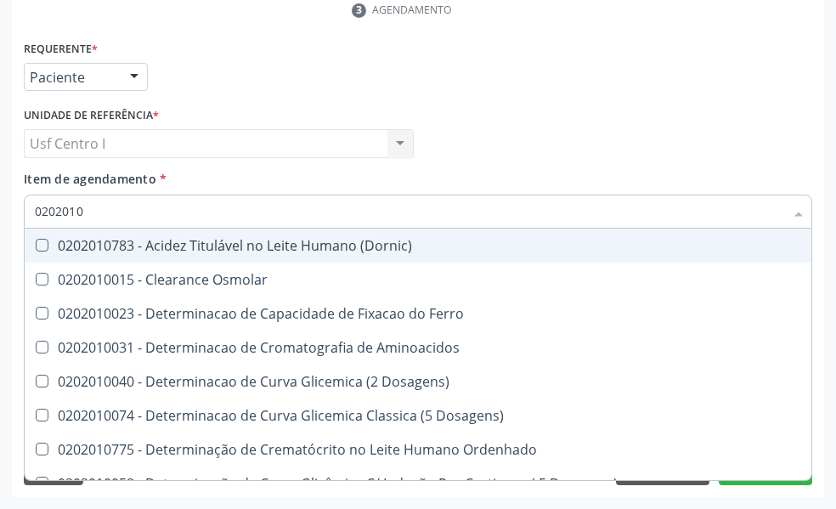
type input "020201"
checkbox Urico "false"
checkbox Amonia "true"
checkbox Hdl "false"
checkbox Ldl "false"
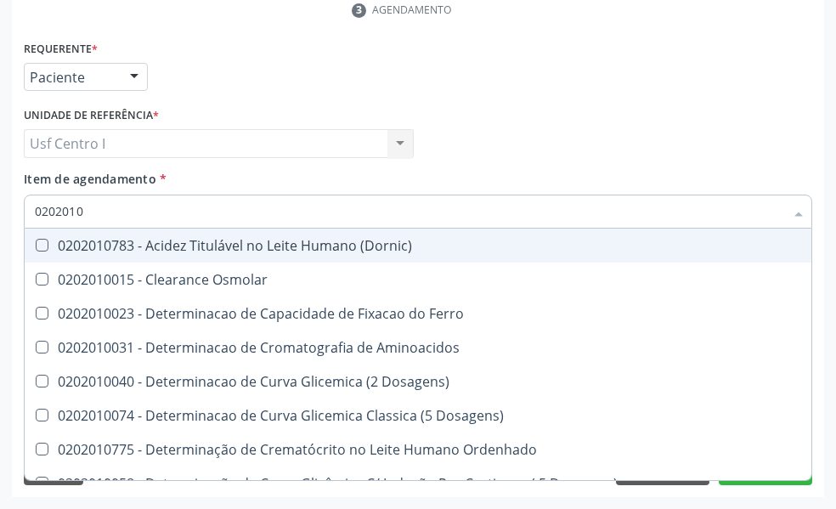
checkbox Total "false"
checkbox Creatinina "false"
checkbox Latica "true"
checkbox Fracionadas\) "true"
checkbox Ferritina "true"
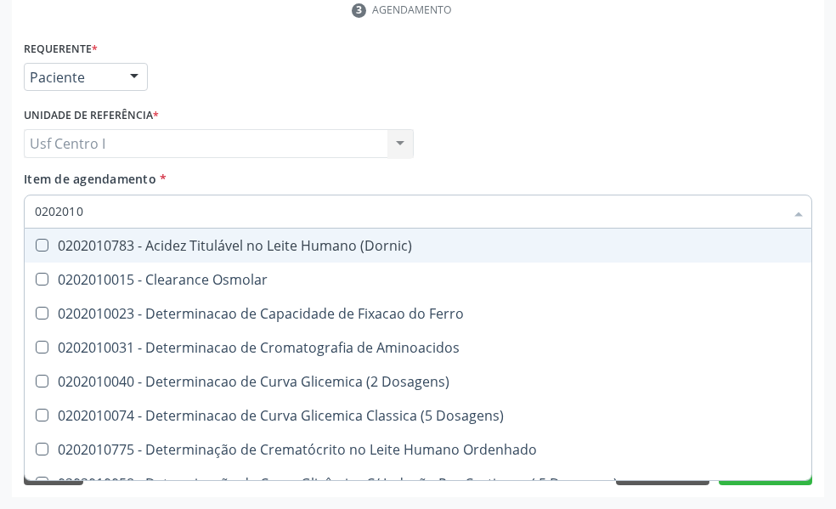
checkbox Folato "true"
checkbox Glicose "false"
checkbox Glicosilada "false"
checkbox Nt-Probnp\) "true"
checkbox Potassio "true"
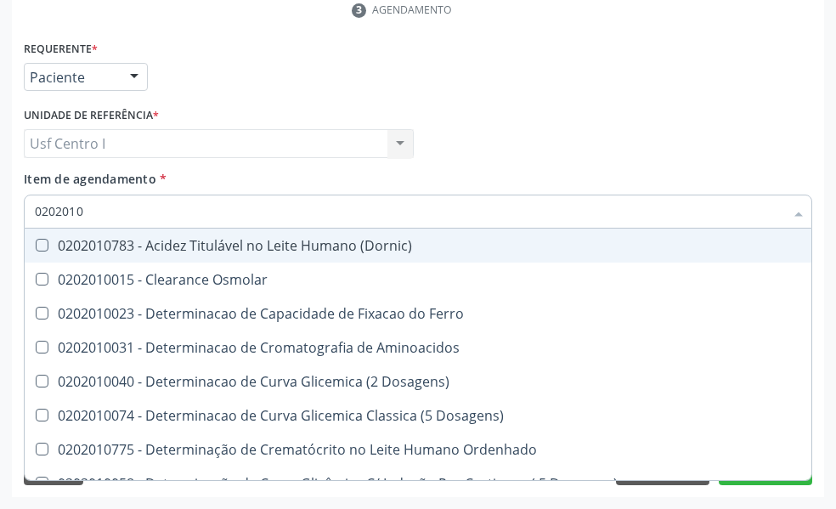
checkbox Triglicerideos "false"
checkbox Ureia "false"
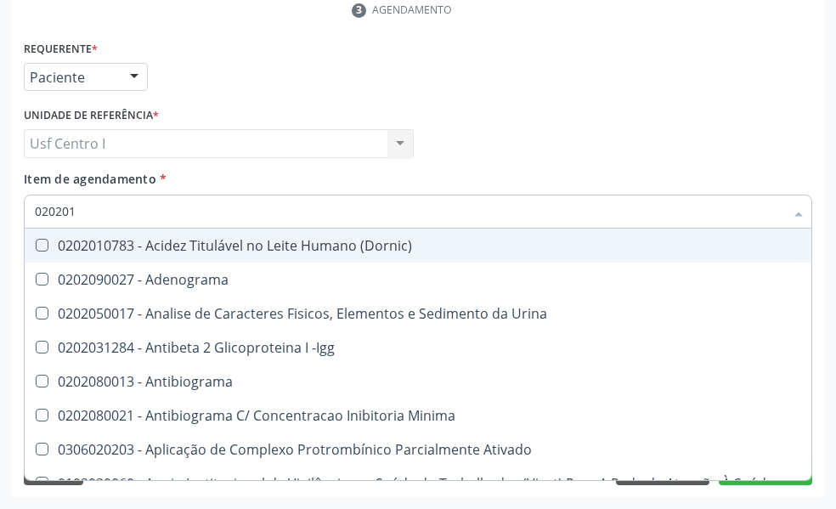
type input "02020"
checkbox Osmolar "false"
checkbox \(Pos-Pasteurização\) "false"
checkbox Molecular "false"
checkbox Parceria\) "false"
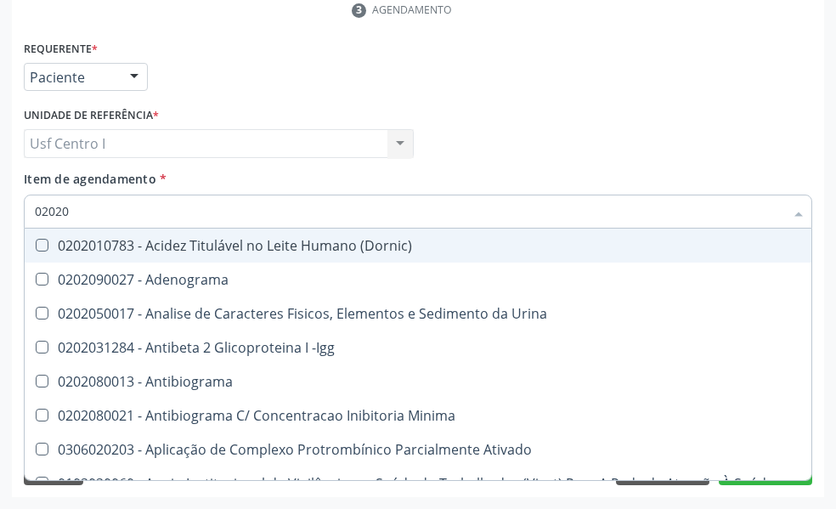
checkbox Gestante "false"
checkbox T3 "false"
checkbox Coagulação "false"
checkbox Acetona "false"
checkbox Ascorbico "false"
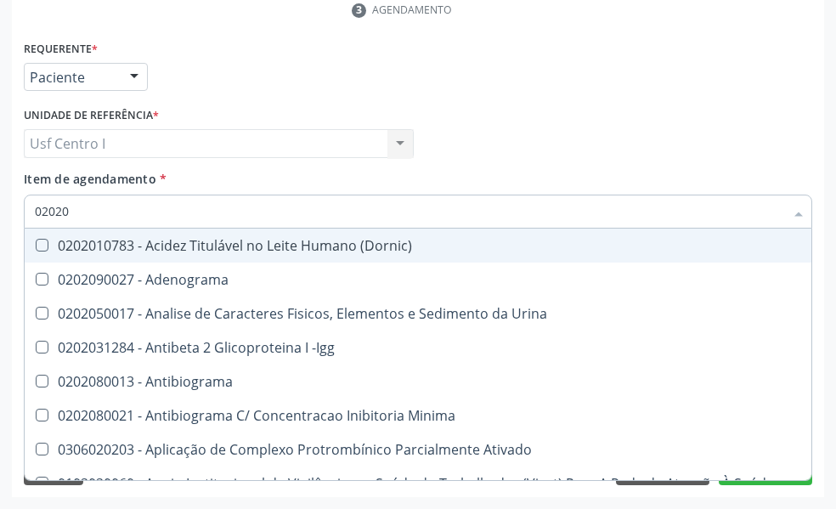
checkbox Urico "true"
click at [82, 207] on input "02020" at bounding box center [410, 212] width 750 height 34
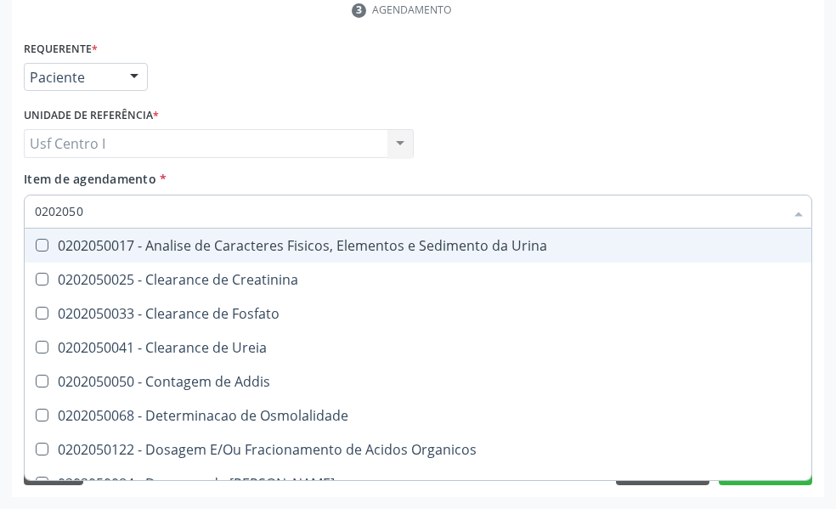
type input "02020500"
drag, startPoint x: 42, startPoint y: 250, endPoint x: 83, endPoint y: 218, distance: 52.2
click at [65, 240] on div "0202050017 - Analise de Caracteres Fisicos, Elementos e Sedimento da Urina" at bounding box center [418, 246] width 767 height 14
checkbox Urina "true"
click at [111, 207] on input "02020500" at bounding box center [410, 212] width 750 height 34
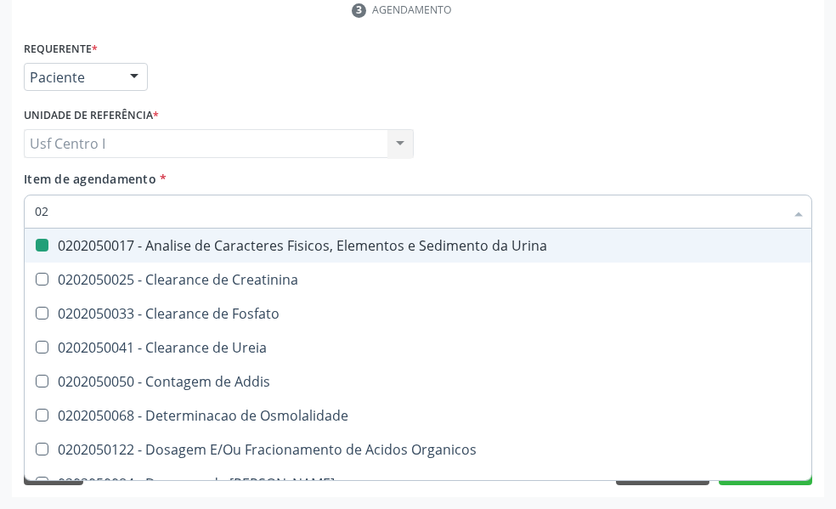
type input "0"
checkbox Urina "false"
checkbox Fosfato "false"
checkbox Urina "false"
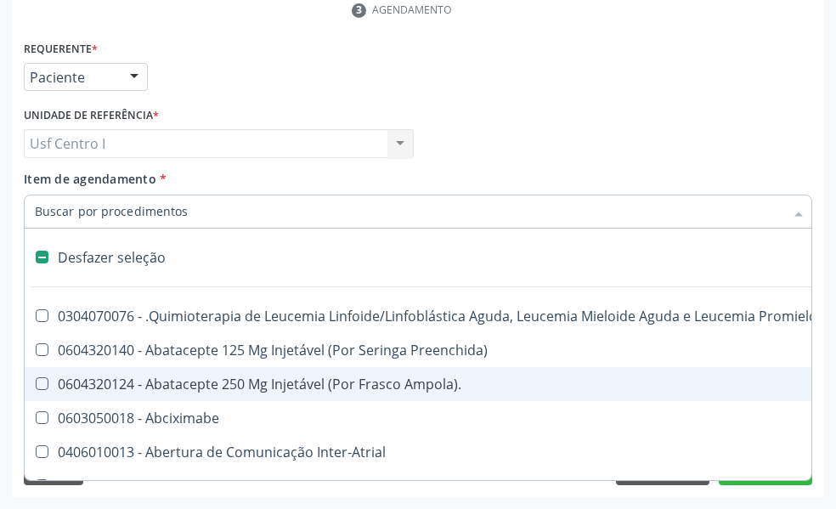
checkbox Preenchida\) "true"
checkbox Ampola\)\ "true"
checkbox Abciximabe "true"
checkbox Inter-Atrial "true"
checkbox Valvar "true"
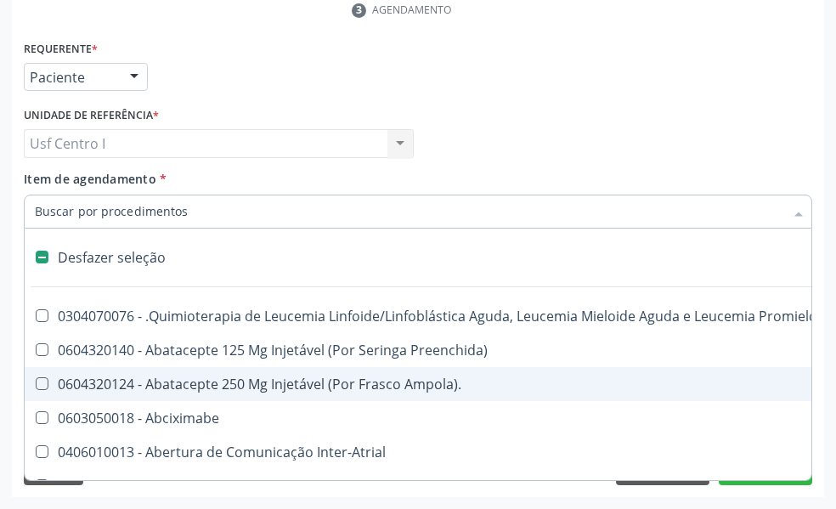
checkbox Adolescente\) "true"
checkbox Valvar "true"
checkbox Adolescente\) "true"
checkbox Paciente\) "true"
checkbox Dente\) "true"
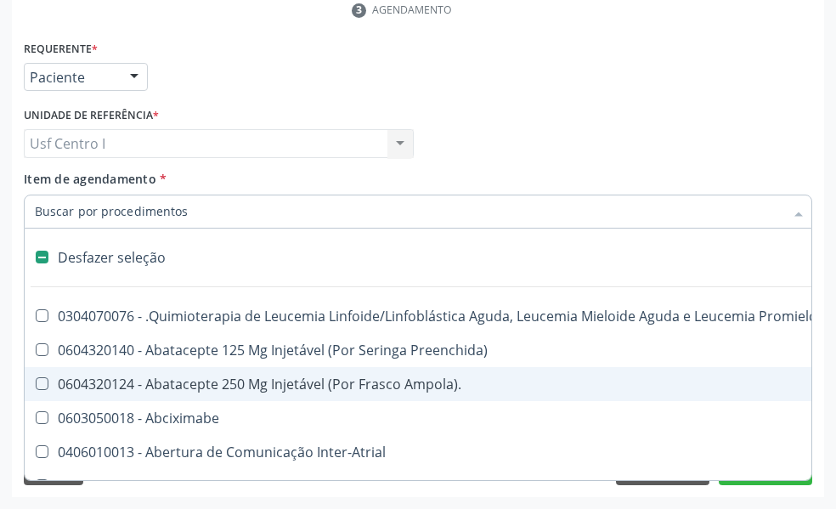
checkbox Comprimido\) "true"
checkbox Urina "false"
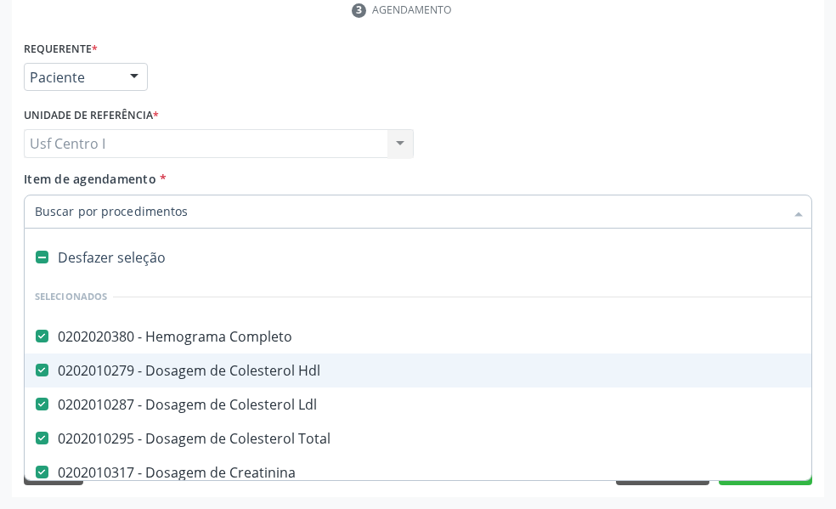
paste input "0202030202"
type input "0202030202"
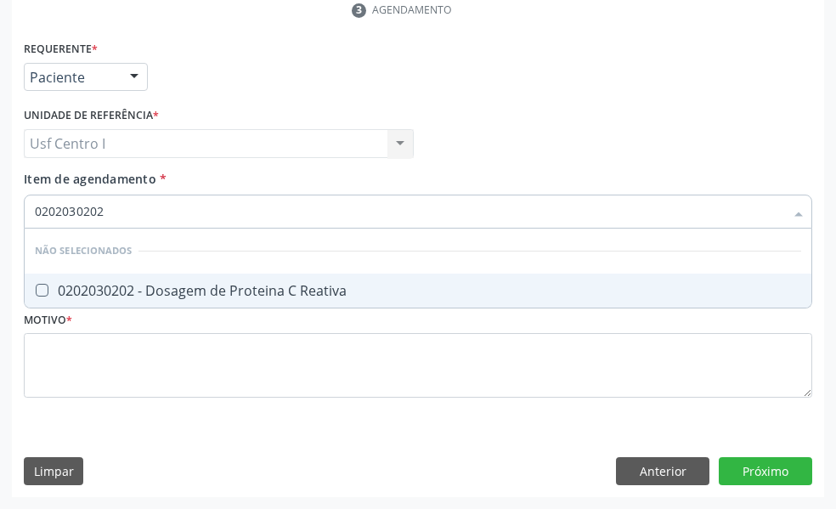
click at [42, 288] on Reativa at bounding box center [42, 290] width 13 height 13
click at [36, 288] on Reativa "checkbox" at bounding box center [30, 290] width 11 height 11
checkbox Reativa "true"
click at [122, 209] on input "0202030202" at bounding box center [410, 212] width 750 height 34
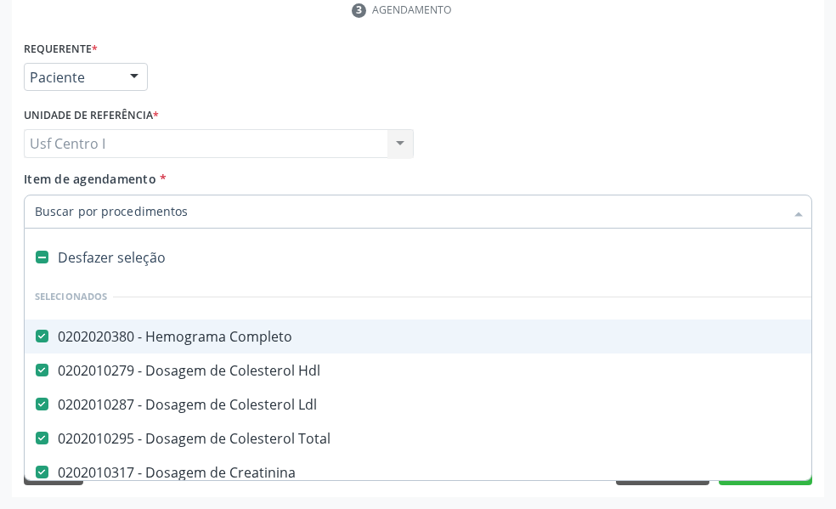
paste input "0202010643"
type input "0202010643"
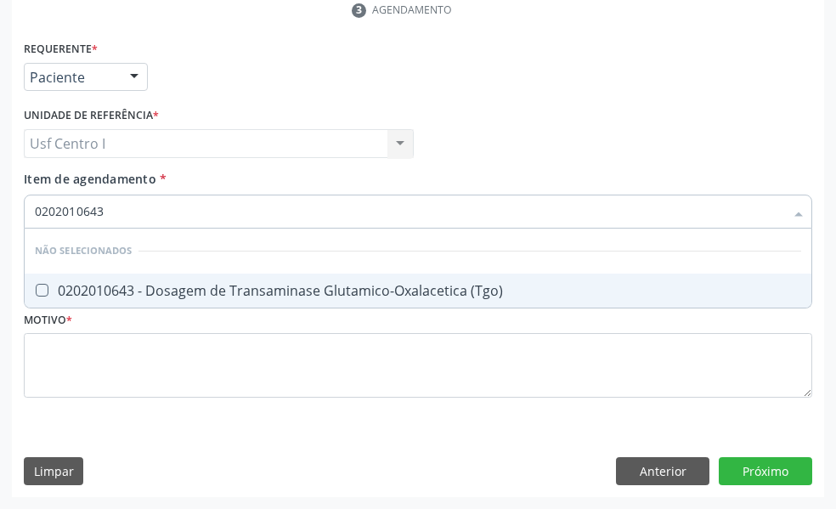
click at [48, 292] on \(Tgo\) at bounding box center [42, 290] width 13 height 13
click at [36, 292] on \(Tgo\) "checkbox" at bounding box center [30, 290] width 11 height 11
checkbox \(Tgo\) "true"
click at [105, 207] on input "0202010643" at bounding box center [410, 212] width 750 height 34
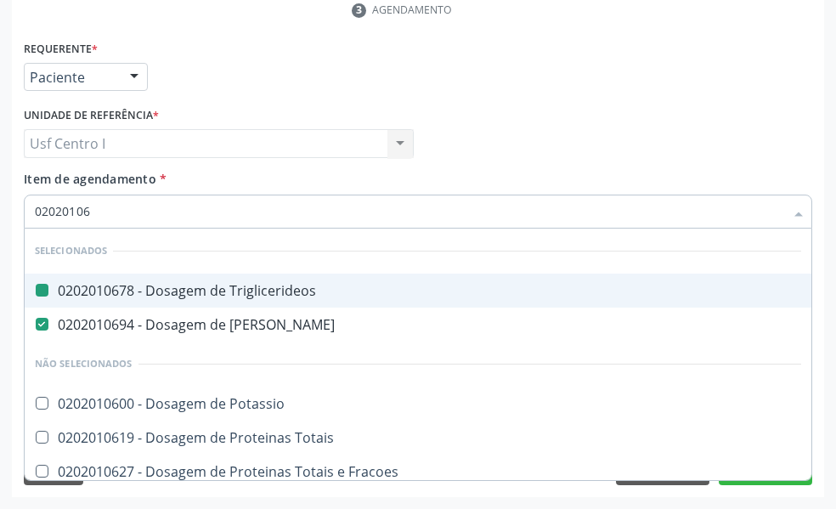
type input "020201065"
checkbox Triglicerideos "false"
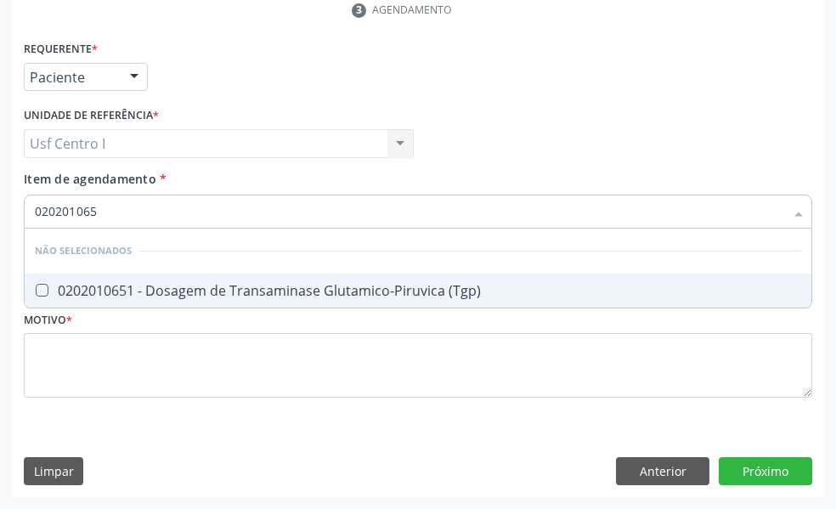
type input "0202010651"
click at [43, 290] on \(Tgp\) at bounding box center [42, 290] width 13 height 13
click at [36, 290] on \(Tgp\) "checkbox" at bounding box center [30, 290] width 11 height 11
checkbox \(Tgp\) "true"
click at [127, 209] on input "0202010651" at bounding box center [410, 212] width 750 height 34
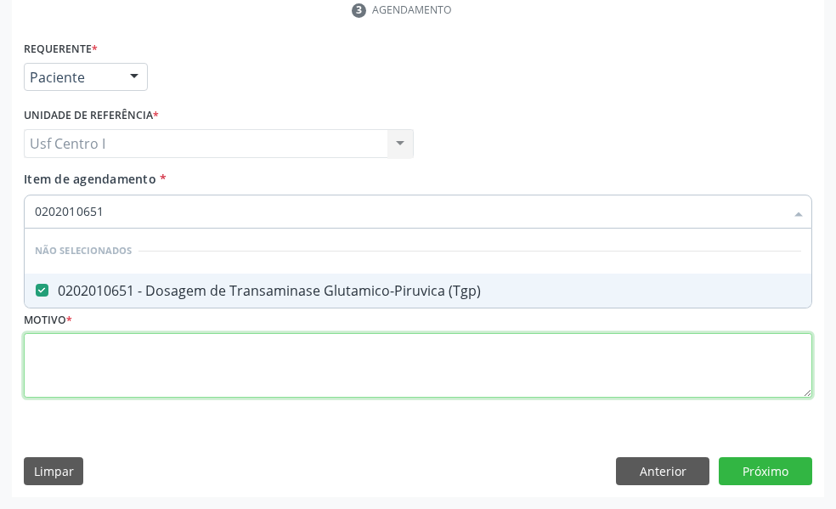
click at [41, 349] on div "Requerente * Paciente Profissional de Saúde Paciente Nenhum resultado encontrad…" at bounding box center [418, 229] width 789 height 385
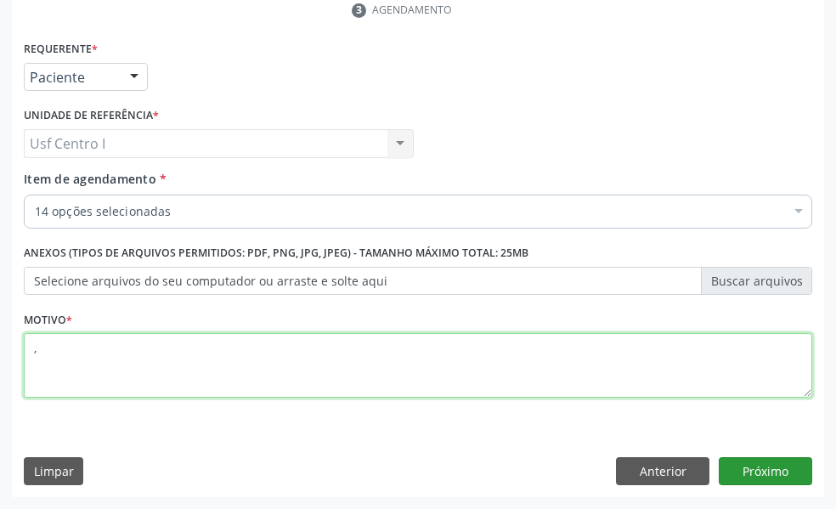
type textarea ","
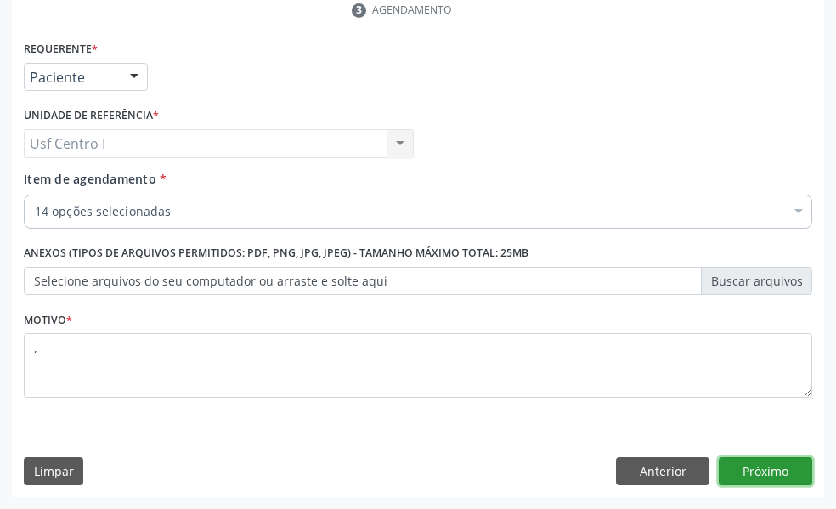
click at [775, 469] on button "Próximo" at bounding box center [765, 471] width 93 height 29
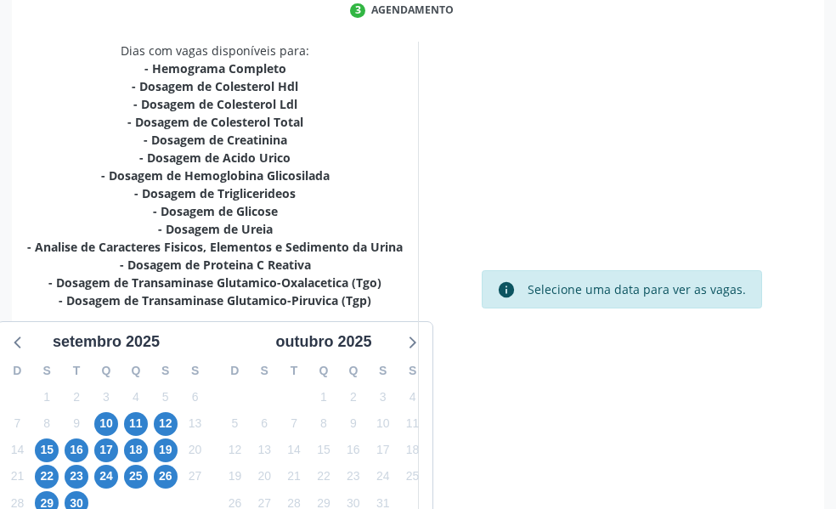
scroll to position [507, 0]
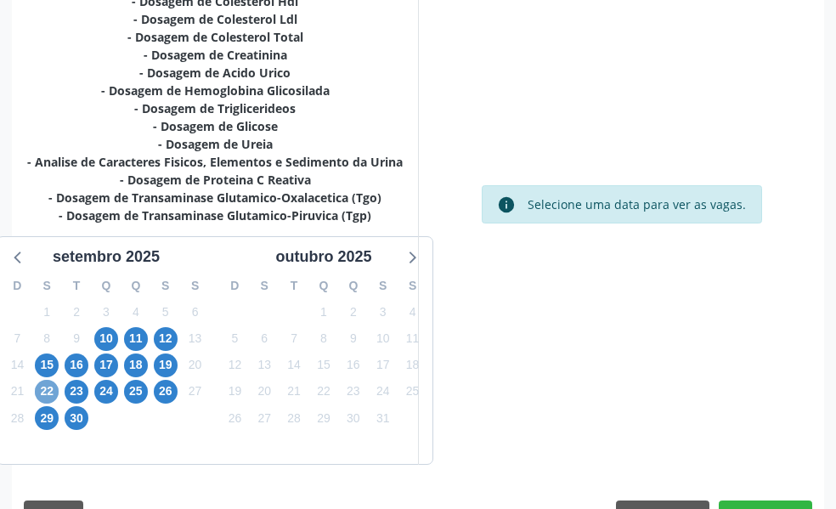
click at [45, 394] on span "22" at bounding box center [47, 392] width 24 height 24
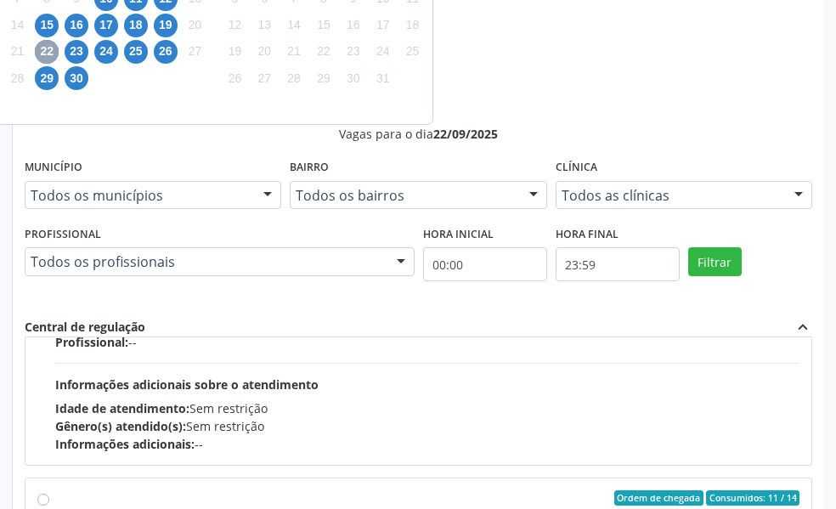
scroll to position [850, 0]
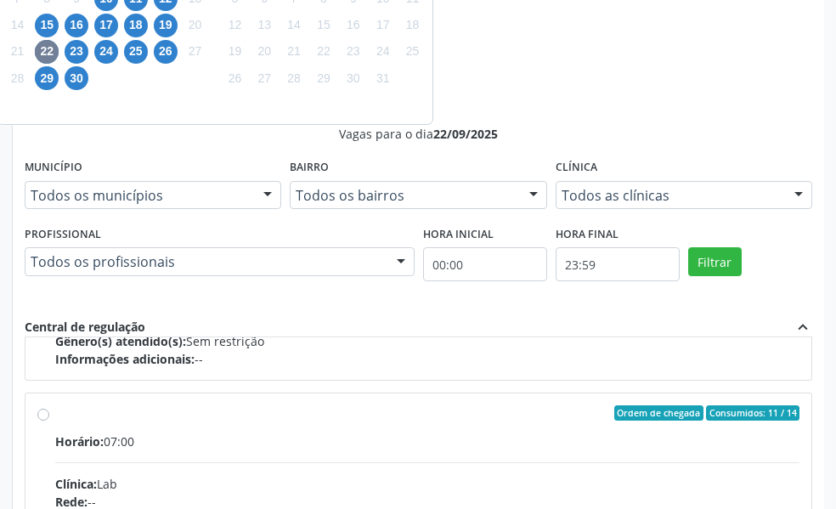
click at [45, 416] on input "Ordem de chegada Consumidos: 11 / 14 Horário: 07:00 Clínica: Lab Rede: -- Ender…" at bounding box center [43, 412] width 12 height 15
radio input "true"
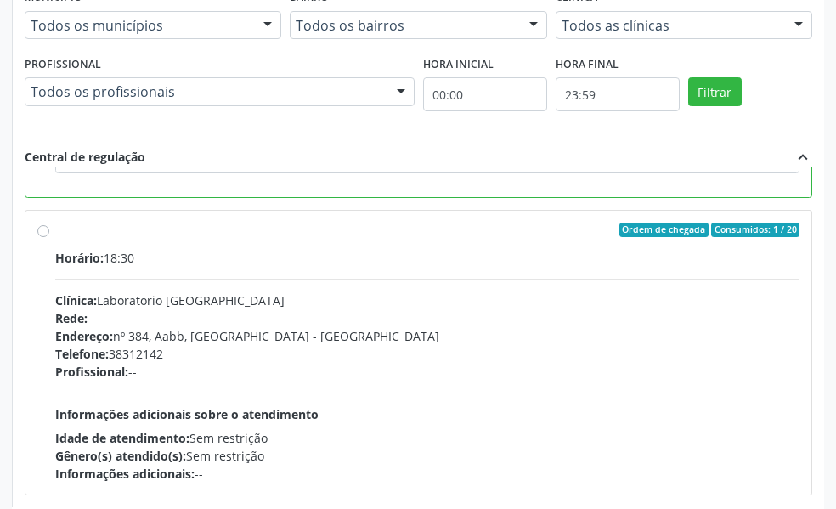
scroll to position [1102, 0]
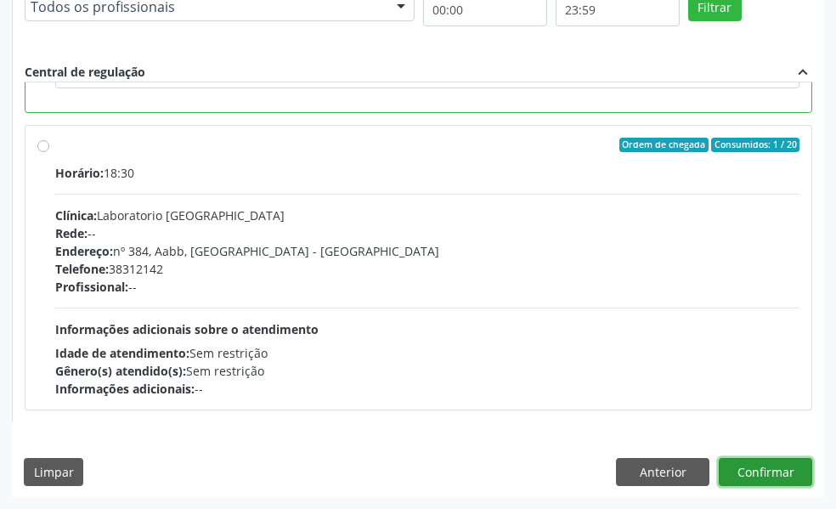
click at [765, 468] on button "Confirmar" at bounding box center [765, 472] width 93 height 29
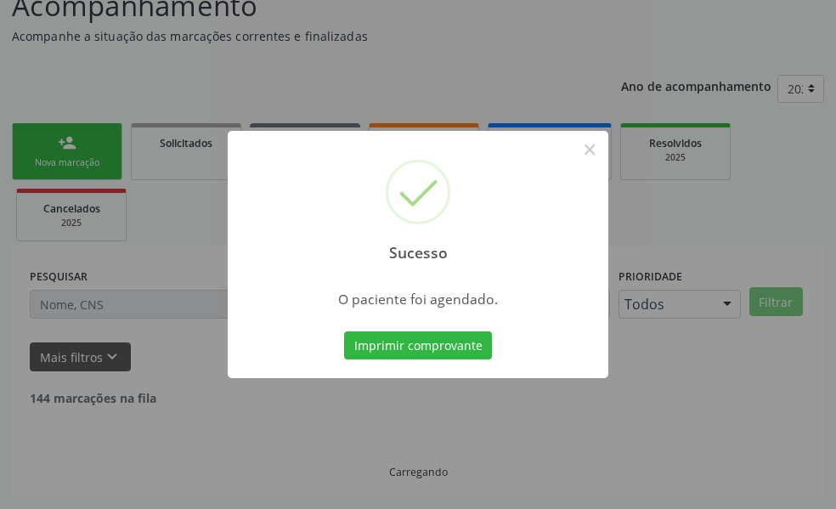
scroll to position [113, 0]
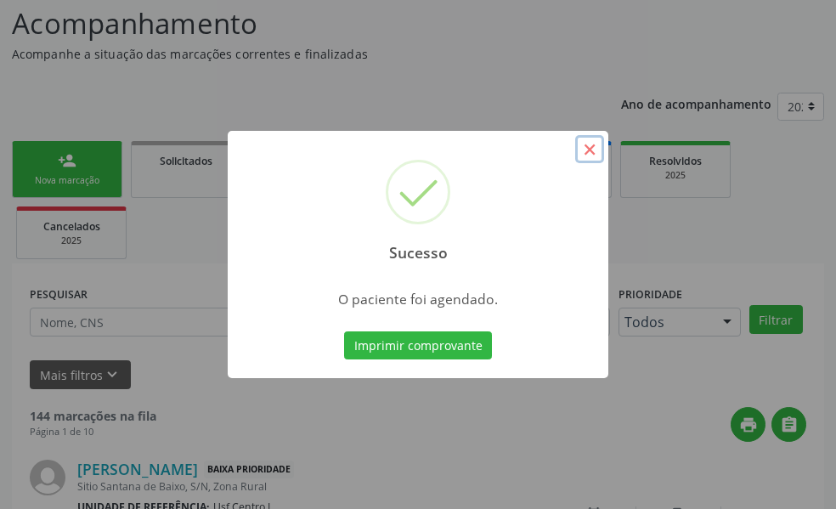
click at [592, 150] on button "×" at bounding box center [589, 149] width 29 height 29
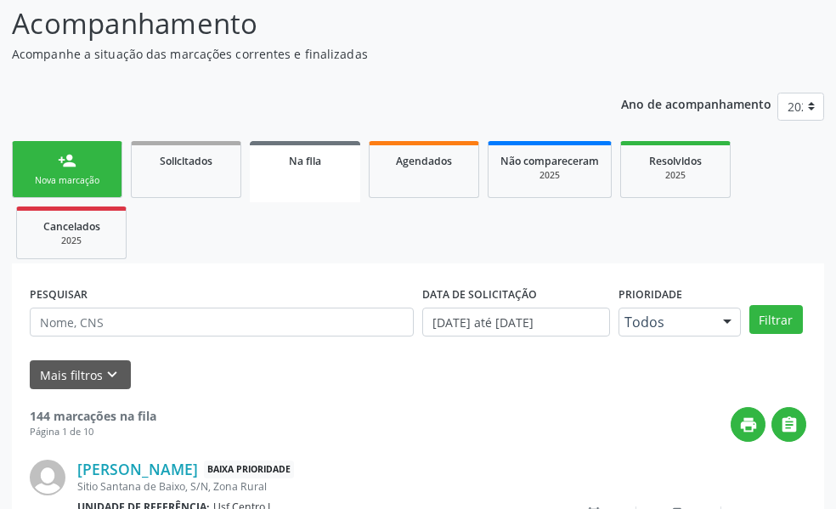
drag, startPoint x: 592, startPoint y: 150, endPoint x: 269, endPoint y: 439, distance: 433.3
